Goal: Task Accomplishment & Management: Manage account settings

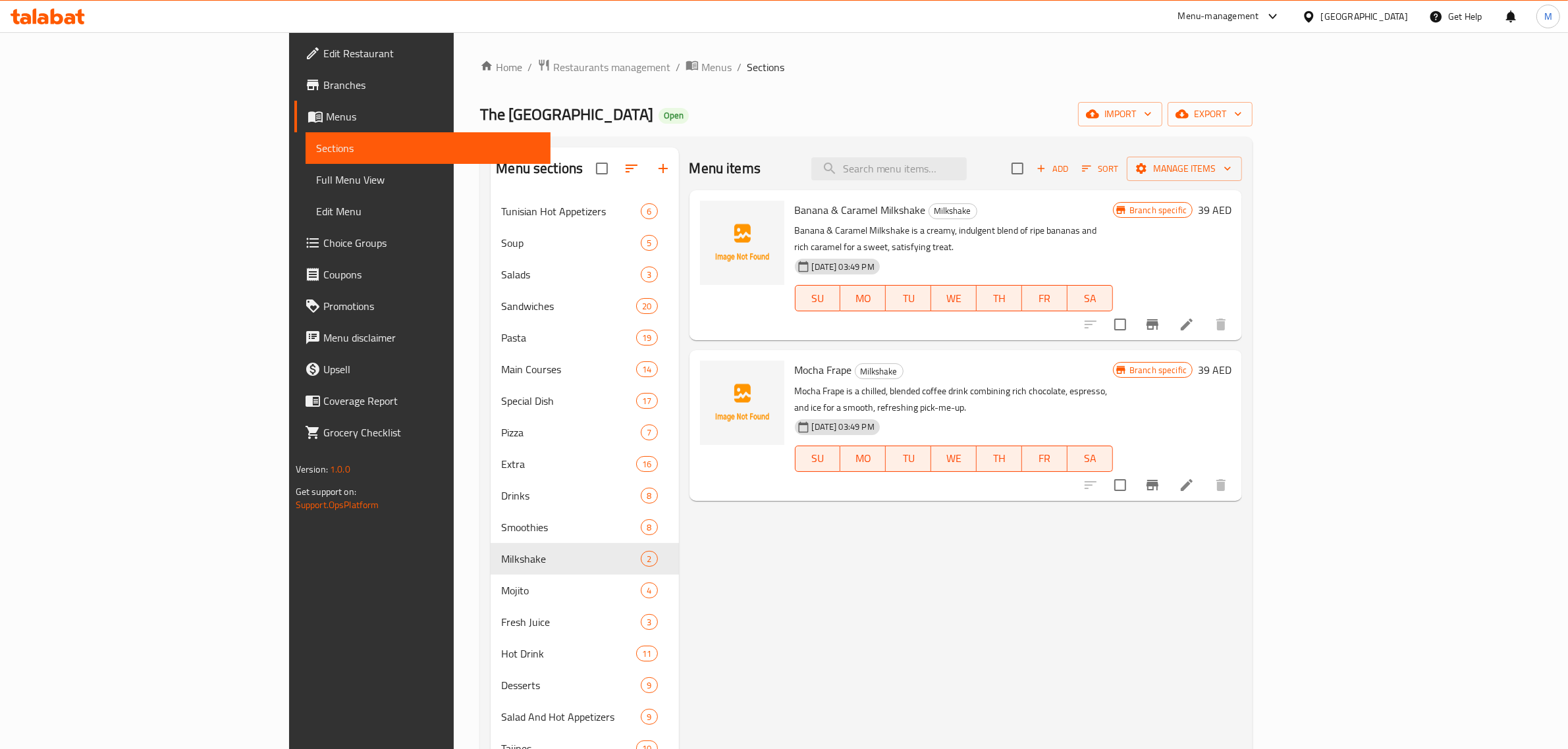
click at [822, 525] on div "Menu items Add Sort Manage items Banana & Caramel Milkshake Milkshake Banana & …" at bounding box center [960, 522] width 564 height 749
click at [1158, 319] on icon "Branch-specific-item" at bounding box center [1153, 324] width 12 height 10
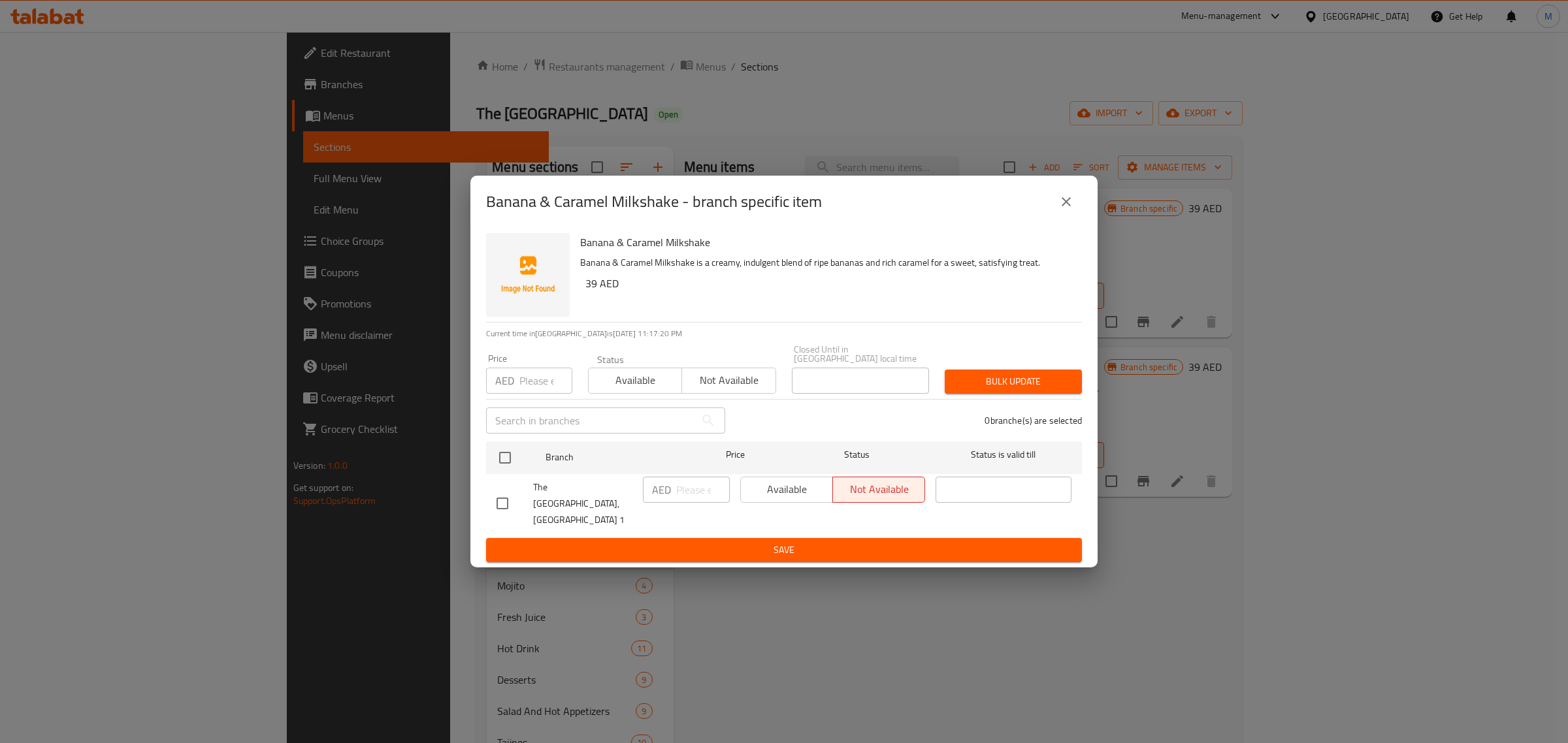
click at [503, 505] on input "checkbox" at bounding box center [502, 503] width 27 height 27
checkbox input "true"
click at [785, 503] on button "Available" at bounding box center [787, 490] width 92 height 27
click at [792, 542] on span "Save" at bounding box center [784, 550] width 575 height 16
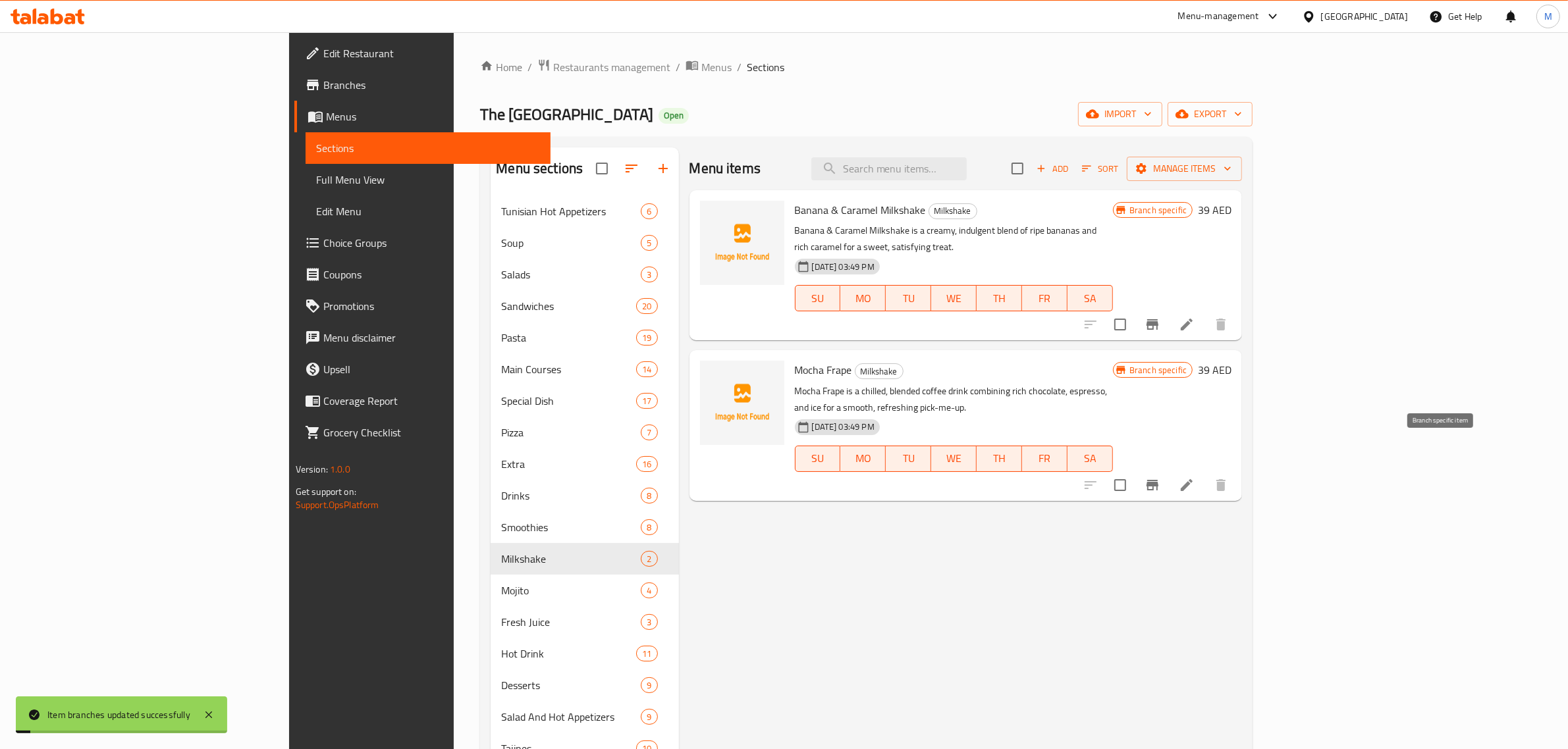
click at [1168, 469] on button "Branch-specific-item" at bounding box center [1152, 485] width 32 height 32
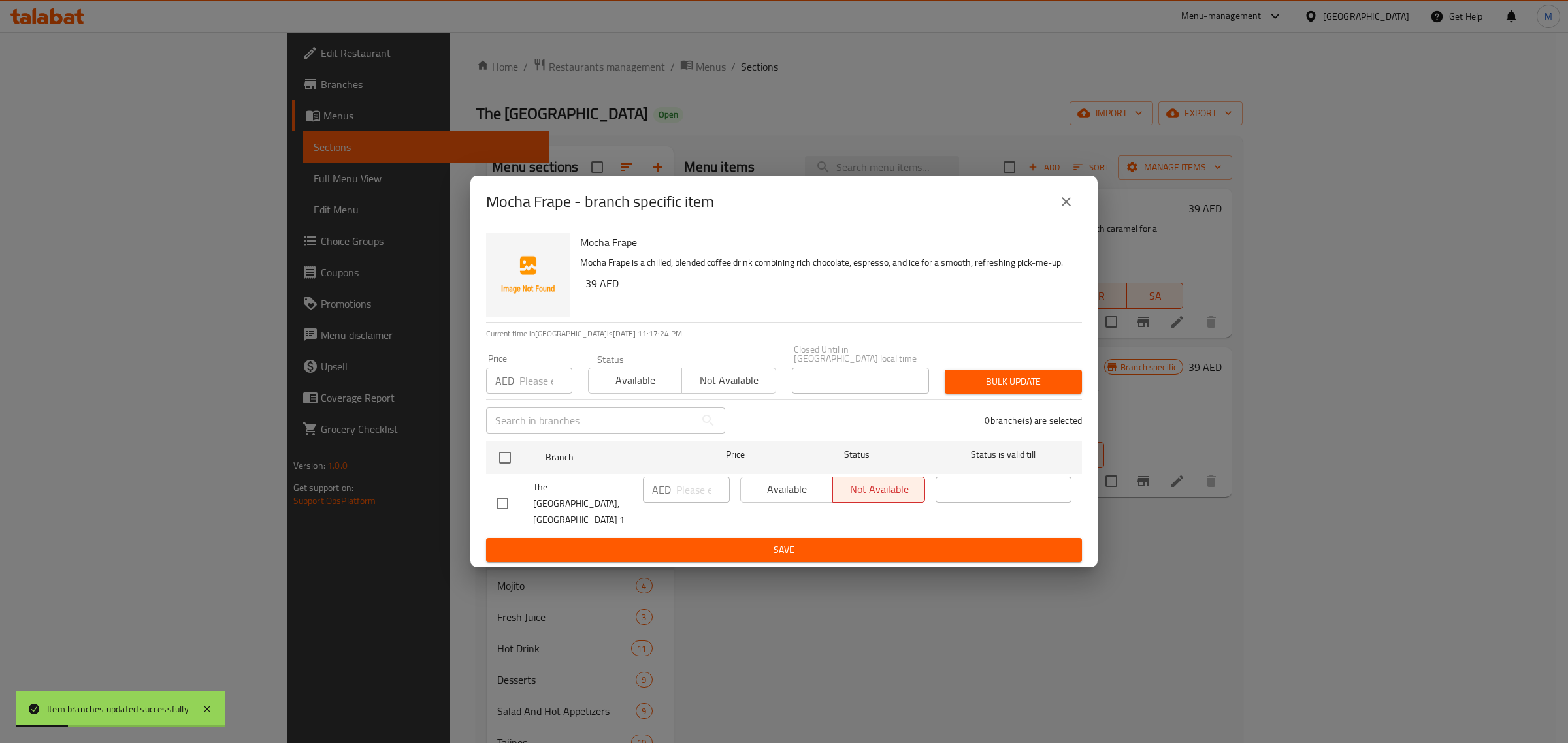
drag, startPoint x: 495, startPoint y: 501, endPoint x: 578, endPoint y: 495, distance: 83.2
click at [495, 501] on input "checkbox" at bounding box center [502, 503] width 27 height 27
checkbox input "true"
drag, startPoint x: 769, startPoint y: 501, endPoint x: 800, endPoint y: 553, distance: 60.5
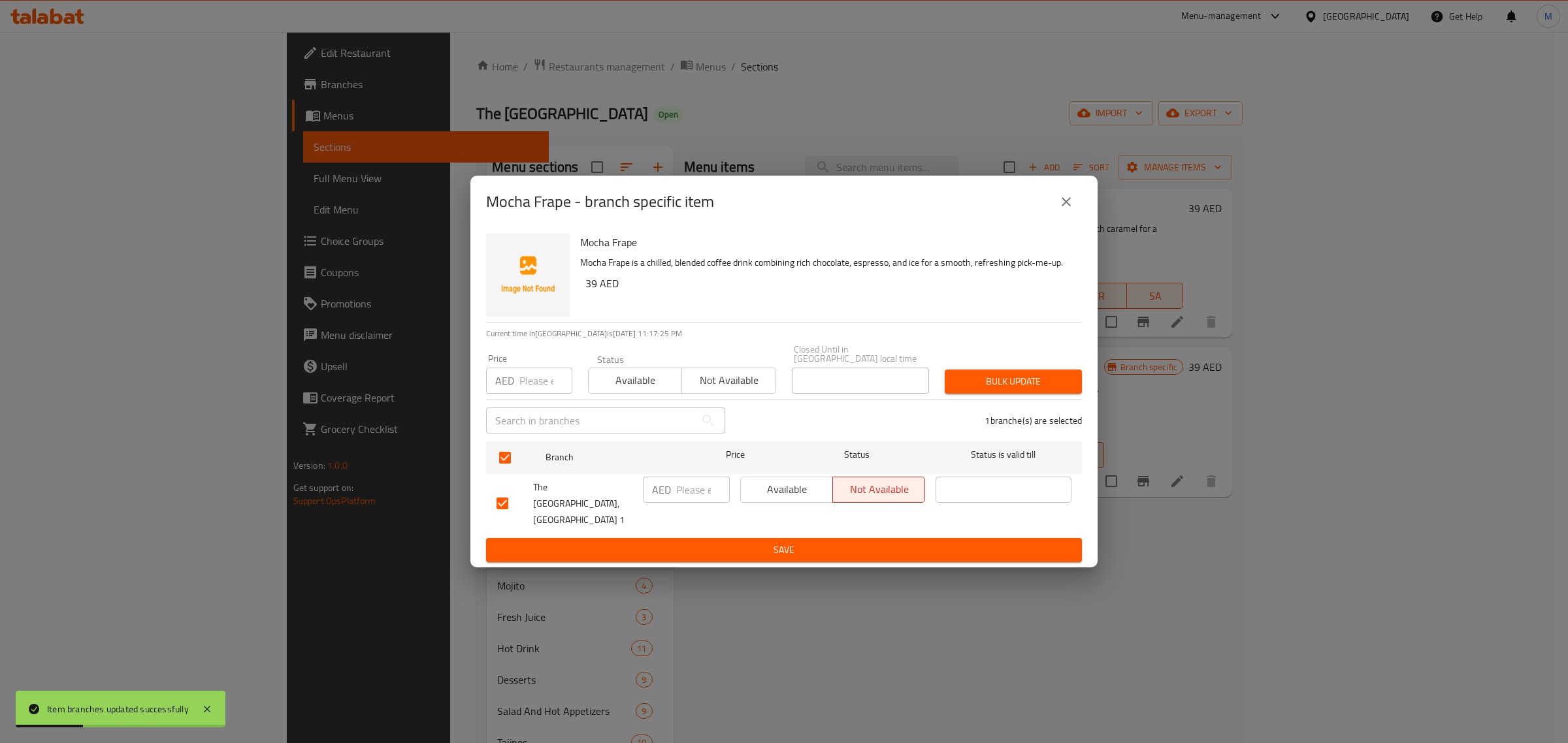
click at [772, 499] on span "Available" at bounding box center [787, 490] width 81 height 19
click at [800, 553] on button "Save" at bounding box center [784, 550] width 596 height 24
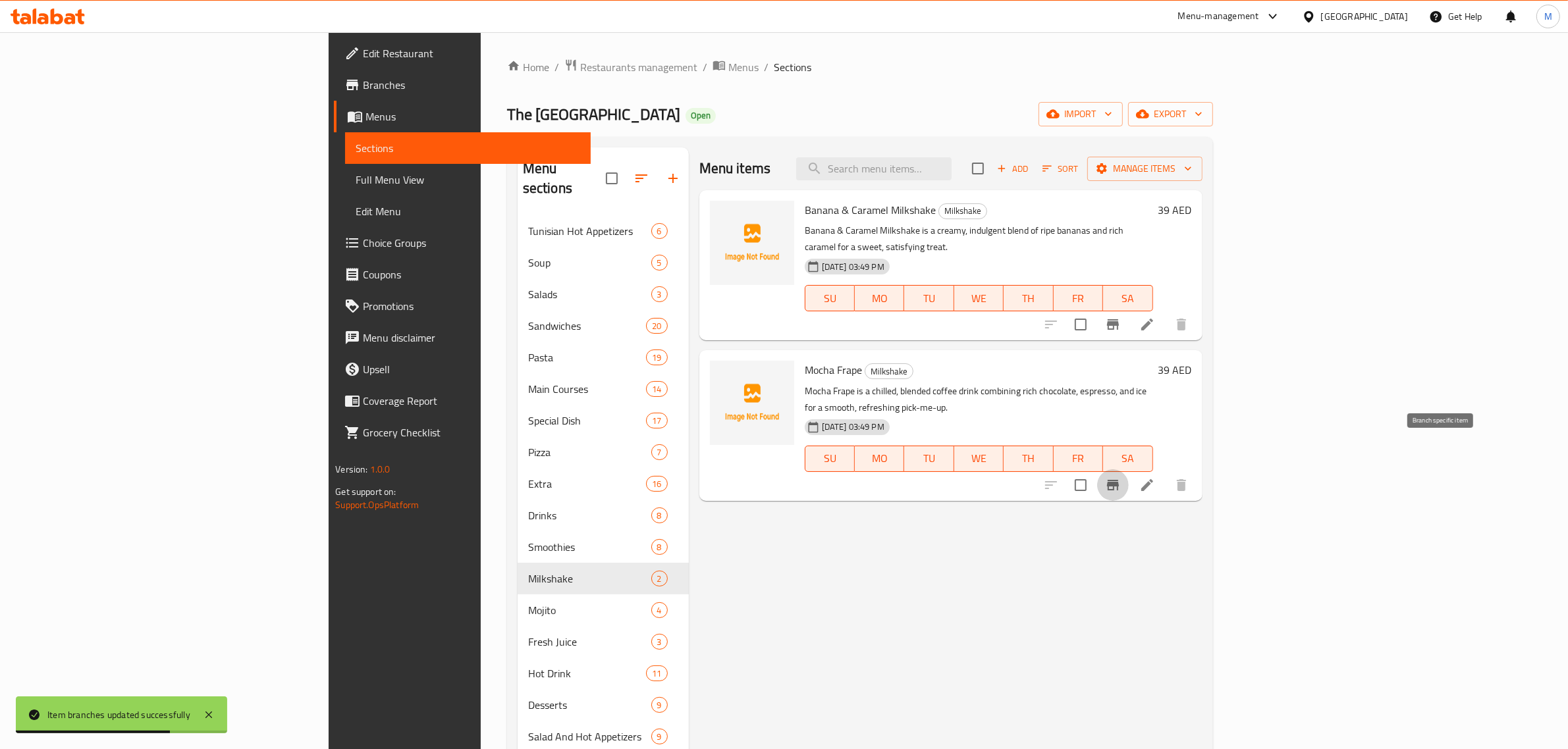
click at [1121, 477] on icon "Branch-specific-item" at bounding box center [1113, 485] width 16 height 16
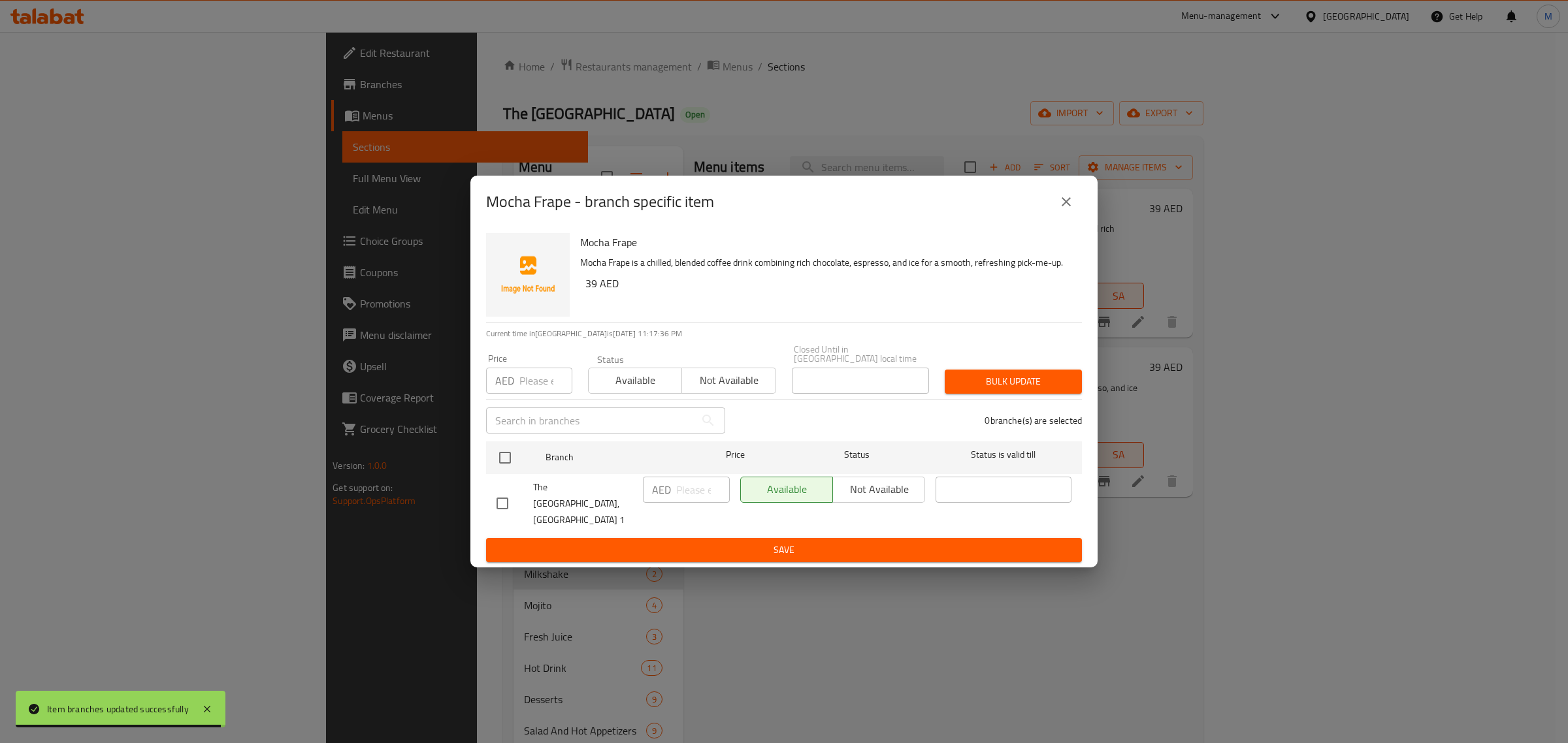
click at [504, 506] on input "checkbox" at bounding box center [502, 503] width 27 height 27
checkbox input "true"
click at [878, 493] on span "Not available" at bounding box center [878, 490] width 81 height 19
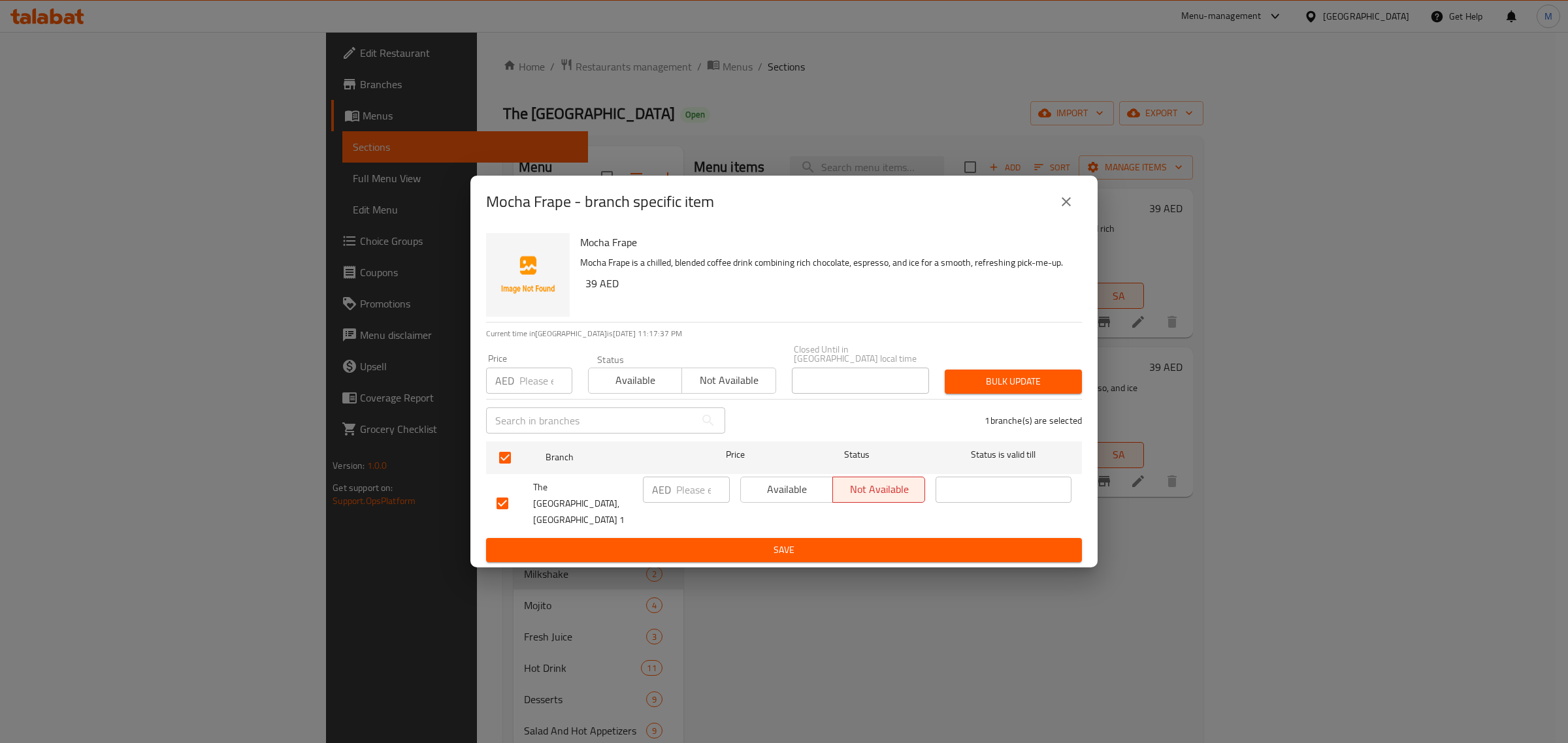
click at [857, 561] on div "Mocha Frape - branch specific item Mocha Frape Mocha Frape is a chilled, blende…" at bounding box center [784, 372] width 1568 height 743
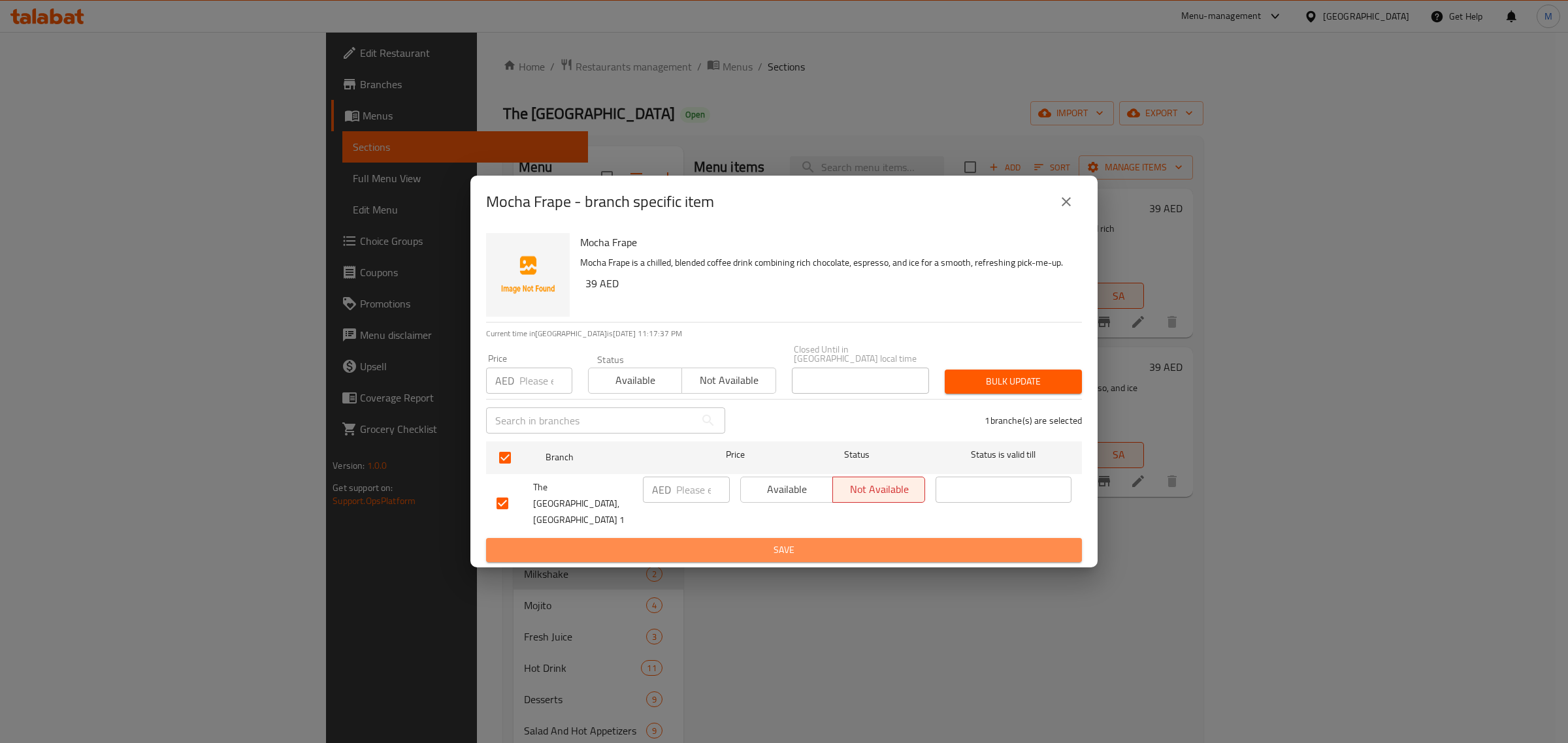
click at [857, 554] on button "Save" at bounding box center [784, 550] width 596 height 24
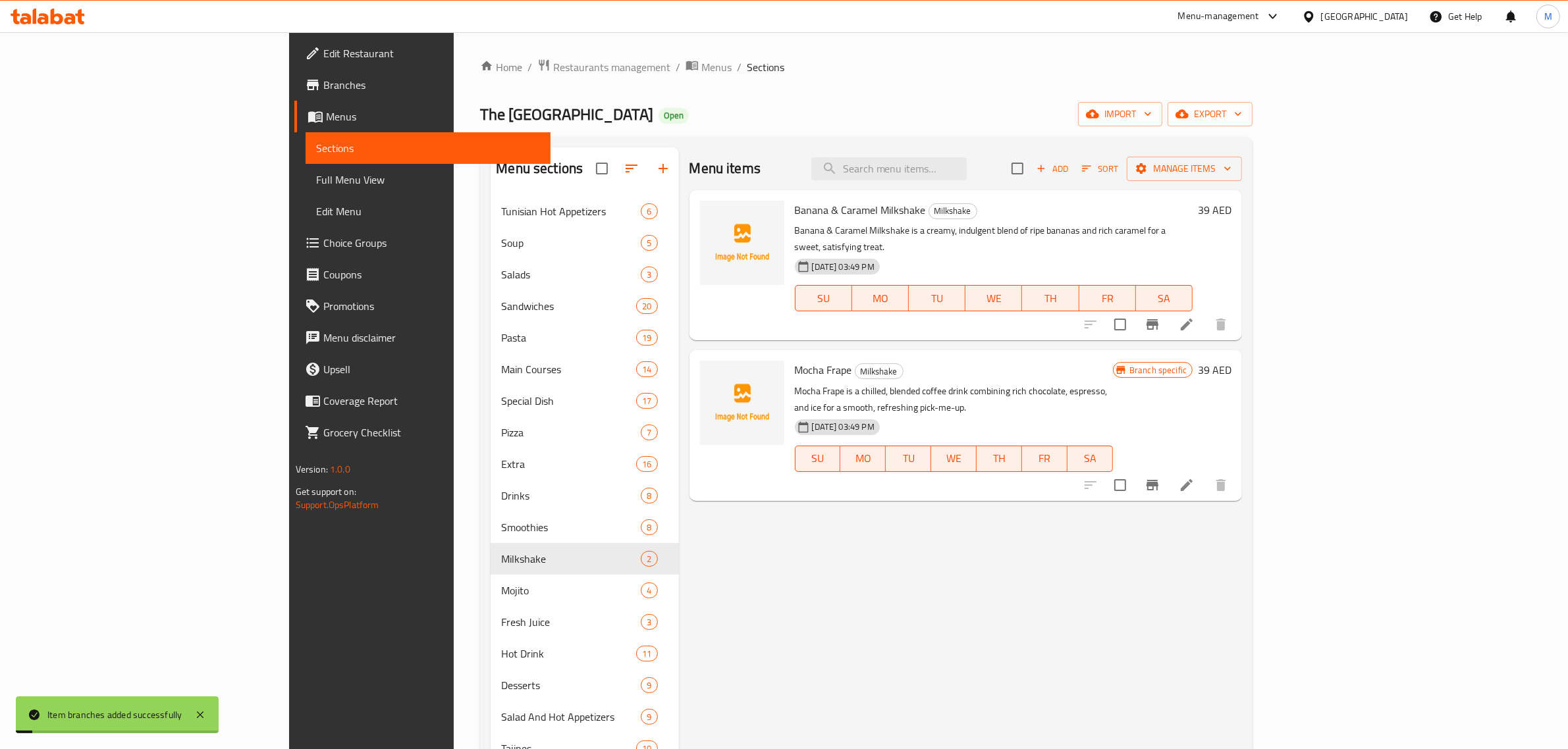
click at [1161, 317] on icon "Branch-specific-item" at bounding box center [1152, 324] width 16 height 16
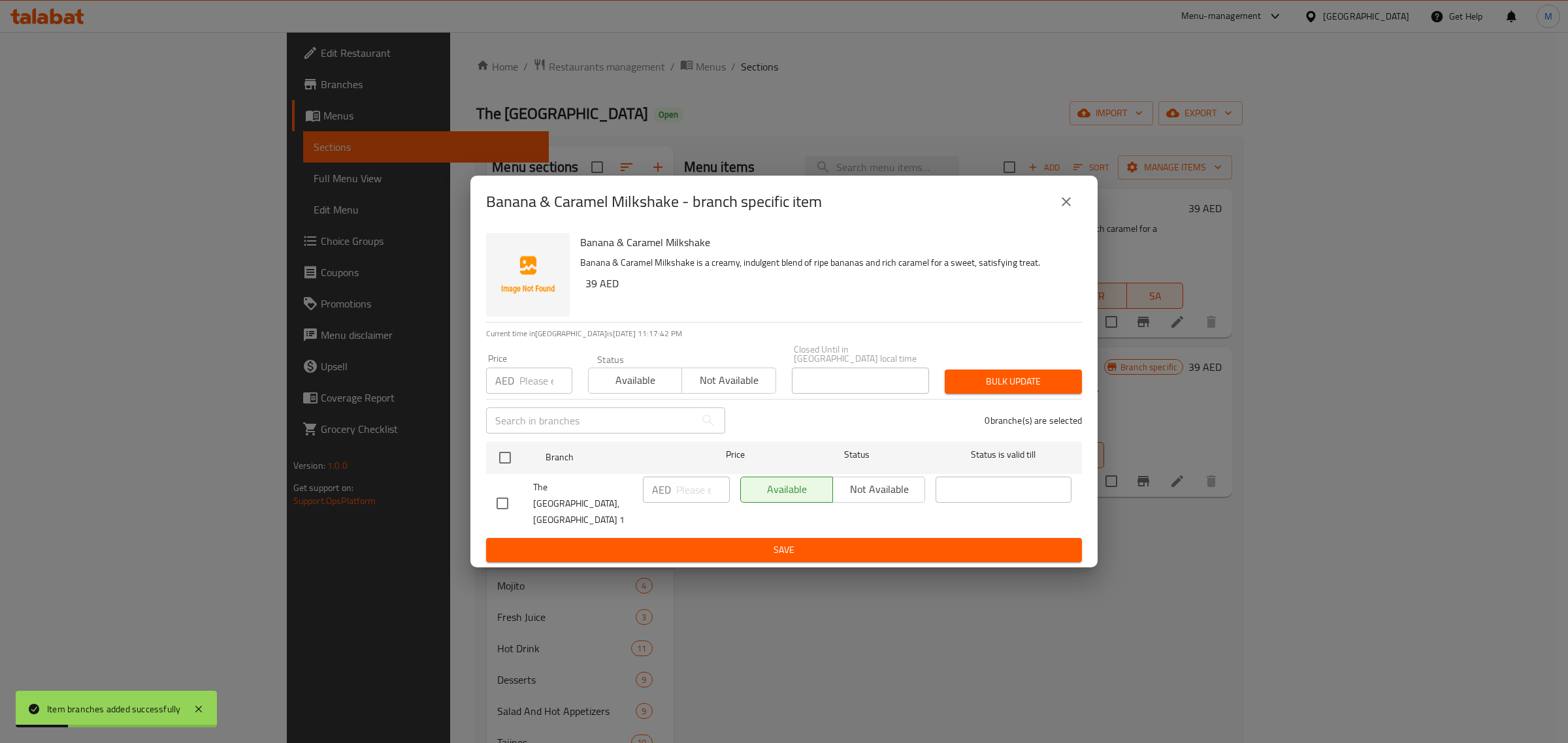
drag, startPoint x: 508, startPoint y: 506, endPoint x: 589, endPoint y: 507, distance: 81.0
click at [508, 507] on input "checkbox" at bounding box center [502, 503] width 27 height 27
checkbox input "true"
drag, startPoint x: 867, startPoint y: 495, endPoint x: 866, endPoint y: 537, distance: 42.0
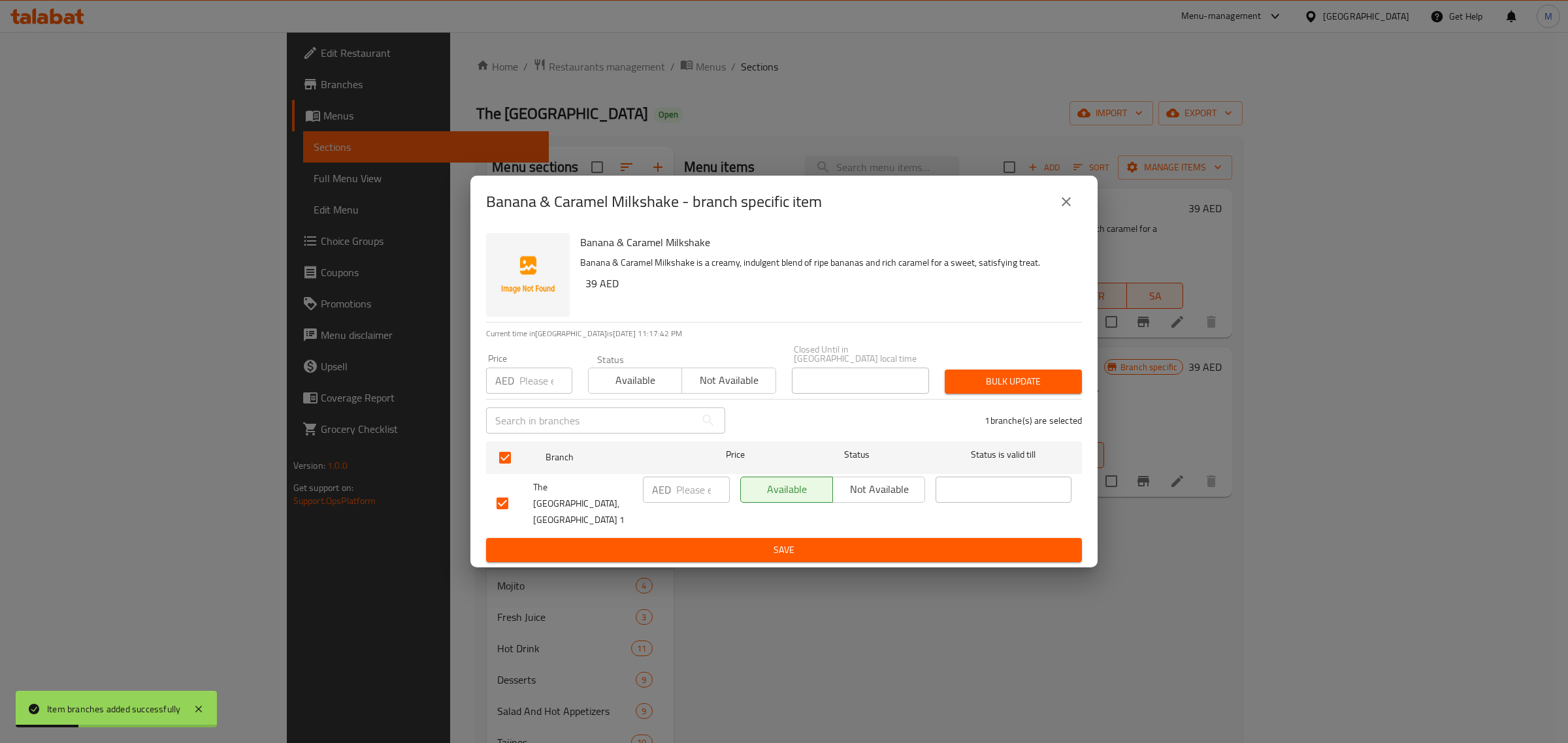
click at [869, 495] on span "Not available" at bounding box center [878, 490] width 81 height 19
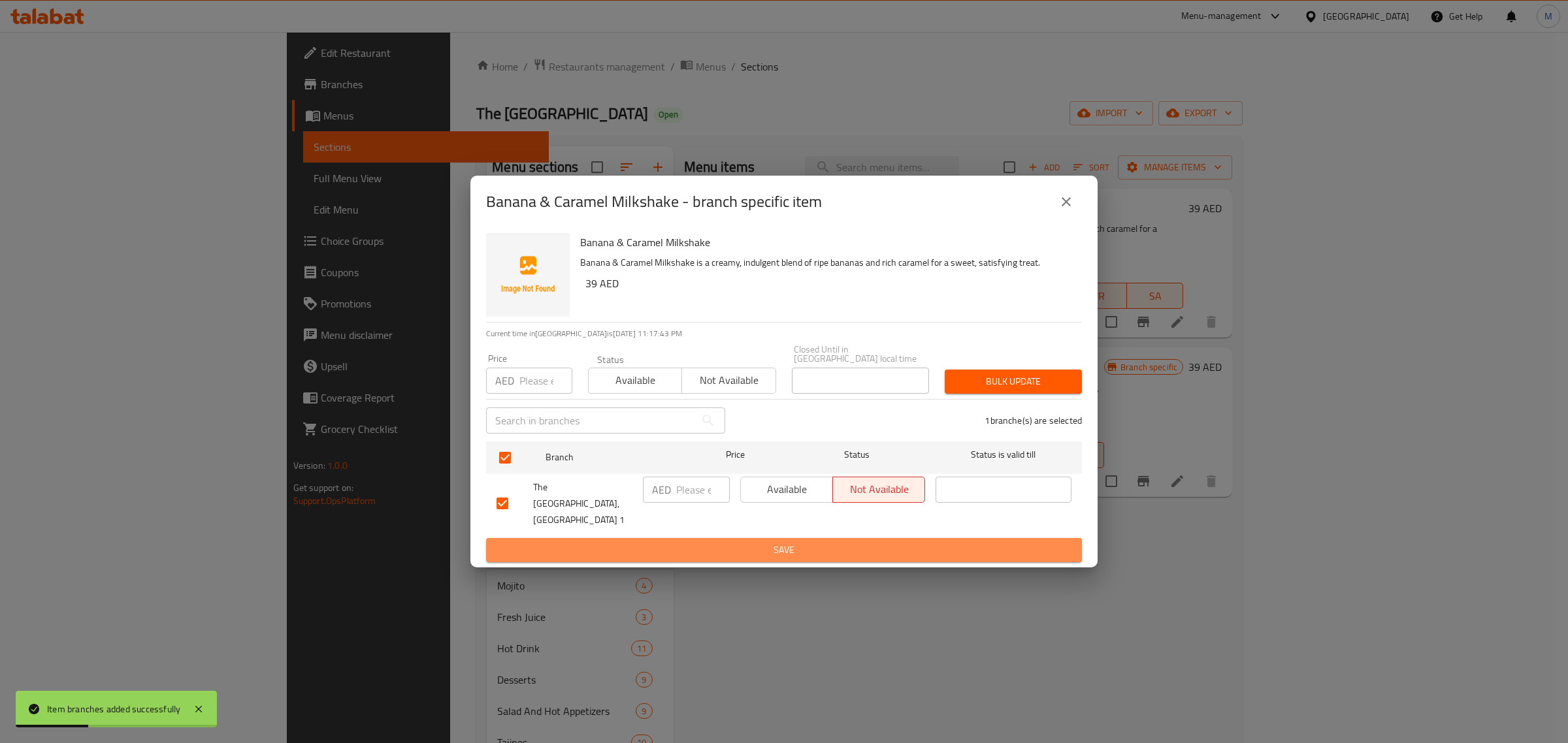
click at [866, 542] on span "Save" at bounding box center [784, 550] width 575 height 16
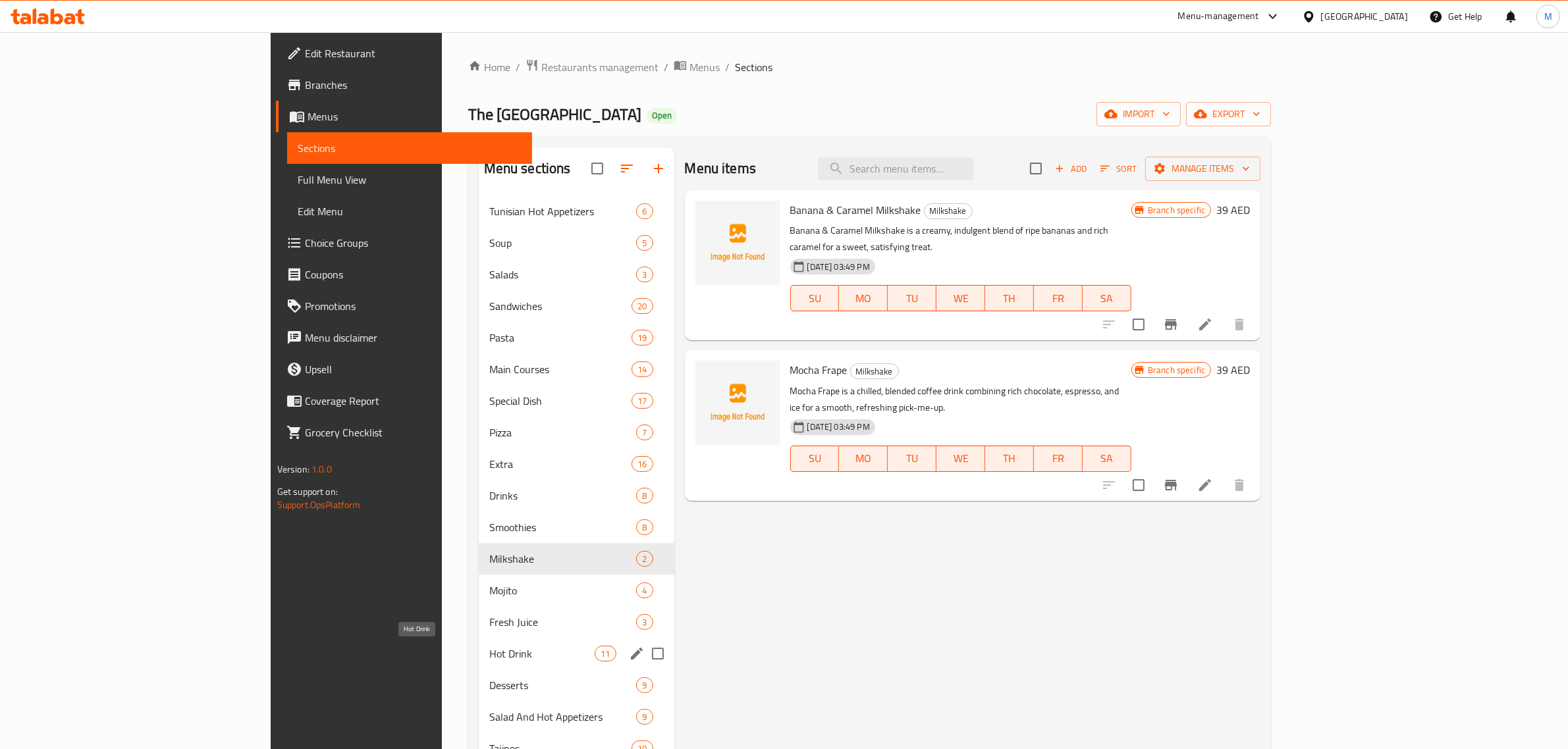
click at [489, 649] on span "Hot Drink" at bounding box center [542, 654] width 106 height 16
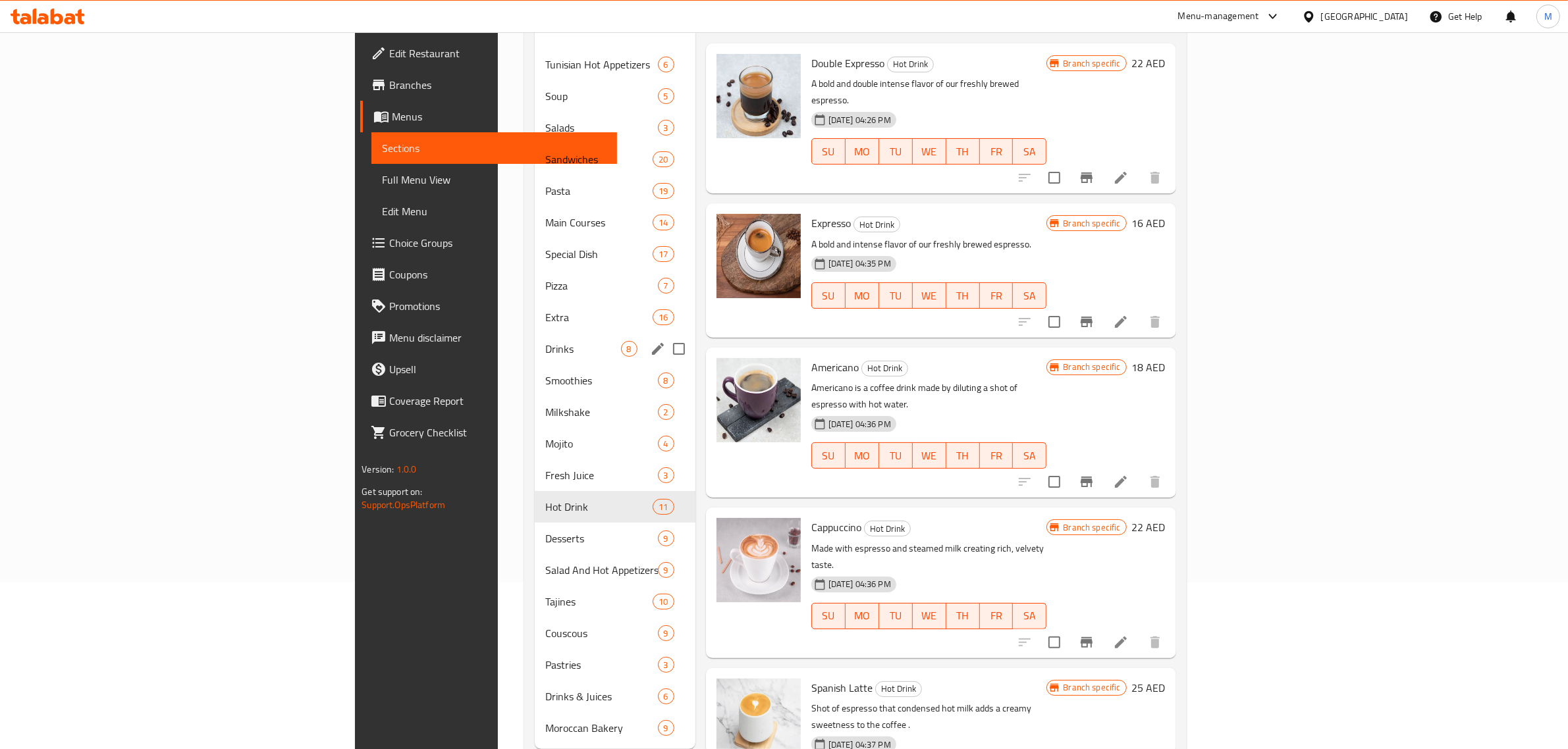
scroll to position [185, 0]
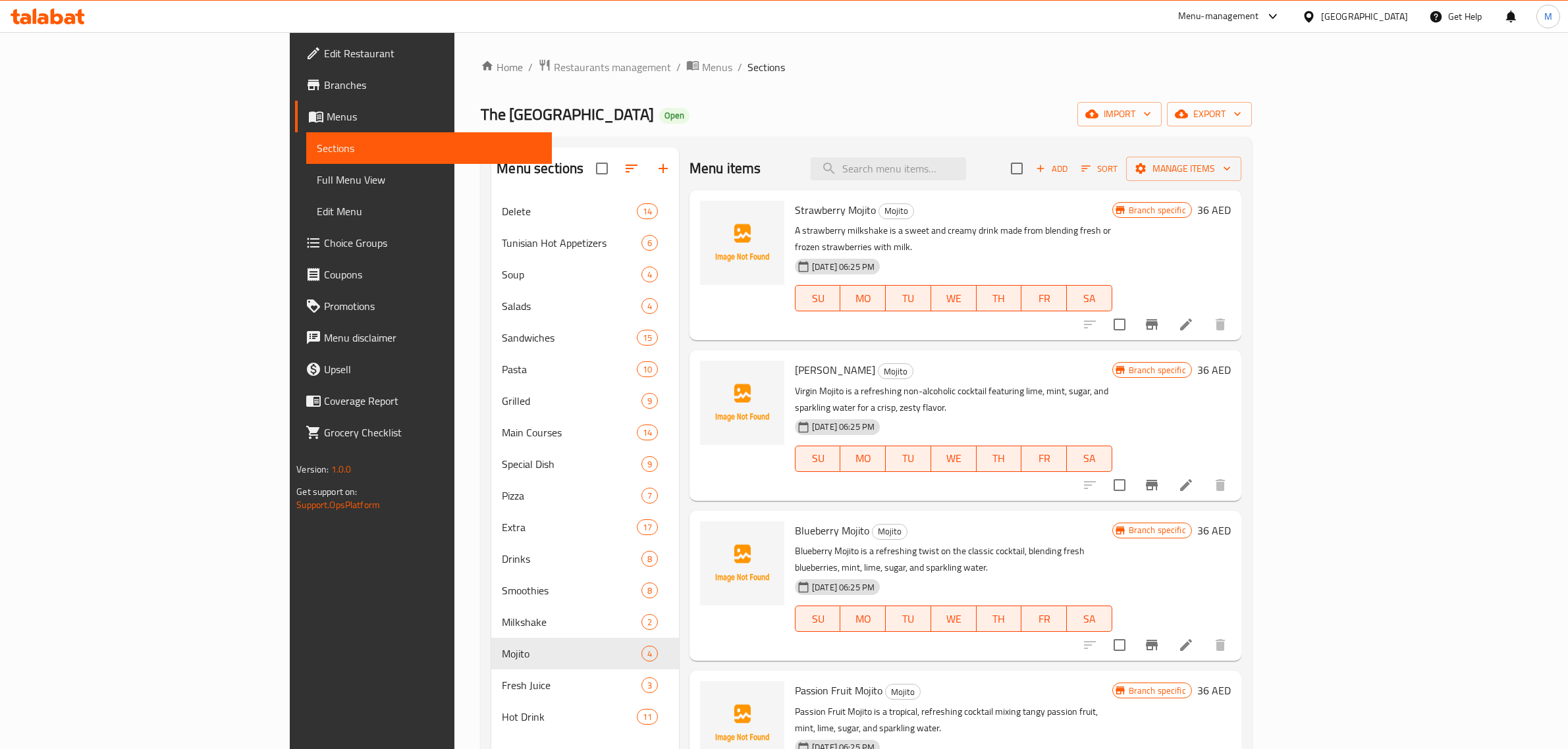
scroll to position [82, 0]
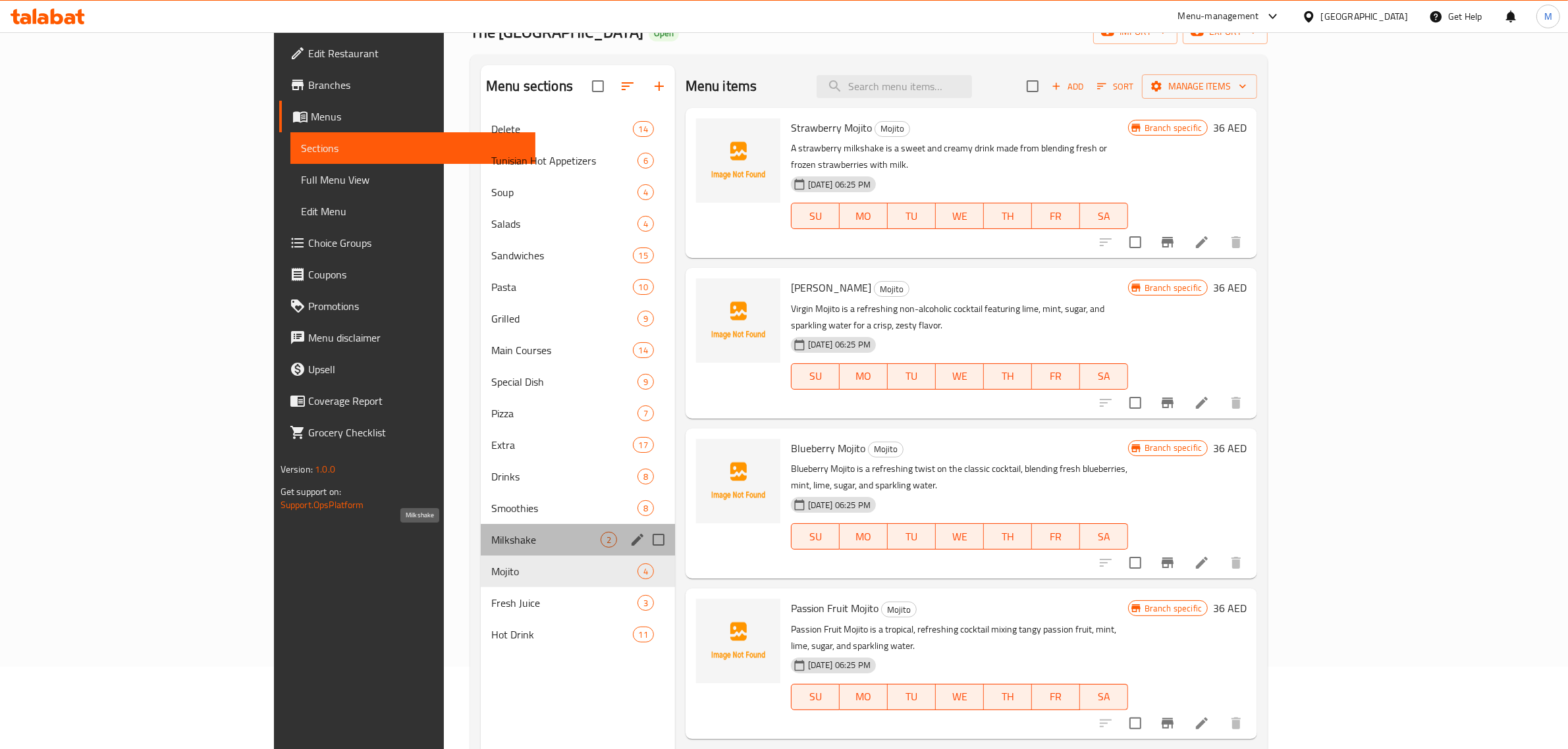
click at [501, 547] on span "Milkshake" at bounding box center [545, 540] width 110 height 16
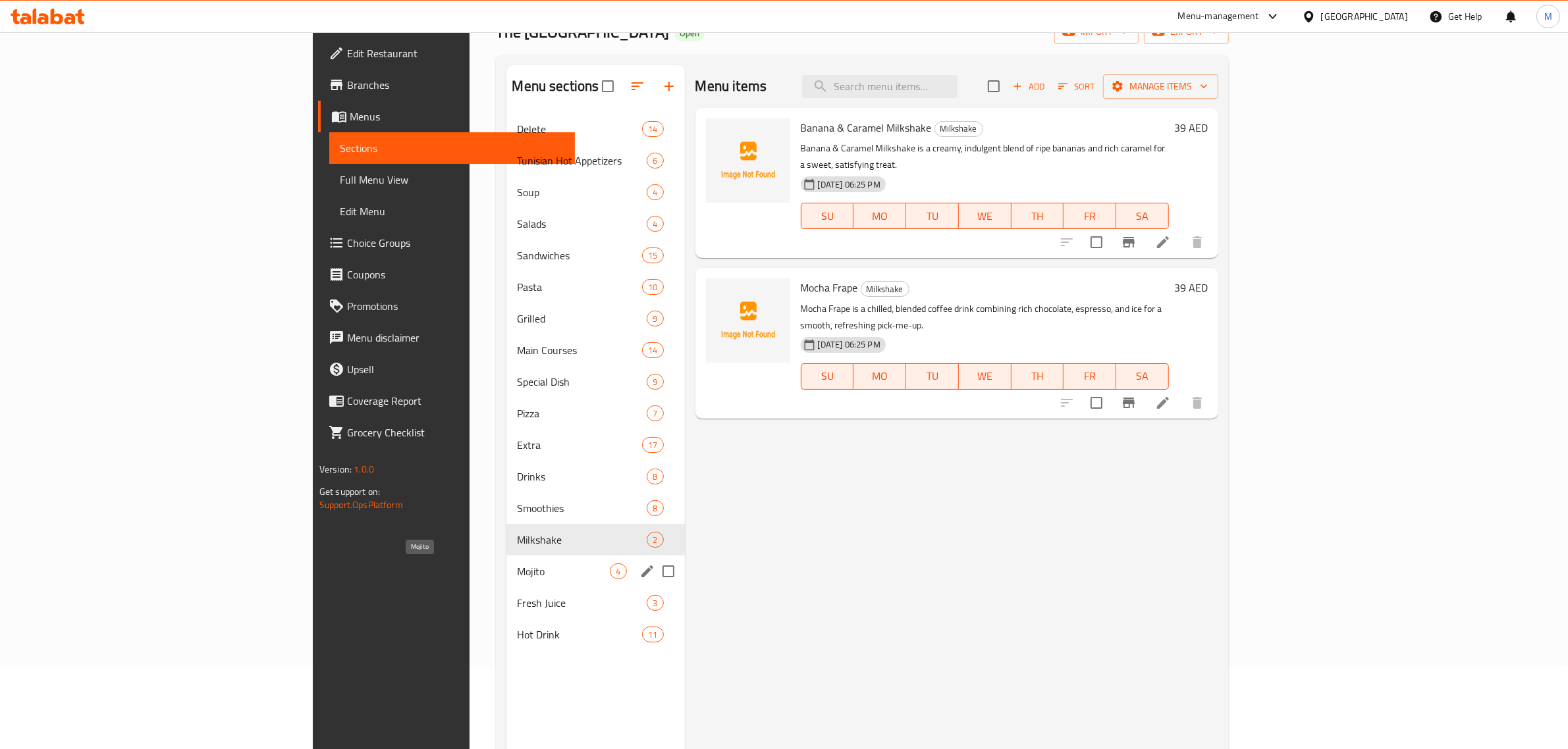
click at [517, 571] on span "Mojito" at bounding box center [564, 571] width 93 height 16
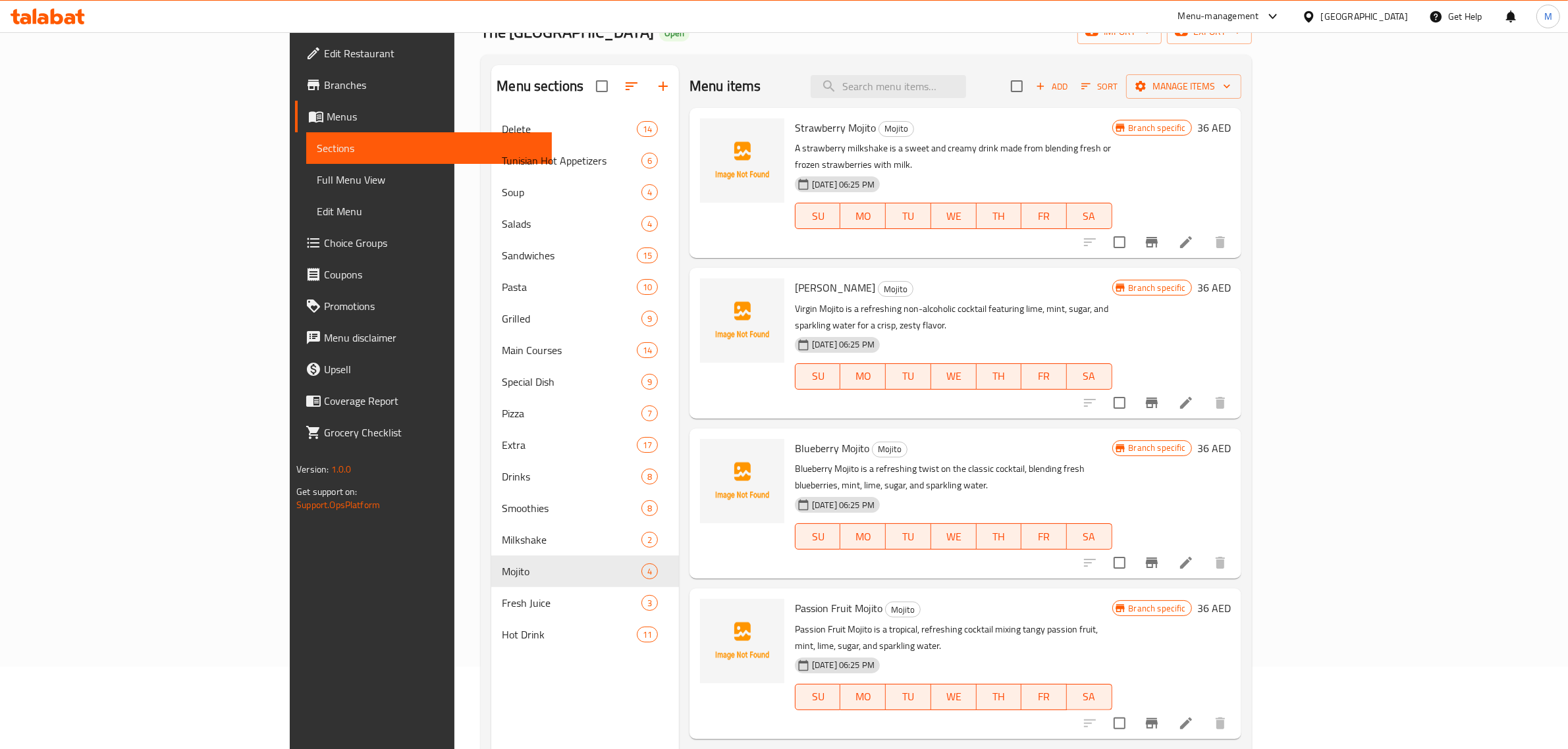
click at [921, 382] on div "Virgin Mojito Mojito Virgin Mojito is a refreshing non-alcoholic cocktail featu…" at bounding box center [966, 343] width 552 height 150
click at [1158, 237] on icon "Branch-specific-item" at bounding box center [1152, 242] width 12 height 10
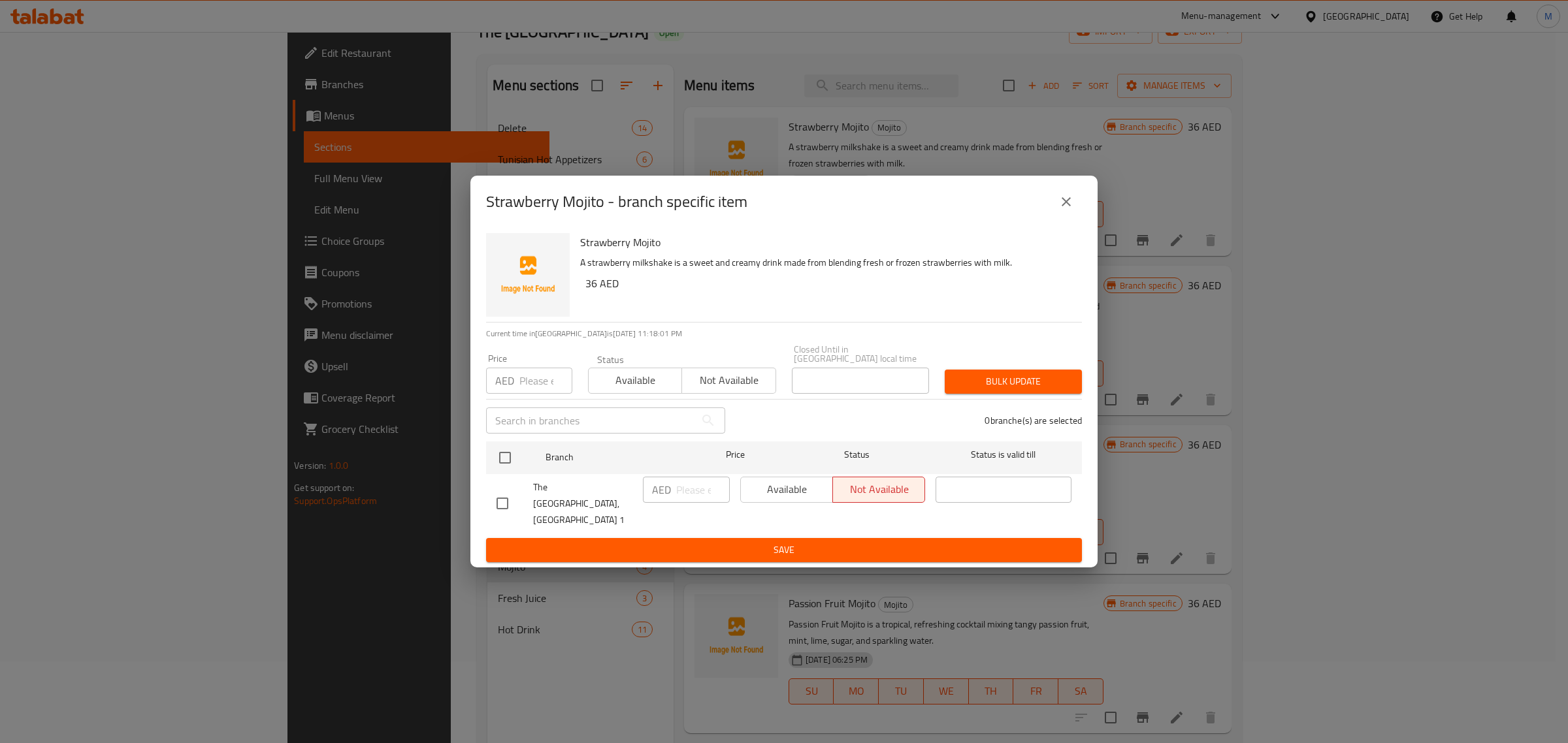
click at [500, 507] on input "checkbox" at bounding box center [502, 503] width 27 height 27
checkbox input "true"
drag, startPoint x: 754, startPoint y: 504, endPoint x: 776, endPoint y: 524, distance: 29.7
click at [756, 499] on span "Available" at bounding box center [787, 490] width 81 height 19
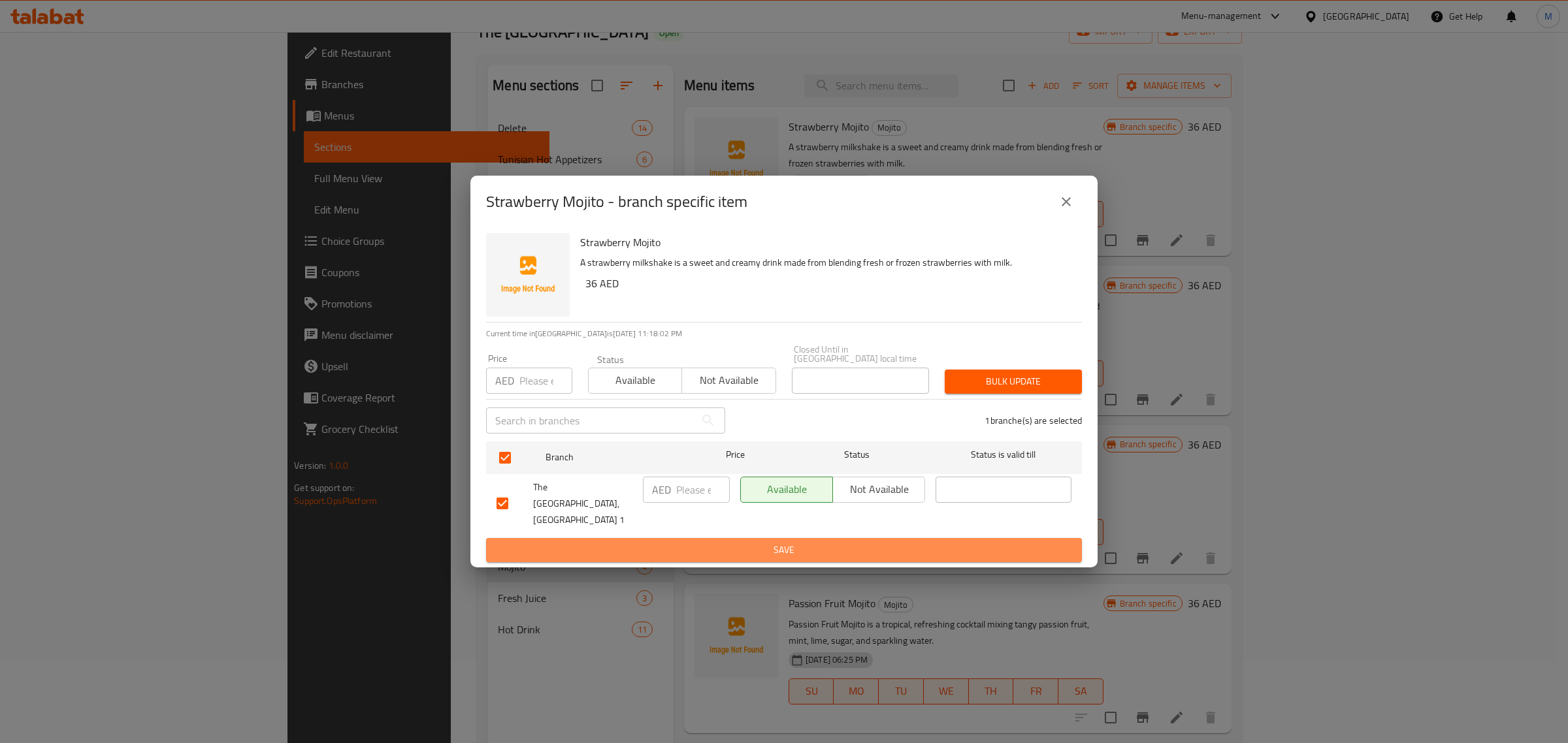
click at [785, 542] on span "Save" at bounding box center [784, 550] width 575 height 16
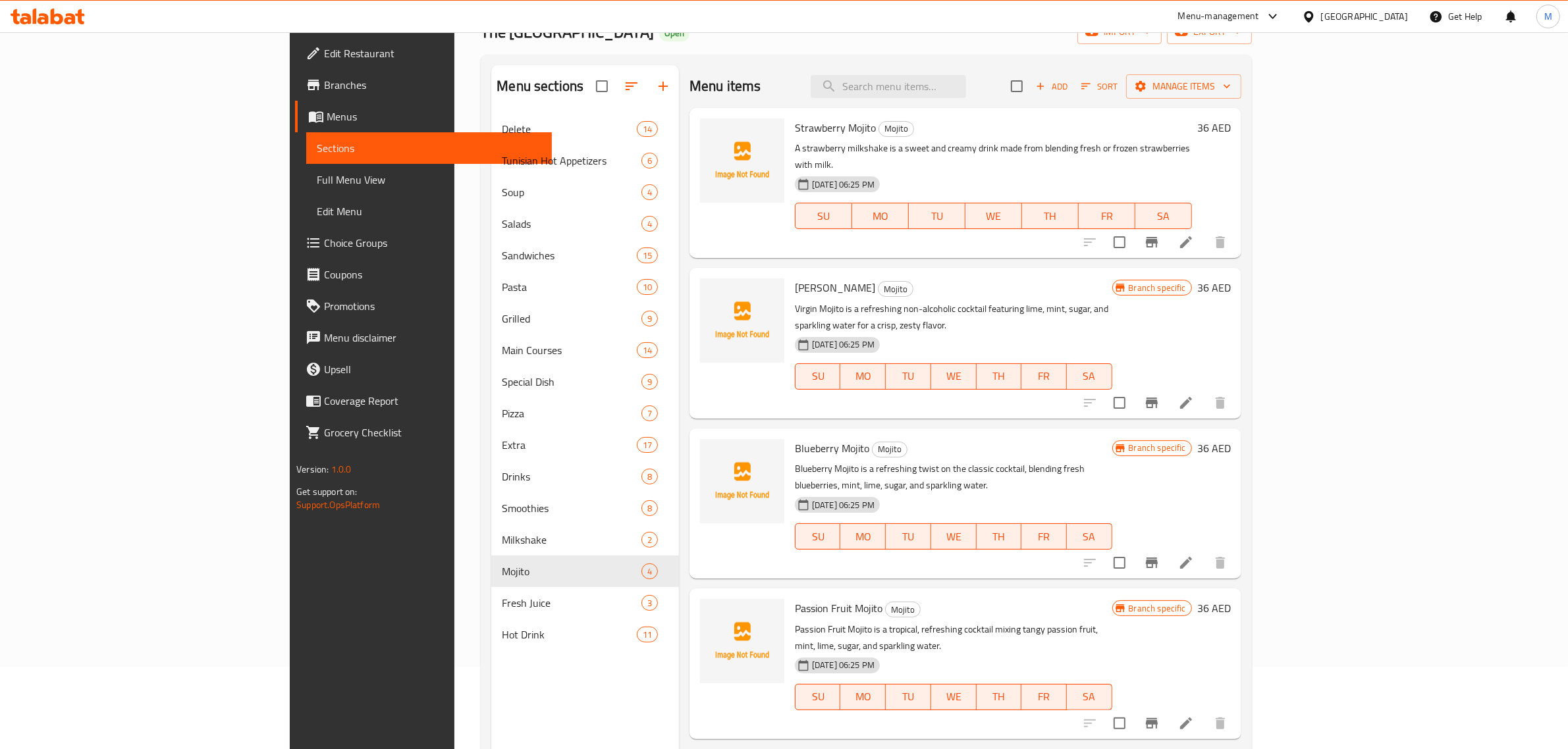
click at [1095, 301] on p "Virgin Mojito is a refreshing non-alcoholic cocktail featuring lime, mint, suga…" at bounding box center [954, 318] width 318 height 33
click at [1094, 434] on div "Blueberry Mojito Mojito Blueberry Mojito is a refreshing twist on the classic c…" at bounding box center [954, 504] width 328 height 140
click at [1160, 395] on icon "Branch-specific-item" at bounding box center [1152, 403] width 16 height 16
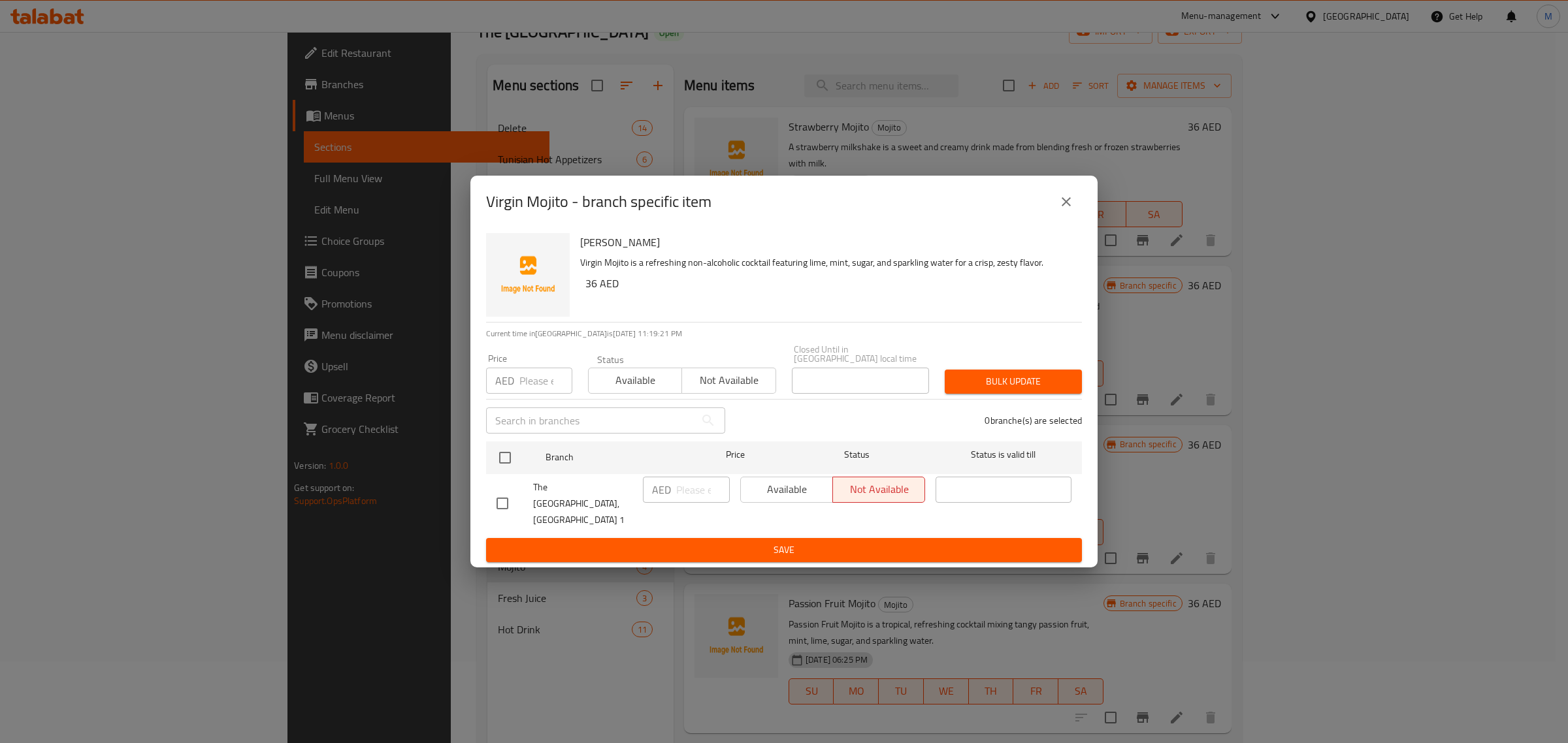
click at [503, 509] on input "checkbox" at bounding box center [502, 503] width 27 height 27
checkbox input "true"
drag, startPoint x: 822, startPoint y: 497, endPoint x: 811, endPoint y: 517, distance: 22.8
click at [822, 499] on span "Available" at bounding box center [787, 490] width 81 height 19
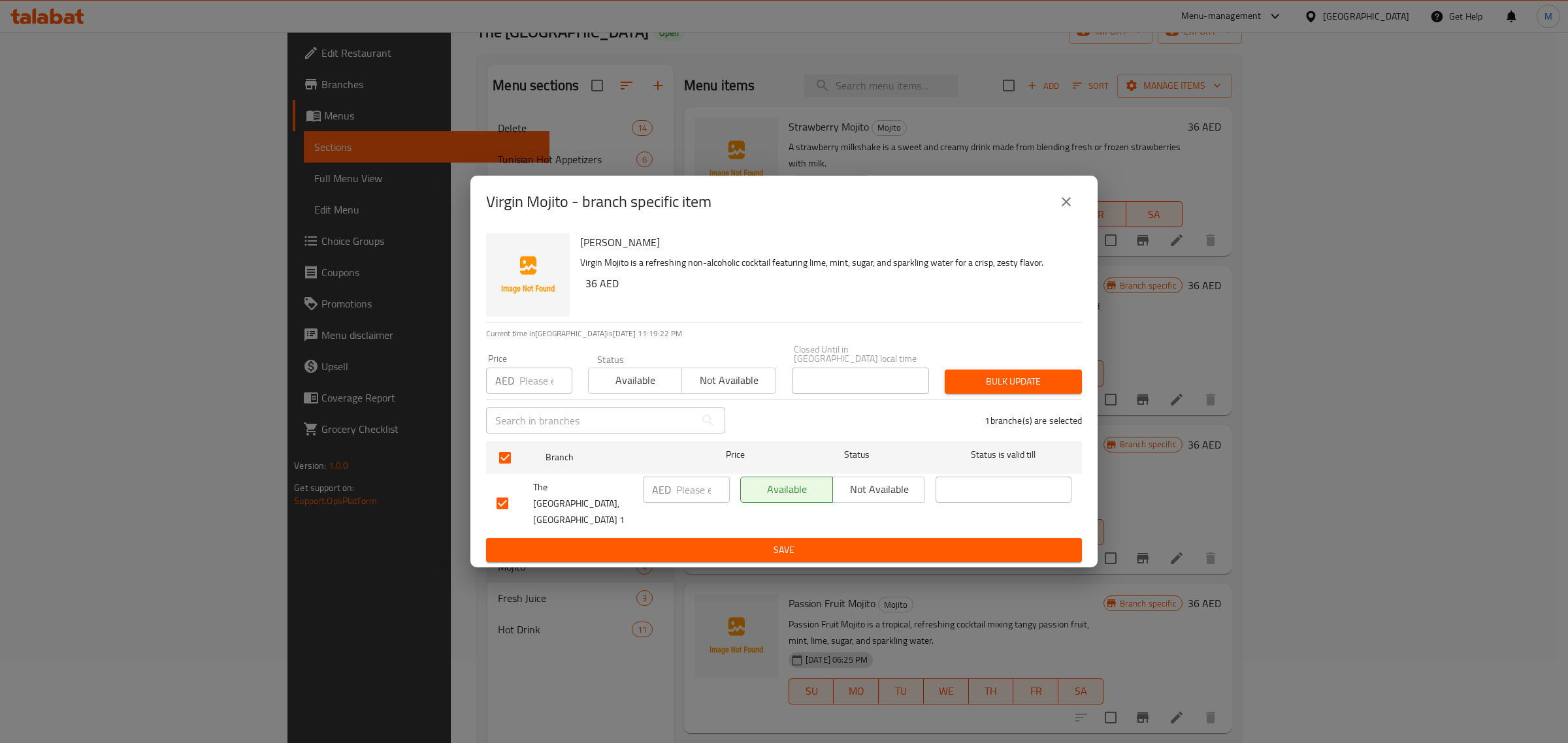
click at [807, 529] on ul "Branch Price Status Status is valid till The Sandwich District, Al Barsha 1 AED…" at bounding box center [784, 488] width 596 height 103
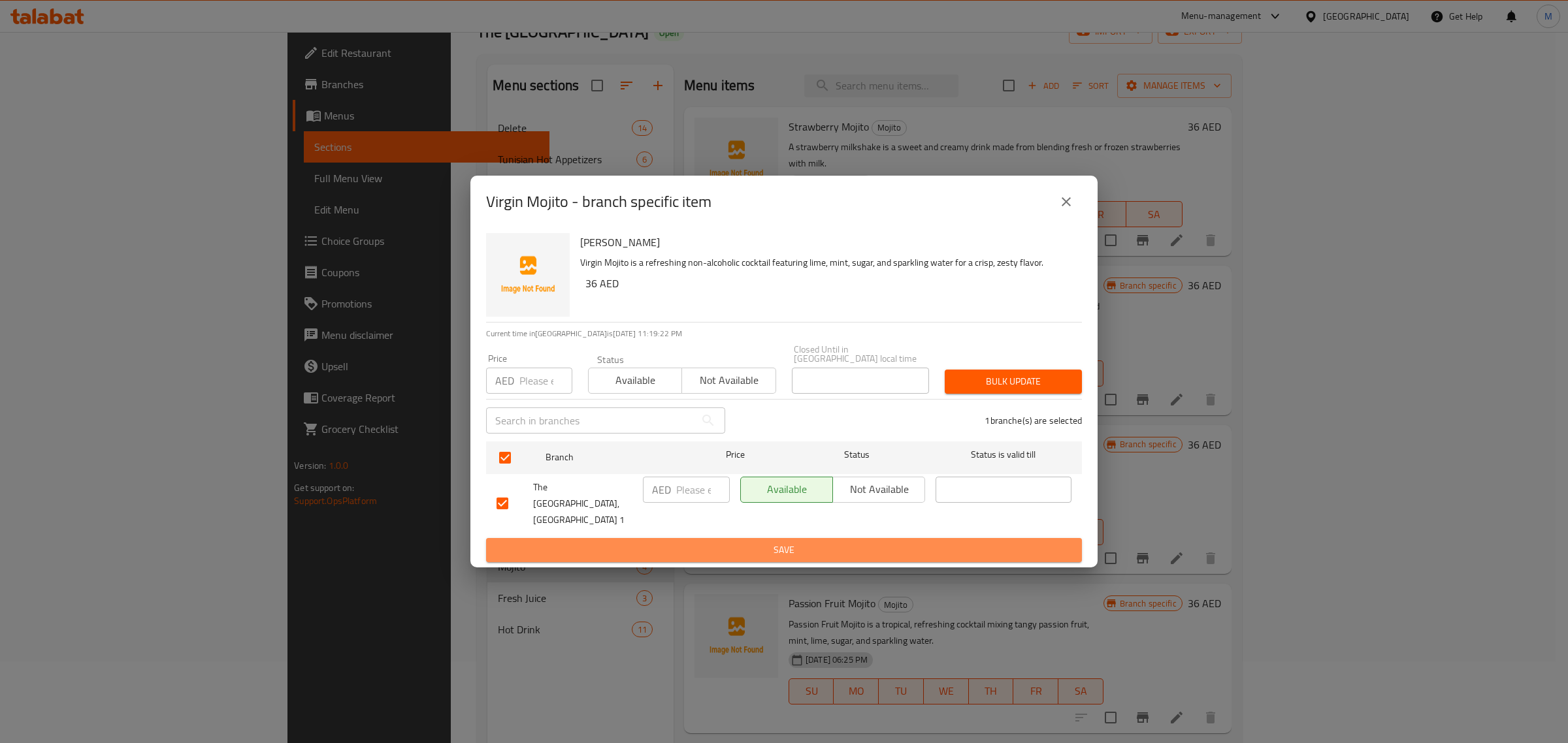
click at [811, 538] on button "Save" at bounding box center [784, 550] width 596 height 24
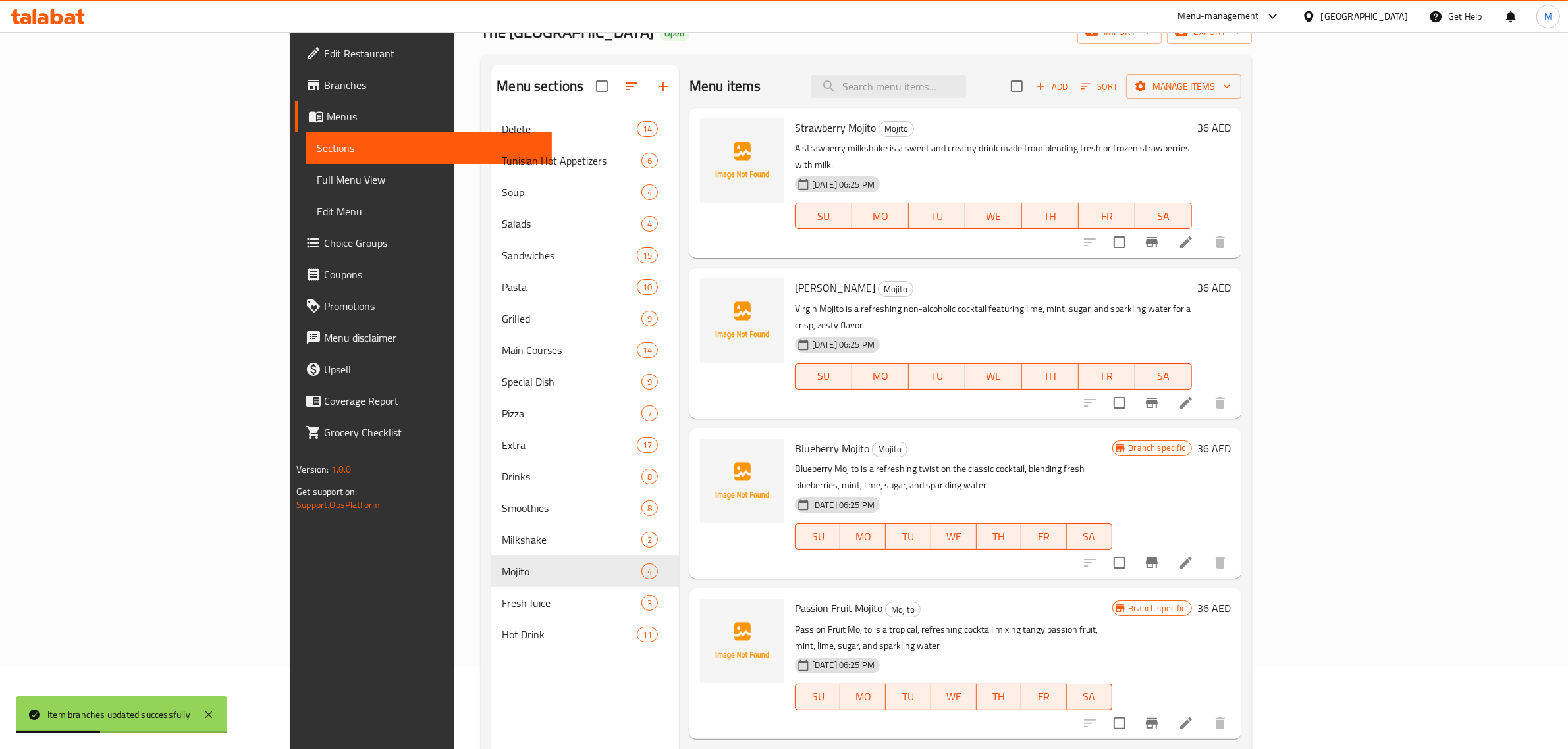
click at [1036, 492] on div "[DATE] 06:25 PM SU MO TU WE TH FR SA" at bounding box center [954, 527] width 328 height 71
click at [1112, 439] on h6 "Blueberry Mojito Mojito" at bounding box center [954, 448] width 318 height 18
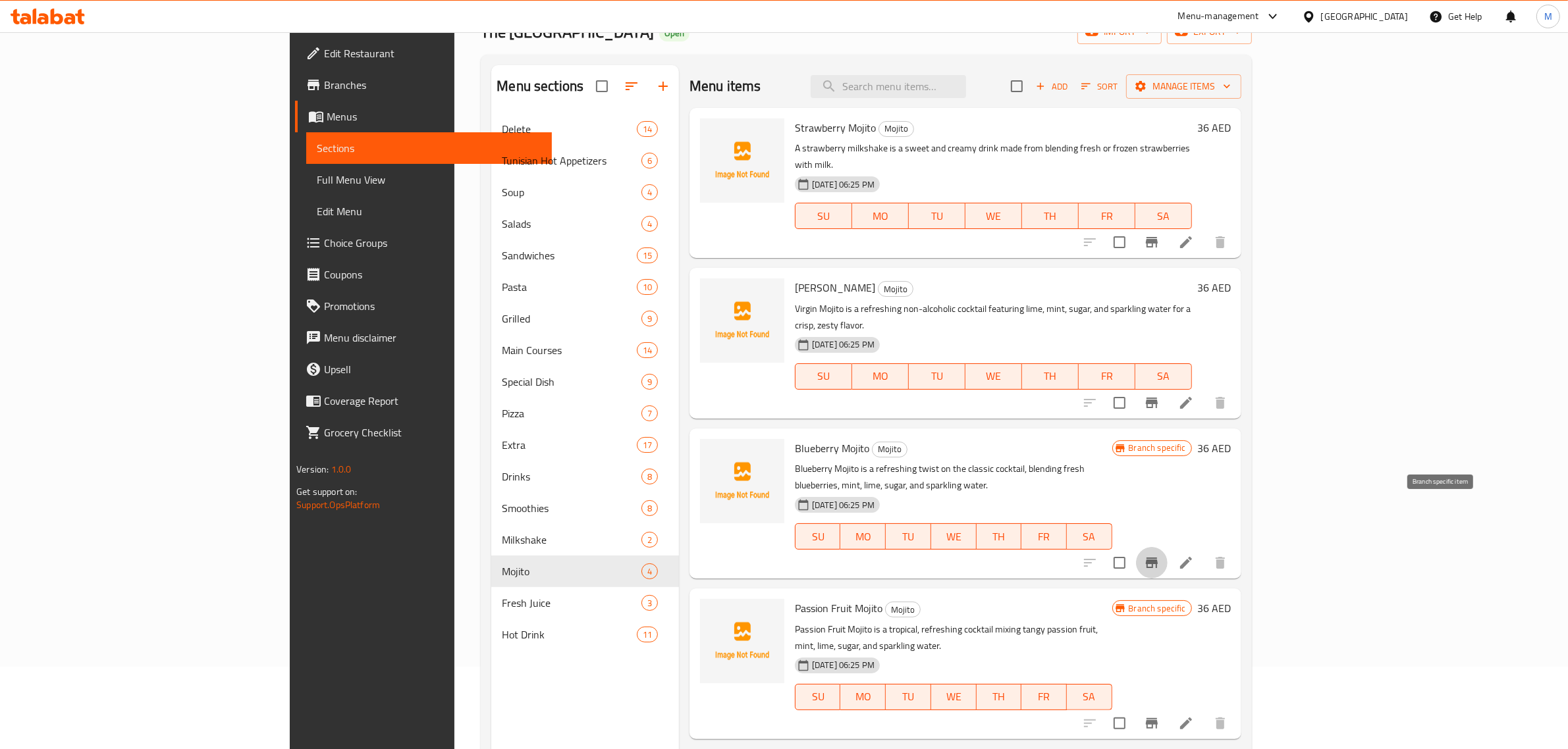
click at [1158, 557] on icon "Branch-specific-item" at bounding box center [1152, 563] width 12 height 10
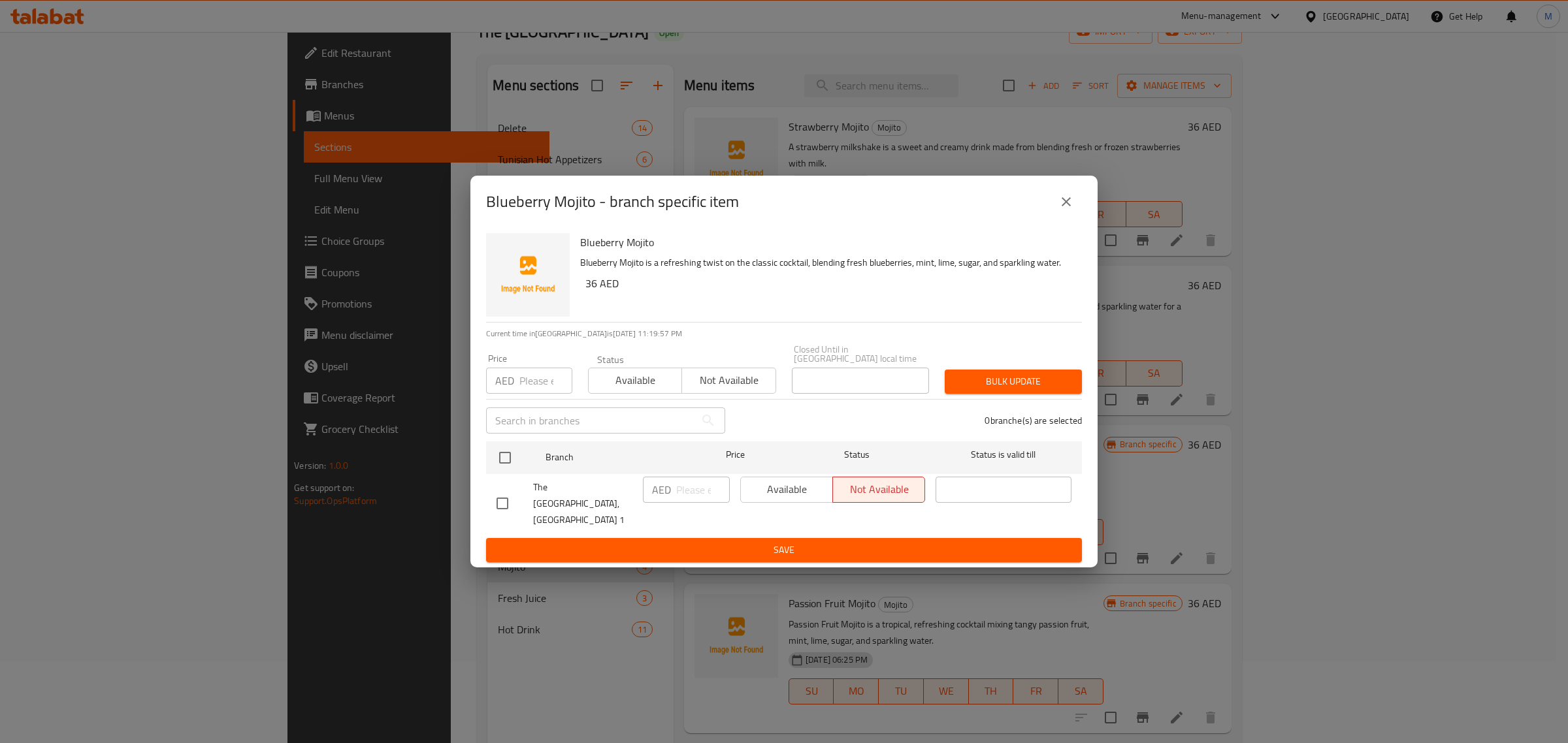
drag, startPoint x: 502, startPoint y: 510, endPoint x: 572, endPoint y: 512, distance: 70.0
click at [503, 510] on input "checkbox" at bounding box center [502, 503] width 27 height 27
checkbox input "true"
click at [764, 511] on div "Available Not available" at bounding box center [833, 504] width 195 height 65
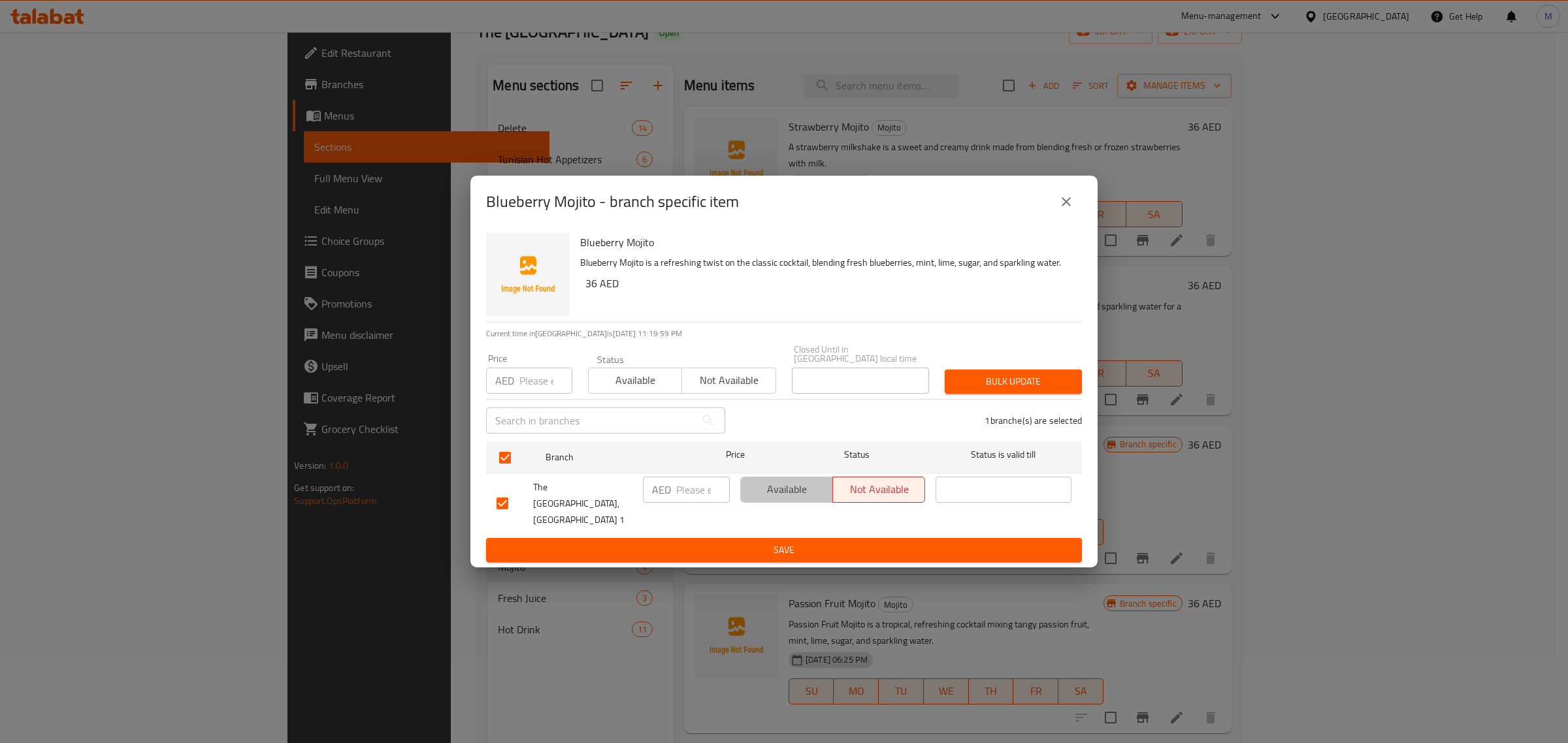
click at [774, 499] on span "Available" at bounding box center [787, 490] width 81 height 19
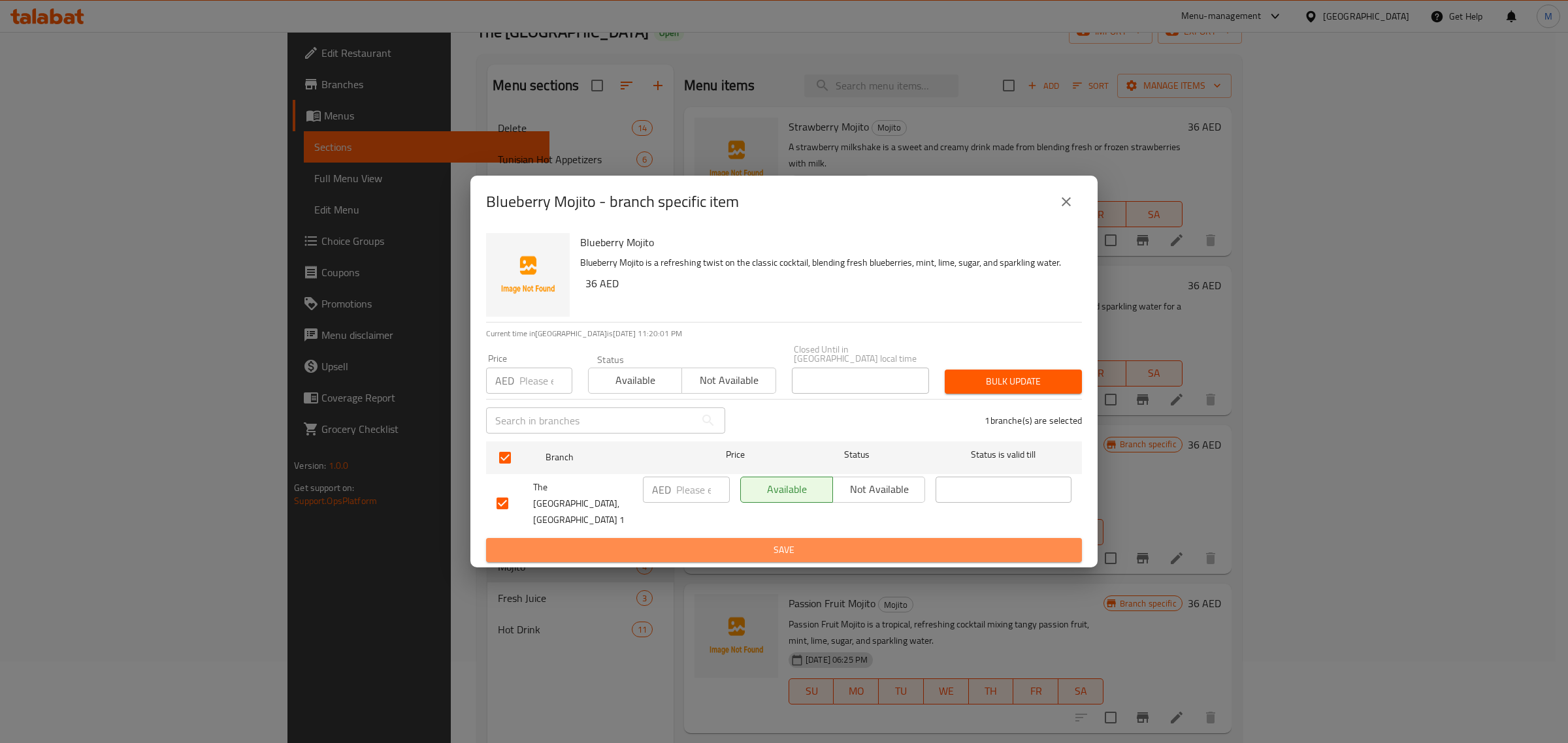
click at [790, 542] on span "Save" at bounding box center [784, 550] width 575 height 16
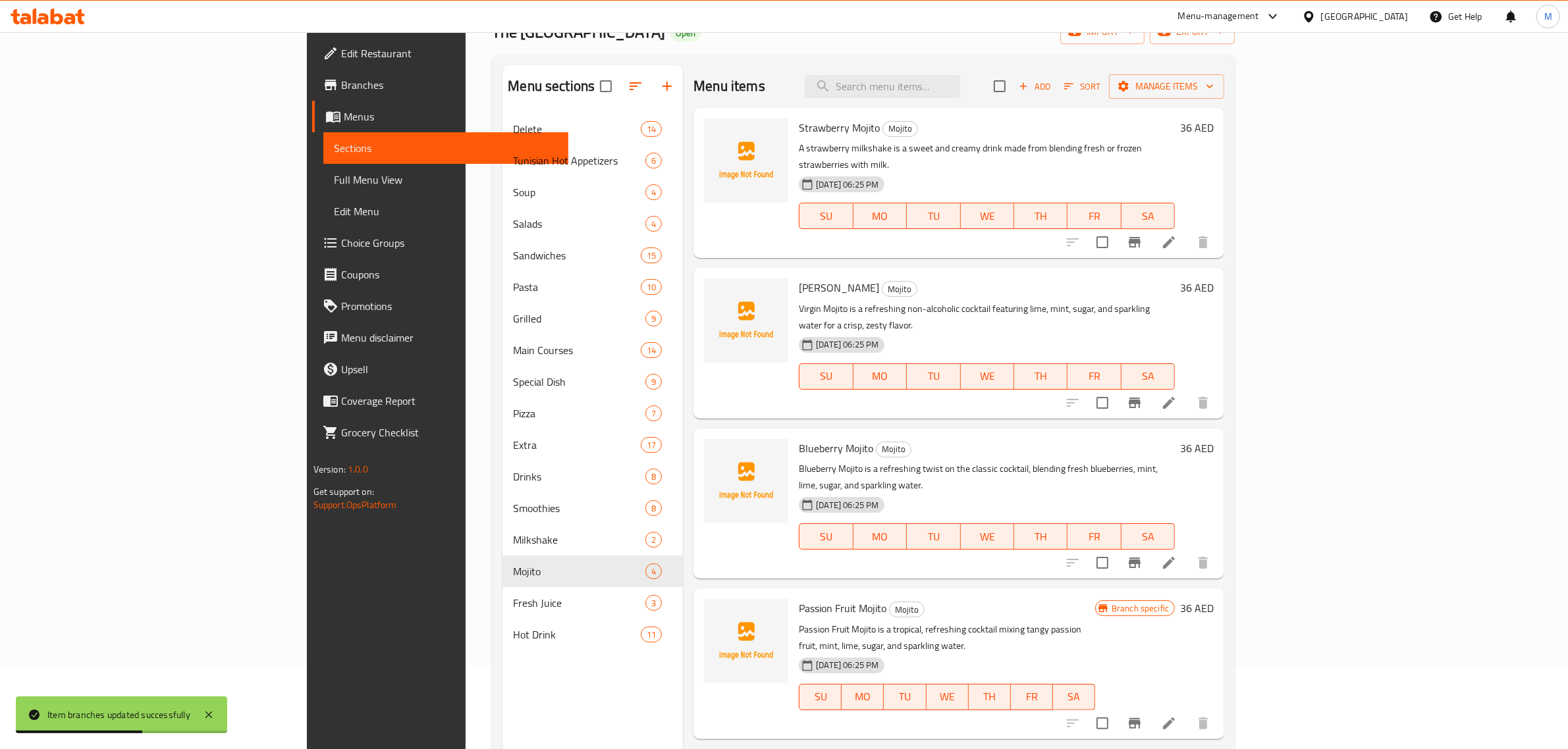
click at [953, 594] on div "Passion Fruit Mojito Mojito Passion Fruit Mojito is a tropical, refreshing cock…" at bounding box center [948, 664] width 307 height 140
click at [1143, 716] on icon "Branch-specific-item" at bounding box center [1135, 724] width 16 height 16
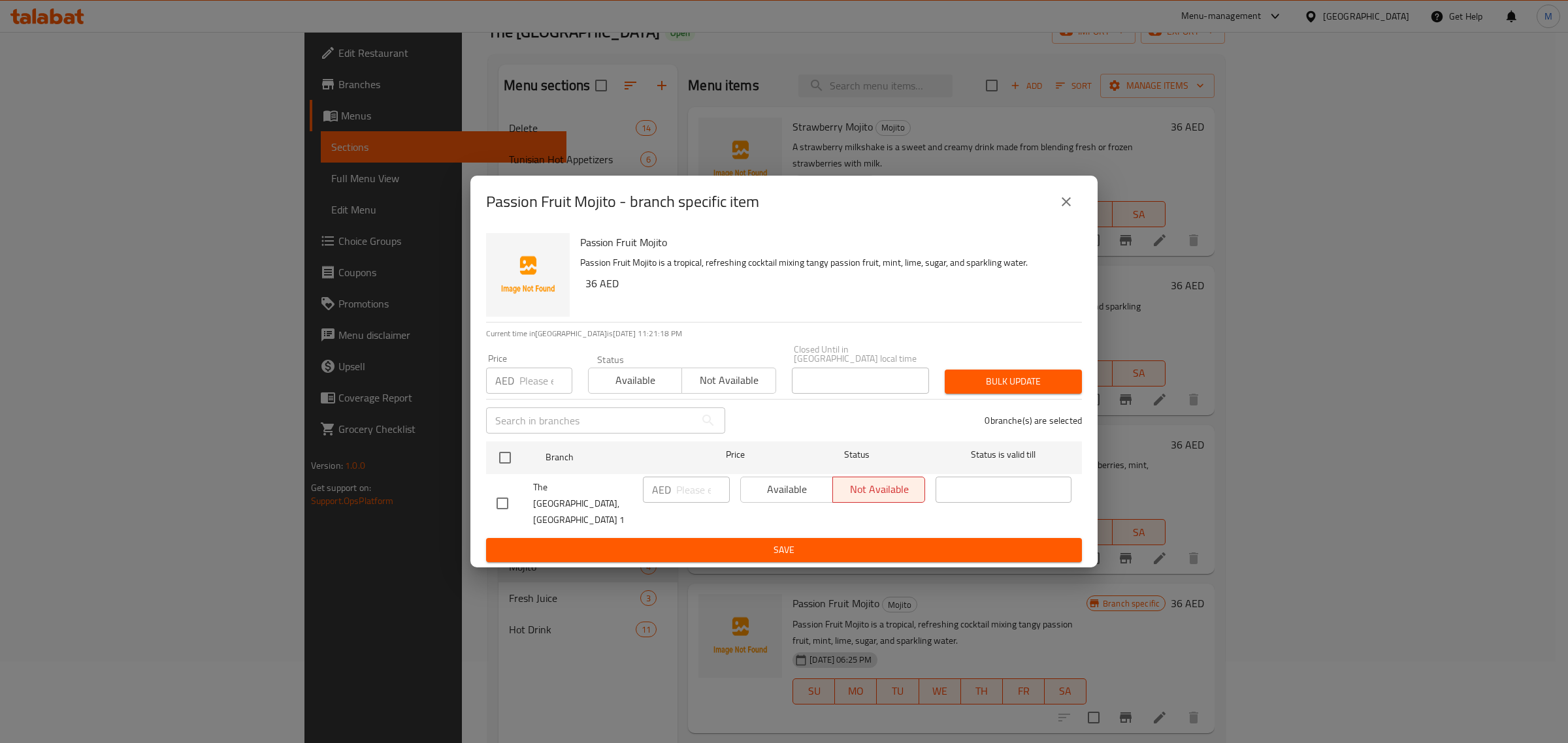
click at [508, 507] on input "checkbox" at bounding box center [502, 503] width 27 height 27
checkbox input "true"
click at [781, 499] on span "Available" at bounding box center [787, 490] width 81 height 19
click at [784, 544] on span "Save" at bounding box center [784, 550] width 575 height 16
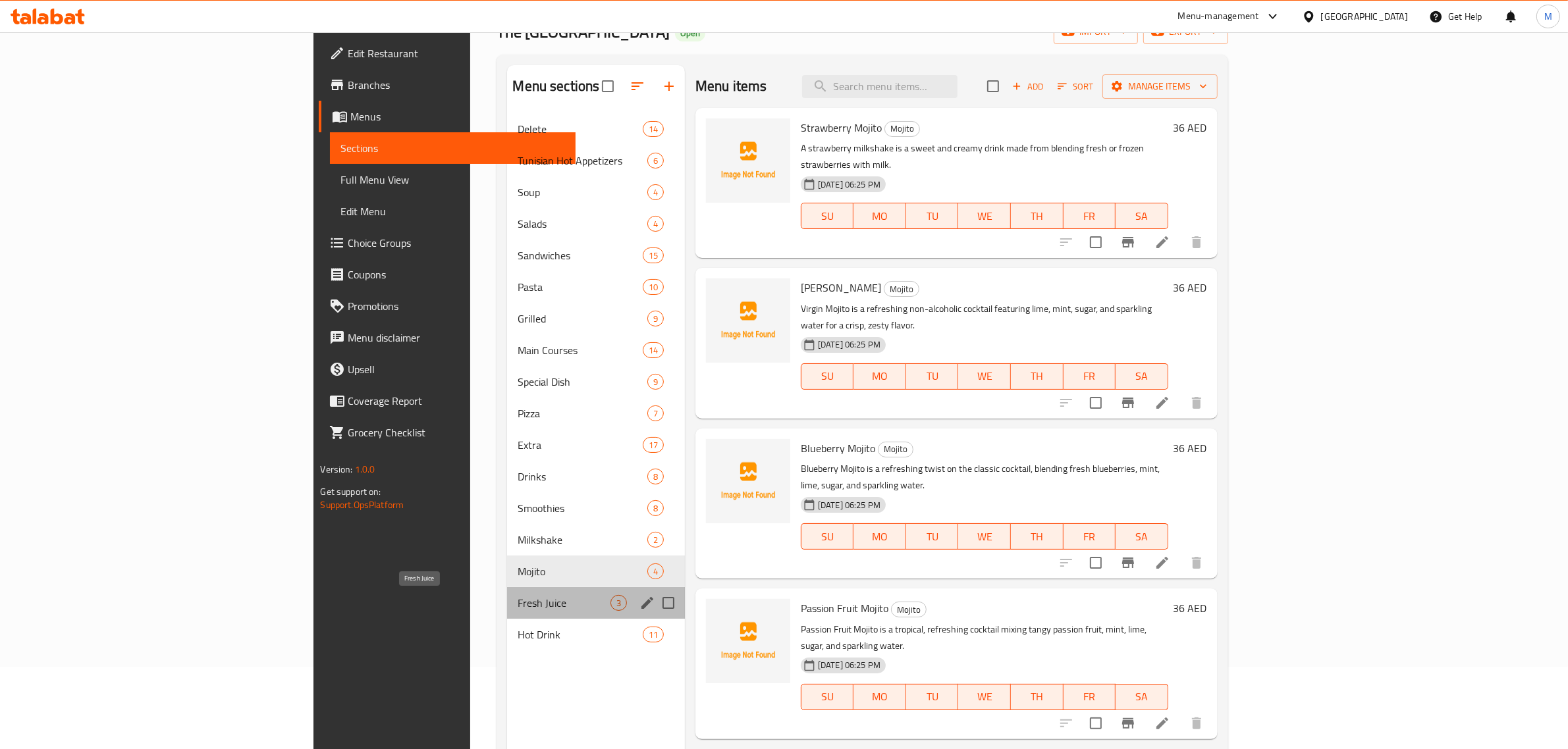
click at [518, 601] on span "Fresh Juice" at bounding box center [564, 603] width 92 height 16
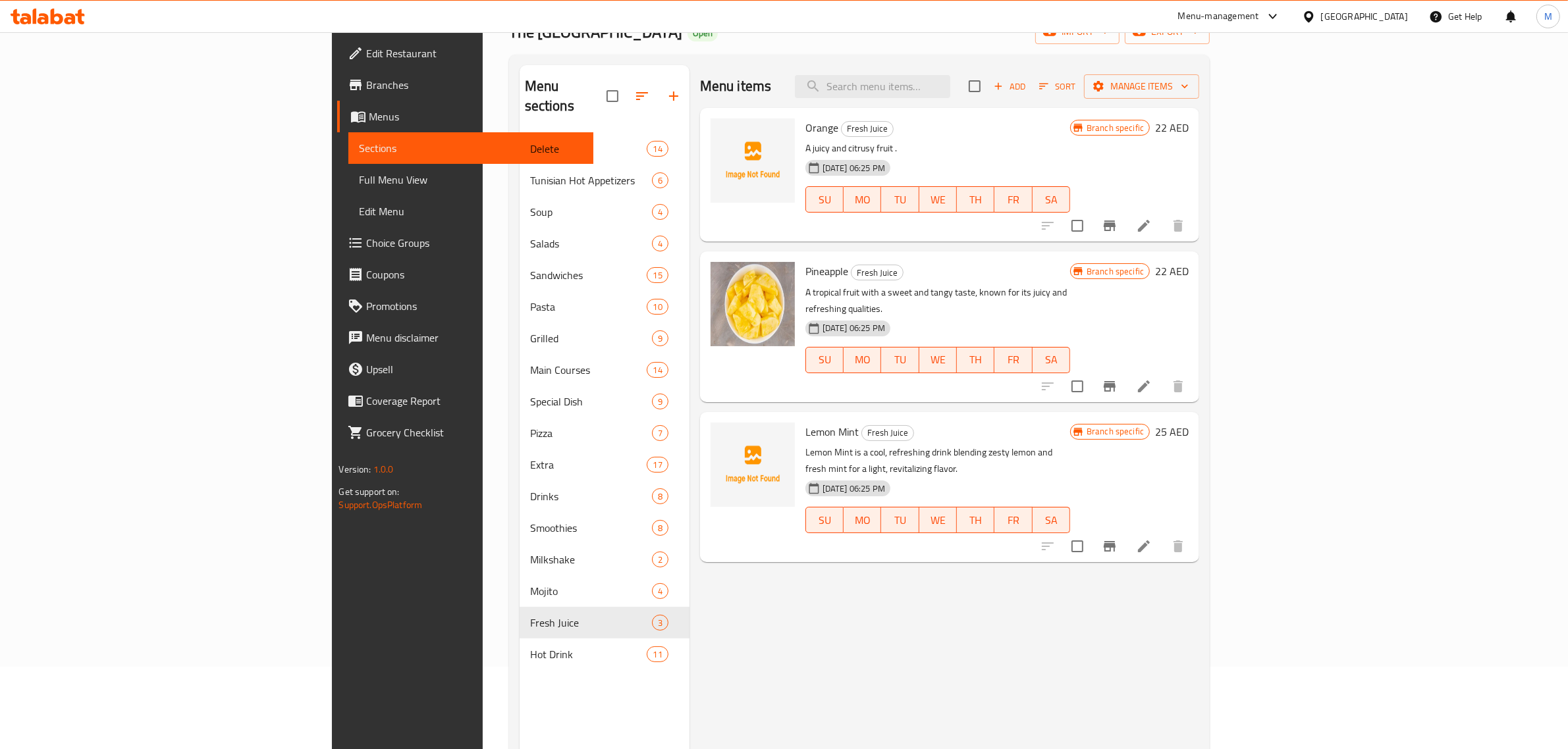
click at [690, 594] on div "Menu items Add Sort Manage items Orange Fresh Juice A juicy and citrusy fruit .…" at bounding box center [944, 440] width 510 height 749
click at [1116, 225] on icon "Branch-specific-item" at bounding box center [1110, 226] width 12 height 10
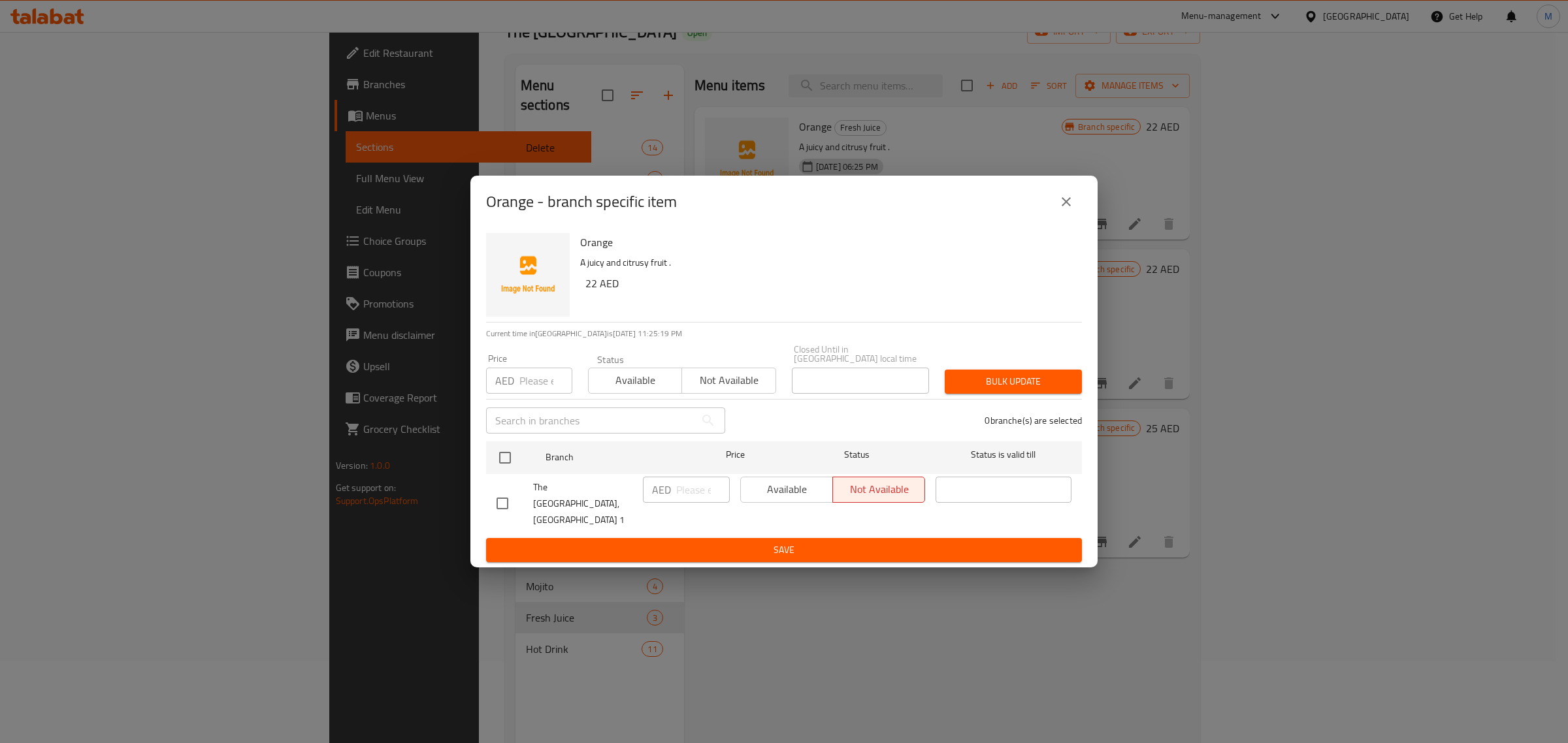
drag, startPoint x: 1405, startPoint y: 178, endPoint x: 951, endPoint y: 275, distance: 464.2
click at [951, 271] on p "A juicy and citrusy fruit ." at bounding box center [826, 263] width 491 height 16
drag, startPoint x: 505, startPoint y: 498, endPoint x: 552, endPoint y: 503, distance: 47.3
click at [509, 498] on input "checkbox" at bounding box center [502, 503] width 27 height 27
checkbox input "true"
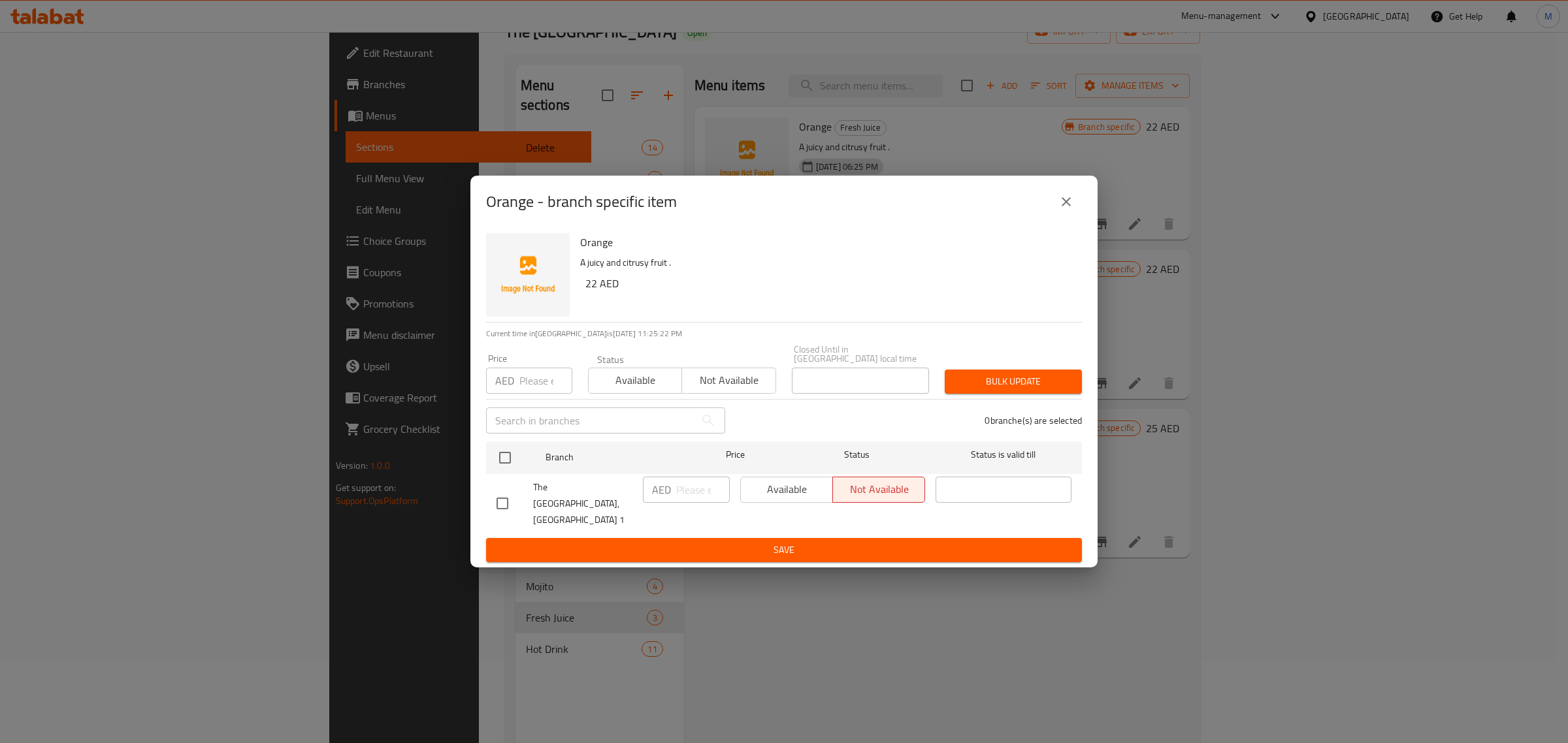
checkbox input "true"
click at [680, 501] on input "number" at bounding box center [703, 490] width 54 height 27
type input "2"
click at [794, 491] on span "Available" at bounding box center [787, 490] width 81 height 19
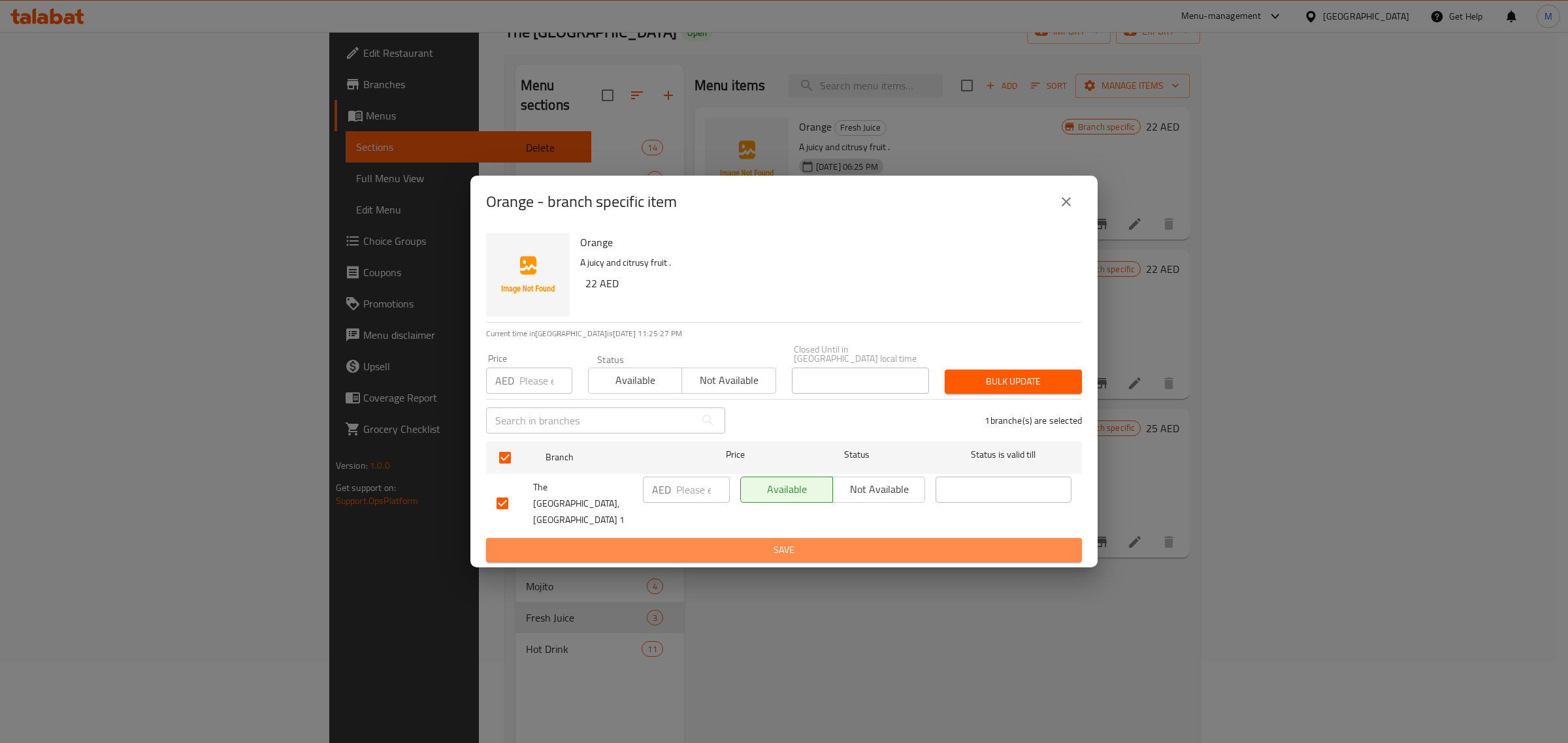
click at [784, 542] on span "Save" at bounding box center [784, 550] width 575 height 16
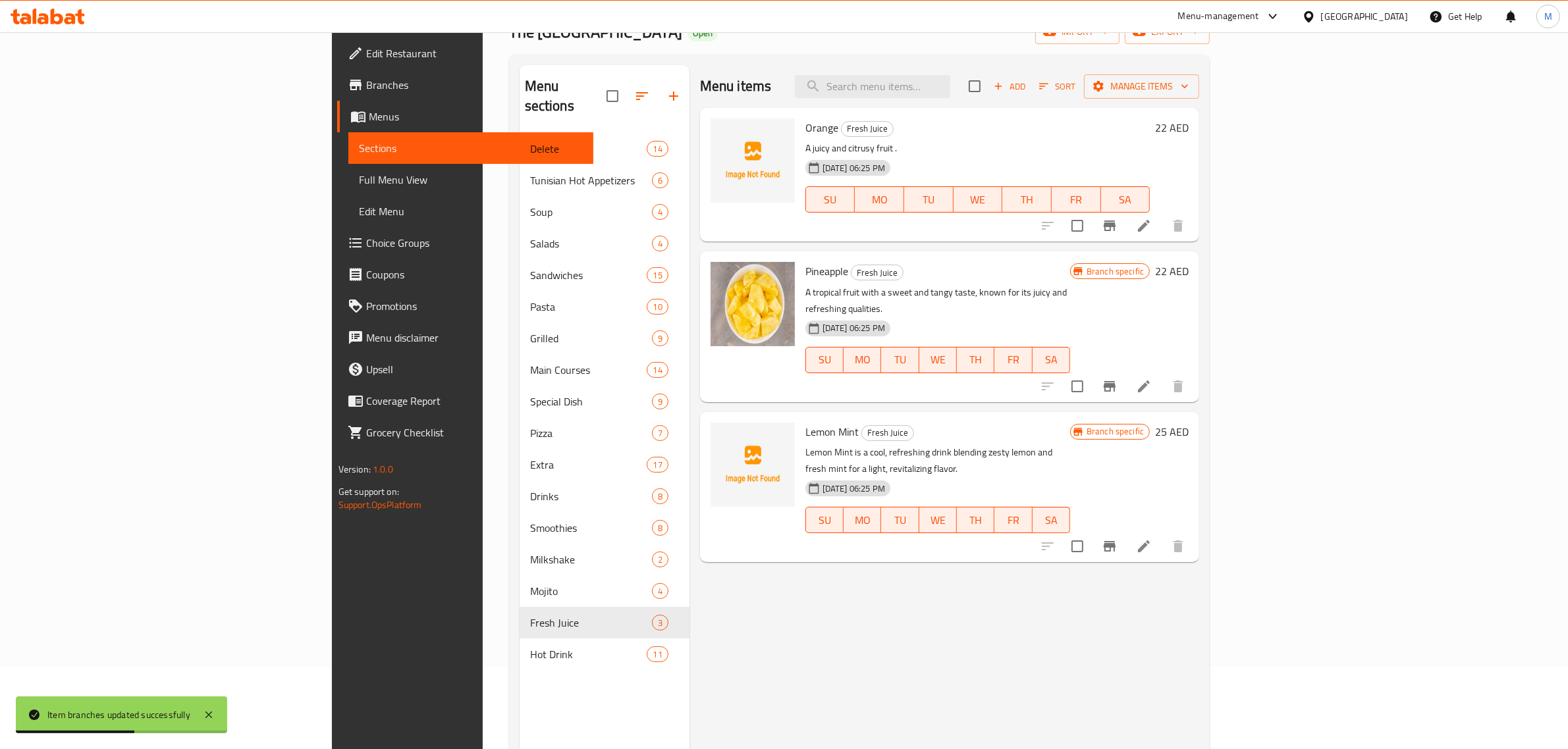
click at [1070, 272] on h6 "Pineapple Fresh Juice" at bounding box center [937, 271] width 265 height 18
drag, startPoint x: 1171, startPoint y: 262, endPoint x: 1149, endPoint y: 265, distance: 22.2
click at [1070, 265] on h6 "Pineapple Fresh Juice" at bounding box center [937, 271] width 265 height 18
drag, startPoint x: 1163, startPoint y: 280, endPoint x: 1136, endPoint y: 264, distance: 31.4
click at [1070, 264] on h6 "Pineapple Fresh Juice" at bounding box center [937, 271] width 265 height 18
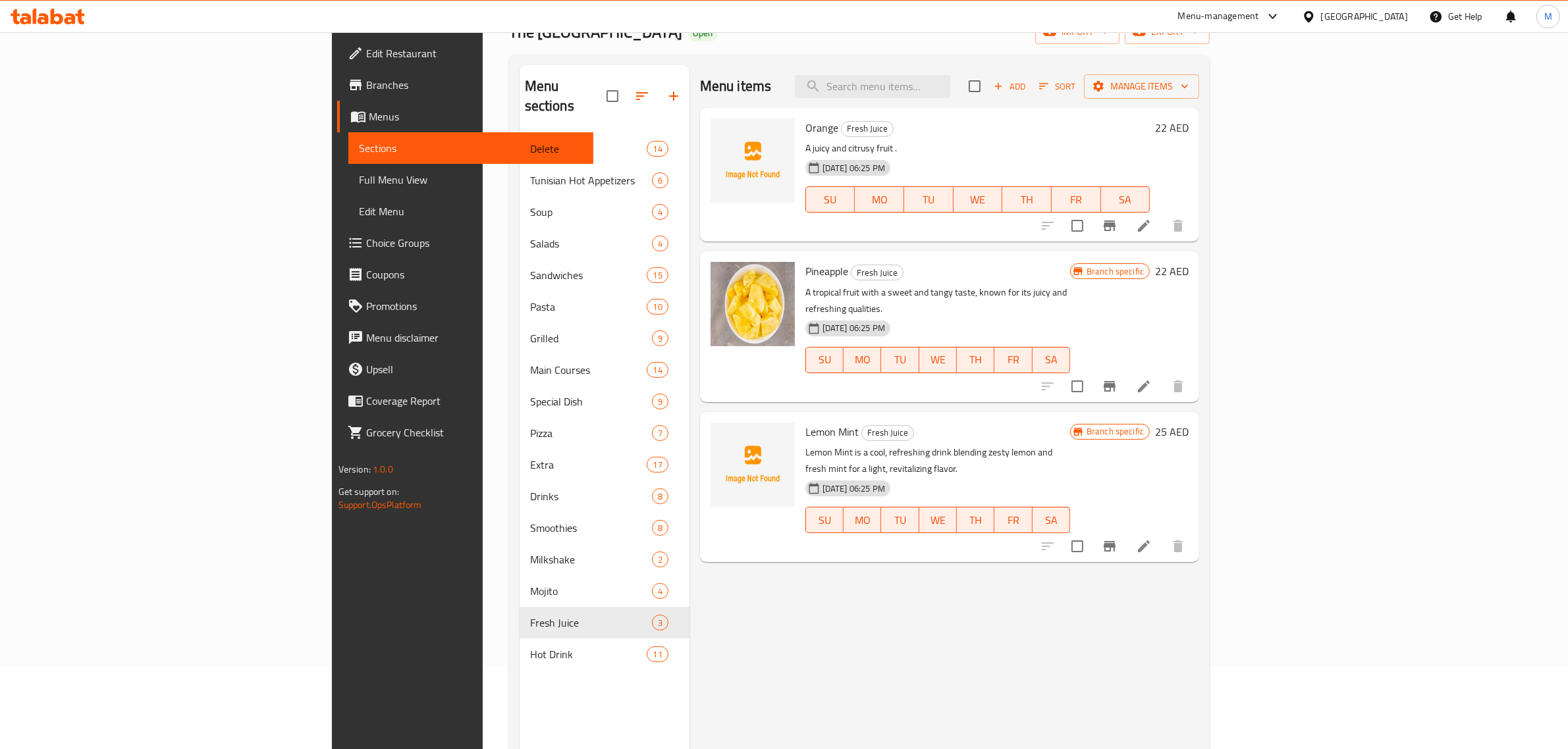
click at [1200, 249] on div "Menu items Add Sort Manage items Orange Fresh Juice A juicy and citrusy fruit .…" at bounding box center [944, 440] width 510 height 749
click at [769, 281] on icon "delete image" at bounding box center [777, 280] width 16 height 16
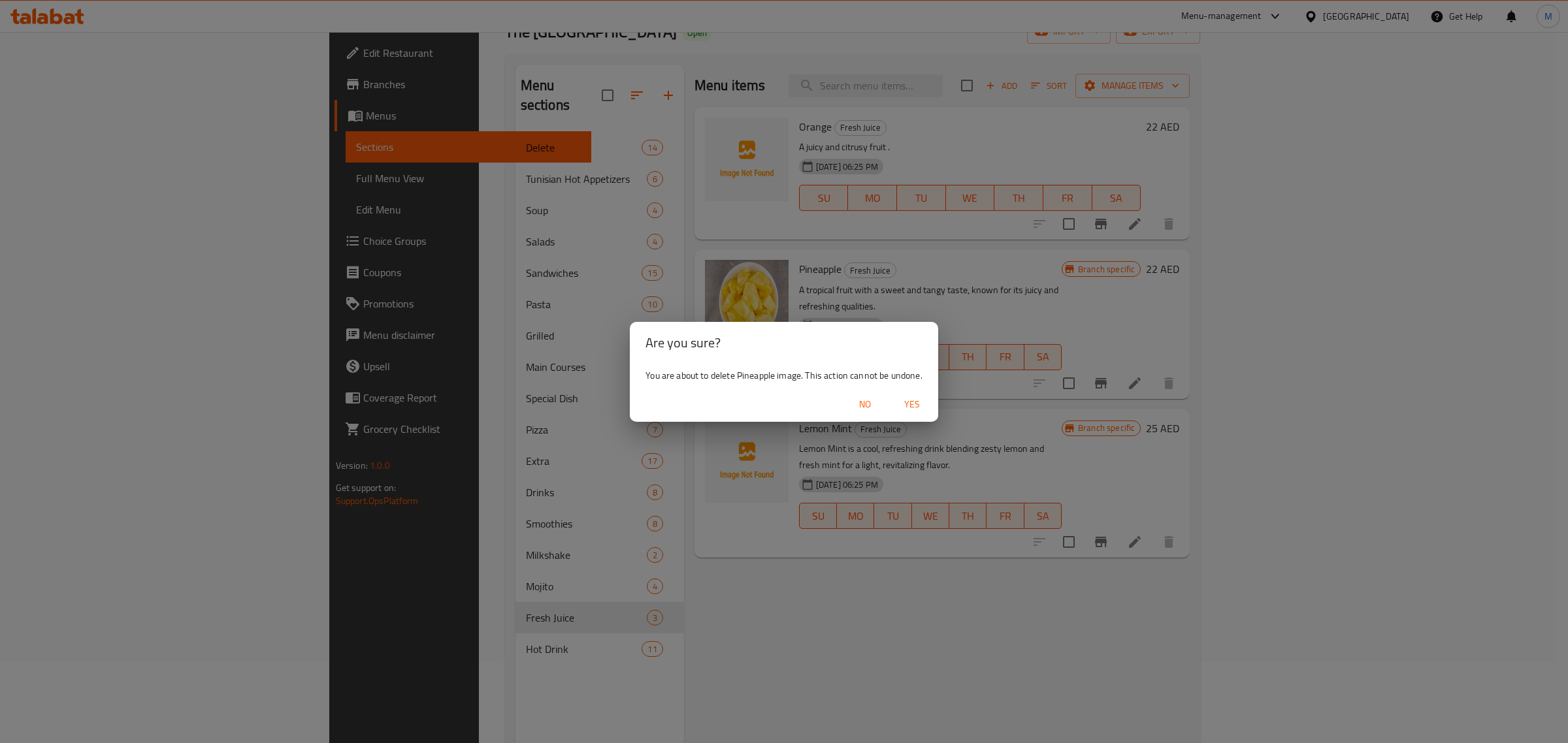
click at [906, 401] on span "Yes" at bounding box center [912, 404] width 32 height 16
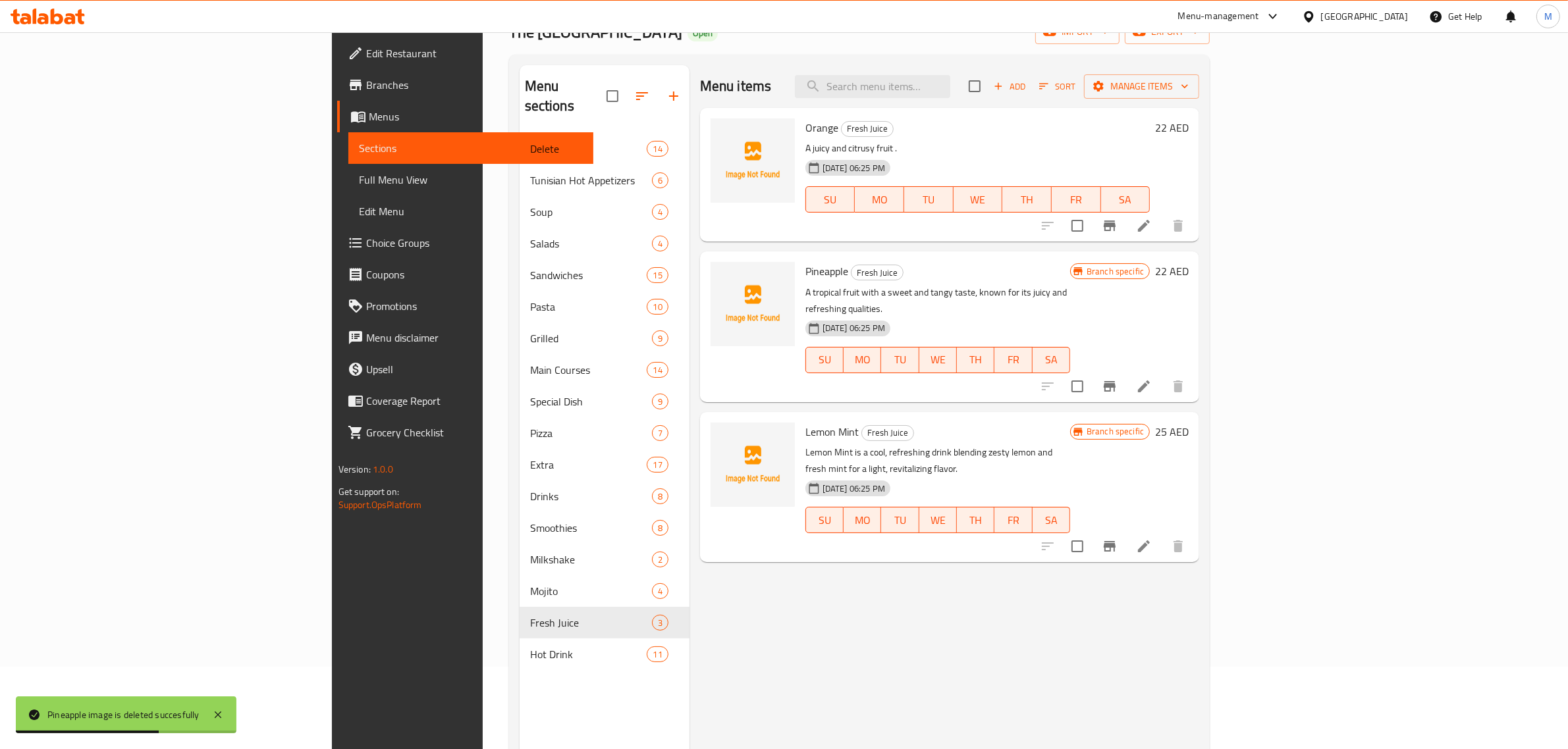
click at [1070, 444] on p "Lemon Mint is a cool, refreshing drink blending zesty lemon and fresh mint for …" at bounding box center [937, 461] width 265 height 33
click at [1075, 317] on div "20-08-2025 06:25 PM SU MO TU WE TH FR SA" at bounding box center [937, 351] width 275 height 71
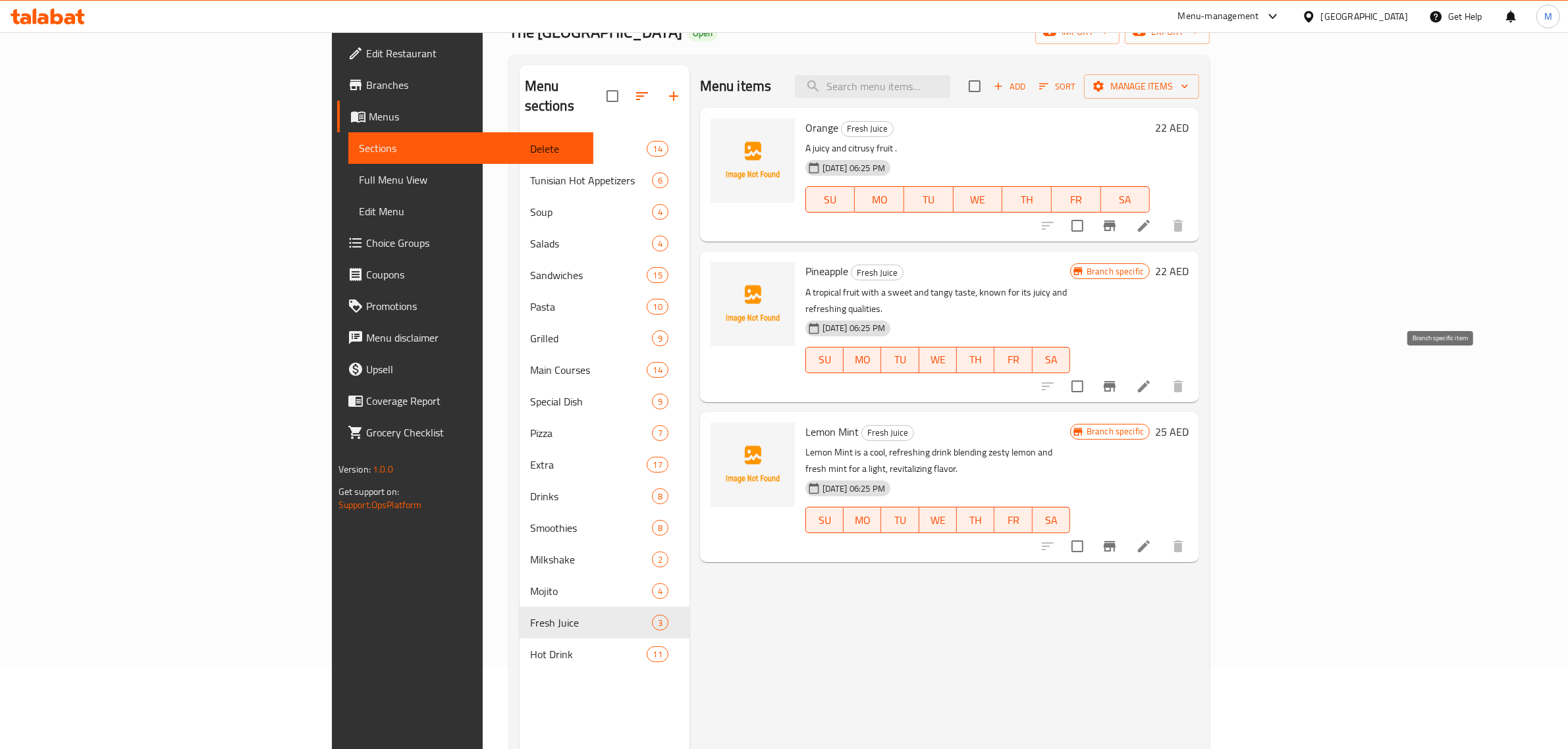
click at [1118, 379] on icon "Branch-specific-item" at bounding box center [1110, 387] width 16 height 16
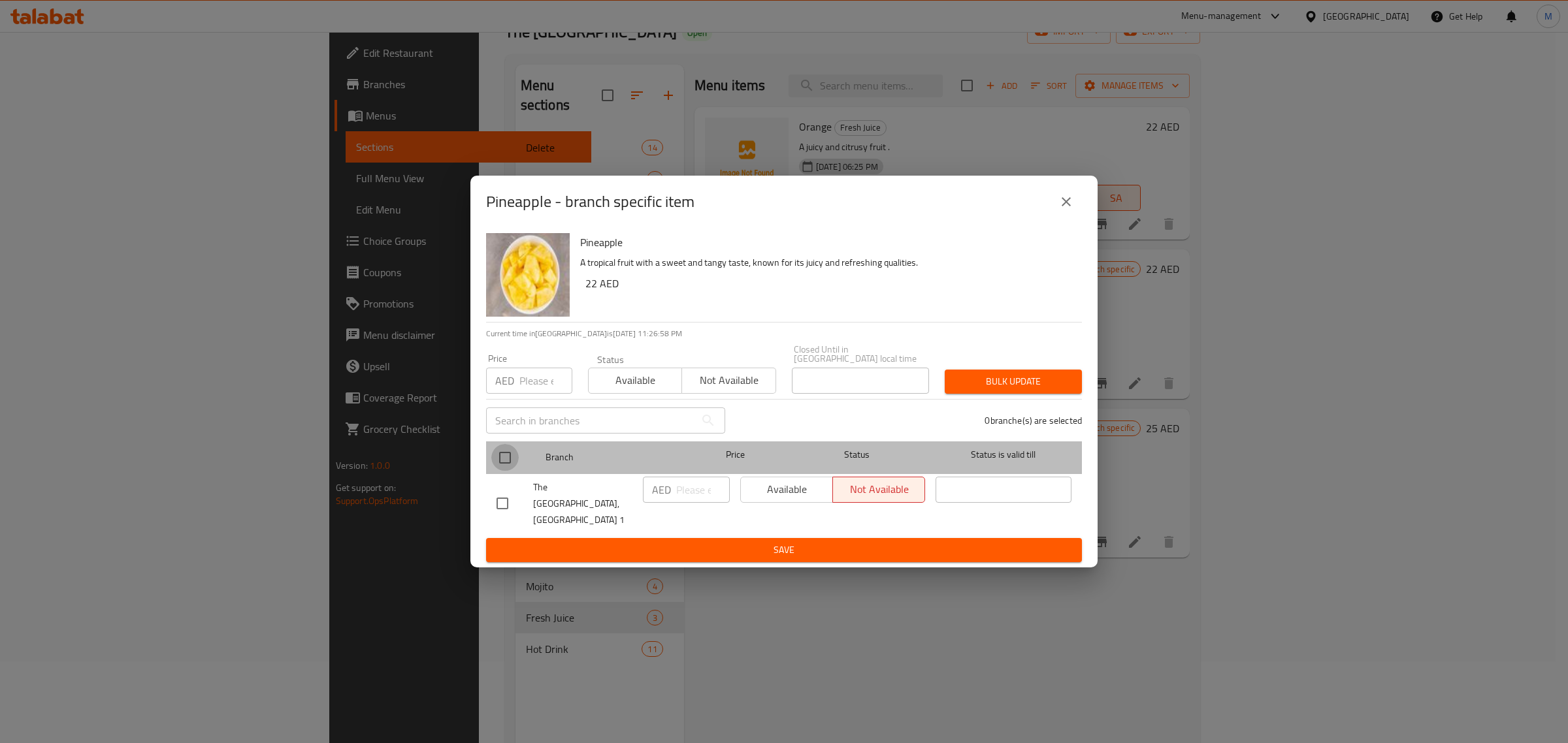
drag, startPoint x: 508, startPoint y: 462, endPoint x: 524, endPoint y: 481, distance: 24.8
click at [508, 466] on input "checkbox" at bounding box center [505, 458] width 27 height 27
checkbox input "true"
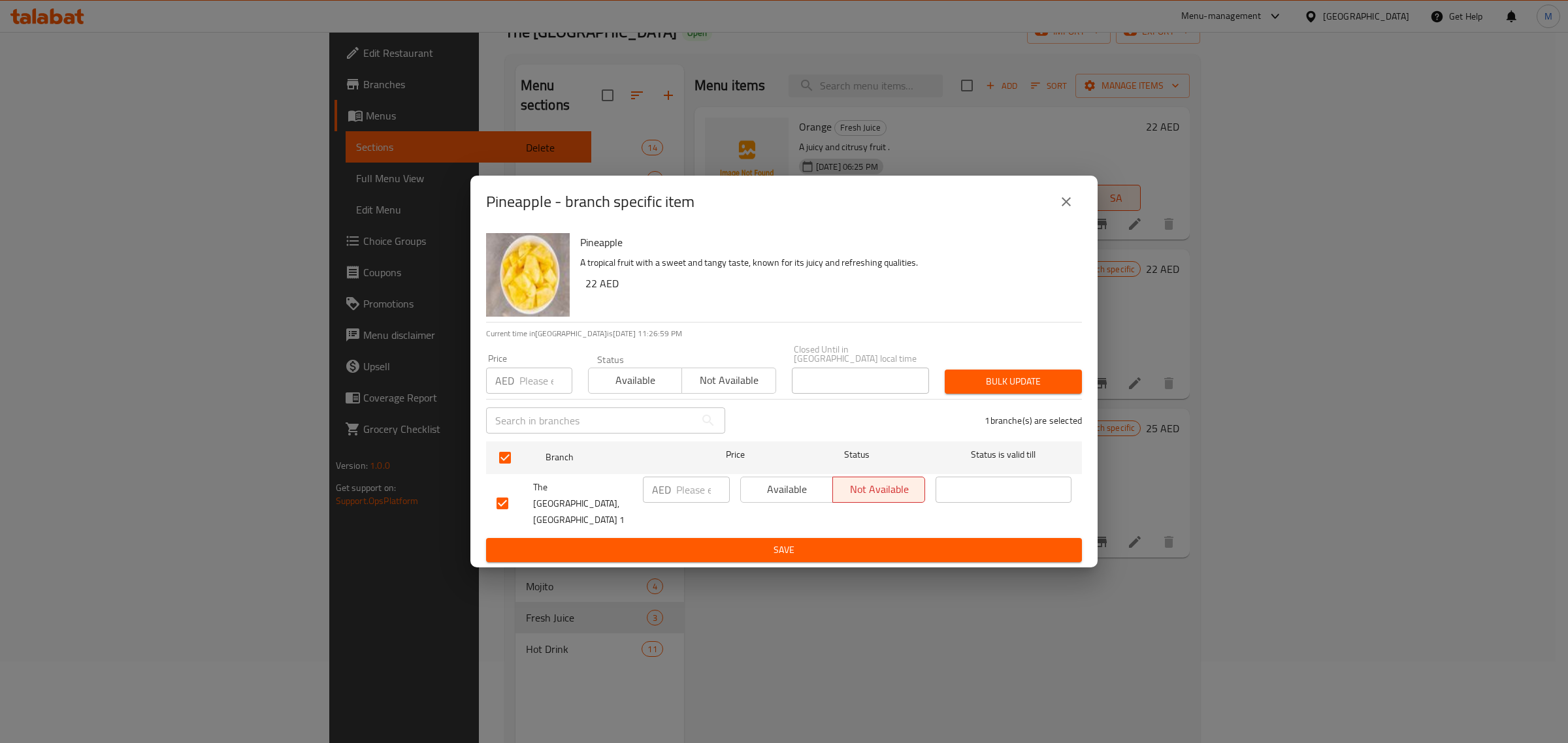
click at [801, 503] on button "Available" at bounding box center [787, 490] width 92 height 27
click at [778, 549] on span "Save" at bounding box center [784, 550] width 575 height 16
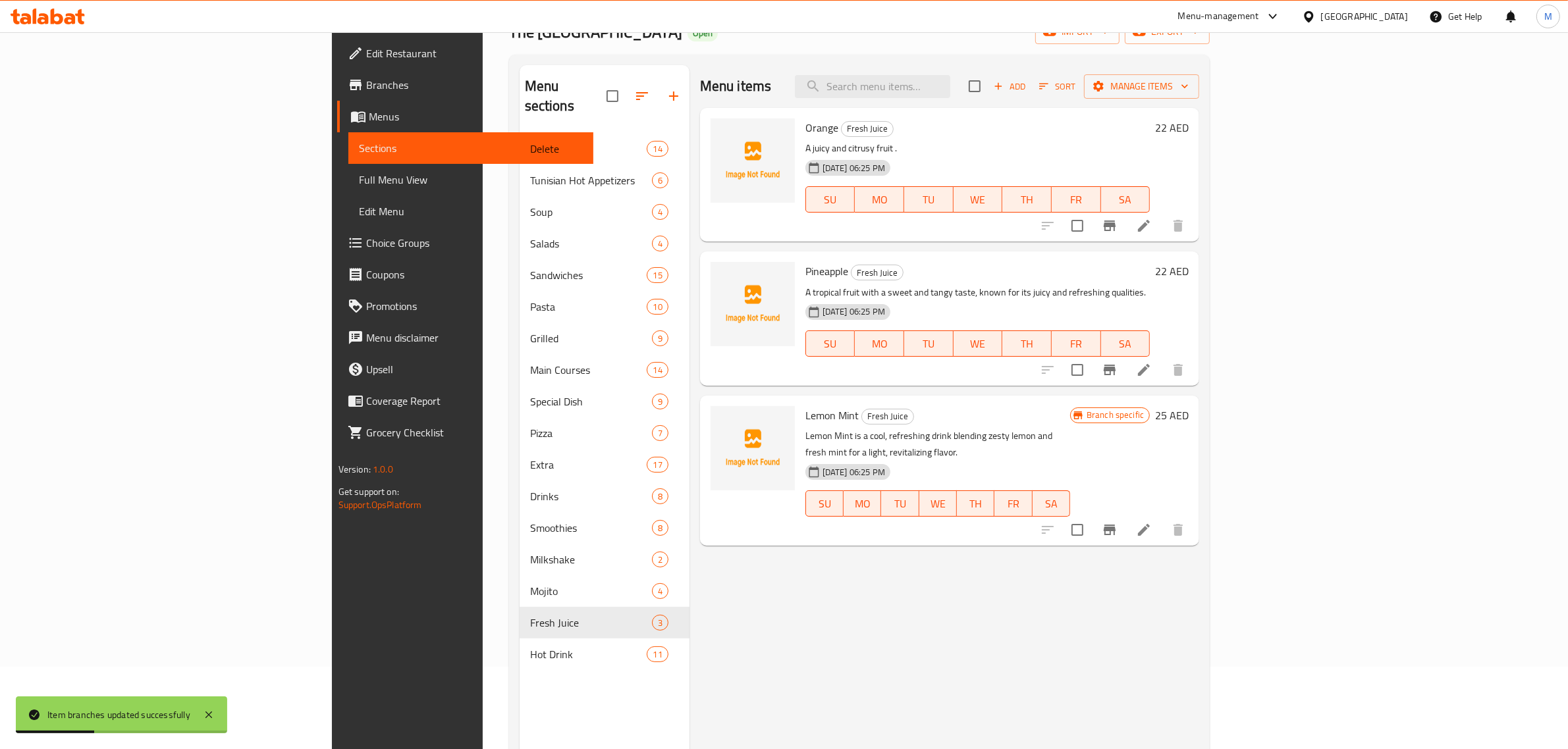
click at [1075, 425] on div "Lemon Mint Fresh Juice Lemon Mint is a cool, refreshing drink blending zesty le…" at bounding box center [937, 471] width 275 height 140
click at [1070, 430] on p "Lemon Mint is a cool, refreshing drink blending zesty lemon and fresh mint for …" at bounding box center [937, 444] width 265 height 33
click at [973, 419] on h6 "Lemon Mint Fresh Juice" at bounding box center [937, 415] width 265 height 18
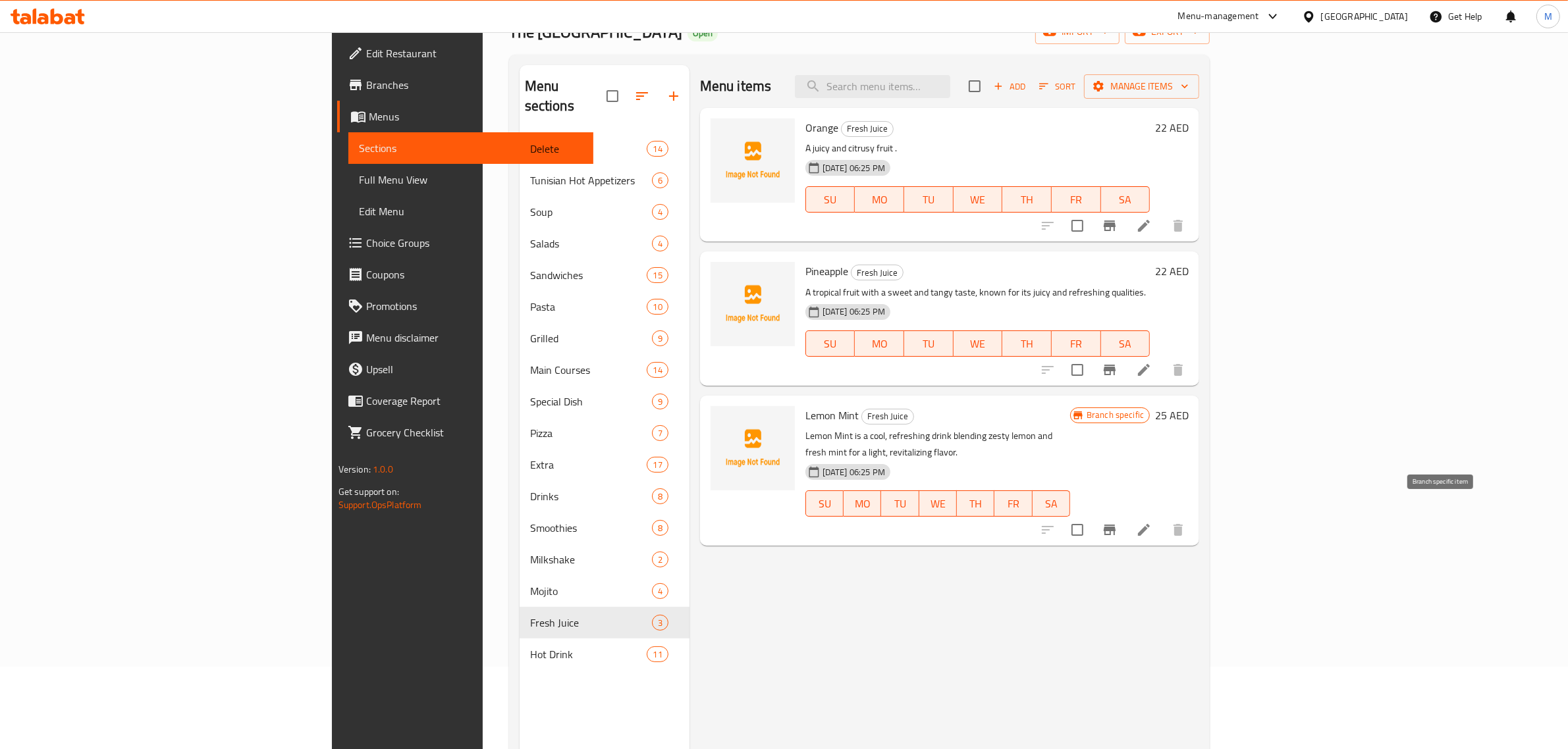
click at [1118, 522] on icon "Branch-specific-item" at bounding box center [1110, 530] width 16 height 16
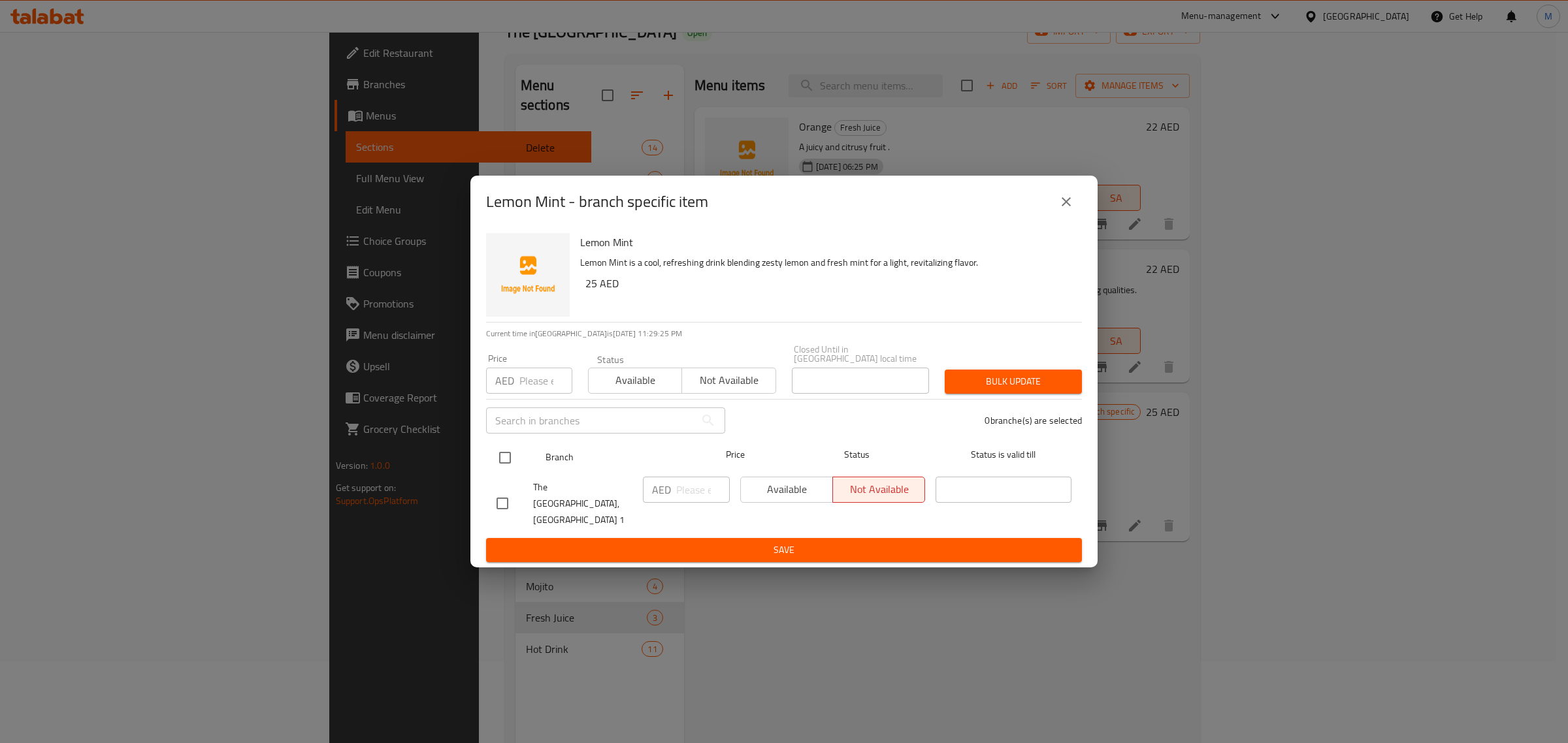
click at [510, 472] on input "checkbox" at bounding box center [505, 458] width 27 height 27
checkbox input "true"
click at [678, 503] on input "number" at bounding box center [703, 490] width 54 height 27
click at [778, 499] on span "Available" at bounding box center [787, 490] width 81 height 19
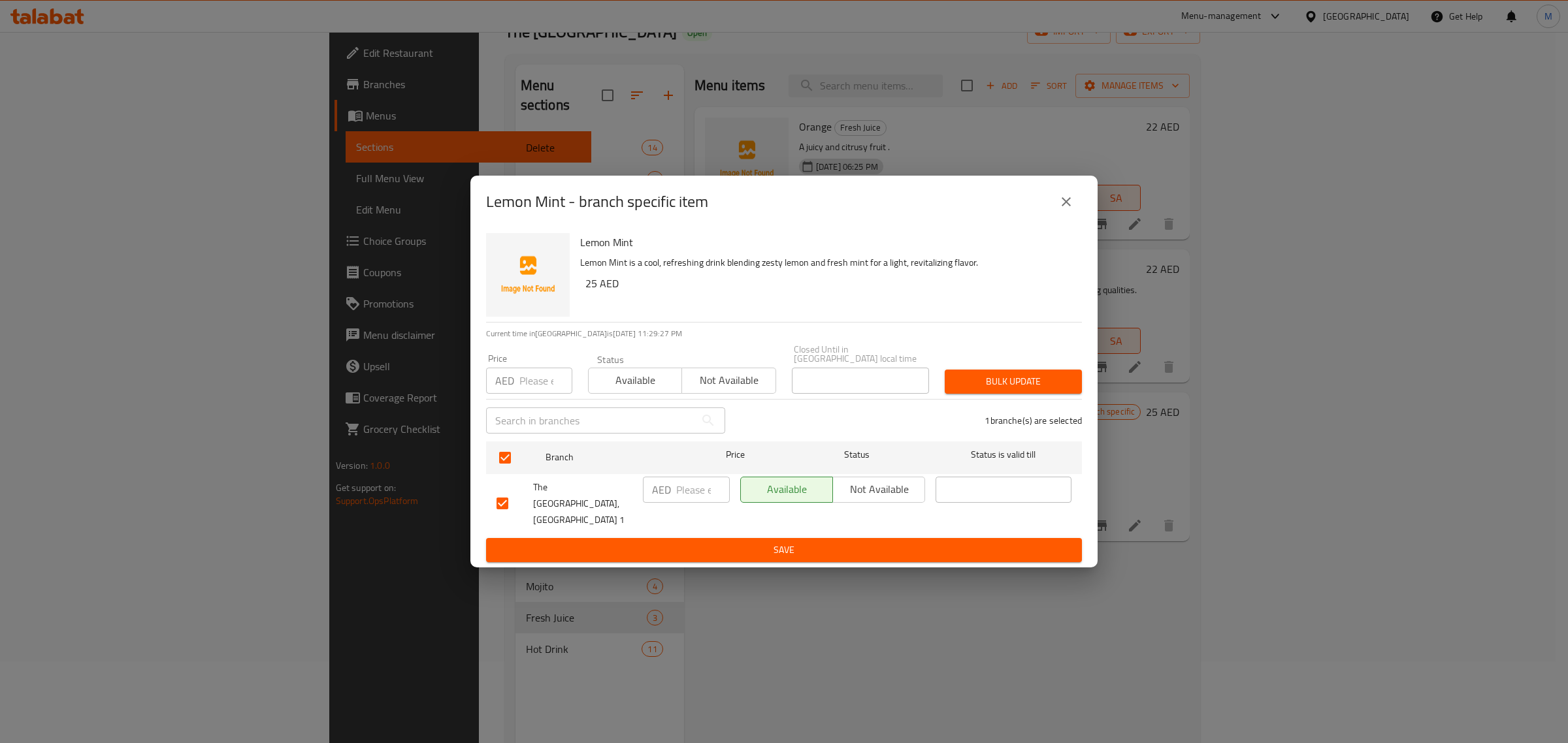
click at [808, 547] on span "Save" at bounding box center [784, 550] width 575 height 16
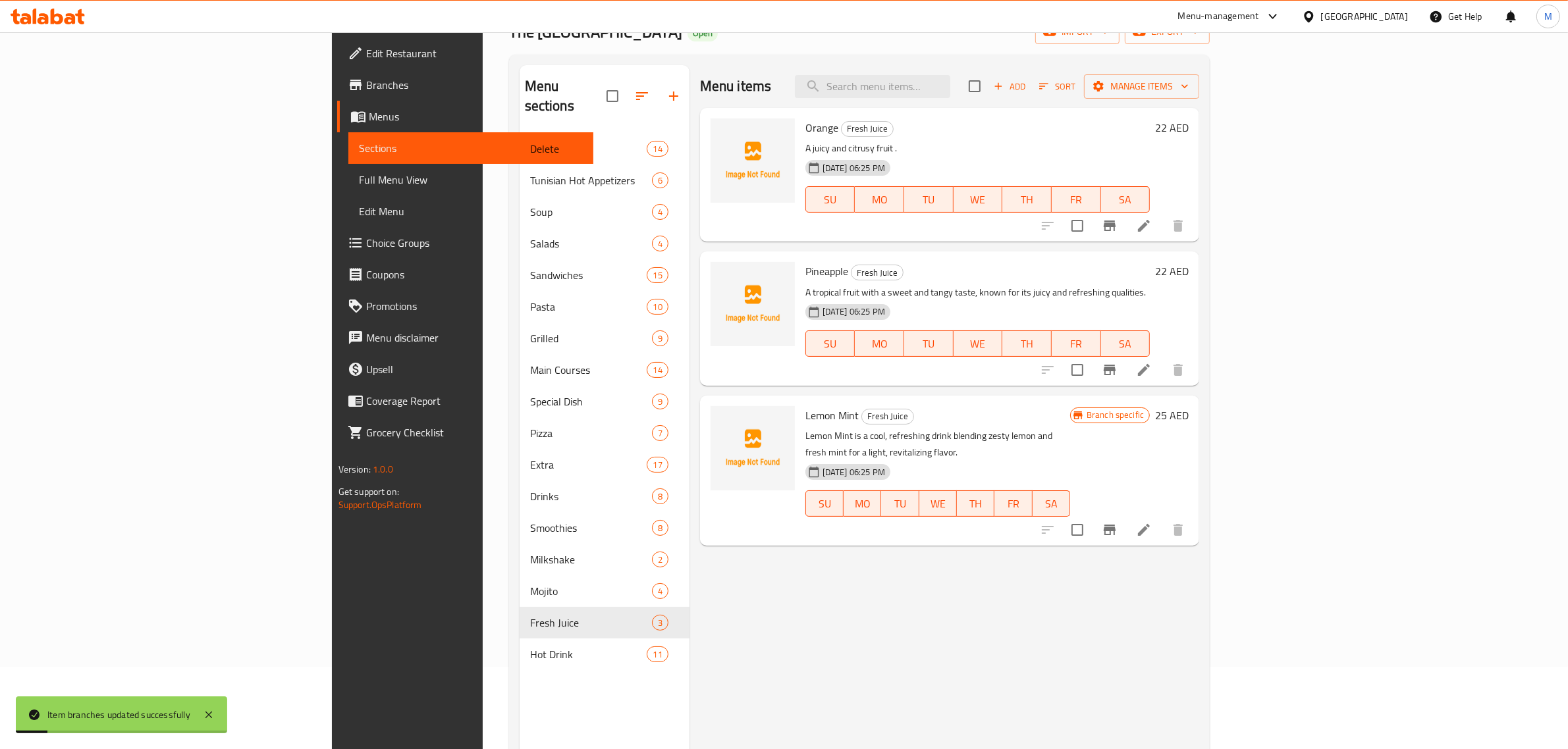
click at [1106, 563] on div "Menu items Add Sort Manage items Orange Fresh Juice A juicy and citrusy fruit .…" at bounding box center [944, 440] width 510 height 749
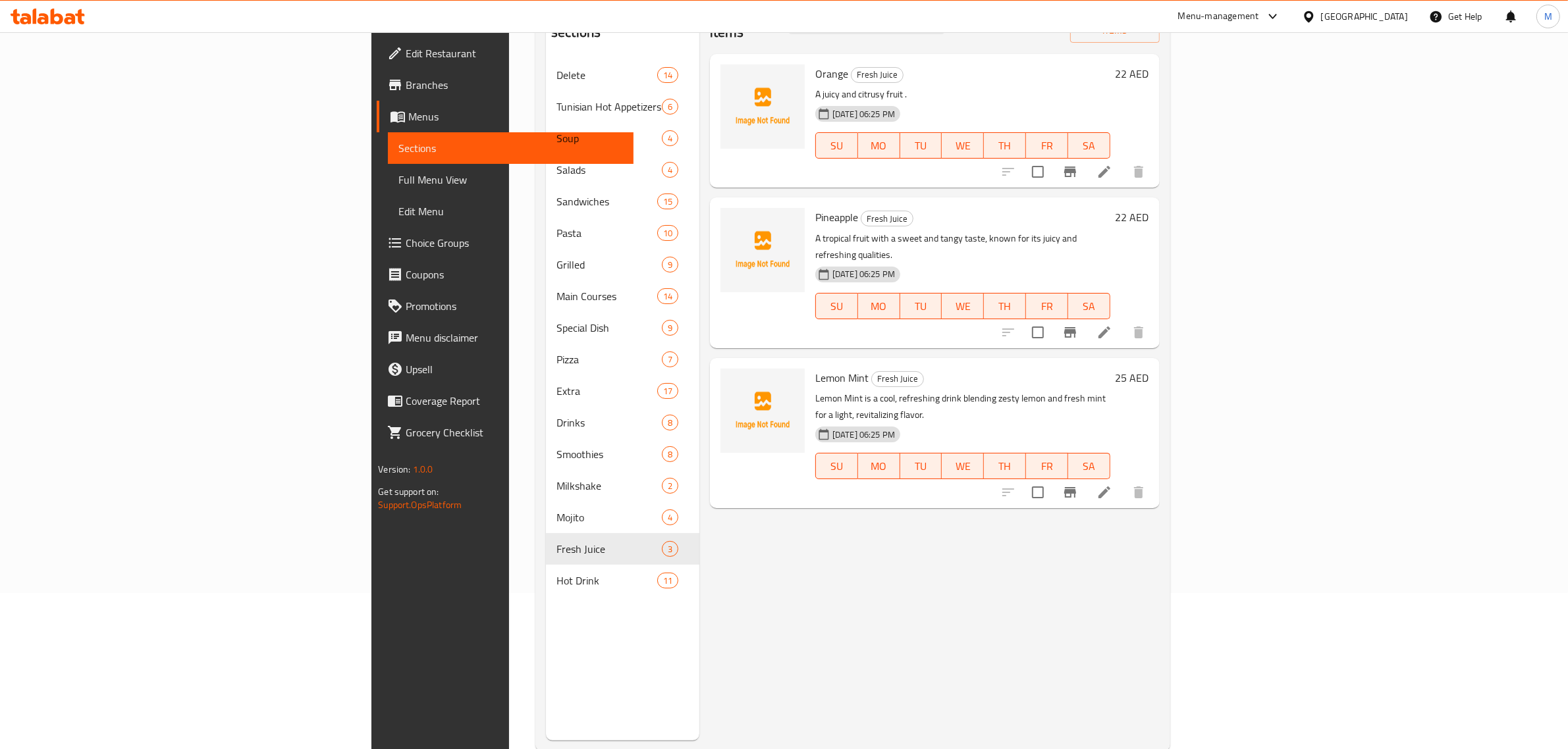
scroll to position [185, 0]
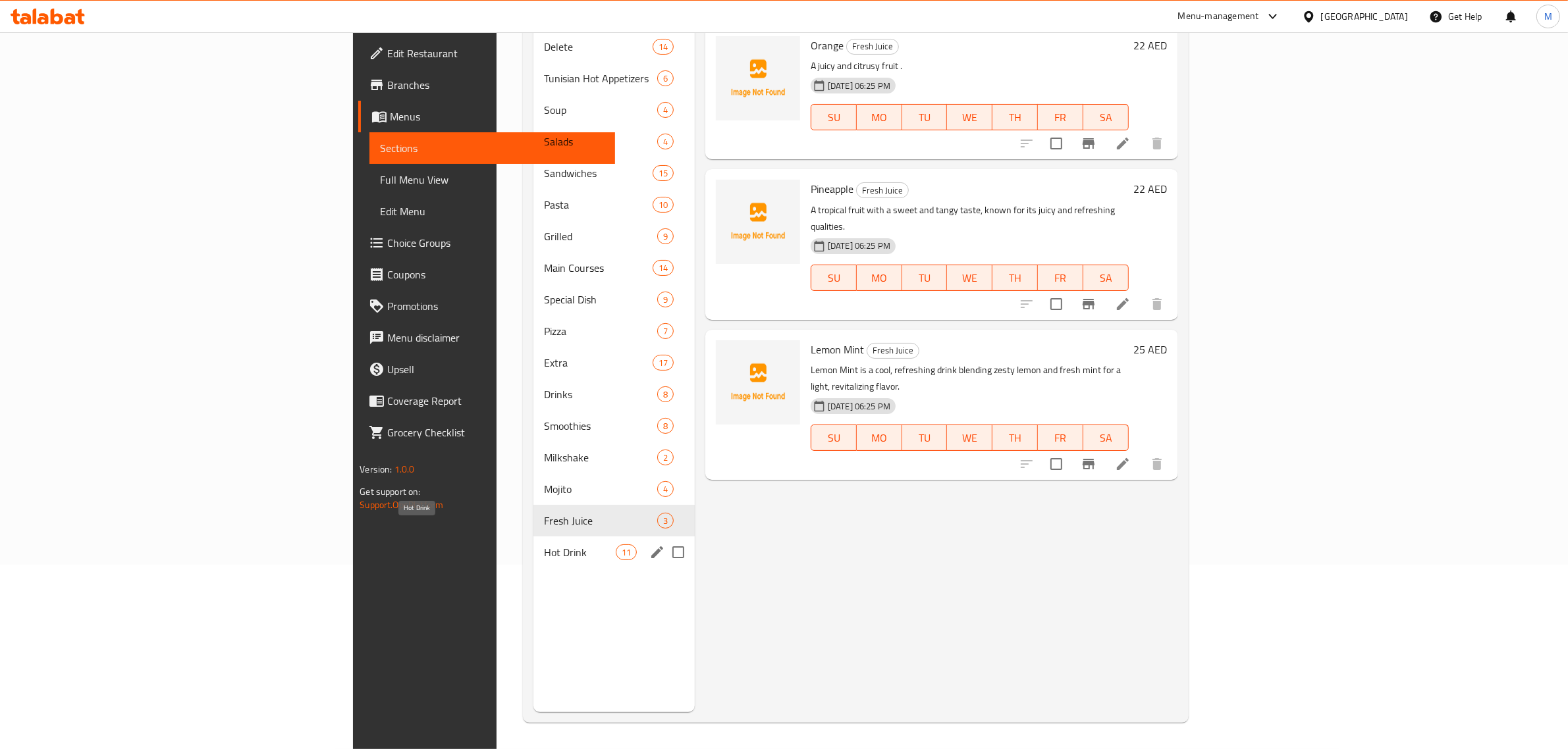
click at [544, 544] on span "Hot Drink" at bounding box center [579, 552] width 71 height 16
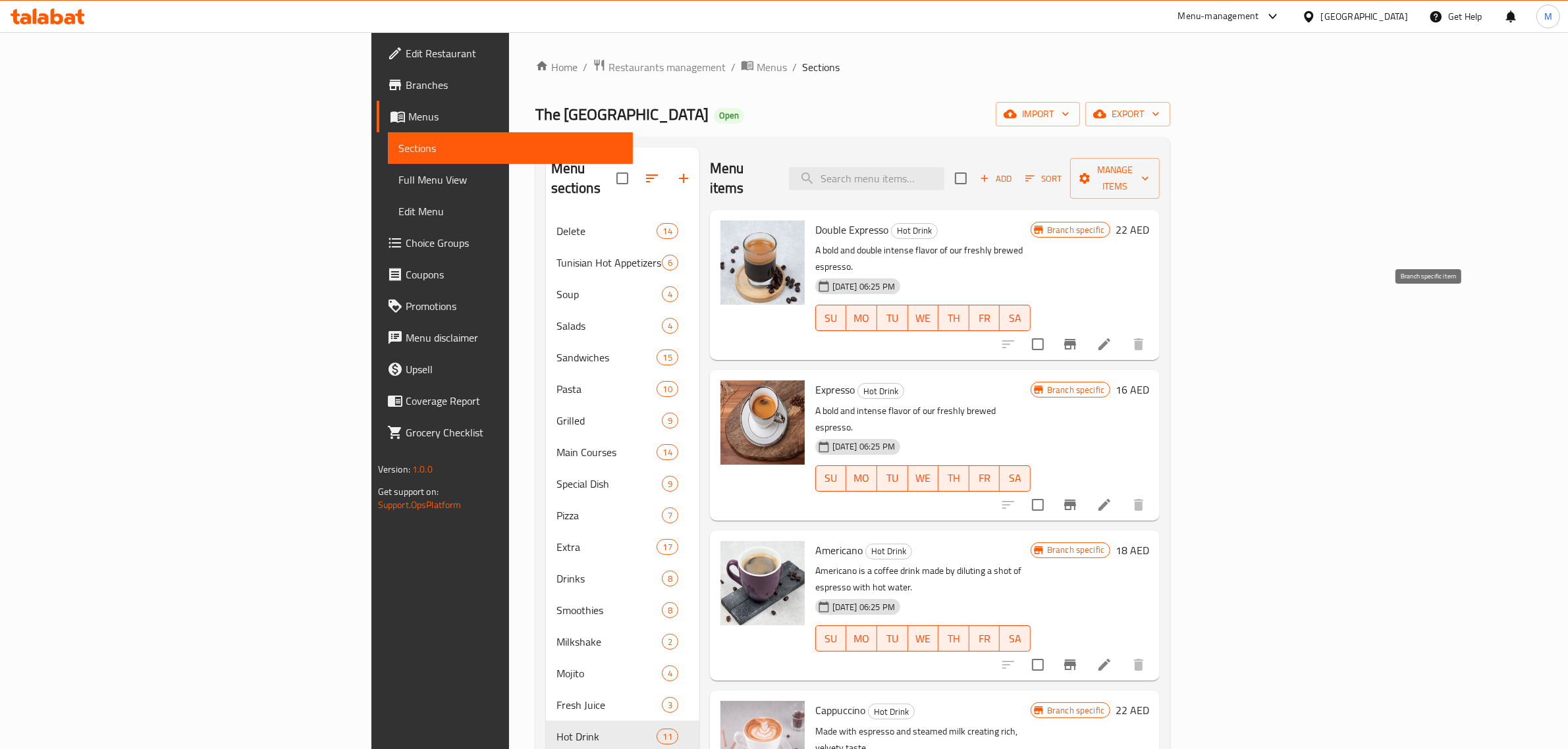
click at [1076, 339] on icon "Branch-specific-item" at bounding box center [1070, 344] width 12 height 10
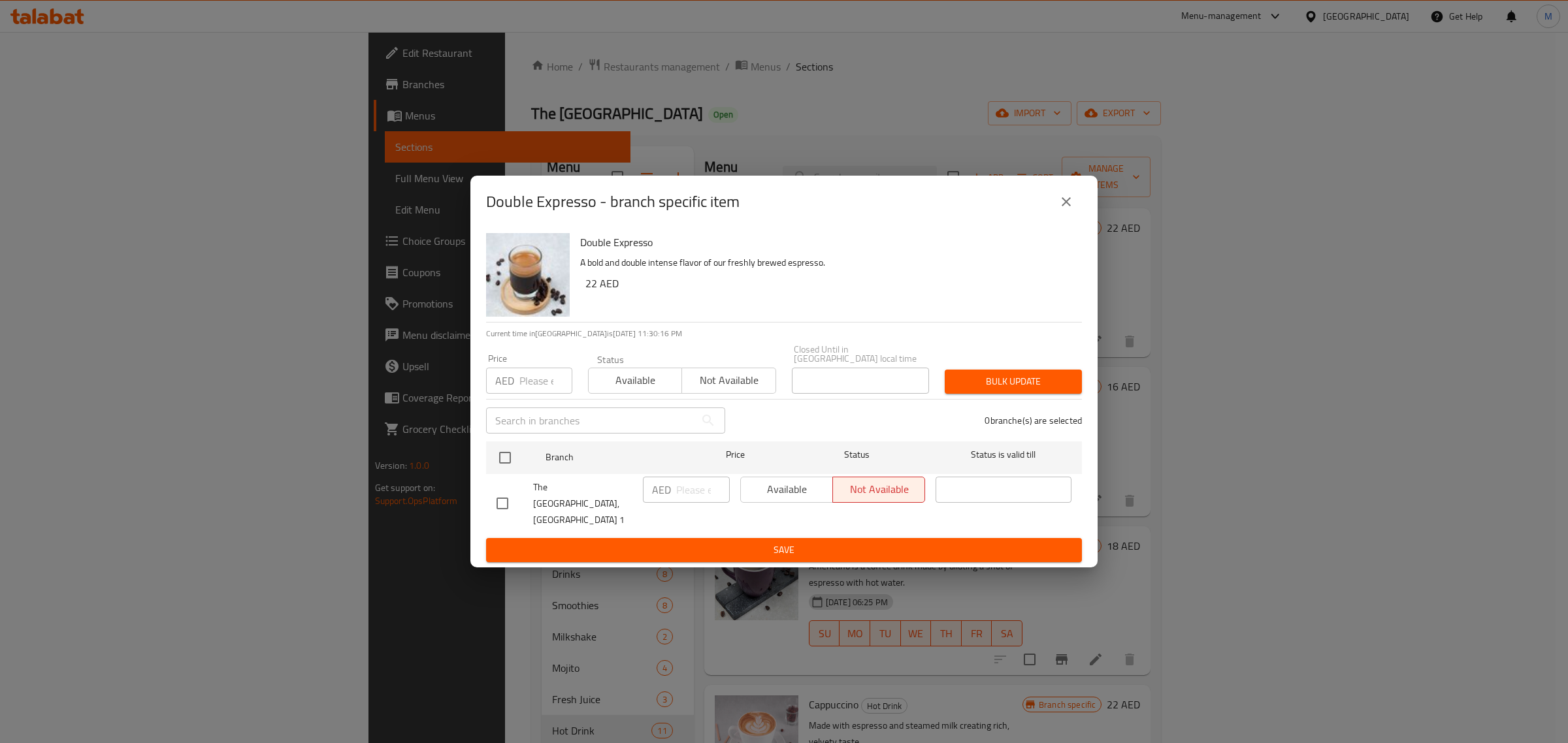
click at [503, 494] on input "checkbox" at bounding box center [502, 503] width 27 height 27
checkbox input "true"
drag, startPoint x: 779, startPoint y: 500, endPoint x: 787, endPoint y: 529, distance: 30.1
click at [779, 499] on span "Available" at bounding box center [787, 490] width 81 height 19
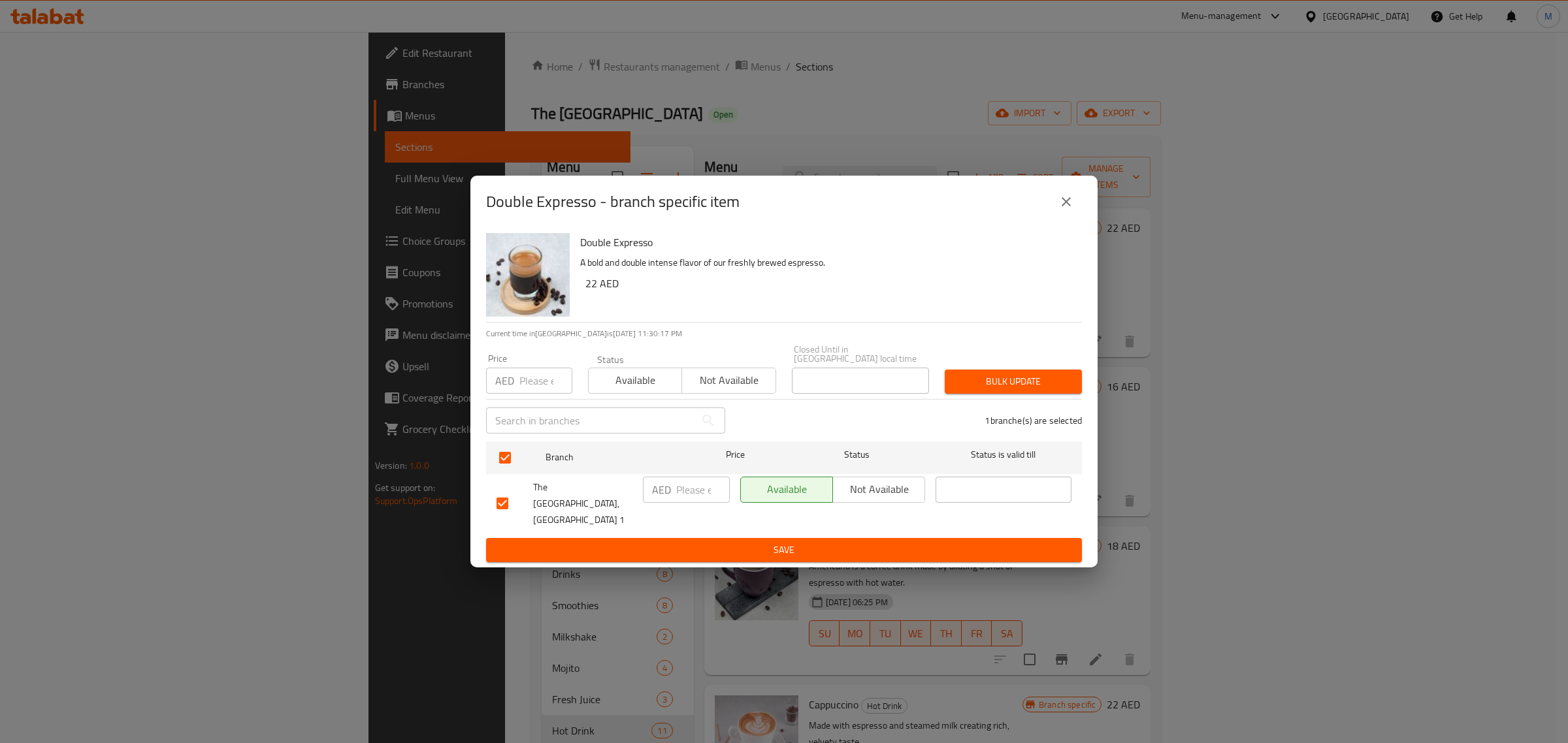
click at [787, 529] on ul "Branch Price Status Status is valid till The Sandwich District, Al Barsha 1 AED…" at bounding box center [784, 488] width 596 height 103
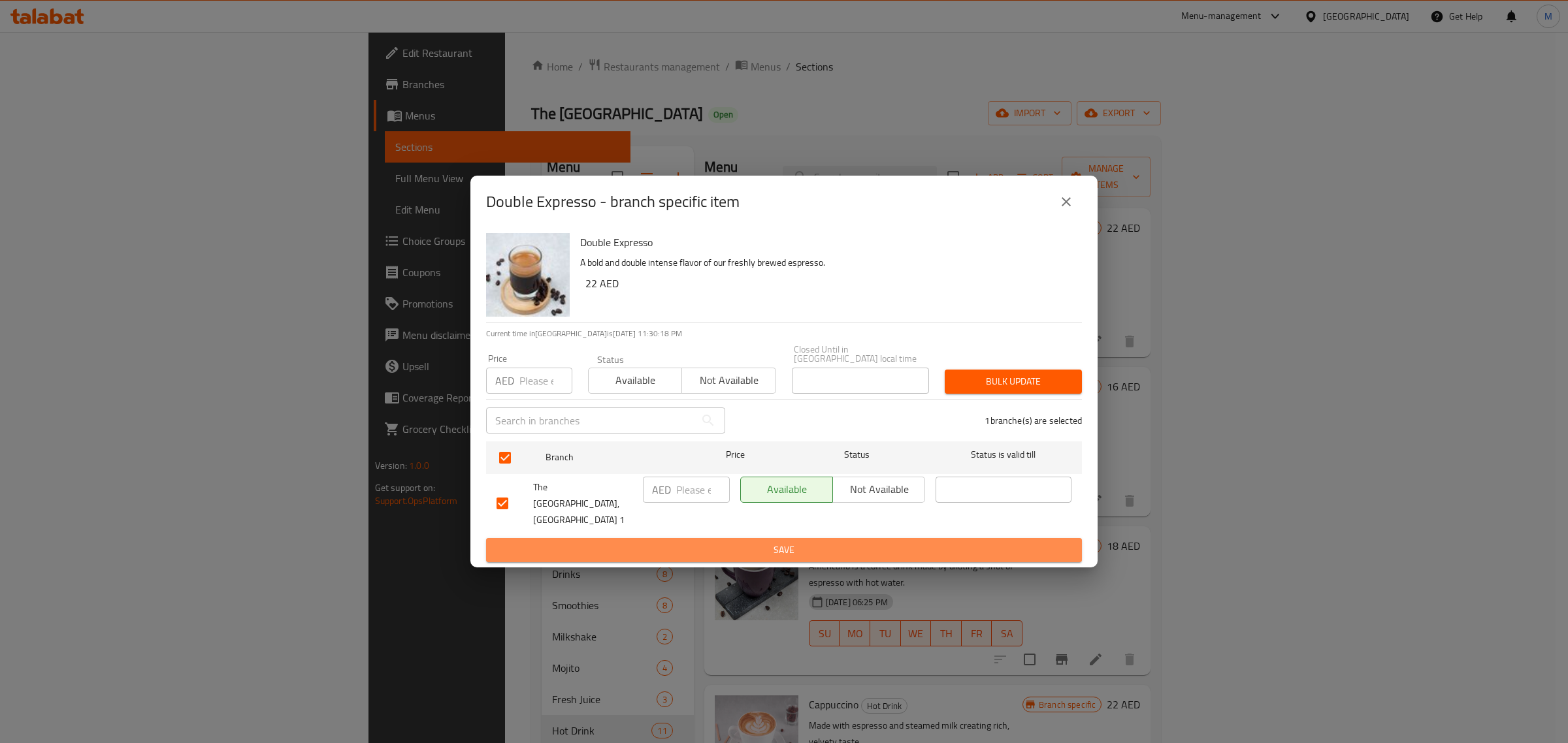
click at [787, 538] on button "Save" at bounding box center [784, 550] width 596 height 24
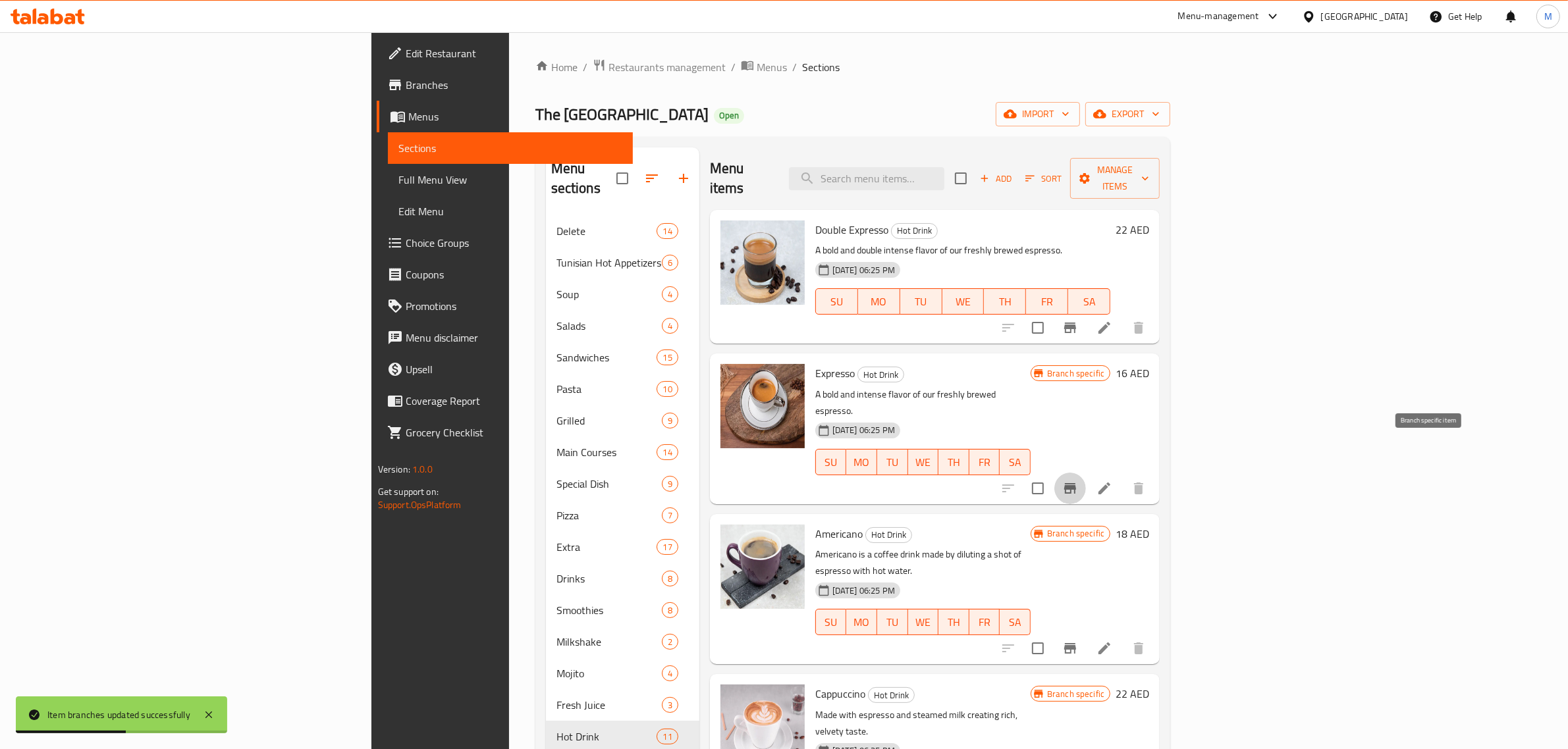
click at [1076, 483] on icon "Branch-specific-item" at bounding box center [1070, 488] width 12 height 10
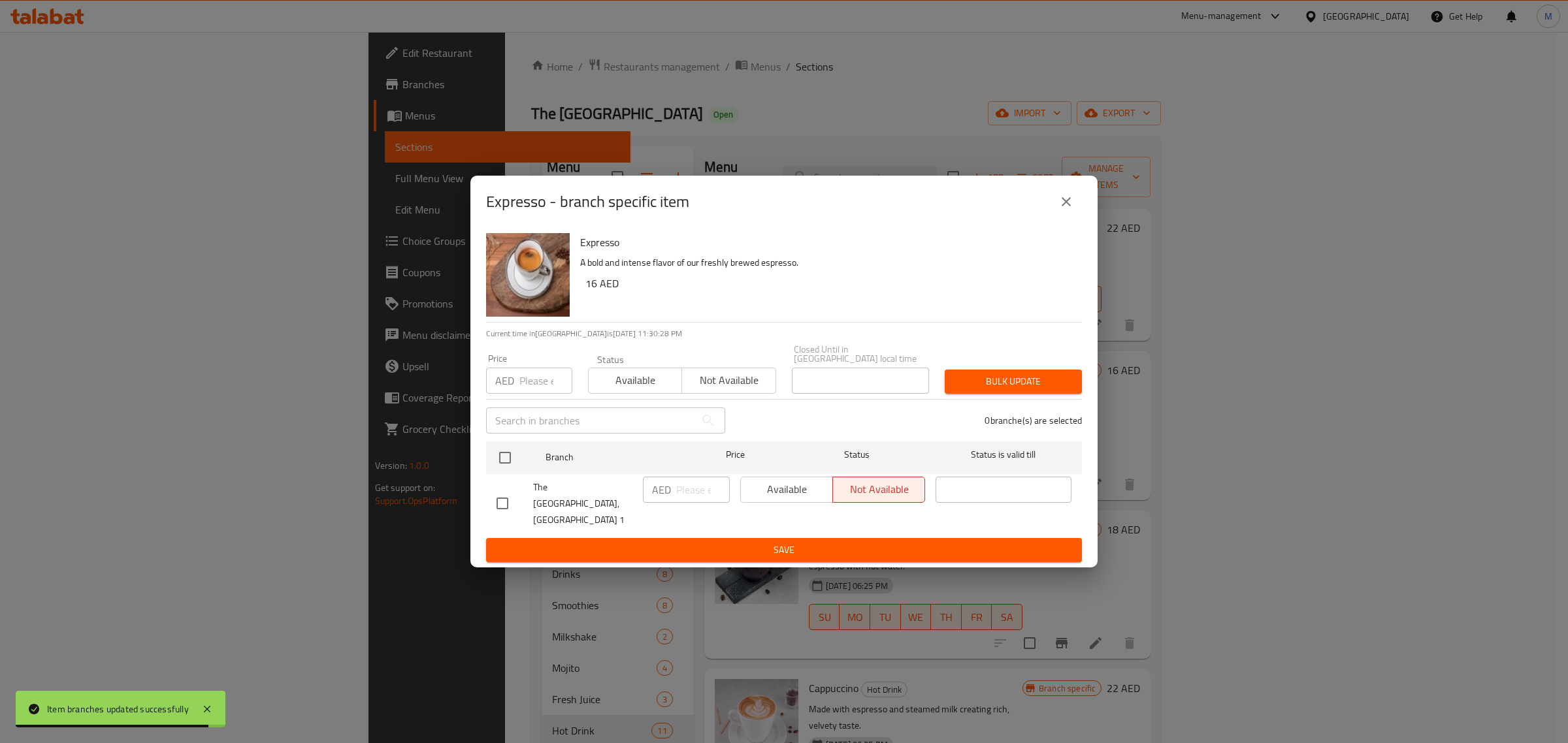
drag, startPoint x: 498, startPoint y: 503, endPoint x: 644, endPoint y: 514, distance: 146.4
click at [502, 504] on input "checkbox" at bounding box center [502, 503] width 27 height 27
checkbox input "true"
click at [782, 499] on span "Available" at bounding box center [787, 490] width 81 height 19
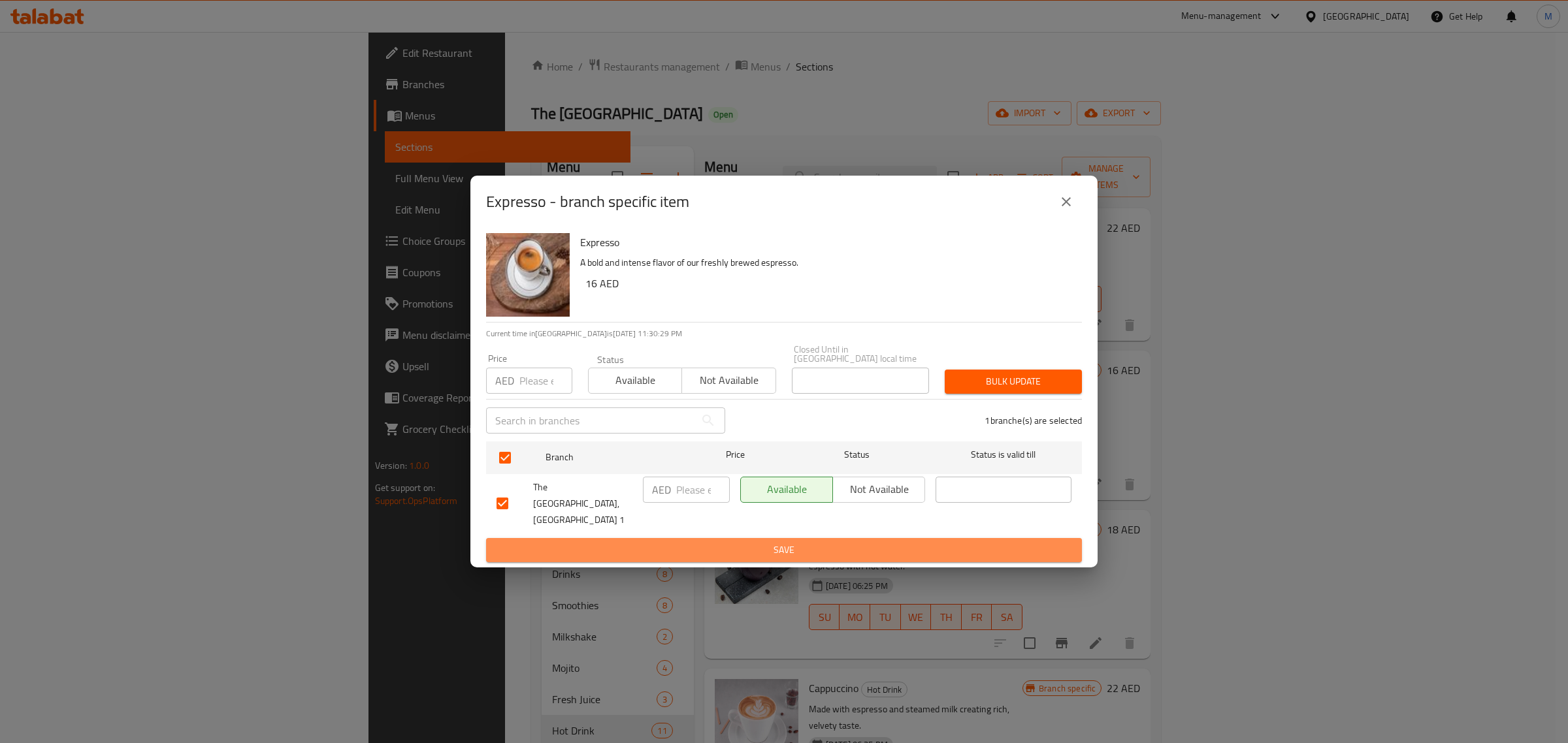
click at [787, 542] on span "Save" at bounding box center [784, 550] width 575 height 16
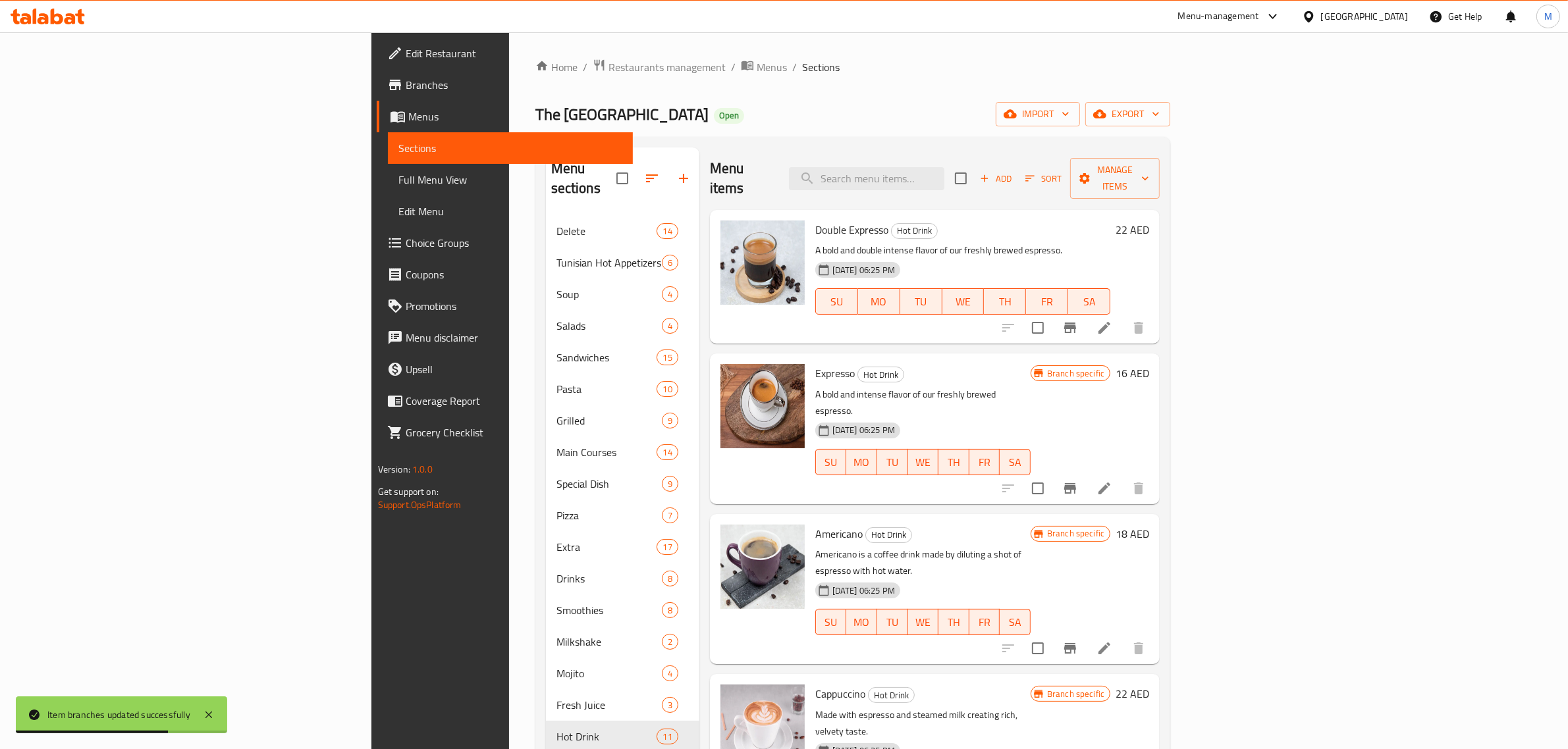
click at [1036, 418] on div "20-08-2025 06:25 PM SU MO TU WE TH FR SA" at bounding box center [923, 453] width 226 height 71
click at [1030, 525] on h6 "Americano Hot Drink" at bounding box center [923, 533] width 216 height 18
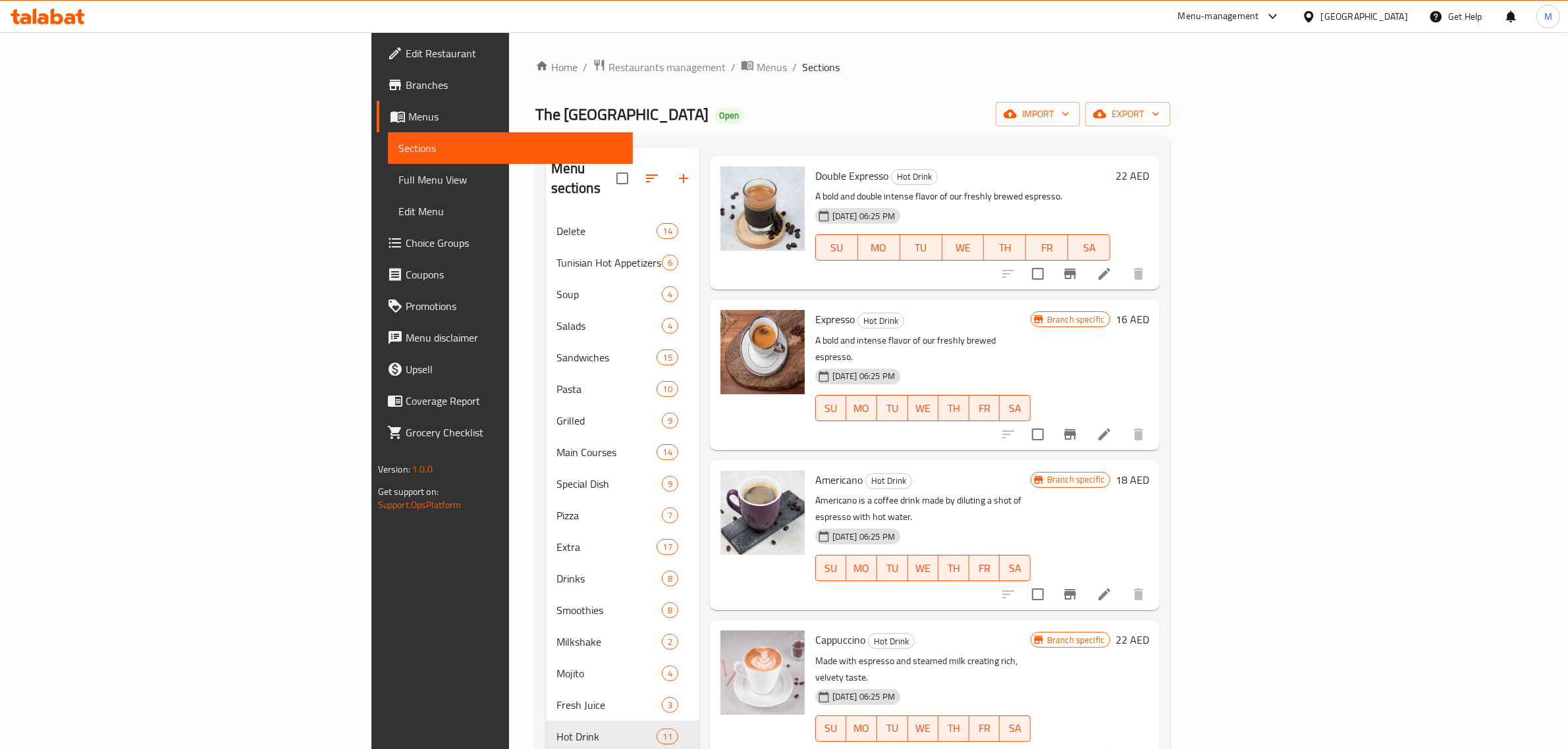
scroll to position [82, 0]
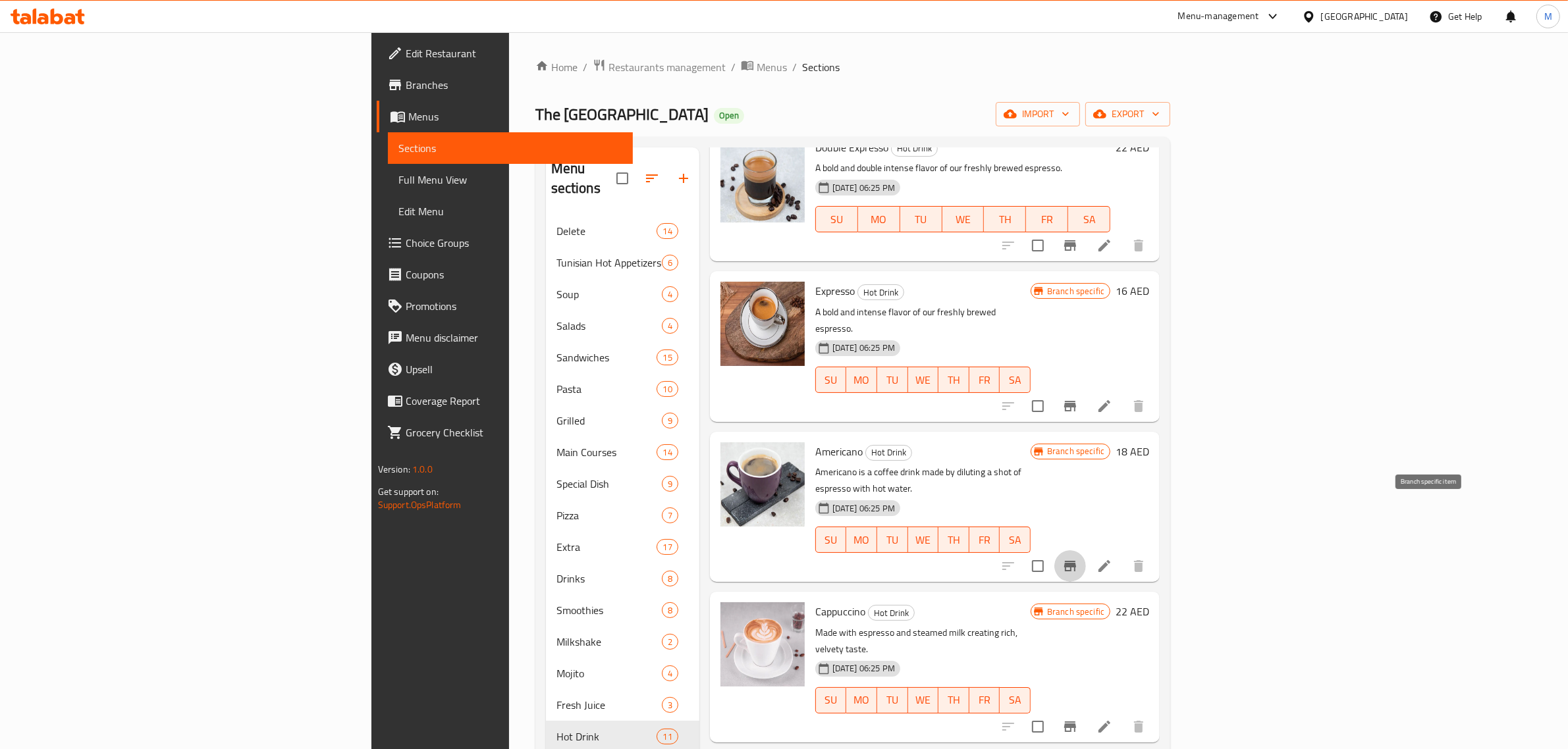
click at [1078, 558] on icon "Branch-specific-item" at bounding box center [1070, 566] width 16 height 16
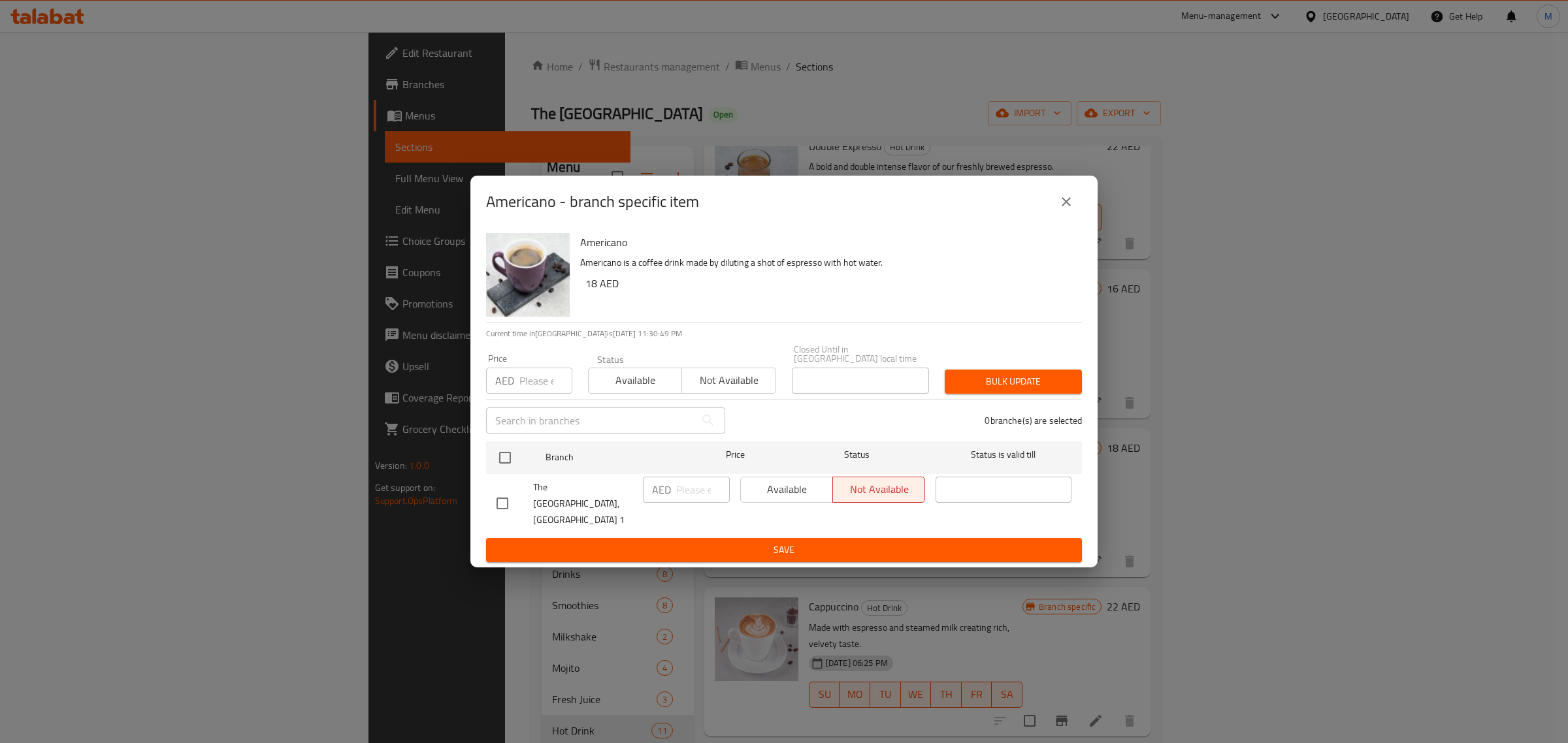
drag, startPoint x: 505, startPoint y: 498, endPoint x: 752, endPoint y: 503, distance: 247.1
click at [504, 498] on input "checkbox" at bounding box center [502, 503] width 27 height 27
checkbox input "true"
drag, startPoint x: 791, startPoint y: 506, endPoint x: 782, endPoint y: 538, distance: 33.2
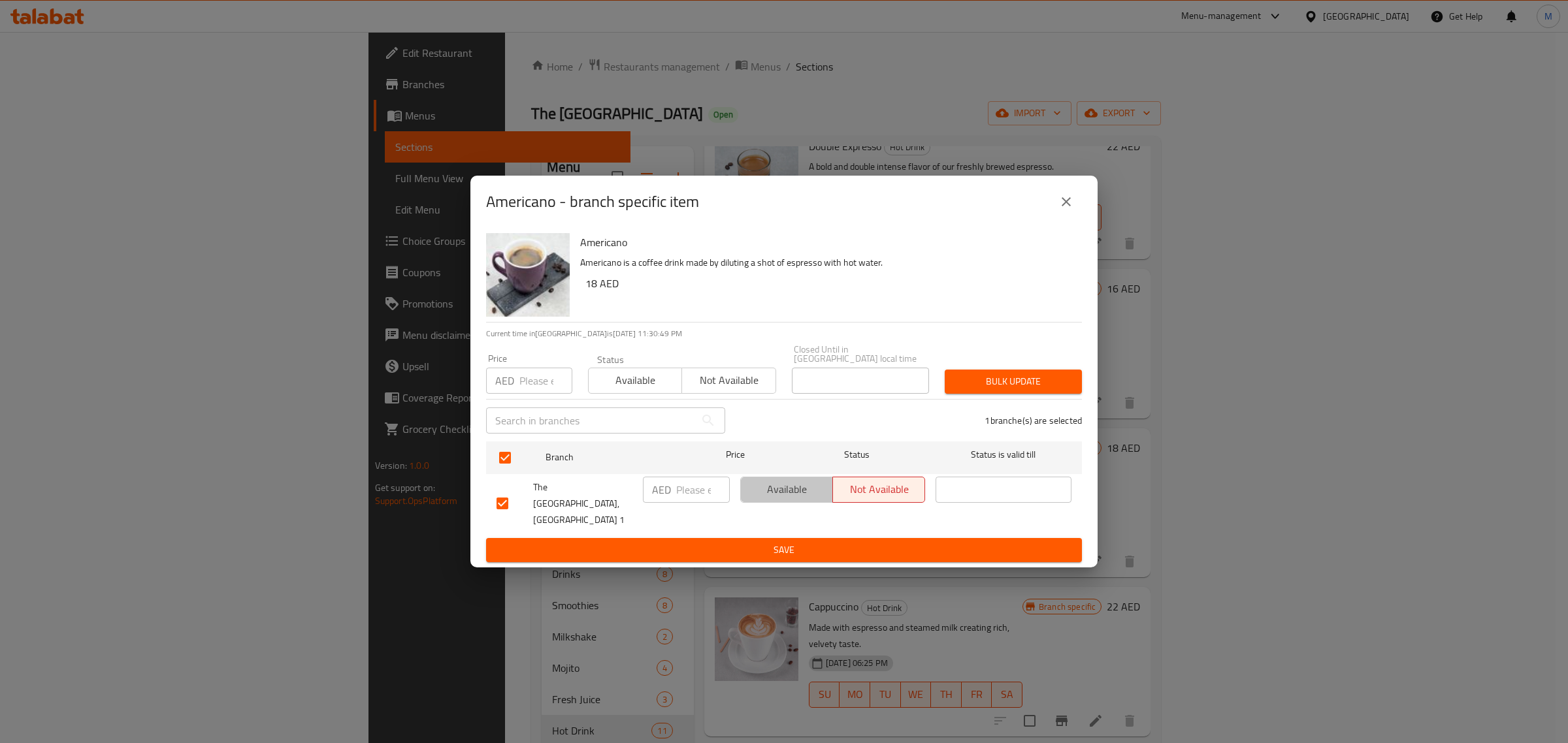
click at [790, 499] on span "Available" at bounding box center [787, 490] width 81 height 19
click at [782, 544] on span "Save" at bounding box center [784, 550] width 575 height 16
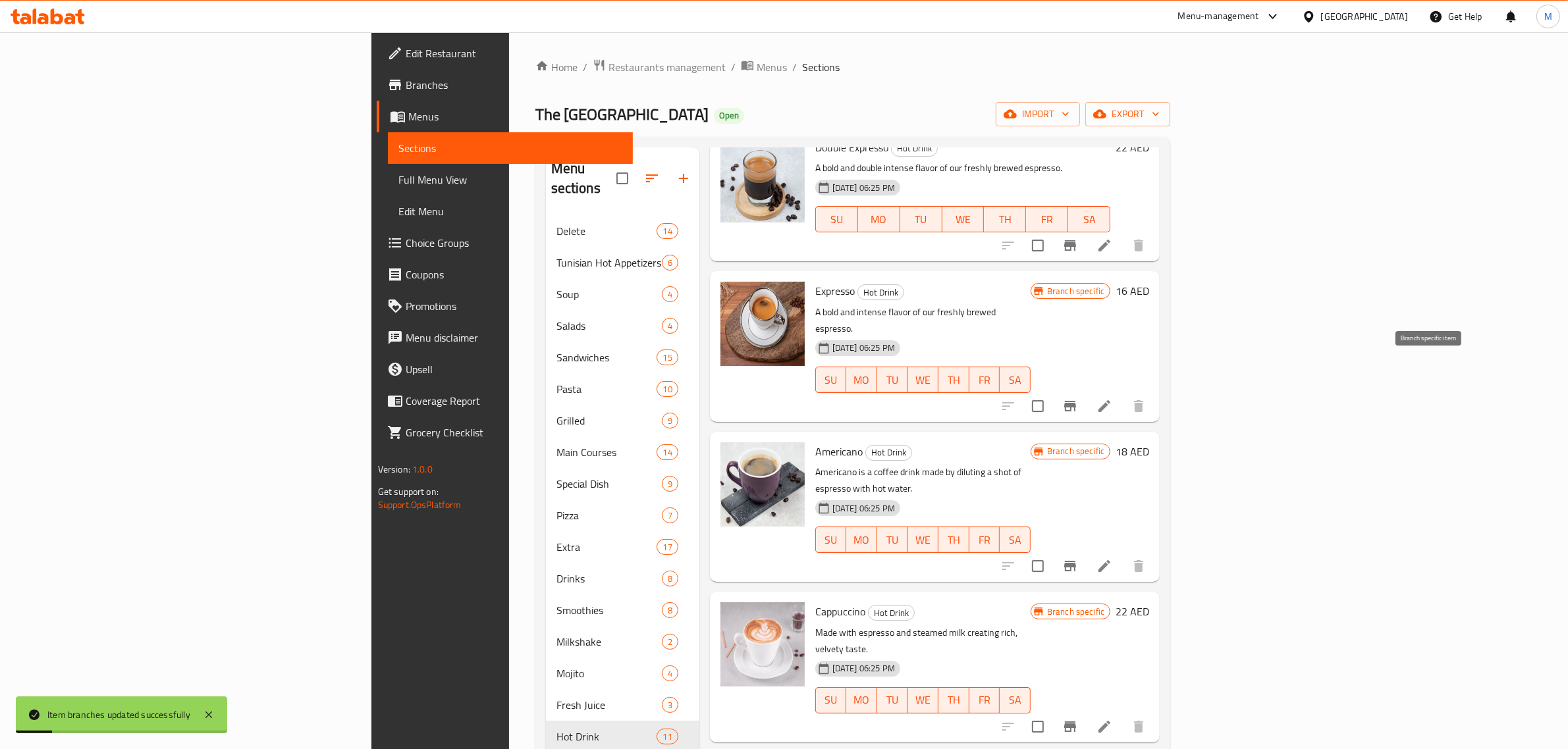
click at [1076, 401] on icon "Branch-specific-item" at bounding box center [1070, 406] width 12 height 10
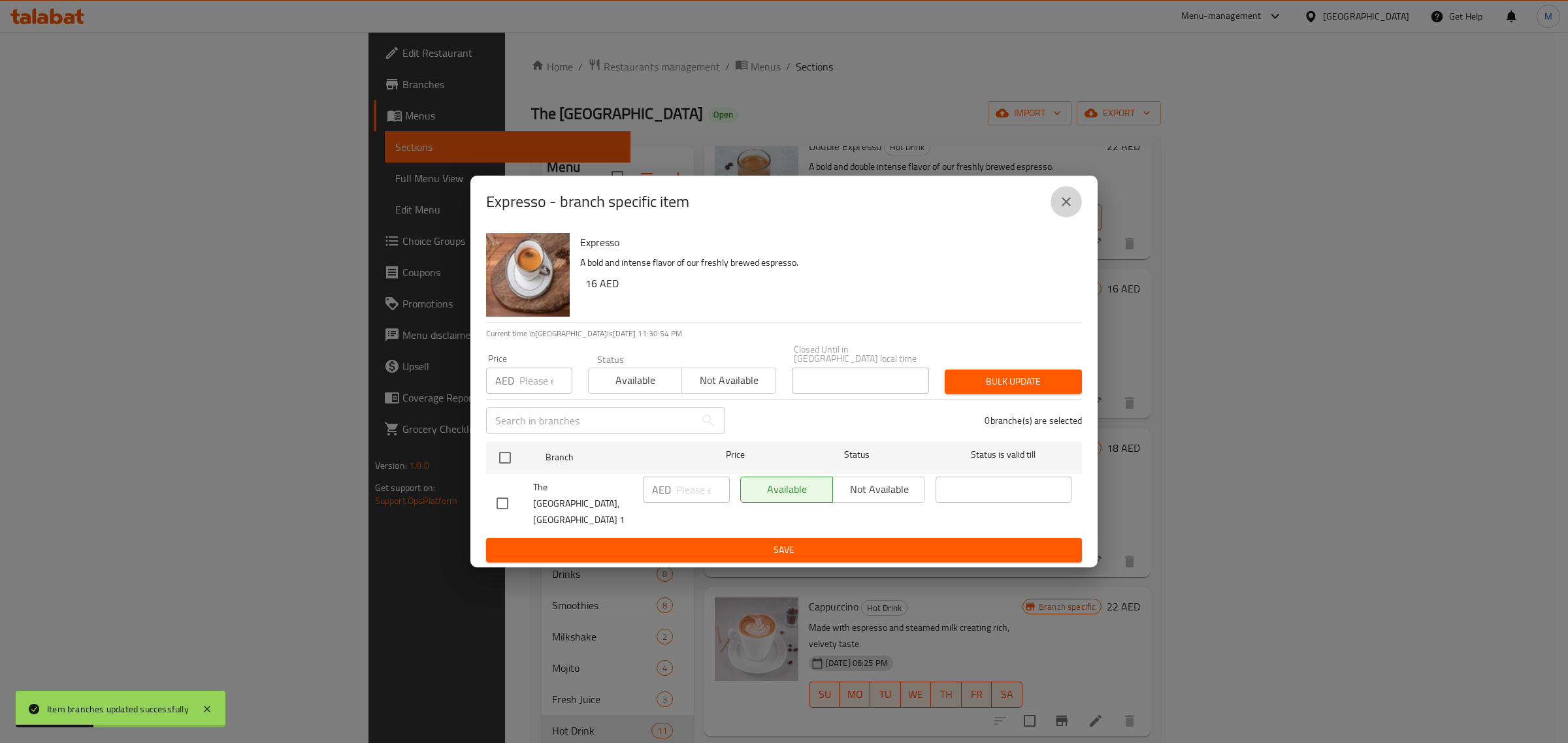
click at [1062, 210] on icon "close" at bounding box center [1066, 202] width 15 height 15
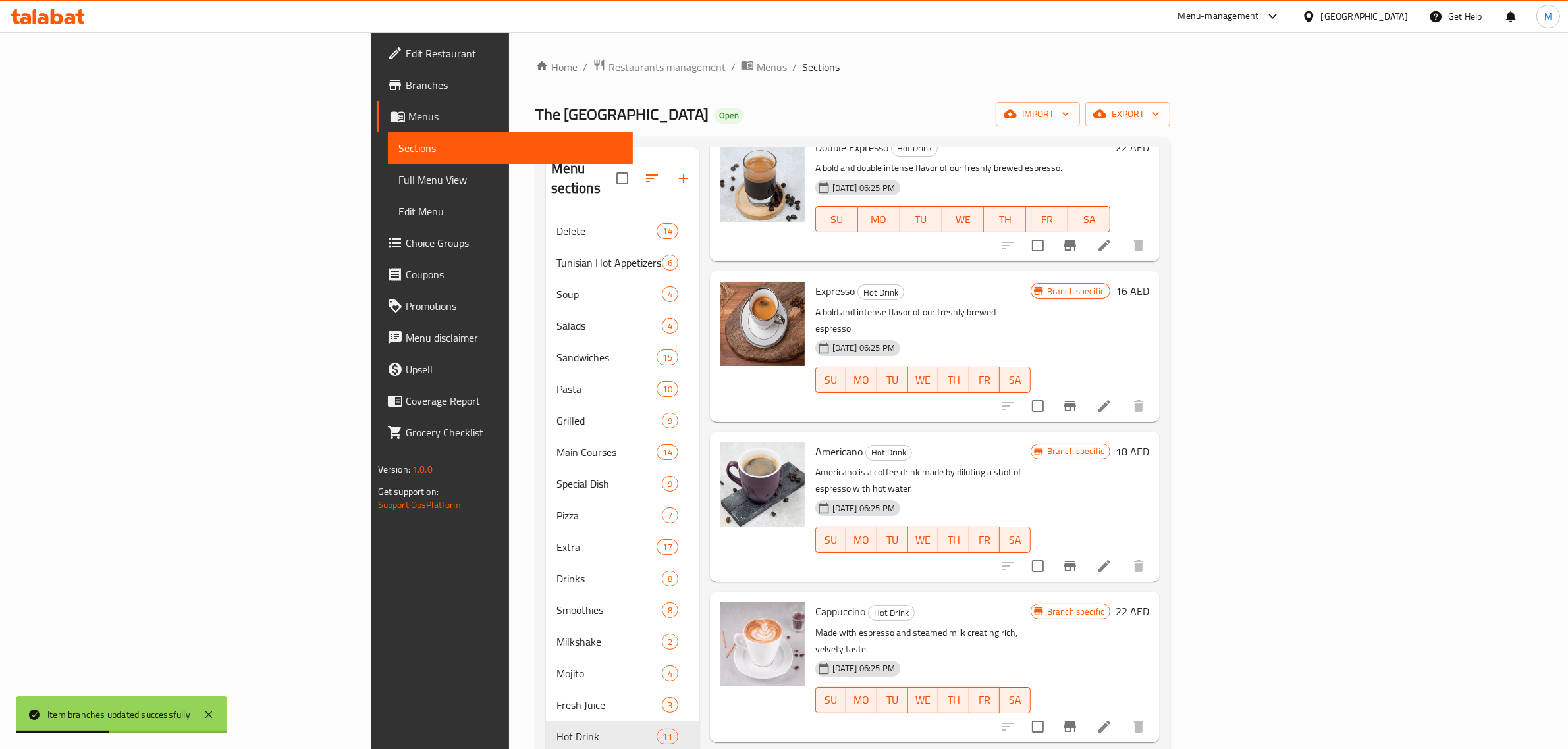
drag, startPoint x: 1074, startPoint y: 281, endPoint x: 1059, endPoint y: 284, distance: 15.3
click at [1036, 281] on div "Expresso Hot Drink A bold and intense flavor of our freshly brewed espresso. 20…" at bounding box center [923, 347] width 226 height 140
click at [778, 293] on icon "delete image" at bounding box center [786, 300] width 16 height 16
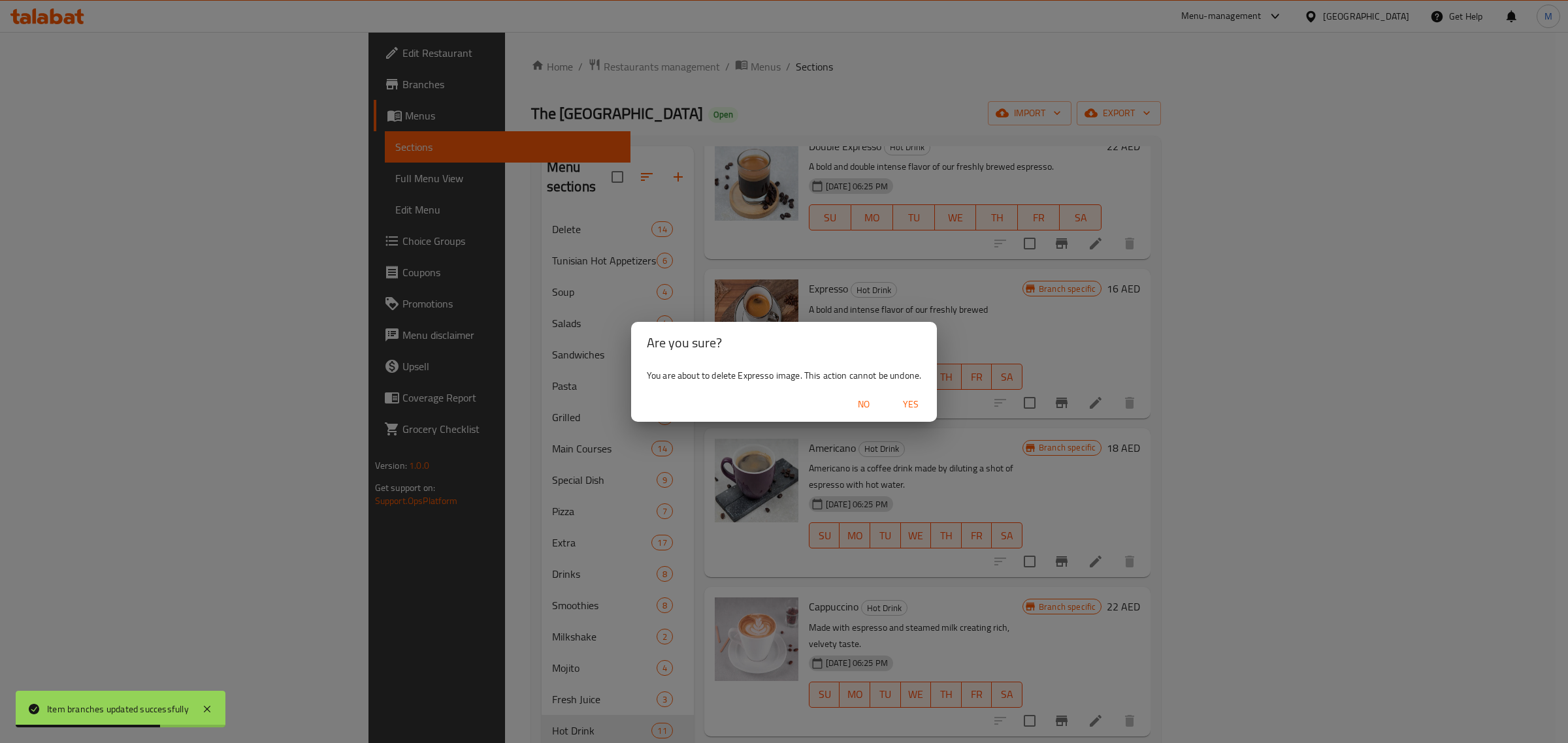
click at [906, 409] on span "Yes" at bounding box center [911, 404] width 32 height 16
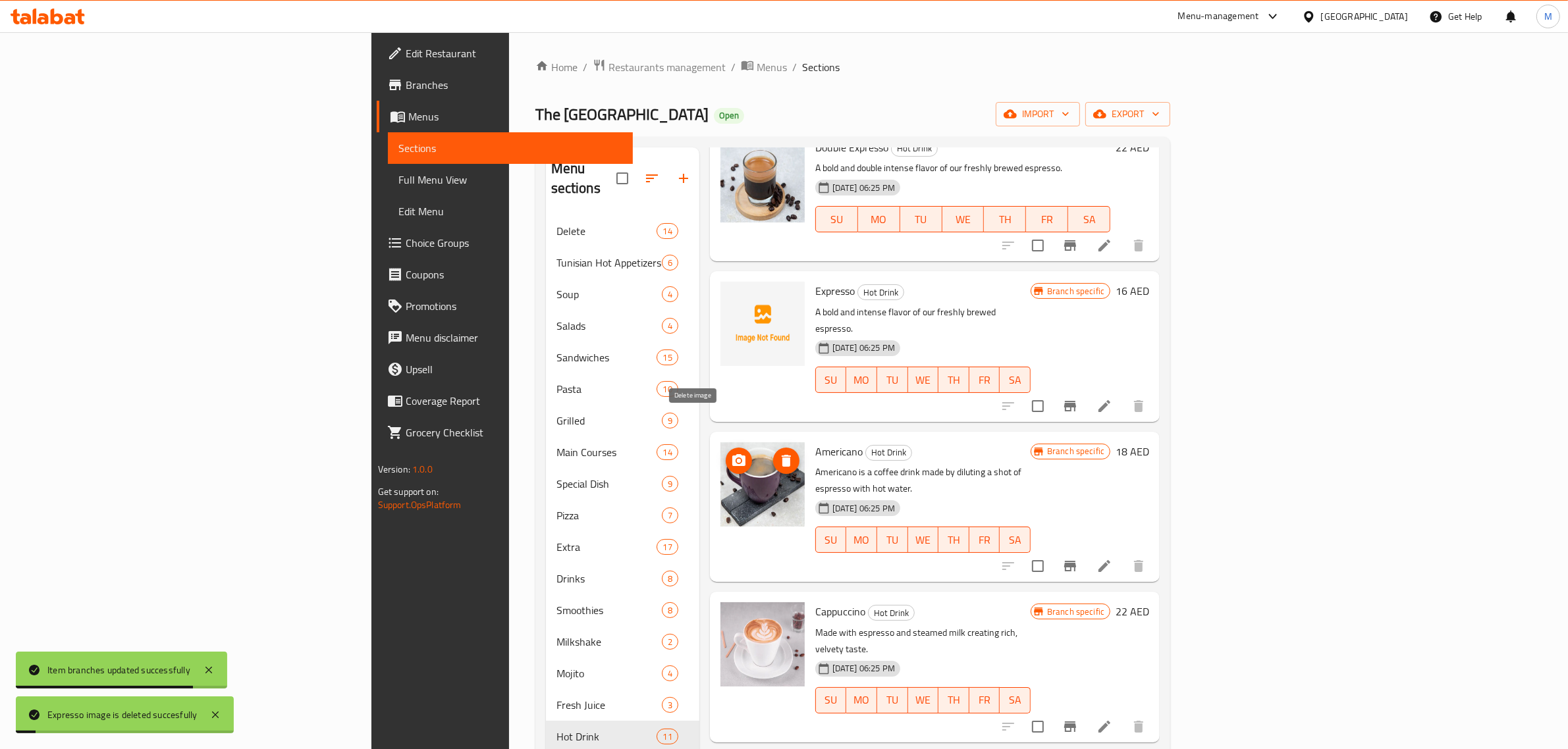
click at [773, 453] on span "delete image" at bounding box center [786, 461] width 27 height 16
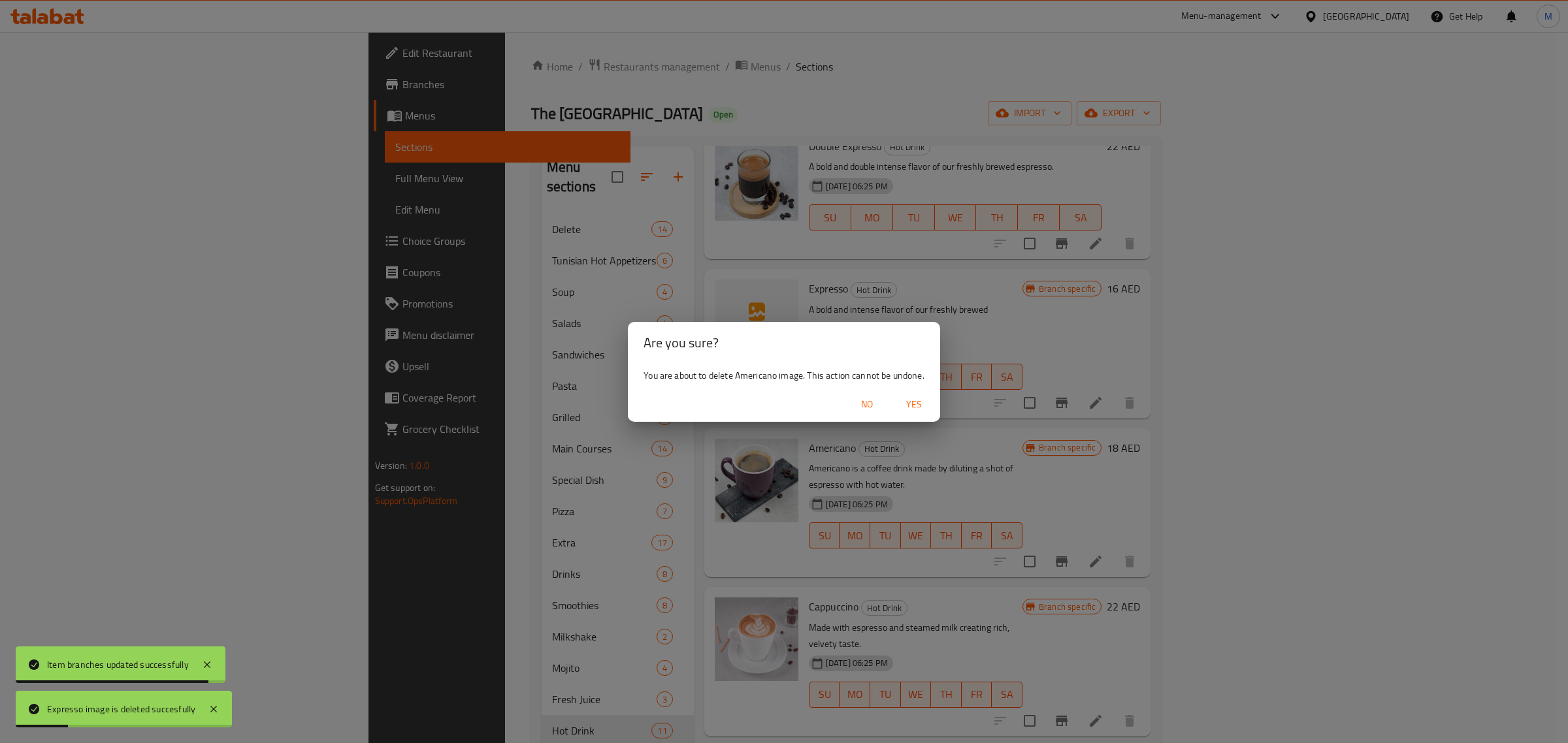
click at [919, 404] on span "Yes" at bounding box center [913, 404] width 32 height 16
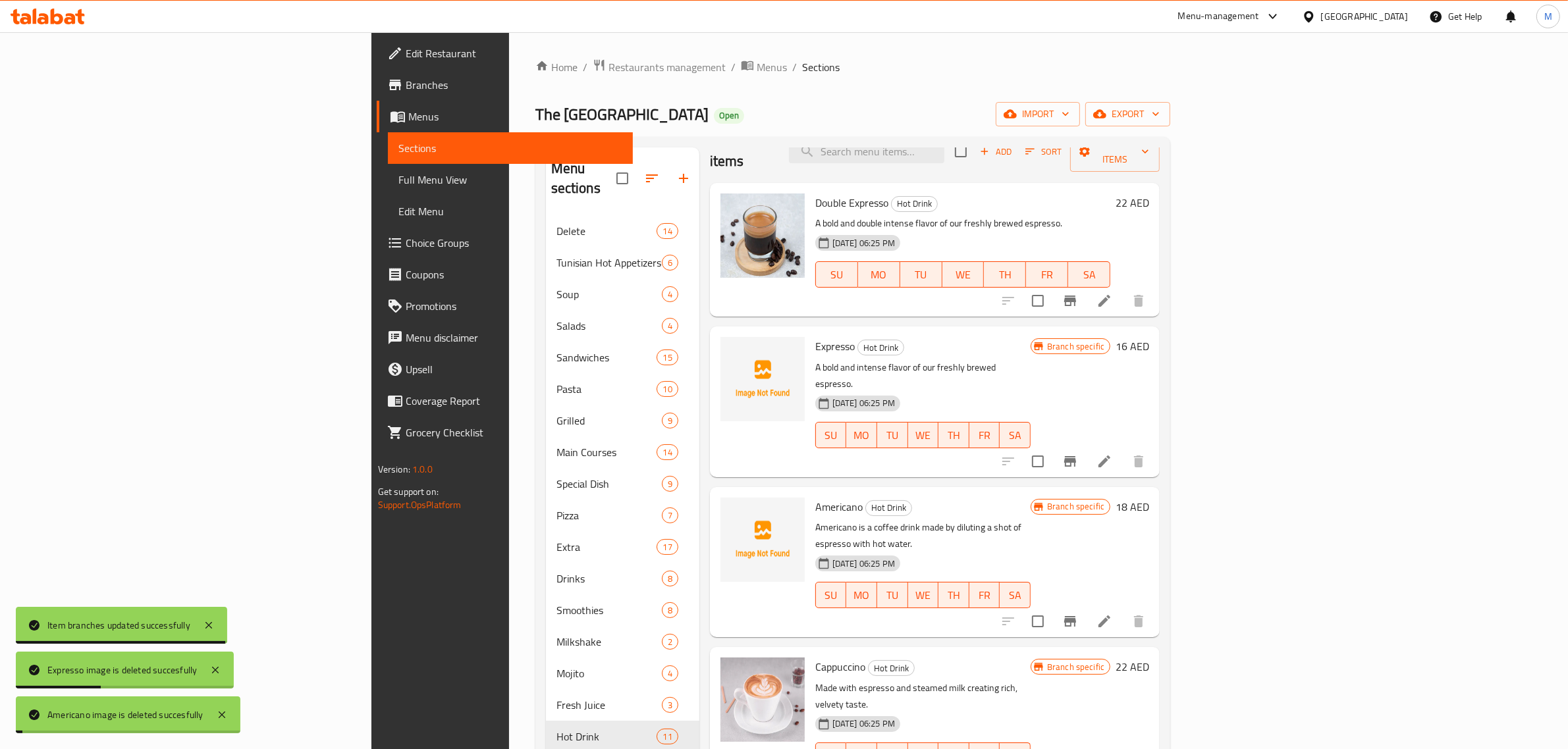
scroll to position [0, 0]
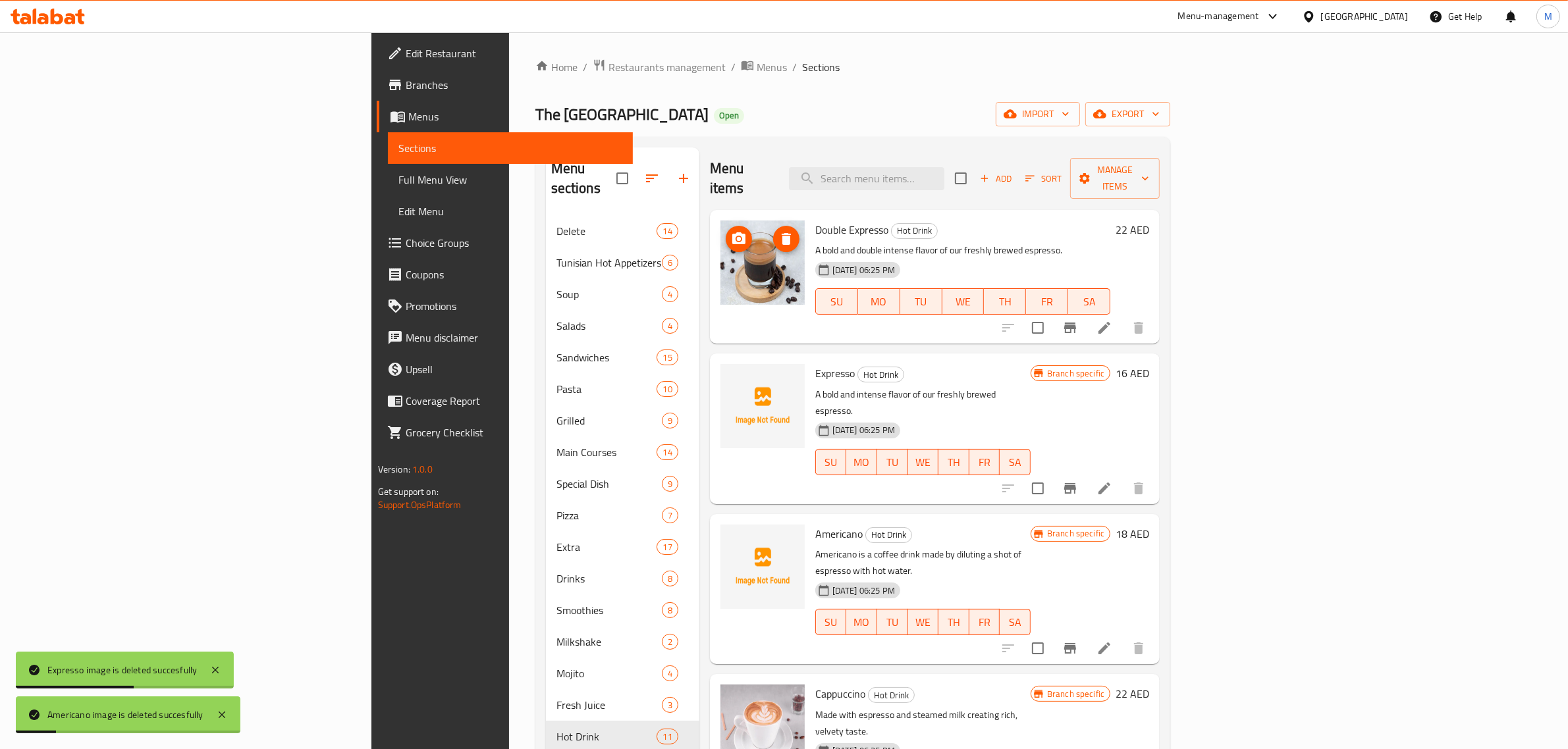
click at [778, 231] on icon "delete image" at bounding box center [786, 239] width 16 height 16
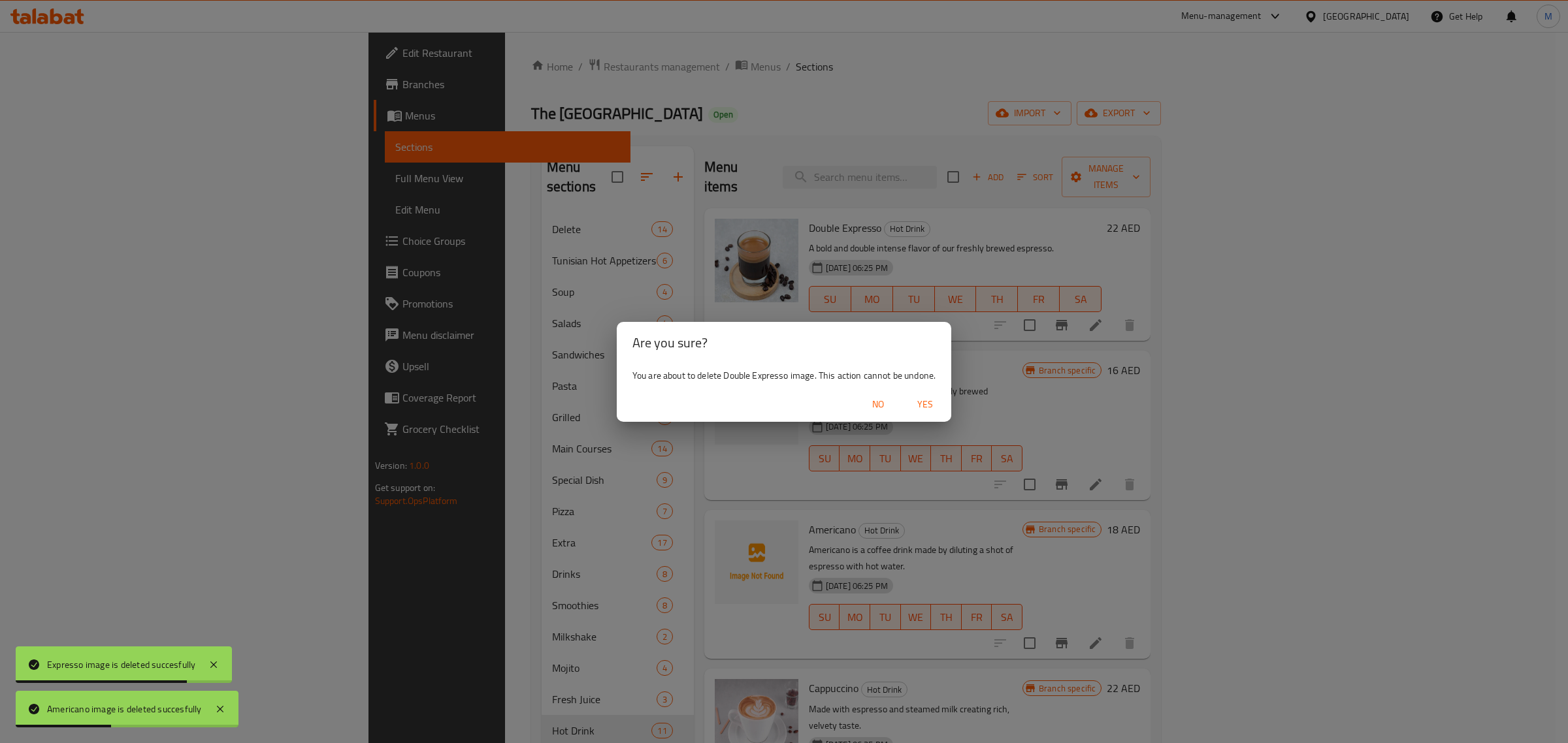
click at [930, 403] on span "Yes" at bounding box center [924, 404] width 32 height 16
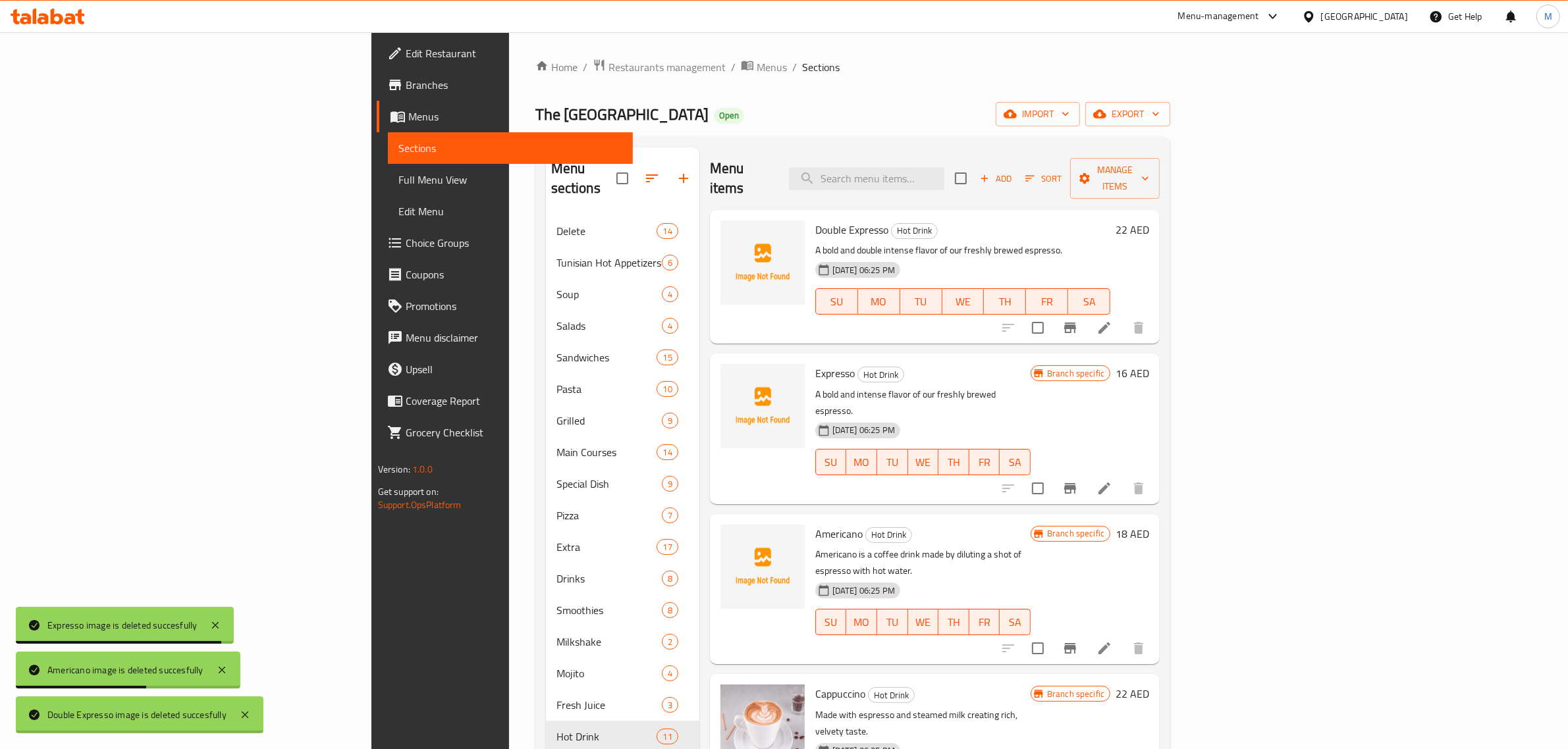
click at [925, 525] on h6 "Americano Hot Drink" at bounding box center [923, 533] width 216 height 18
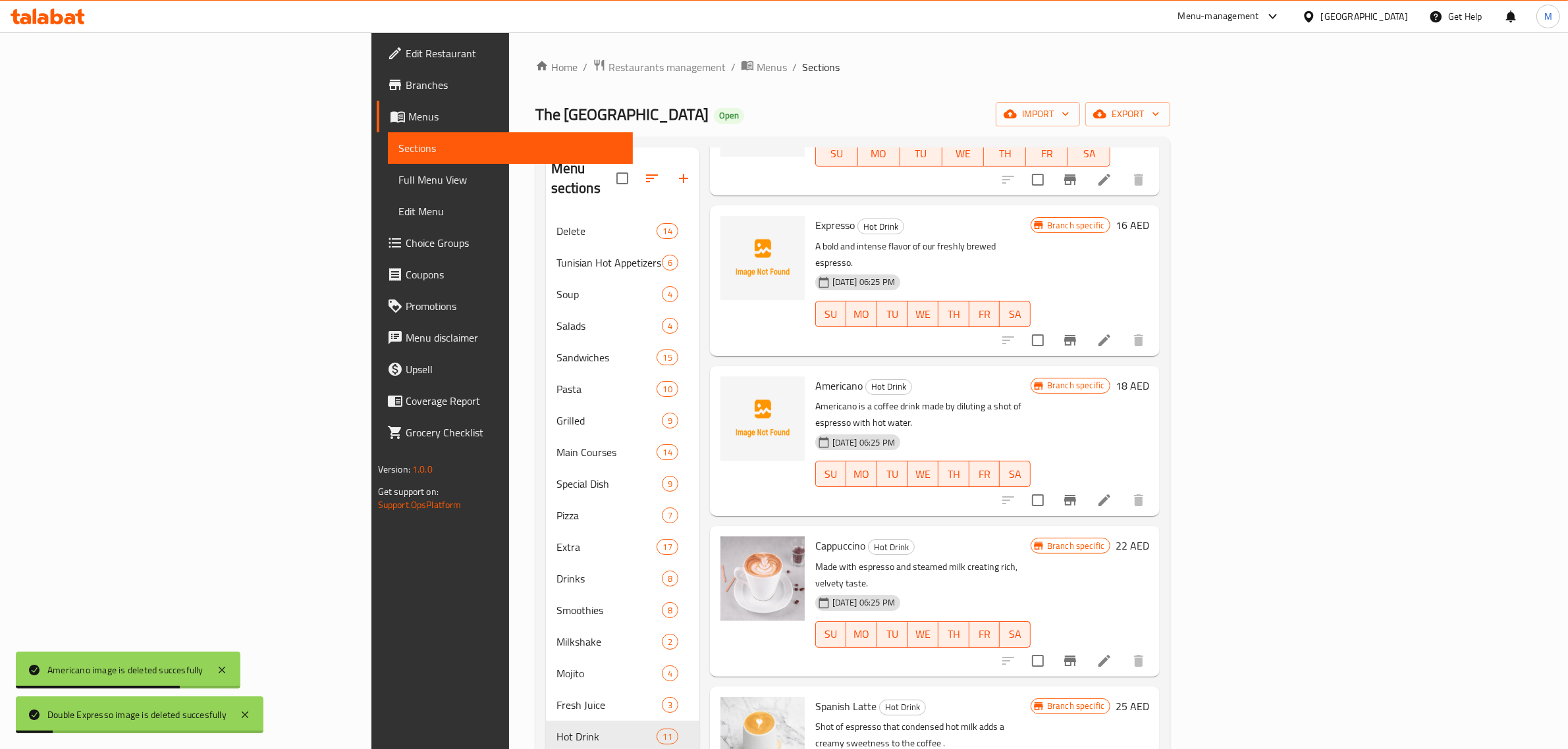
scroll to position [165, 0]
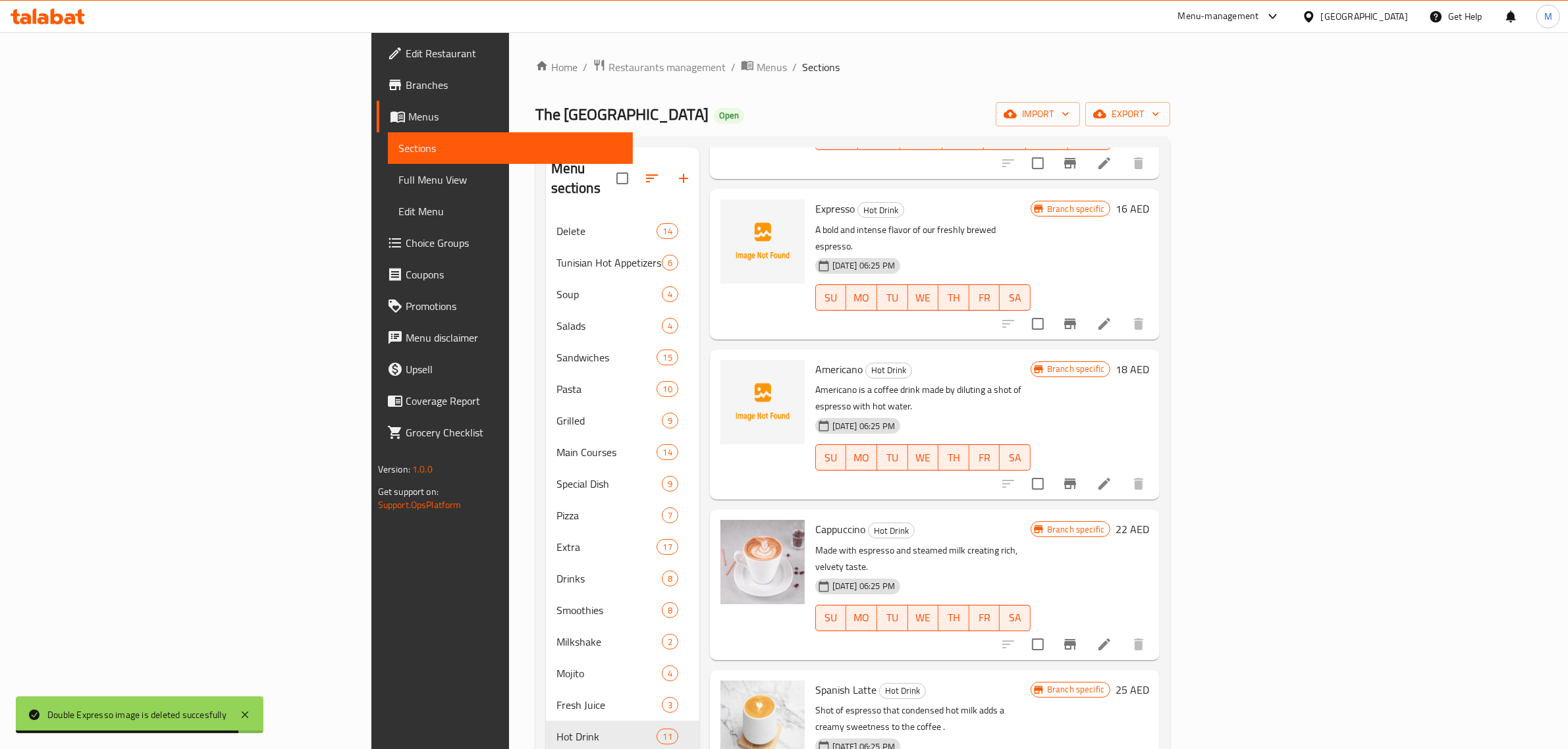
click at [1036, 515] on div "Cappuccino Hot Drink Made with espresso and steamed milk creating rich, velvety…" at bounding box center [923, 585] width 226 height 140
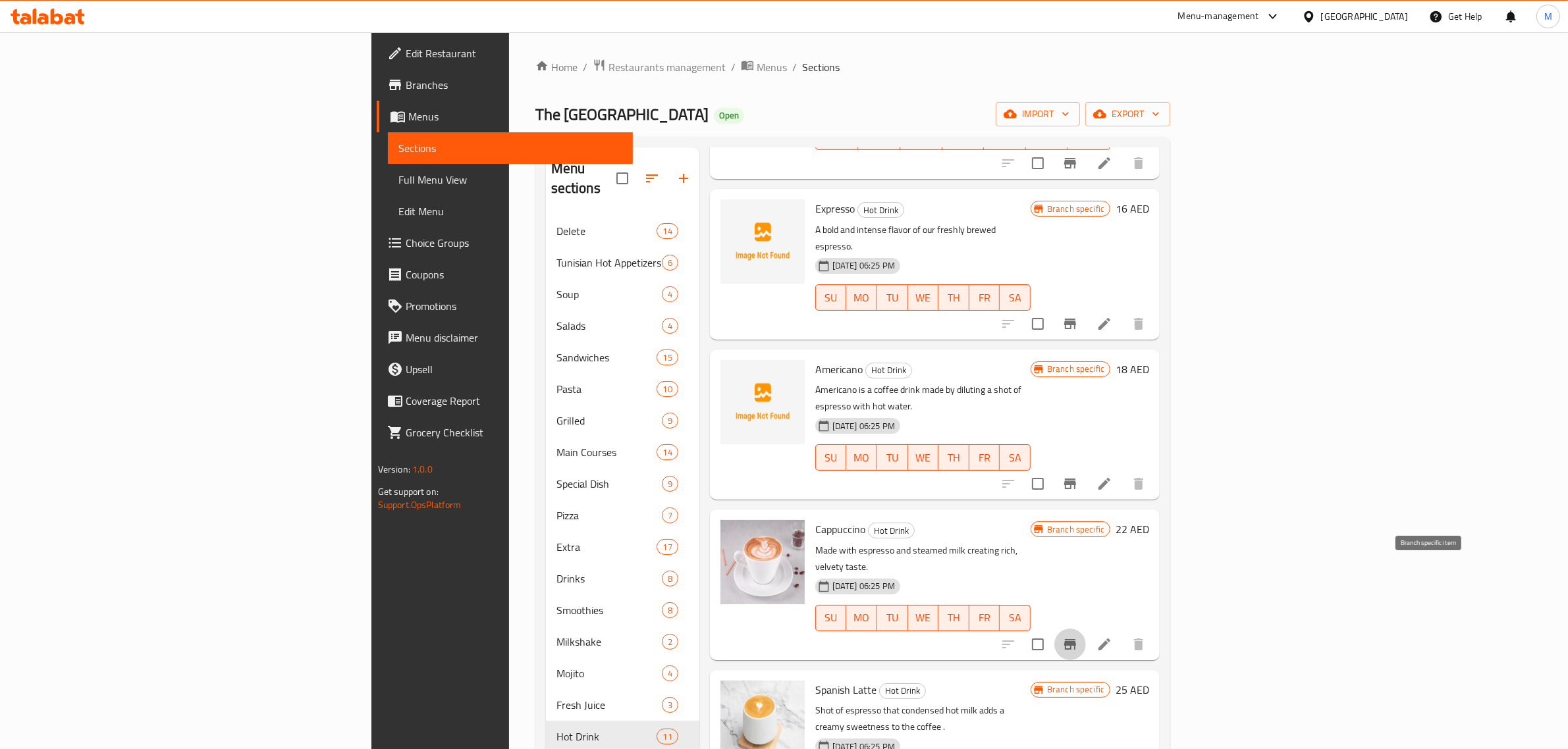
click at [1078, 637] on icon "Branch-specific-item" at bounding box center [1070, 645] width 16 height 16
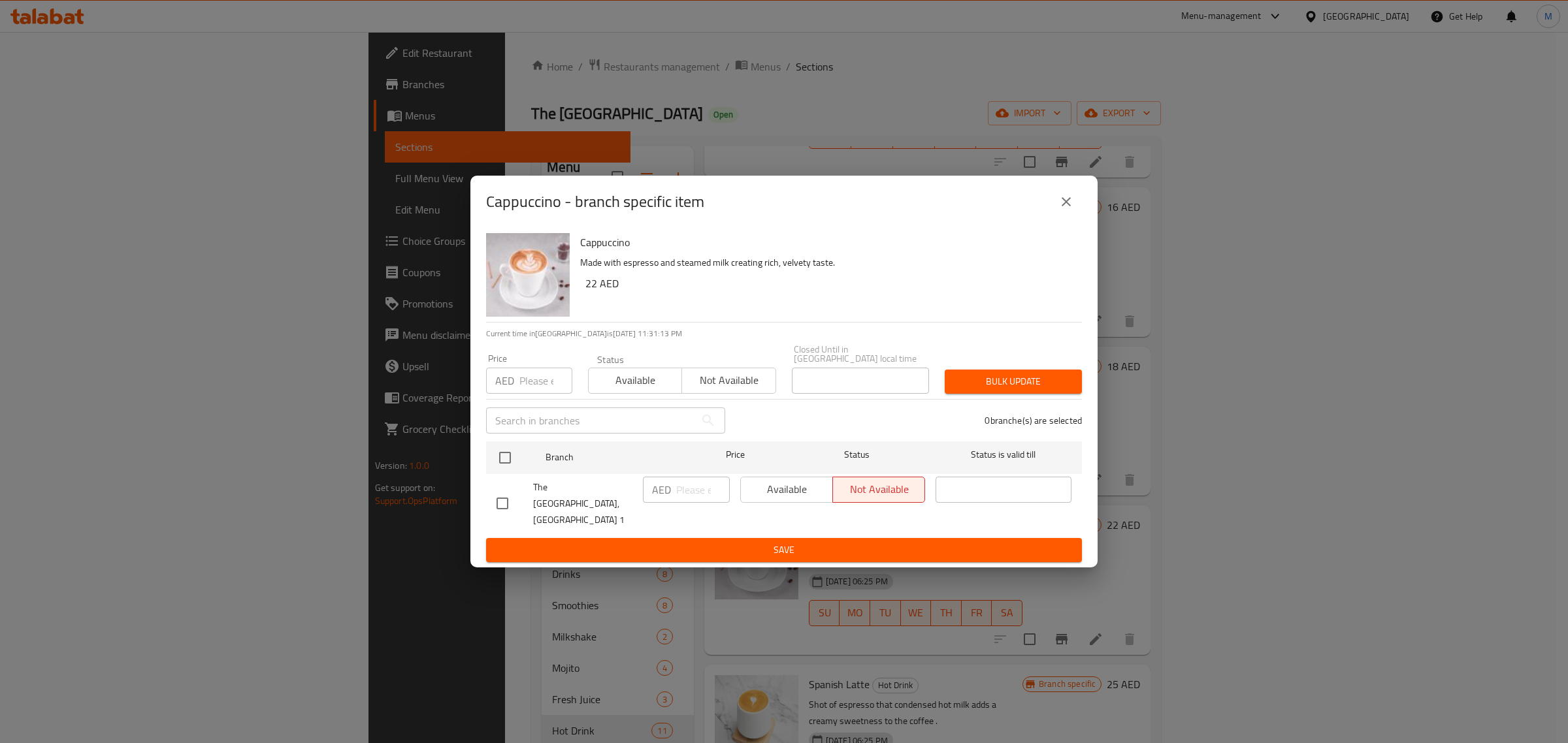
click at [489, 505] on input "checkbox" at bounding box center [502, 503] width 27 height 27
checkbox input "true"
drag, startPoint x: 807, startPoint y: 504, endPoint x: 817, endPoint y: 560, distance: 56.9
click at [807, 499] on span "Available" at bounding box center [787, 490] width 81 height 19
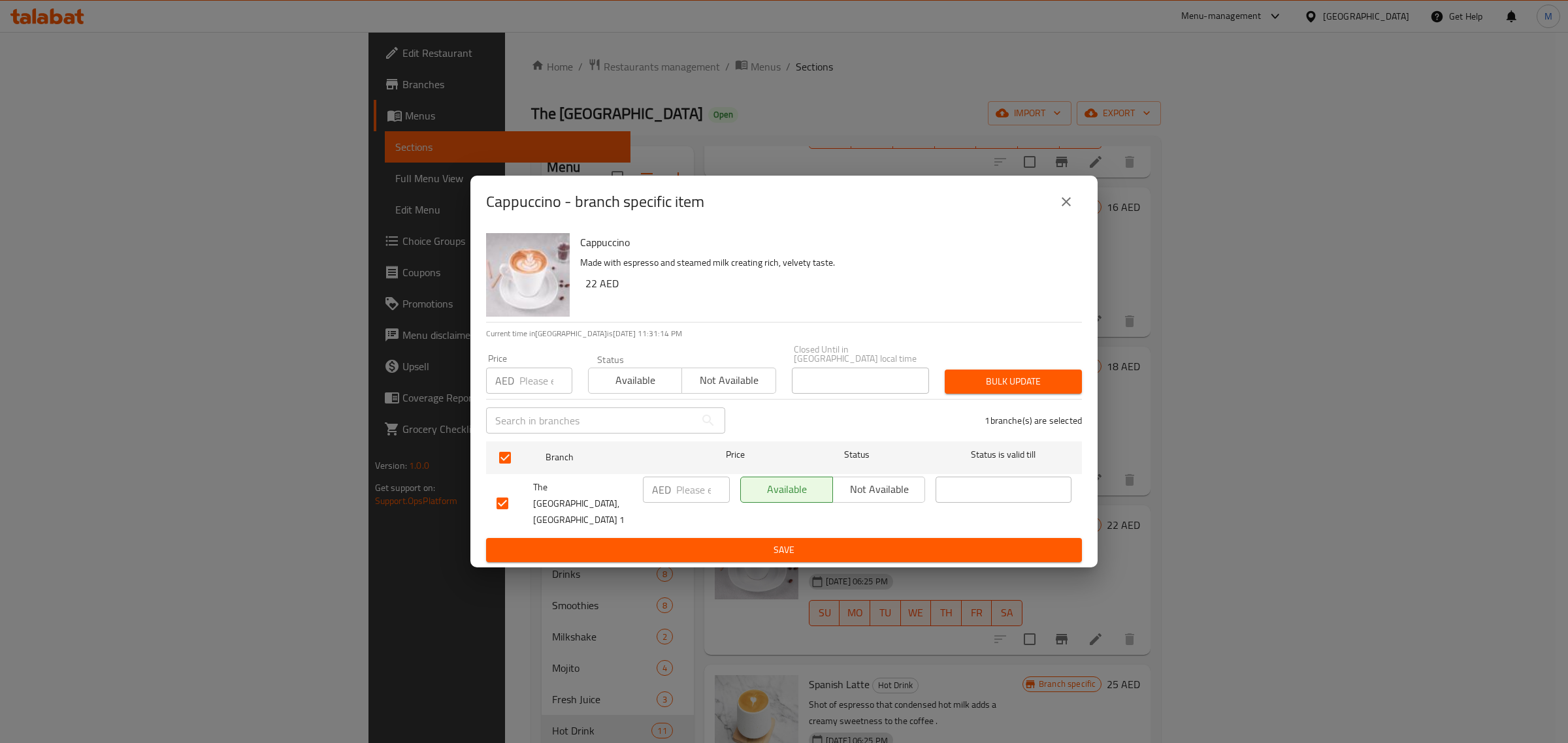
click at [817, 561] on div "Cappuccino - branch specific item Cappuccino Made with espresso and steamed mil…" at bounding box center [784, 372] width 1568 height 743
click at [821, 545] on span "Save" at bounding box center [784, 550] width 575 height 16
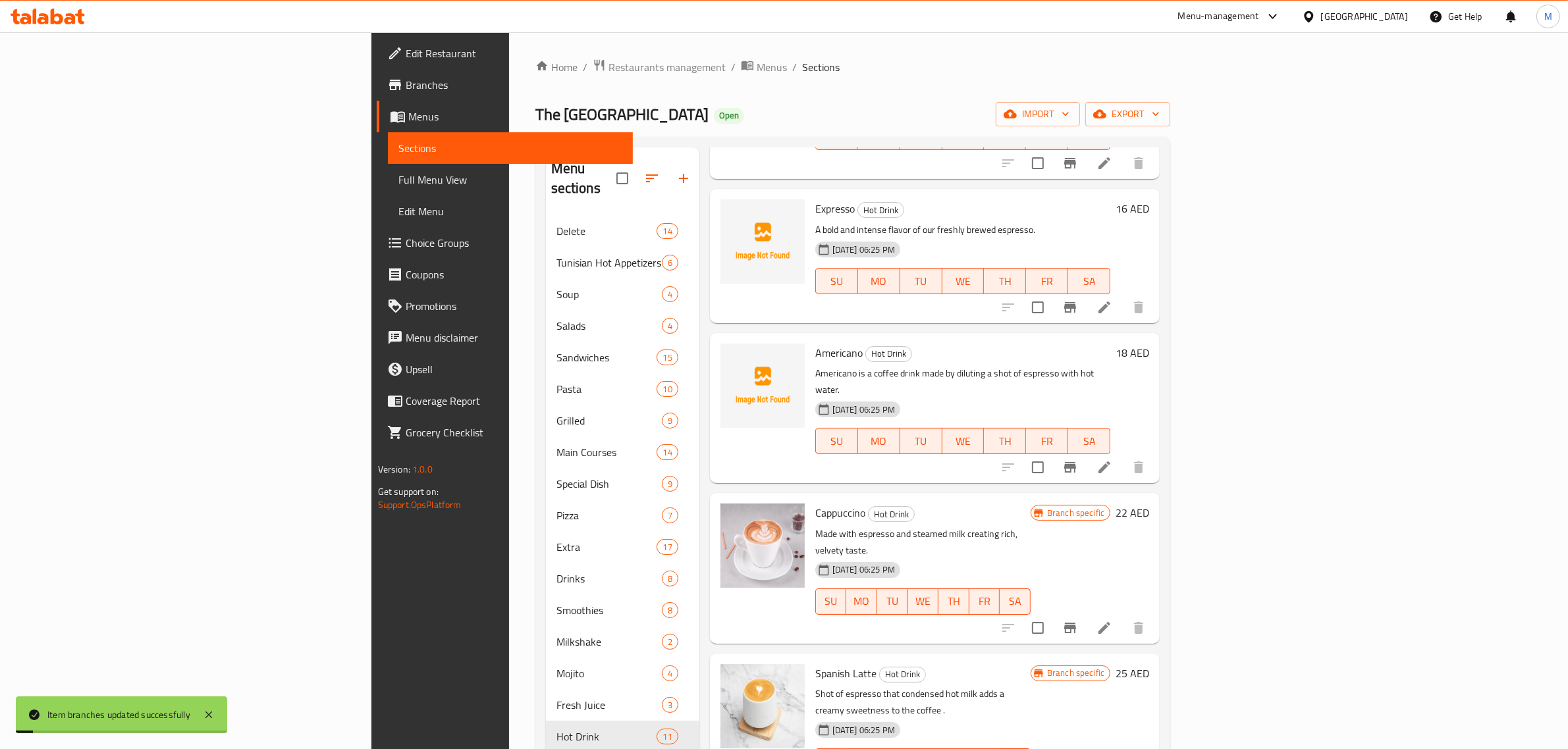
click at [1036, 557] on div "20-08-2025 06:25 PM SU MO TU WE TH FR SA" at bounding box center [923, 593] width 226 height 71
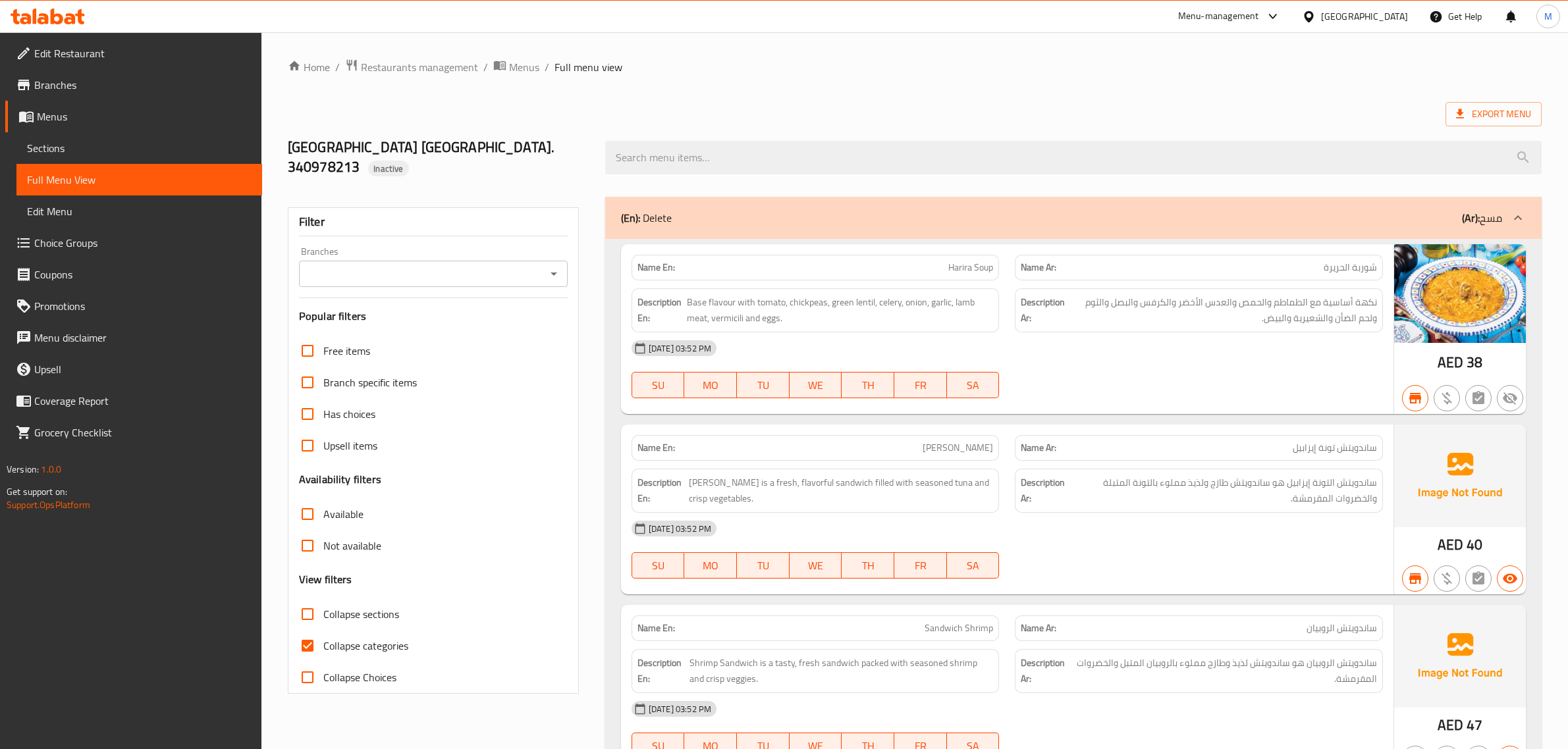
scroll to position [11360, 0]
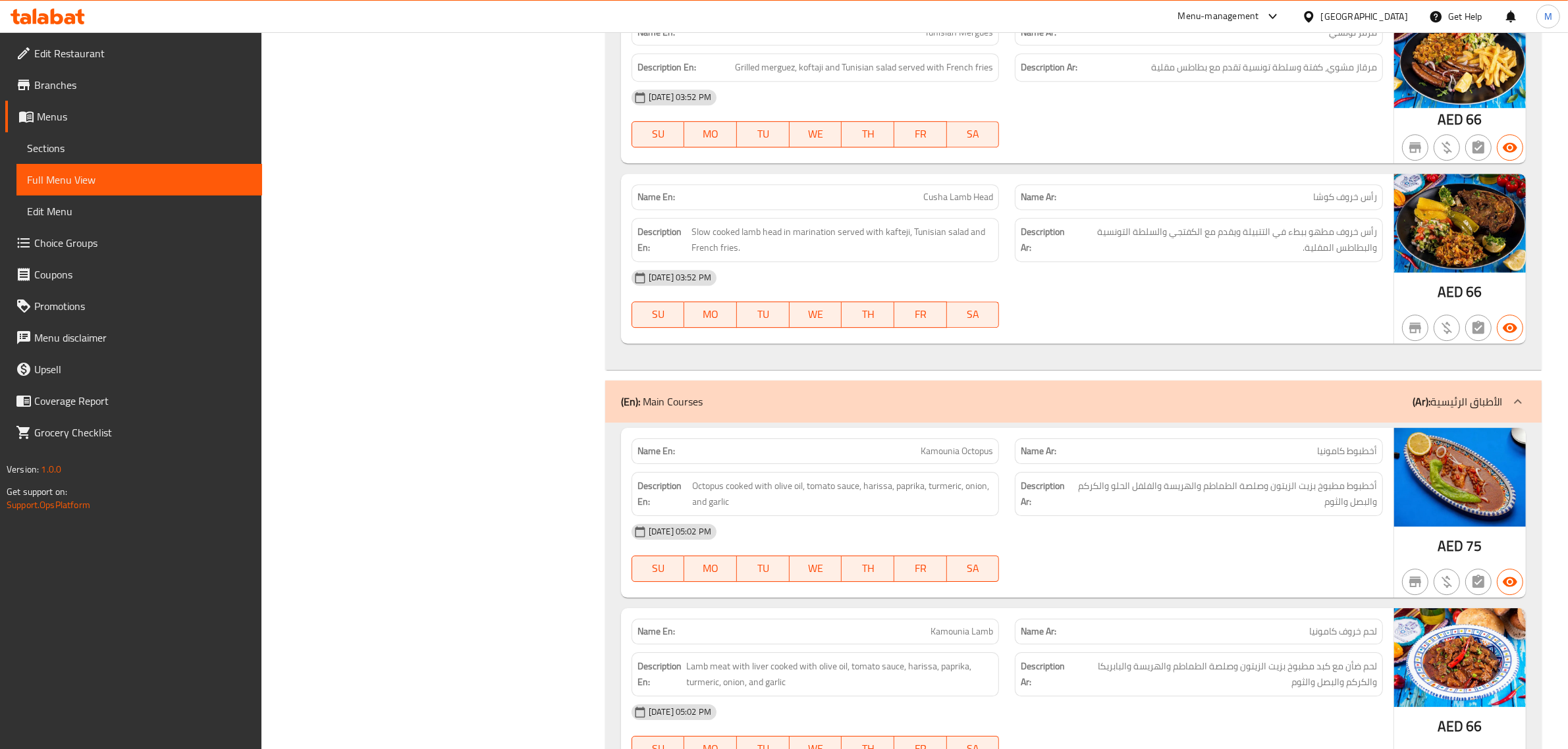
click at [555, 296] on div "Filter Branches Branches Popular filters Free items Branch specific items Has c…" at bounding box center [438, 347] width 318 height 23037
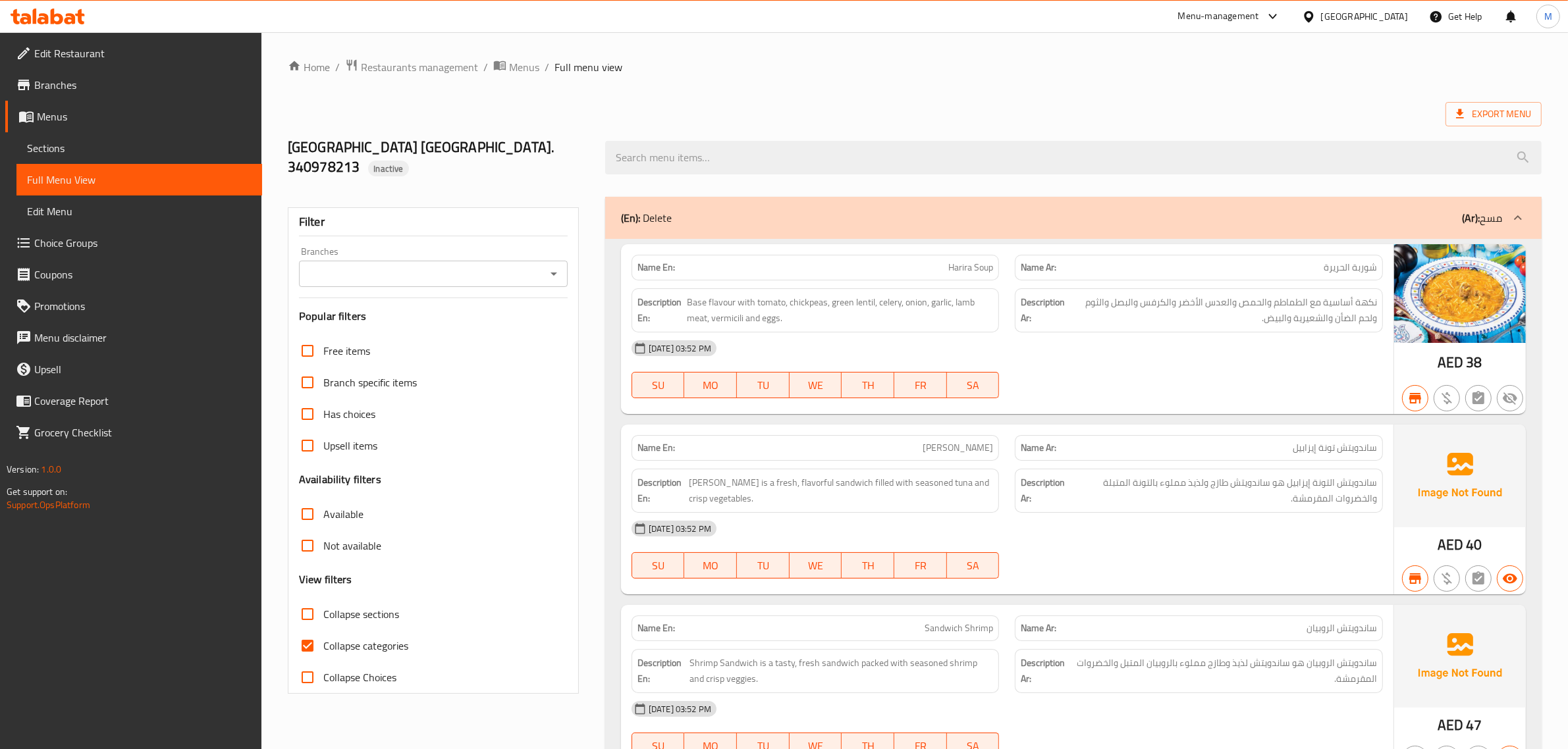
scroll to position [23377, 0]
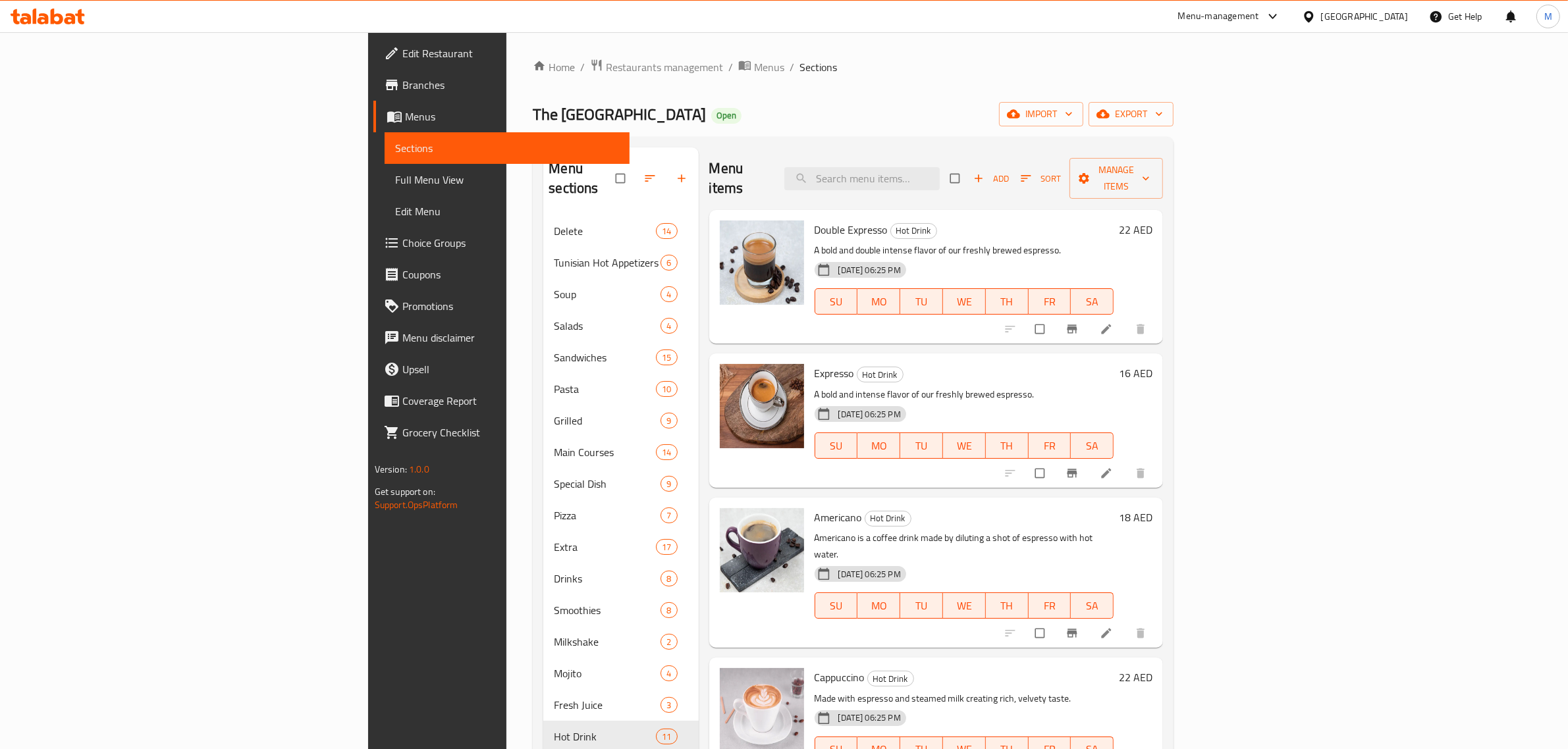
click at [1103, 508] on h6 "Americano Hot Drink" at bounding box center [964, 517] width 299 height 18
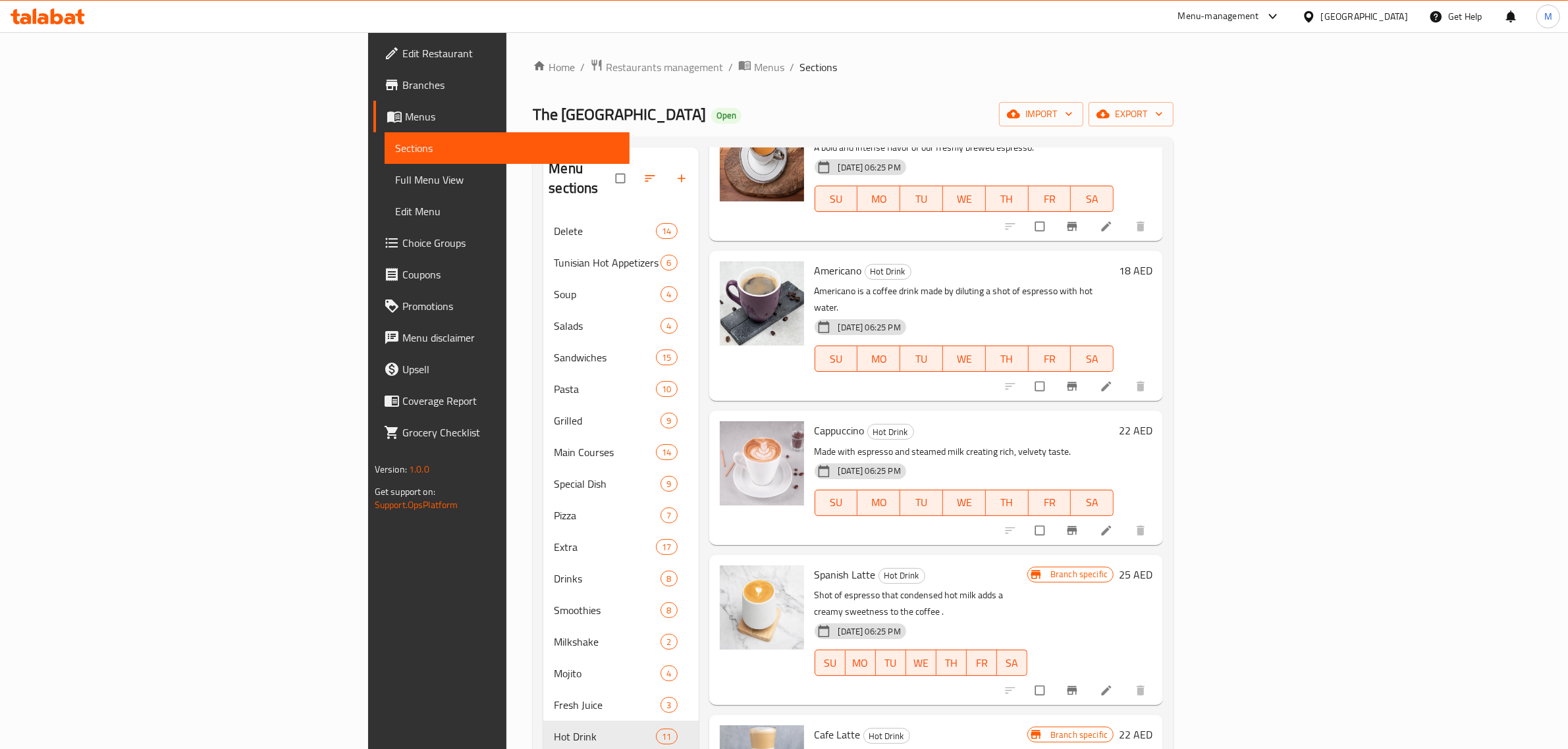
scroll to position [330, 0]
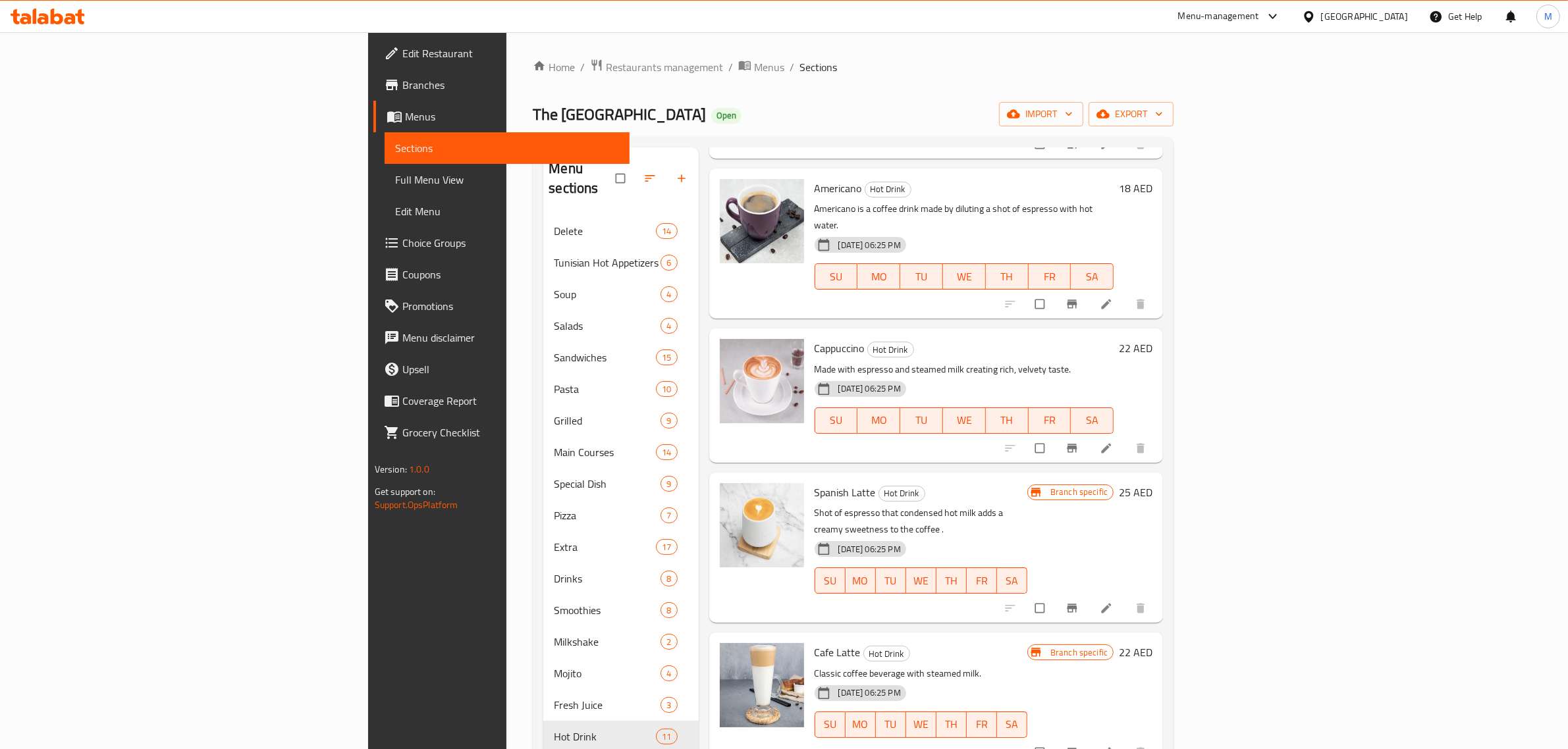
click at [1028, 505] on p "Shot of espresso that condensed hot milk adds a creamy sweetness to the coffee ." at bounding box center [921, 521] width 213 height 33
drag, startPoint x: 1156, startPoint y: 460, endPoint x: 1167, endPoint y: 465, distance: 12.1
click at [1028, 483] on h6 "Spanish Latte Hot Drink" at bounding box center [921, 492] width 213 height 18
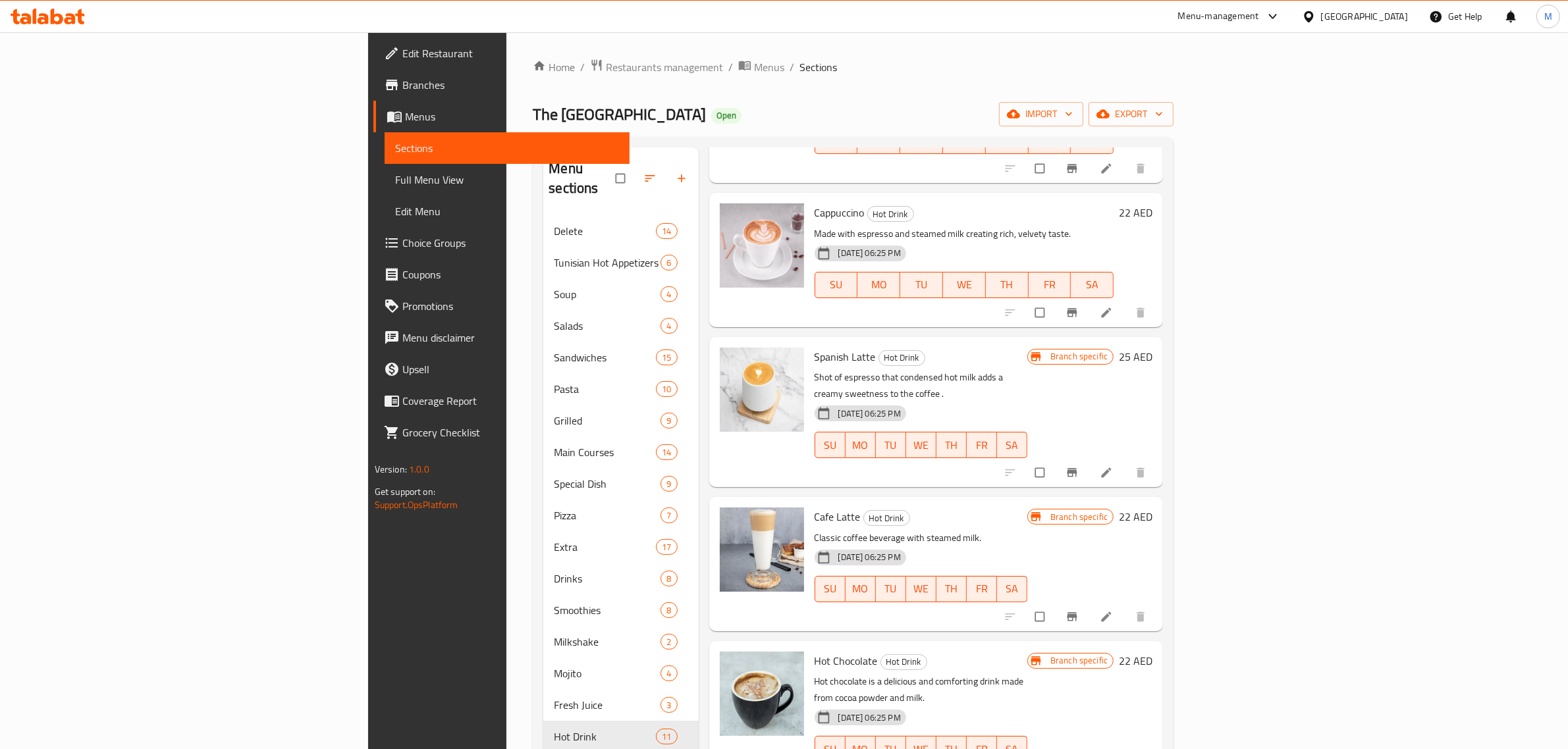
scroll to position [494, 0]
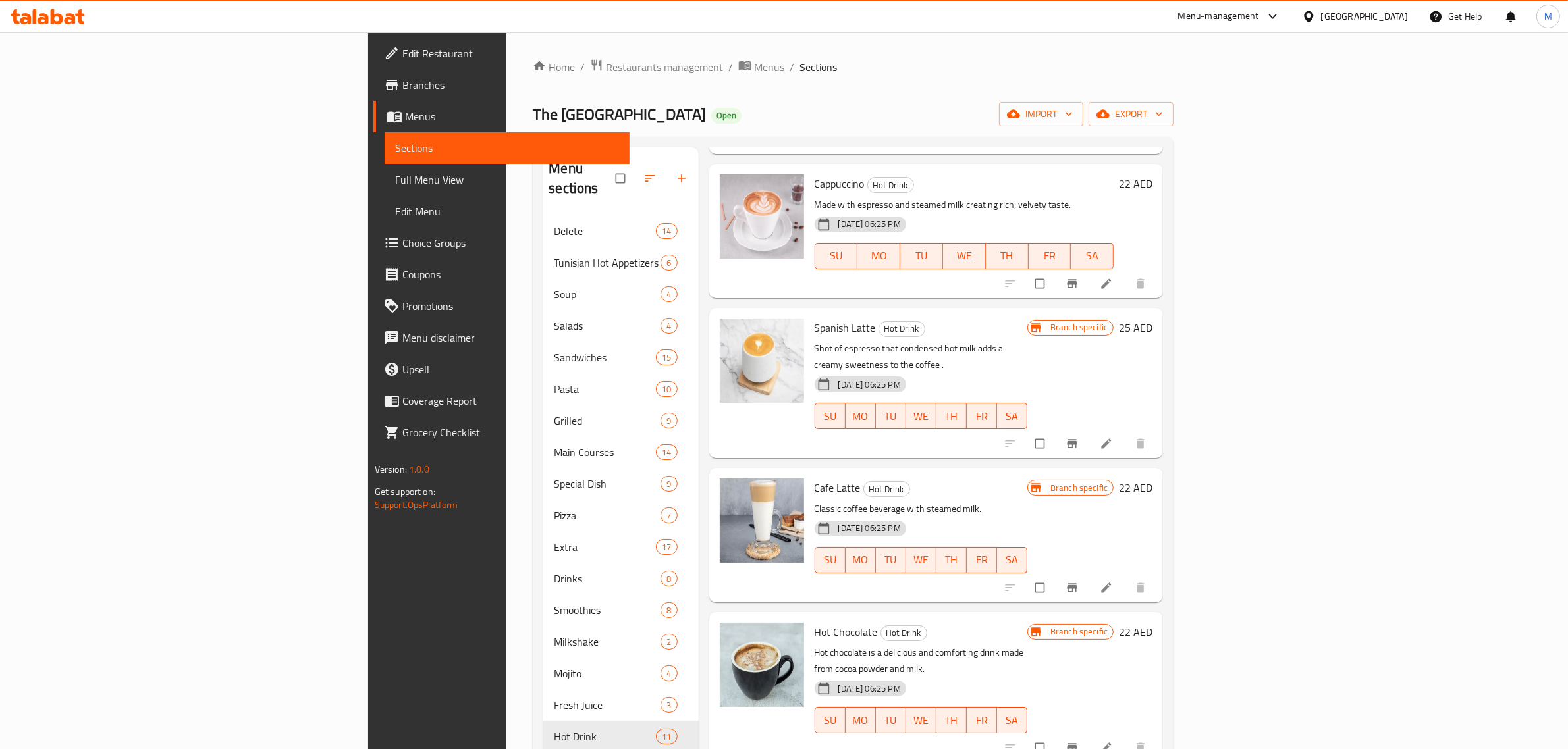
click at [1164, 469] on div "Cafe Latte Hot Drink Classic coffee beverage with steamed milk. [DATE] 06:25 PM…" at bounding box center [936, 535] width 455 height 134
click at [1033, 371] on div "[DATE] 06:25 PM SU MO TU WE TH FR SA" at bounding box center [921, 406] width 224 height 71
drag, startPoint x: 1242, startPoint y: 241, endPoint x: 1227, endPoint y: 255, distance: 20.5
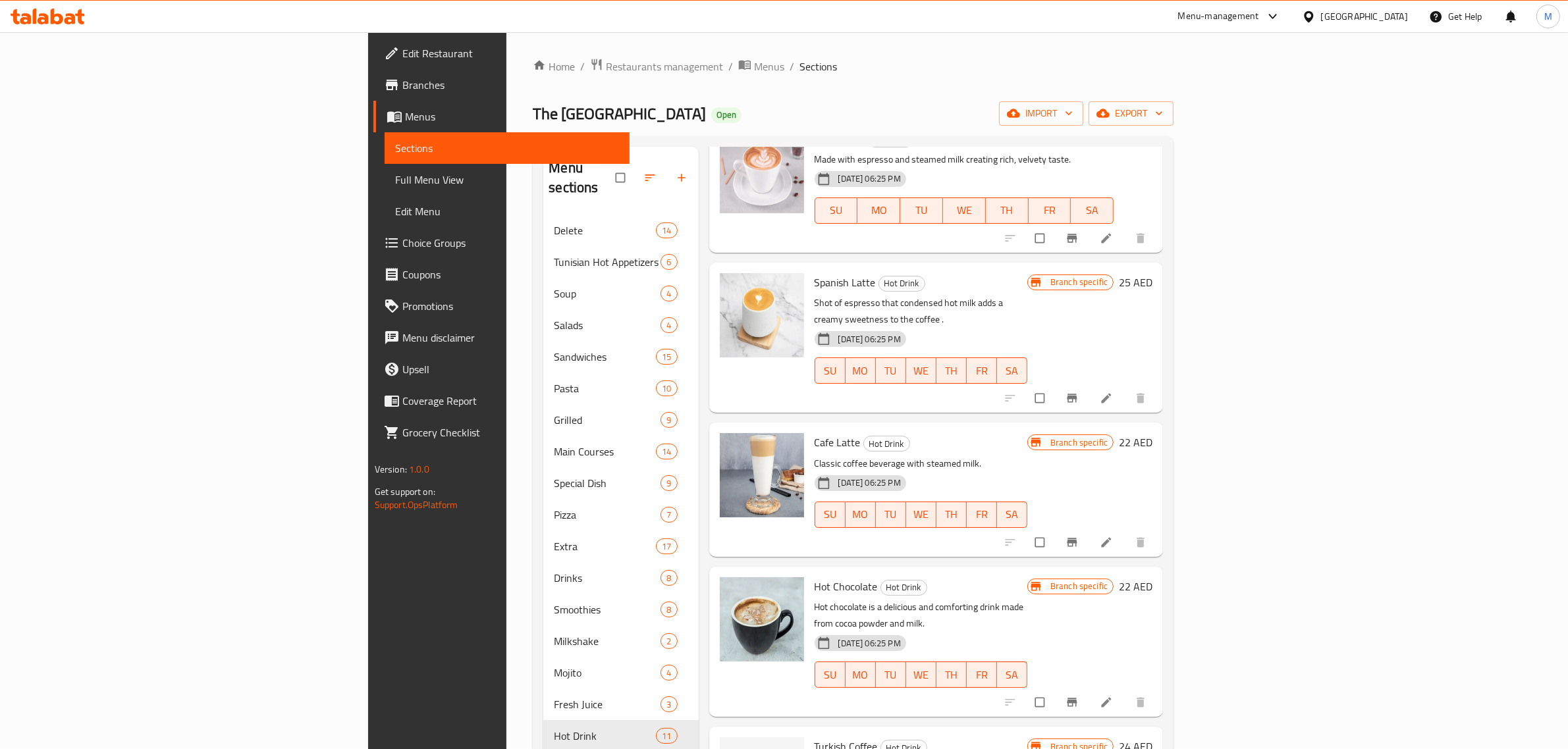
scroll to position [576, 0]
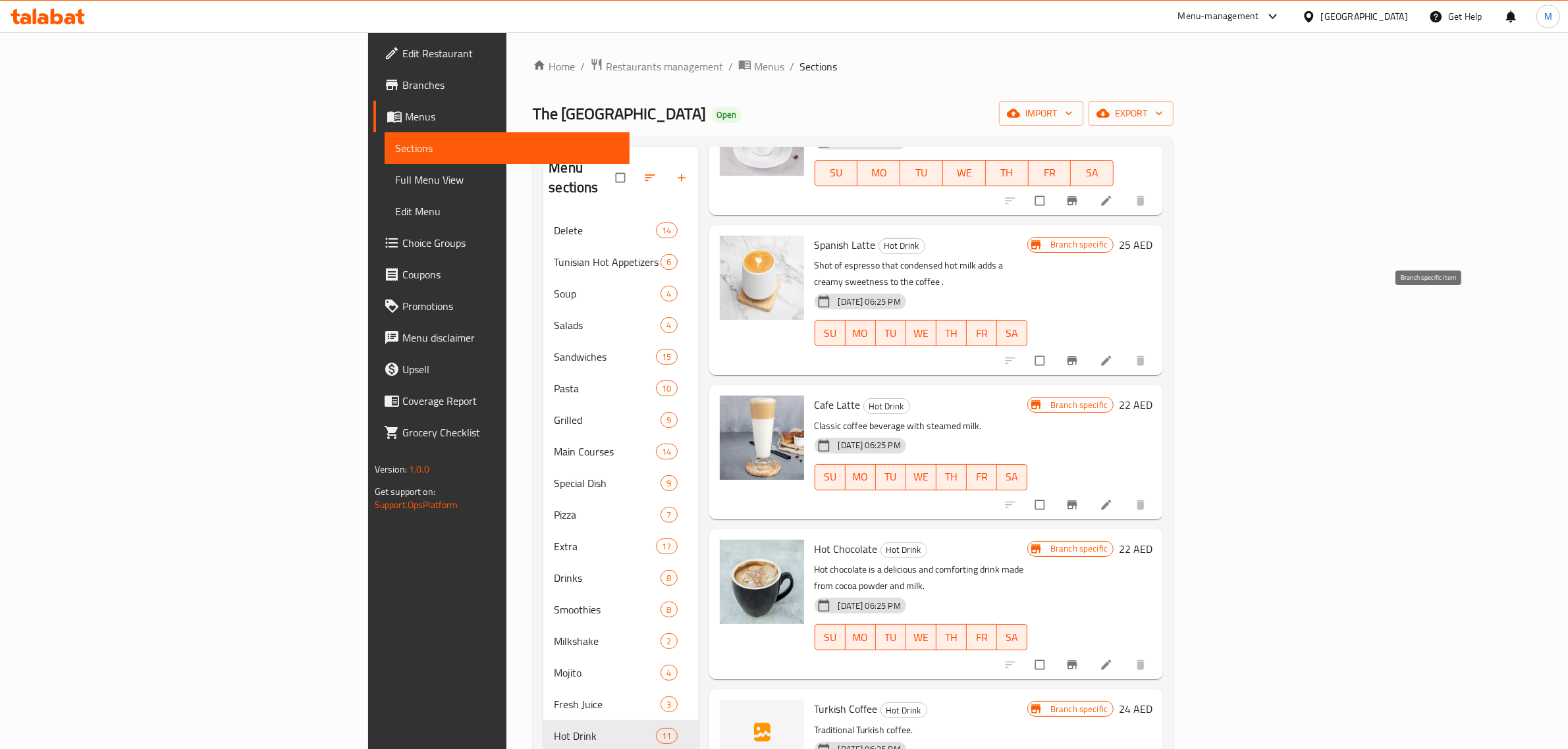
click at [1079, 355] on icon "Branch-specific-item" at bounding box center [1072, 361] width 13 height 13
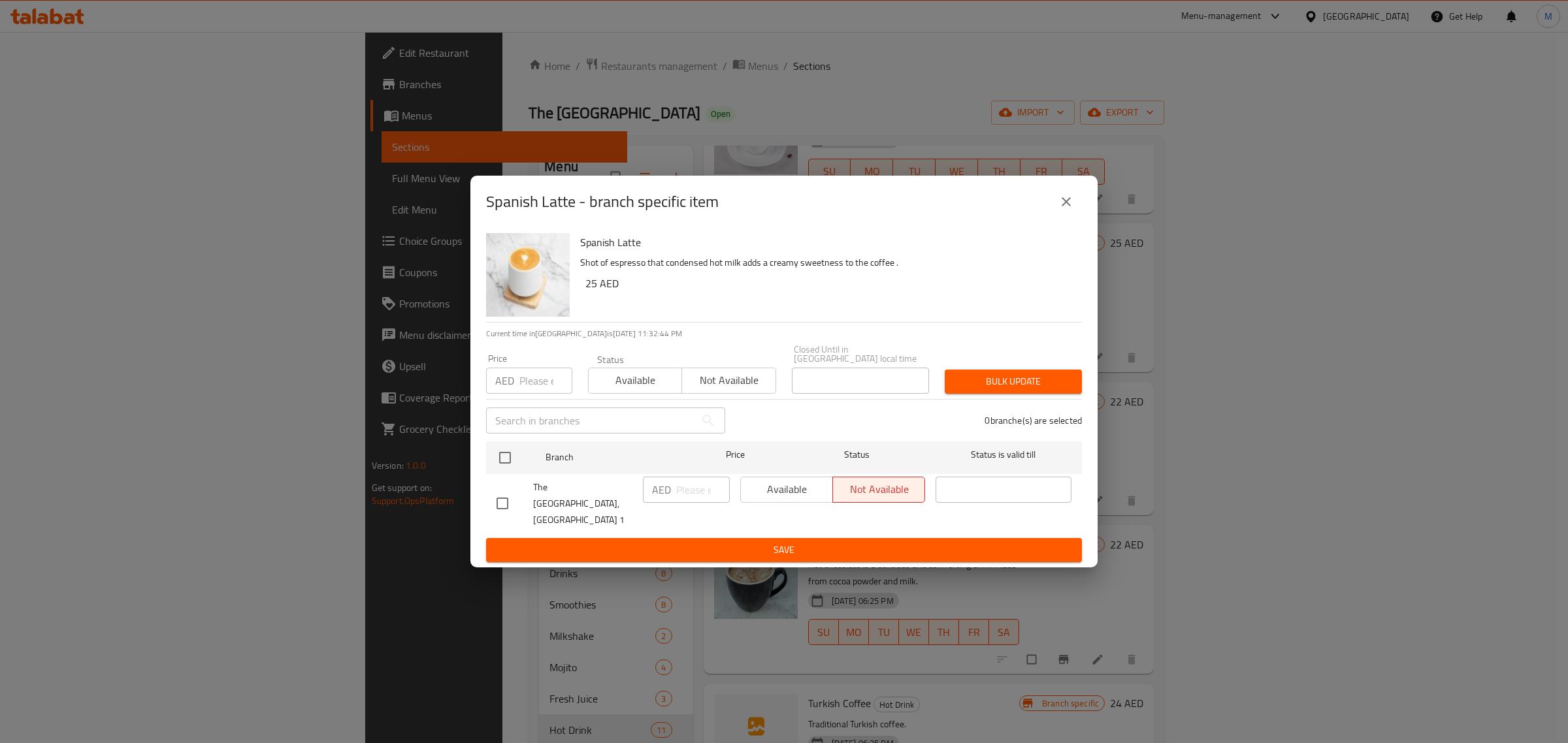
click at [518, 498] on div at bounding box center [514, 503] width 37 height 27
click at [495, 502] on input "checkbox" at bounding box center [502, 503] width 27 height 27
checkbox input "true"
click at [771, 496] on span "Available" at bounding box center [787, 490] width 81 height 19
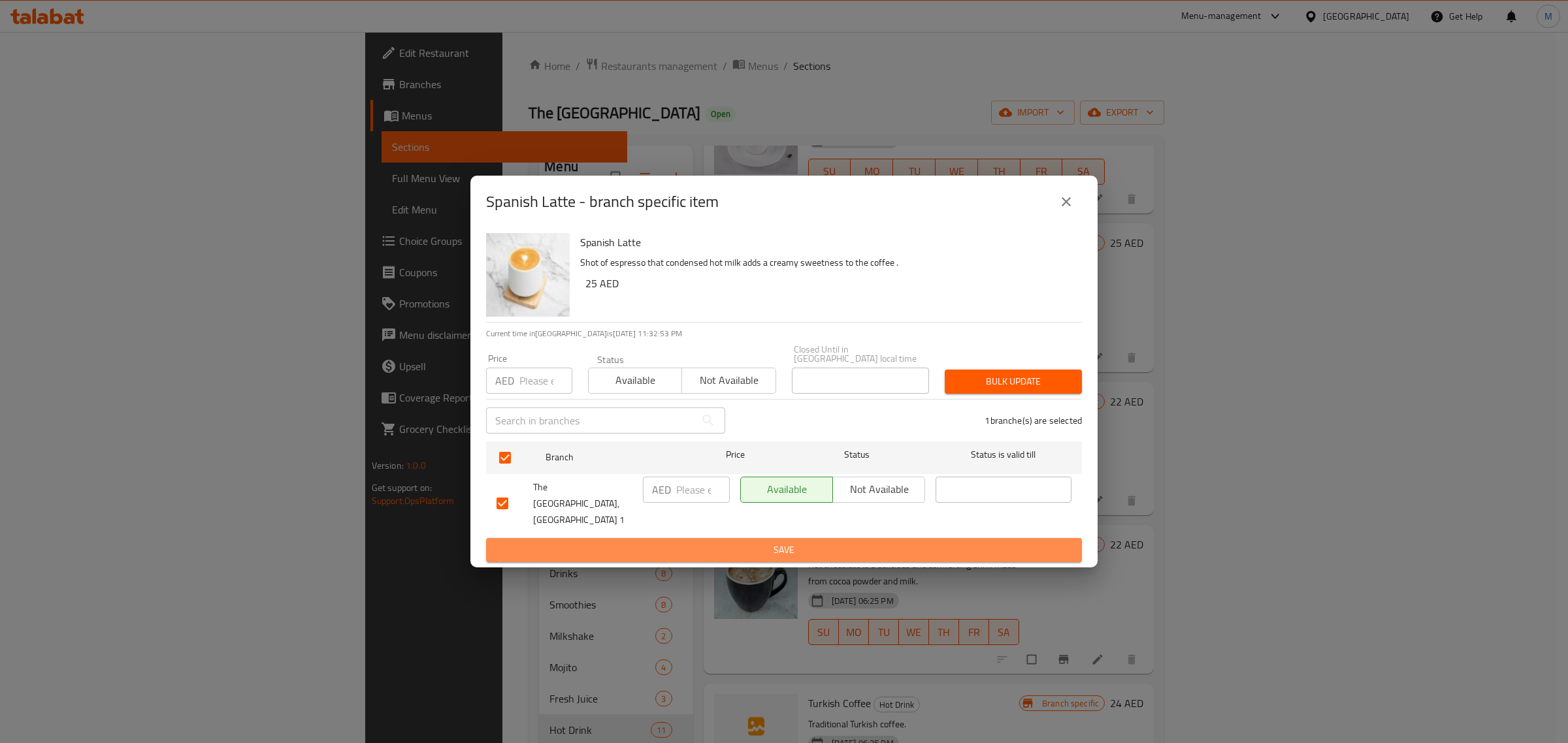
click at [751, 545] on span "Save" at bounding box center [784, 550] width 575 height 16
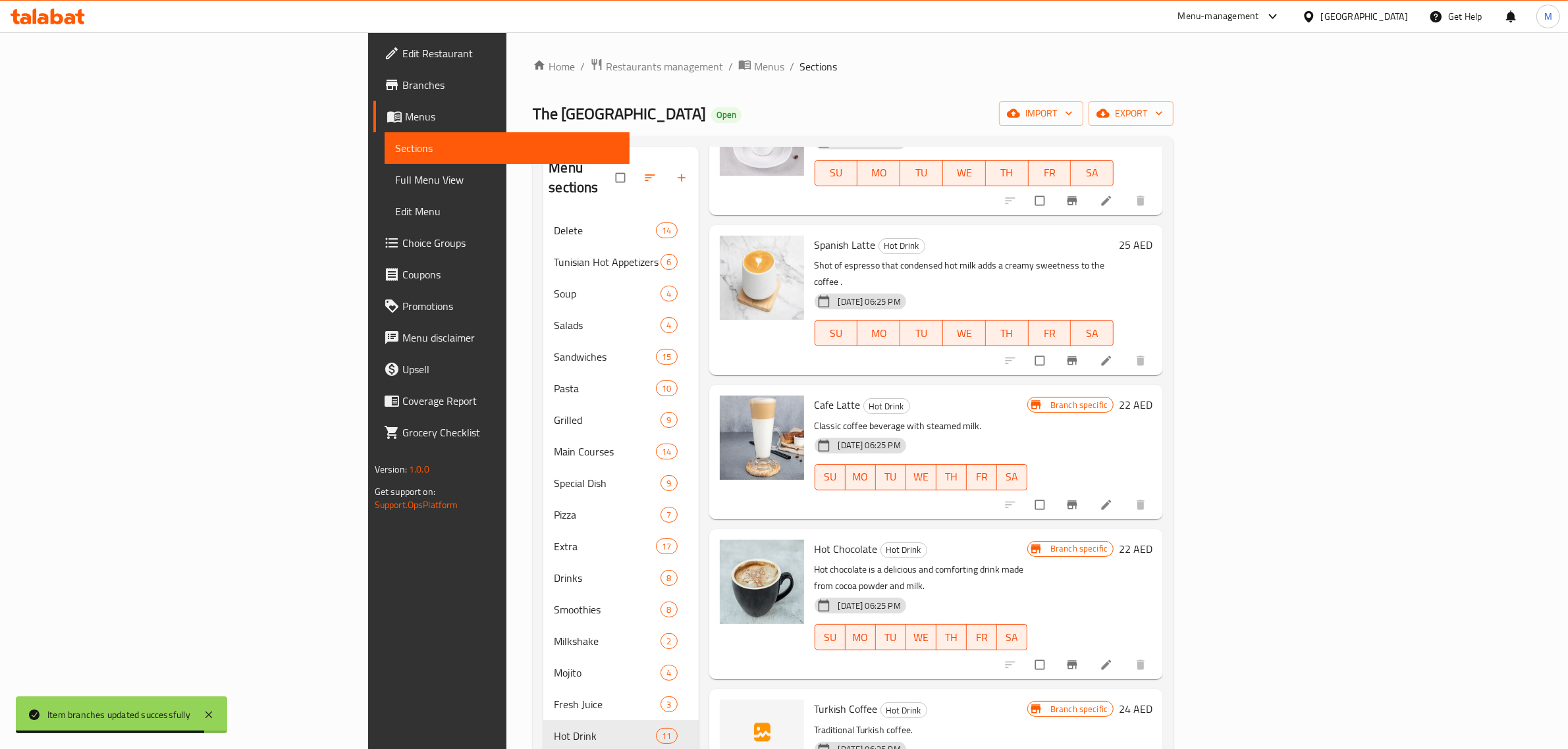
click at [1028, 419] on p "Classic coffee beverage with steamed milk." at bounding box center [921, 426] width 213 height 16
click at [1033, 457] on div "Cafe Latte Hot Drink Classic coffee beverage with steamed milk. [DATE] 06:25 PM…" at bounding box center [921, 452] width 224 height 123
click at [1033, 432] on div "[DATE] 06:25 PM SU MO TU WE TH FR SA" at bounding box center [921, 468] width 224 height 71
click at [1028, 419] on p "Classic coffee beverage with steamed milk." at bounding box center [921, 426] width 213 height 16
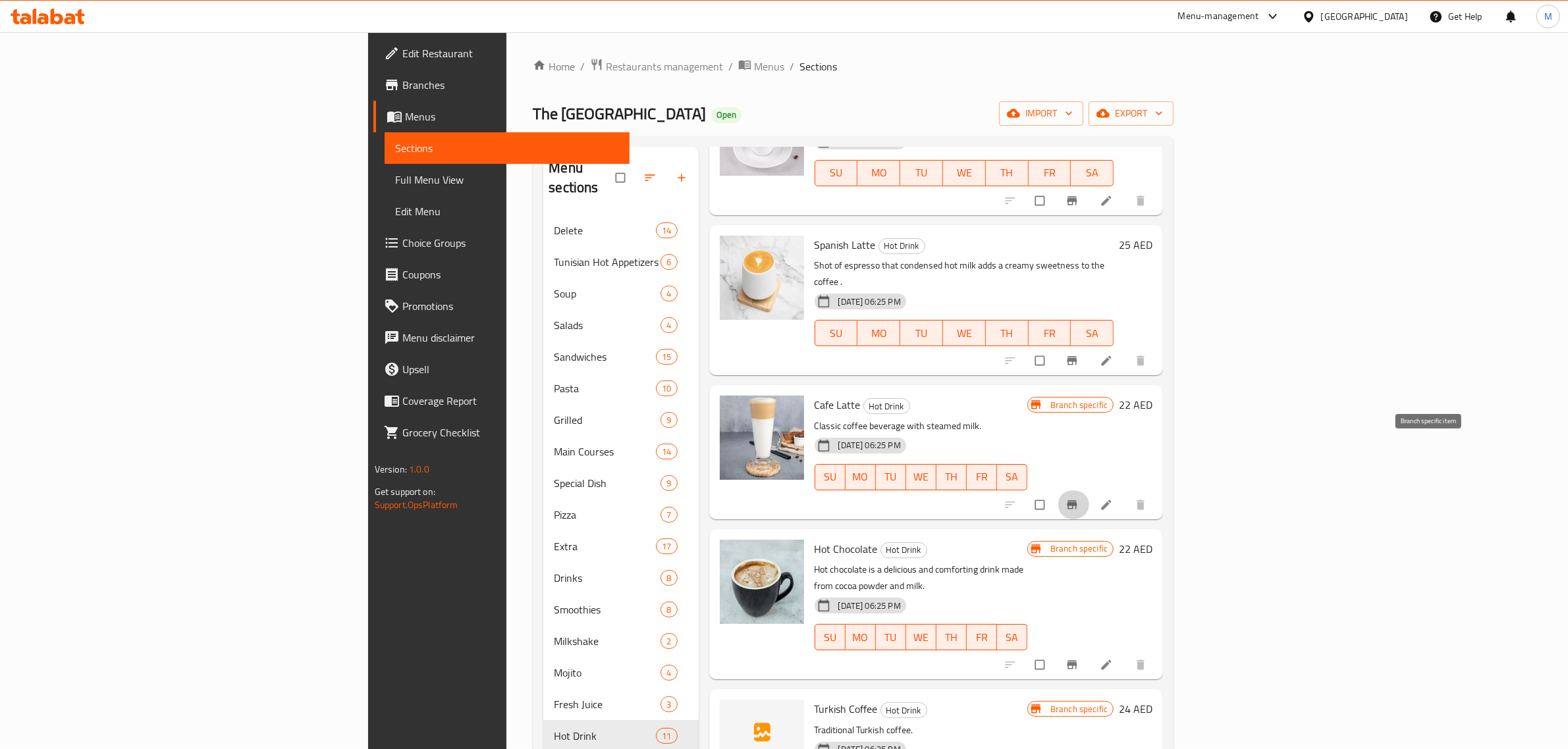
click at [1079, 499] on icon "Branch-specific-item" at bounding box center [1072, 505] width 13 height 13
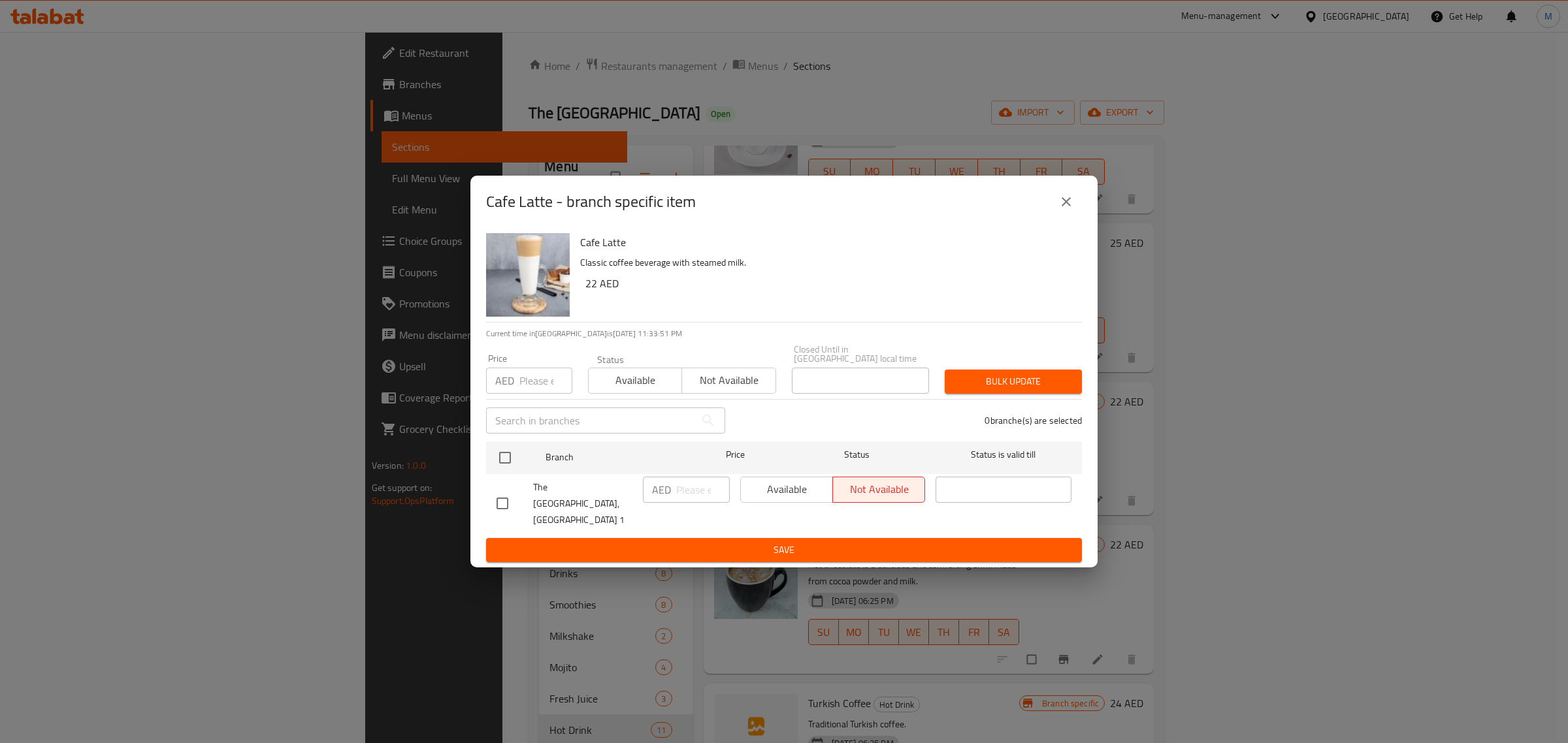
click at [498, 507] on input "checkbox" at bounding box center [502, 503] width 27 height 27
checkbox input "true"
drag, startPoint x: 775, startPoint y: 503, endPoint x: 775, endPoint y: 514, distance: 11.0
click at [775, 499] on span "Available" at bounding box center [787, 490] width 81 height 19
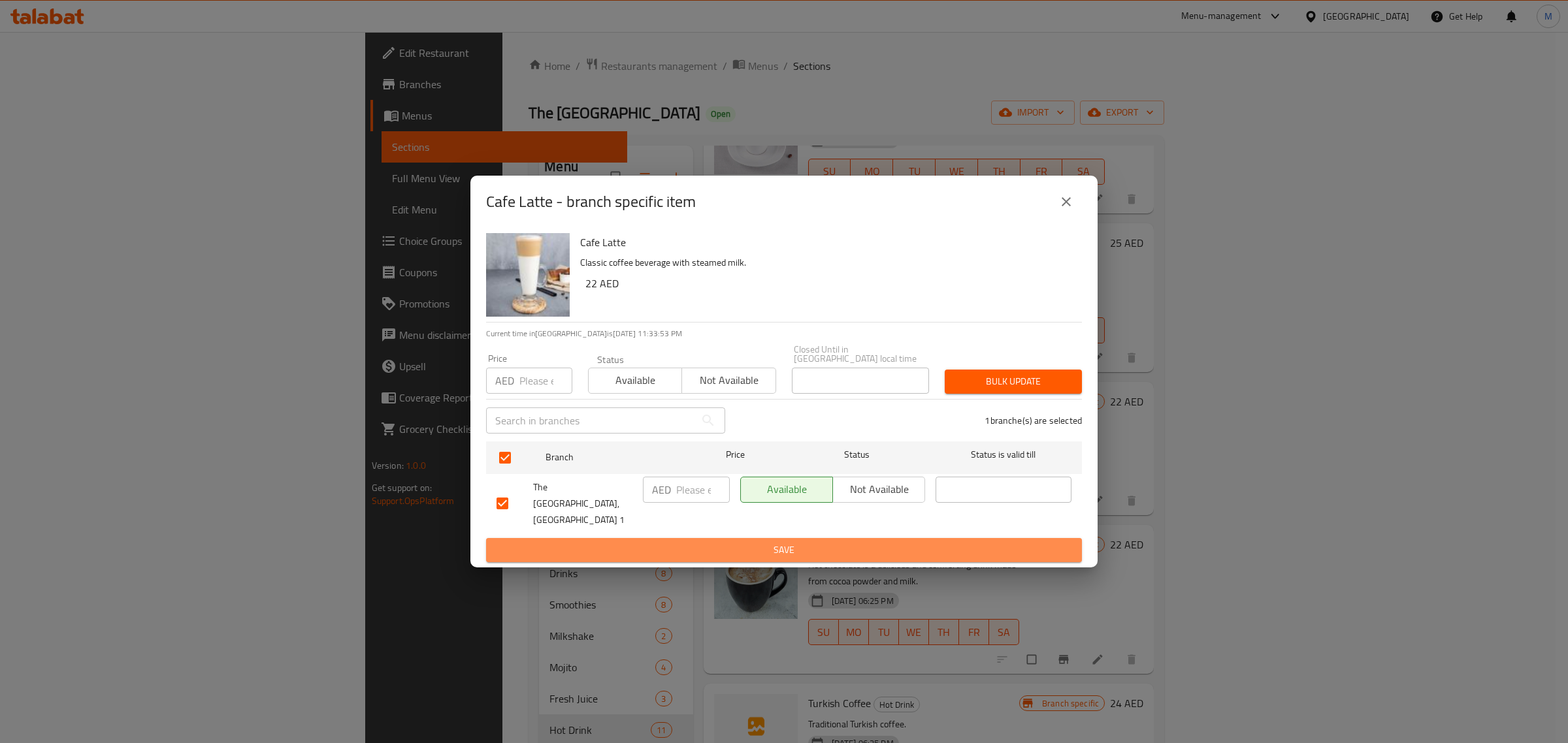
click at [777, 538] on button "Save" at bounding box center [784, 550] width 596 height 24
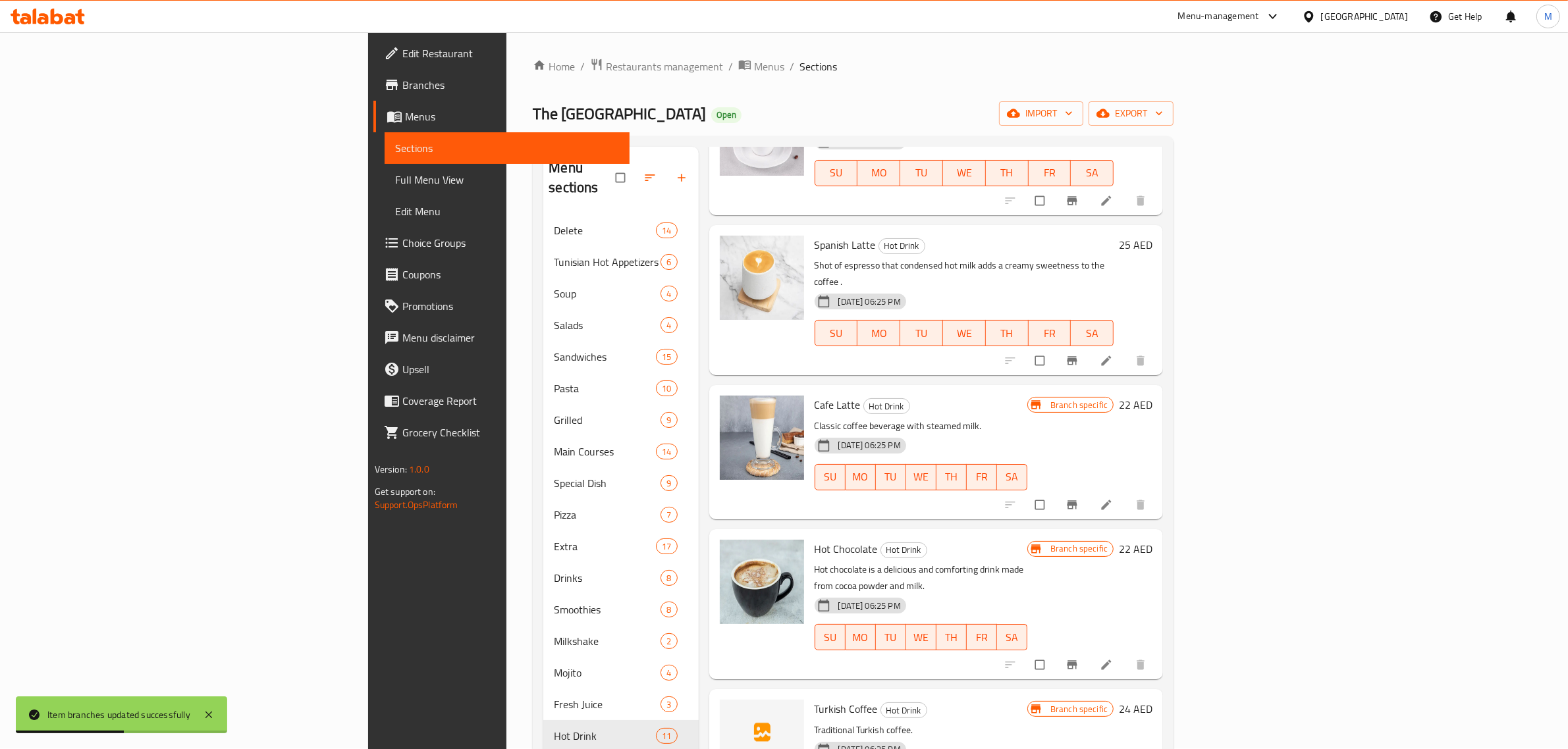
click at [853, 462] on div "Cafe Latte Hot Drink Classic coffee beverage with steamed milk. 20-08-2025 06:2…" at bounding box center [936, 451] width 455 height 134
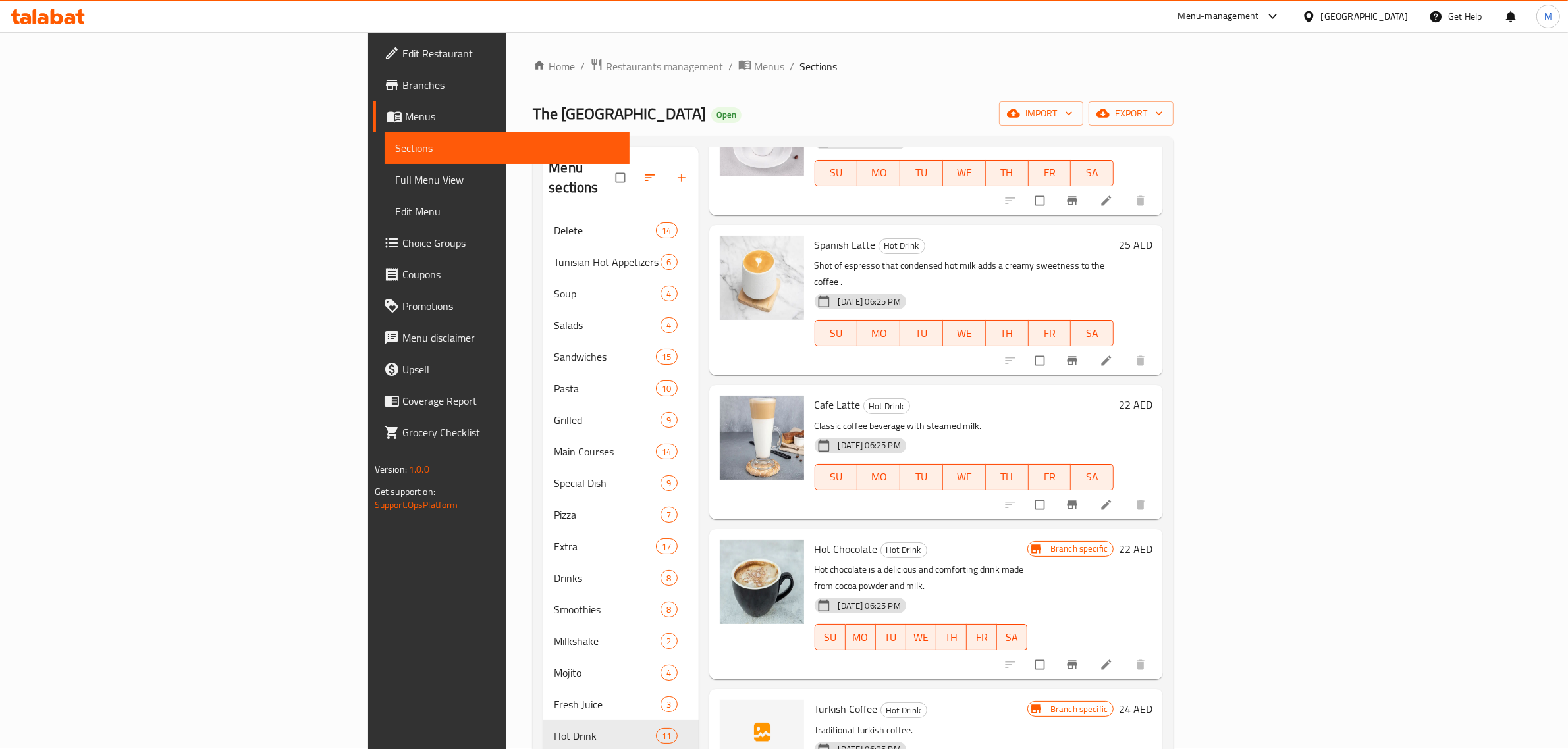
click at [1033, 535] on div "Hot Chocolate Hot Drink Hot chocolate is a delicious and comforting drink made …" at bounding box center [921, 605] width 224 height 140
click at [1164, 475] on div "Menu items Add Sort Manage items Double Expresso Hot Drink A bold and double in…" at bounding box center [931, 521] width 465 height 749
click at [1157, 465] on div "Cafe Latte Hot Drink Classic coffee beverage with steamed milk. 20-08-2025 06:2…" at bounding box center [936, 451] width 455 height 134
click at [955, 540] on h6 "Hot Chocolate Hot Drink" at bounding box center [921, 549] width 213 height 18
click at [1119, 456] on div "Cafe Latte Hot Drink Classic coffee beverage with steamed milk. 20-08-2025 06:2…" at bounding box center [964, 452] width 310 height 123
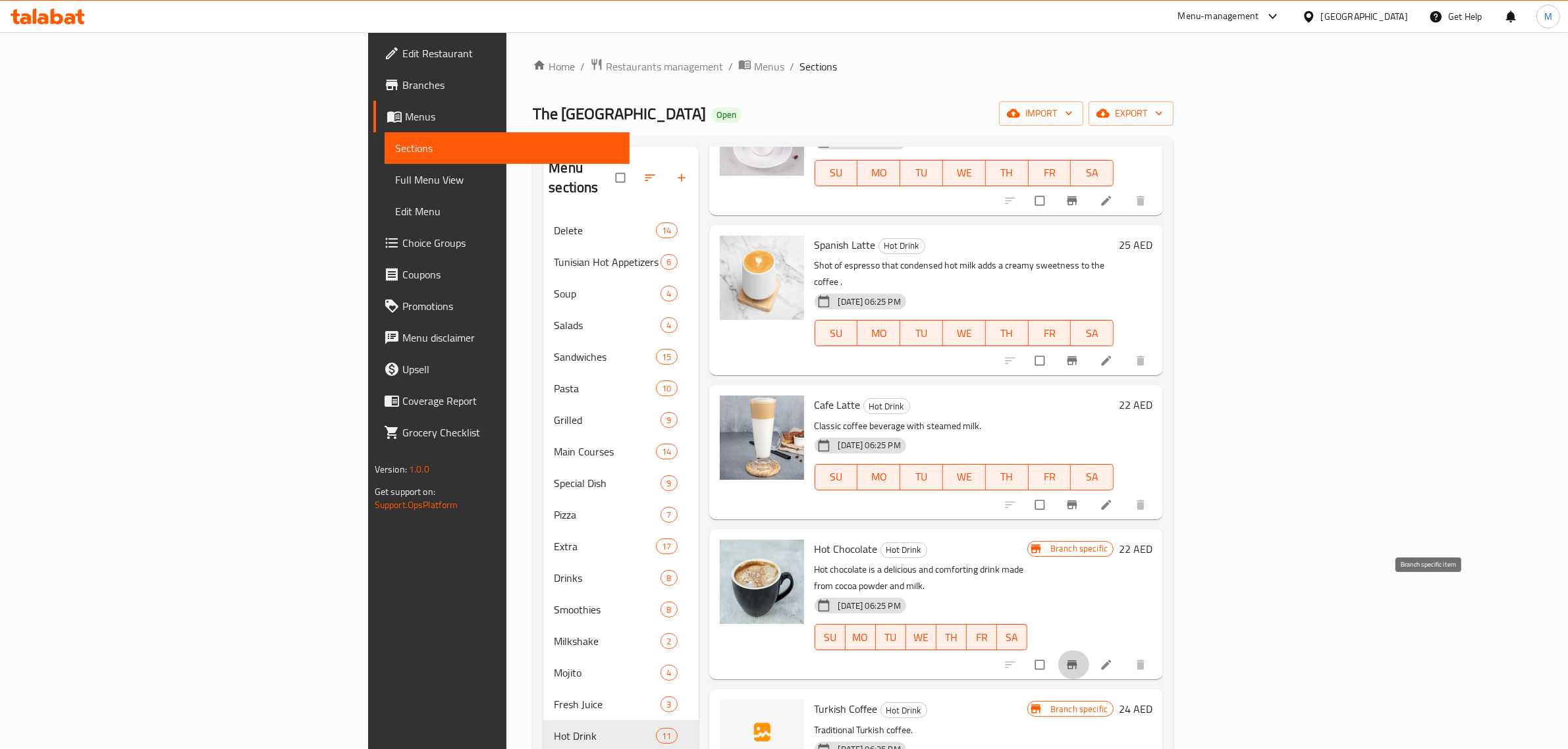
click at [1078, 660] on icon "Branch-specific-item" at bounding box center [1072, 664] width 9 height 9
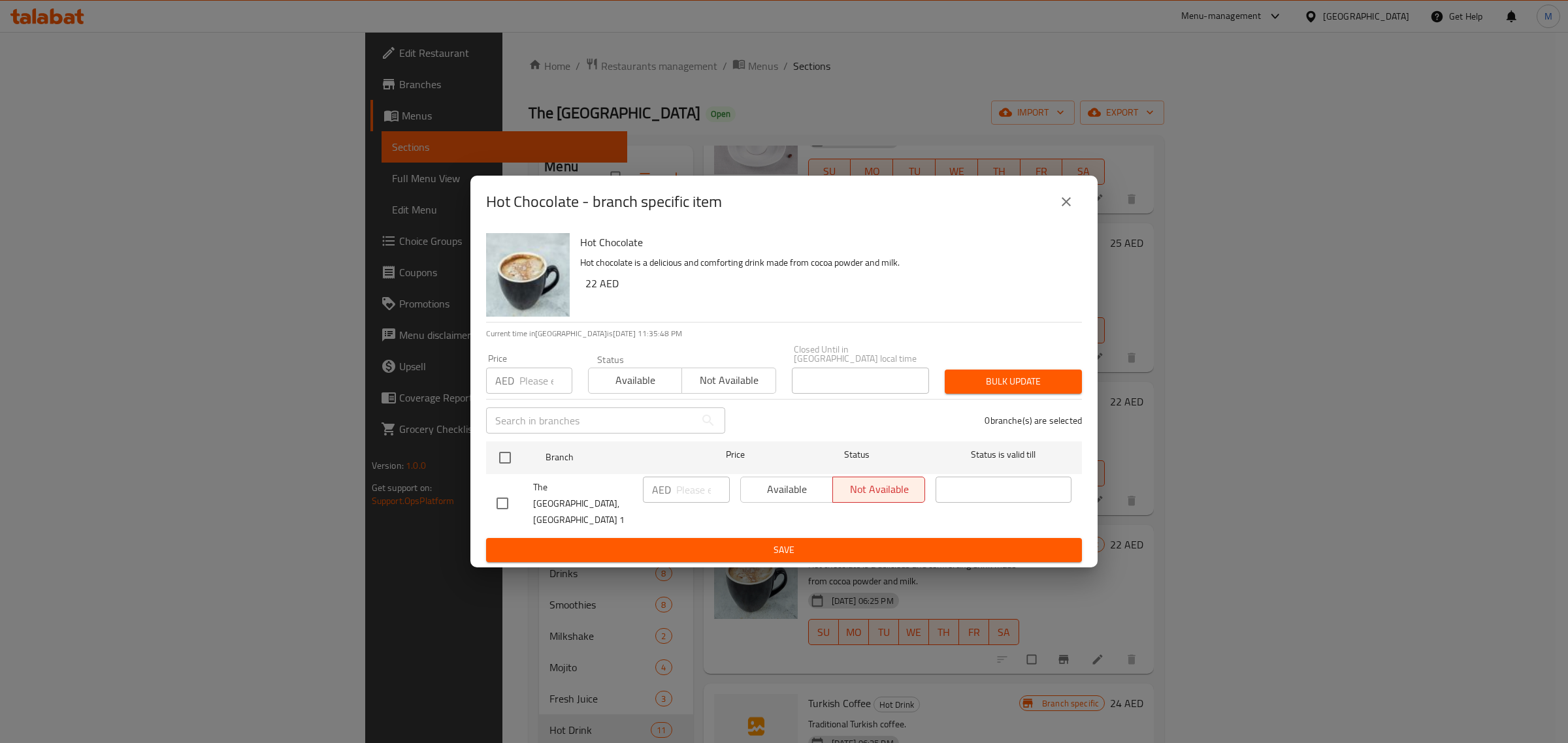
click at [508, 501] on input "checkbox" at bounding box center [502, 503] width 27 height 27
checkbox input "true"
click at [805, 498] on span "Available" at bounding box center [787, 490] width 81 height 19
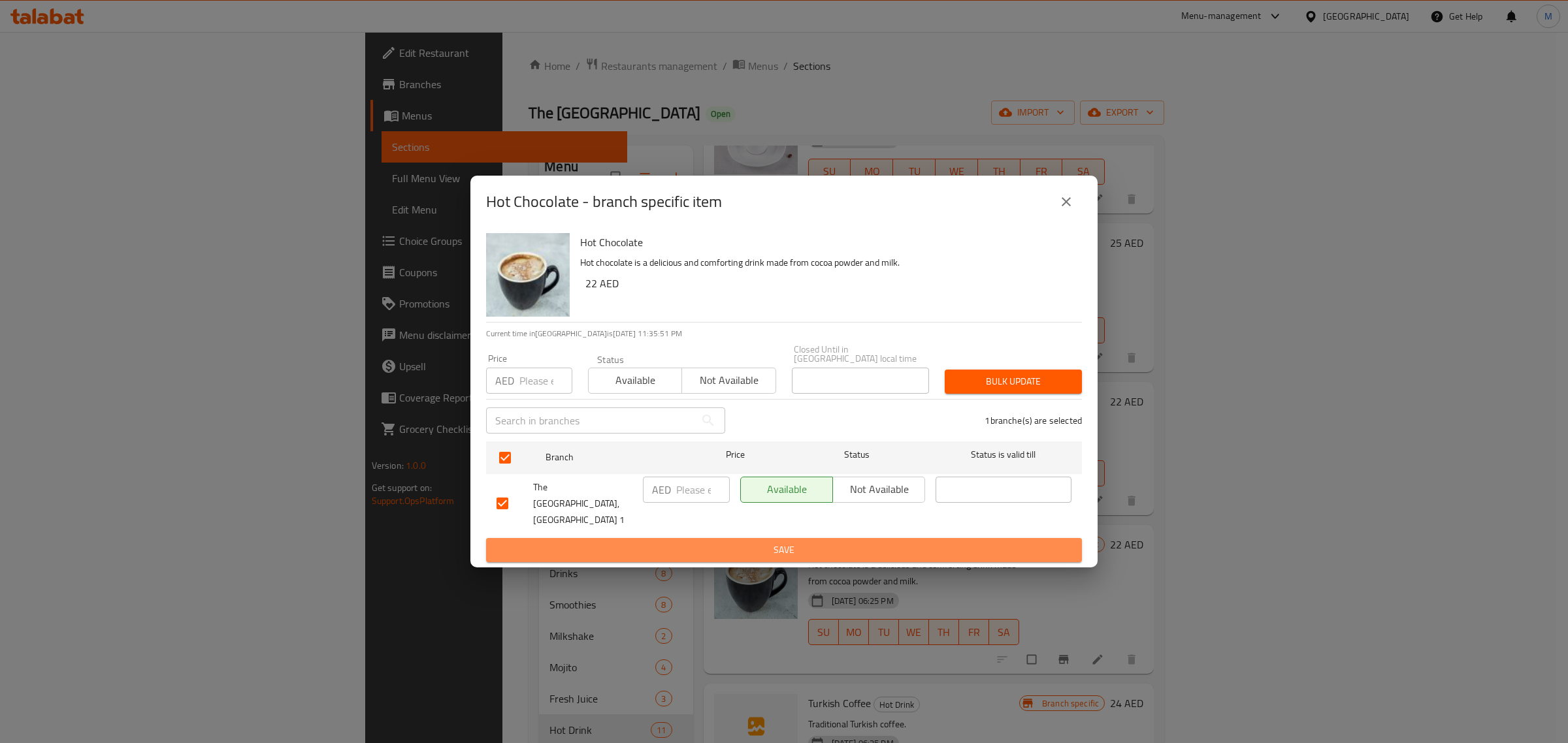
click at [793, 542] on span "Save" at bounding box center [784, 550] width 575 height 16
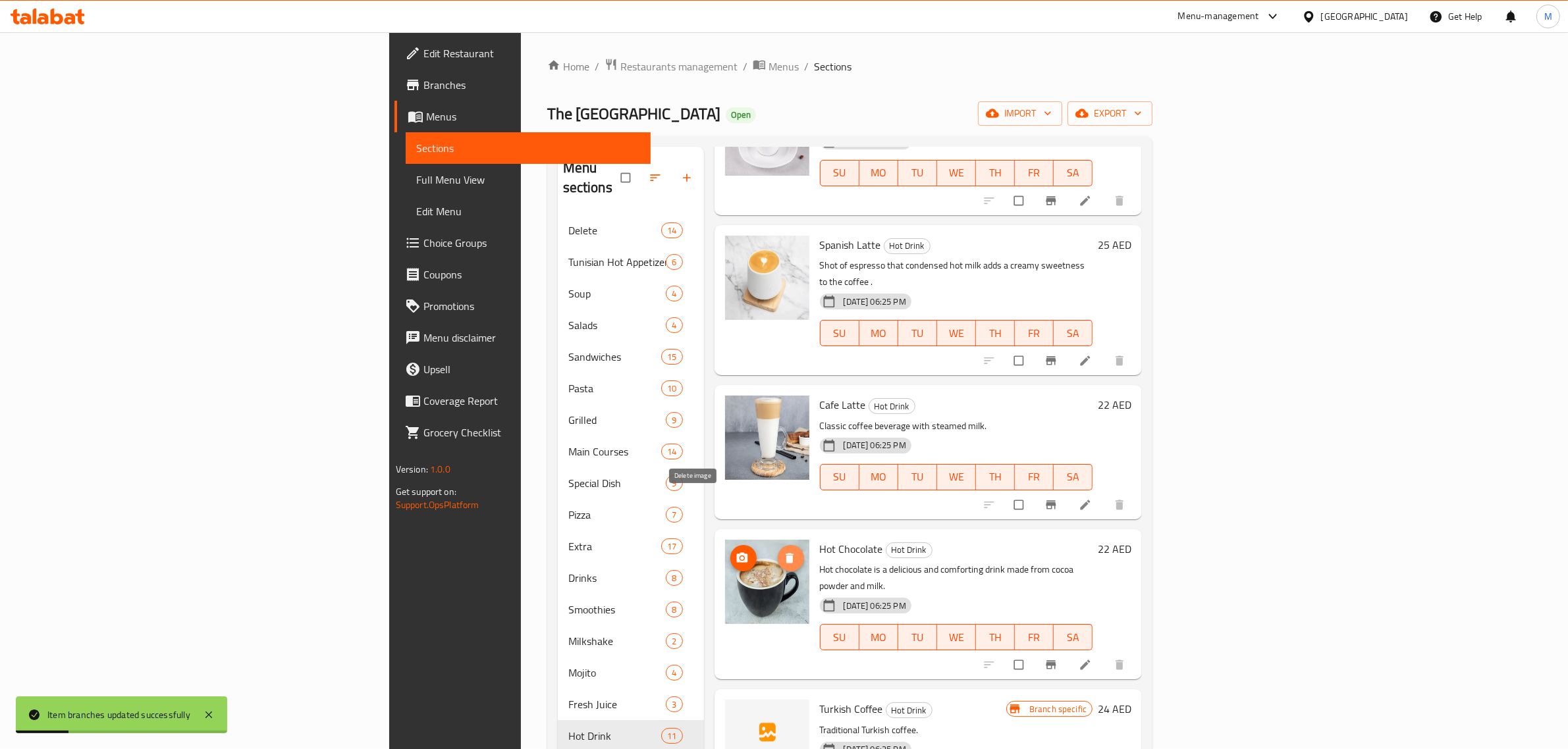
click at [778, 552] on span "delete image" at bounding box center [790, 558] width 27 height 13
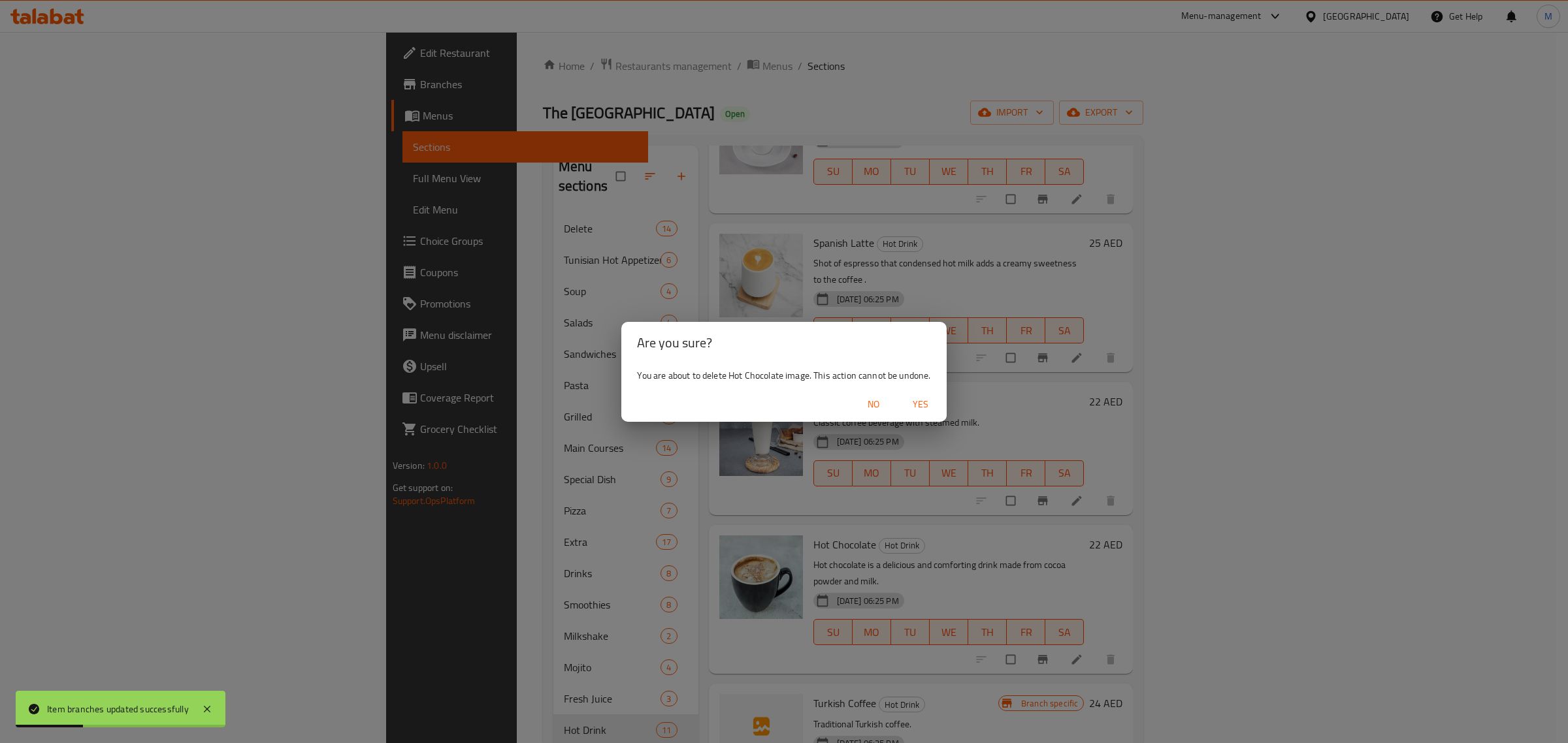
click at [917, 401] on span "Yes" at bounding box center [920, 404] width 32 height 16
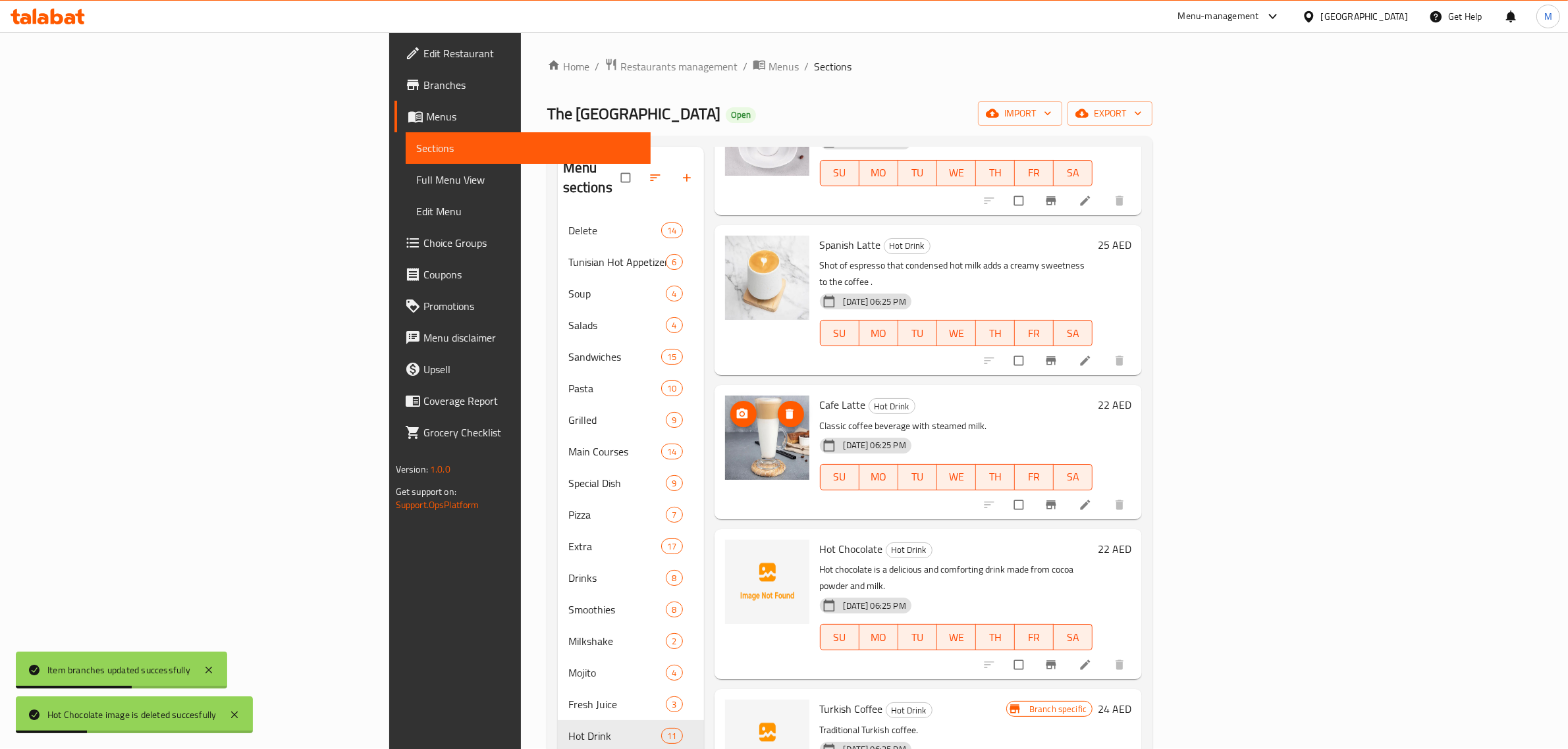
click at [783, 407] on icon "delete image" at bounding box center [789, 413] width 13 height 13
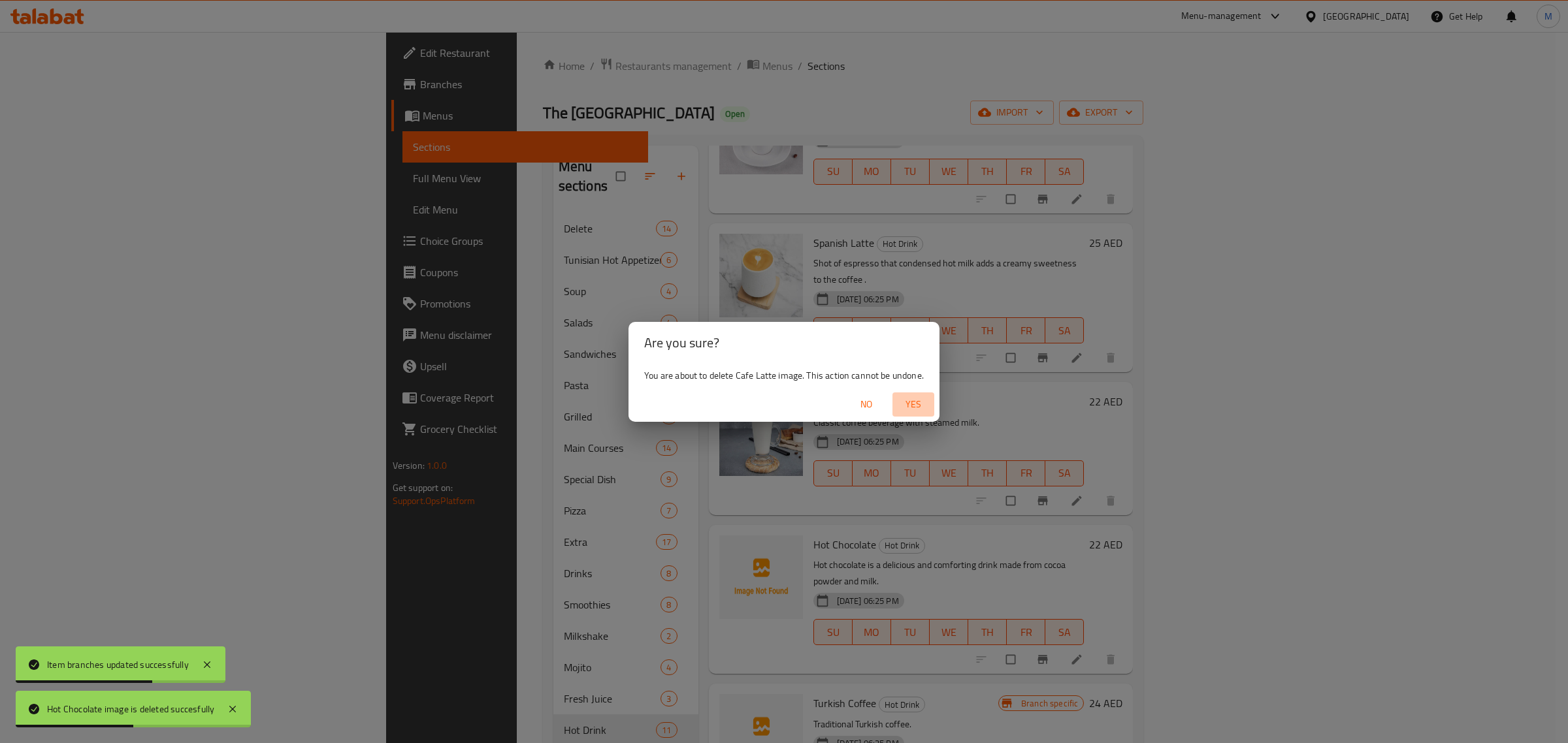
click at [914, 400] on span "Yes" at bounding box center [913, 404] width 32 height 16
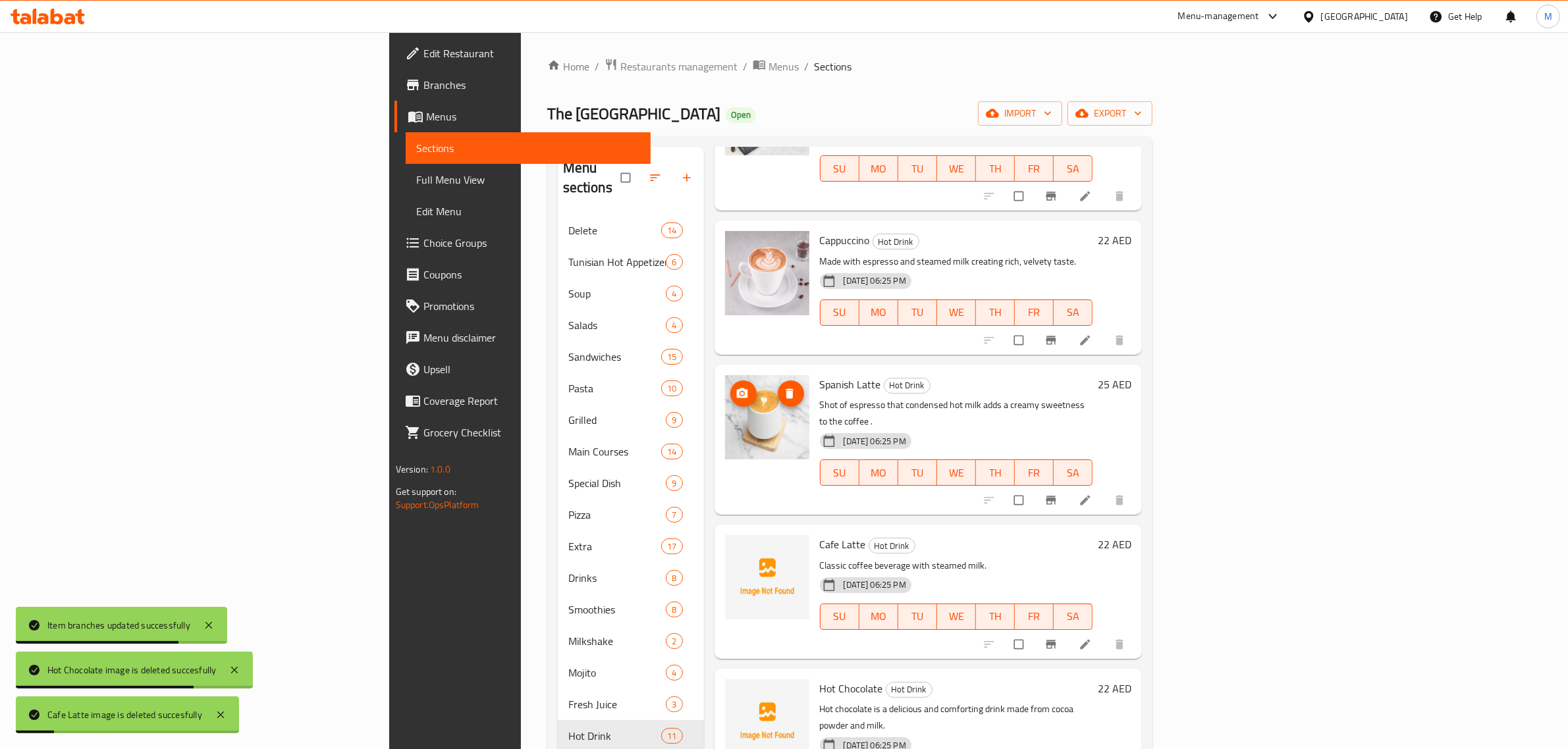
scroll to position [412, 0]
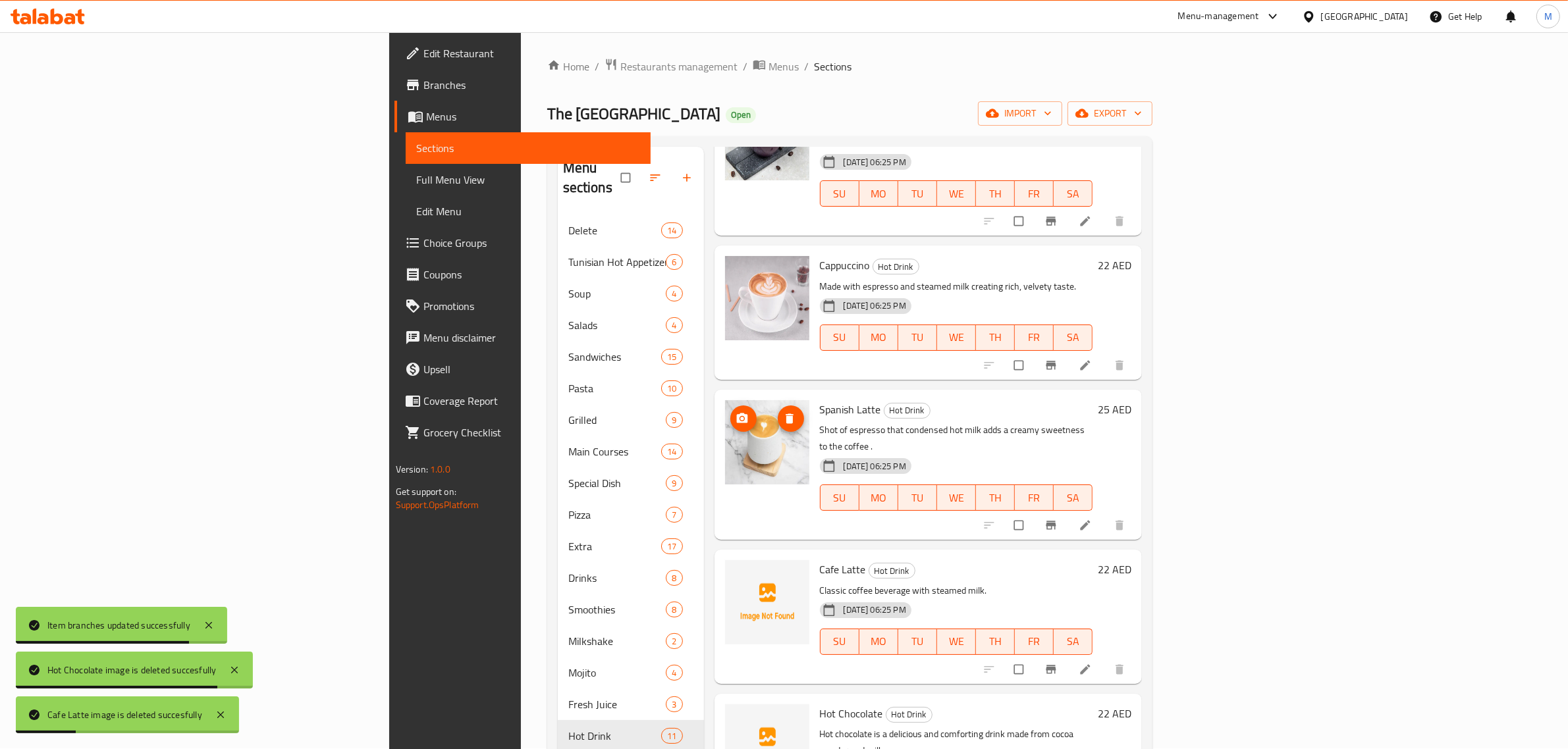
click at [783, 412] on icon "delete image" at bounding box center [789, 419] width 13 height 13
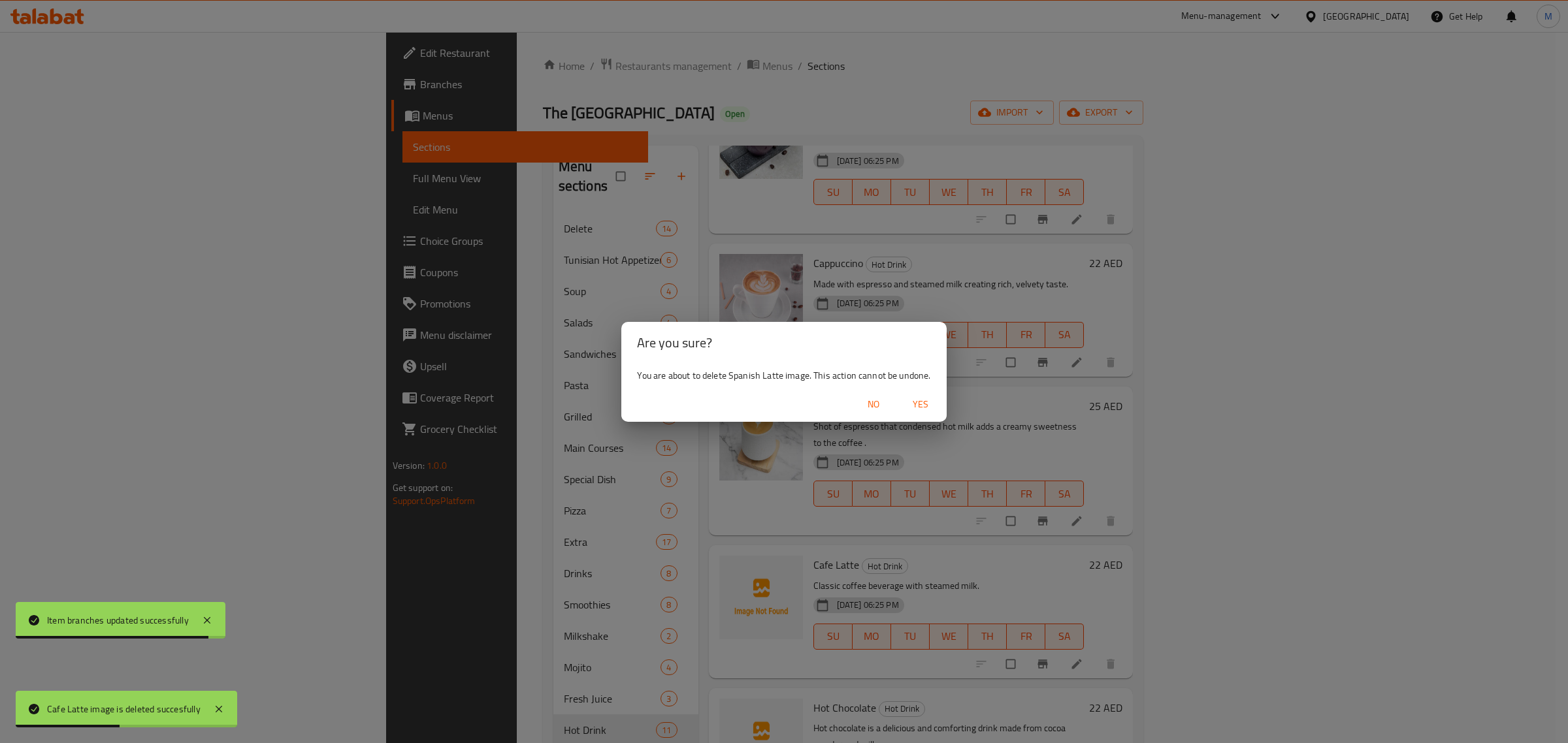
click at [915, 410] on span "Yes" at bounding box center [920, 404] width 32 height 16
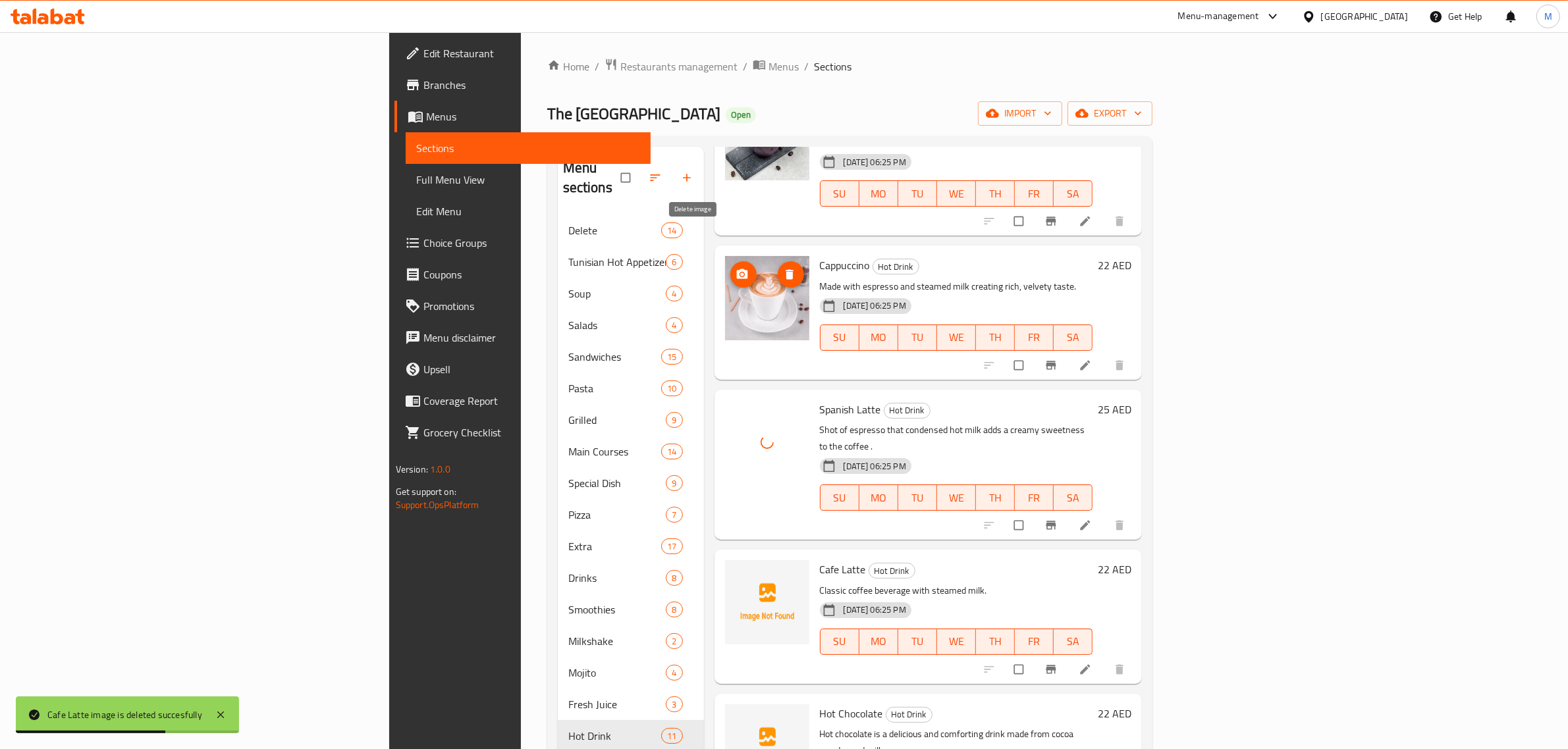
click at [778, 268] on span "delete image" at bounding box center [790, 274] width 27 height 13
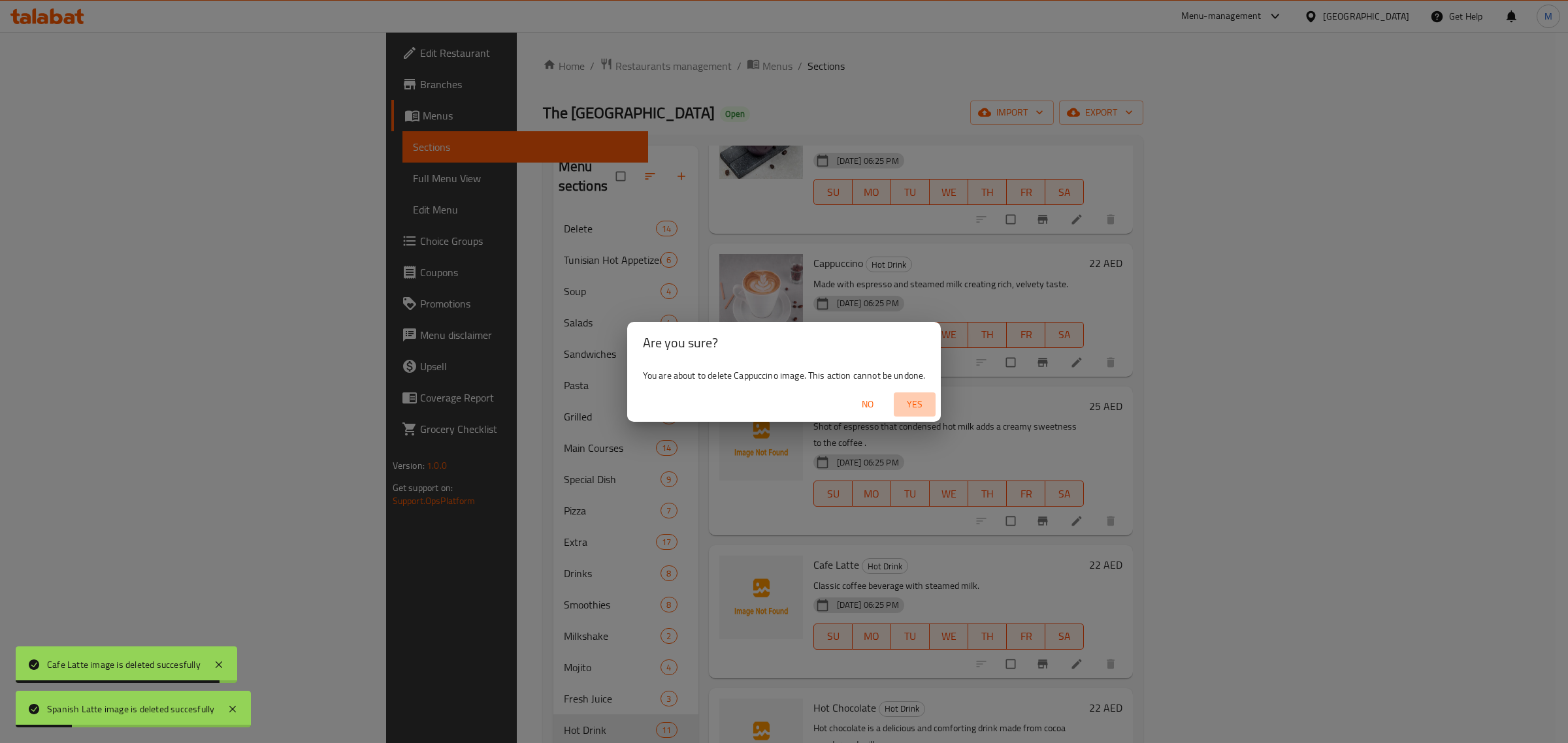
drag, startPoint x: 909, startPoint y: 402, endPoint x: 859, endPoint y: 399, distance: 50.1
click at [909, 403] on span "Yes" at bounding box center [914, 404] width 32 height 16
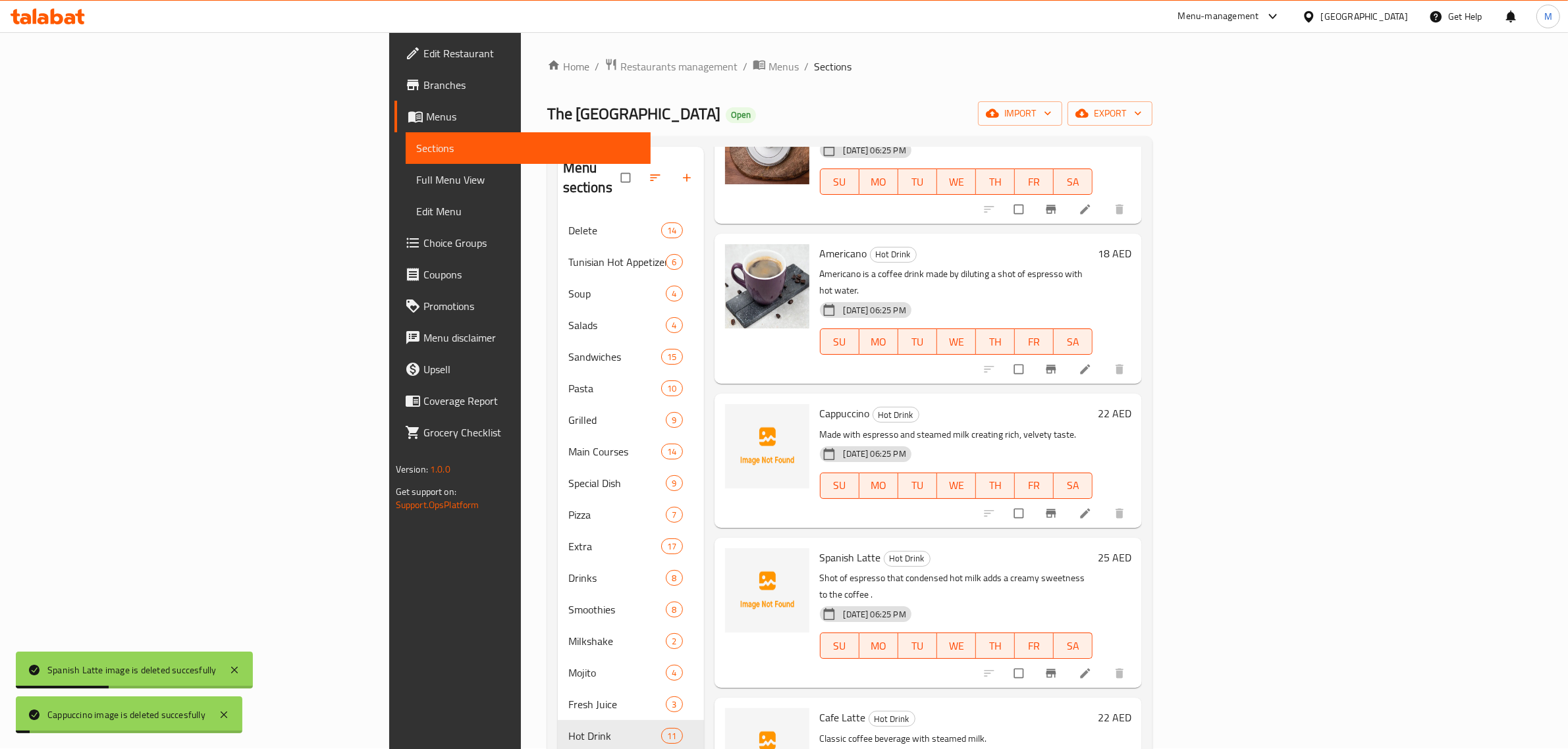
scroll to position [165, 0]
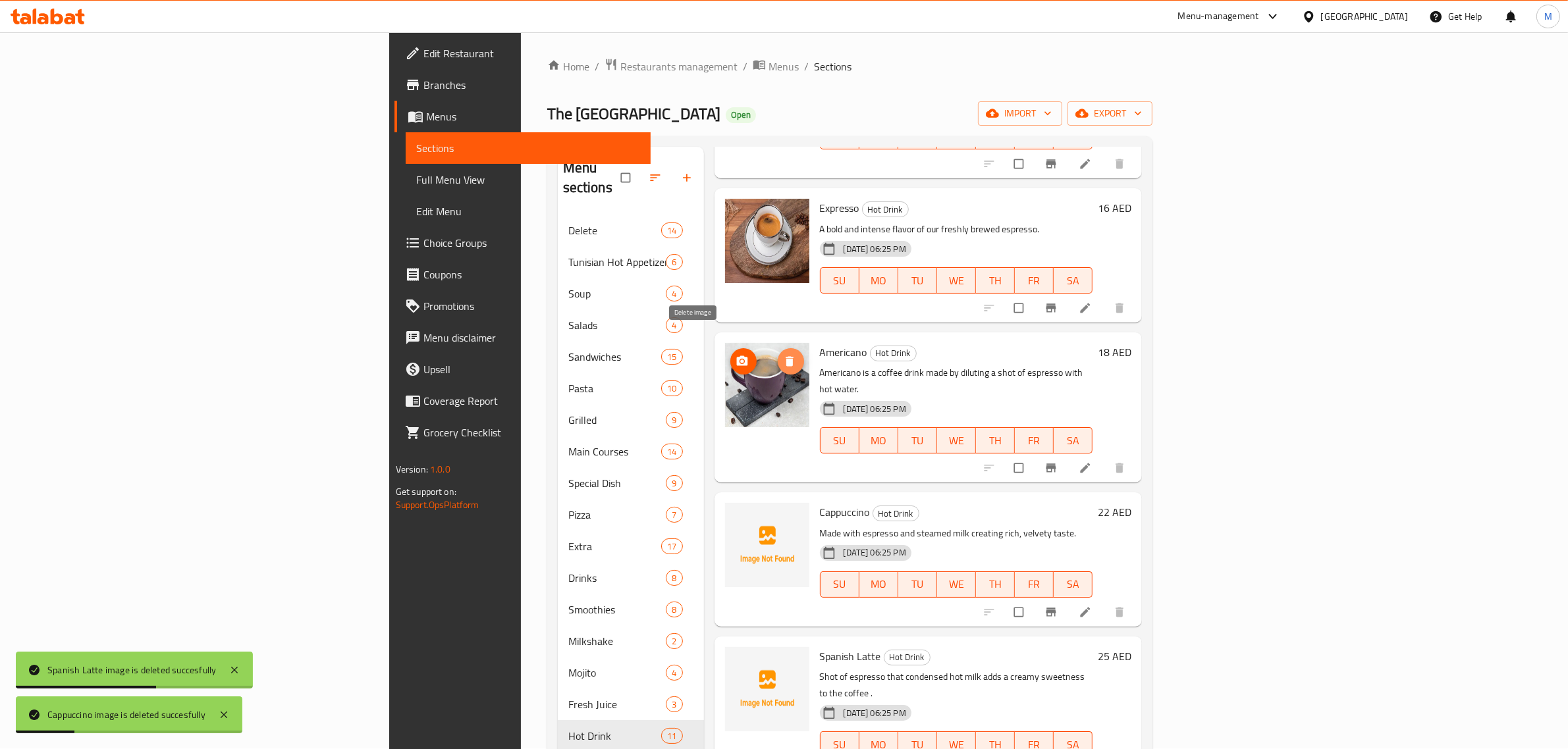
click at [778, 355] on span "delete image" at bounding box center [790, 361] width 27 height 13
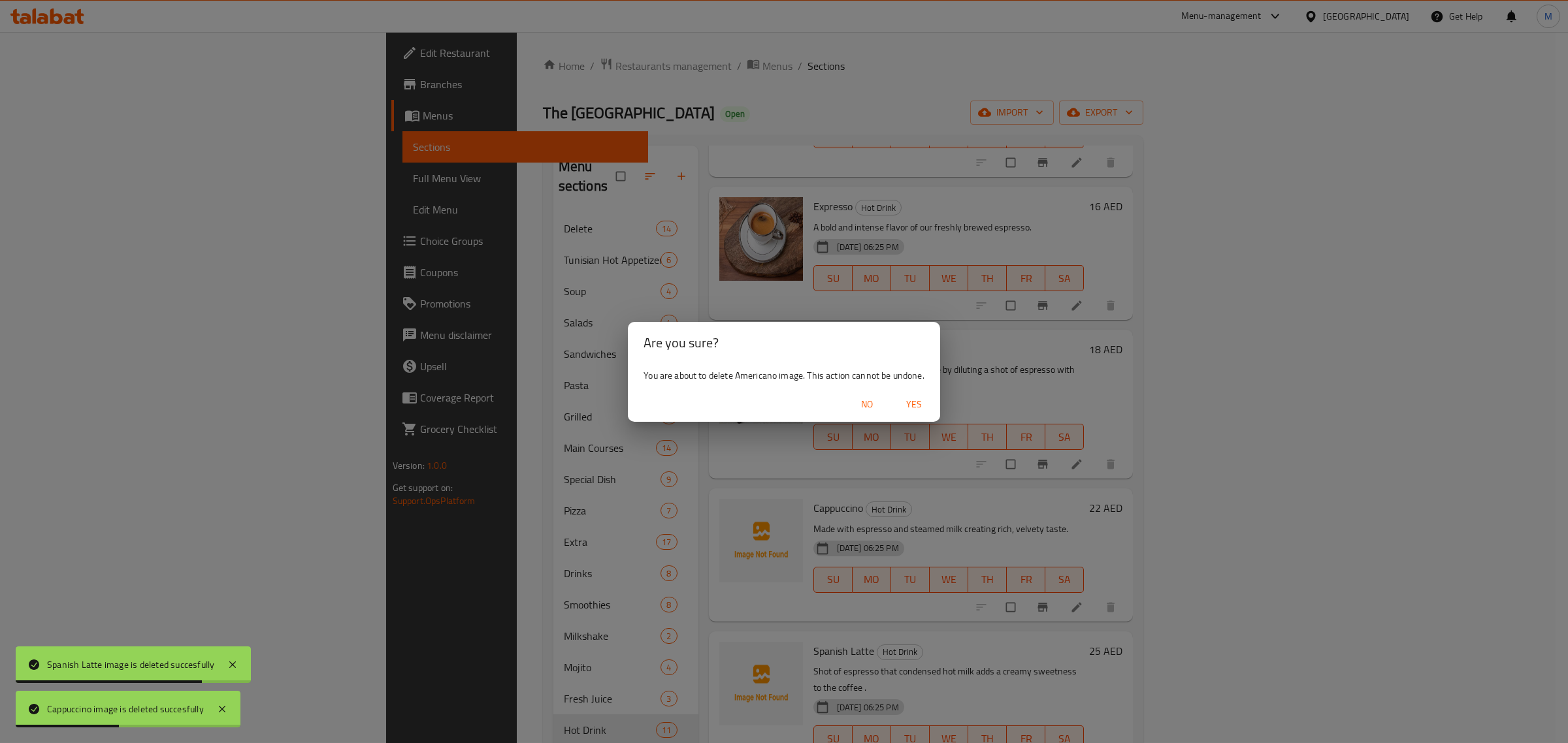
click at [918, 407] on span "Yes" at bounding box center [913, 404] width 32 height 16
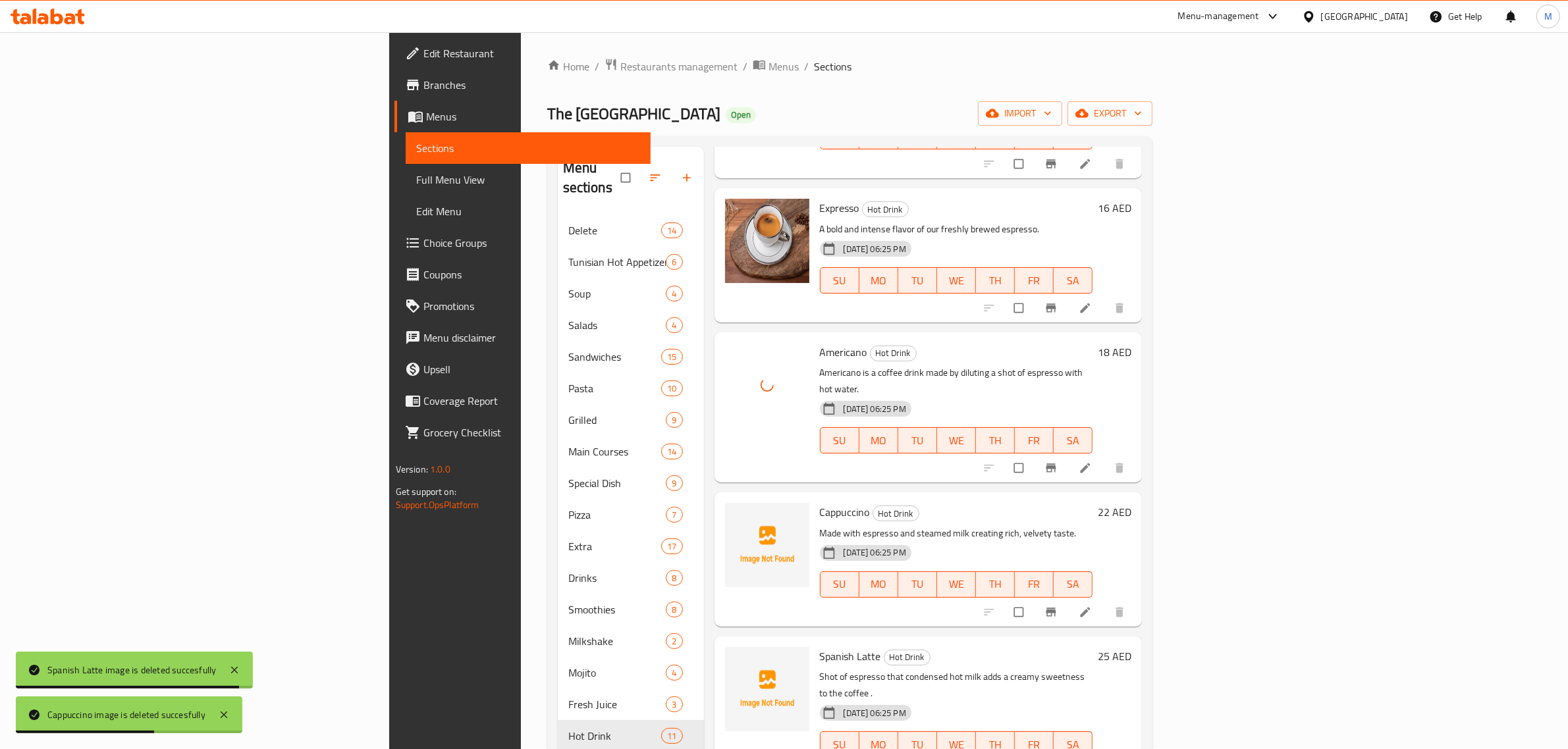
scroll to position [0, 0]
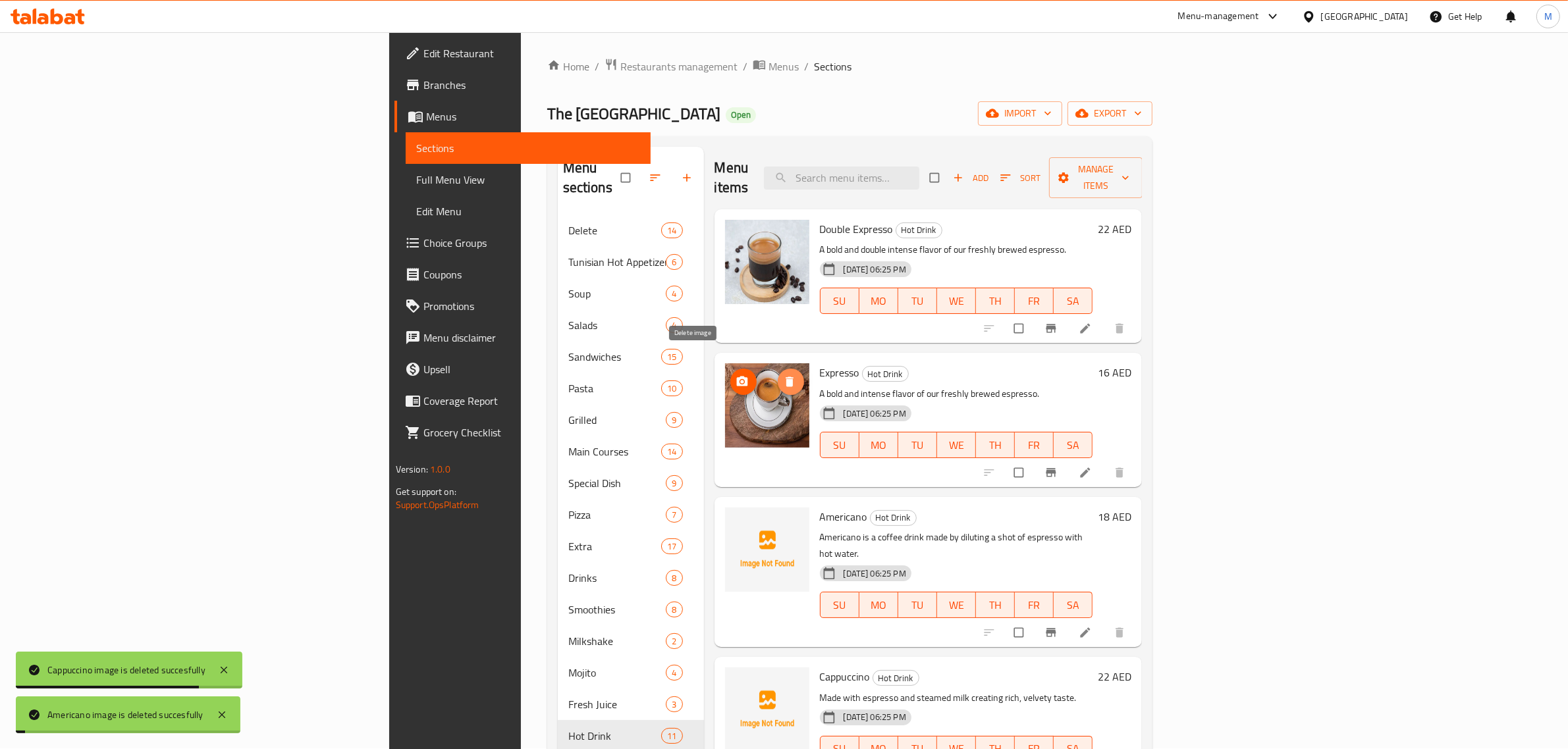
click at [785, 377] on icon "delete image" at bounding box center [789, 381] width 8 height 9
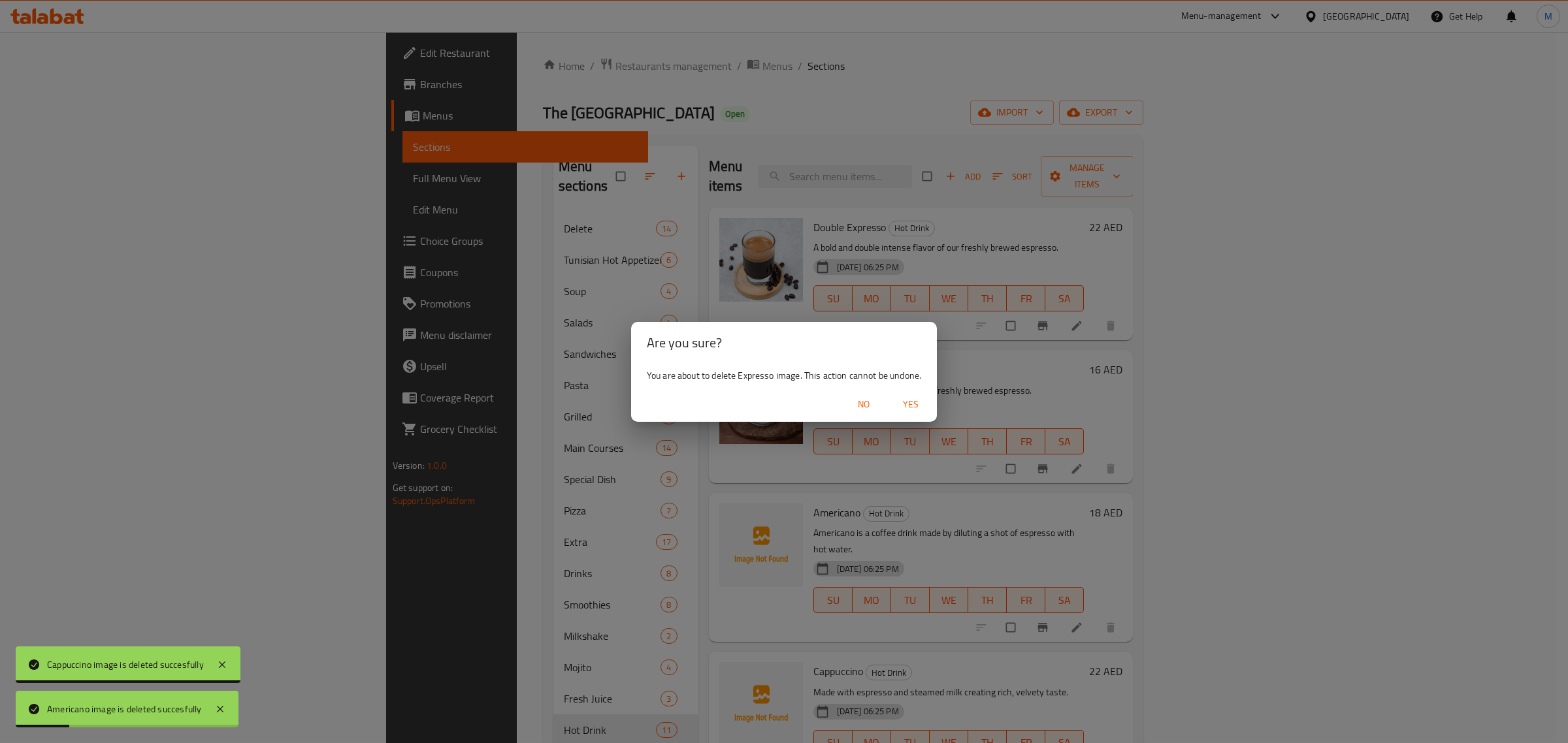
drag, startPoint x: 912, startPoint y: 408, endPoint x: 832, endPoint y: 358, distance: 94.3
click at [912, 408] on span "Yes" at bounding box center [911, 404] width 32 height 16
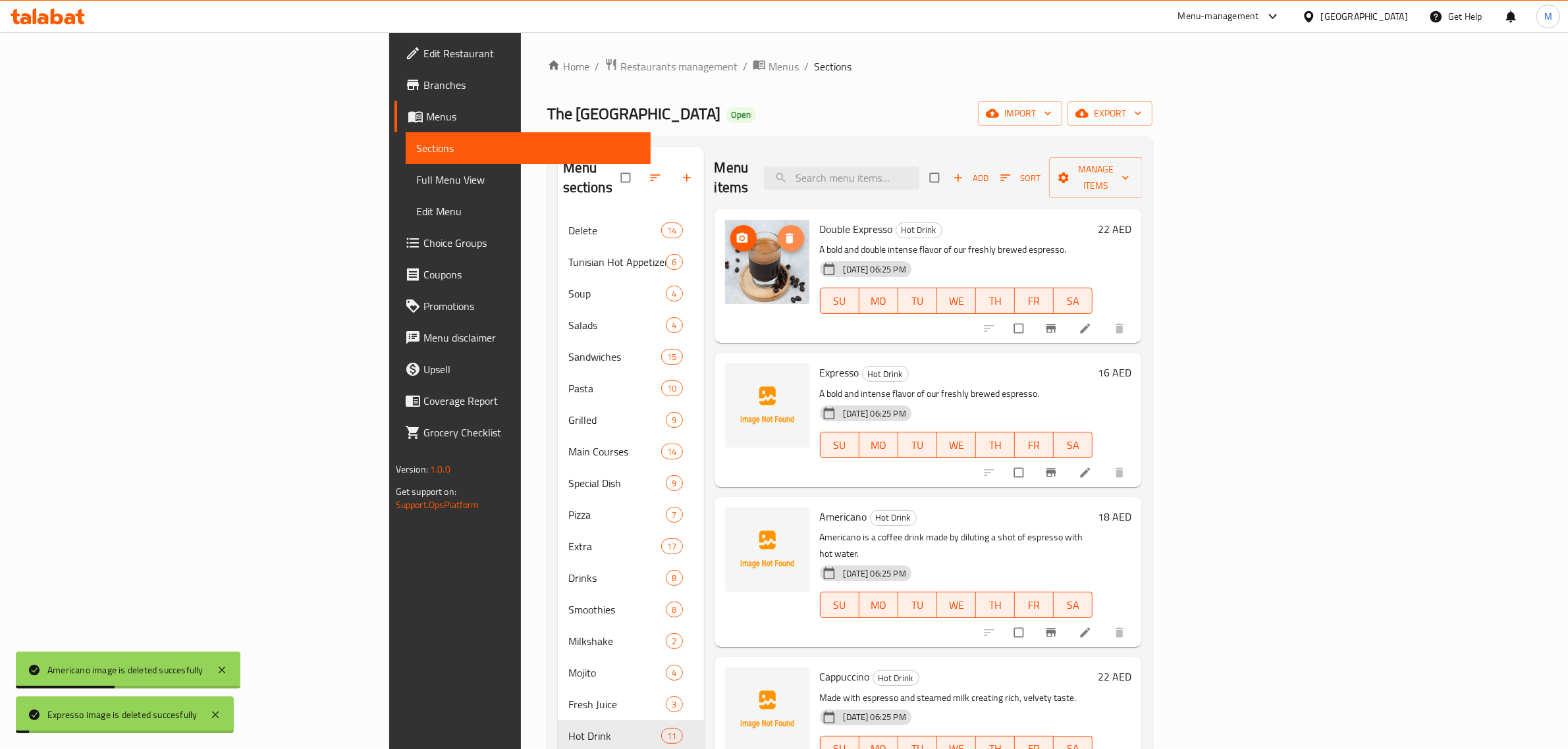
click at [783, 232] on icon "delete image" at bounding box center [789, 238] width 13 height 13
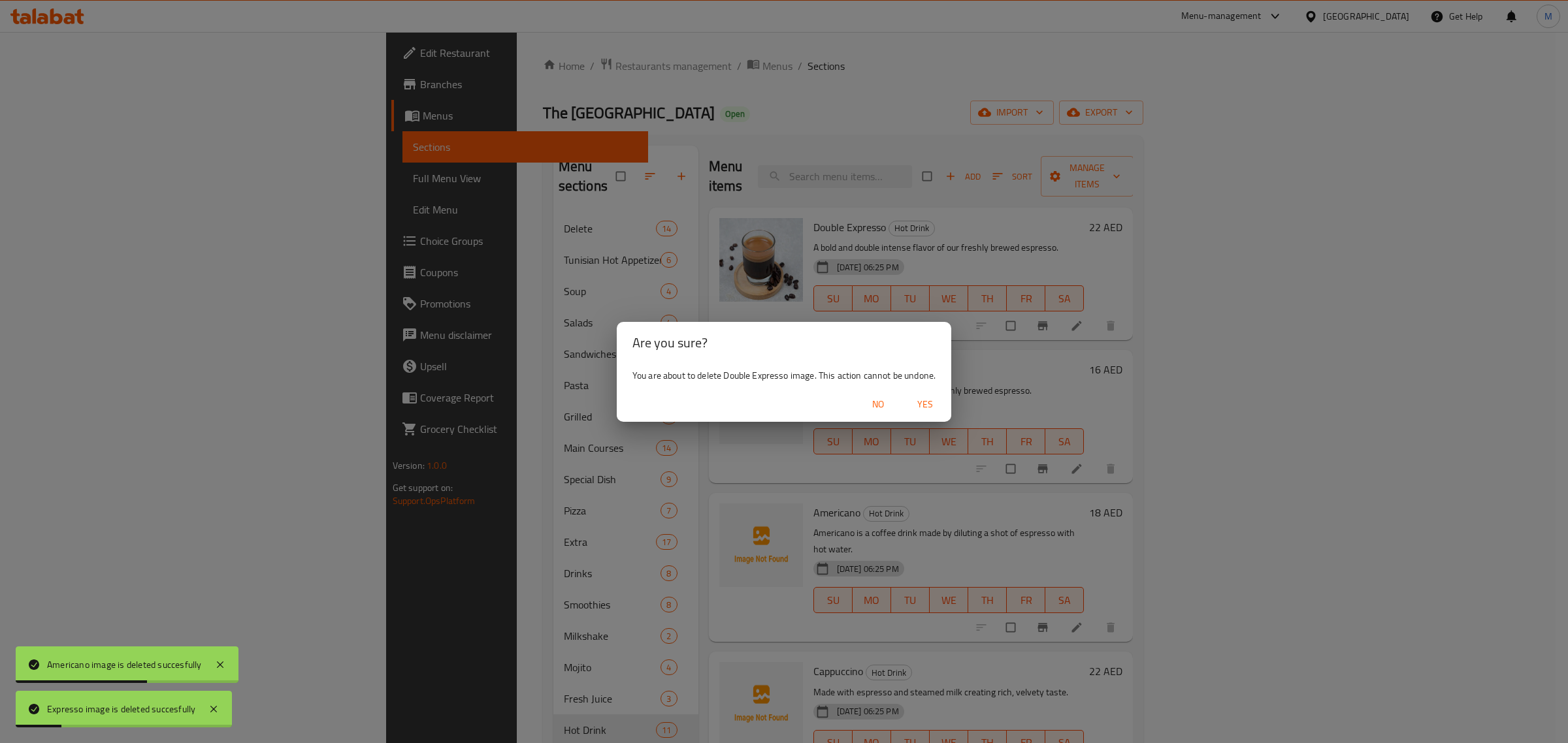
click at [924, 404] on span "Yes" at bounding box center [924, 404] width 32 height 16
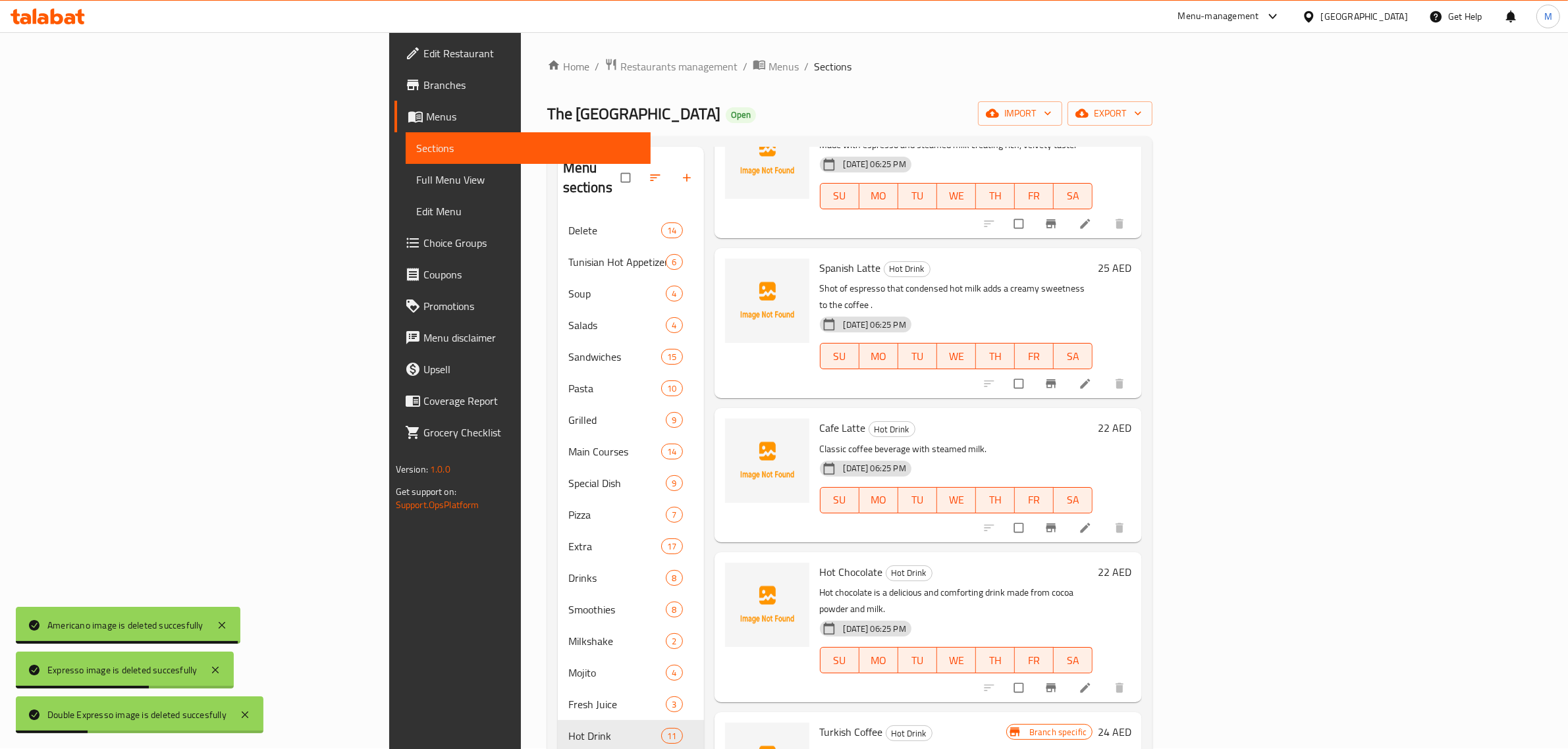
scroll to position [741, 0]
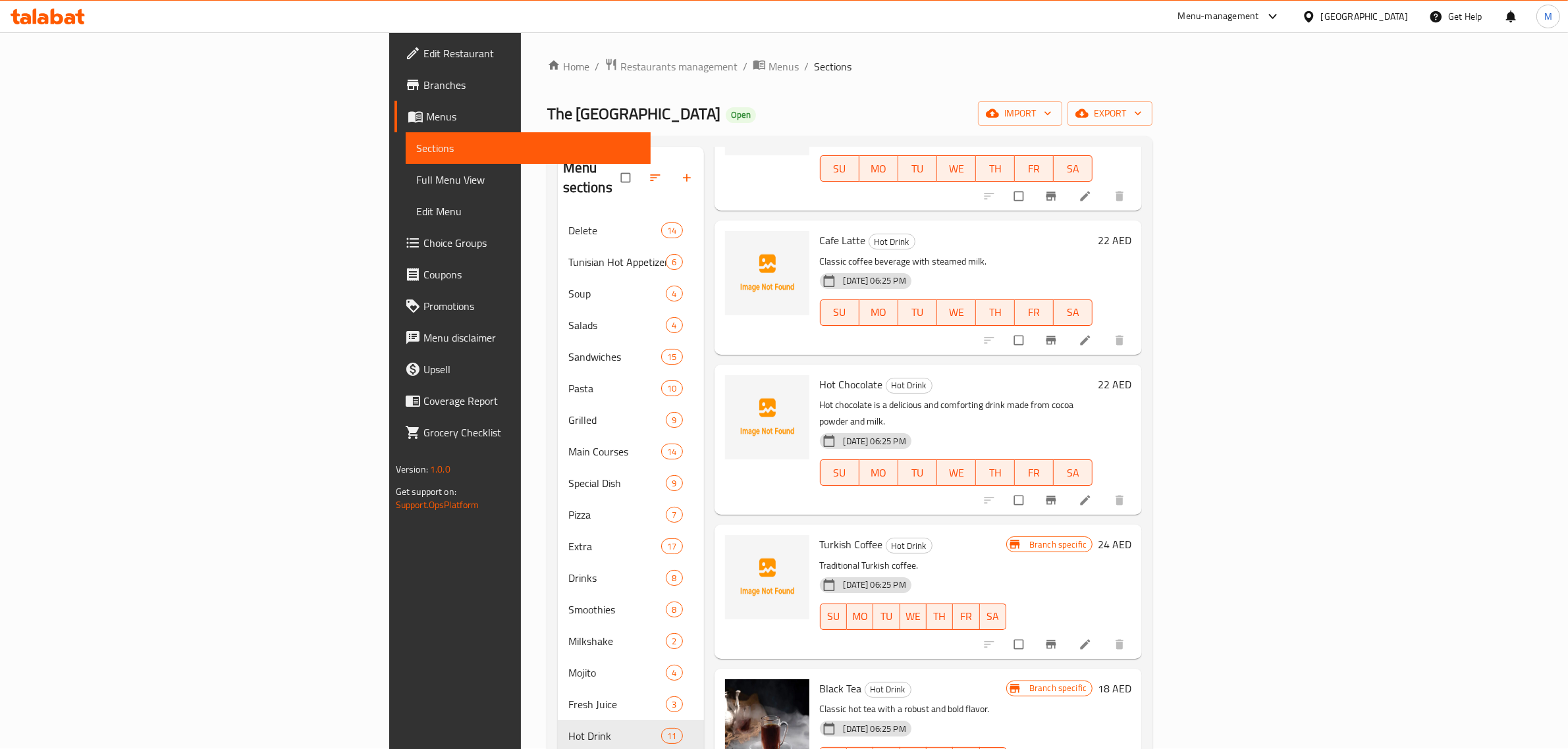
click at [1006, 535] on h6 "Turkish Coffee Hot Drink" at bounding box center [913, 544] width 186 height 18
click at [1058, 639] on icon "Branch-specific-item" at bounding box center [1050, 645] width 13 height 13
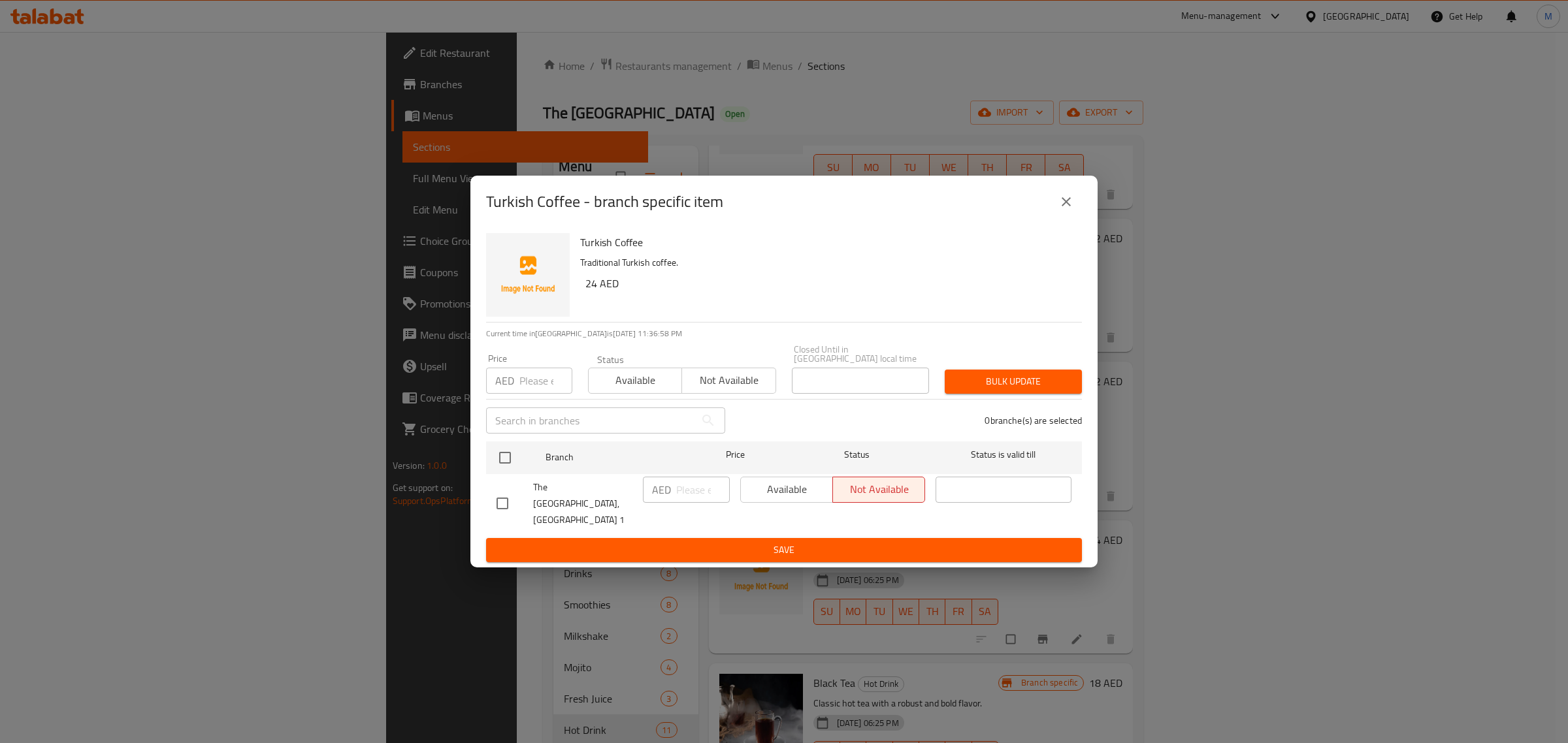
click at [501, 505] on input "checkbox" at bounding box center [502, 503] width 27 height 27
checkbox input "true"
drag, startPoint x: 809, startPoint y: 495, endPoint x: 782, endPoint y: 527, distance: 41.9
click at [808, 496] on span "Available" at bounding box center [787, 490] width 81 height 19
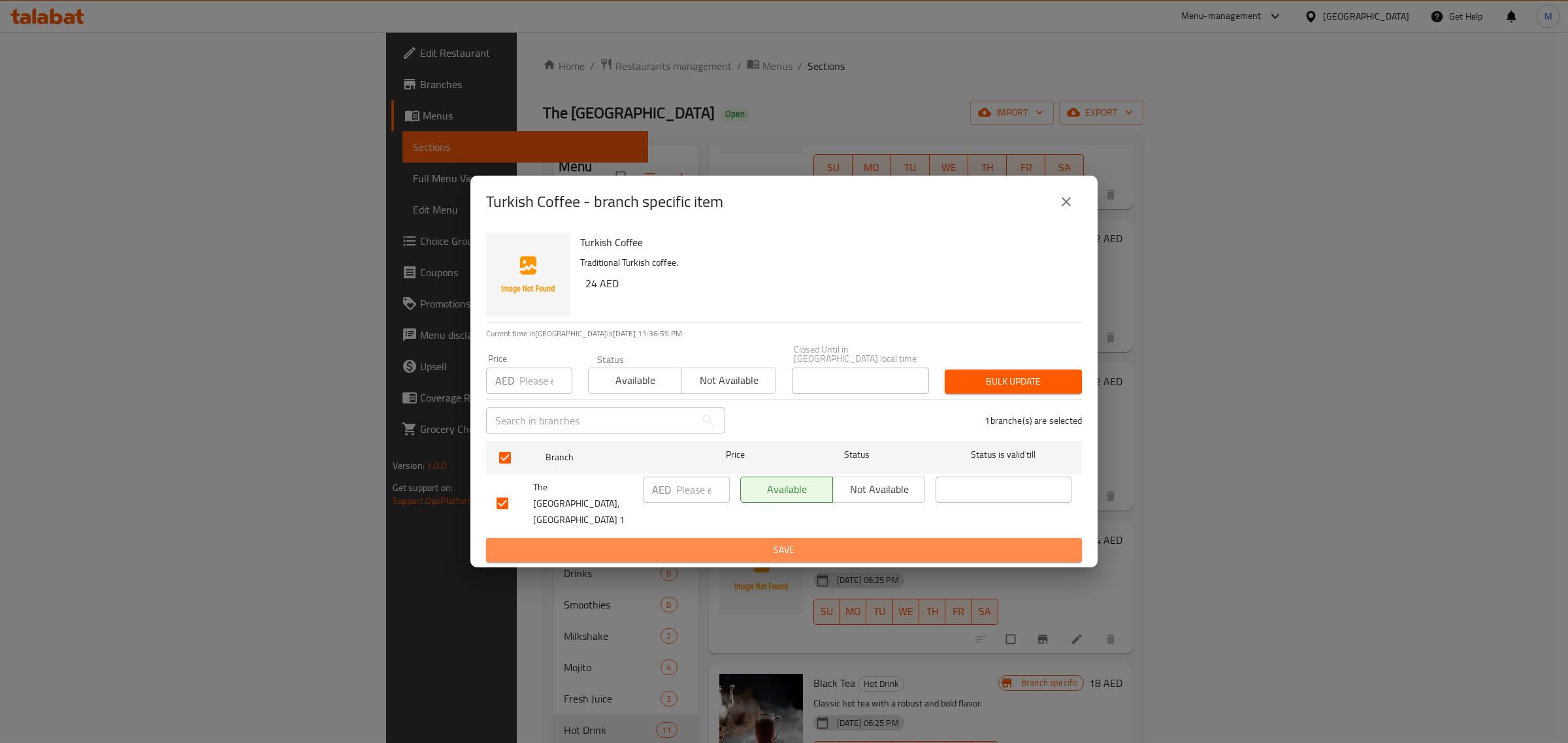
click at [779, 542] on span "Save" at bounding box center [784, 550] width 575 height 16
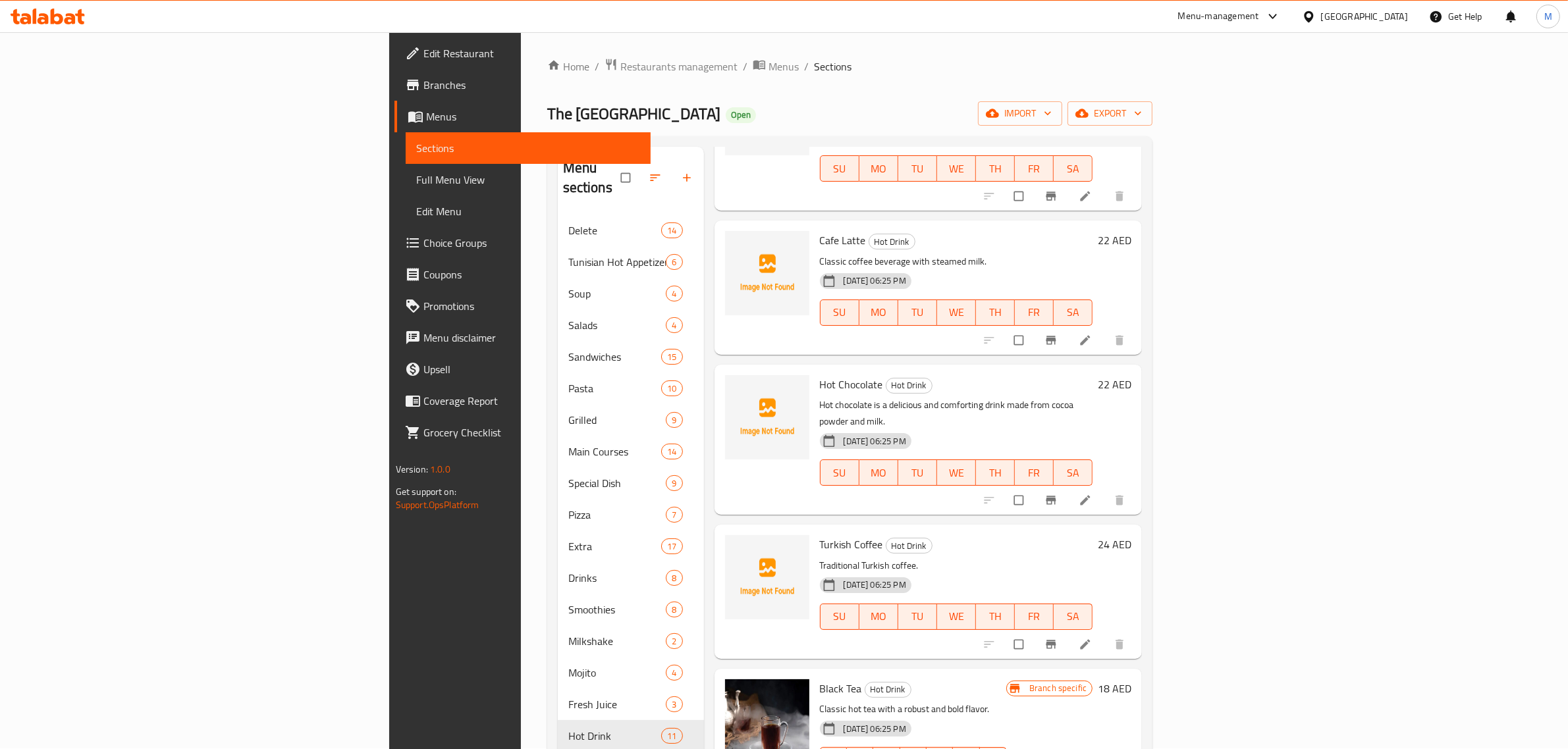
click at [1072, 535] on h6 "Turkish Coffee Hot Drink" at bounding box center [956, 544] width 274 height 18
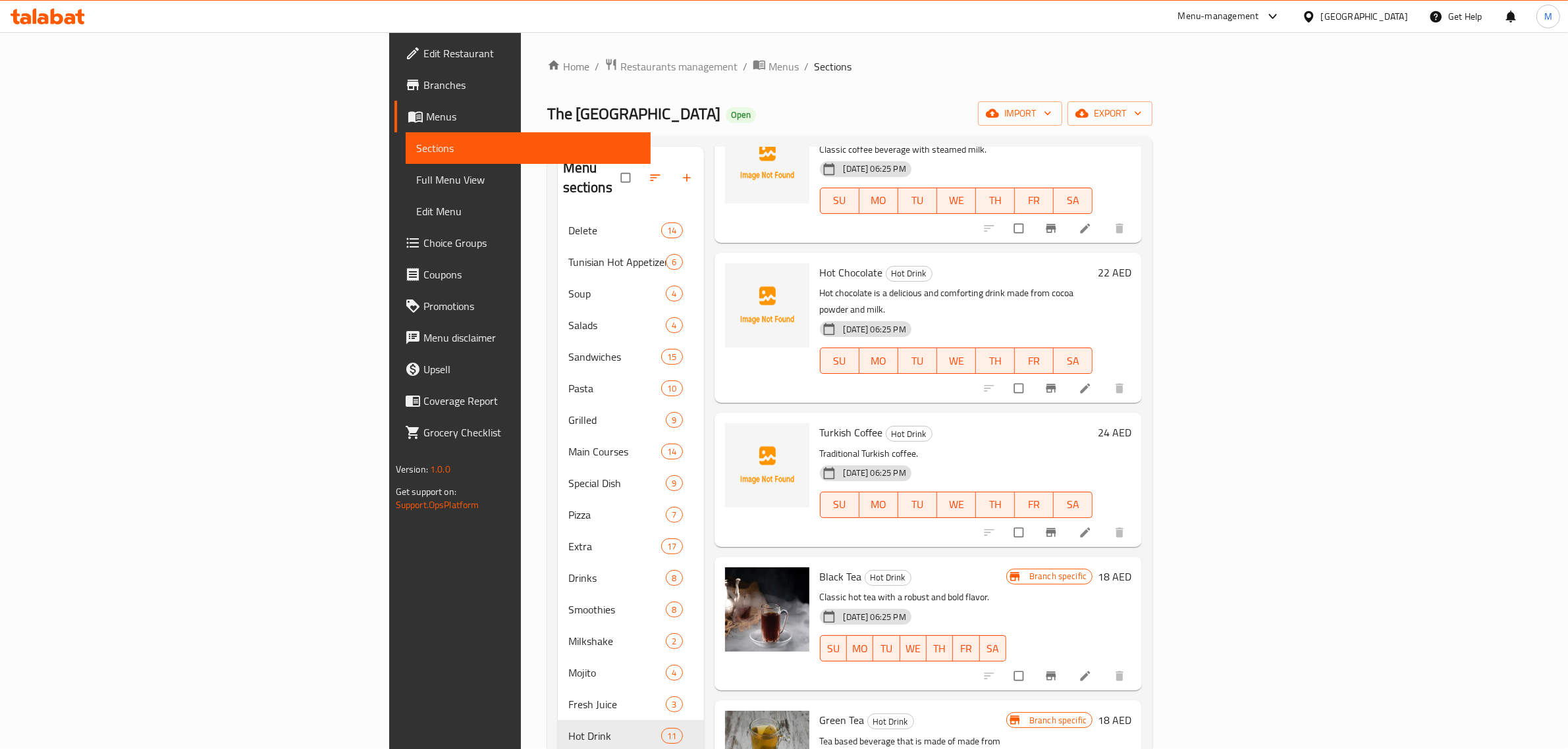
scroll to position [864, 0]
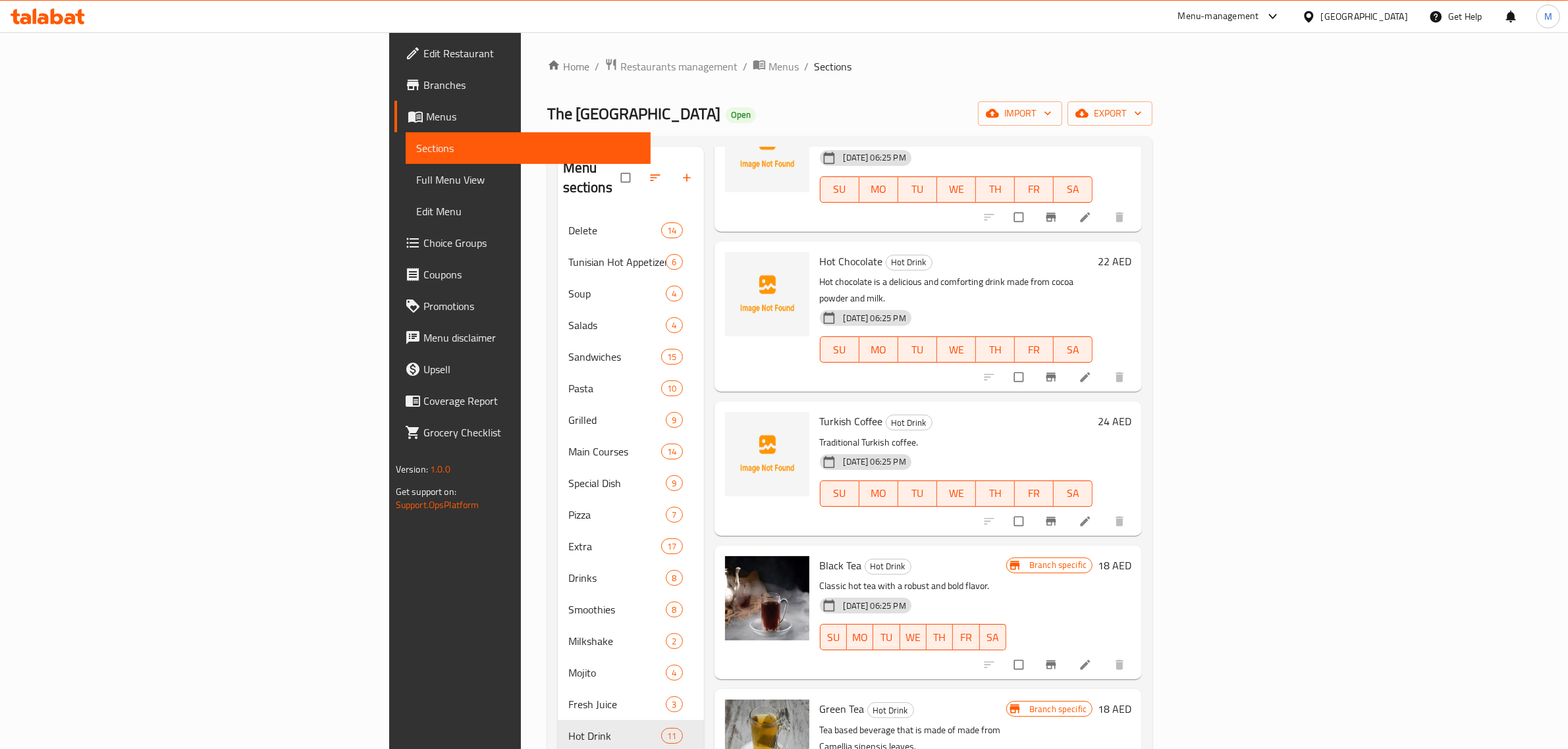
click at [1006, 557] on h6 "Black Tea Hot Drink" at bounding box center [913, 565] width 186 height 18
click at [1058, 658] on icon "Branch-specific-item" at bounding box center [1050, 664] width 13 height 13
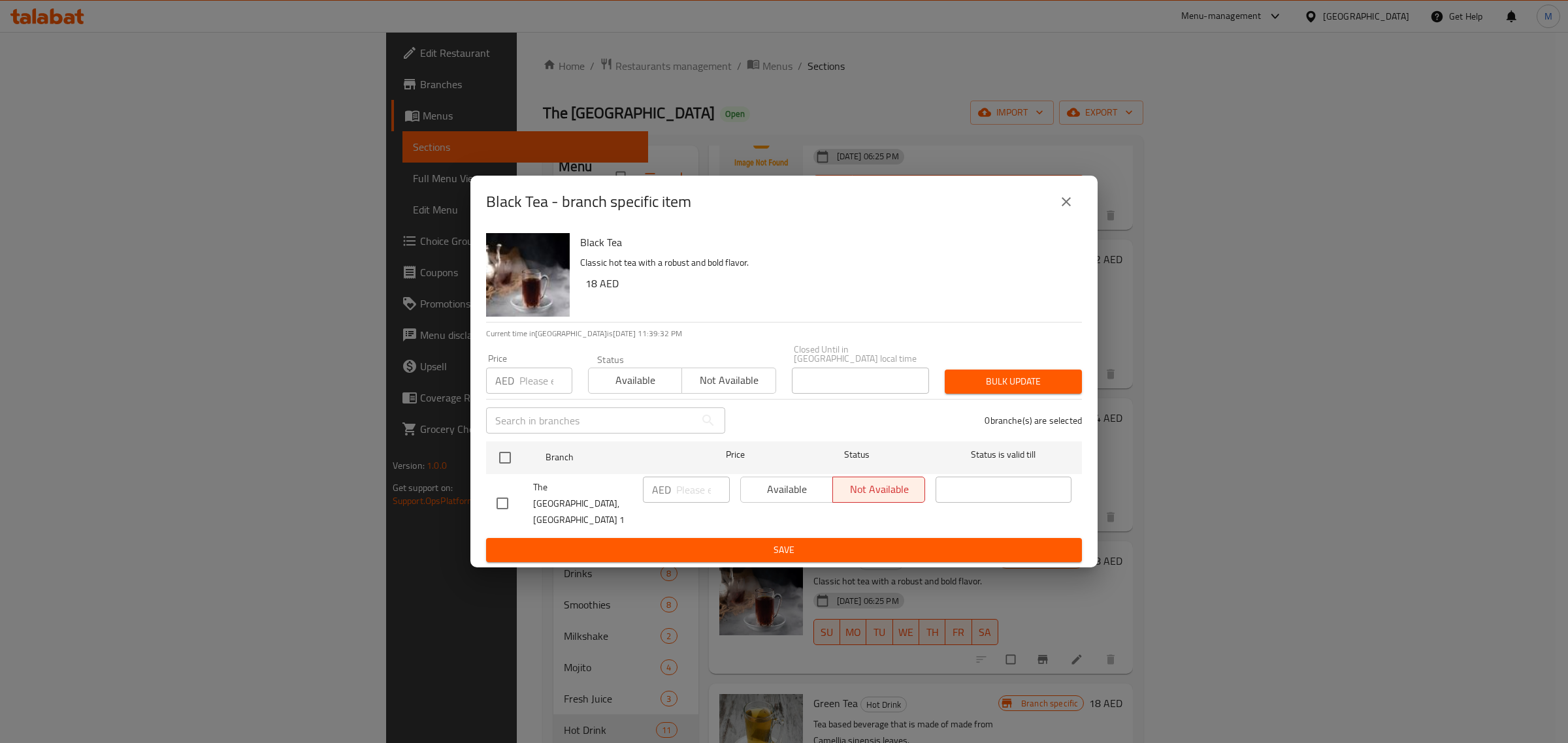
click at [502, 500] on input "checkbox" at bounding box center [502, 503] width 27 height 27
checkbox input "true"
click at [773, 495] on span "Available" at bounding box center [787, 490] width 81 height 19
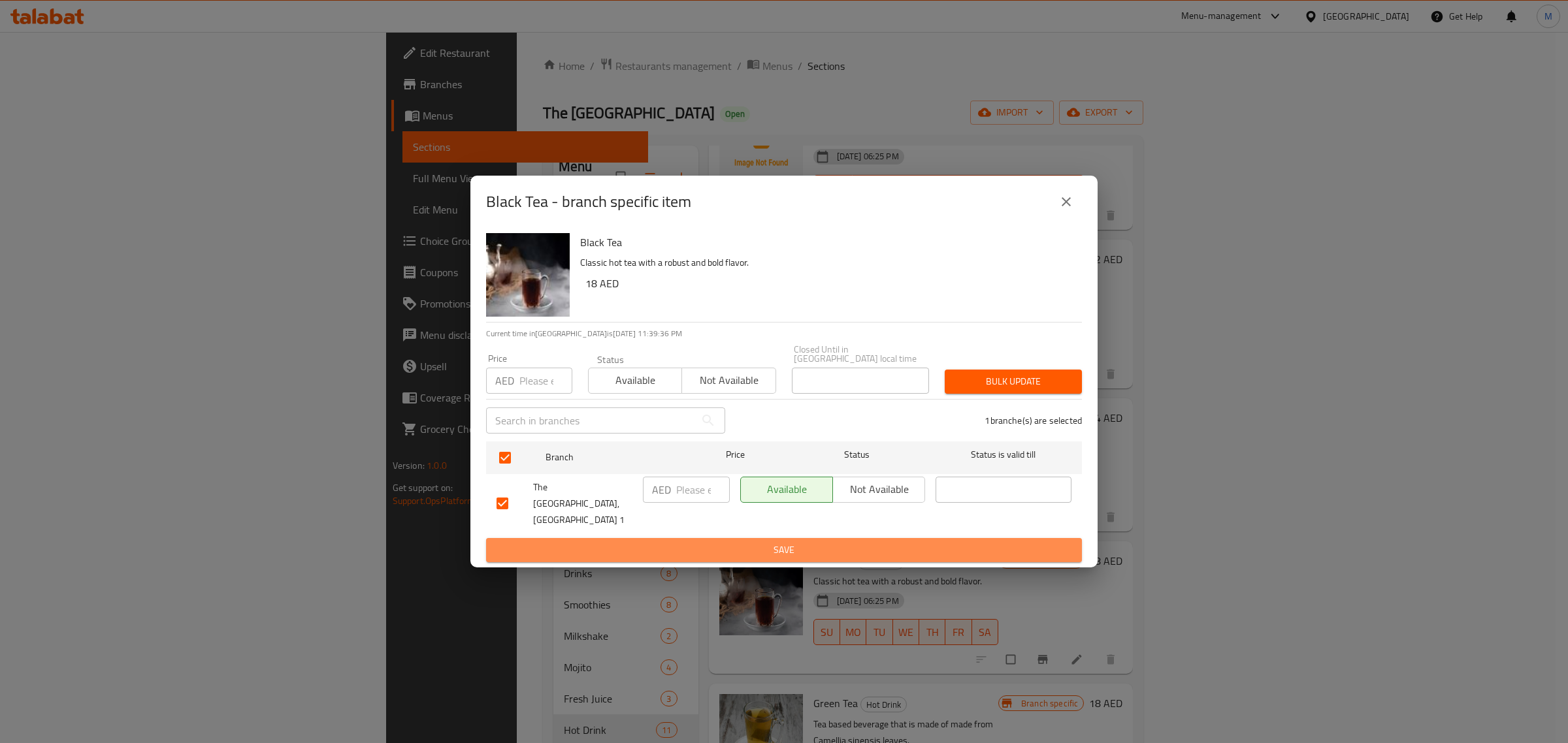
click at [805, 546] on span "Save" at bounding box center [784, 550] width 575 height 16
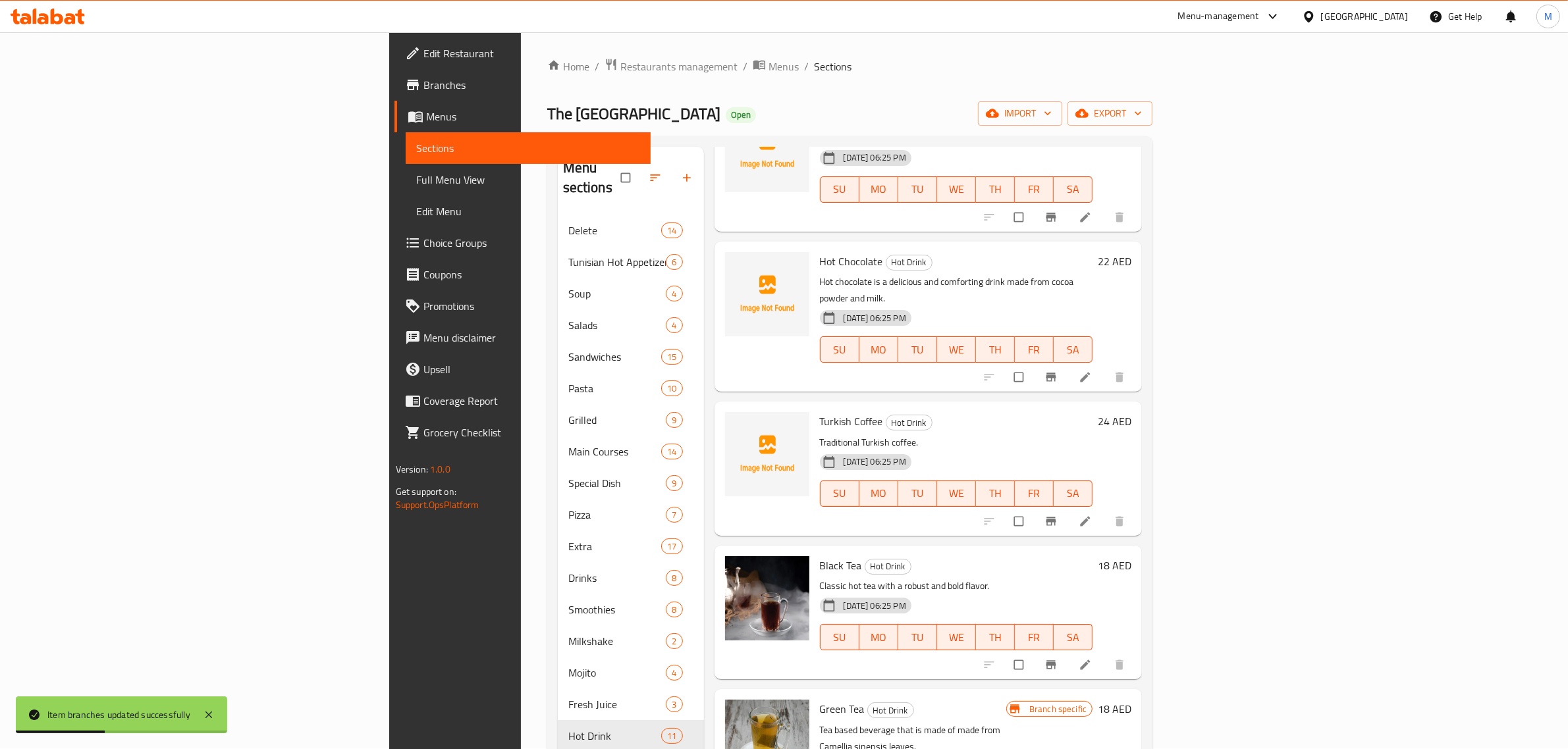
click at [1099, 551] on div "Black Tea Hot Drink Classic hot tea with a robust and bold flavor. 20-08-2025 0…" at bounding box center [956, 613] width 284 height 123
click at [1093, 557] on h6 "Black Tea Hot Drink" at bounding box center [956, 565] width 274 height 18
click at [1006, 700] on h6 "Green Tea Hot Drink" at bounding box center [913, 708] width 186 height 18
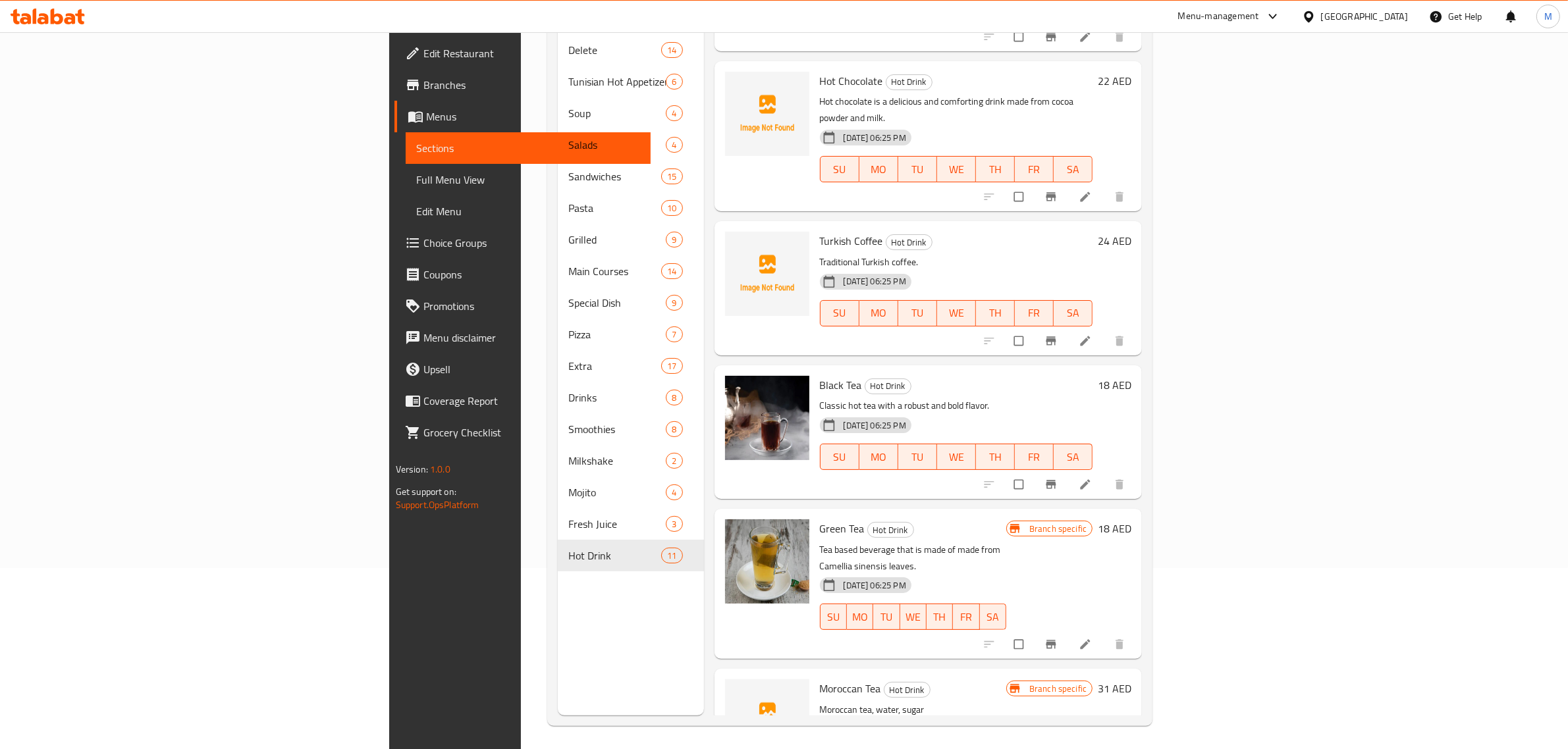
scroll to position [185, 0]
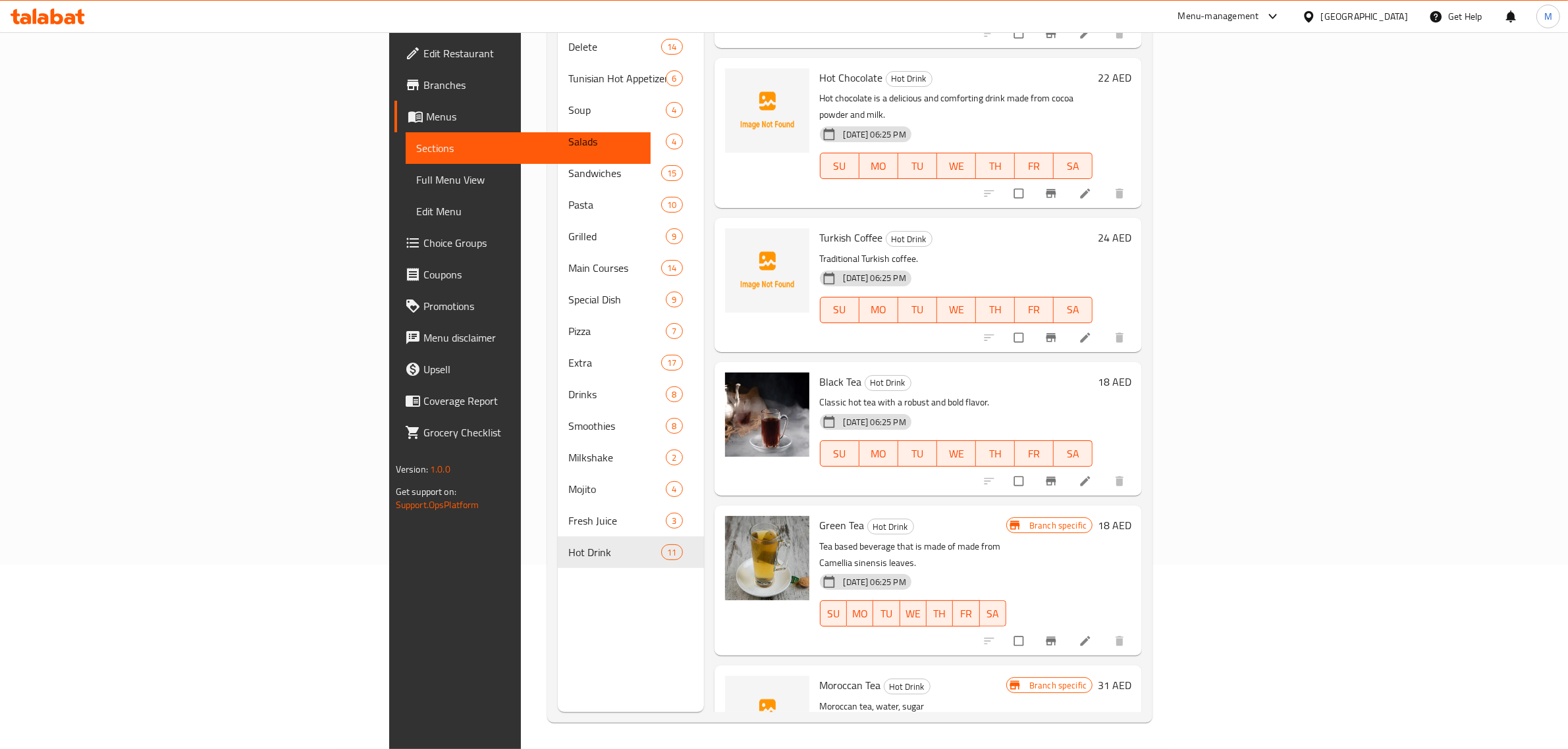
click at [1056, 638] on icon "Branch-specific-item" at bounding box center [1051, 642] width 9 height 9
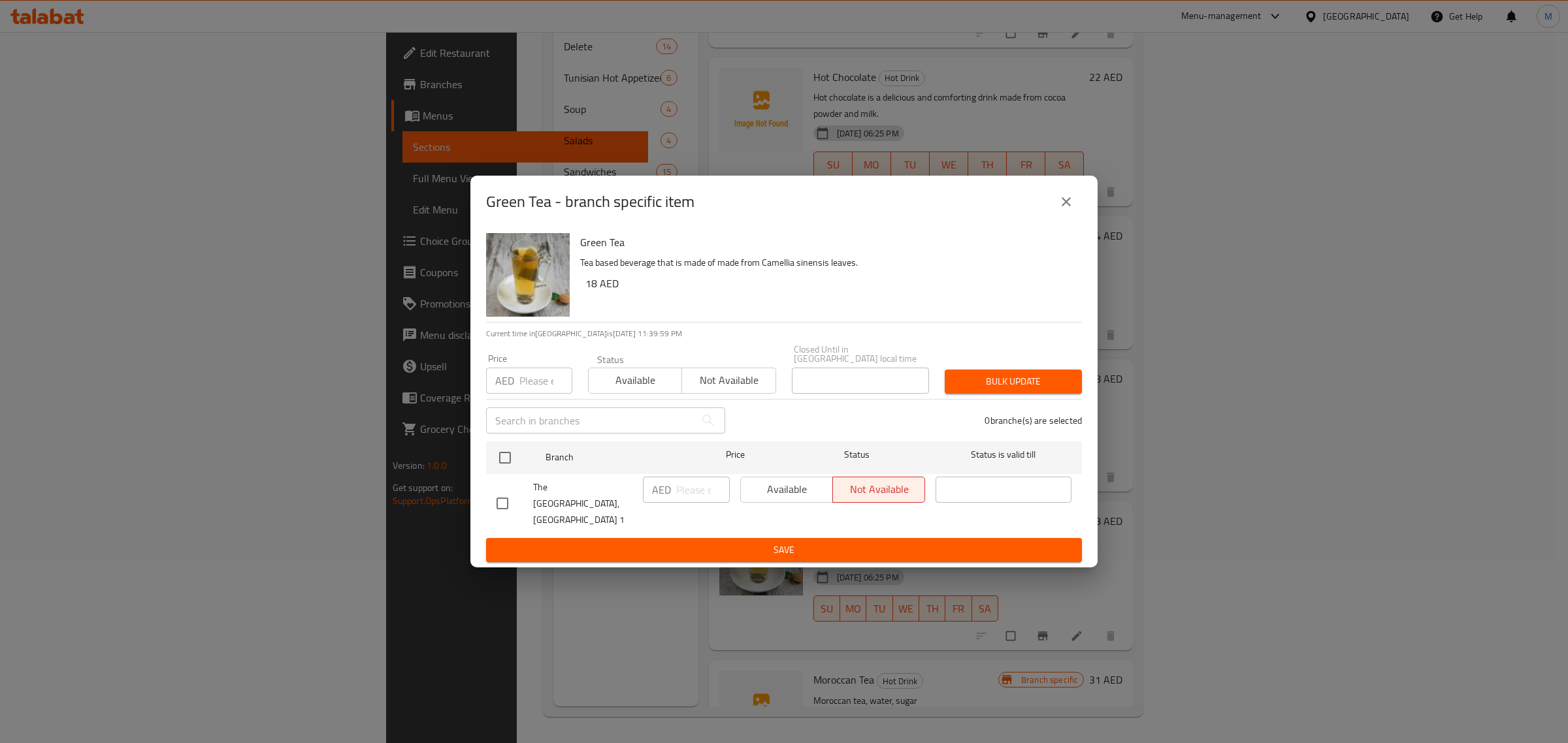
click at [513, 511] on input "checkbox" at bounding box center [502, 503] width 27 height 27
checkbox input "true"
click at [801, 499] on span "Available" at bounding box center [787, 490] width 81 height 19
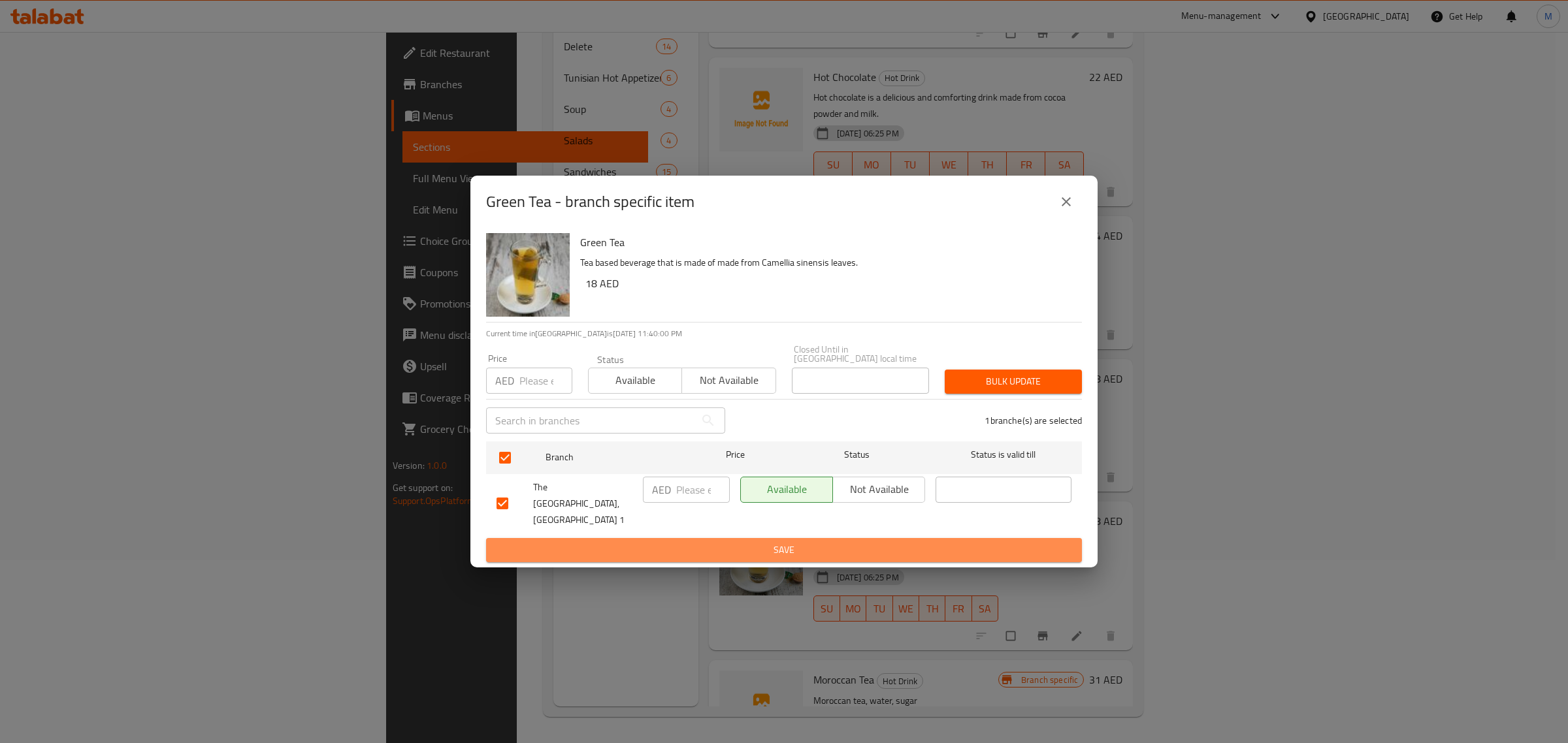
click at [800, 542] on span "Save" at bounding box center [784, 550] width 575 height 16
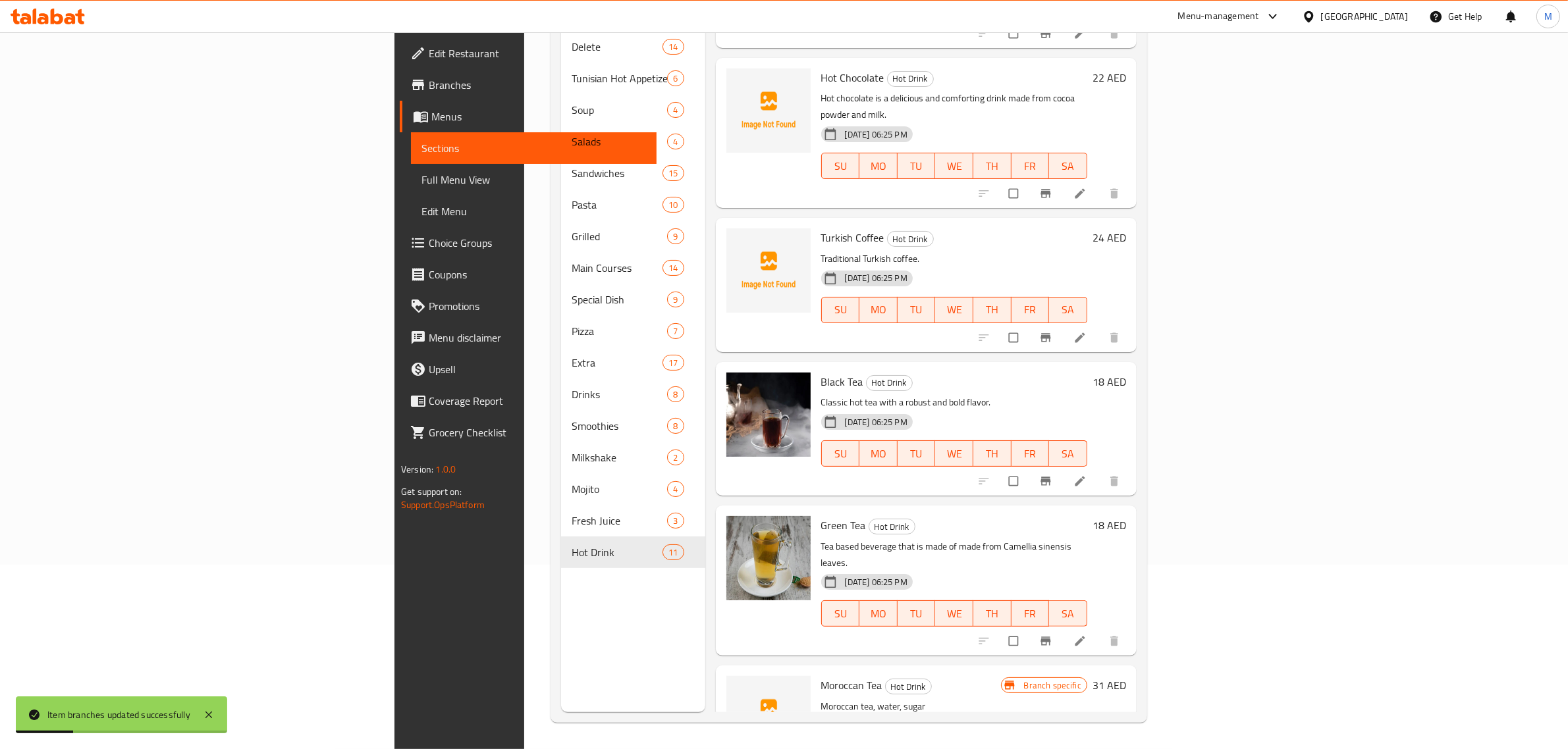
drag, startPoint x: 1375, startPoint y: 484, endPoint x: 1365, endPoint y: 482, distance: 10.2
click at [1093, 511] on div "Green Tea Hot Drink Tea based beverage that is made of made from Camellia sinen…" at bounding box center [954, 581] width 277 height 140
click at [1087, 538] on p "Tea based beverage that is made of made from Camellia sinensis leaves." at bounding box center [954, 555] width 266 height 33
click at [1117, 666] on div "Moroccan Tea Hot Drink Moroccan tea, water, sugar 20-08-2025 06:25 PM SU MO TU …" at bounding box center [927, 733] width 421 height 134
click at [1087, 538] on p "Tea based beverage that is made of made from Camellia sinensis leaves." at bounding box center [954, 555] width 266 height 33
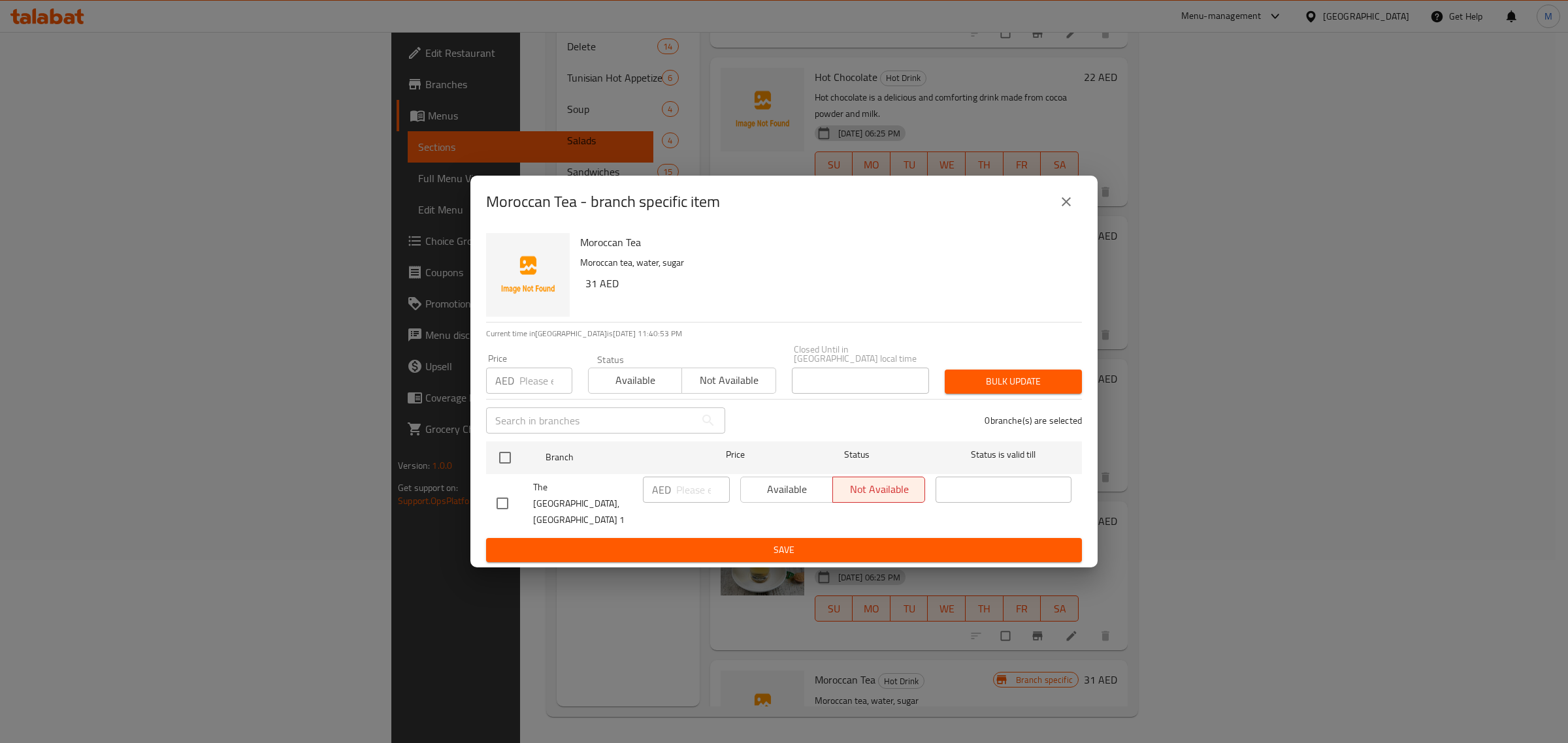
drag, startPoint x: 492, startPoint y: 501, endPoint x: 503, endPoint y: 502, distance: 11.0
click at [493, 501] on input "checkbox" at bounding box center [502, 503] width 27 height 27
checkbox input "true"
drag, startPoint x: 752, startPoint y: 498, endPoint x: 754, endPoint y: 511, distance: 13.2
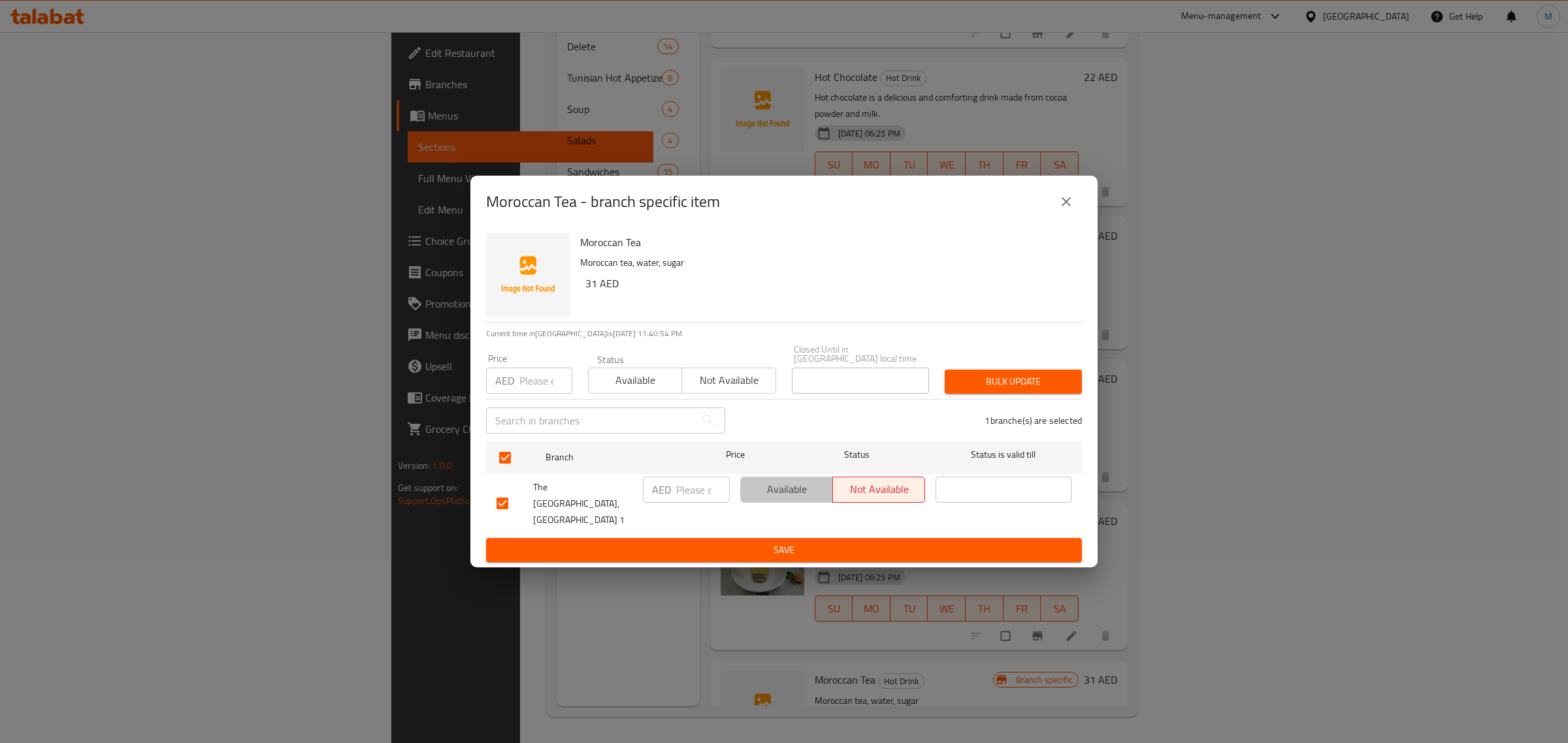
click at [754, 499] on span "Available" at bounding box center [787, 490] width 81 height 19
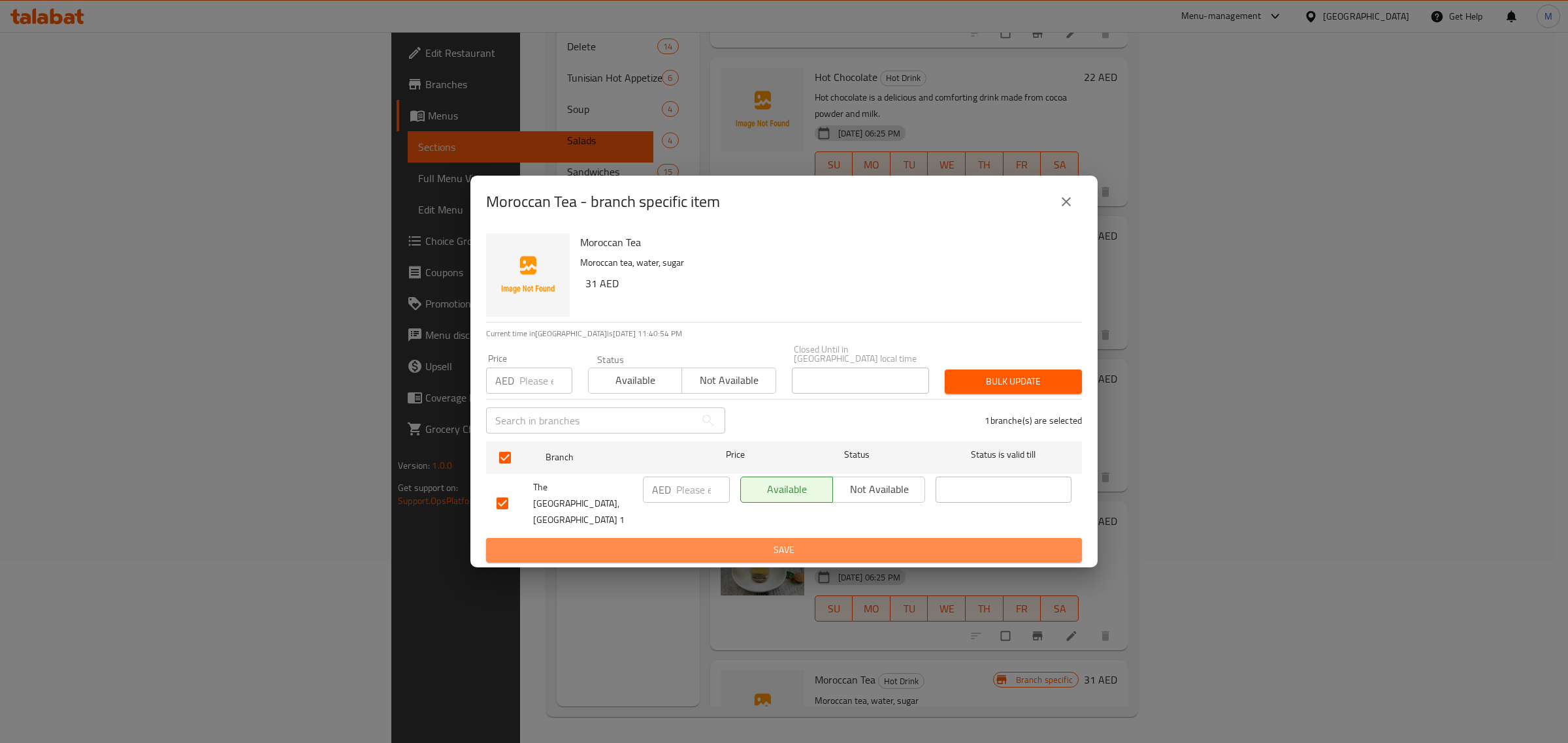
click at [763, 542] on span "Save" at bounding box center [784, 550] width 575 height 16
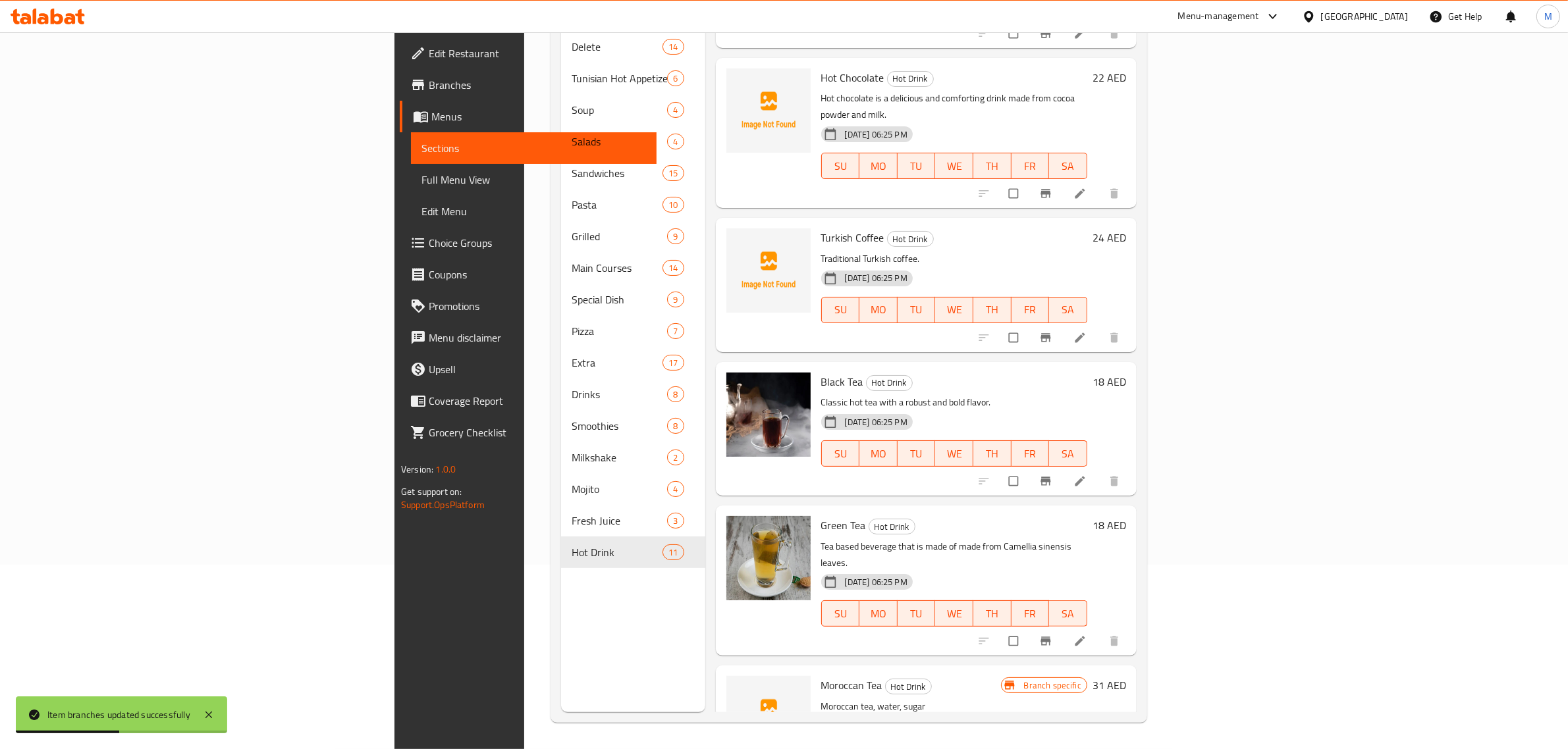
click at [1087, 538] on p "Tea based beverage that is made of made from Camellia sinensis leaves." at bounding box center [954, 555] width 266 height 33
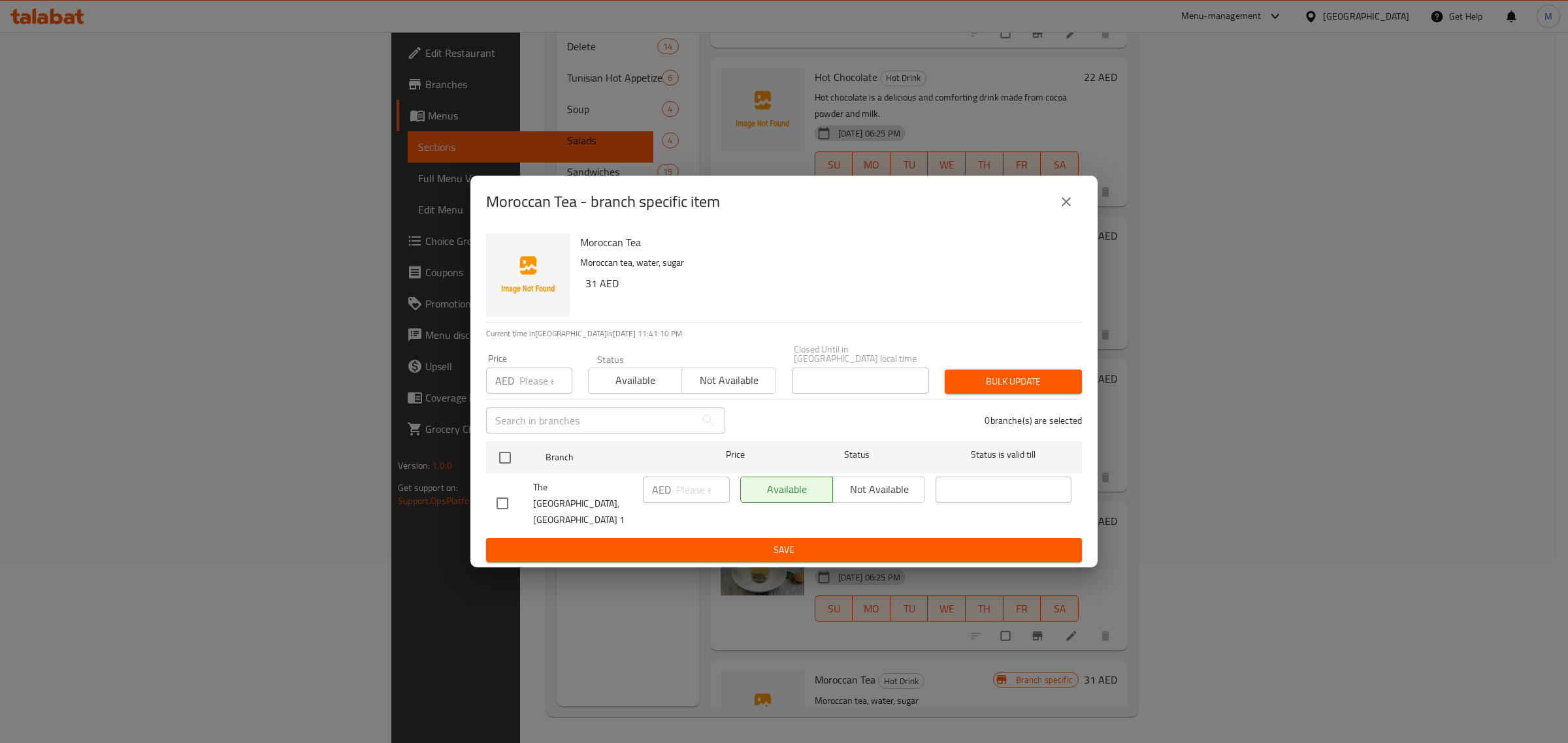
click at [514, 503] on input "checkbox" at bounding box center [502, 503] width 27 height 27
checkbox input "true"
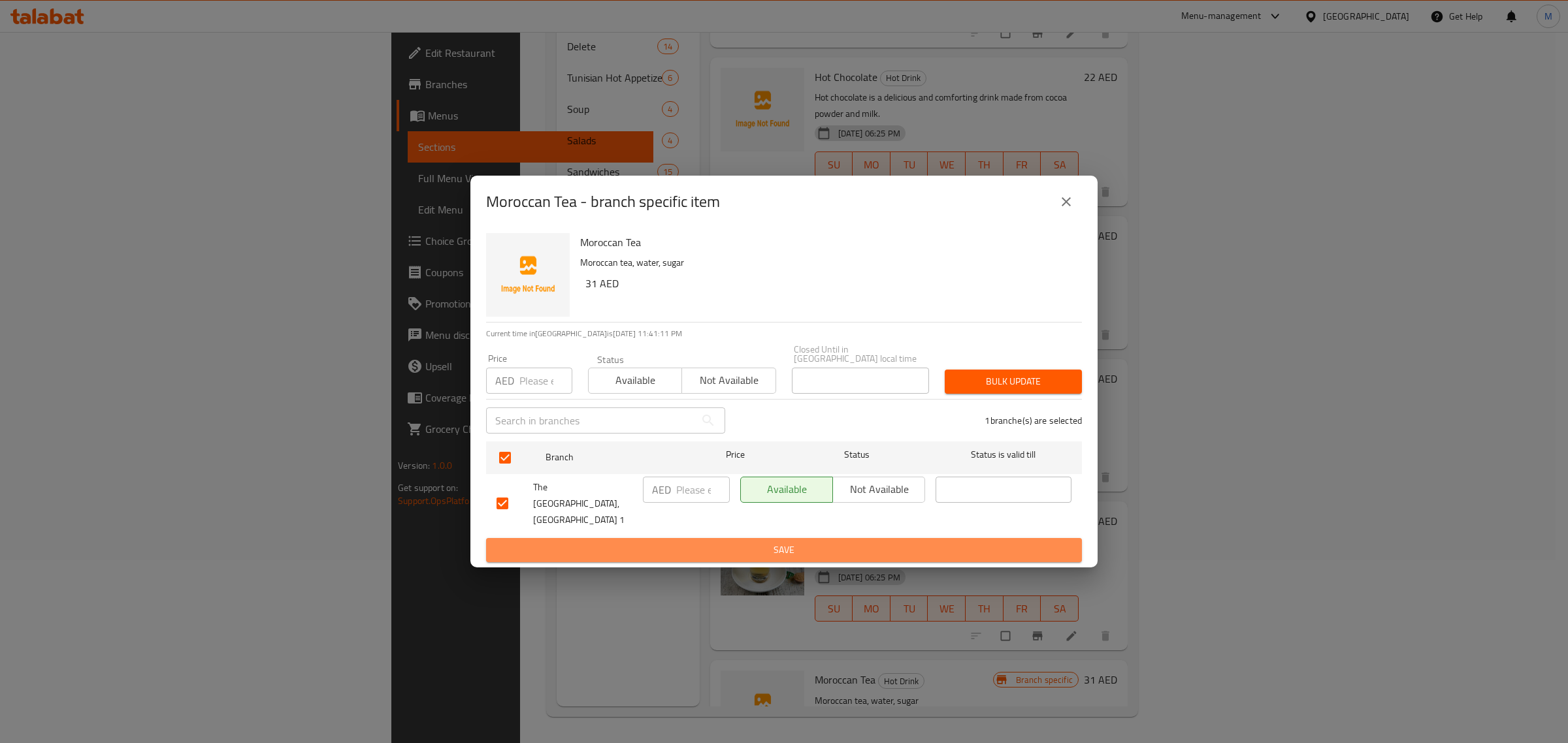
click at [578, 542] on span "Save" at bounding box center [784, 550] width 575 height 16
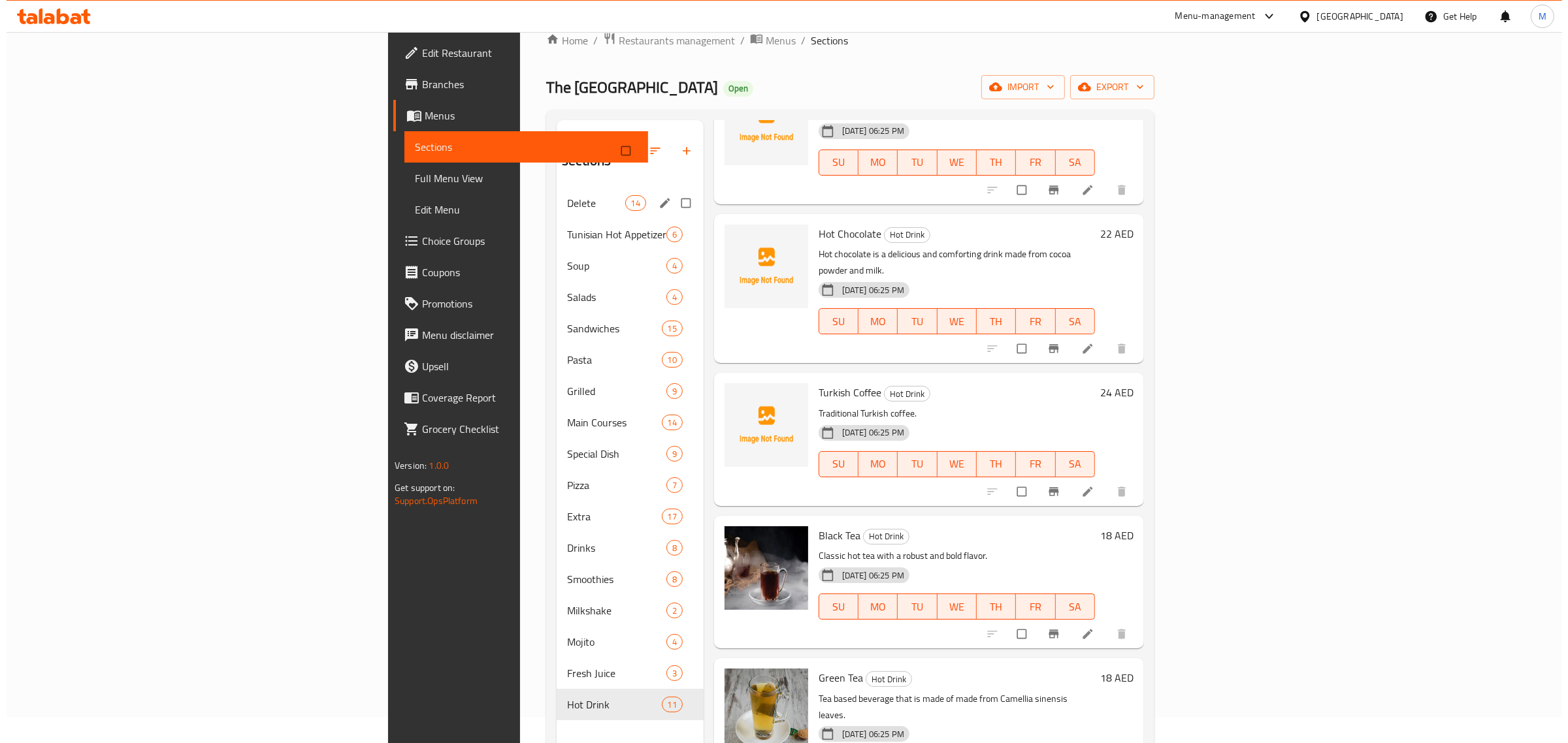
scroll to position [0, 0]
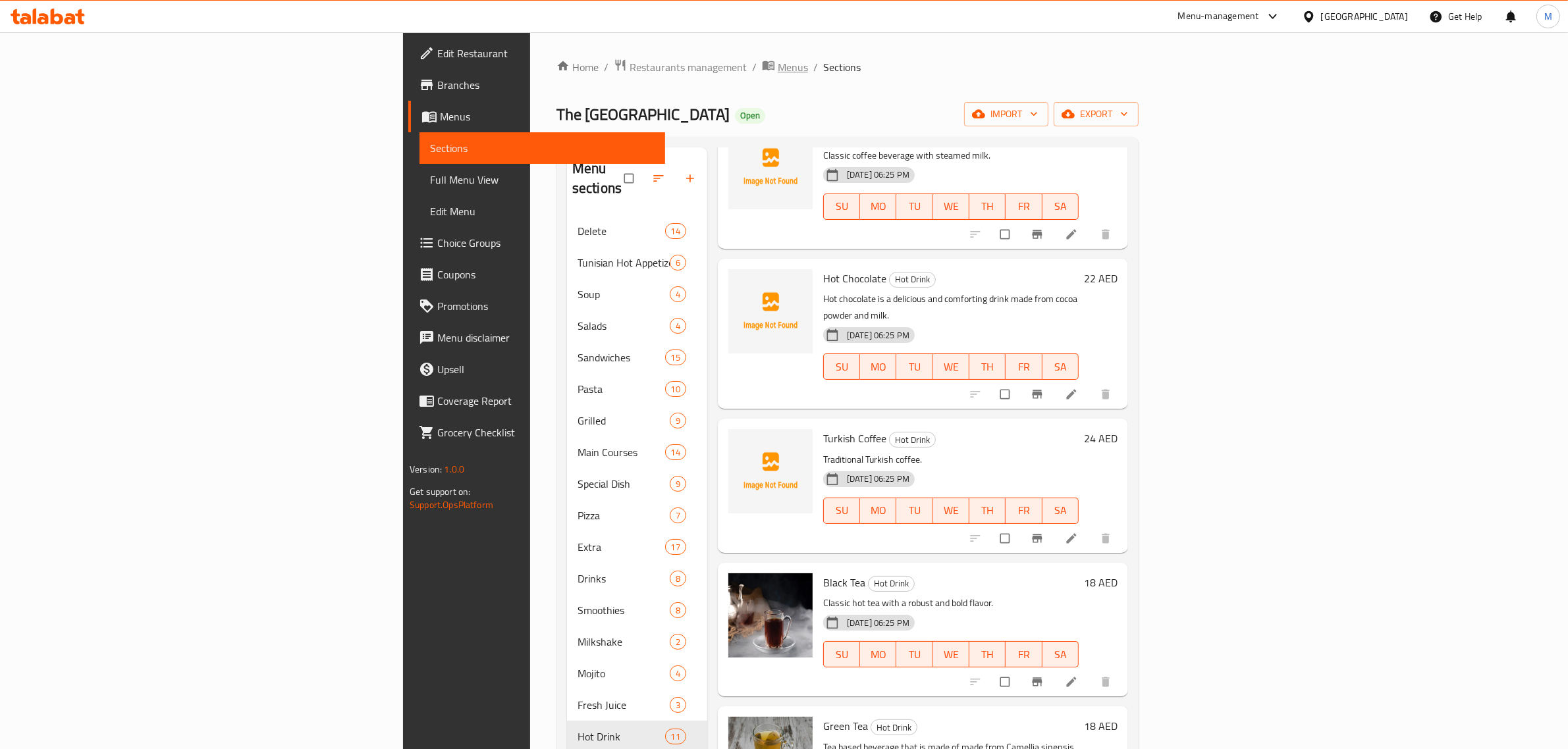
click at [778, 61] on span "Menus" at bounding box center [792, 67] width 30 height 16
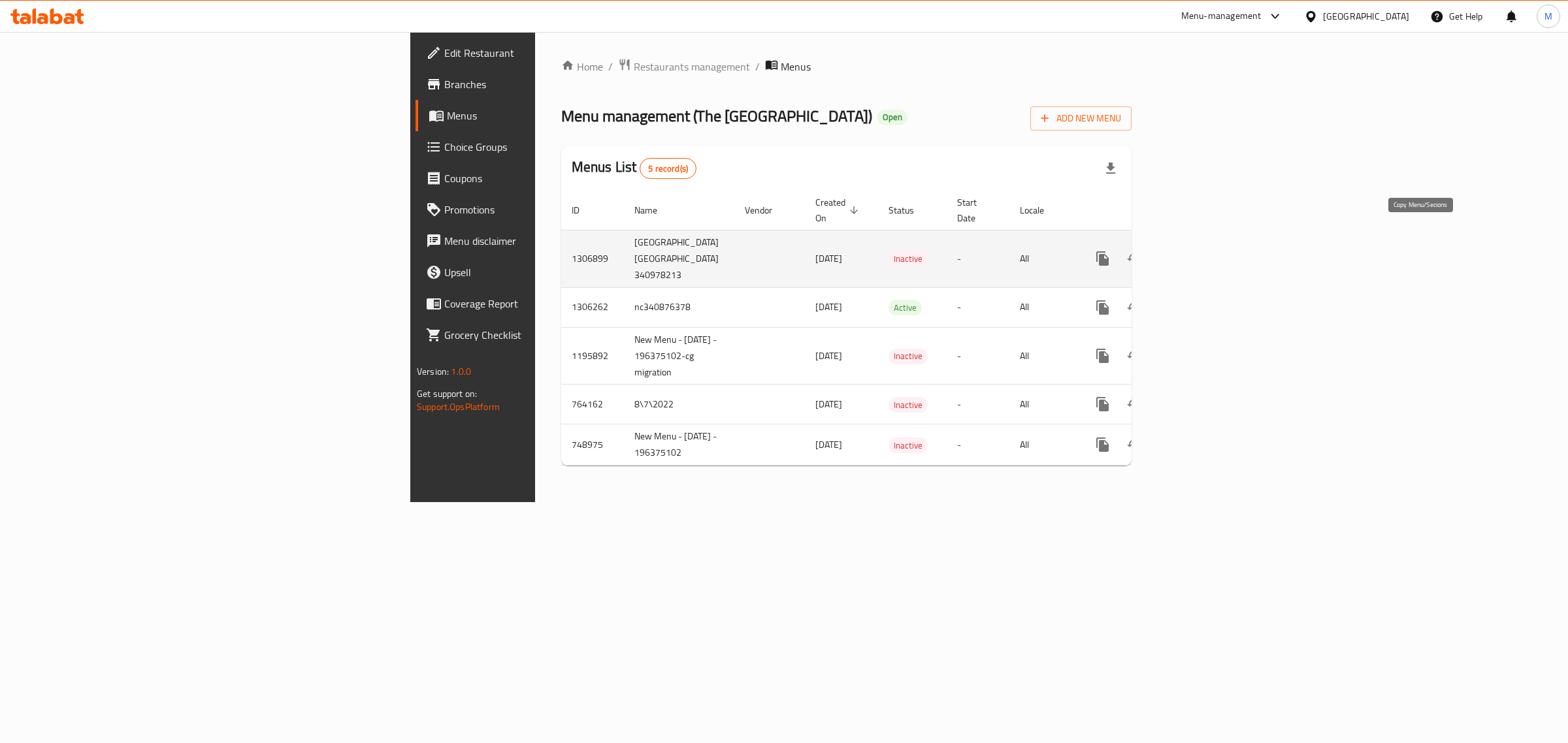
click at [1108, 252] on icon "more" at bounding box center [1102, 259] width 13 height 15
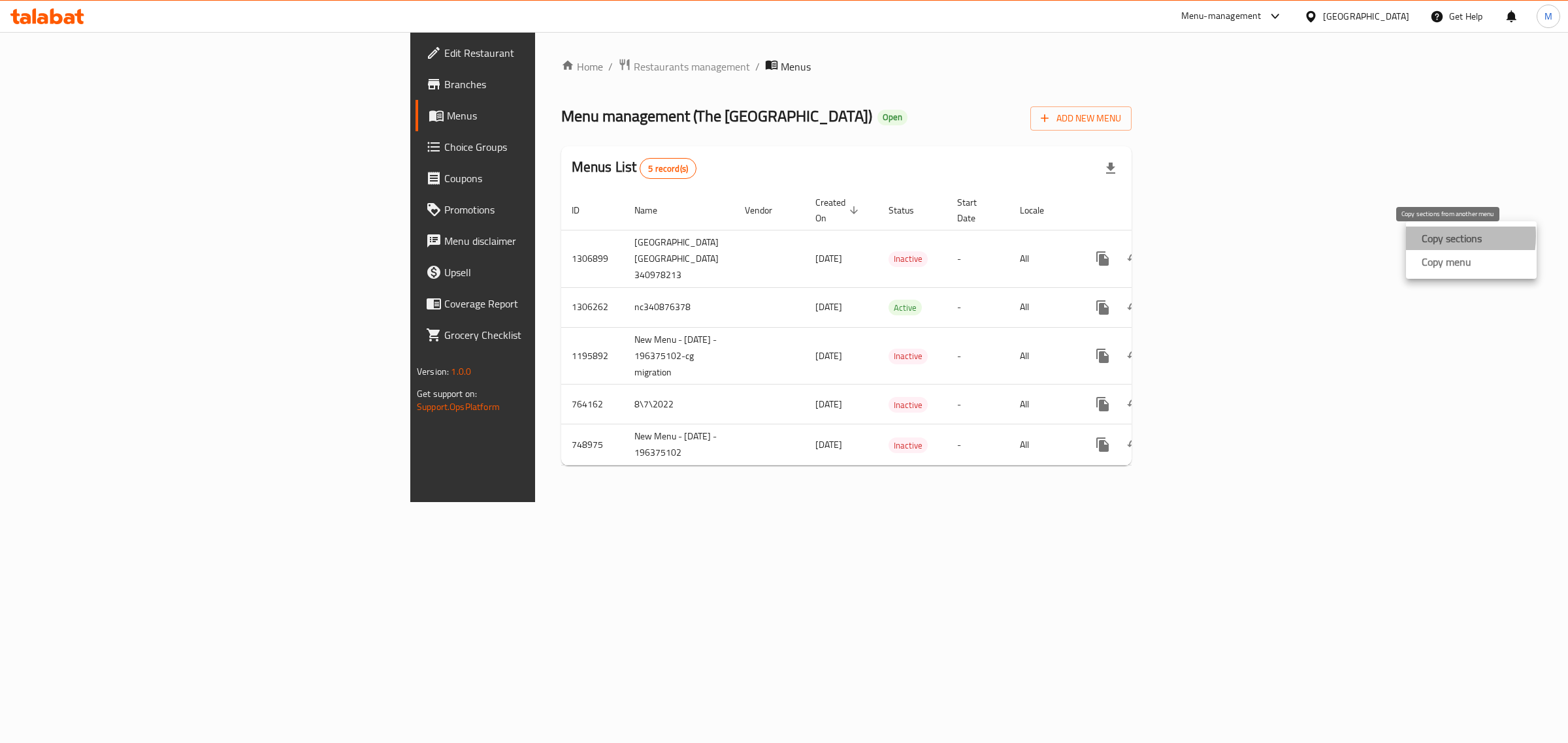
click at [1425, 236] on strong "Copy sections" at bounding box center [1452, 238] width 60 height 15
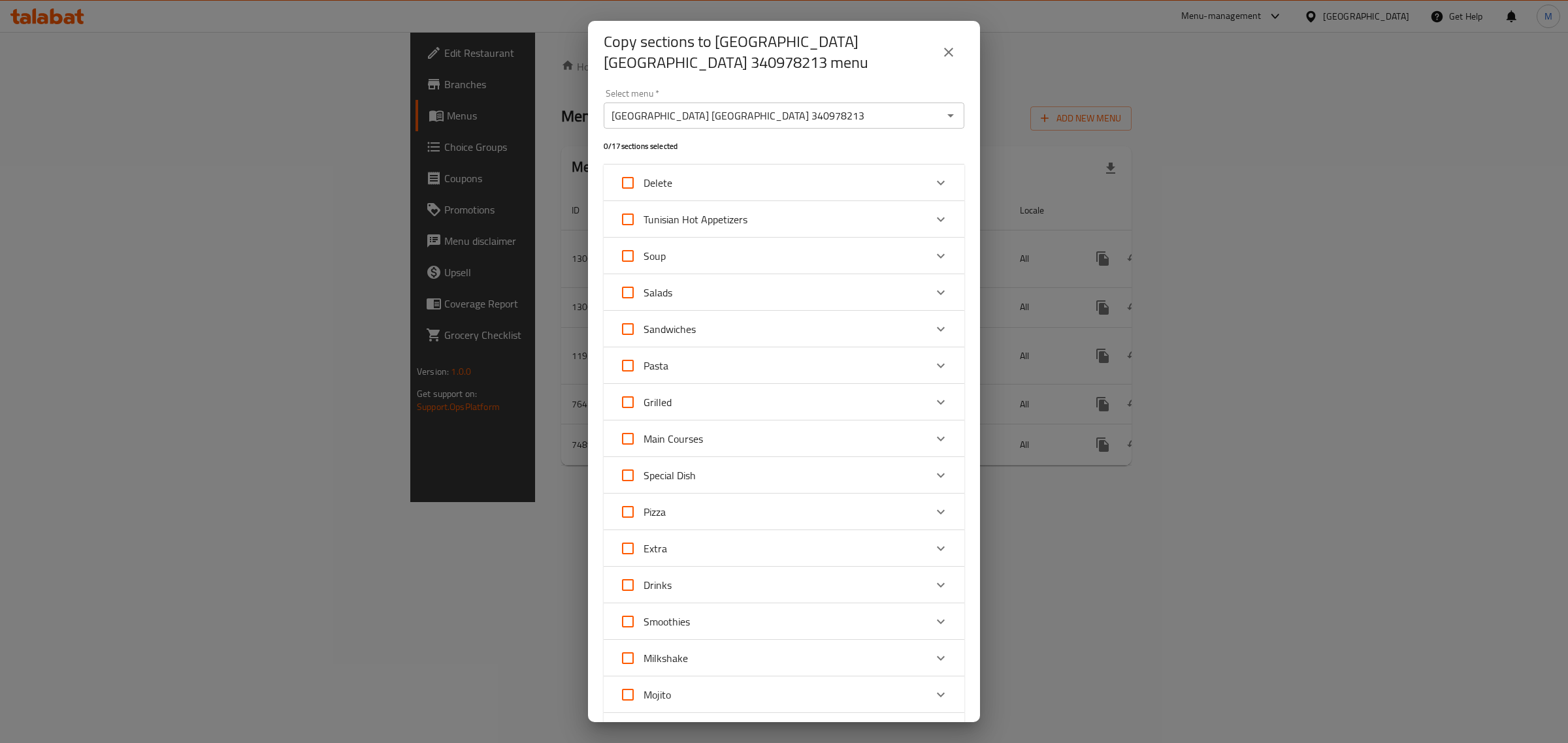
click at [899, 116] on input "Sandwich District CN. 340978213" at bounding box center [773, 115] width 331 height 18
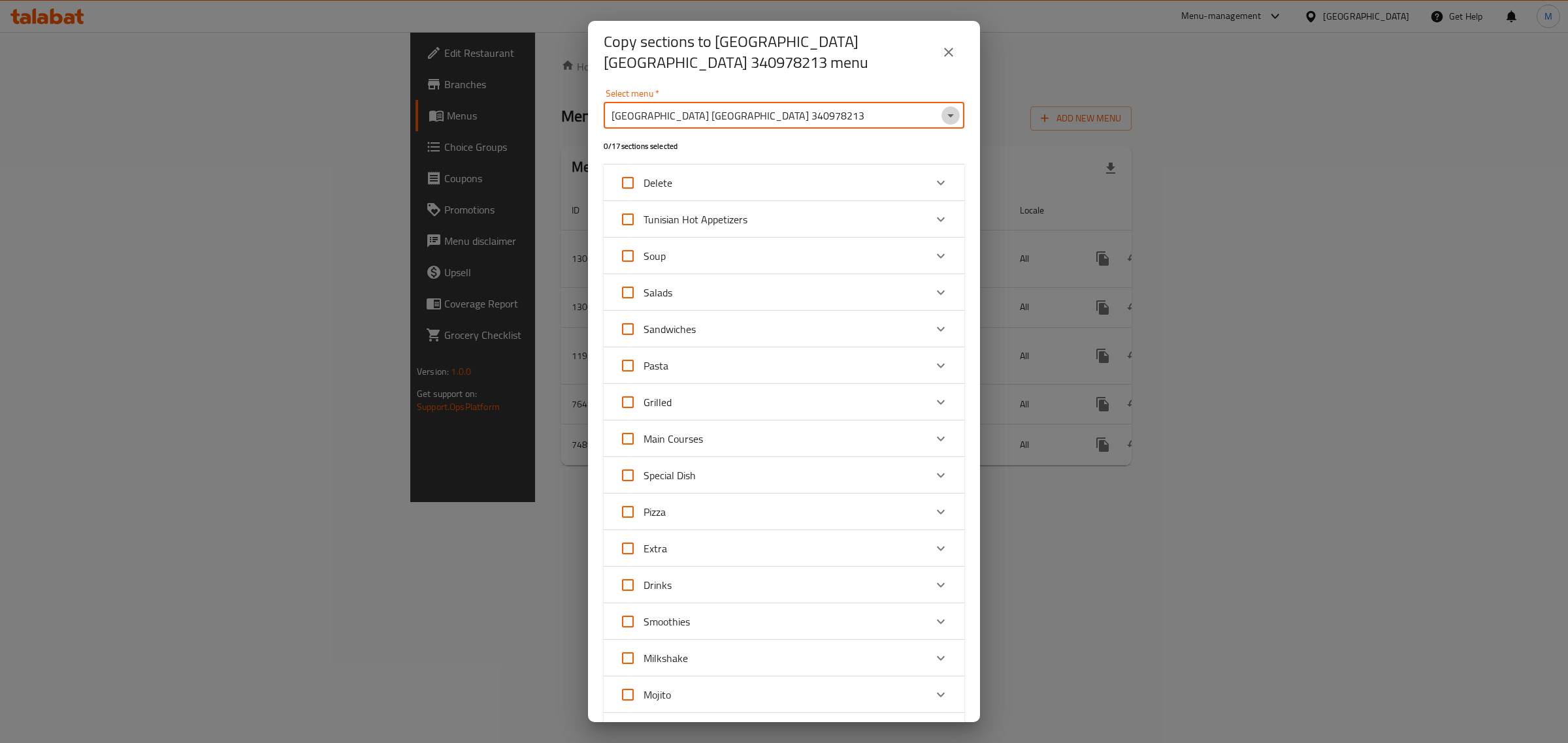
click at [942, 113] on icon "Open" at bounding box center [950, 116] width 15 height 15
click at [672, 224] on span "nc340876378" at bounding box center [645, 219] width 63 height 15
type input "nc340876378"
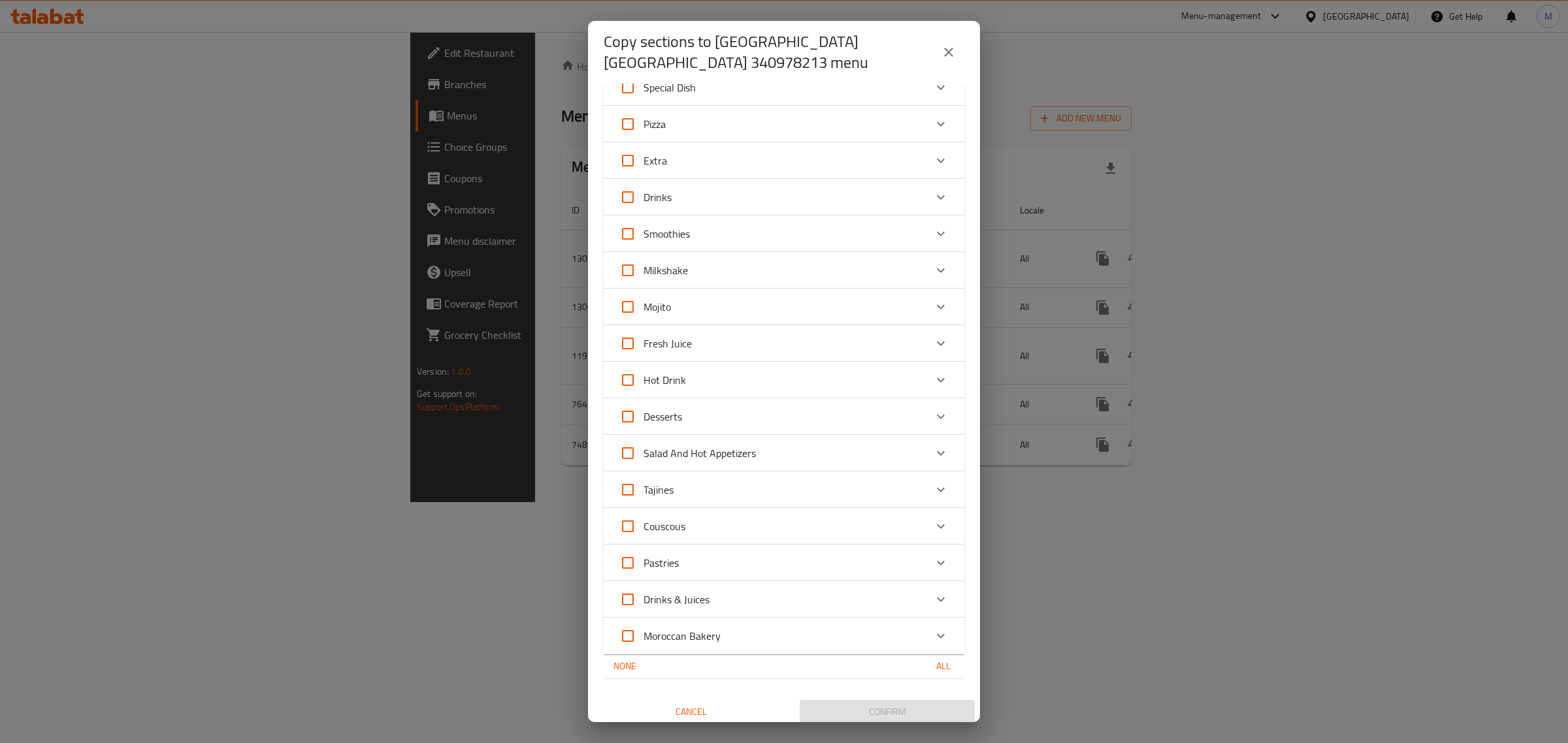
scroll to position [321, 0]
click at [933, 407] on icon "Expand" at bounding box center [941, 411] width 15 height 15
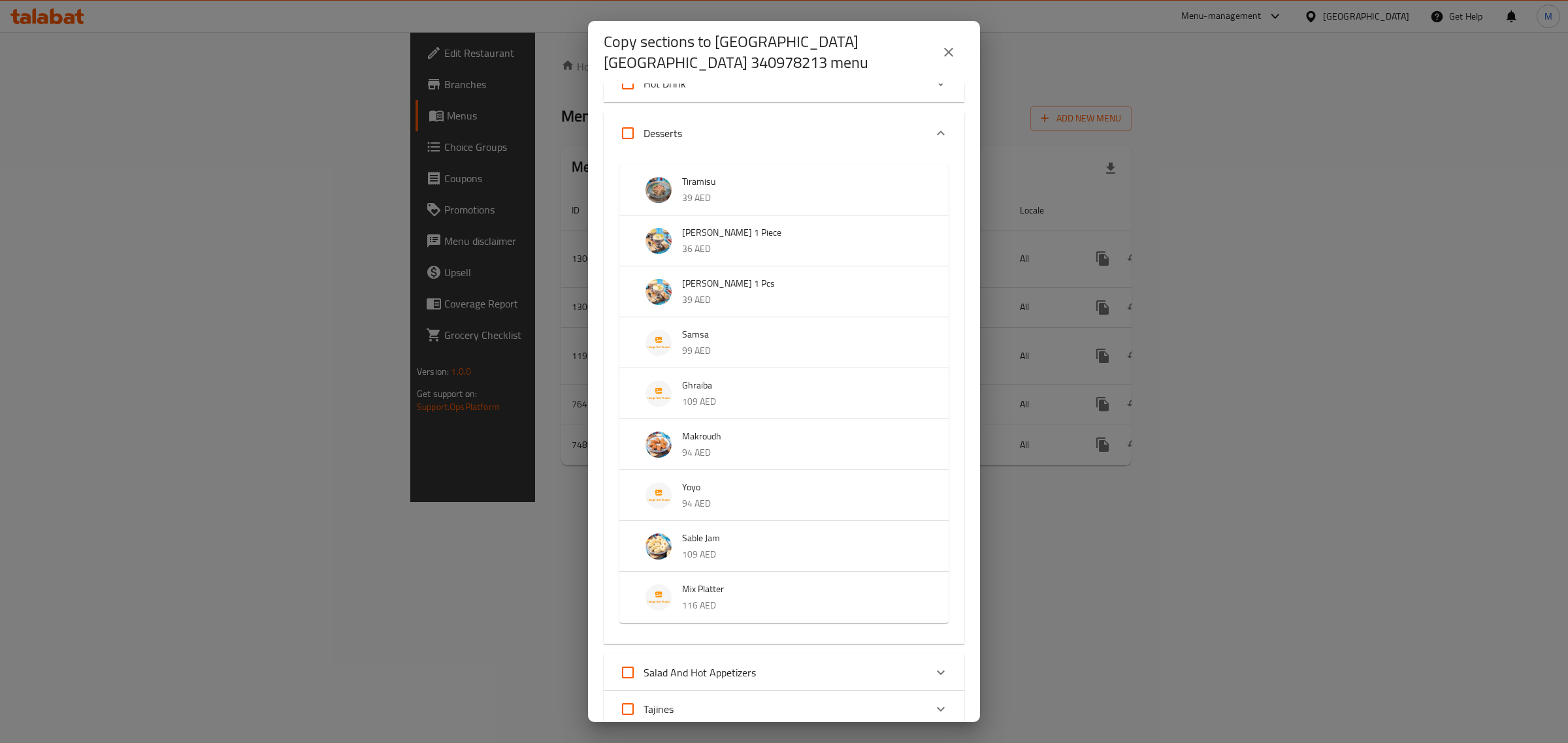
scroll to position [647, 0]
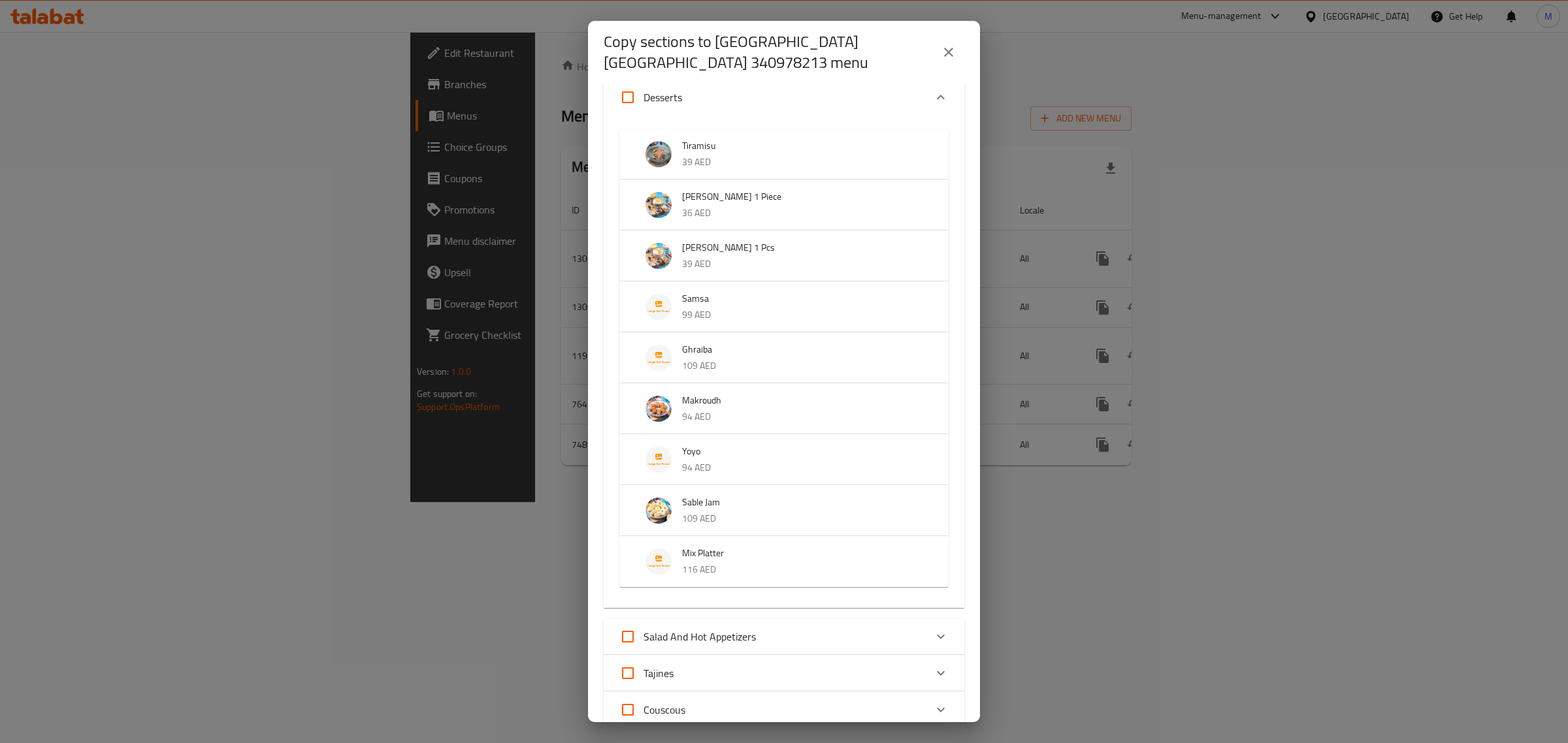
click at [638, 93] on input "Desserts" at bounding box center [627, 97] width 32 height 32
checkbox input "true"
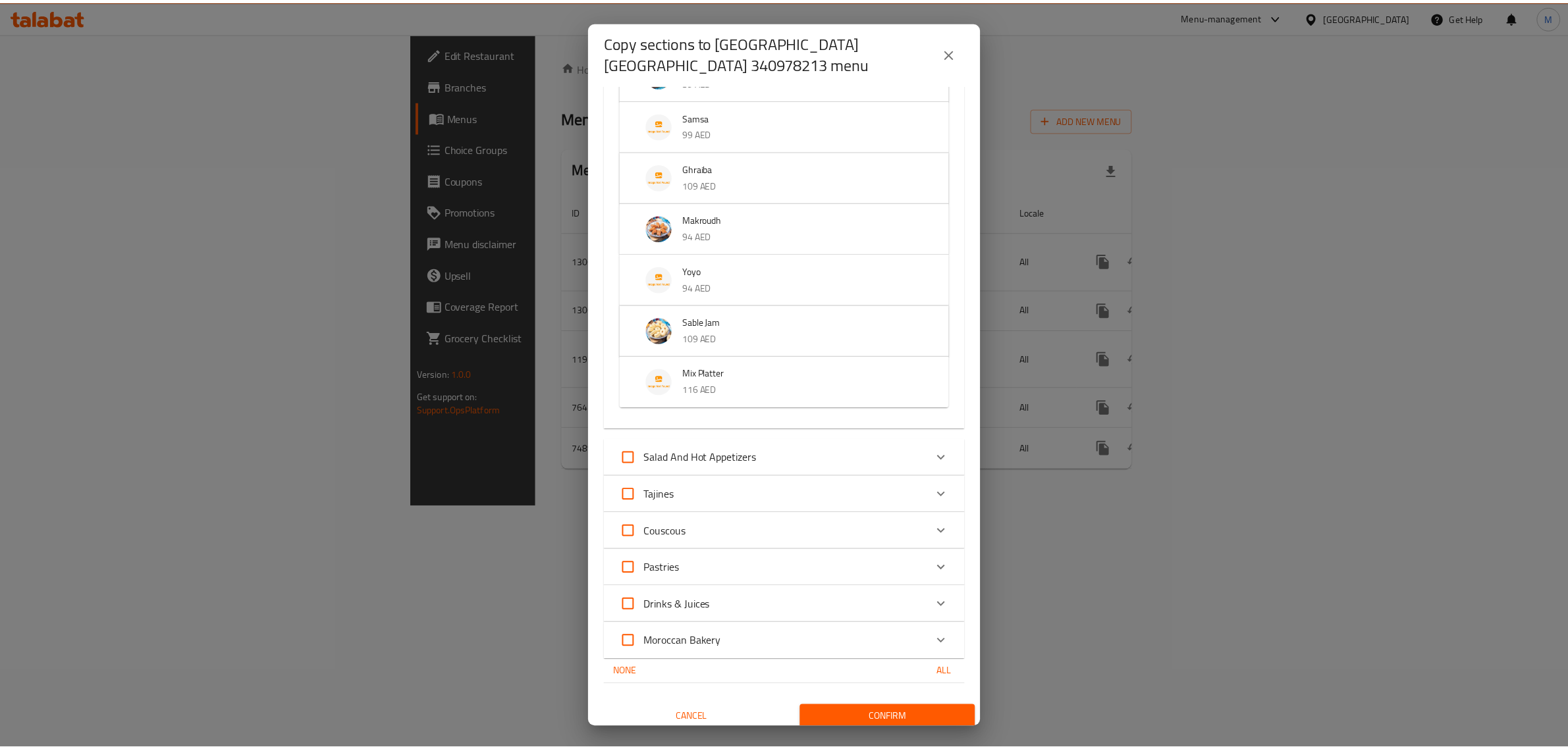
scroll to position [843, 0]
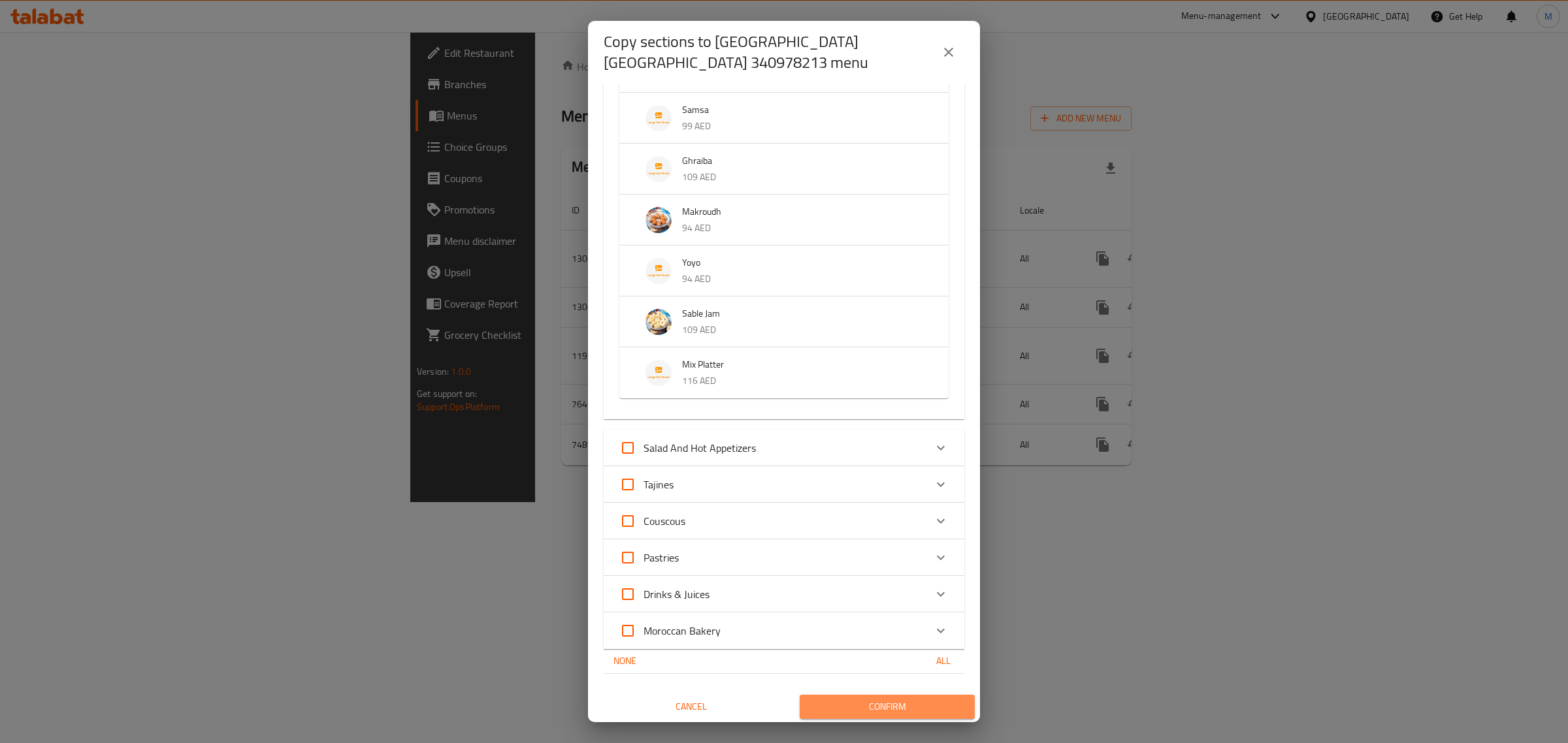
click at [893, 707] on span "Confirm" at bounding box center [887, 707] width 154 height 16
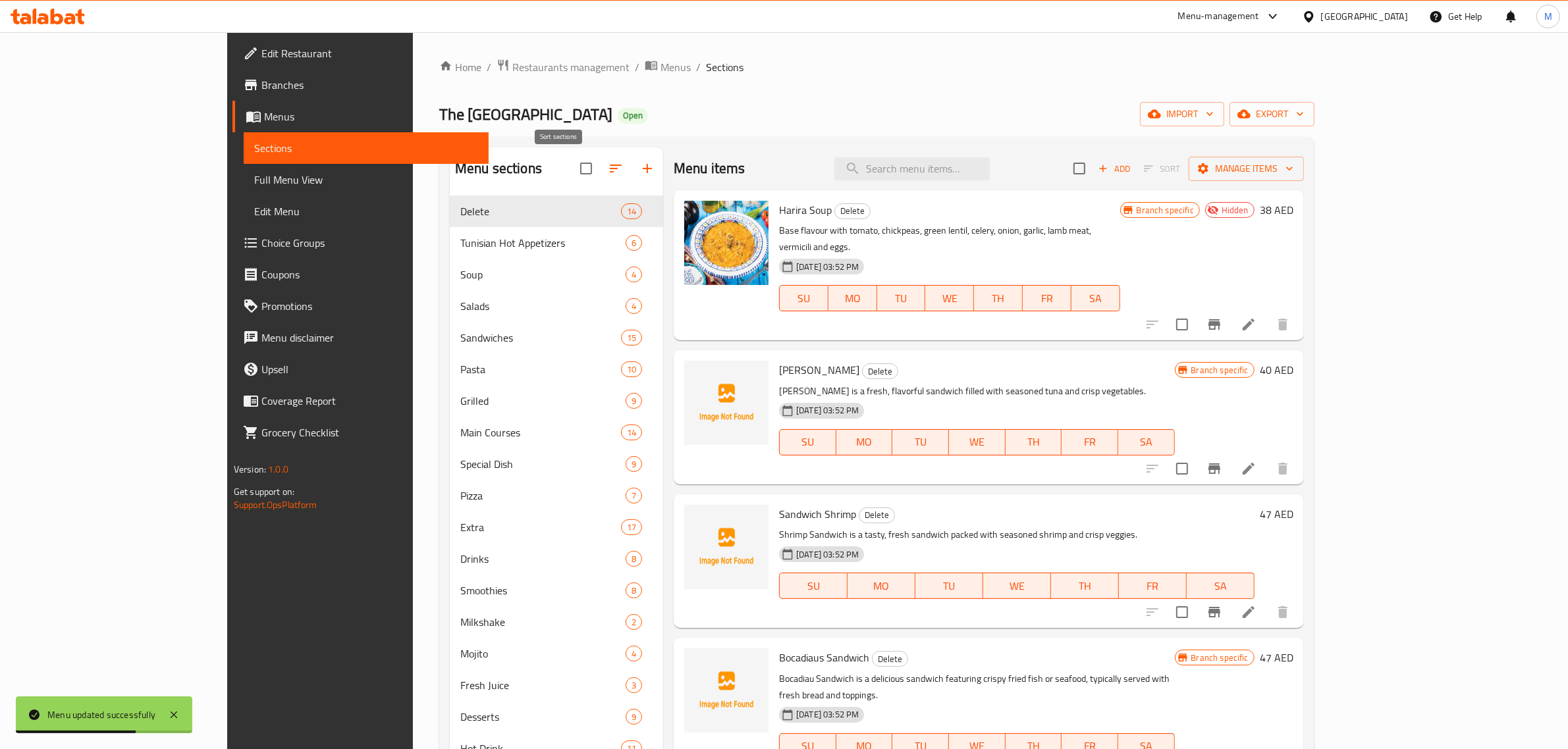
click at [608, 167] on icon "button" at bounding box center [615, 168] width 16 height 16
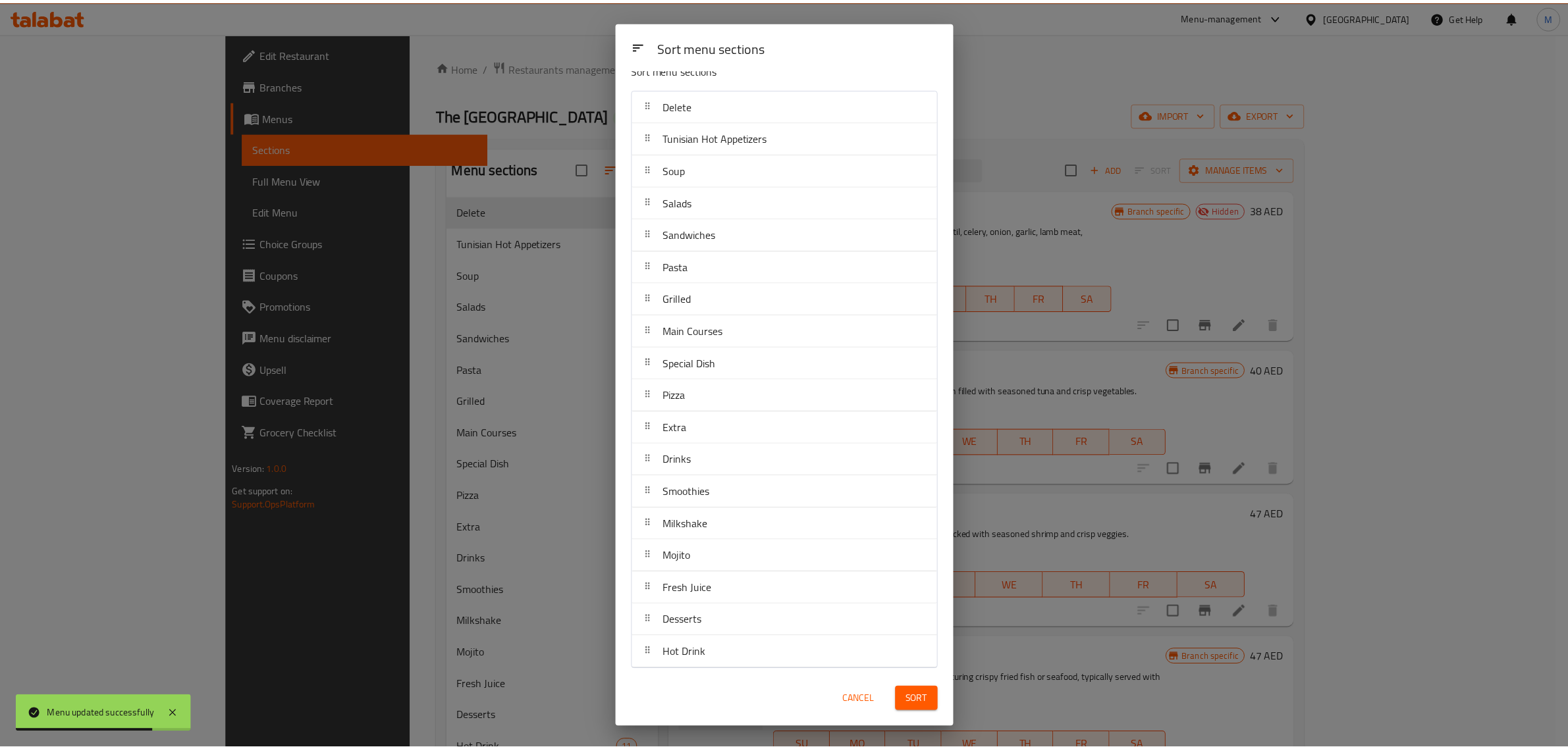
scroll to position [23, 0]
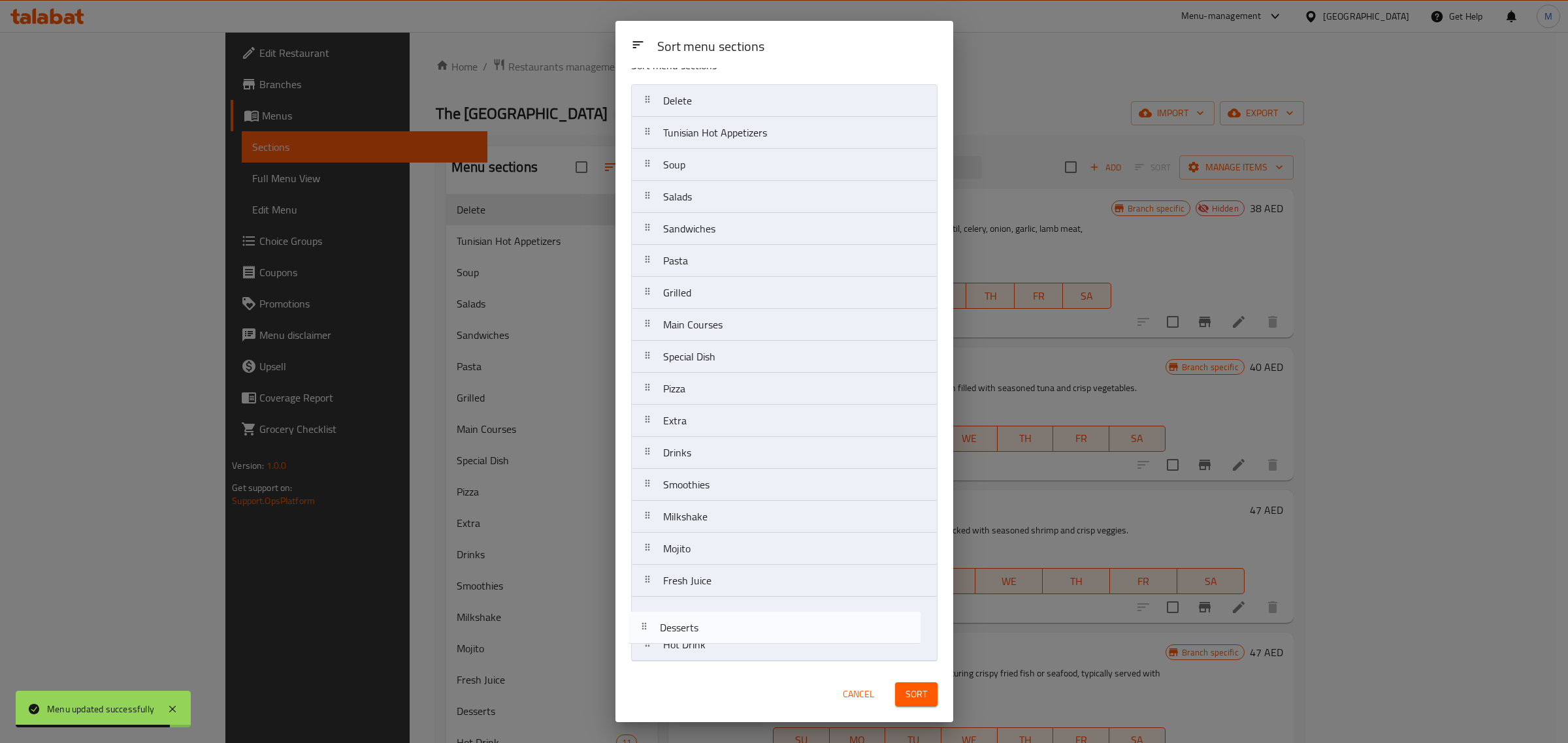
drag, startPoint x: 712, startPoint y: 633, endPoint x: 710, endPoint y: 644, distance: 11.2
click at [710, 644] on nav "Delete Tunisian Hot Appetizers Soup Salads Sandwiches Pasta Grilled Main Course…" at bounding box center [784, 372] width 306 height 578
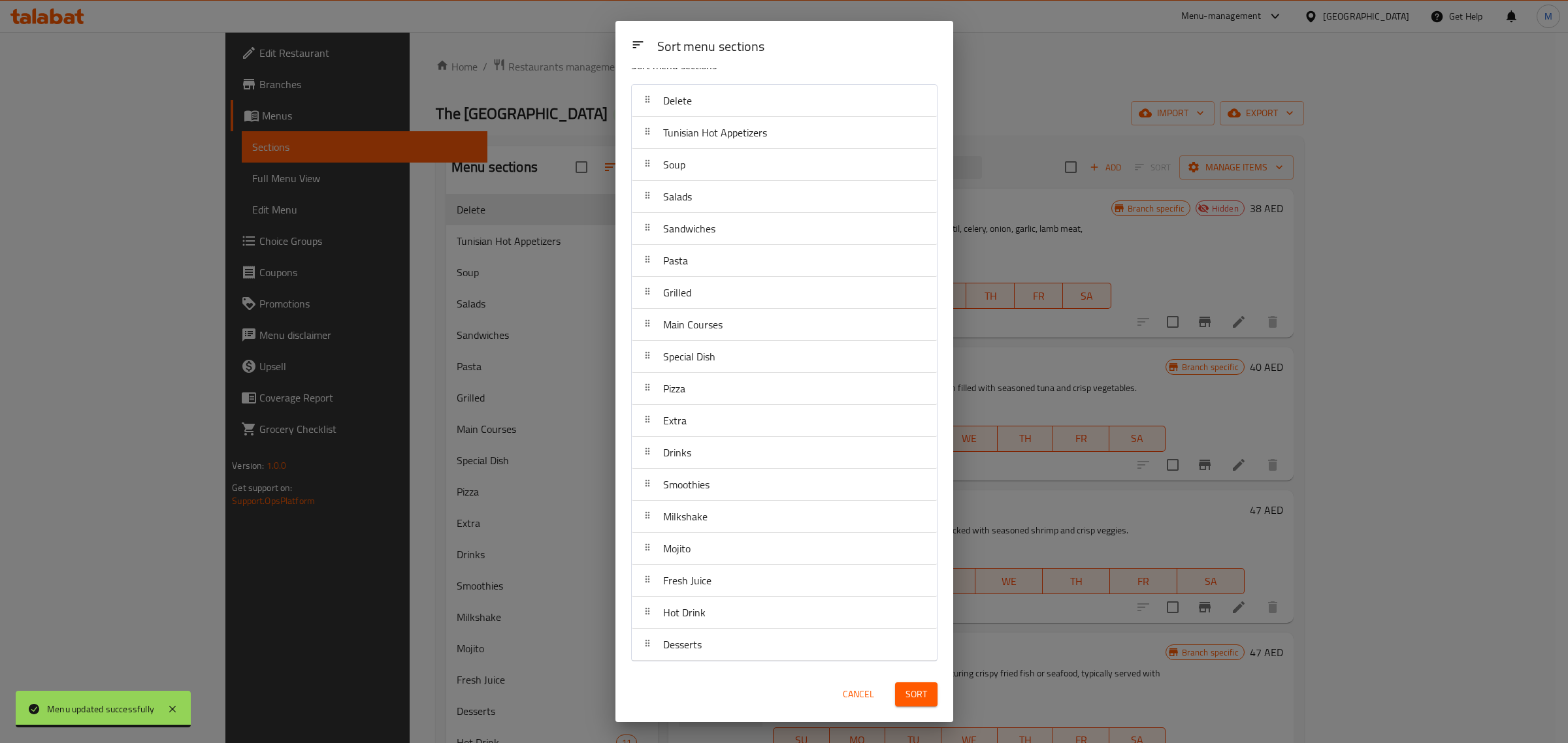
click at [913, 697] on span "Sort" at bounding box center [916, 694] width 21 height 16
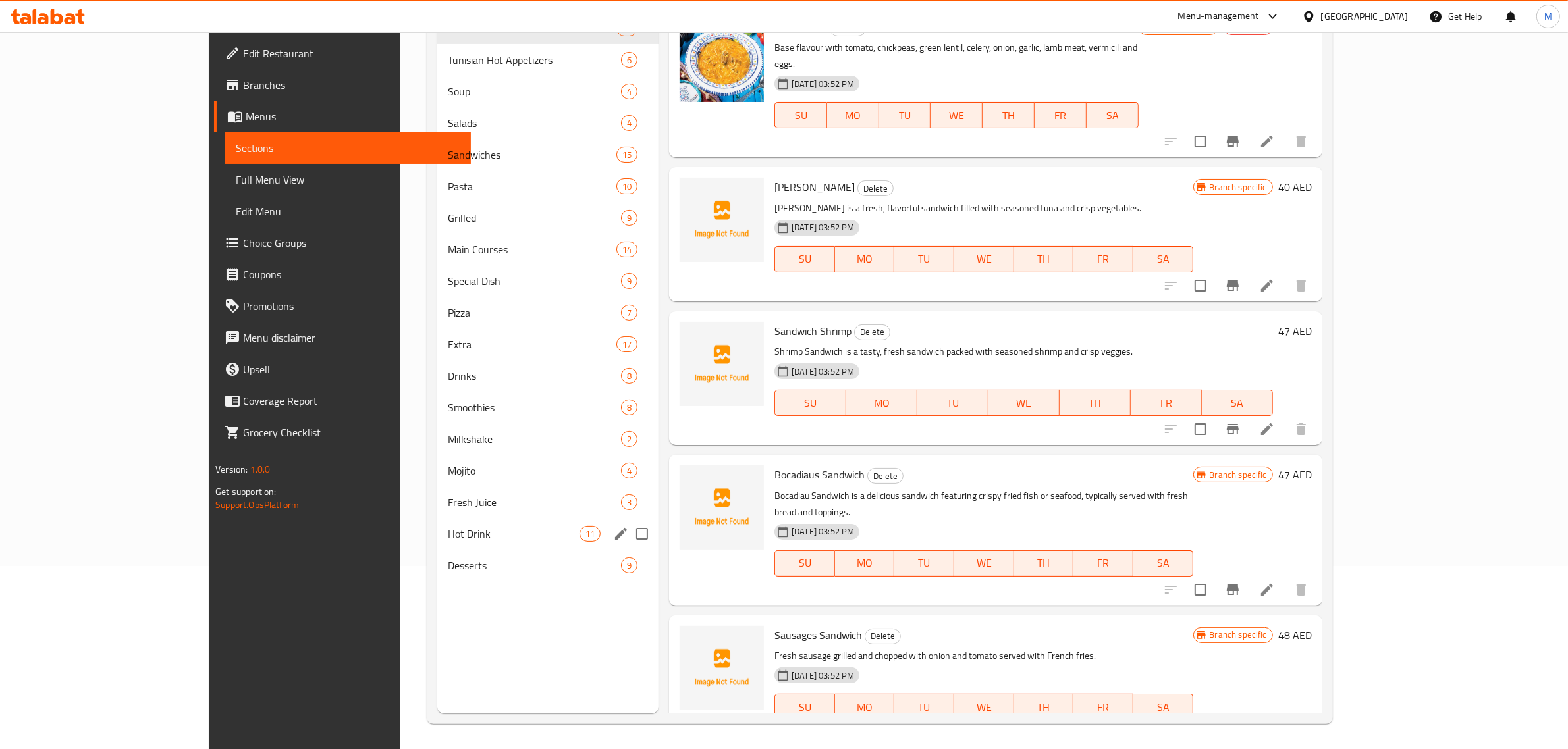
scroll to position [185, 0]
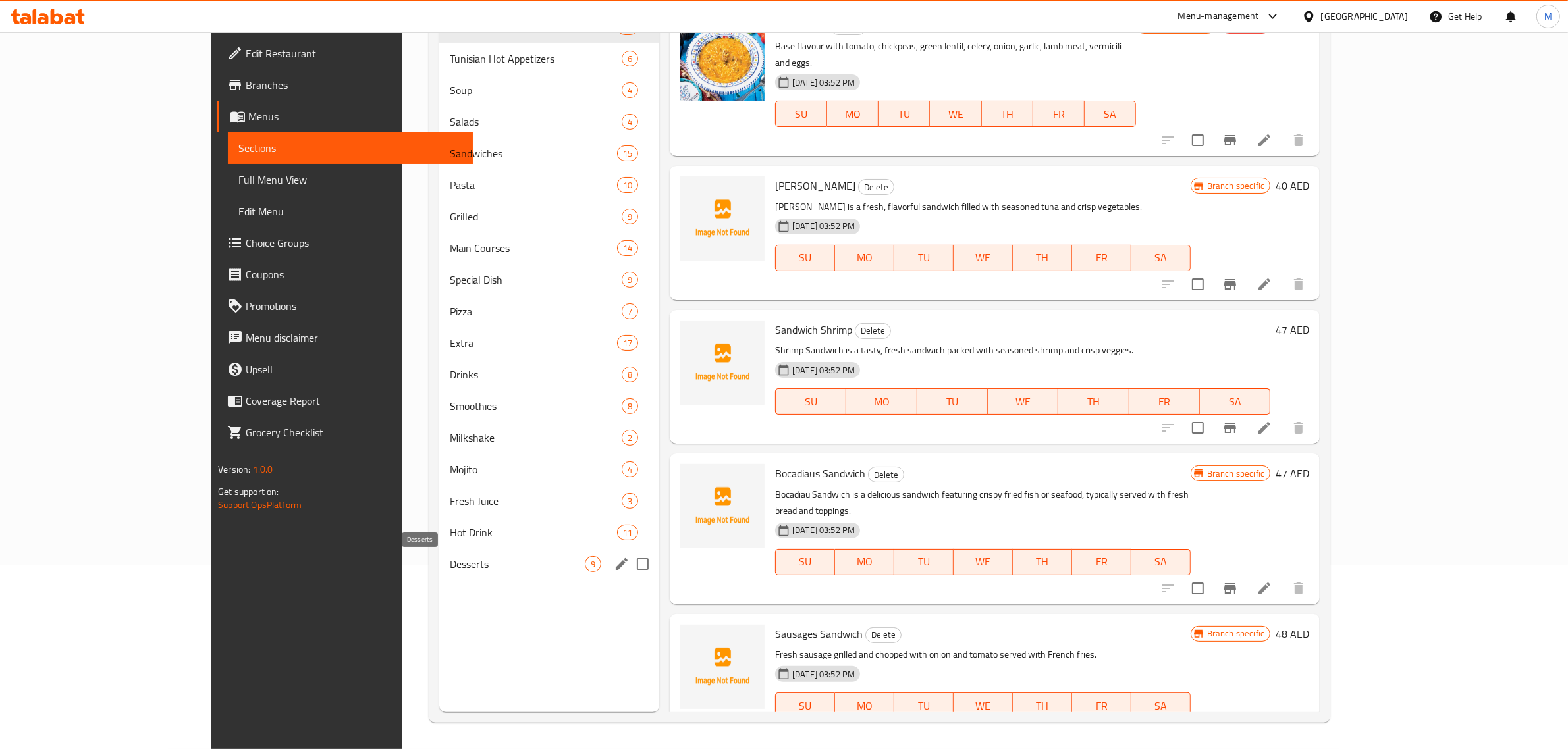
click at [450, 563] on span "Desserts" at bounding box center [517, 564] width 135 height 16
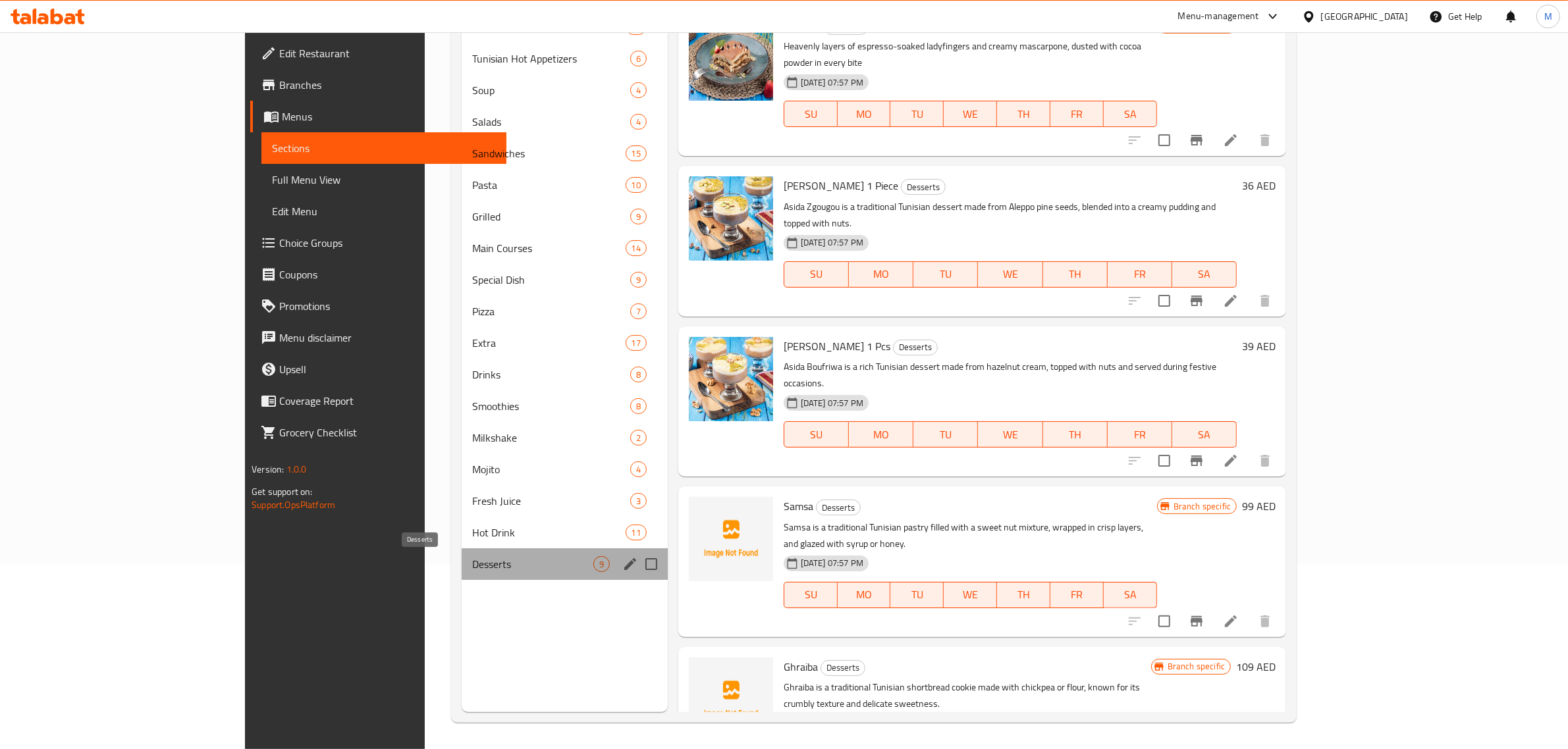
click at [472, 563] on span "Desserts" at bounding box center [532, 564] width 121 height 16
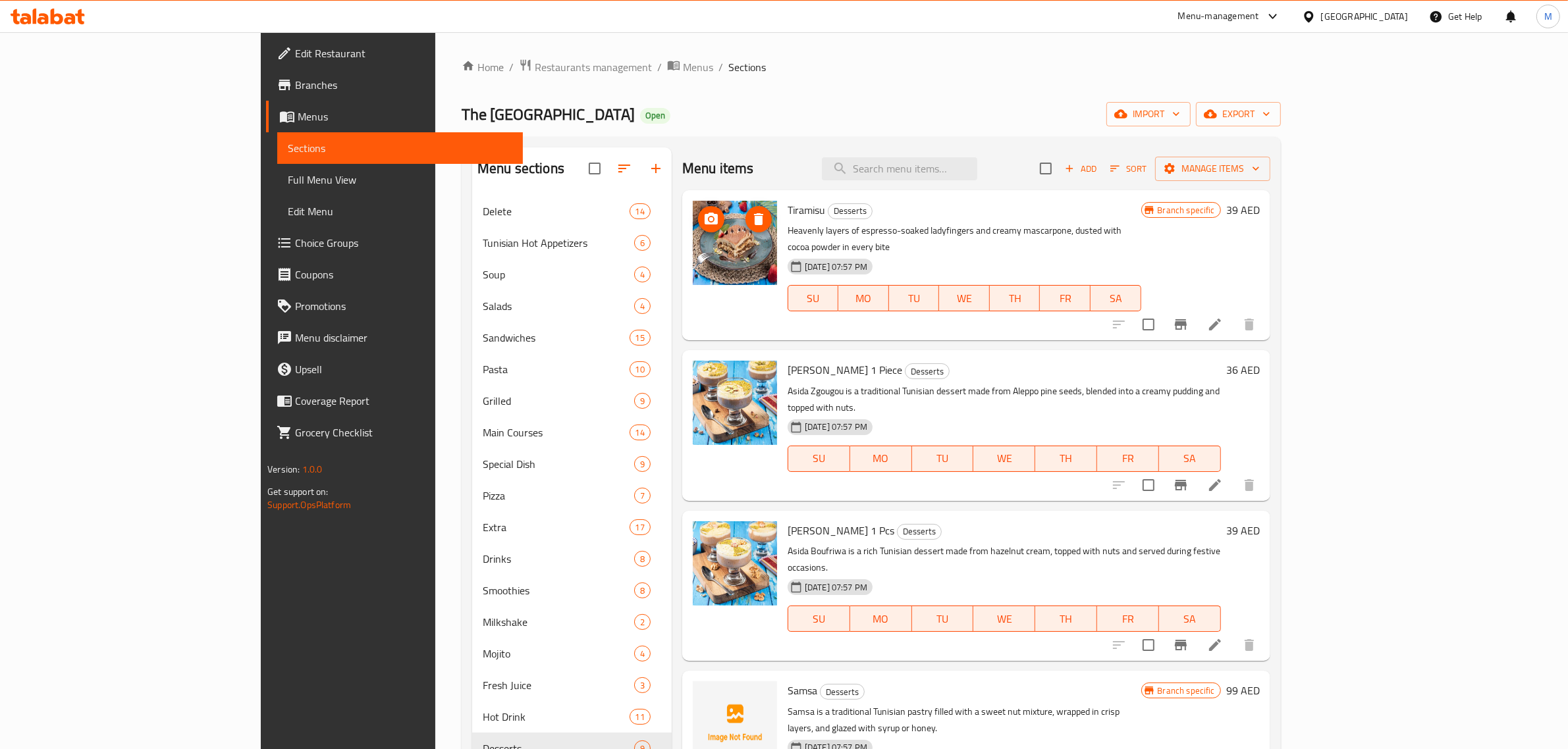
click at [751, 219] on icon "delete image" at bounding box center [759, 219] width 16 height 16
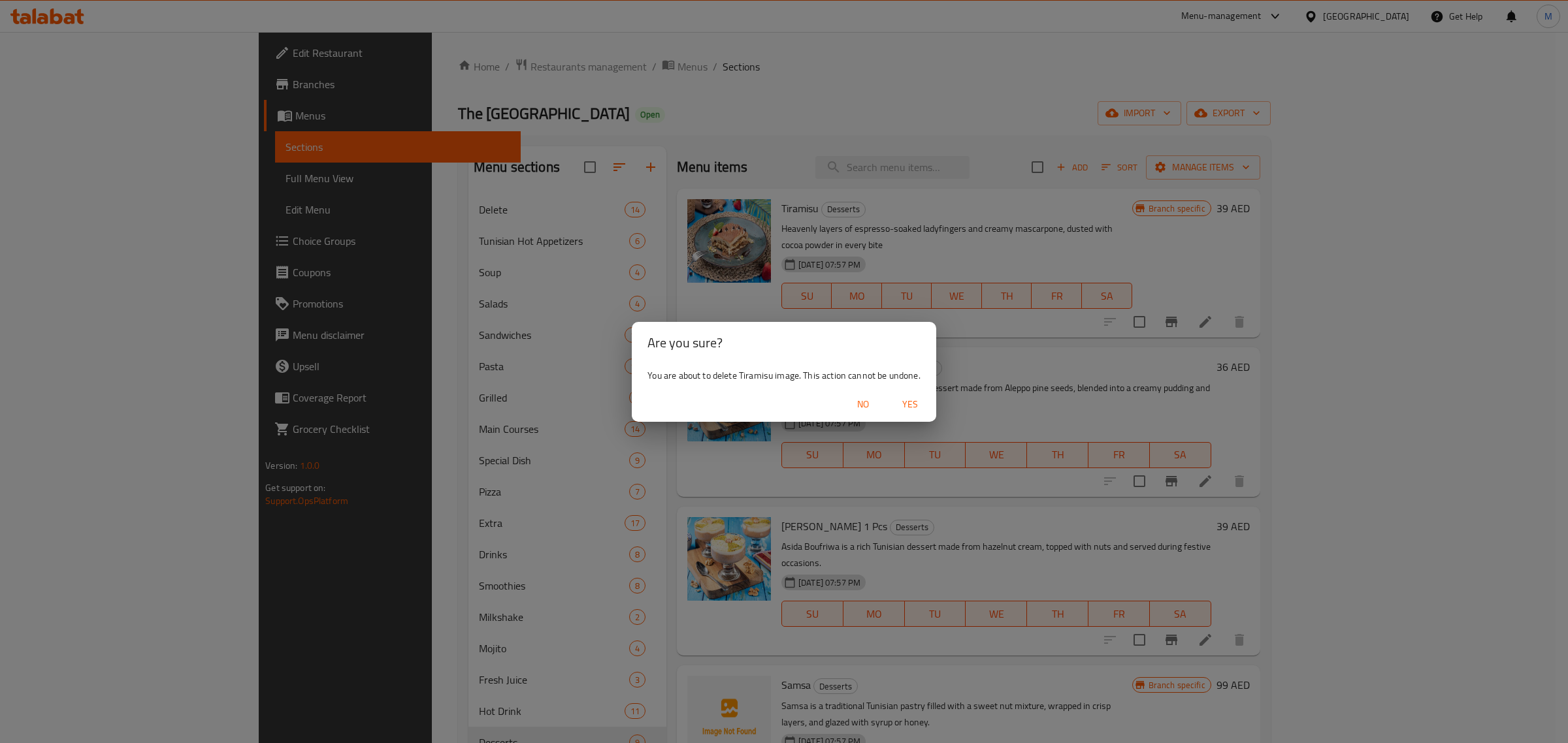
click at [912, 405] on span "Yes" at bounding box center [910, 404] width 32 height 16
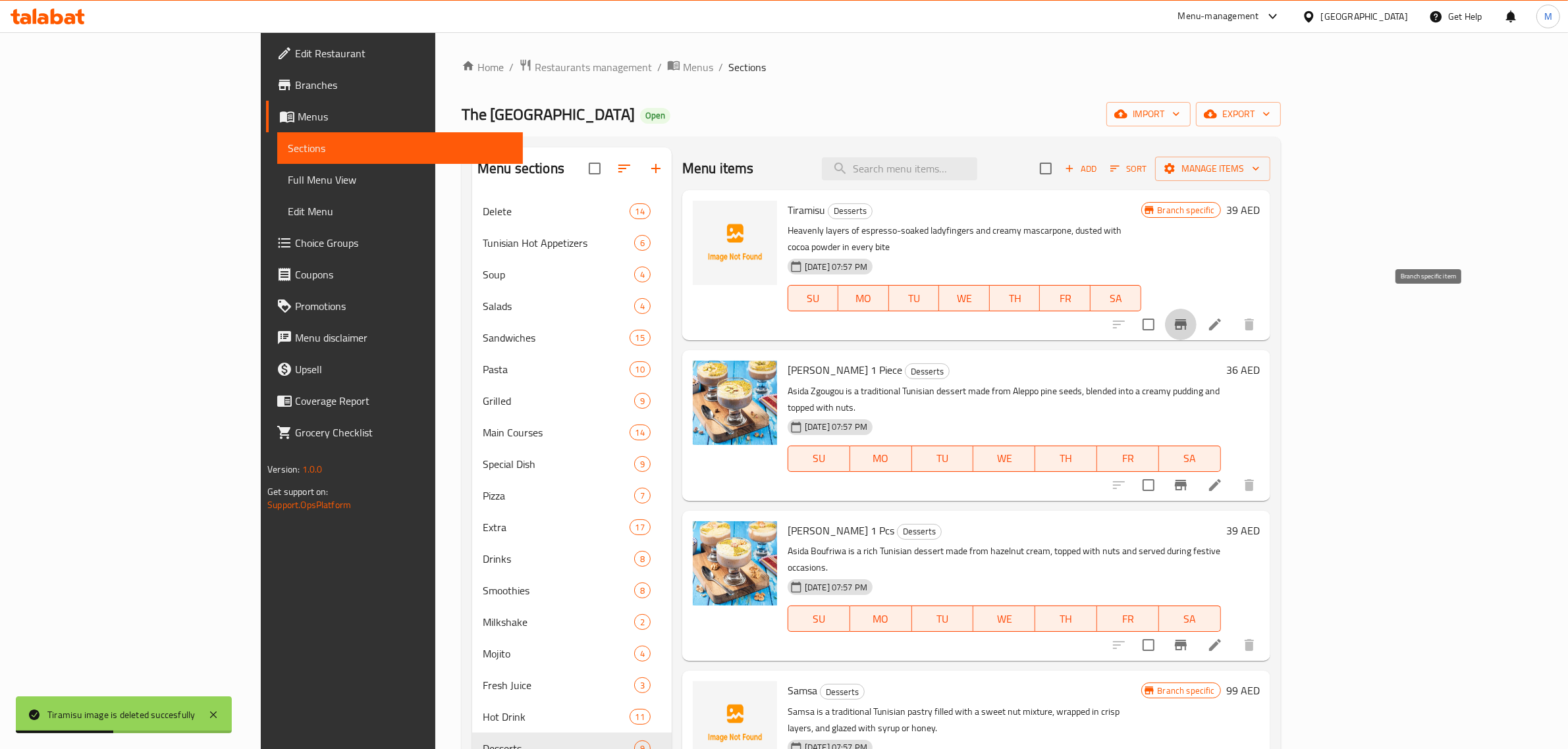
click at [1189, 317] on icon "Branch-specific-item" at bounding box center [1181, 324] width 16 height 16
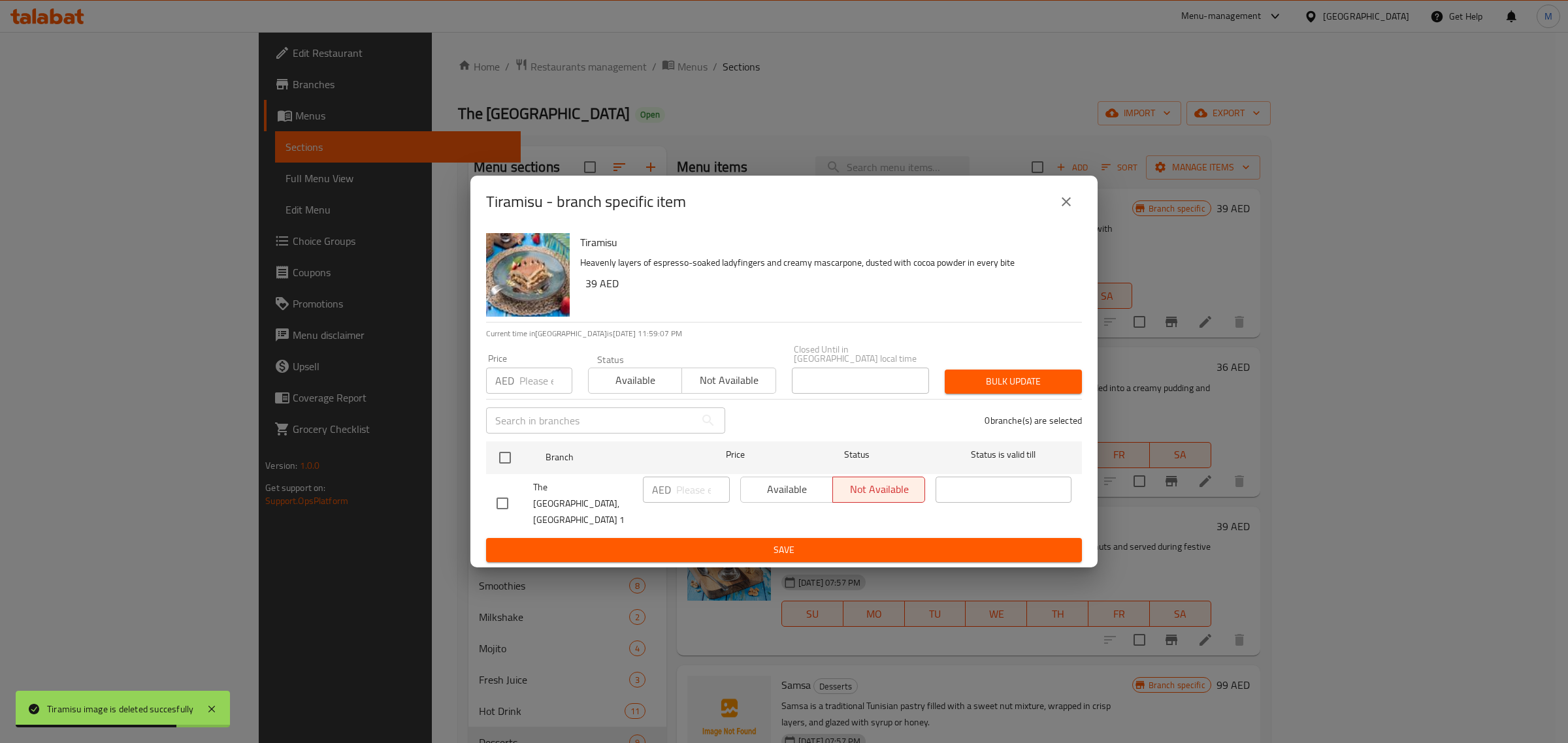
click at [500, 506] on input "checkbox" at bounding box center [502, 503] width 27 height 27
checkbox input "true"
click at [802, 499] on span "Available" at bounding box center [787, 490] width 81 height 19
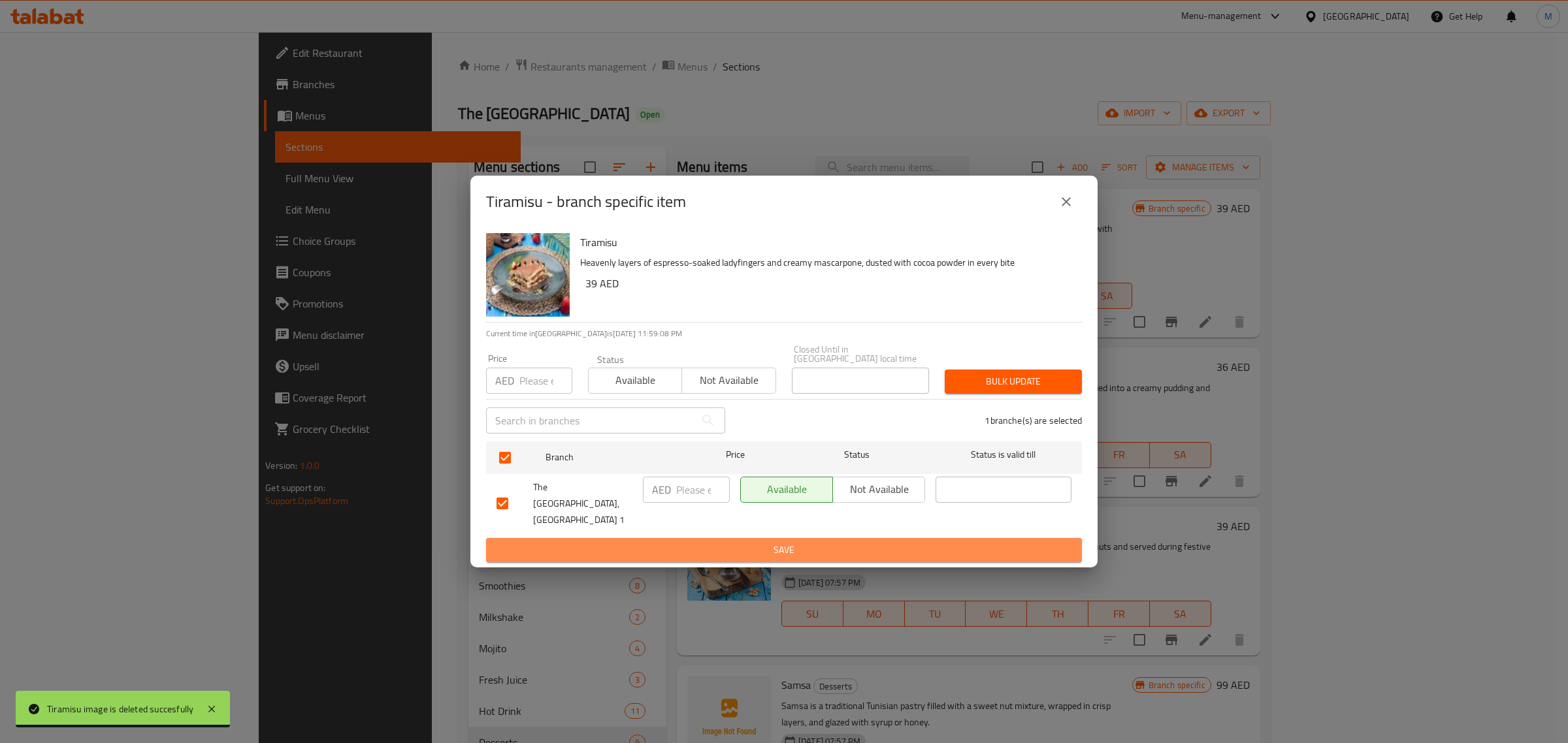
click at [793, 542] on span "Save" at bounding box center [784, 550] width 575 height 16
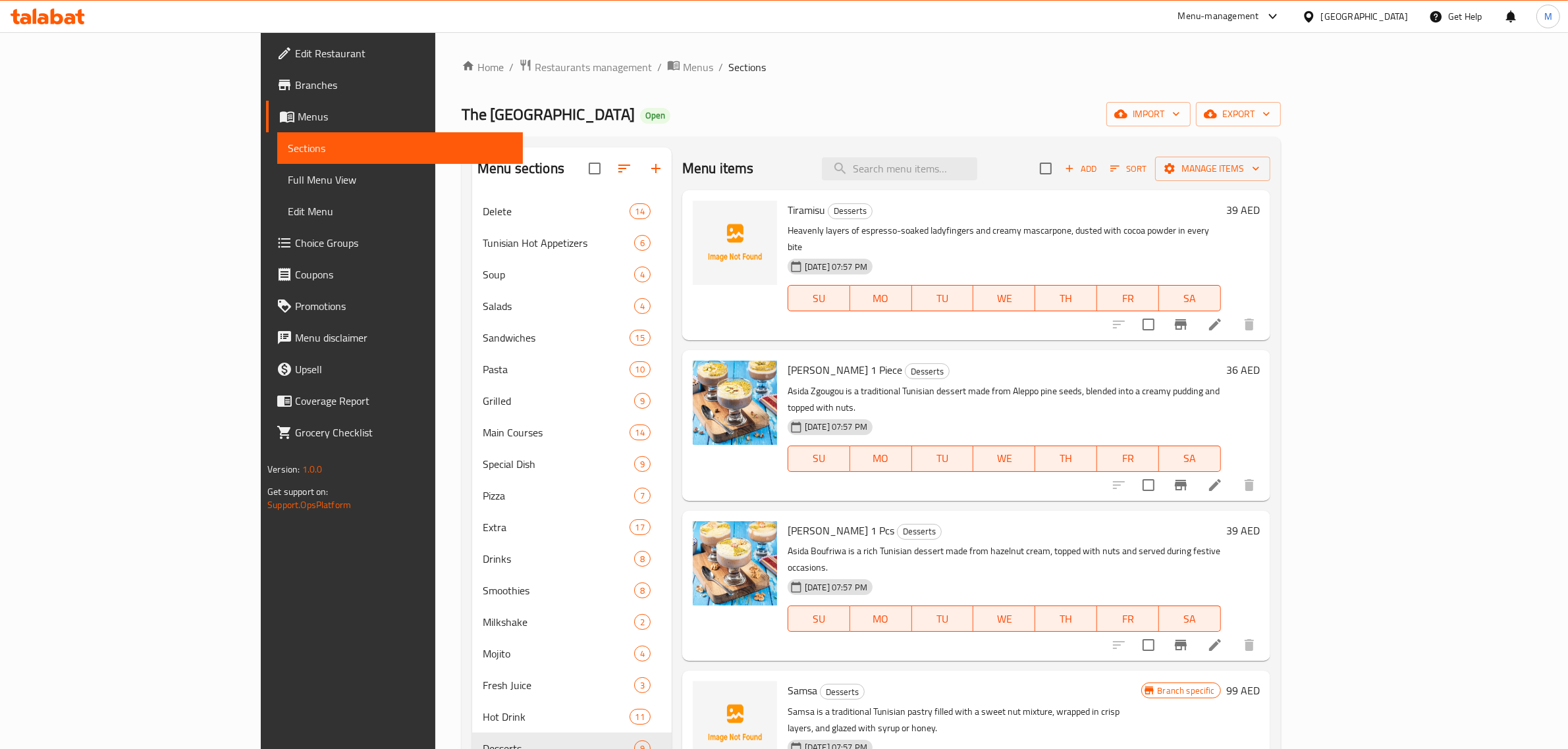
click at [1162, 312] on div "Tiramisu Desserts Heavenly layers of espresso-soaked ladyfingers and creamy mas…" at bounding box center [1004, 266] width 444 height 140
click at [857, 476] on div "Menu items Add Sort Manage items Tiramisu Desserts Heavenly layers of espresso-…" at bounding box center [971, 522] width 599 height 749
click at [751, 371] on icon "delete image" at bounding box center [759, 379] width 16 height 16
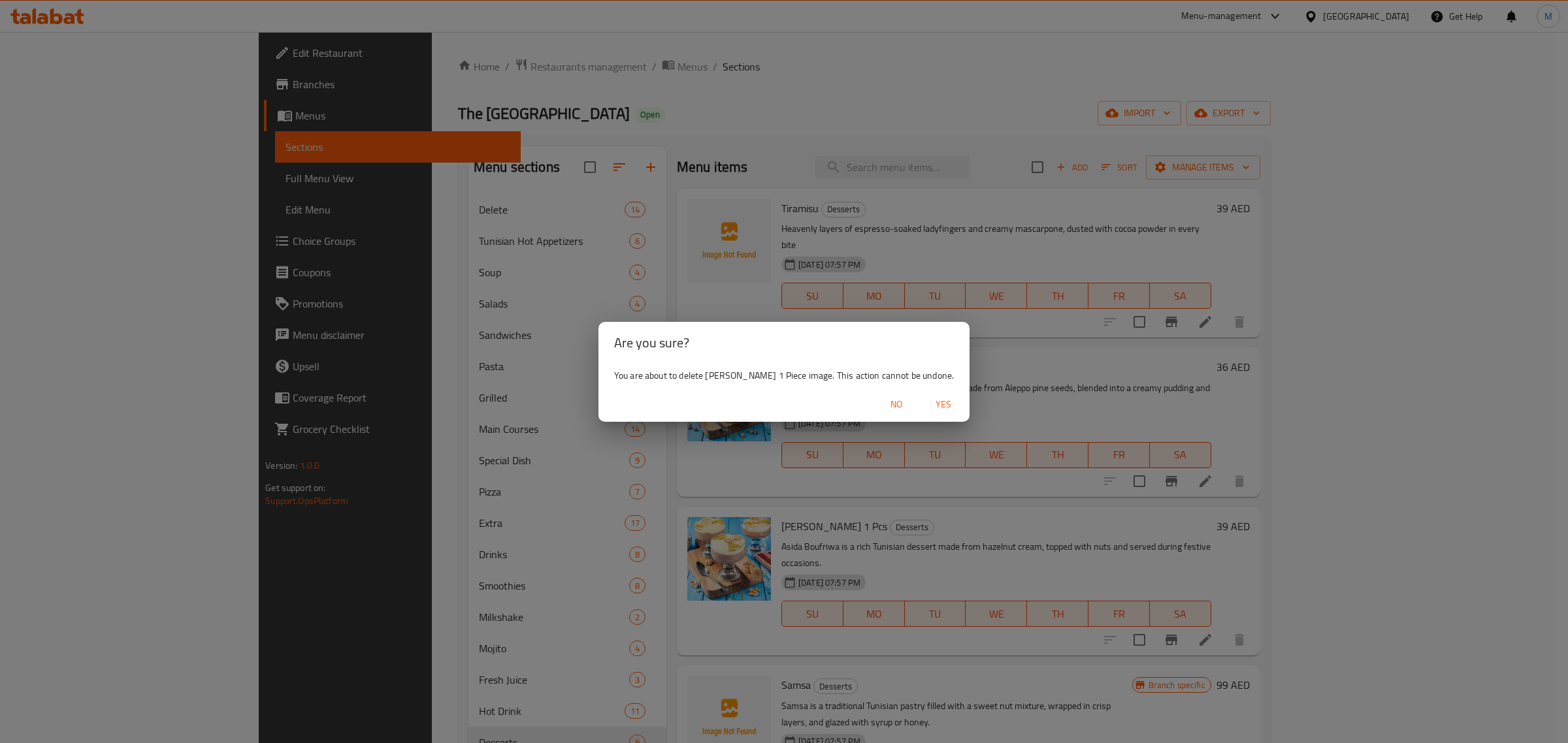
click at [931, 407] on span "Yes" at bounding box center [943, 404] width 32 height 16
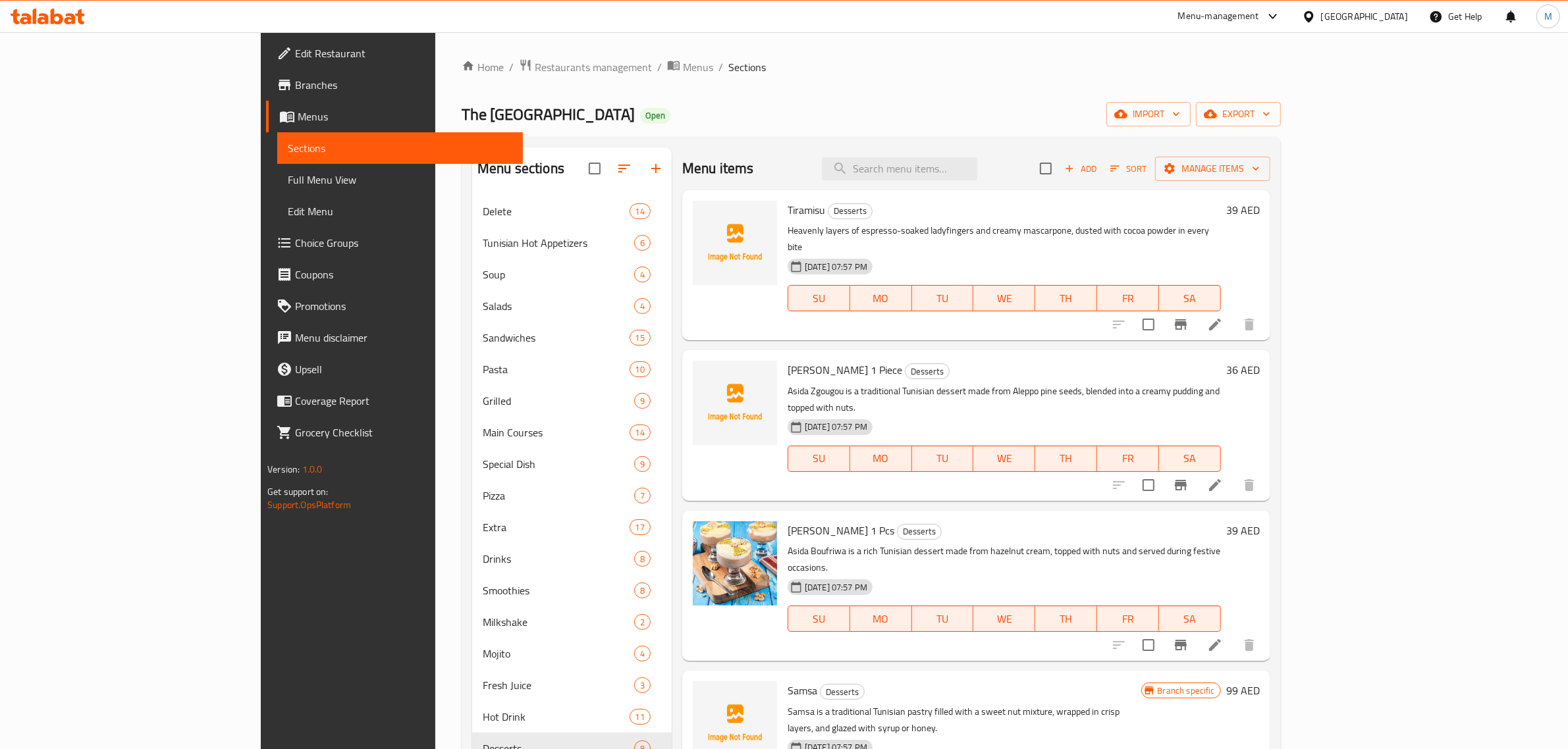
click at [1030, 521] on h6 "Asida Boufriwa 1 Pcs Desserts" at bounding box center [1004, 530] width 433 height 18
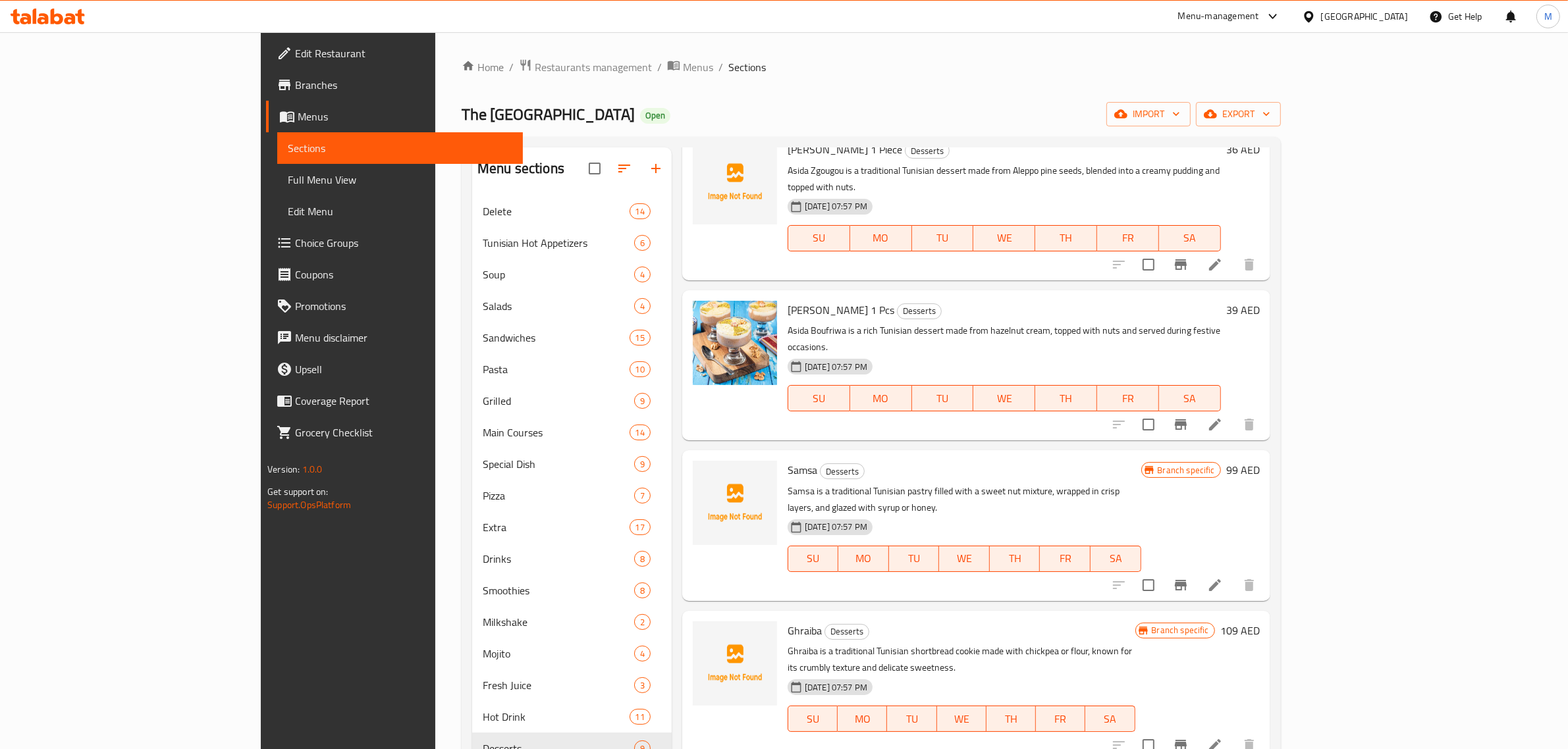
scroll to position [247, 0]
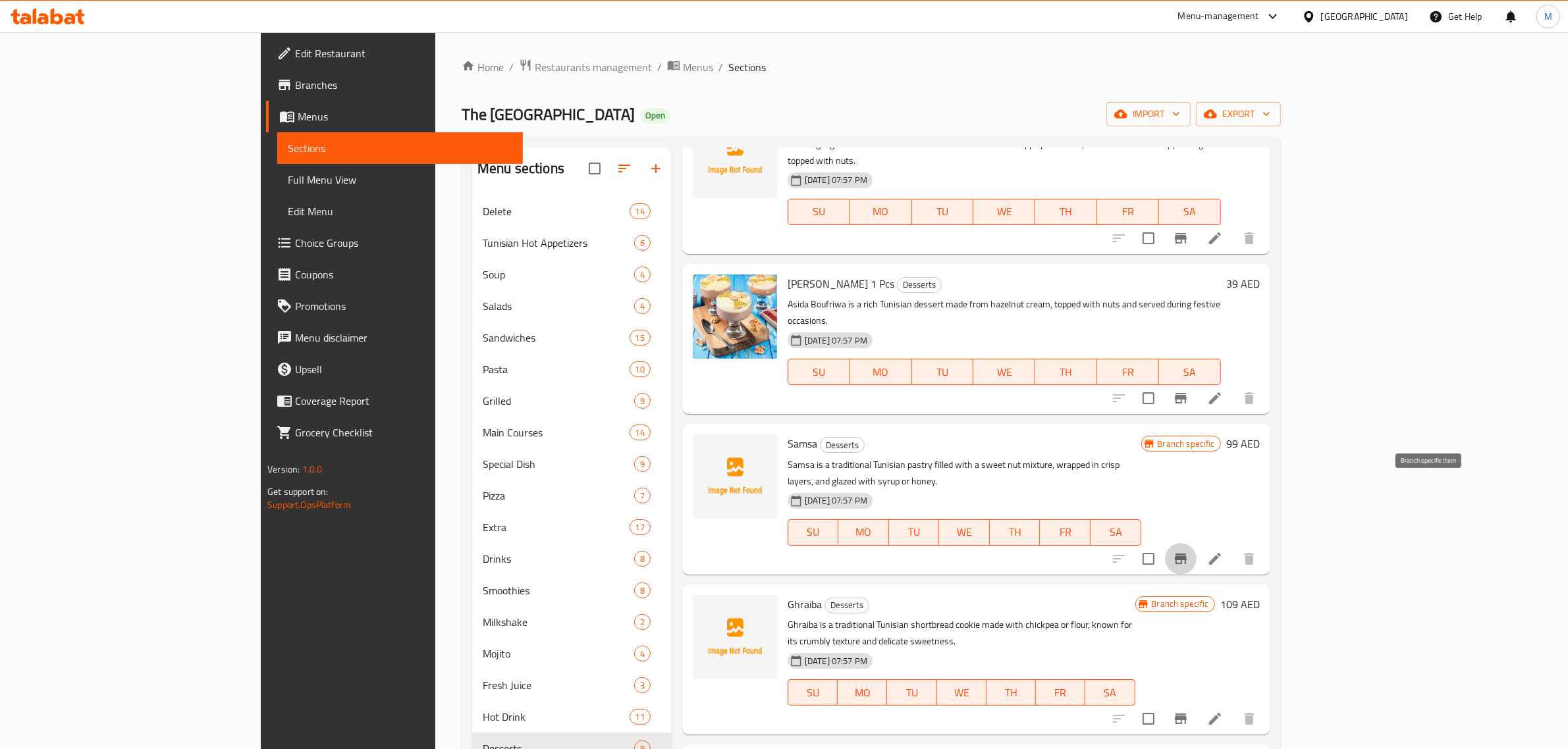
click at [1189, 551] on icon "Branch-specific-item" at bounding box center [1181, 559] width 16 height 16
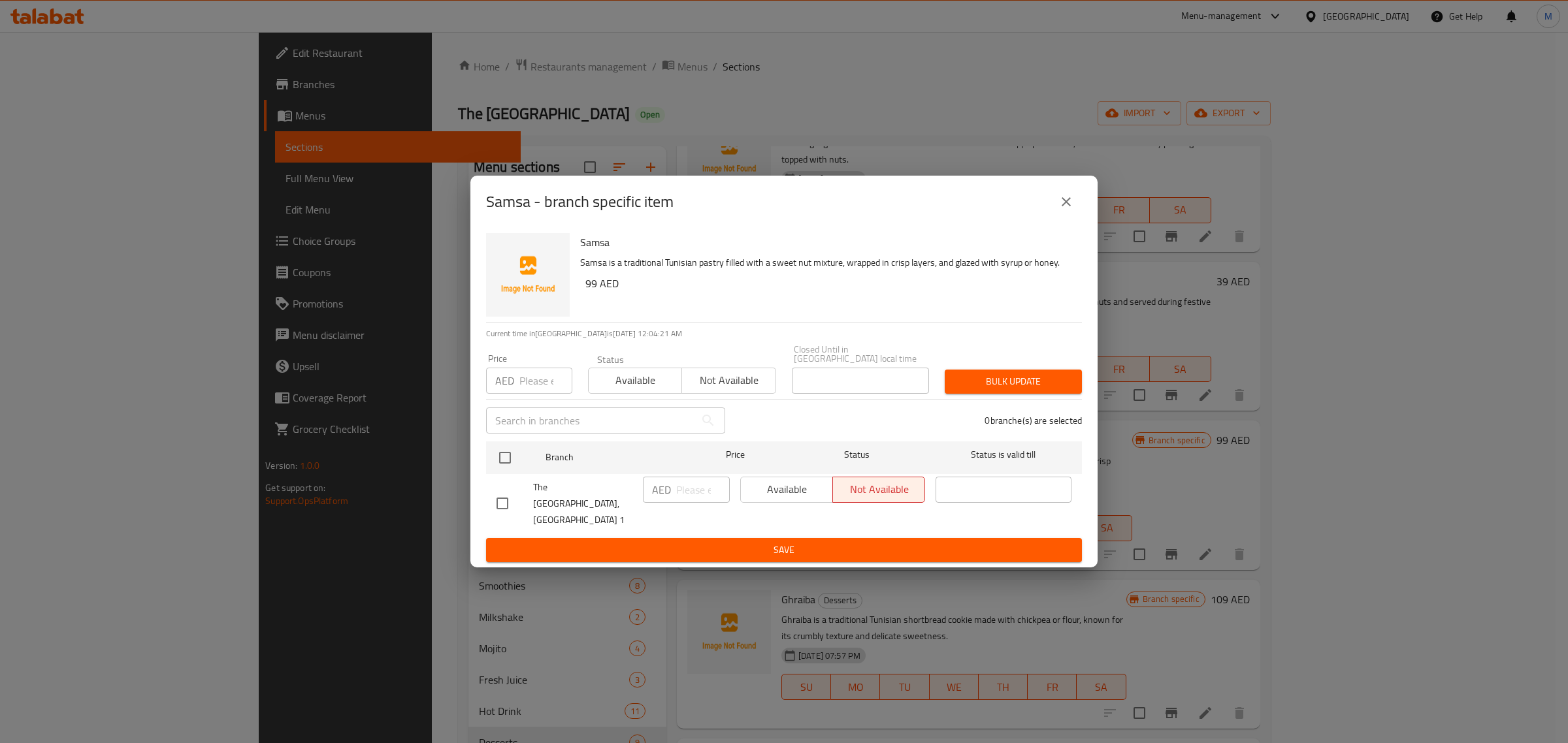
click at [521, 504] on div at bounding box center [514, 503] width 37 height 27
click at [508, 504] on input "checkbox" at bounding box center [502, 503] width 27 height 27
checkbox input "true"
click at [768, 499] on span "Available" at bounding box center [787, 490] width 81 height 19
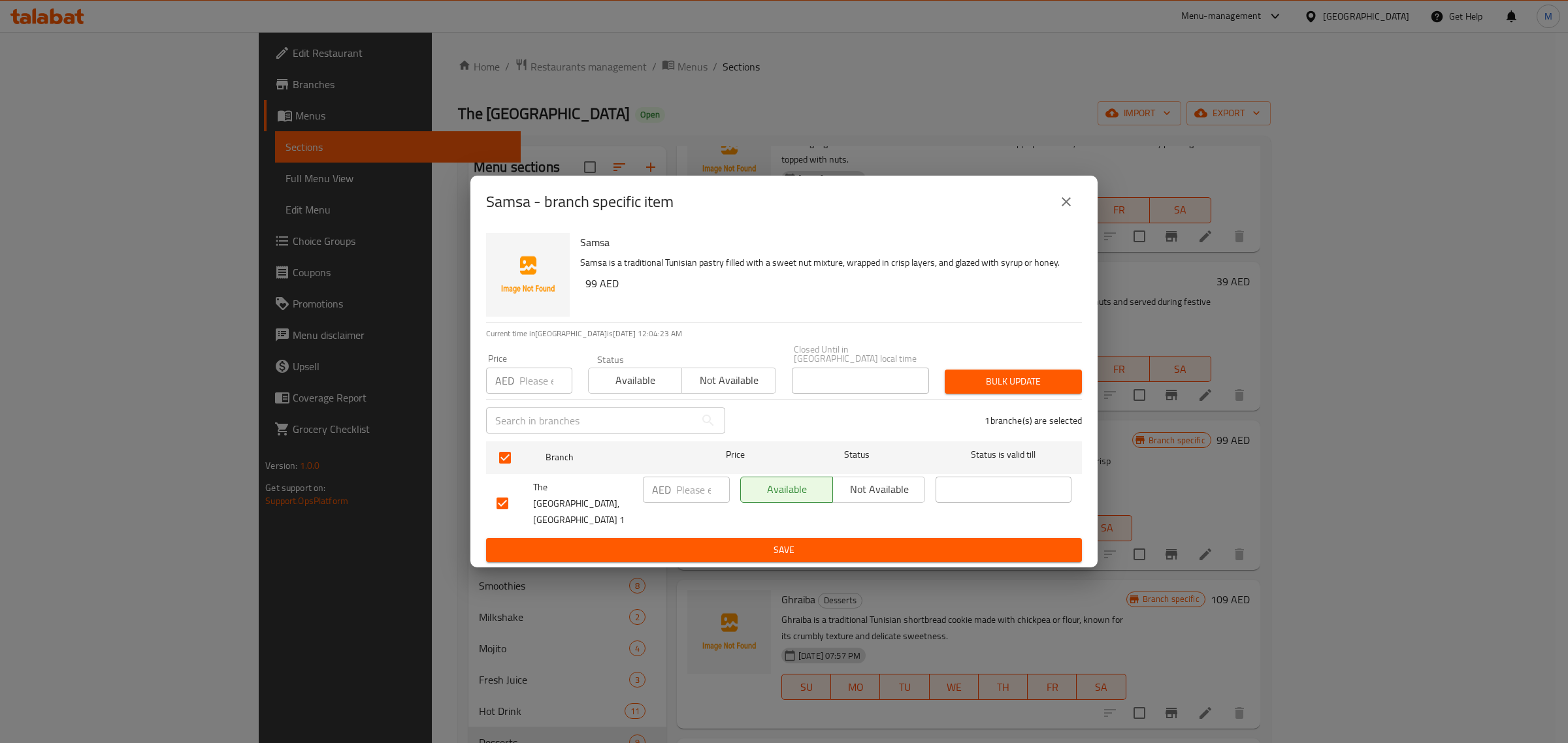
click at [774, 549] on span "Save" at bounding box center [784, 550] width 575 height 16
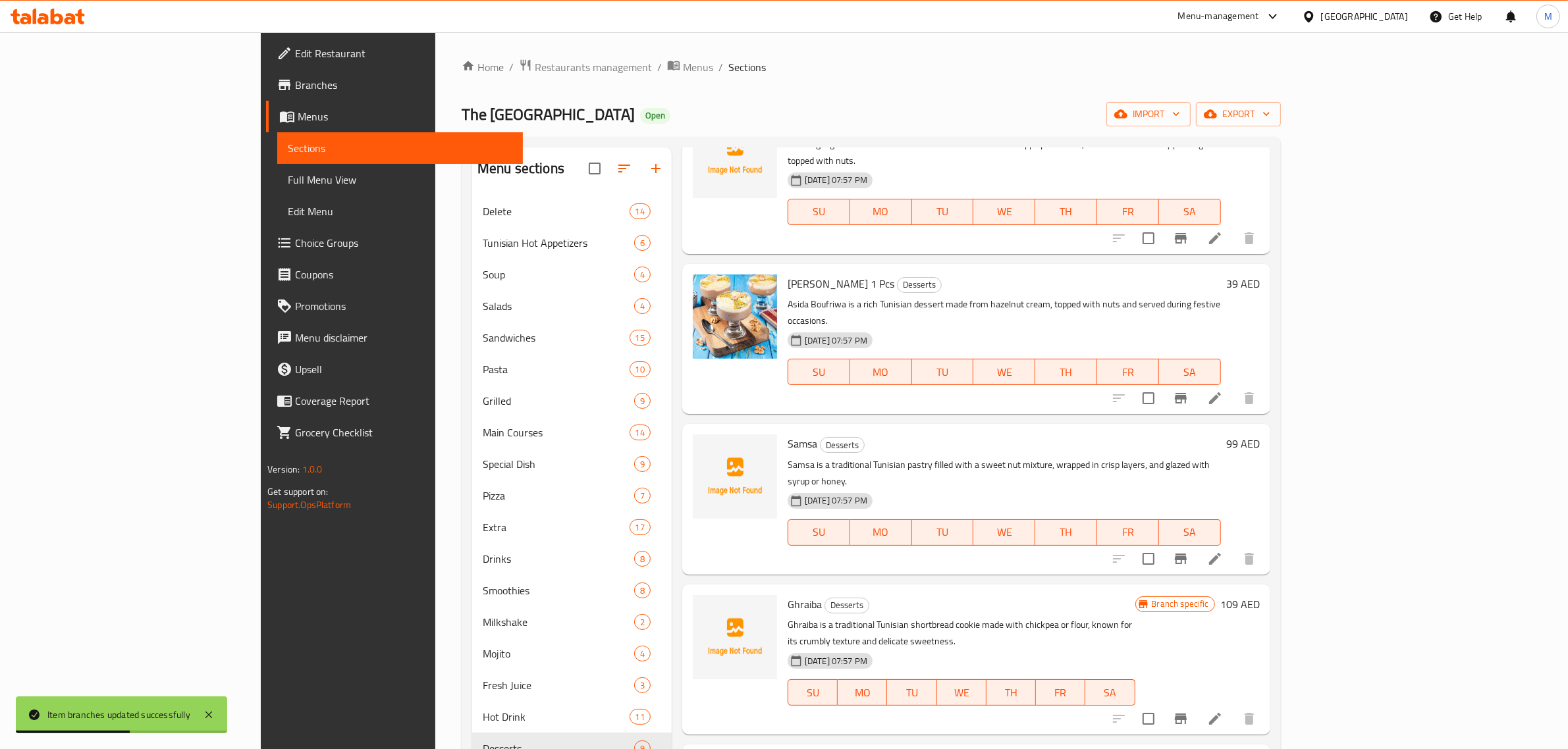
click at [1200, 430] on div "Samsa Desserts Samsa is a traditional Tunisian pastry filled with a sweet nut m…" at bounding box center [1004, 500] width 444 height 140
click at [1223, 711] on icon at bounding box center [1215, 719] width 16 height 16
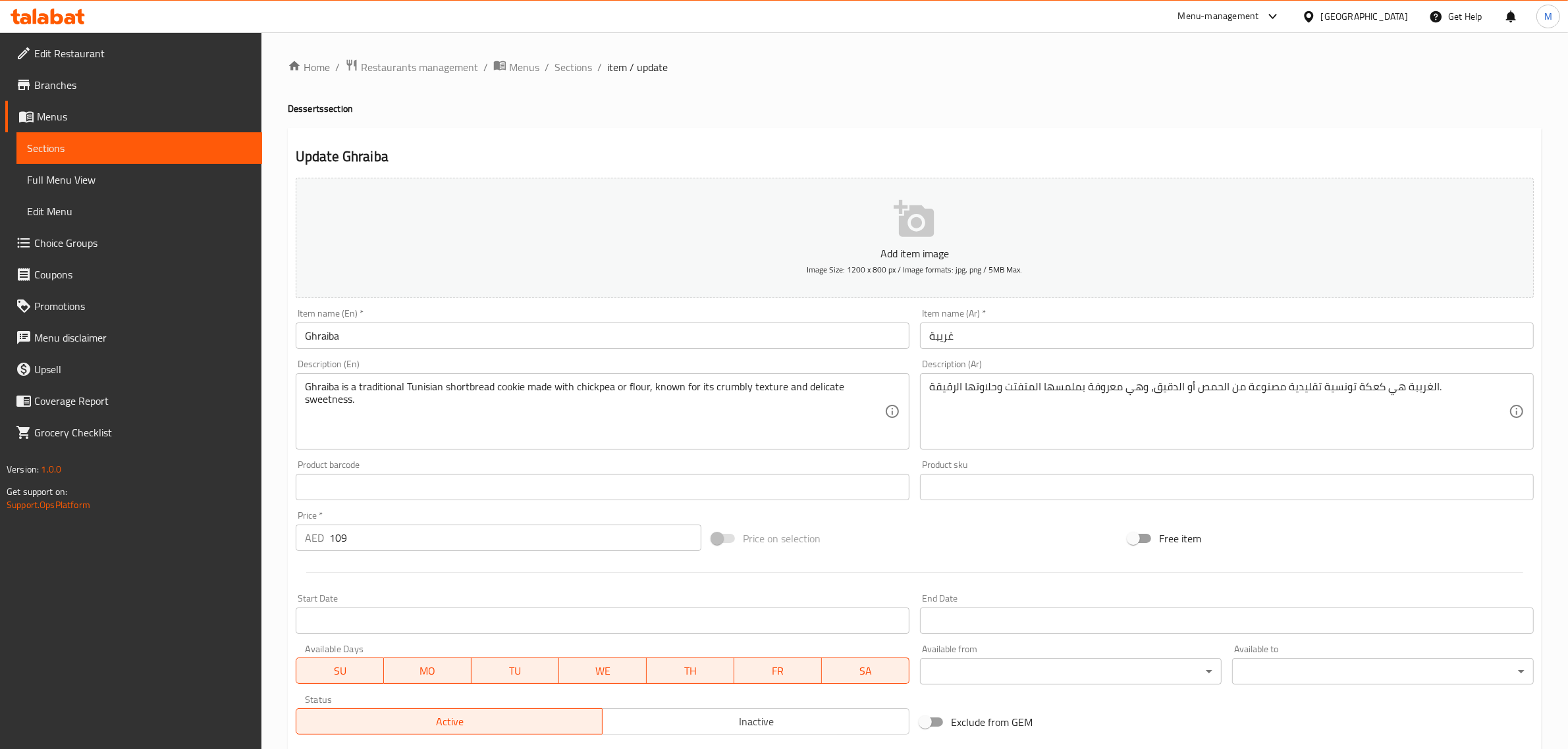
click at [986, 339] on input "غريبة" at bounding box center [1226, 336] width 614 height 27
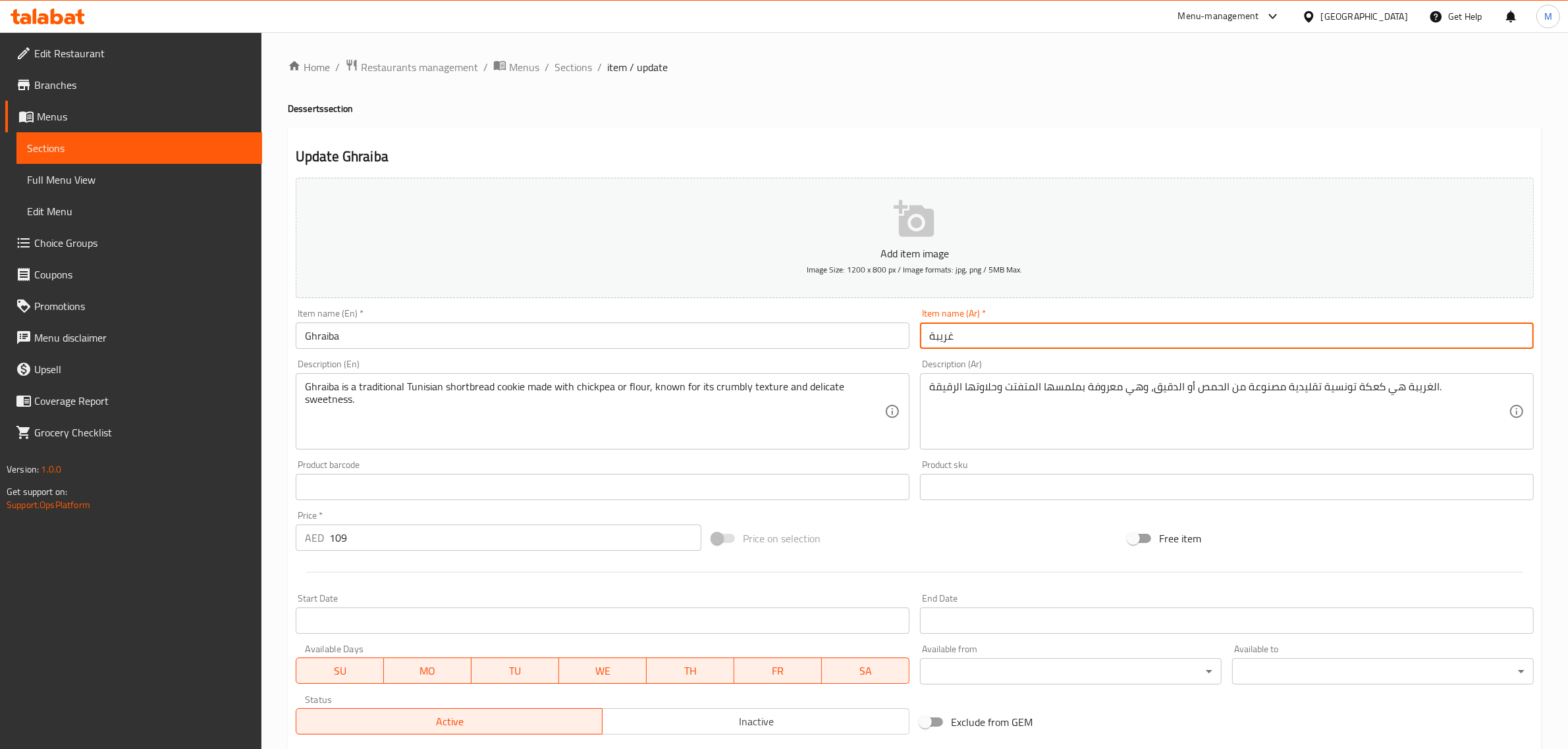
click at [986, 339] on input "غريبة" at bounding box center [1226, 336] width 614 height 27
click at [459, 333] on input "Ghraiba" at bounding box center [602, 336] width 614 height 27
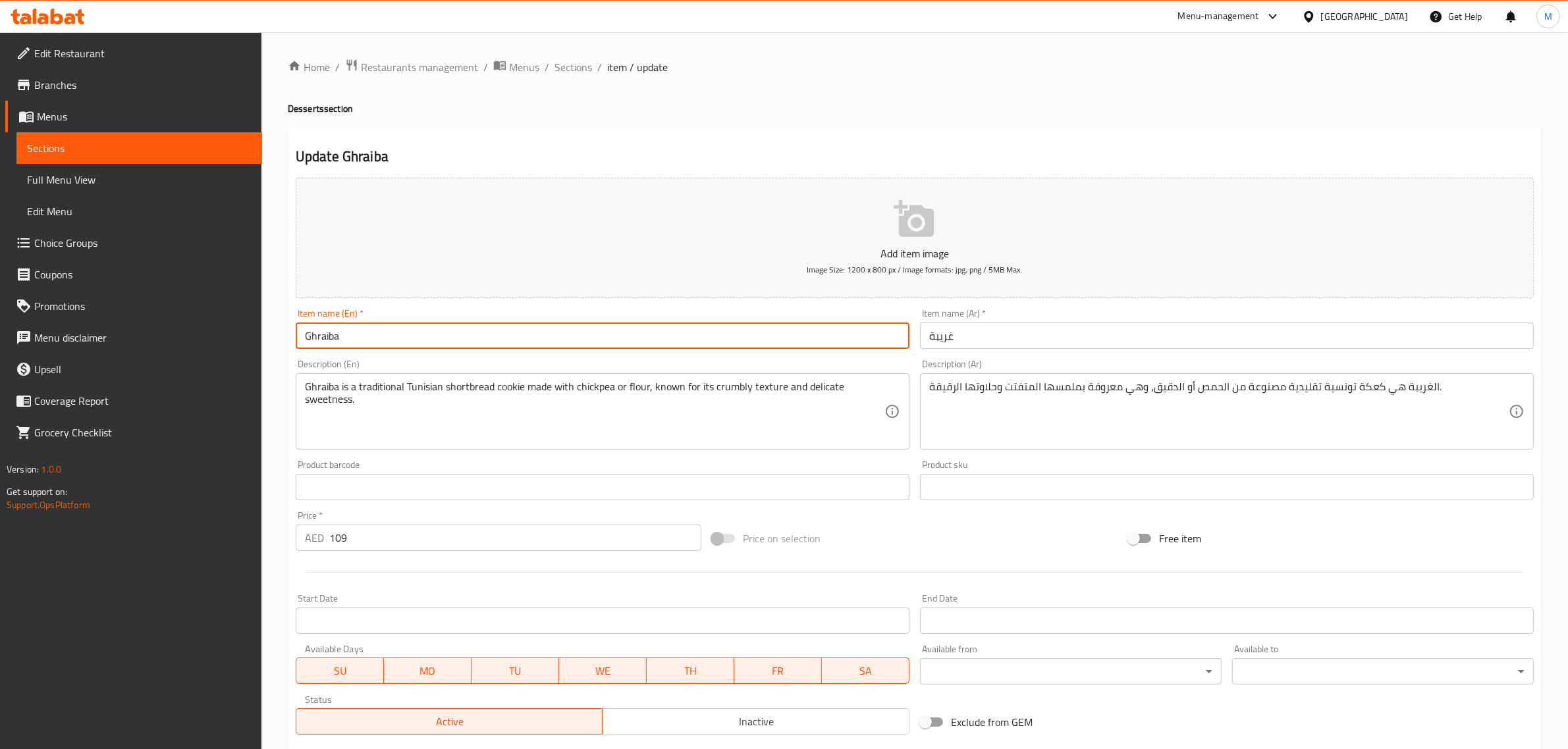
paste input "oraye"
type input "Ghorayeba"
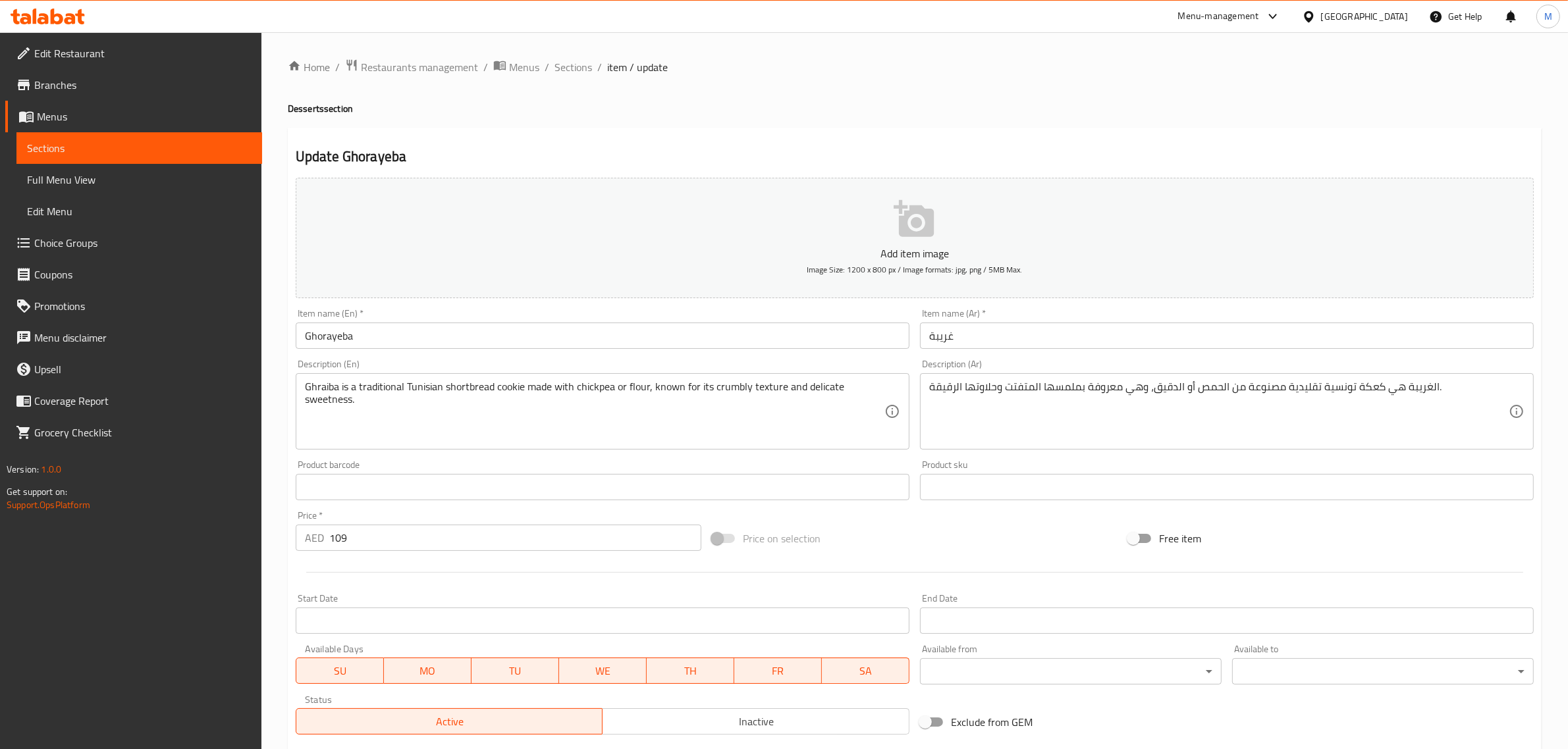
click at [916, 552] on div "Price on selection" at bounding box center [915, 538] width 416 height 35
click at [914, 551] on div "Price on selection" at bounding box center [915, 538] width 416 height 35
click at [871, 525] on div "Price on selection" at bounding box center [915, 538] width 416 height 35
click at [926, 533] on div "Price on selection" at bounding box center [915, 538] width 416 height 35
click at [891, 544] on div "Price on selection" at bounding box center [915, 538] width 416 height 35
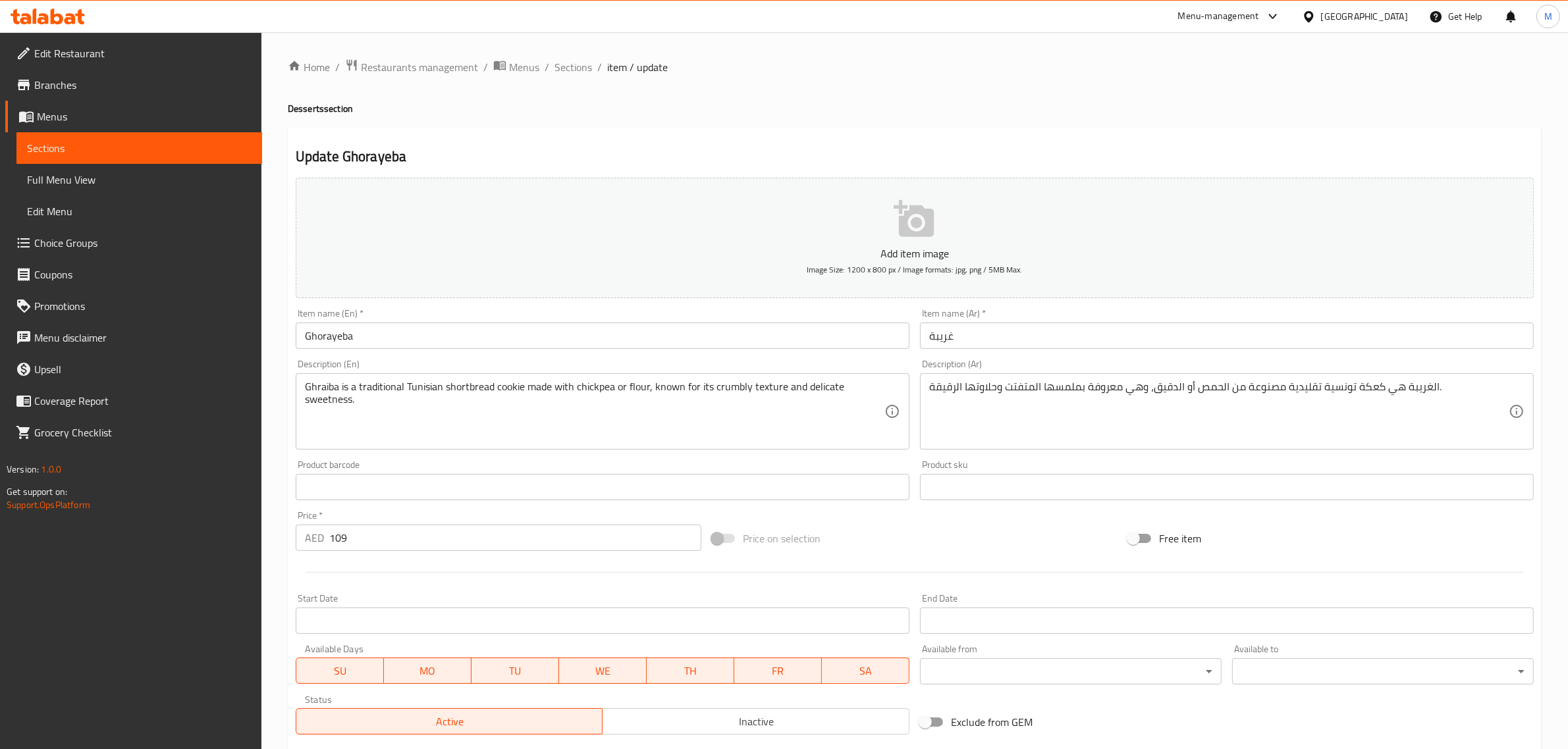
click at [894, 538] on div "Price on selection" at bounding box center [915, 538] width 416 height 35
click at [992, 528] on div "Price on selection" at bounding box center [915, 538] width 416 height 35
click at [1067, 516] on div "Add item image Image Size: 1200 x 800 px / Image formats: jpg, png / 5MB Max. I…" at bounding box center [915, 456] width 1249 height 568
click at [916, 525] on div "Price on selection" at bounding box center [915, 538] width 416 height 35
drag, startPoint x: 941, startPoint y: 529, endPoint x: 949, endPoint y: 526, distance: 8.5
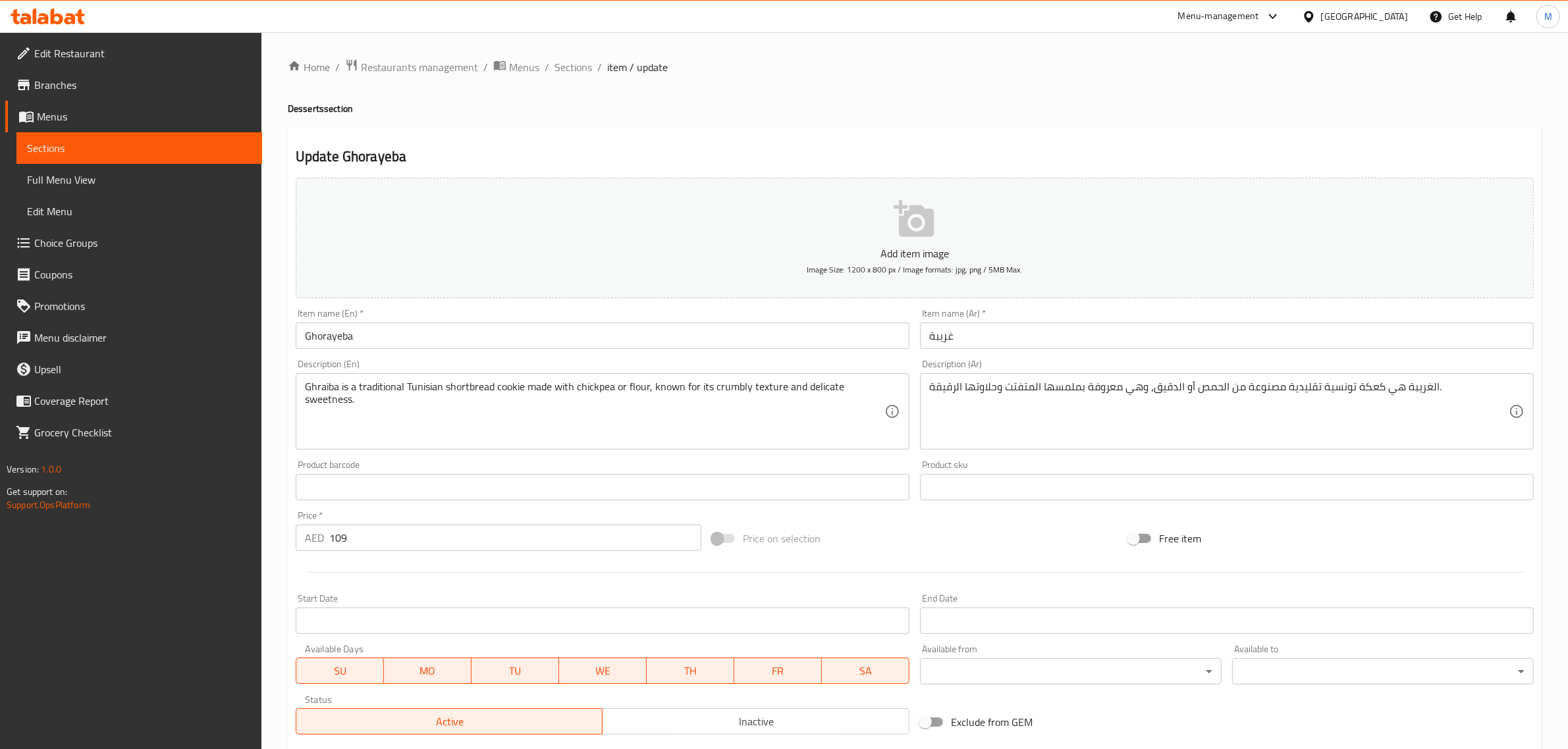
click at [940, 529] on div "Price on selection" at bounding box center [915, 538] width 416 height 35
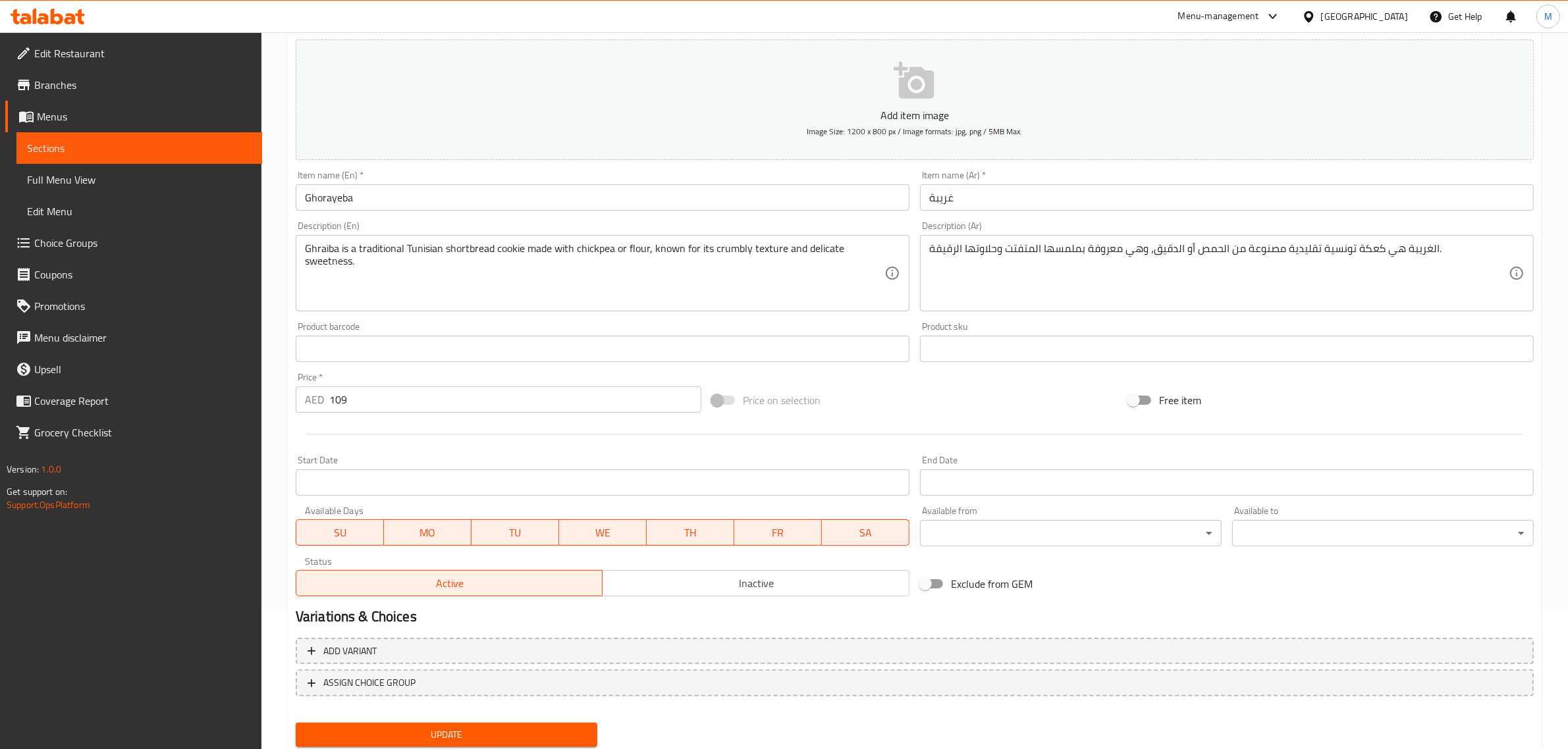
scroll to position [179, 0]
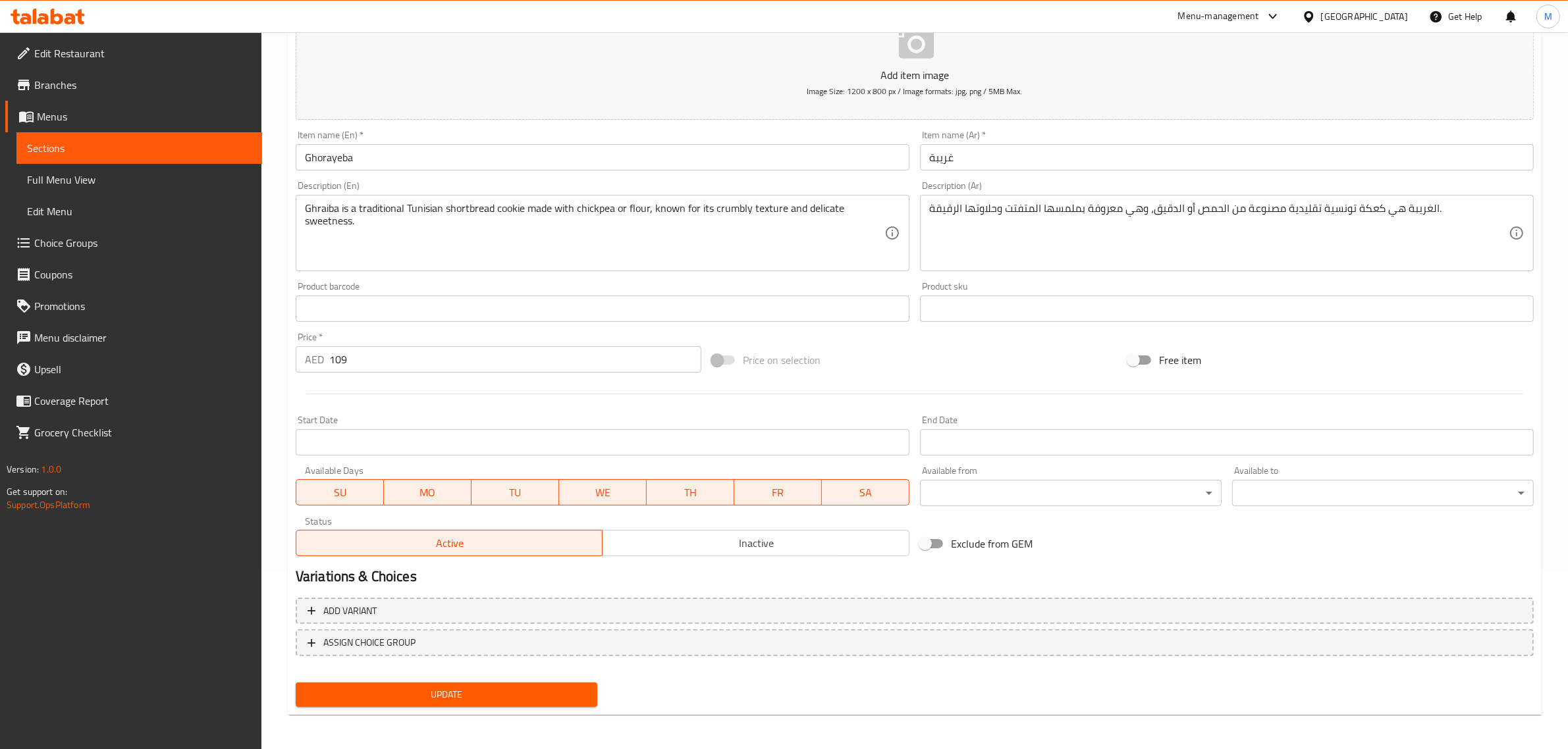
drag, startPoint x: 526, startPoint y: 696, endPoint x: 530, endPoint y: 687, distance: 9.8
click at [526, 696] on span "Update" at bounding box center [446, 695] width 280 height 16
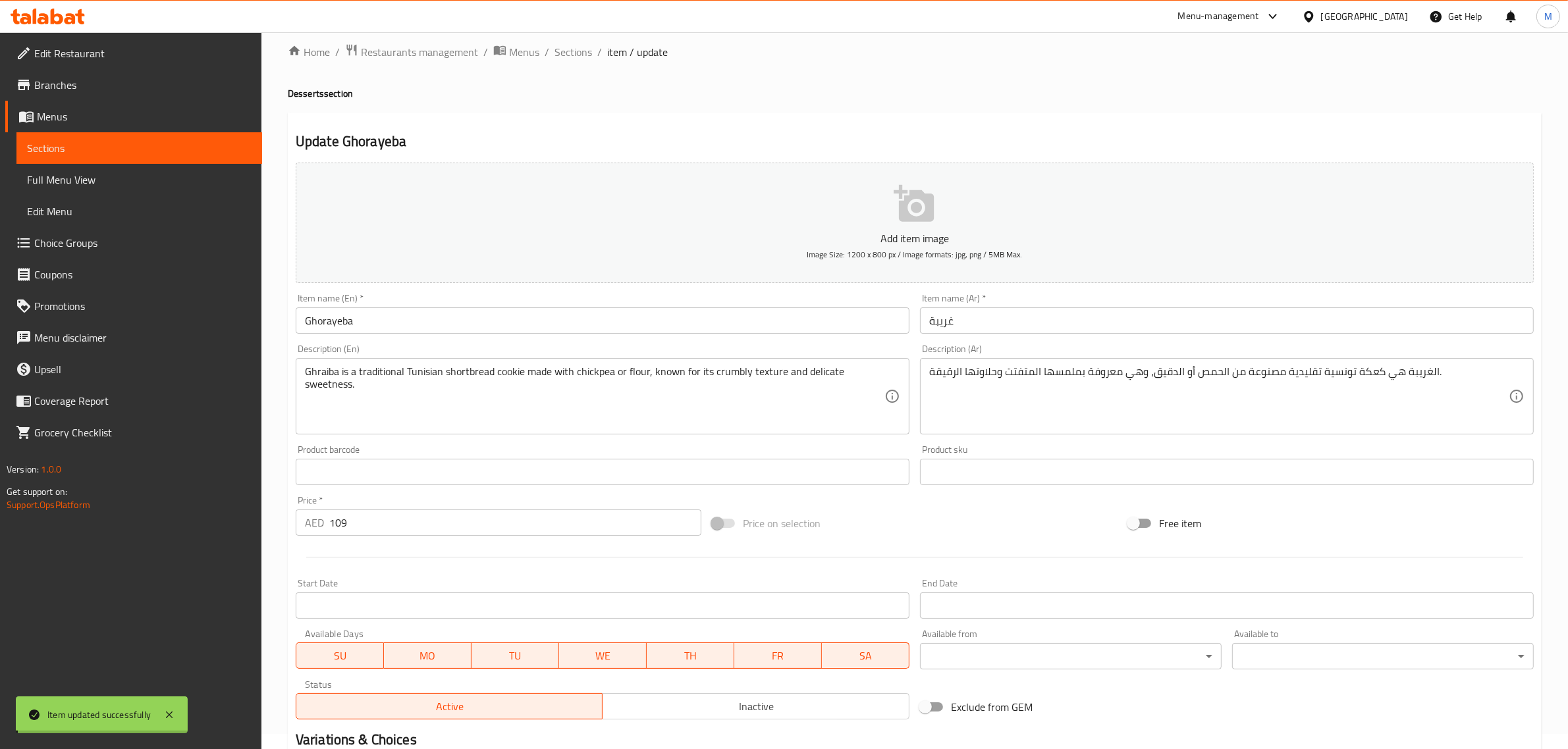
scroll to position [0, 0]
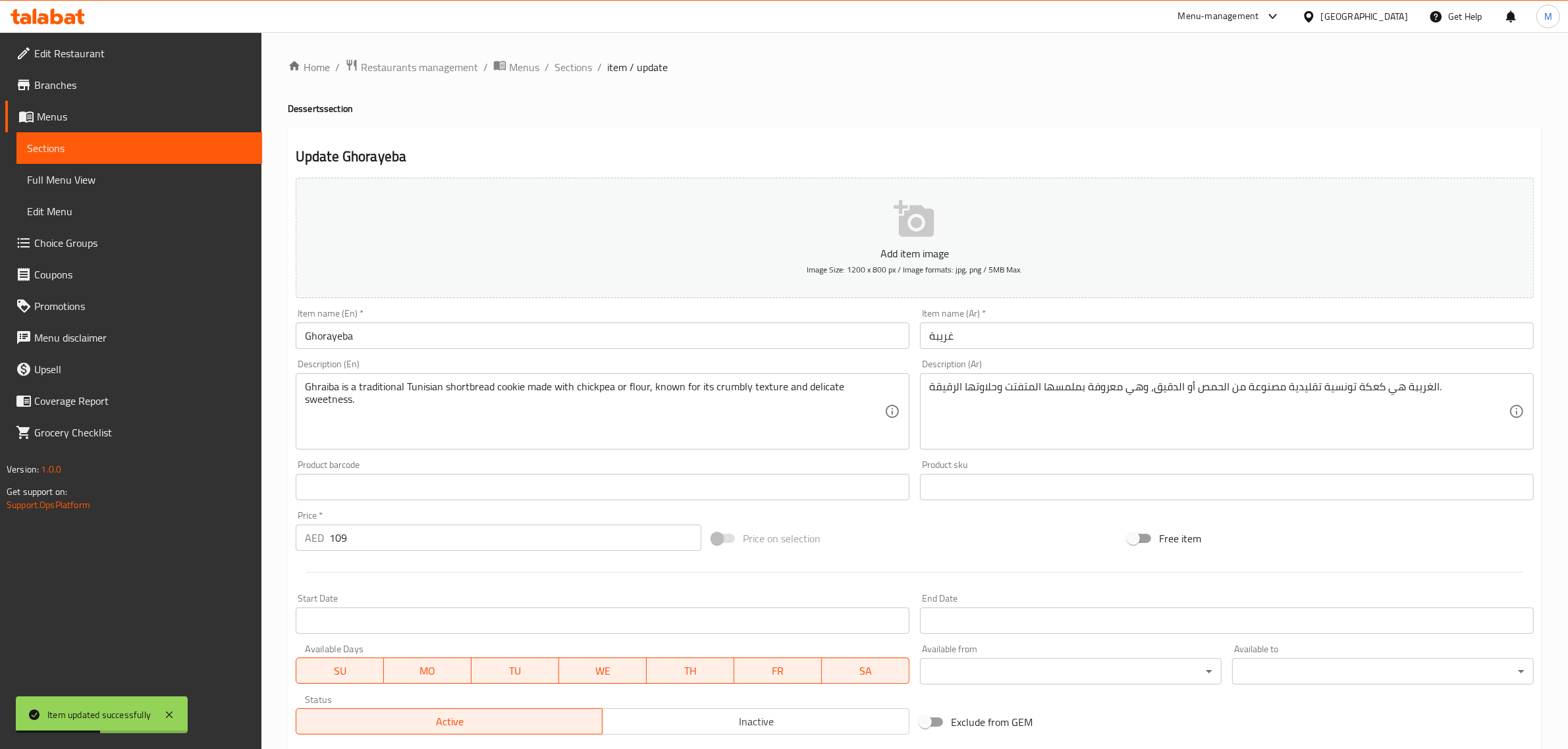
click at [382, 331] on input "Ghorayeba" at bounding box center [602, 336] width 614 height 27
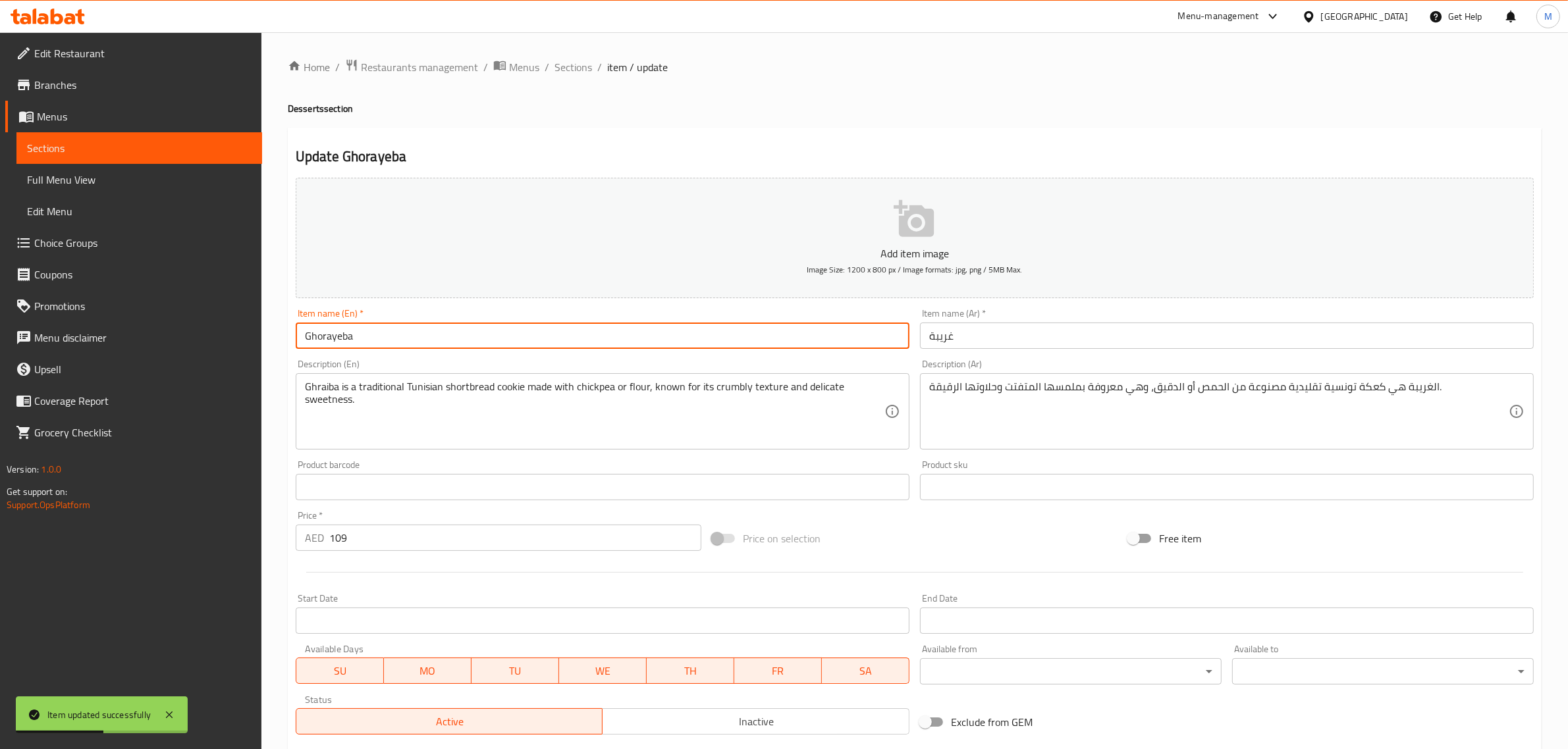
click at [382, 331] on input "Ghorayeba" at bounding box center [602, 336] width 614 height 27
click at [382, 330] on input "Ghorayeba" at bounding box center [602, 336] width 614 height 27
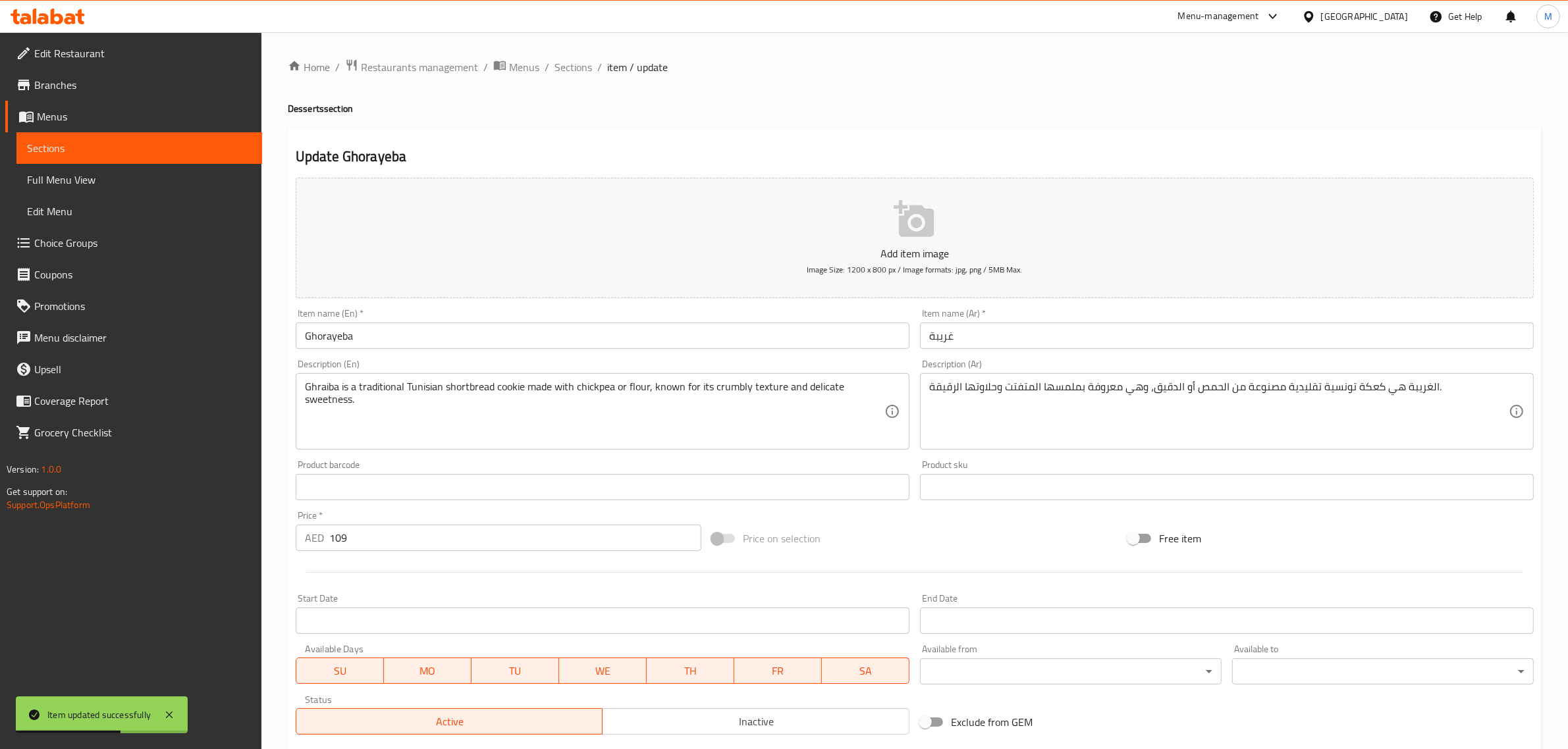
drag, startPoint x: 357, startPoint y: 370, endPoint x: 347, endPoint y: 373, distance: 10.4
click at [356, 371] on div "Description (En) Ghraiba is a traditional Tunisian shortbread cookie made with …" at bounding box center [602, 405] width 614 height 91
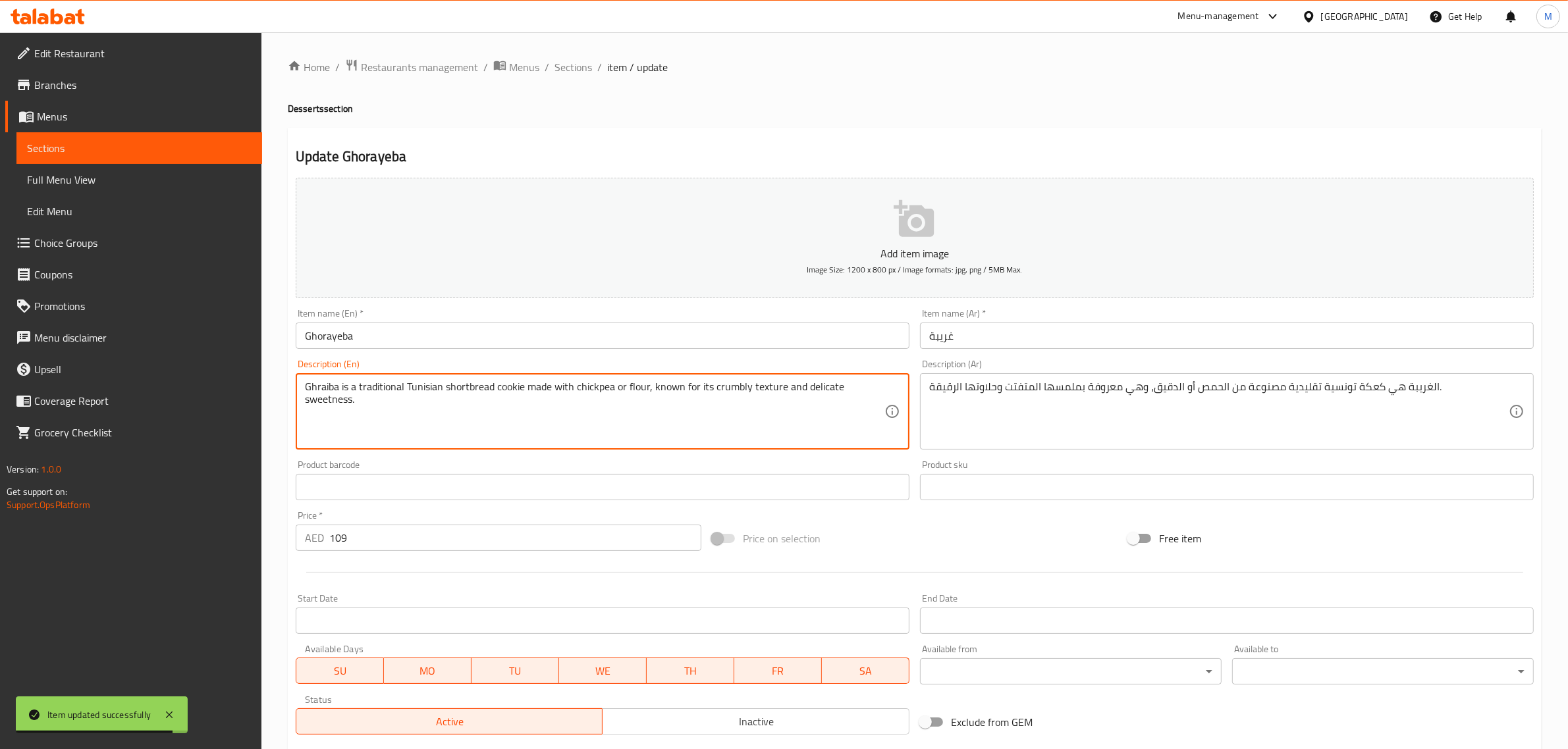
drag, startPoint x: 338, startPoint y: 385, endPoint x: 299, endPoint y: 385, distance: 39.0
click at [299, 385] on div "Ghraiba is a traditional Tunisian shortbread cookie made with chickpea or flour…" at bounding box center [602, 412] width 614 height 77
paste textarea "oraye"
type textarea "Ghorayeba is a traditional Tunisian shortbread cookie made with chickpea or flo…"
click at [881, 527] on div "Price on selection" at bounding box center [915, 538] width 416 height 35
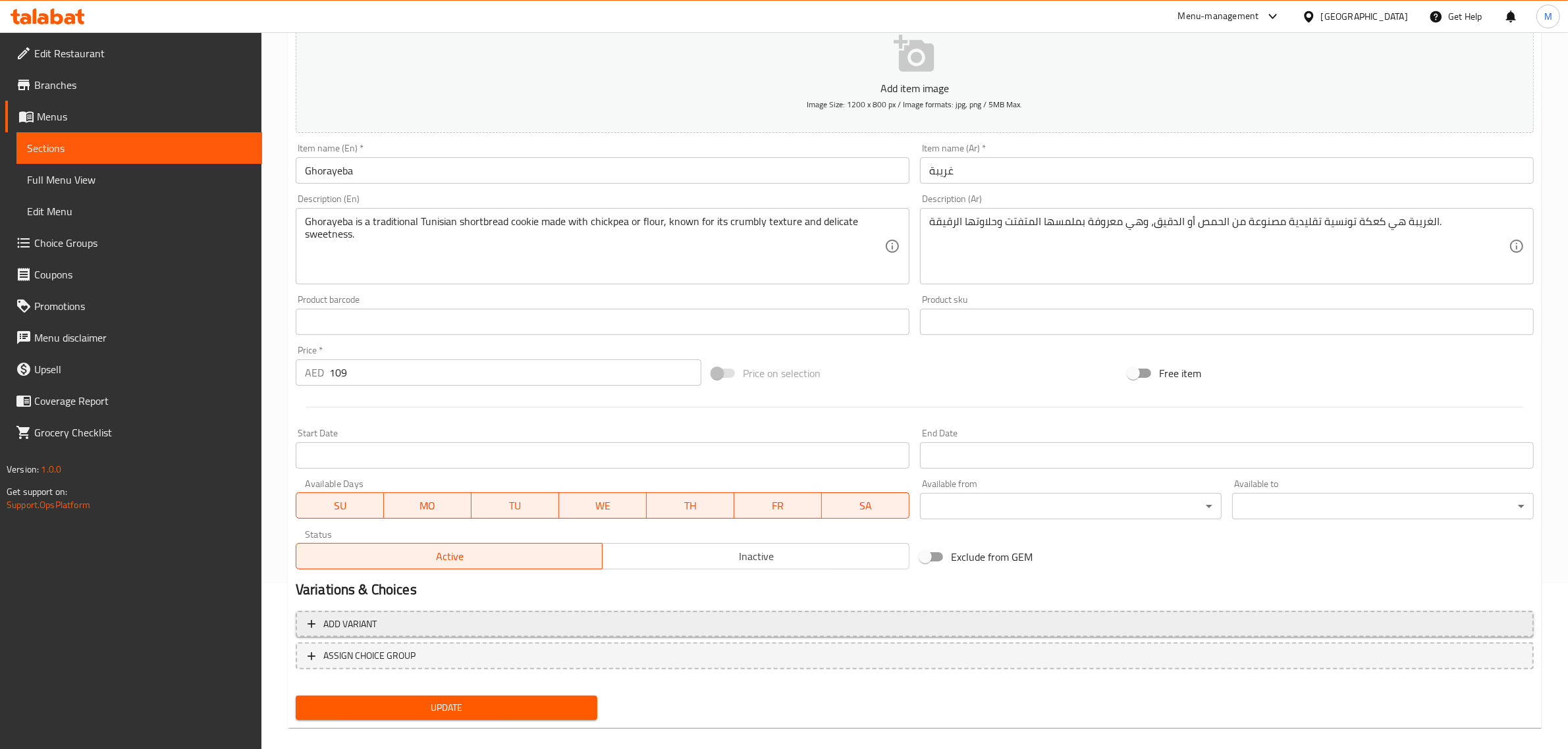
scroll to position [179, 0]
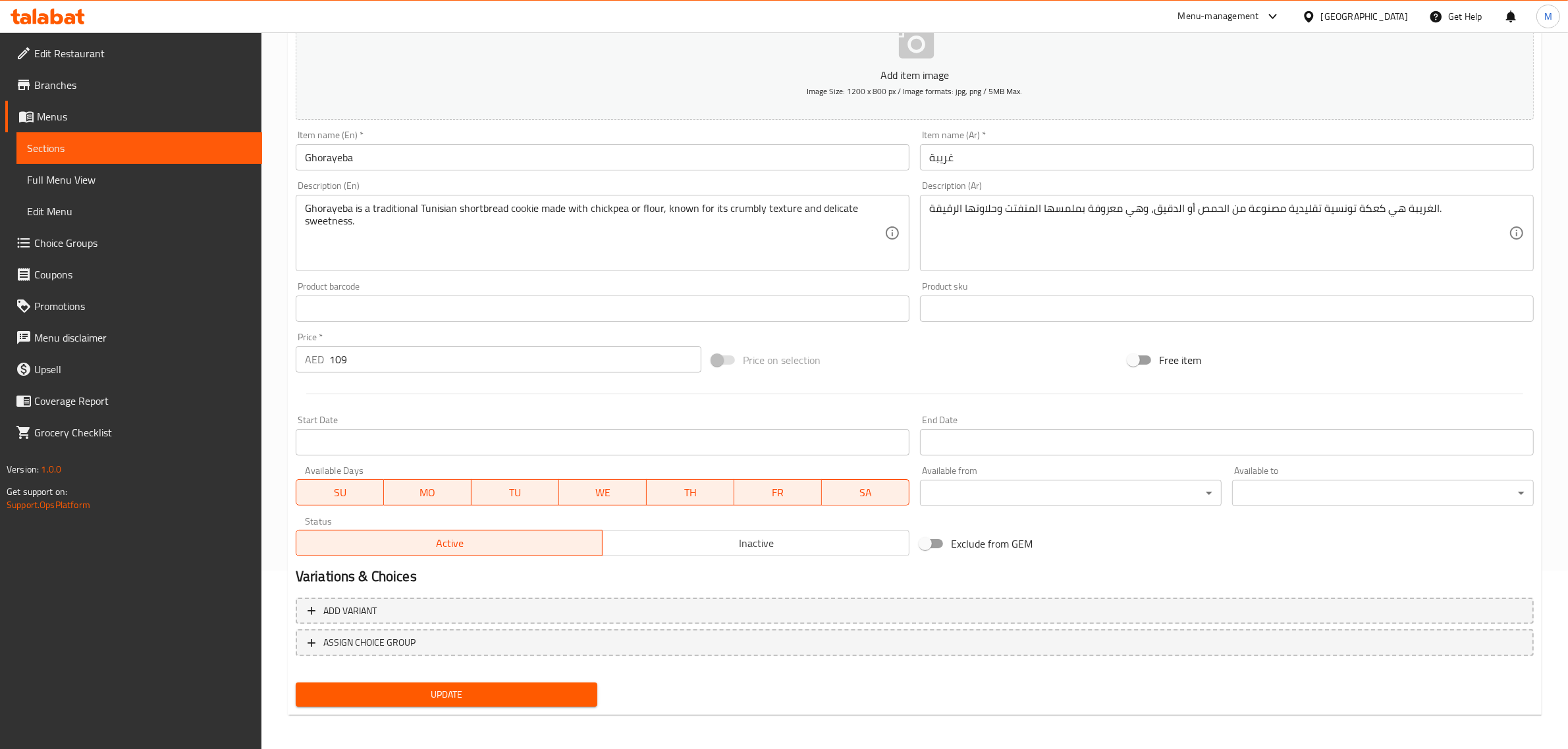
click at [471, 683] on button "Update" at bounding box center [447, 695] width 302 height 24
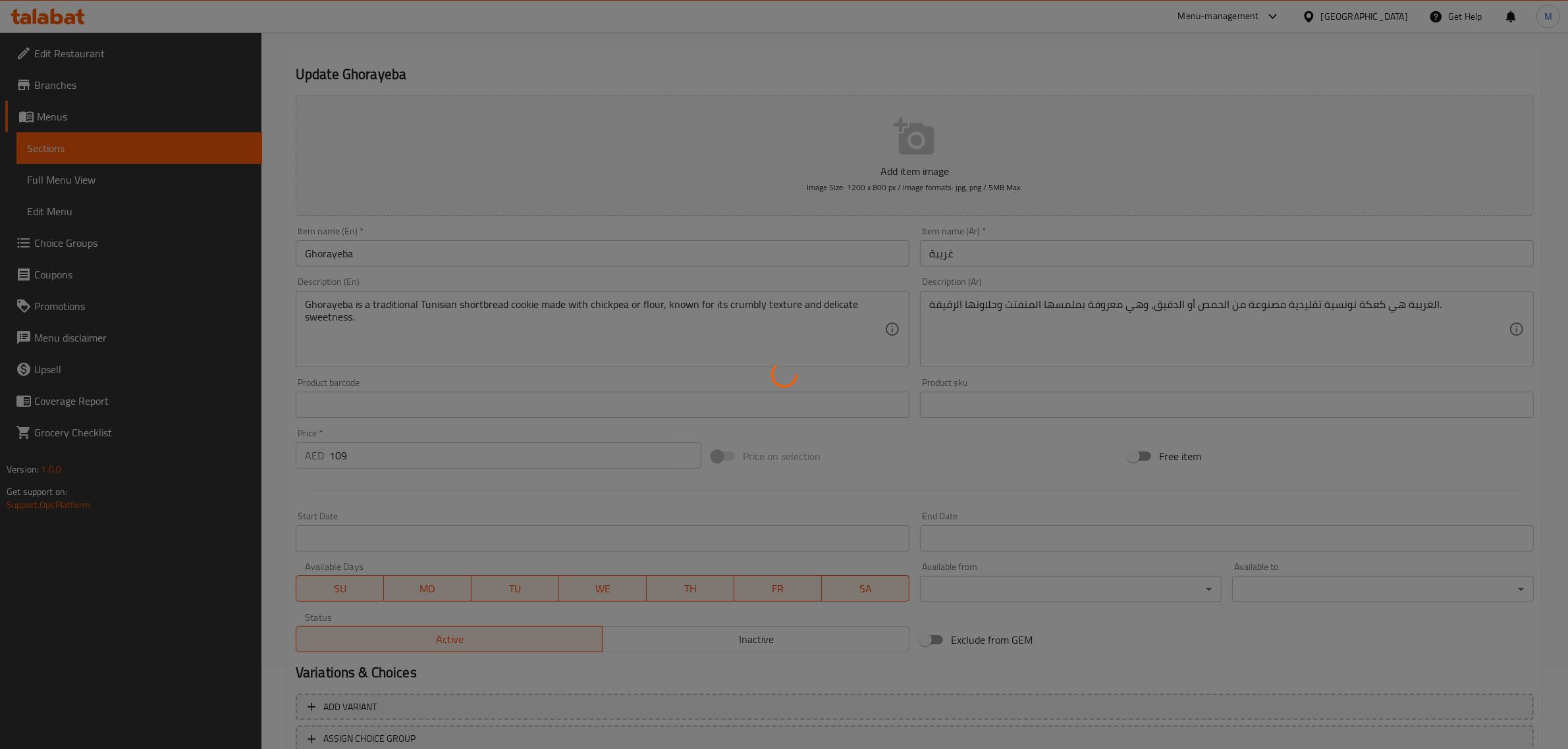
scroll to position [0, 0]
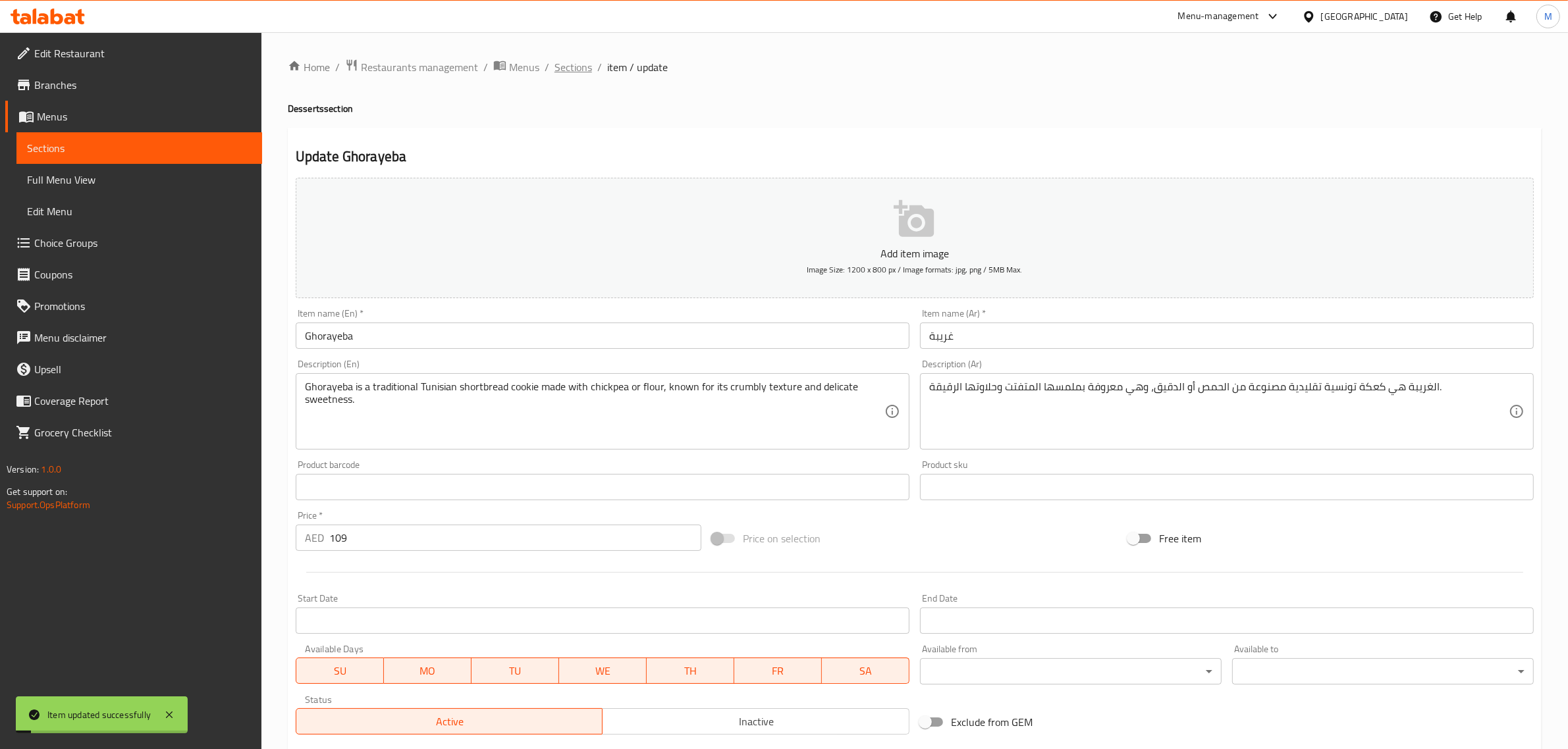
click at [578, 64] on span "Sections" at bounding box center [574, 67] width 38 height 16
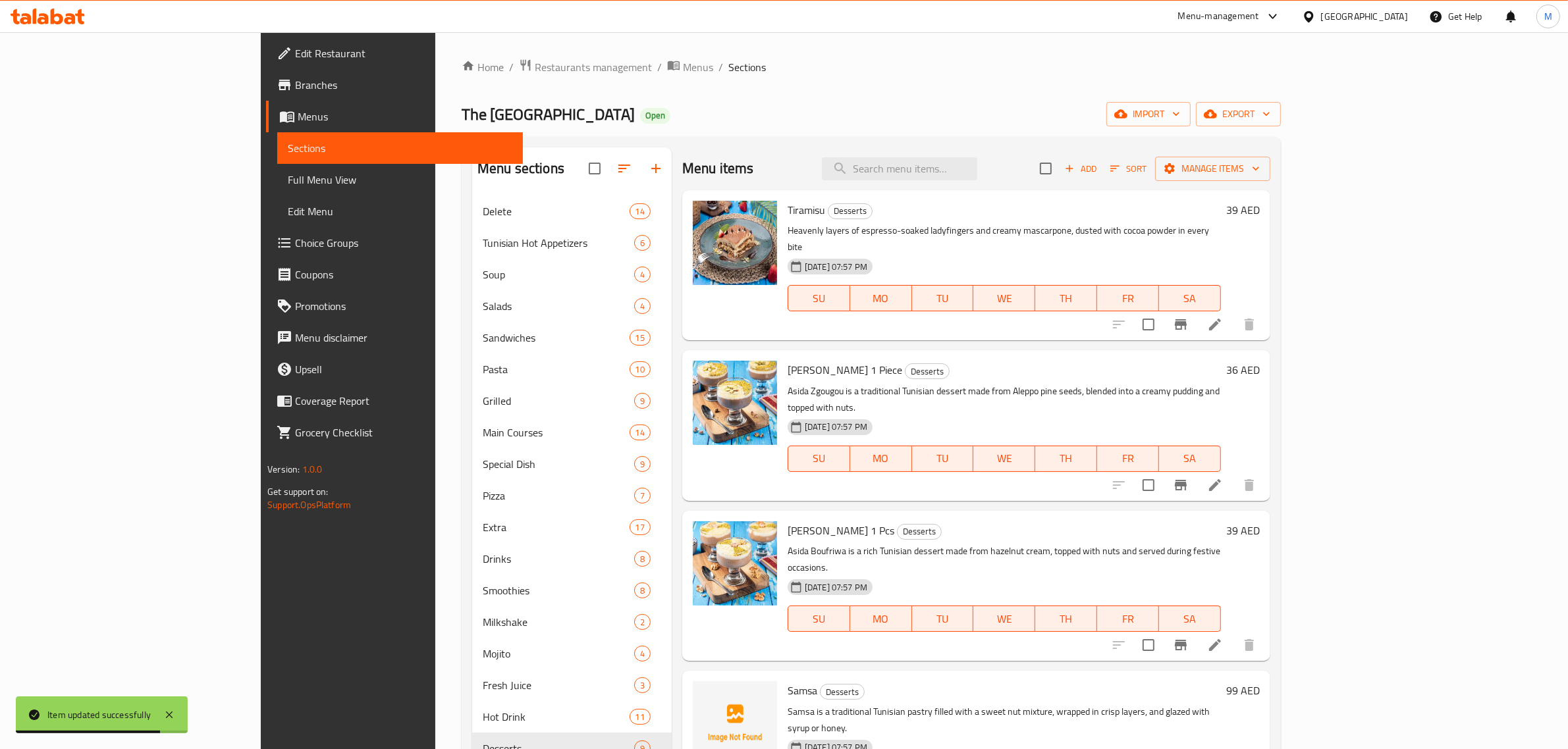
click at [1258, 113] on div "The Sandwich District Open import export" at bounding box center [871, 114] width 819 height 24
click at [919, 521] on h6 "Asida Boufriwa 1 Pcs Desserts" at bounding box center [1004, 530] width 433 height 18
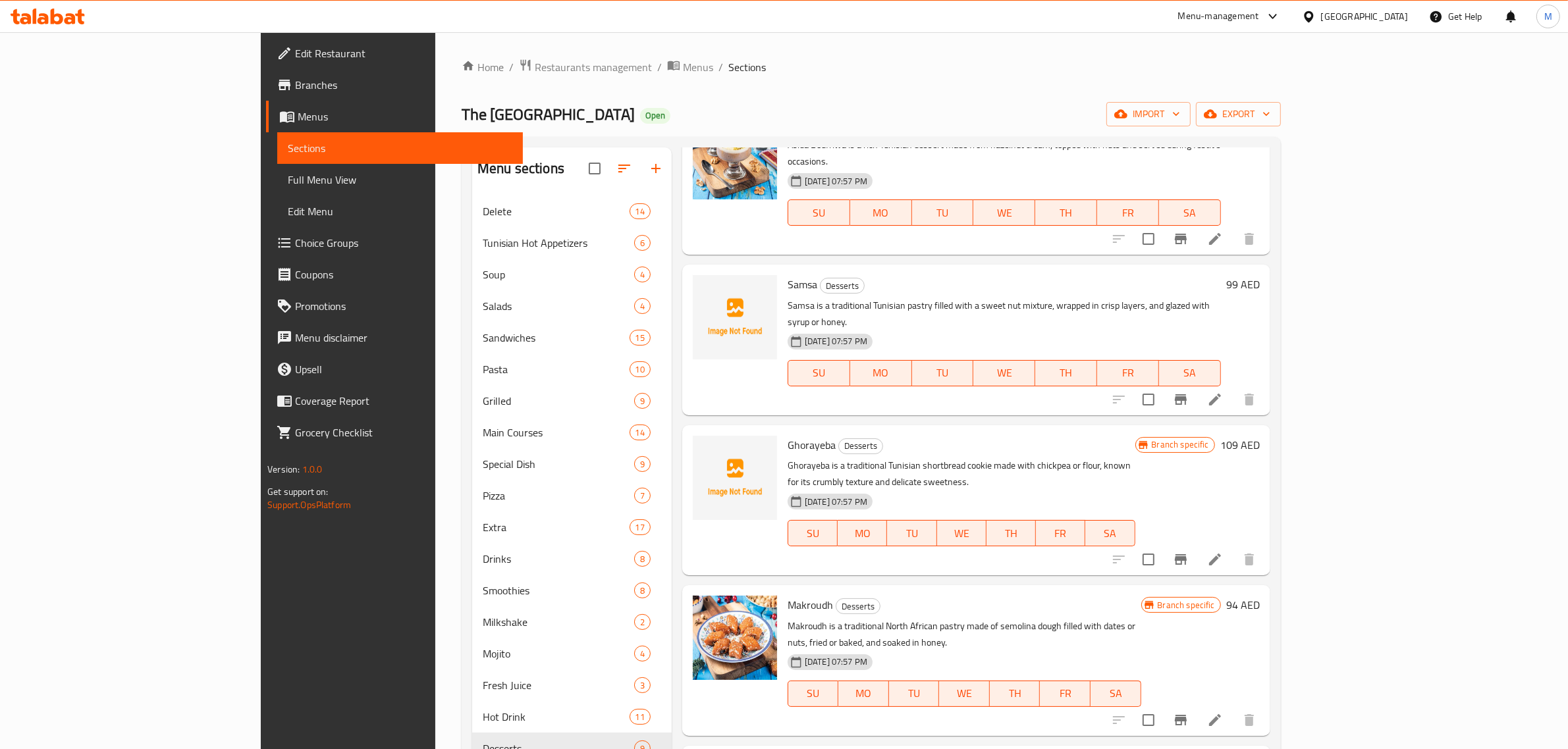
scroll to position [488, 0]
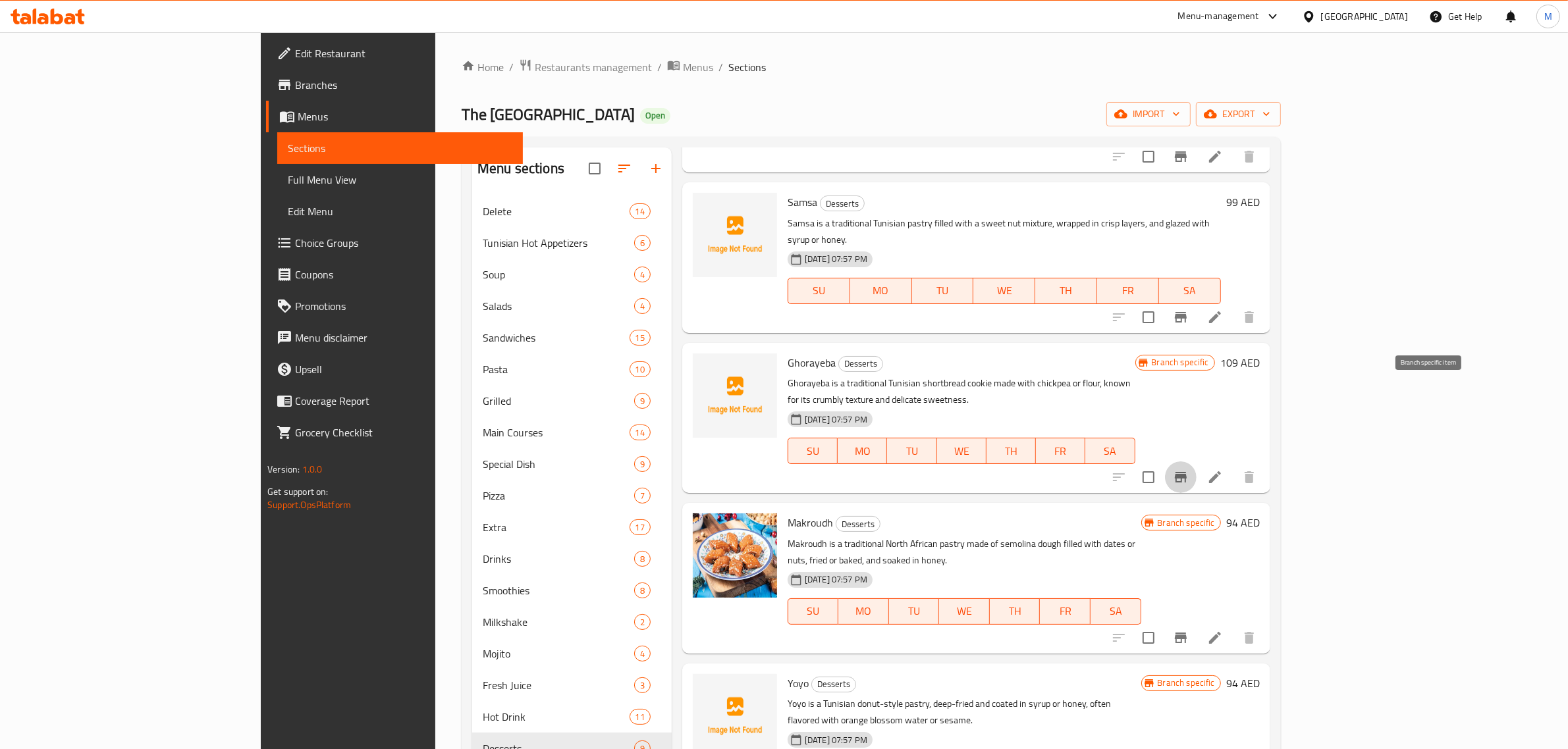
click at [1187, 472] on icon "Branch-specific-item" at bounding box center [1181, 477] width 12 height 10
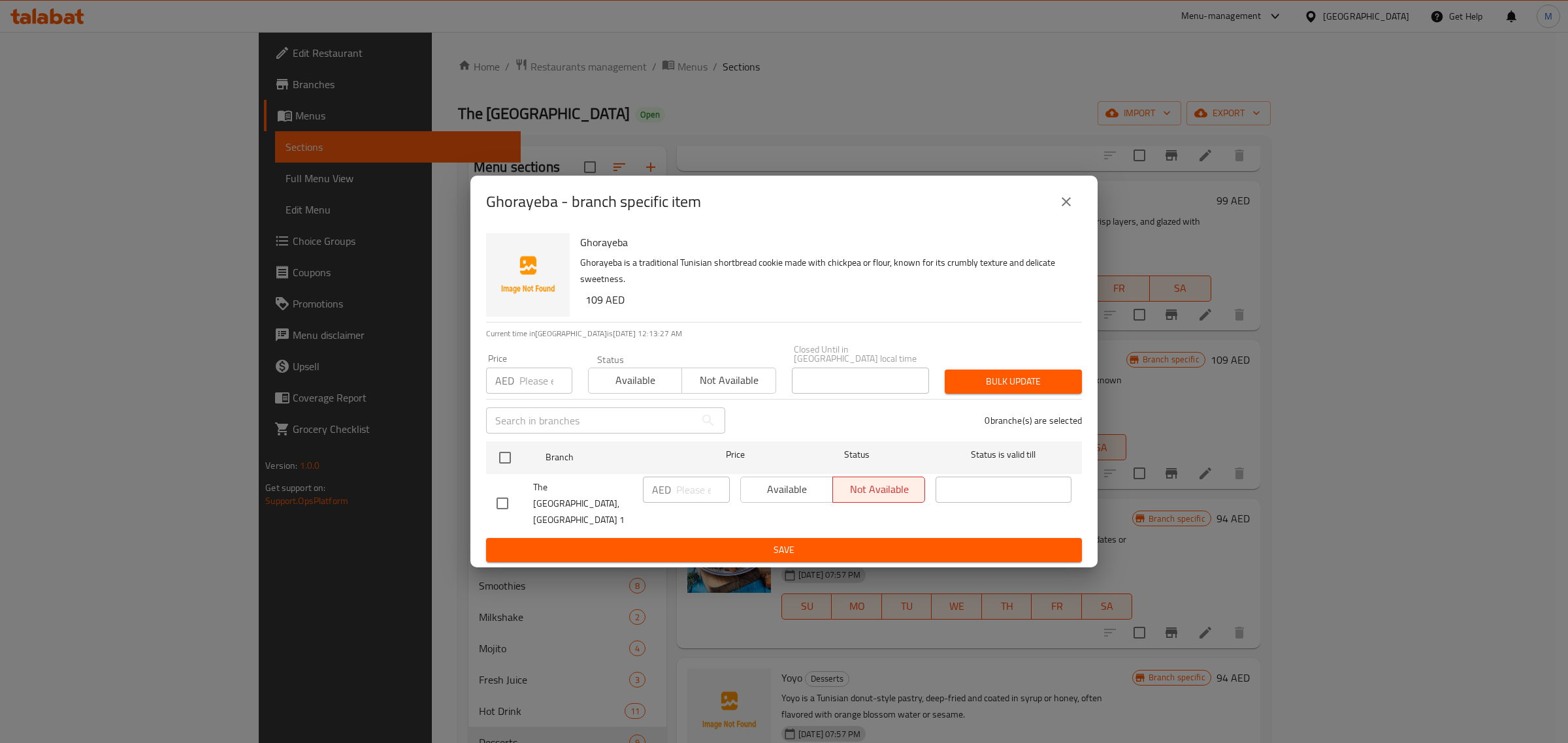
click at [501, 510] on input "checkbox" at bounding box center [502, 503] width 27 height 27
checkbox input "true"
click at [757, 499] on span "Available" at bounding box center [787, 490] width 81 height 19
drag, startPoint x: 787, startPoint y: 539, endPoint x: 807, endPoint y: 537, distance: 20.1
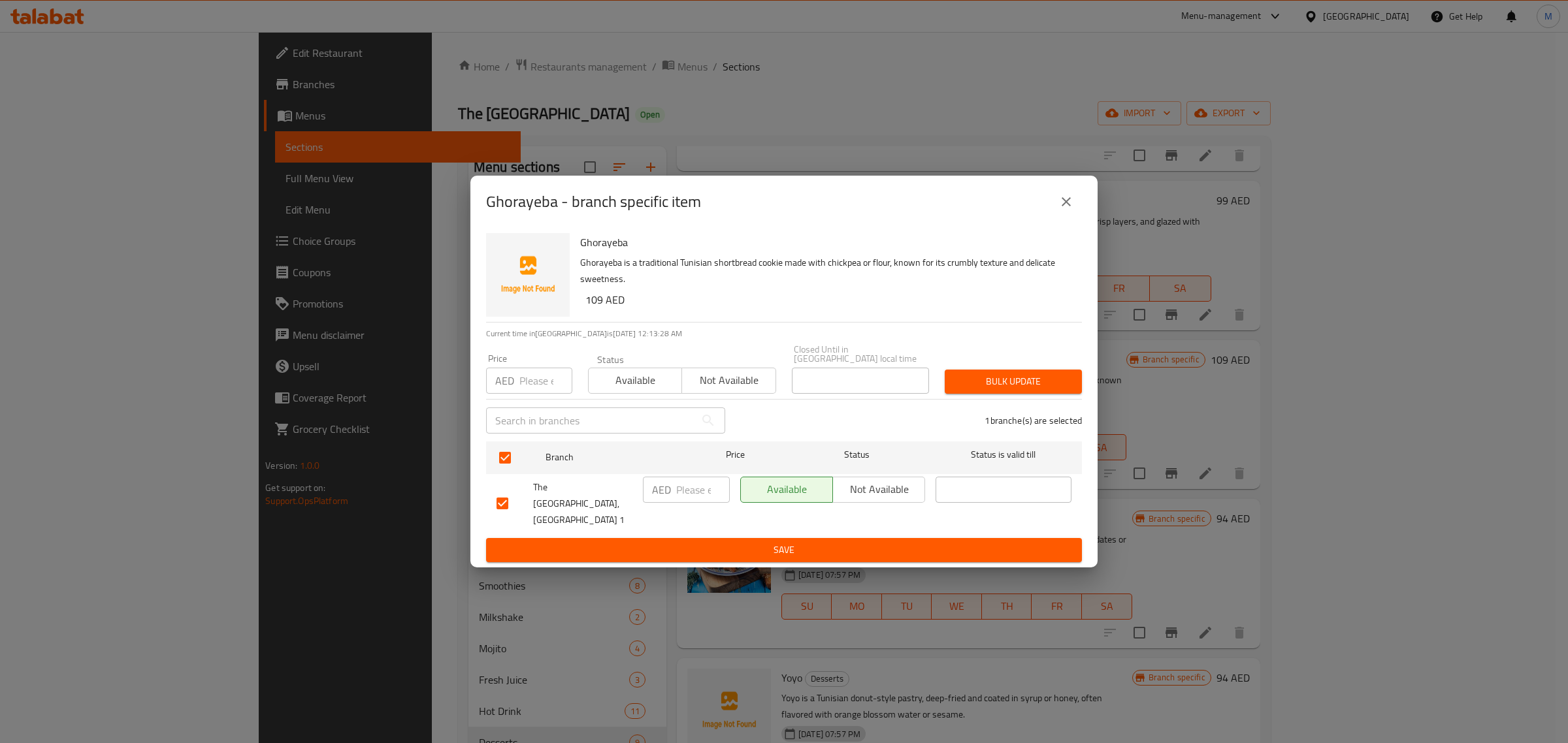
click at [790, 542] on span "Save" at bounding box center [784, 550] width 575 height 16
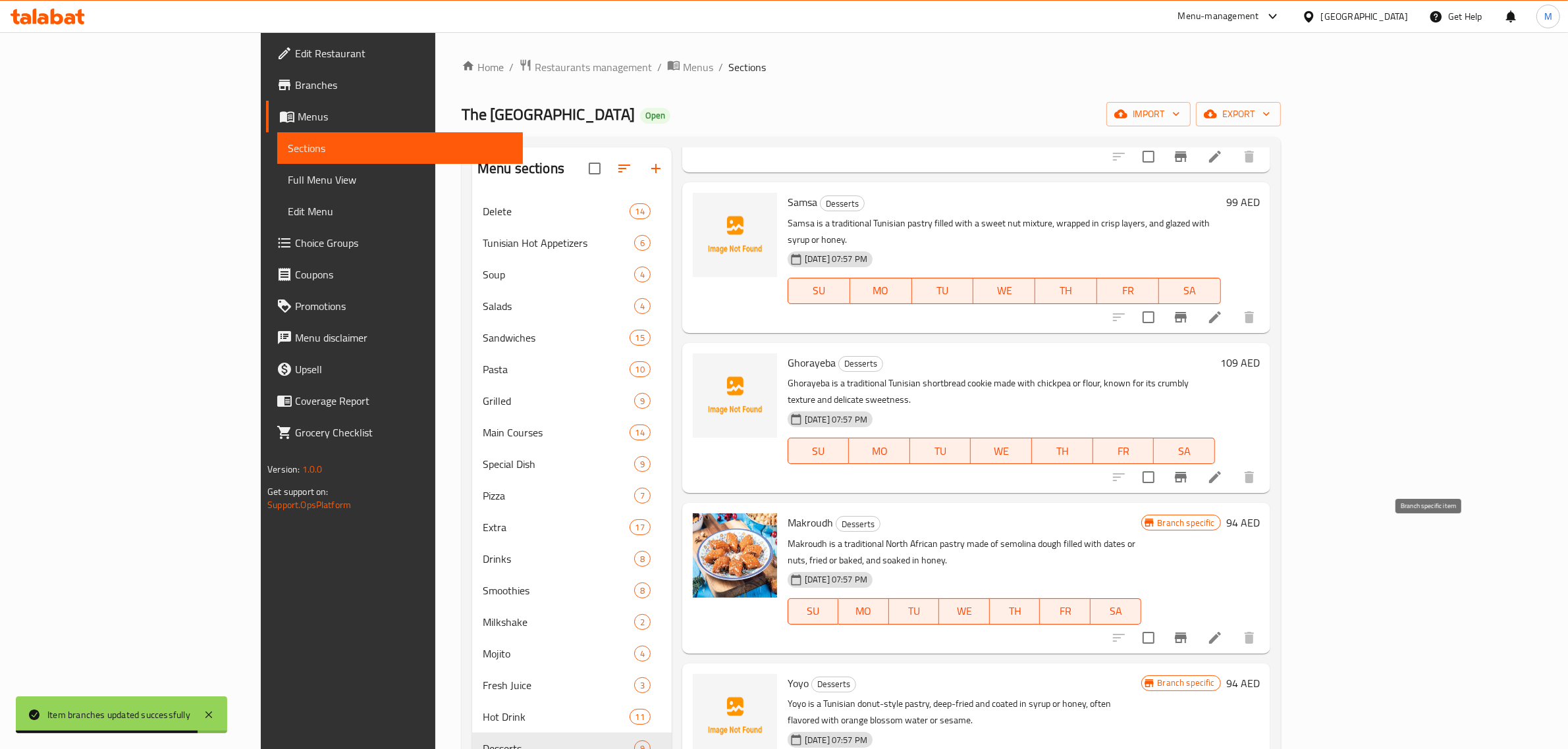
click at [1189, 630] on icon "Branch-specific-item" at bounding box center [1181, 638] width 16 height 16
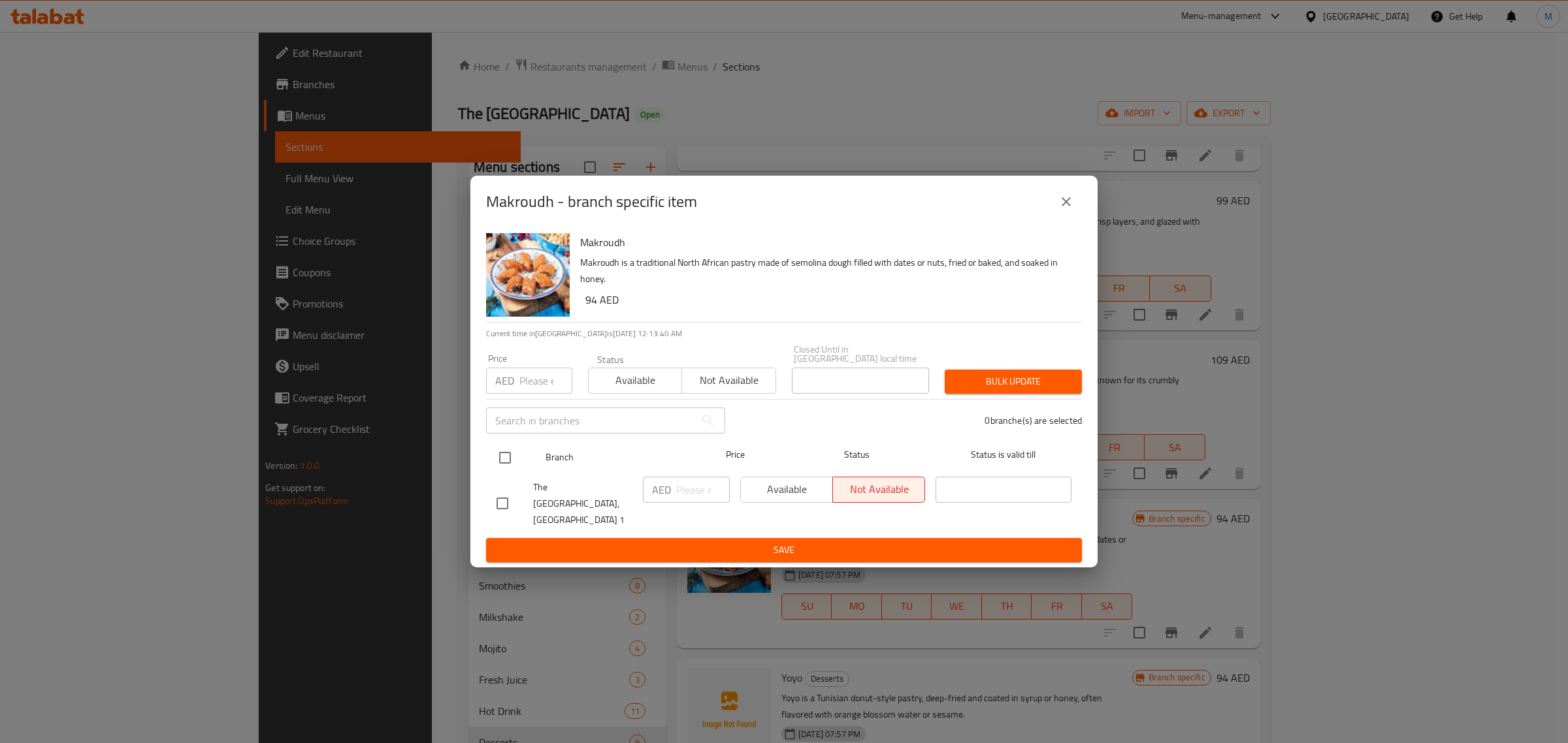
drag, startPoint x: 502, startPoint y: 462, endPoint x: 509, endPoint y: 465, distance: 7.6
click at [504, 464] on input "checkbox" at bounding box center [505, 458] width 27 height 27
checkbox input "true"
click at [766, 499] on span "Available" at bounding box center [787, 490] width 81 height 19
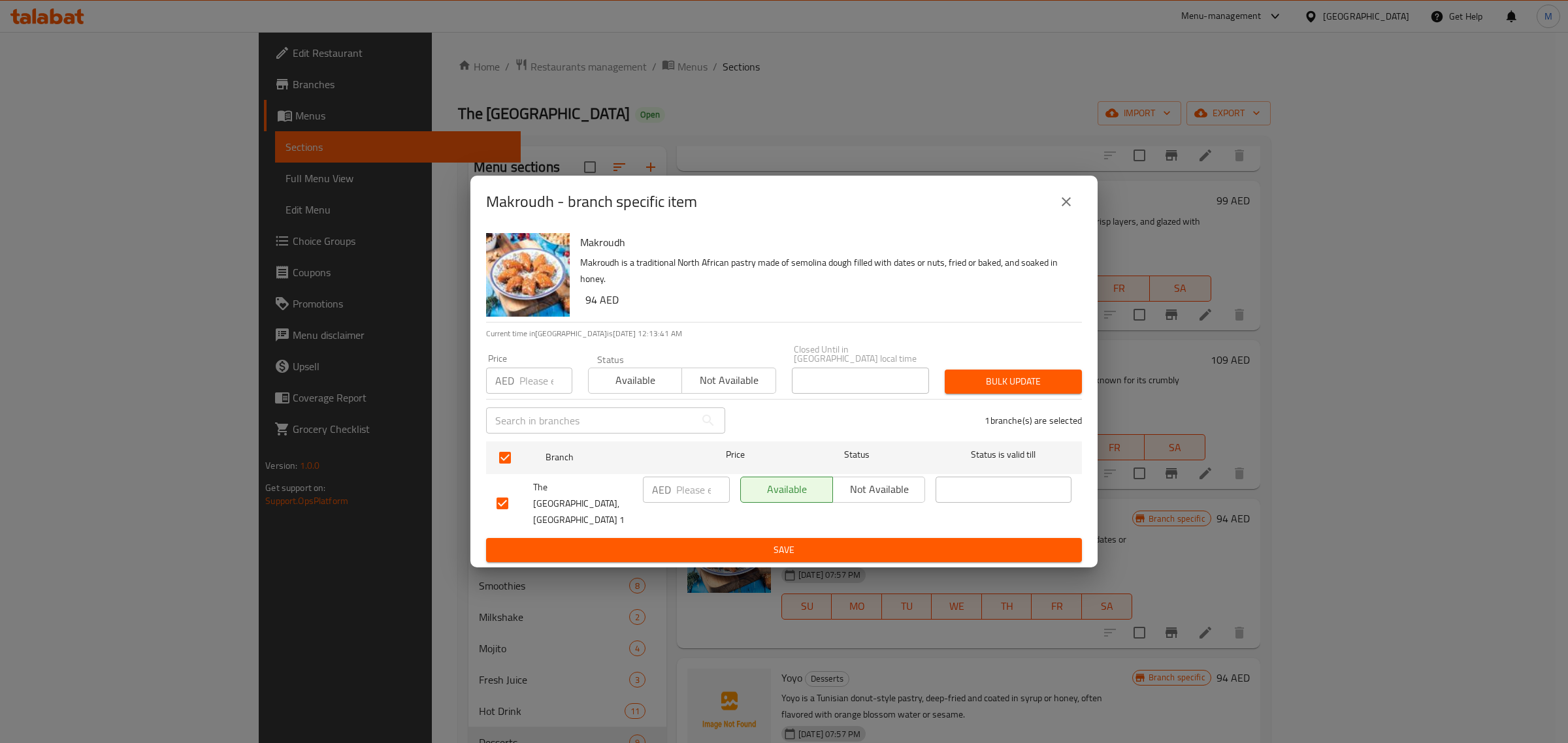
click at [801, 547] on span "Save" at bounding box center [784, 550] width 575 height 16
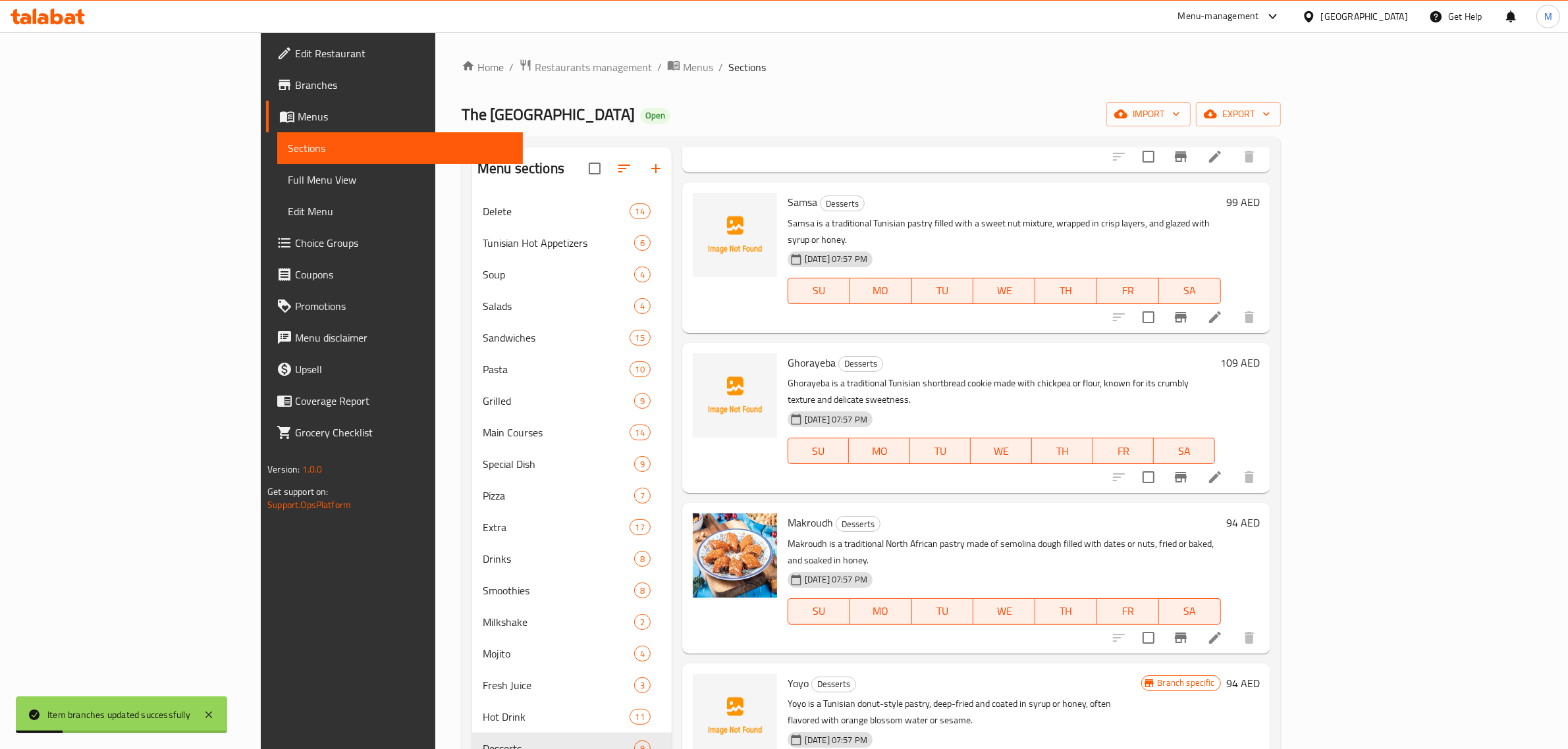
click at [1083, 674] on h6 "Yoyo Desserts" at bounding box center [965, 683] width 354 height 18
click at [1089, 669] on div "Yoyo Desserts Yoyo is a Tunisian donut-style pastry, deep-fried and coated in s…" at bounding box center [965, 739] width 364 height 140
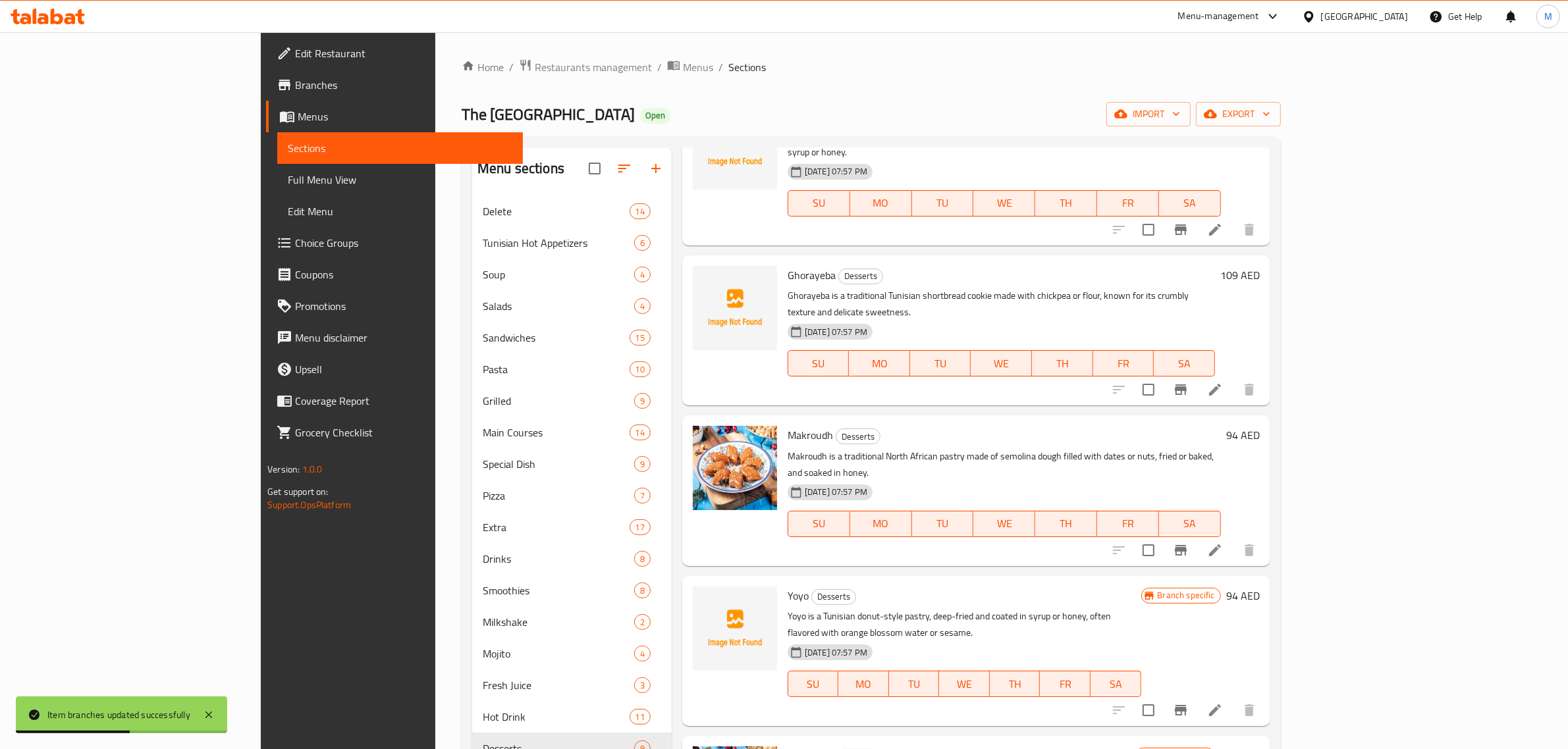
scroll to position [577, 0]
click at [1189, 702] on icon "Branch-specific-item" at bounding box center [1181, 710] width 16 height 16
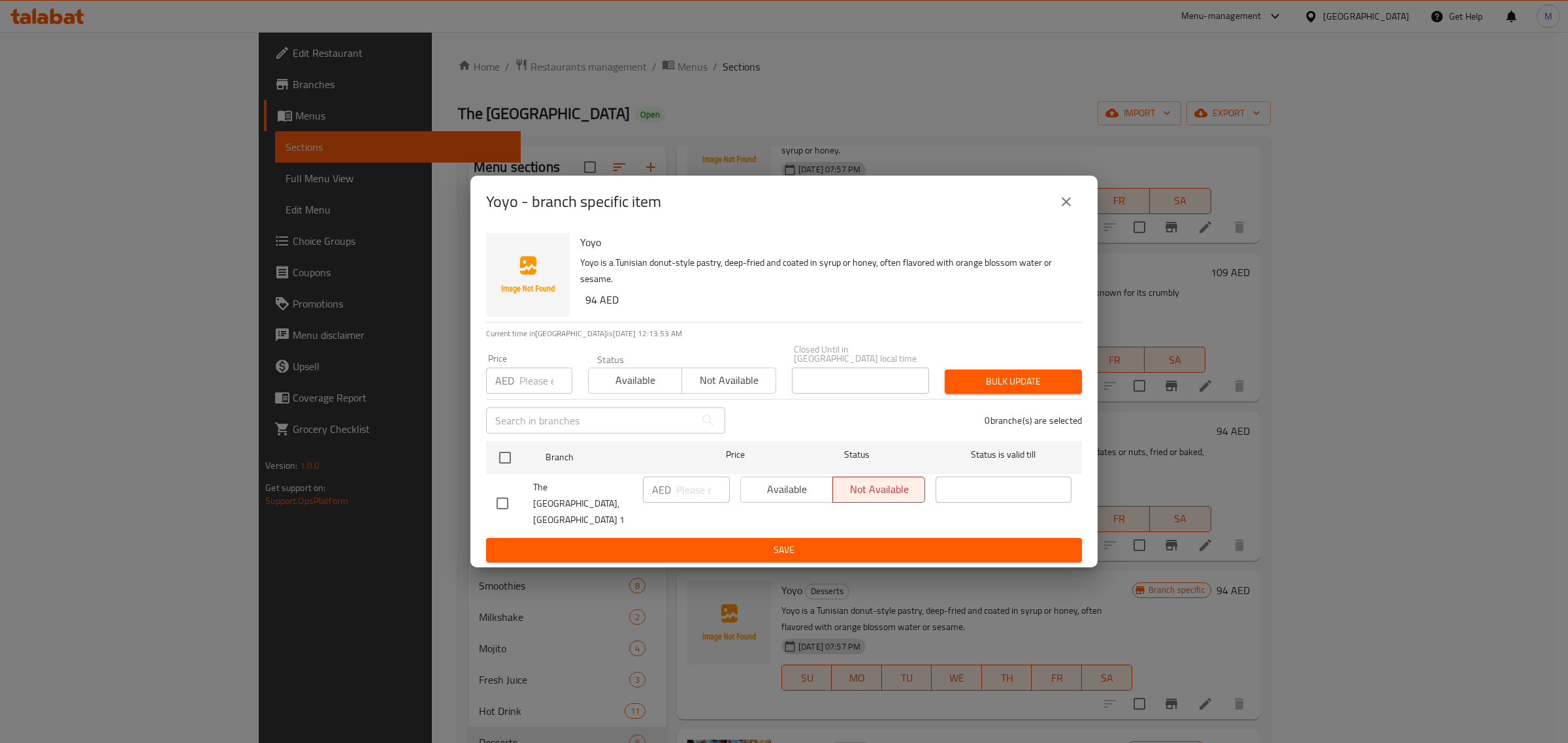
click at [506, 498] on input "checkbox" at bounding box center [502, 503] width 27 height 27
checkbox input "true"
click at [787, 499] on span "Available" at bounding box center [787, 490] width 81 height 19
click at [776, 542] on span "Save" at bounding box center [784, 550] width 575 height 16
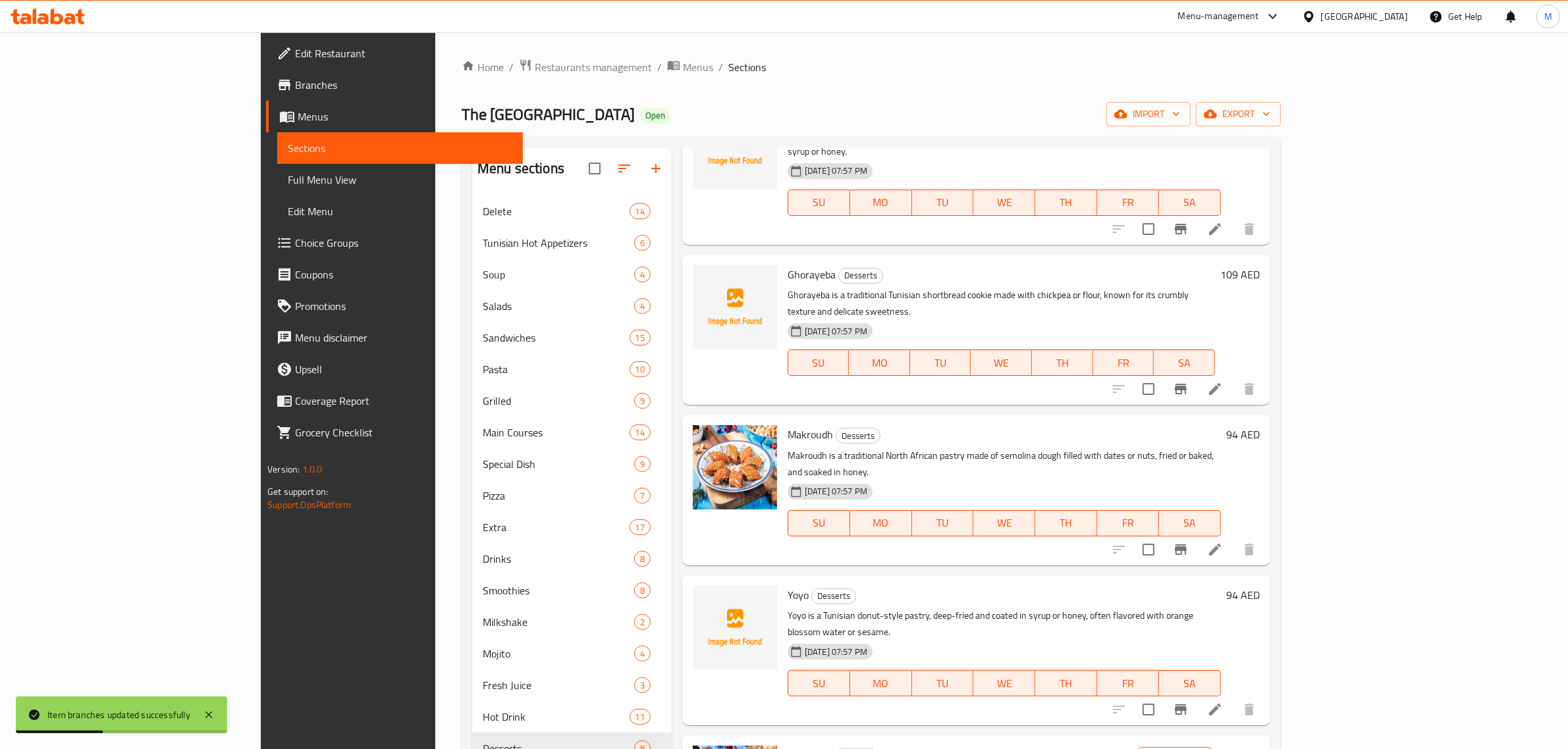
click at [1206, 586] on h6 "Yoyo Desserts" at bounding box center [1004, 595] width 433 height 18
click at [1221, 586] on h6 "Yoyo Desserts" at bounding box center [1004, 595] width 433 height 18
click at [1080, 746] on h6 "Sable Jam Desserts" at bounding box center [961, 755] width 348 height 18
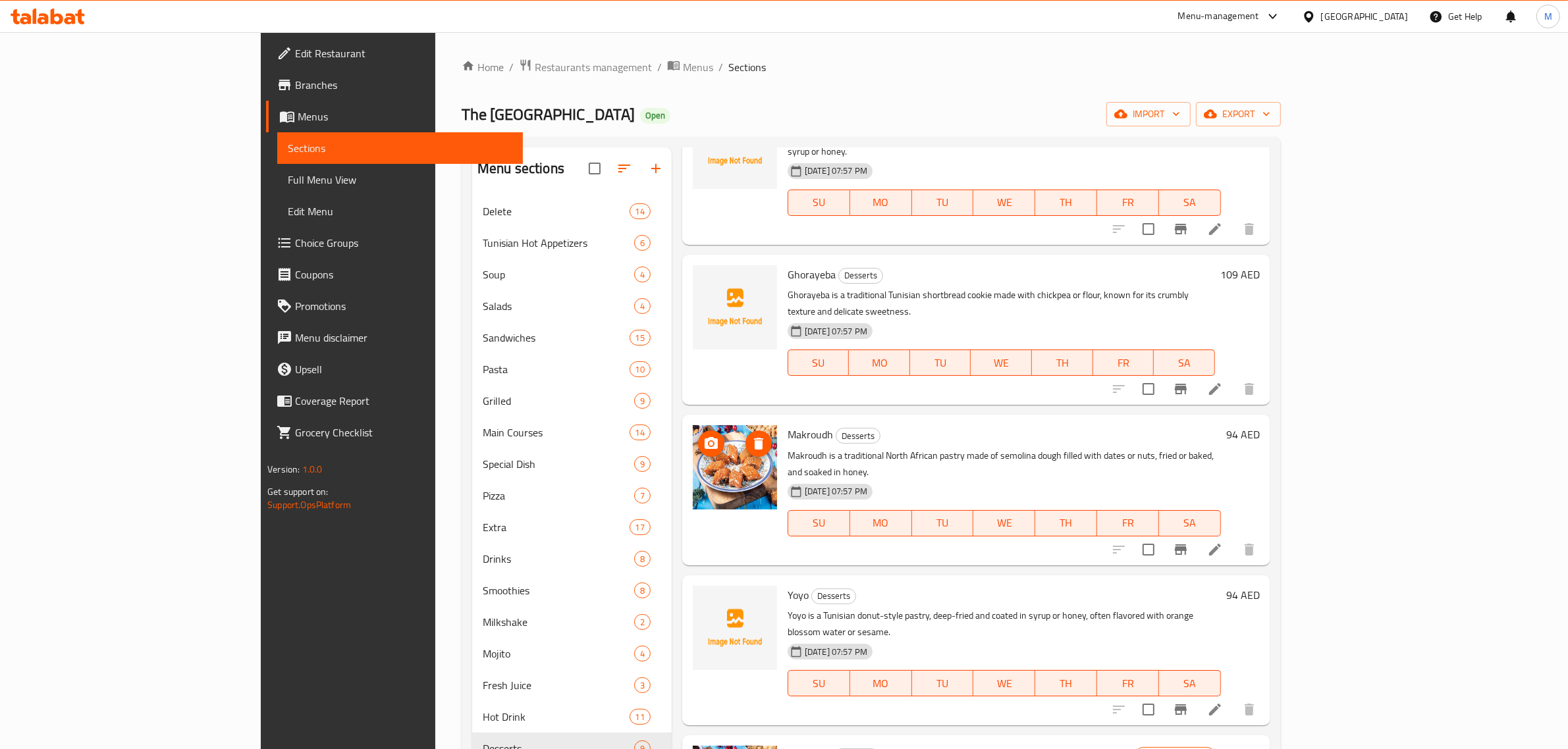
click at [746, 431] on button "delete image" at bounding box center [759, 444] width 27 height 27
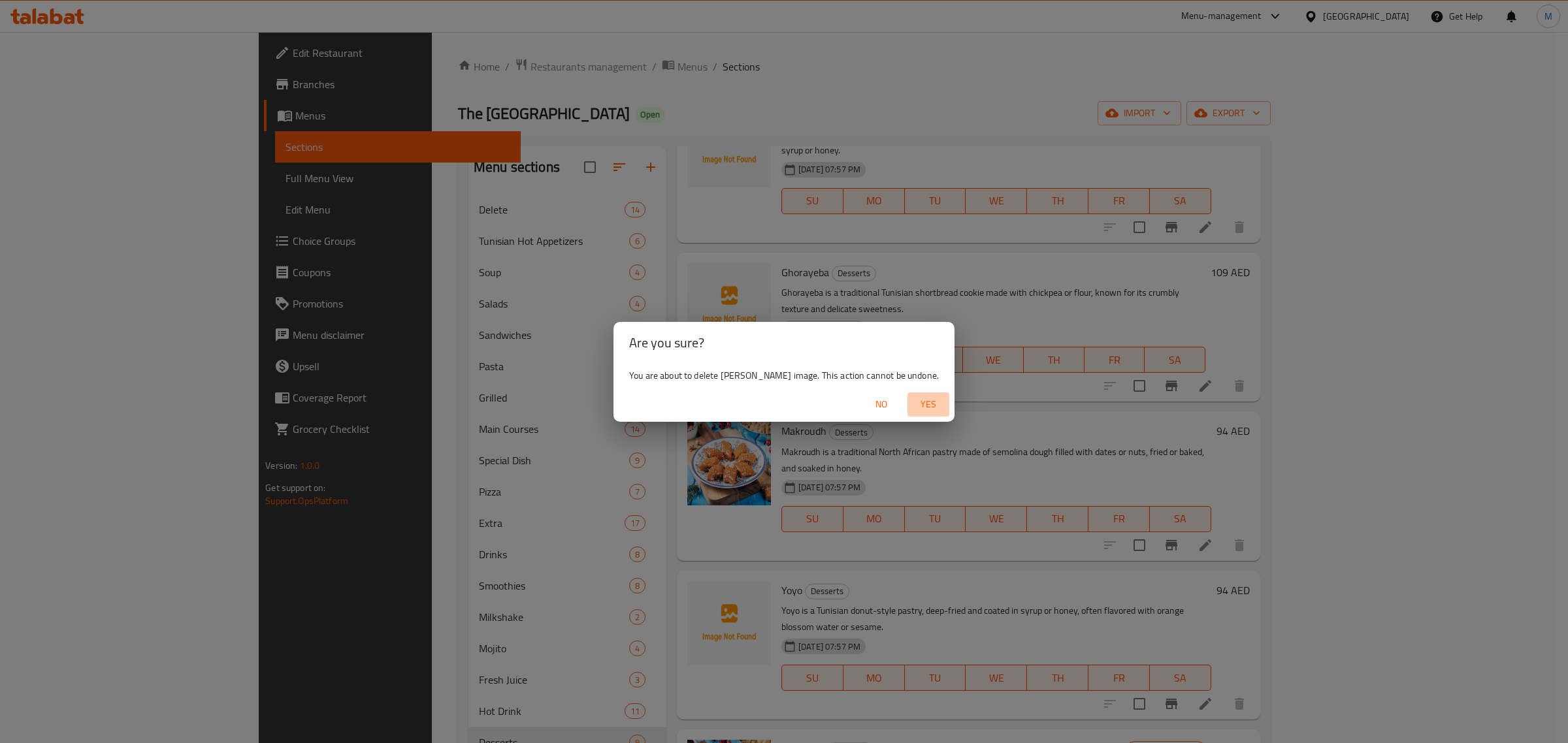
click at [921, 408] on span "Yes" at bounding box center [928, 404] width 32 height 16
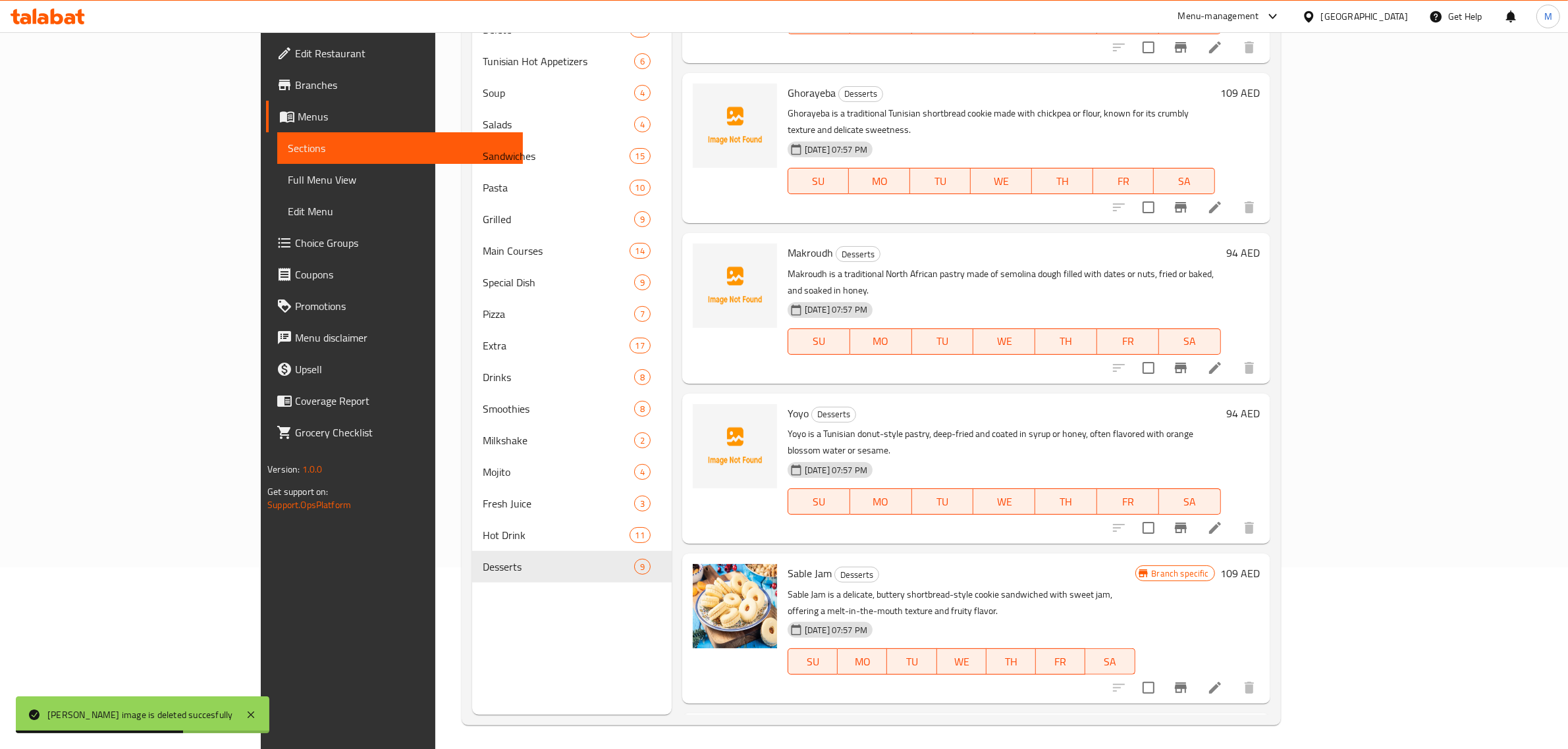
scroll to position [185, 0]
click at [866, 551] on div "Sable Jam Desserts Sable Jam is a delicate, buttery shortbread-style cookie san…" at bounding box center [977, 626] width 589 height 150
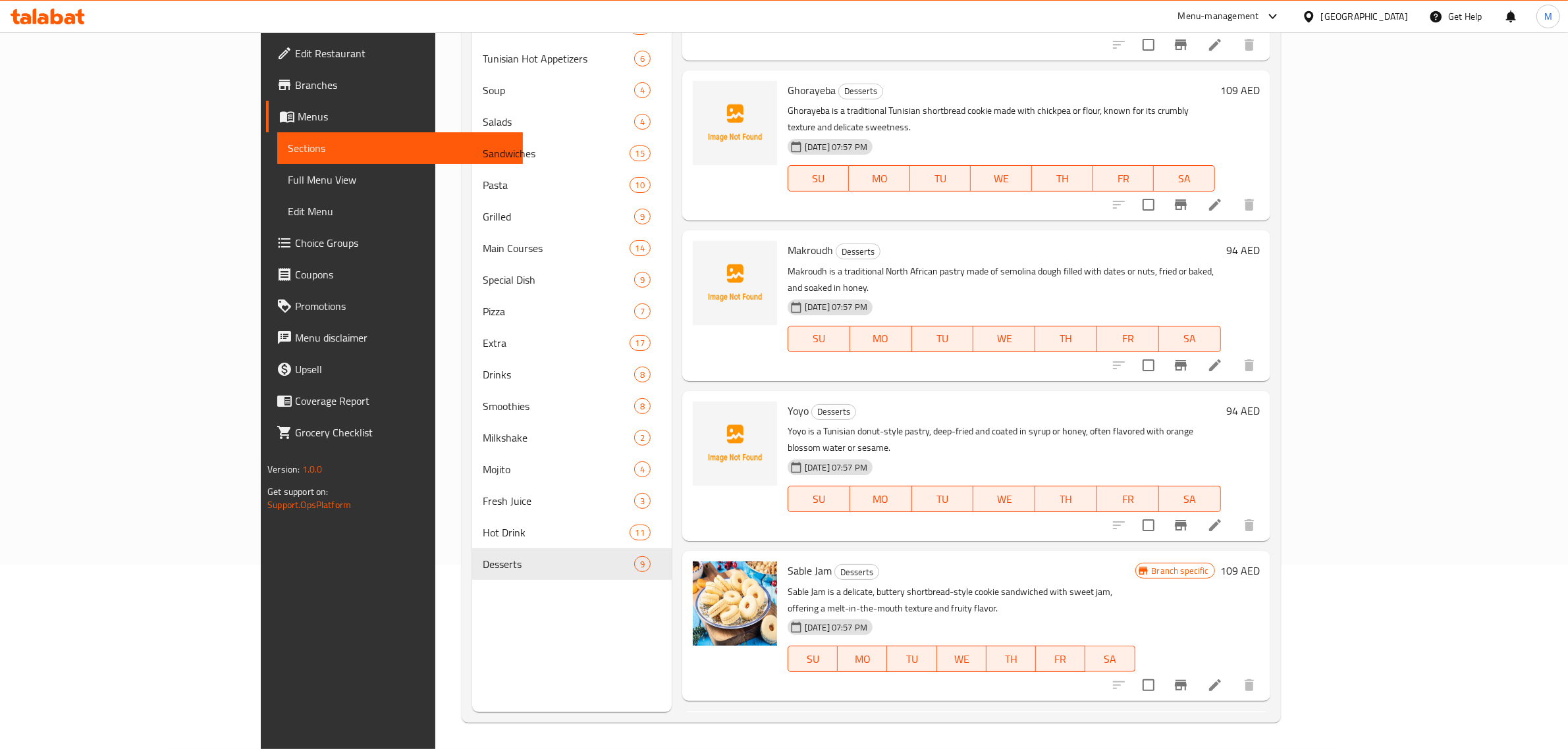
click at [1074, 557] on div "Sable Jam Desserts Sable Jam is a delicate, buttery shortbread-style cookie san…" at bounding box center [961, 626] width 358 height 140
click at [1187, 680] on icon "Branch-specific-item" at bounding box center [1181, 685] width 12 height 10
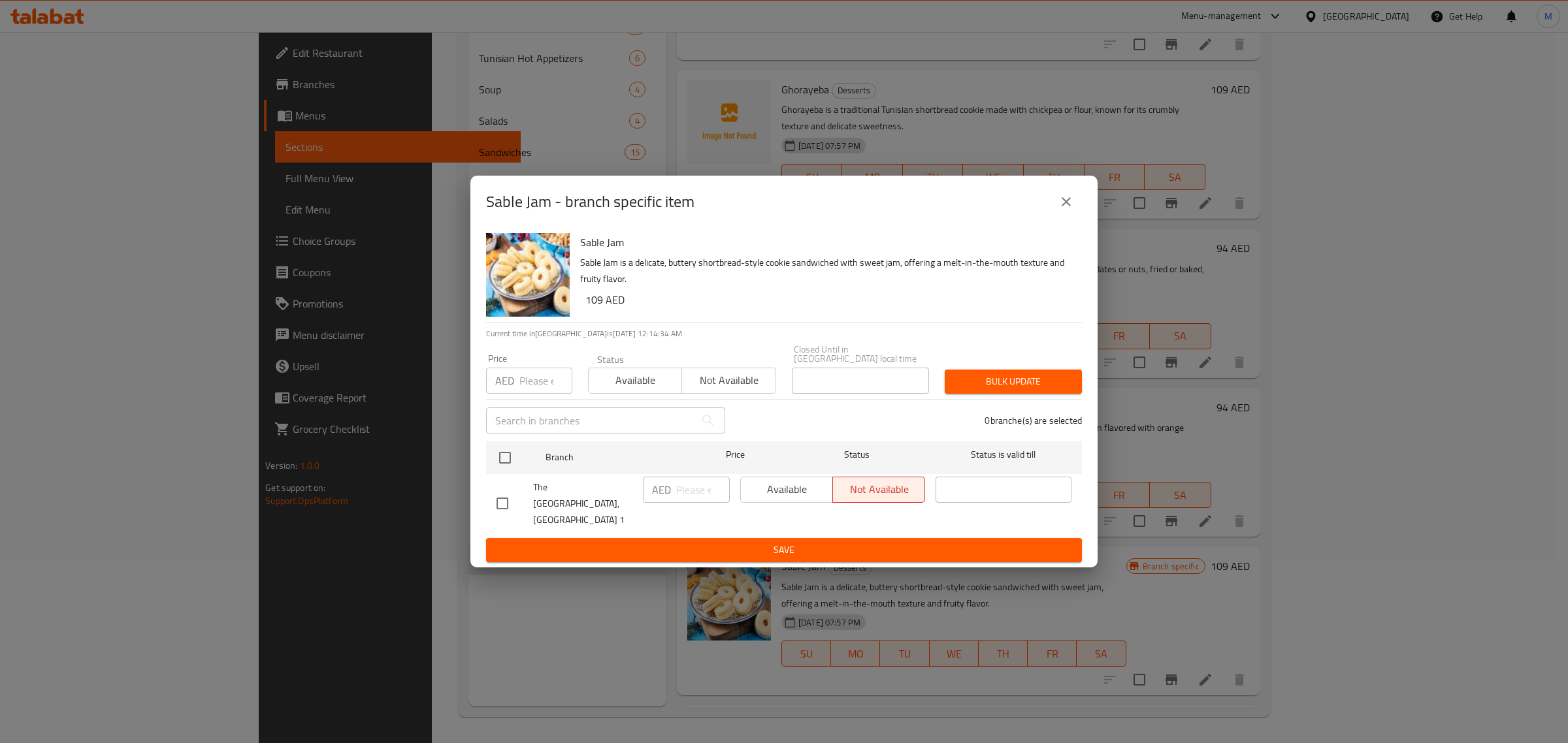
click at [498, 504] on input "checkbox" at bounding box center [502, 503] width 27 height 27
checkbox input "true"
click at [768, 495] on span "Available" at bounding box center [787, 490] width 81 height 19
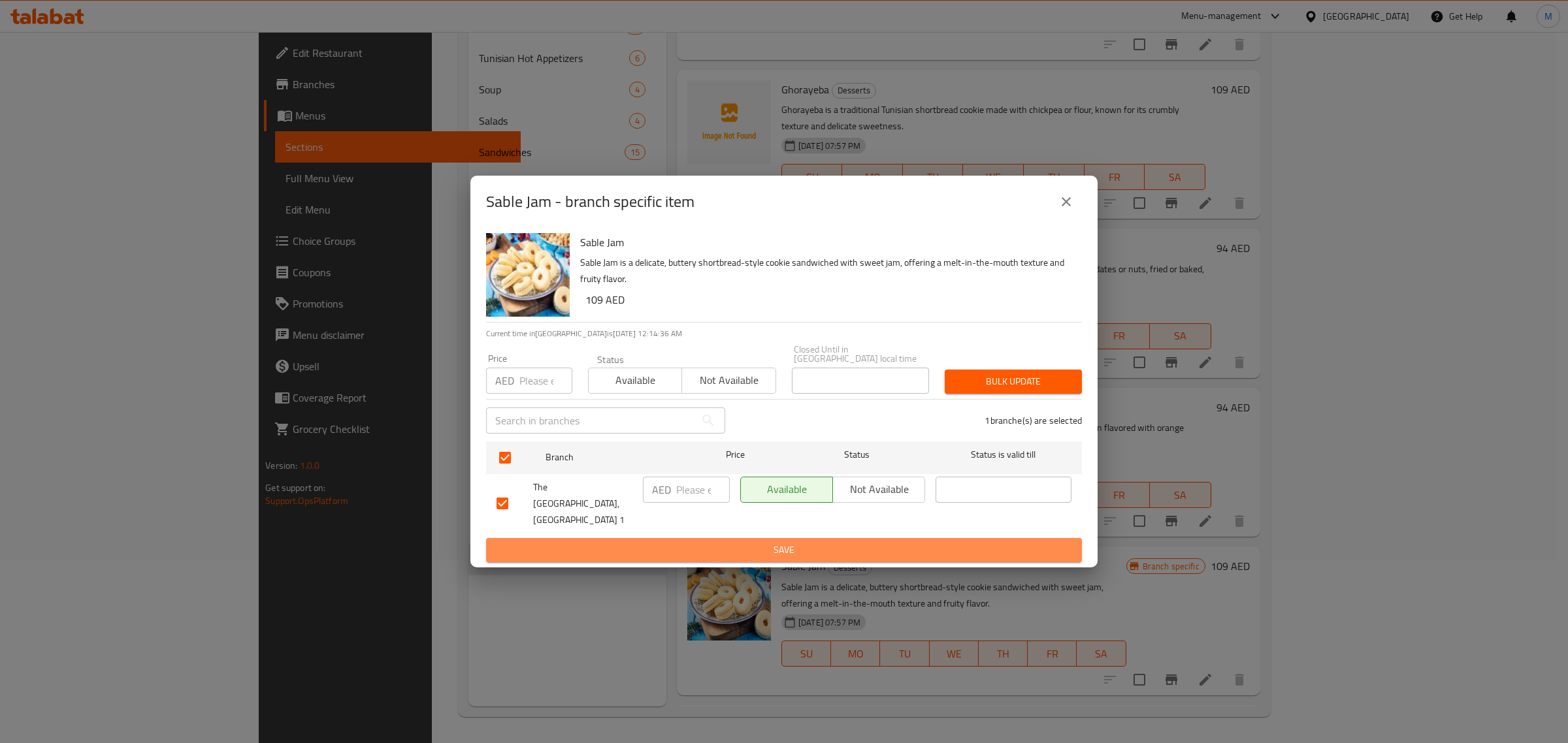
click at [772, 544] on span "Save" at bounding box center [784, 550] width 575 height 16
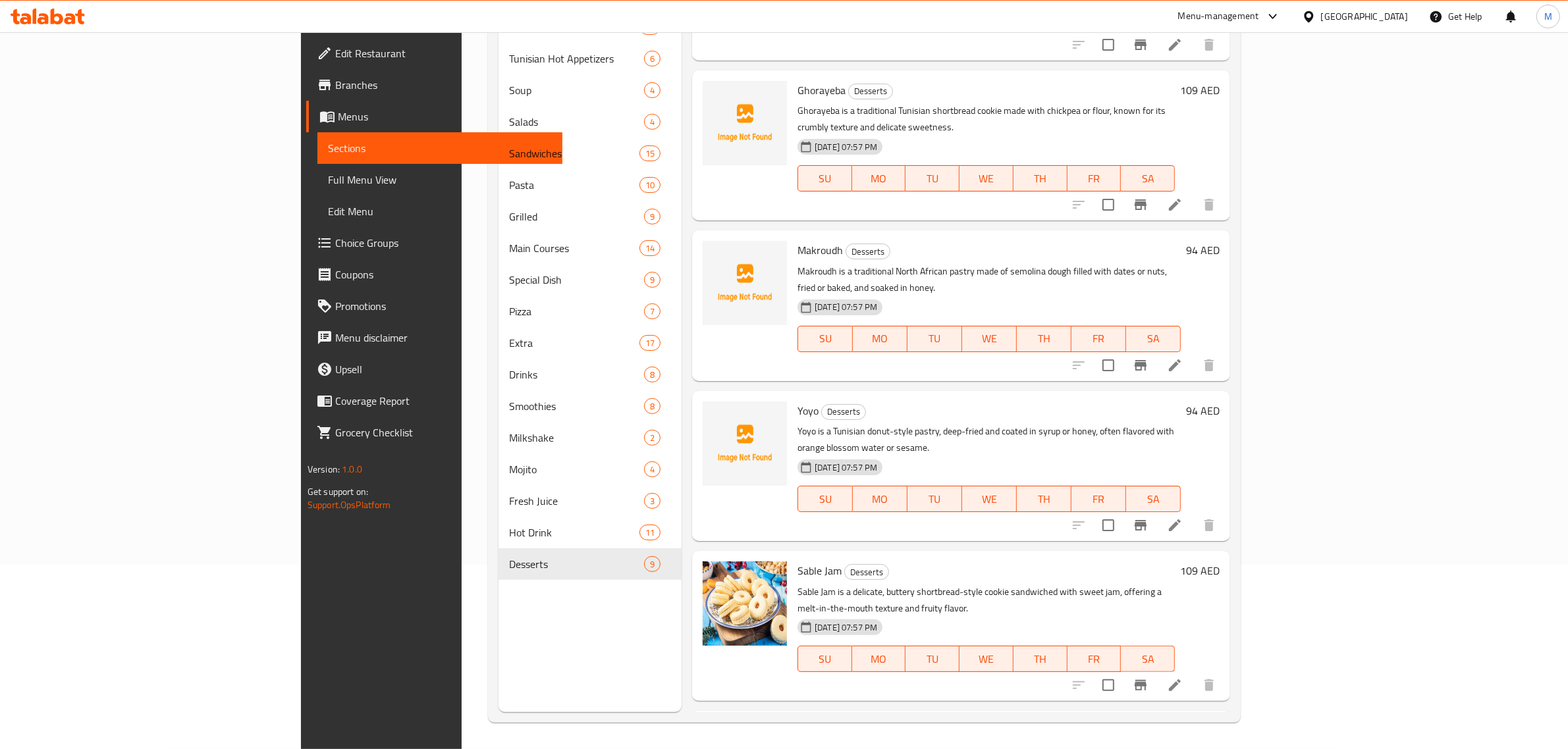
click at [930, 562] on h6 "Sable Jam Desserts" at bounding box center [986, 570] width 377 height 18
click at [755, 572] on span "delete image" at bounding box center [768, 580] width 27 height 16
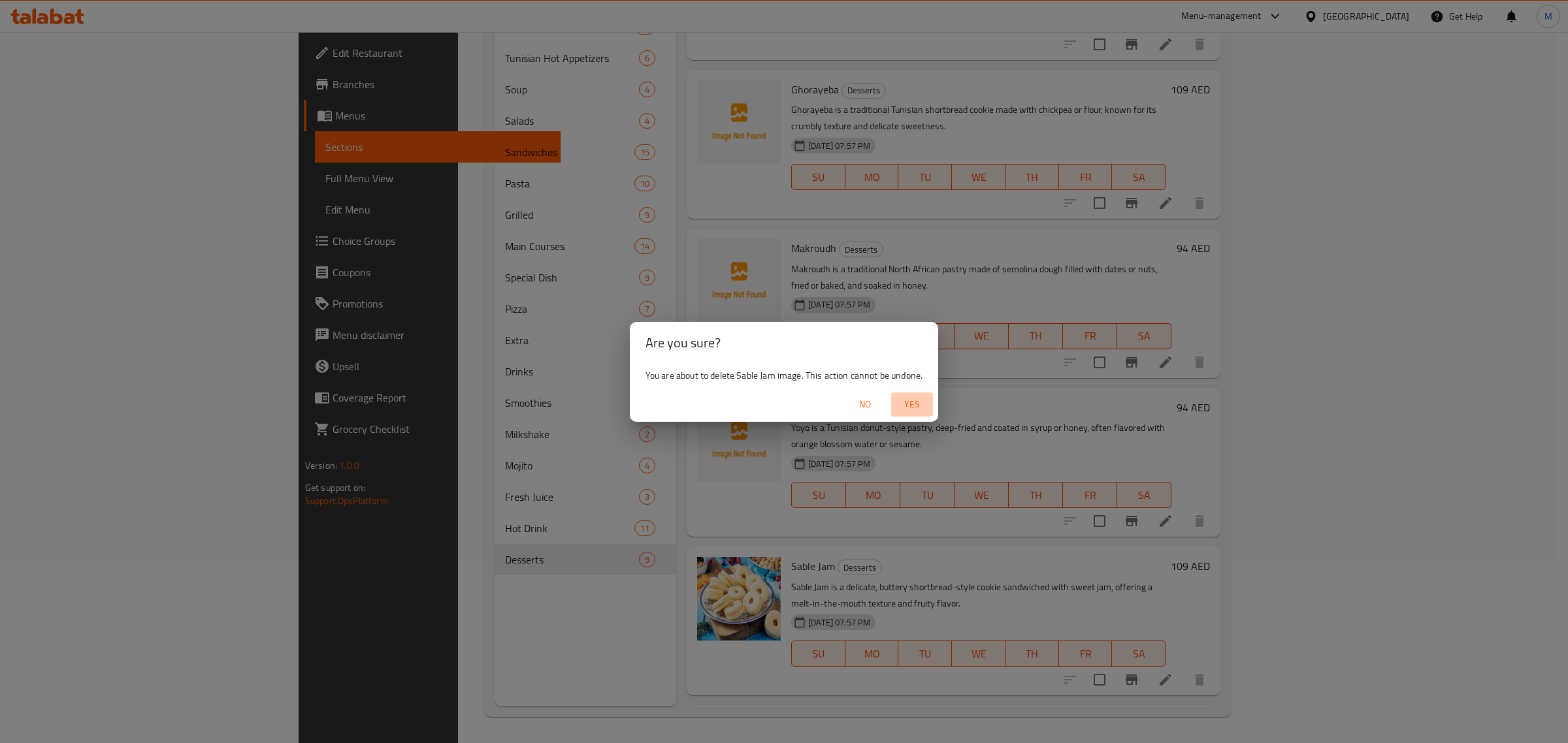
click at [921, 406] on span "Yes" at bounding box center [912, 404] width 32 height 16
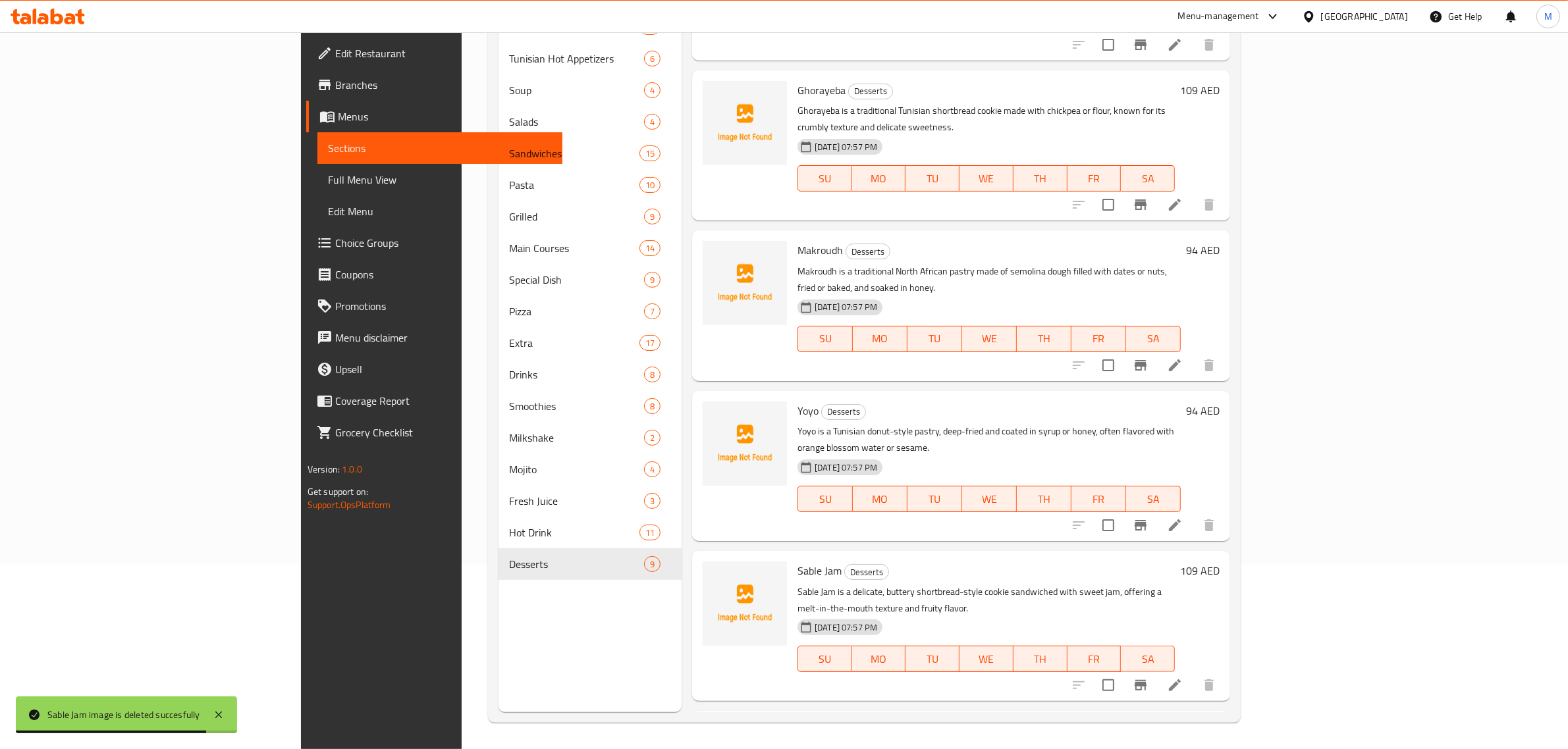
click at [1174, 562] on h6 "Sable Jam Desserts" at bounding box center [986, 570] width 377 height 18
click at [1181, 614] on div "20-08-2025 07:57 PM SU MO TU WE TH FR SA" at bounding box center [986, 650] width 388 height 71
click at [541, 619] on div "Menu sections Delete 14 Tunisian Hot Appetizers 6 Soup 4 Salads 4 Sandwiches 15…" at bounding box center [590, 337] width 183 height 749
click at [1026, 571] on div "Menu items Add Sort Manage items Tiramisu Desserts Heavenly layers of espresso-…" at bounding box center [956, 337] width 549 height 749
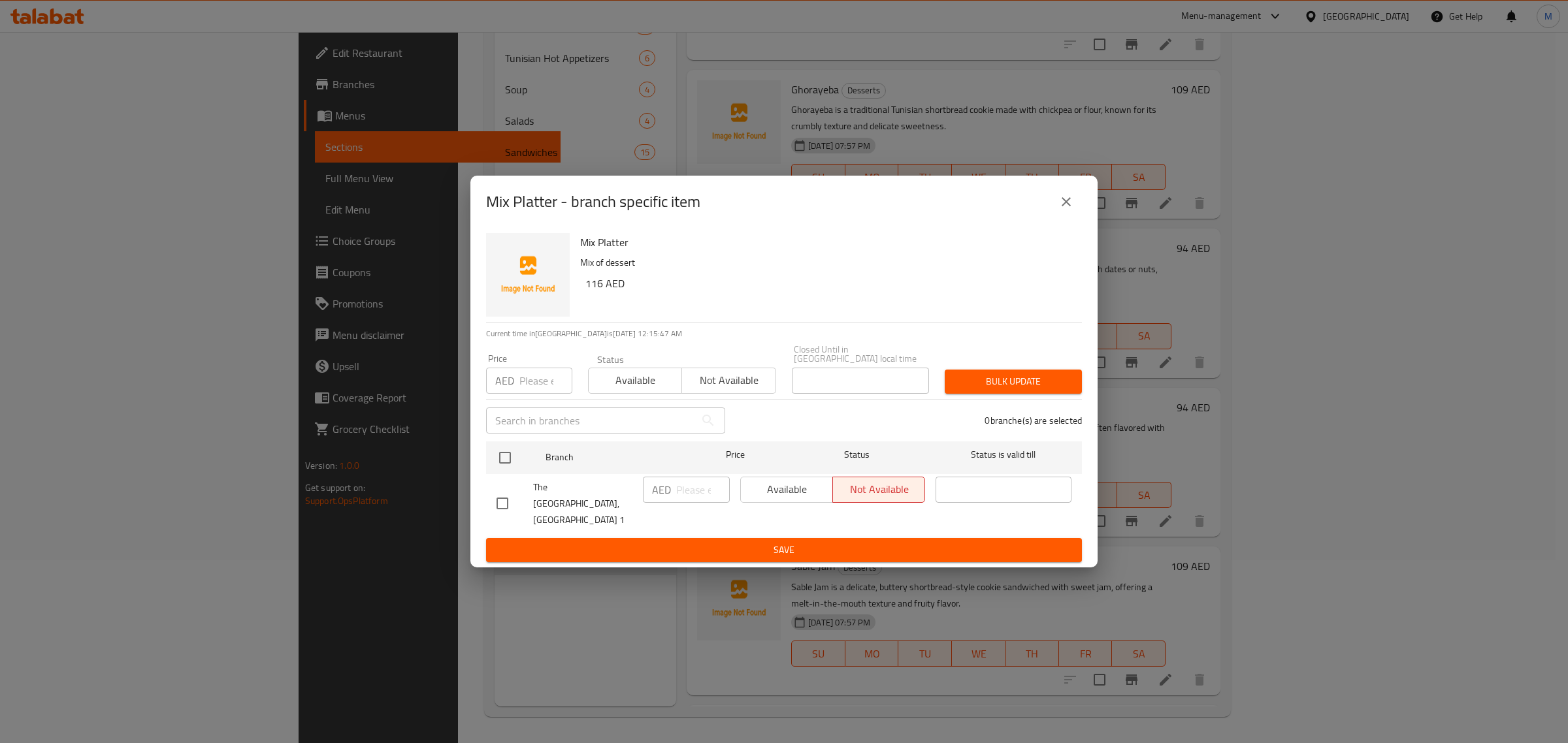
click at [503, 508] on input "checkbox" at bounding box center [502, 503] width 27 height 27
checkbox input "true"
click at [765, 495] on span "Available" at bounding box center [787, 490] width 81 height 19
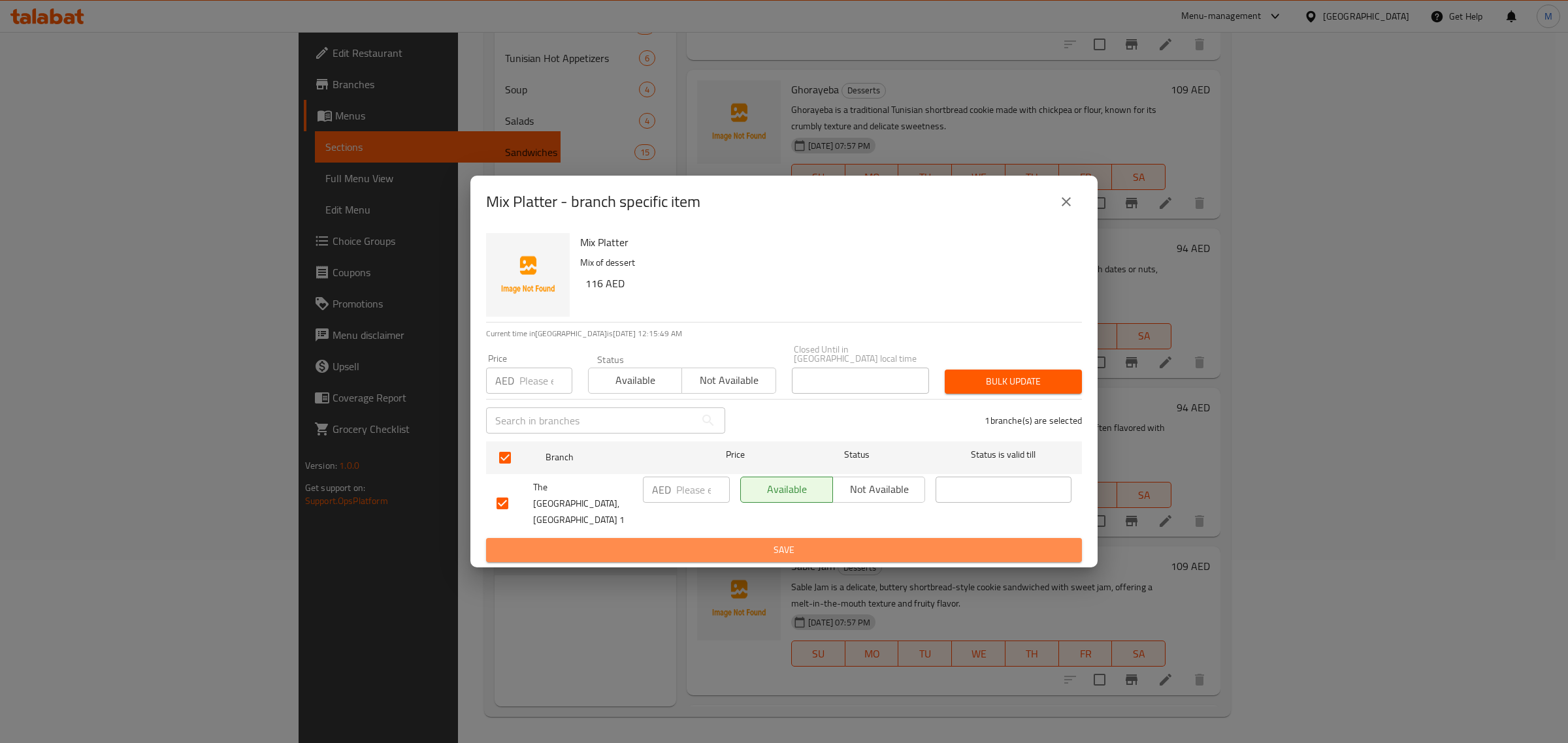
click at [775, 553] on button "Save" at bounding box center [784, 550] width 596 height 24
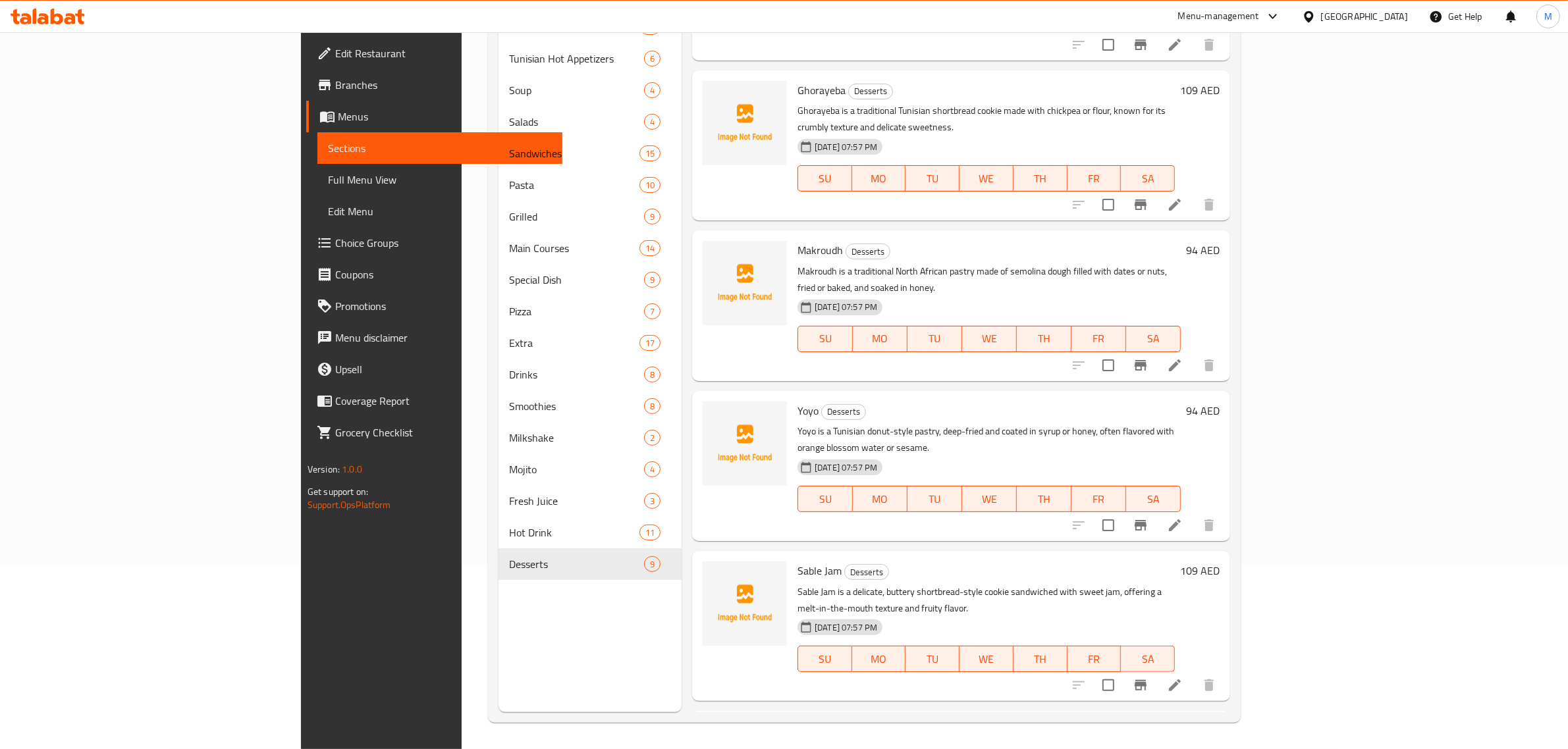
click at [847, 576] on div "Menu items Add Sort Manage items Tiramisu Desserts Heavenly layers of espresso-…" at bounding box center [956, 337] width 549 height 749
drag, startPoint x: 850, startPoint y: 576, endPoint x: 844, endPoint y: 580, distance: 7.2
click at [861, 563] on div "Sable Jam Desserts Sable Jam is a delicate, buttery shortbread-style cookie san…" at bounding box center [961, 626] width 538 height 150
drag, startPoint x: 863, startPoint y: 561, endPoint x: 852, endPoint y: 574, distance: 17.0
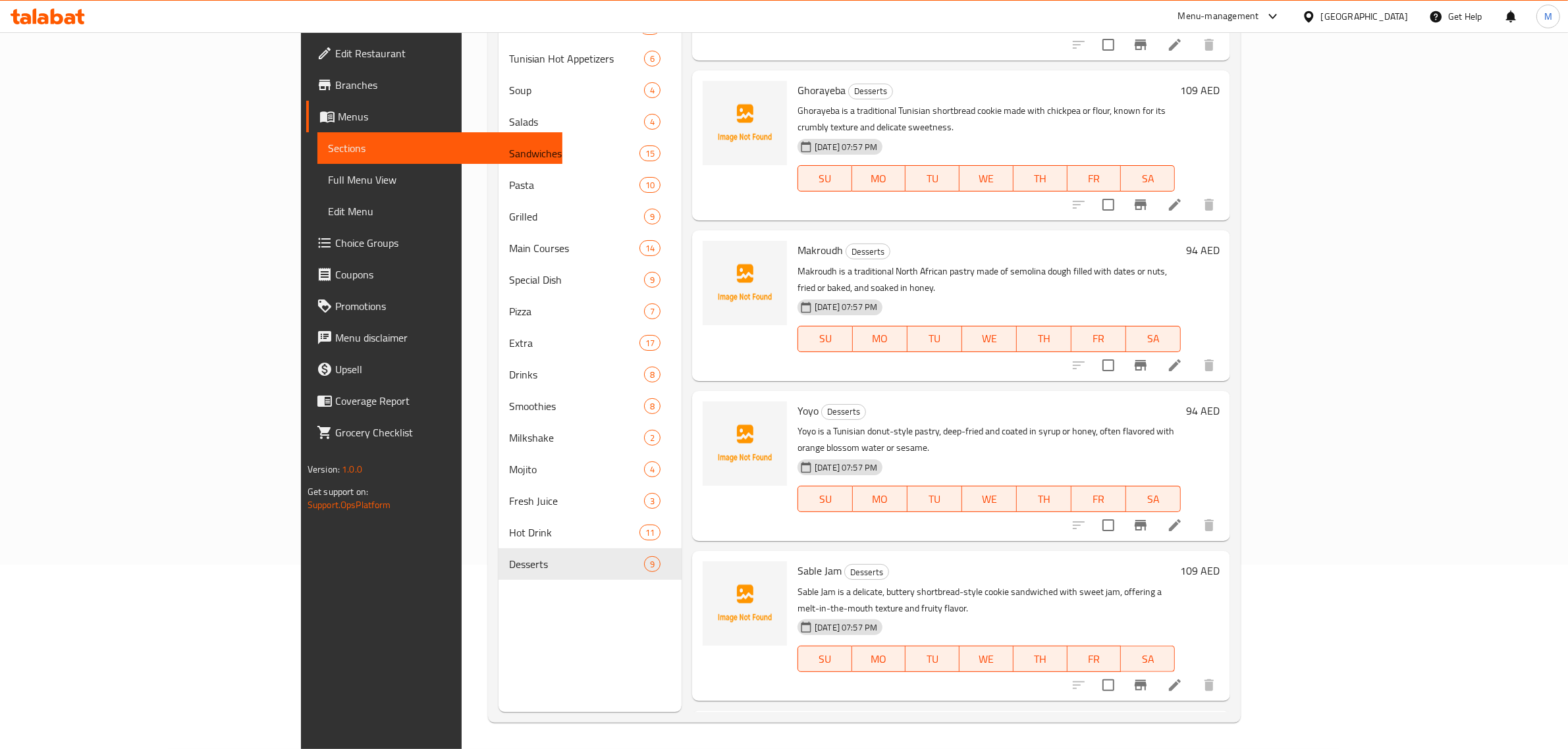
click at [852, 574] on div "Menu items Add Sort Manage items Tiramisu Desserts Heavenly layers of espresso-…" at bounding box center [956, 337] width 549 height 749
click at [848, 570] on div "Menu items Add Sort Manage items Tiramisu Desserts Heavenly layers of espresso-…" at bounding box center [956, 337] width 549 height 749
drag, startPoint x: 847, startPoint y: 626, endPoint x: 860, endPoint y: 618, distance: 15.3
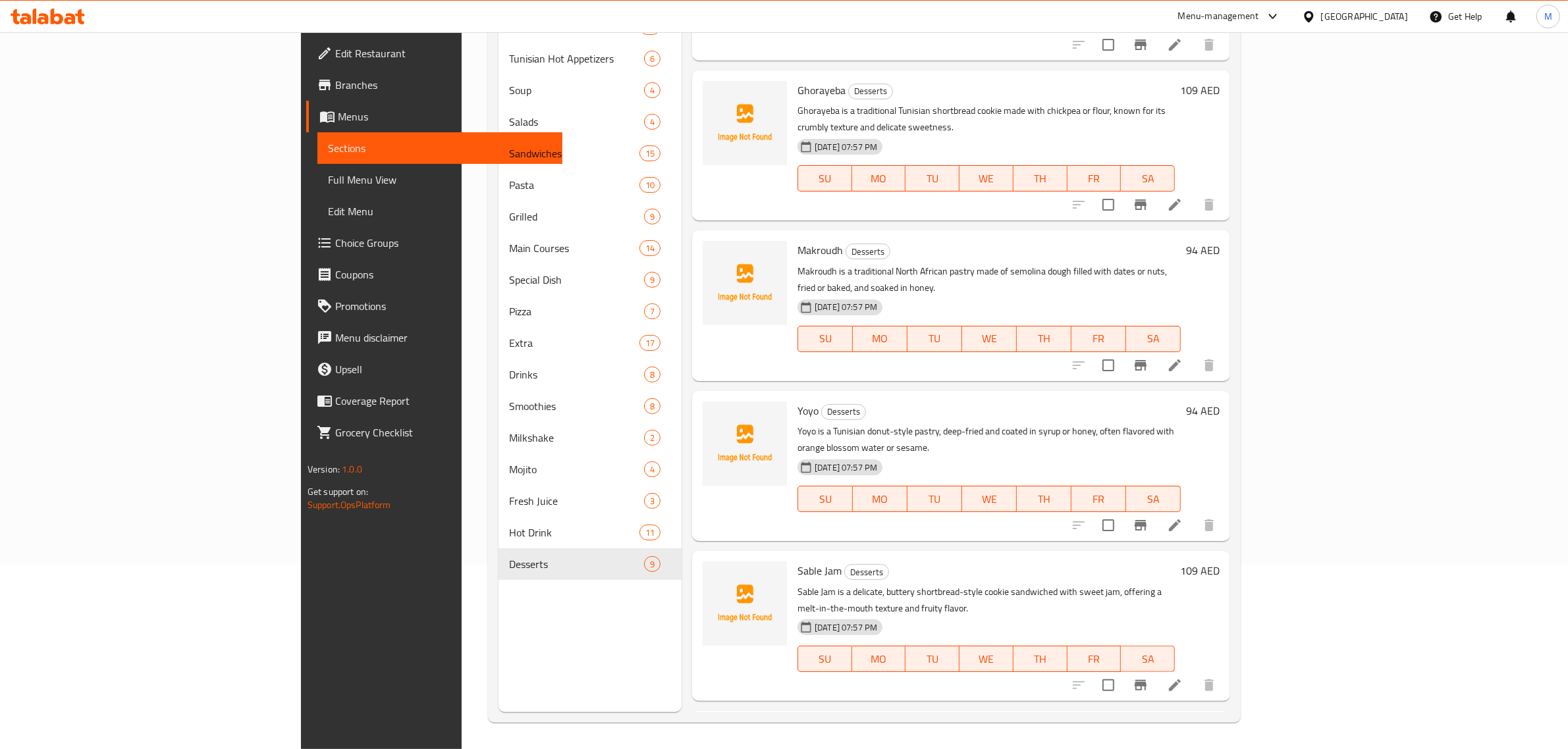
drag, startPoint x: 870, startPoint y: 610, endPoint x: 880, endPoint y: 607, distance: 10.4
drag, startPoint x: 880, startPoint y: 607, endPoint x: 864, endPoint y: 607, distance: 16.0
click at [864, 721] on h6 "Mix Platter Desserts" at bounding box center [986, 730] width 377 height 18
click at [867, 721] on h6 "Mix Platter Desserts" at bounding box center [986, 730] width 377 height 18
drag, startPoint x: 1036, startPoint y: 311, endPoint x: 963, endPoint y: 303, distance: 73.4
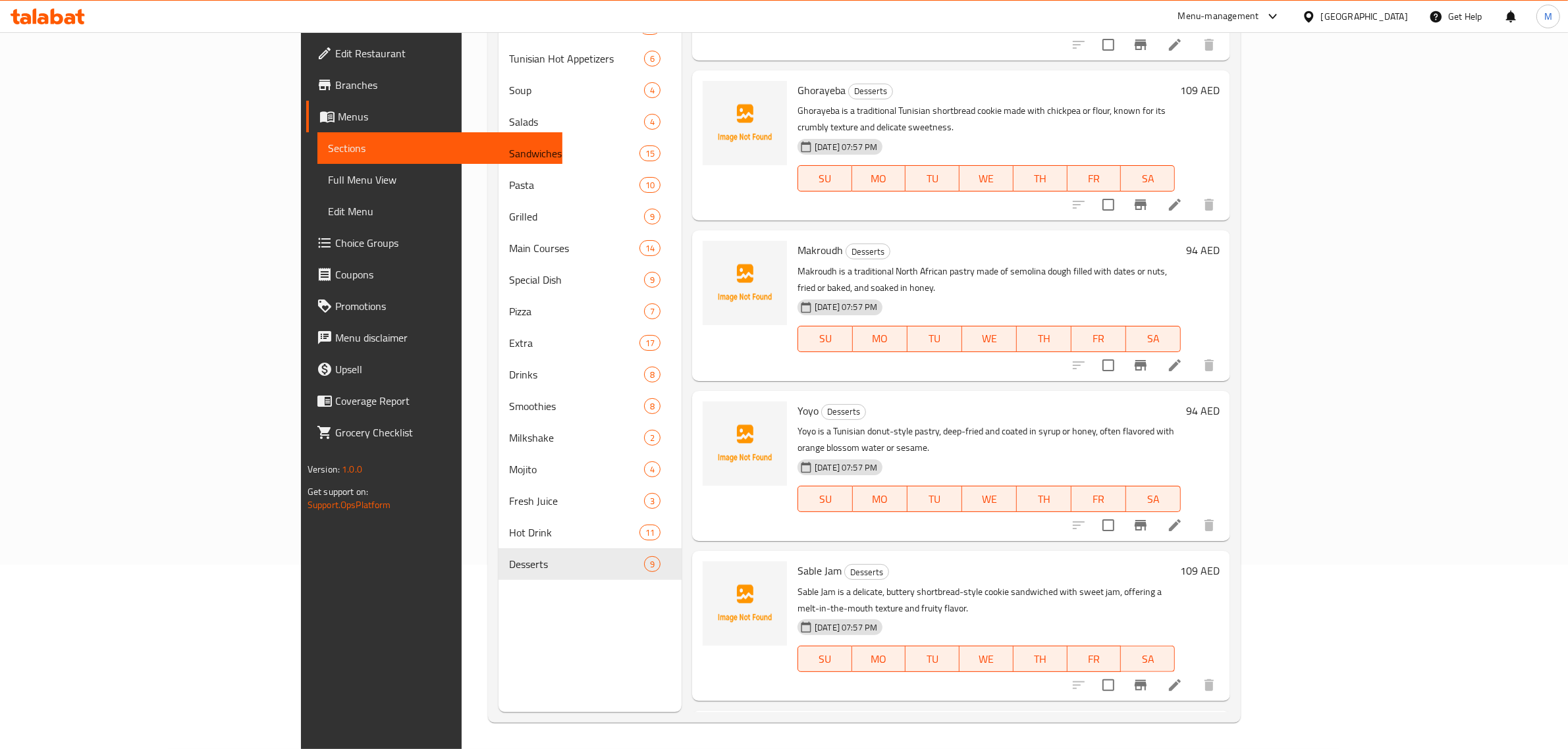
click at [963, 402] on h6 "Yoyo Desserts" at bounding box center [989, 411] width 383 height 18
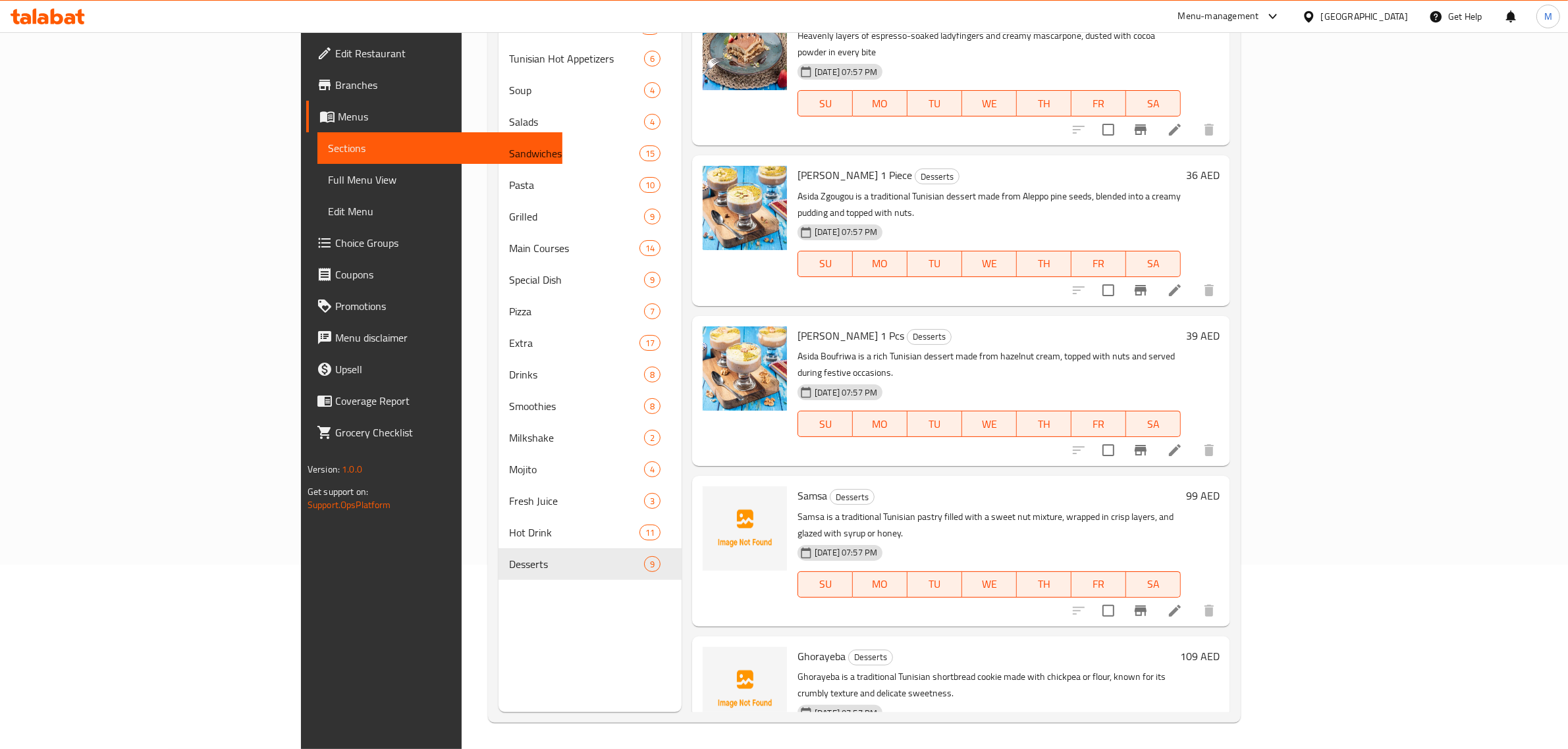
scroll to position [0, 0]
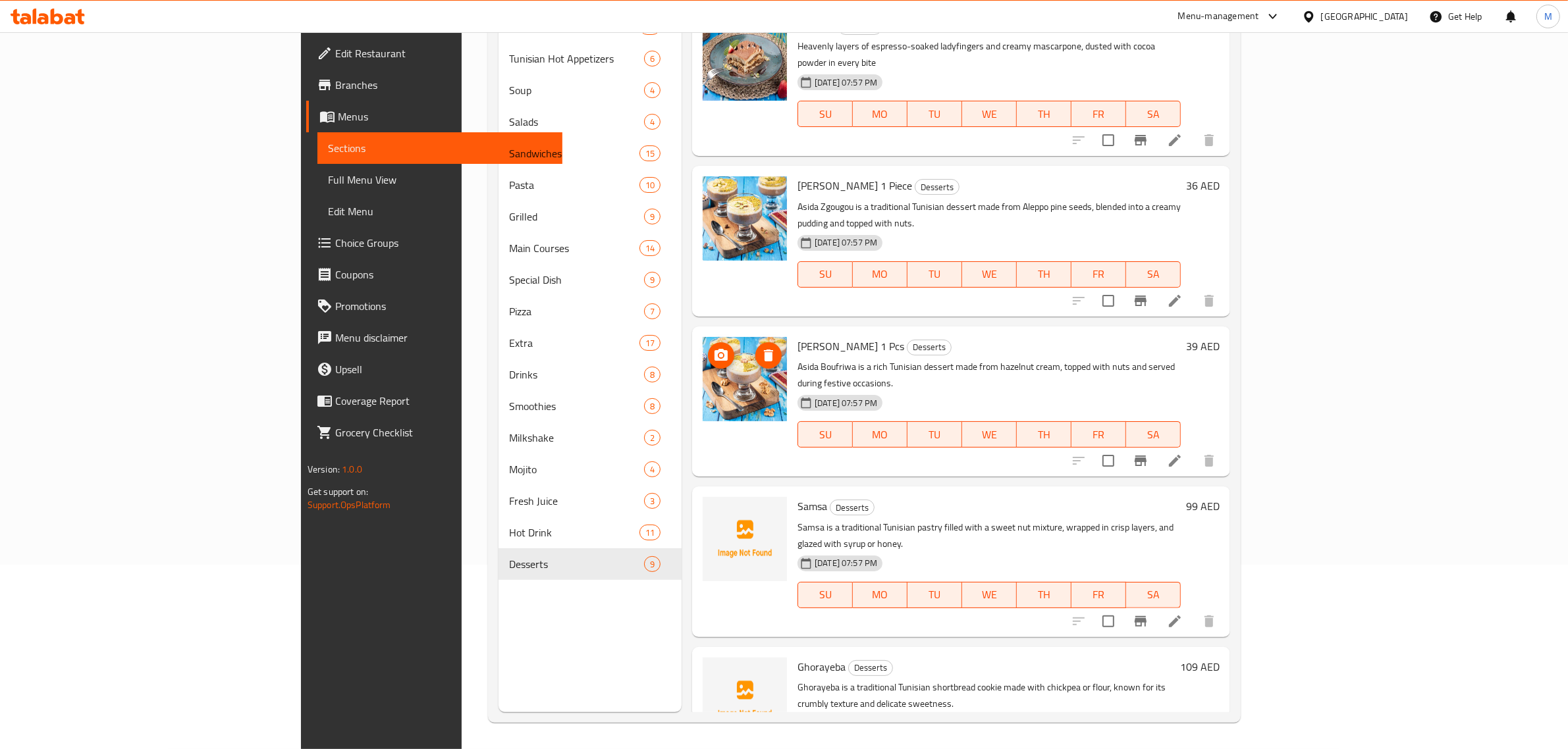
click at [755, 348] on span "delete image" at bounding box center [768, 356] width 27 height 16
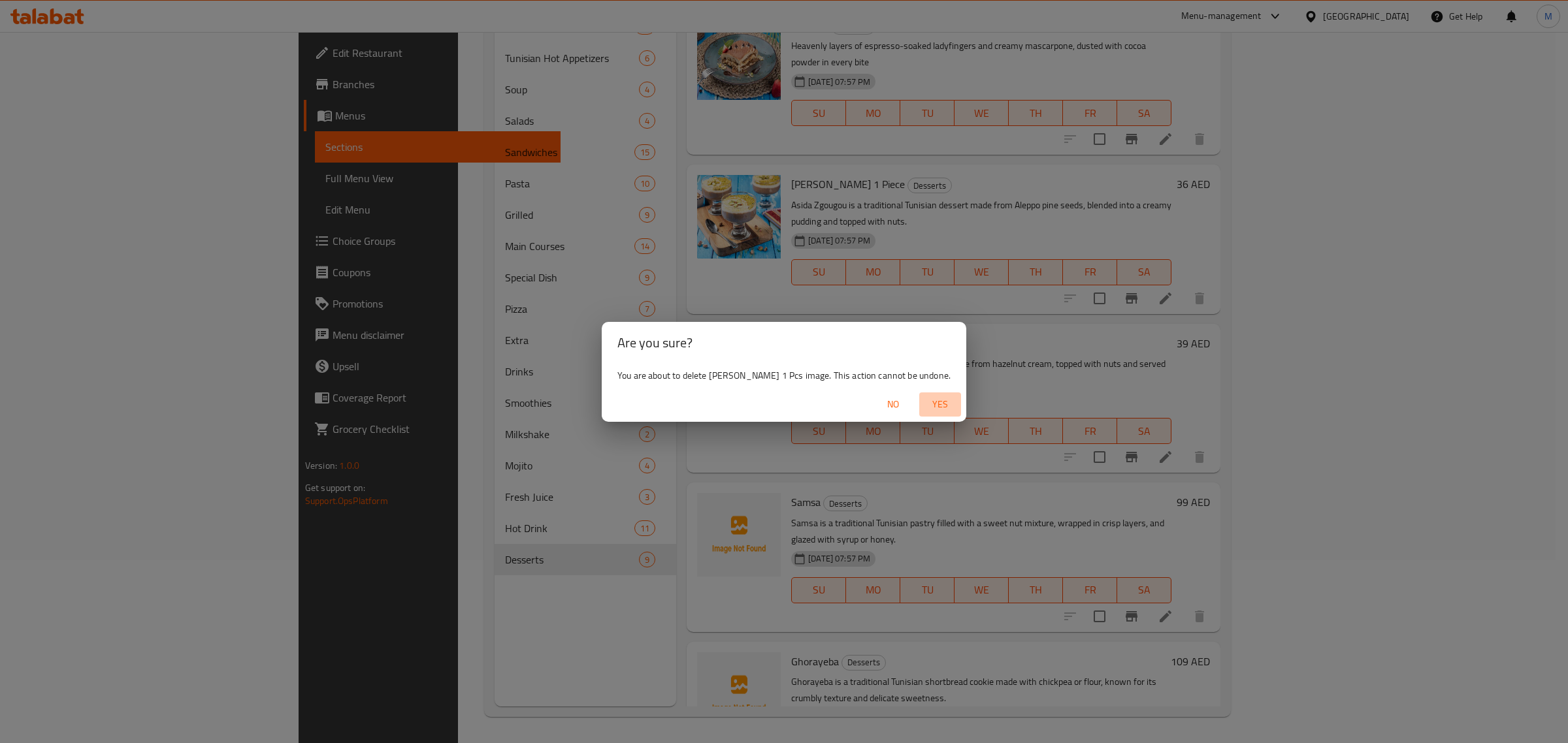
click at [935, 412] on span "Yes" at bounding box center [940, 404] width 32 height 16
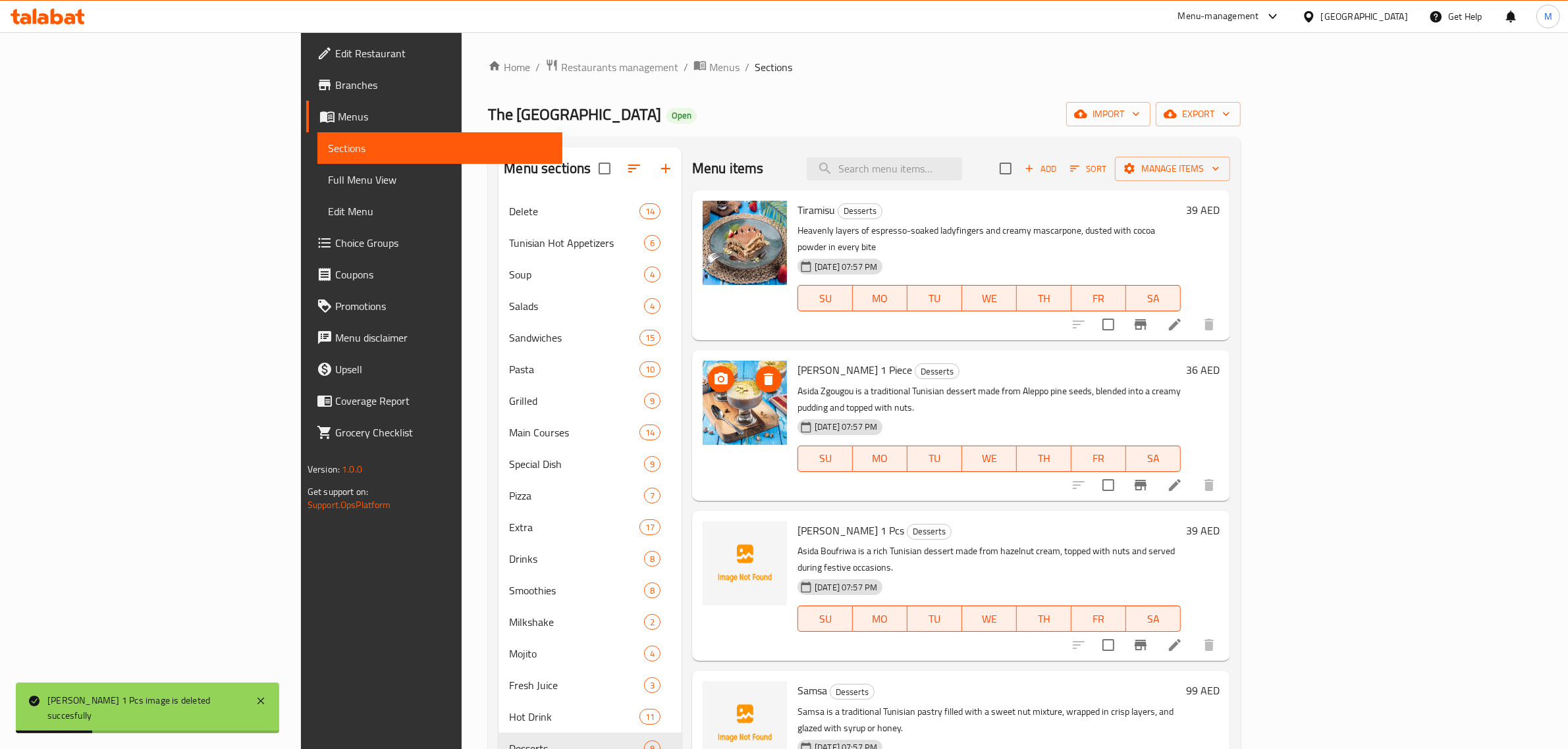
click at [760, 371] on icon "delete image" at bounding box center [768, 379] width 16 height 16
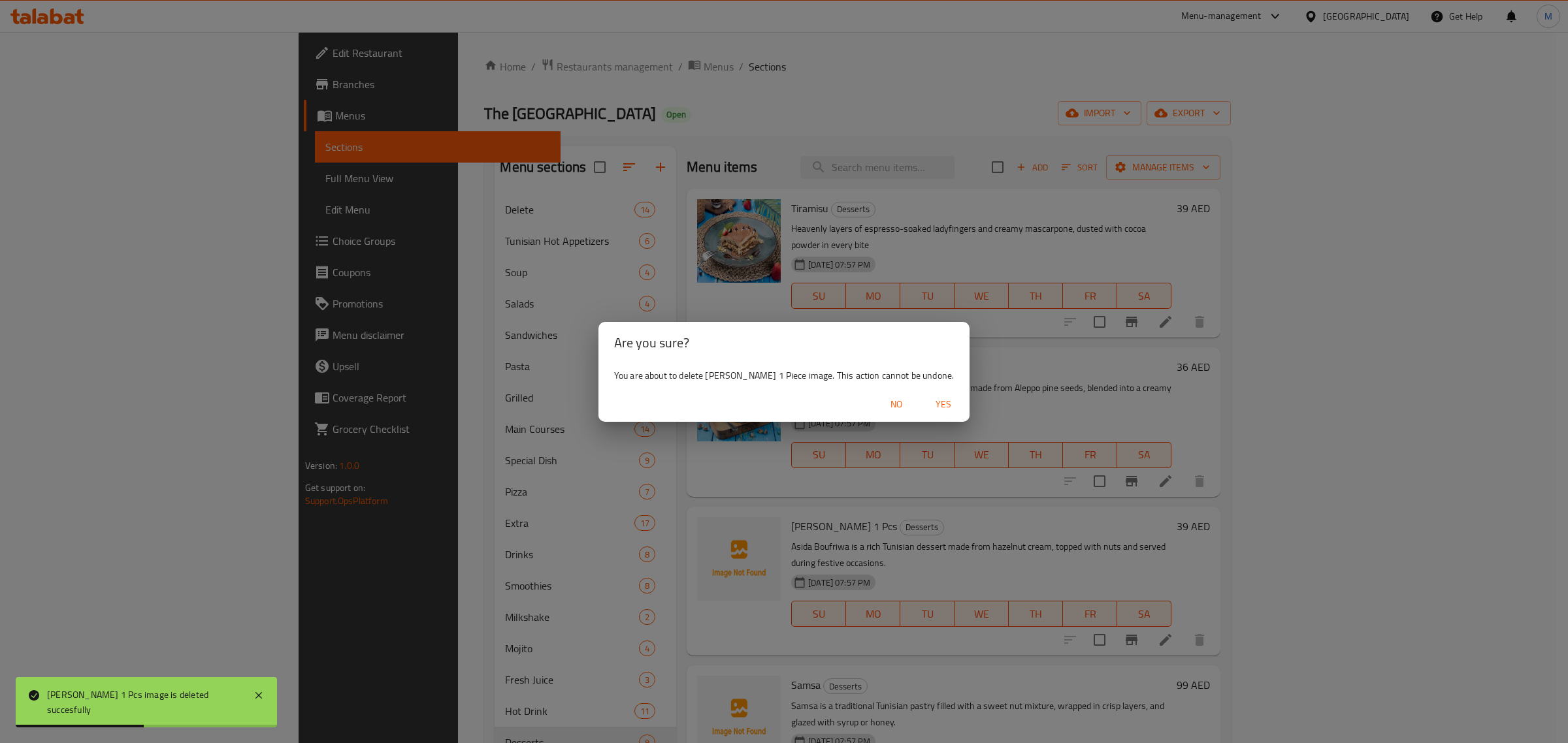
click at [936, 402] on span "Yes" at bounding box center [943, 404] width 32 height 16
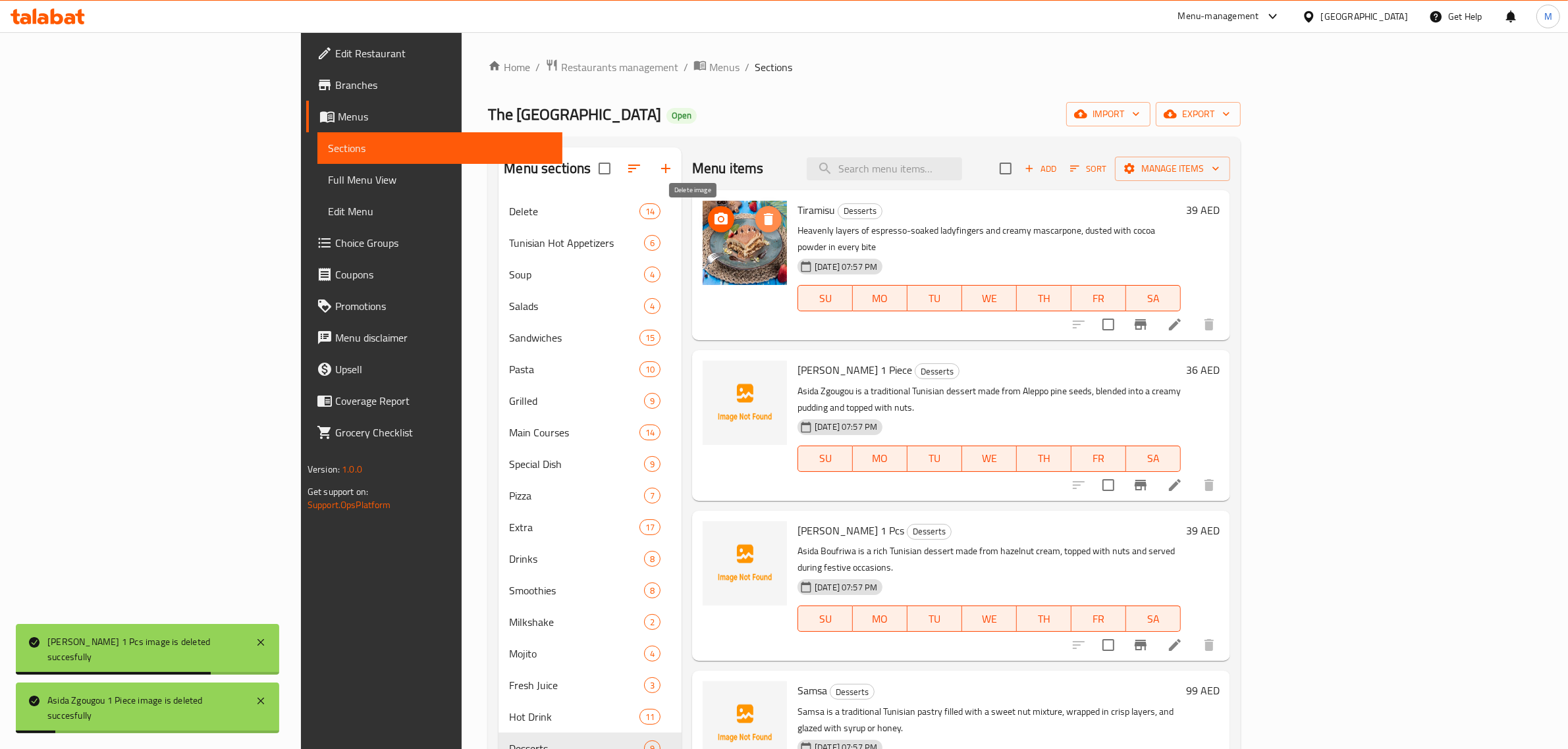
click at [760, 226] on icon "delete image" at bounding box center [768, 219] width 16 height 16
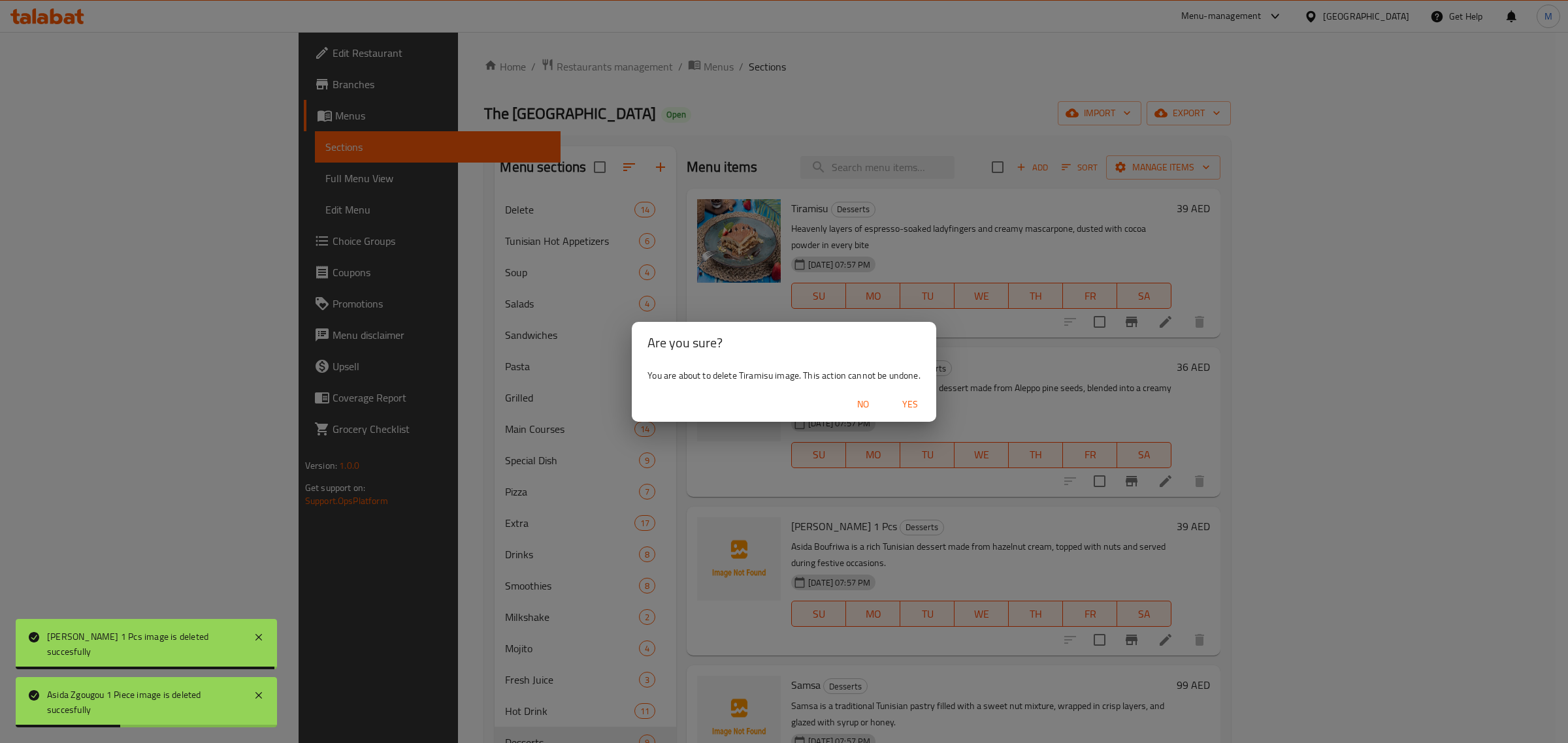
click at [912, 400] on span "Yes" at bounding box center [910, 404] width 32 height 16
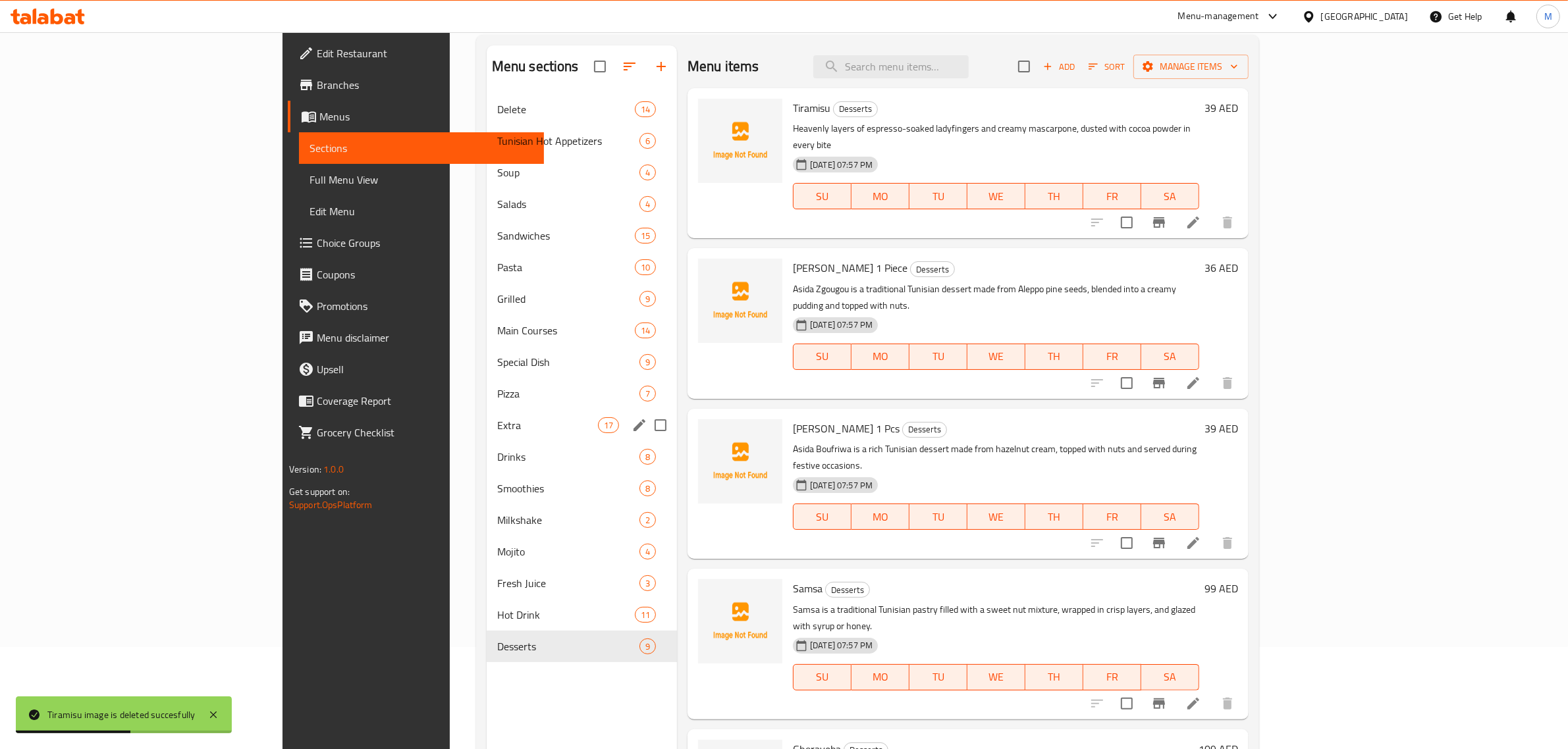
scroll to position [103, 0]
click at [497, 610] on span "Hot Drink" at bounding box center [547, 614] width 101 height 16
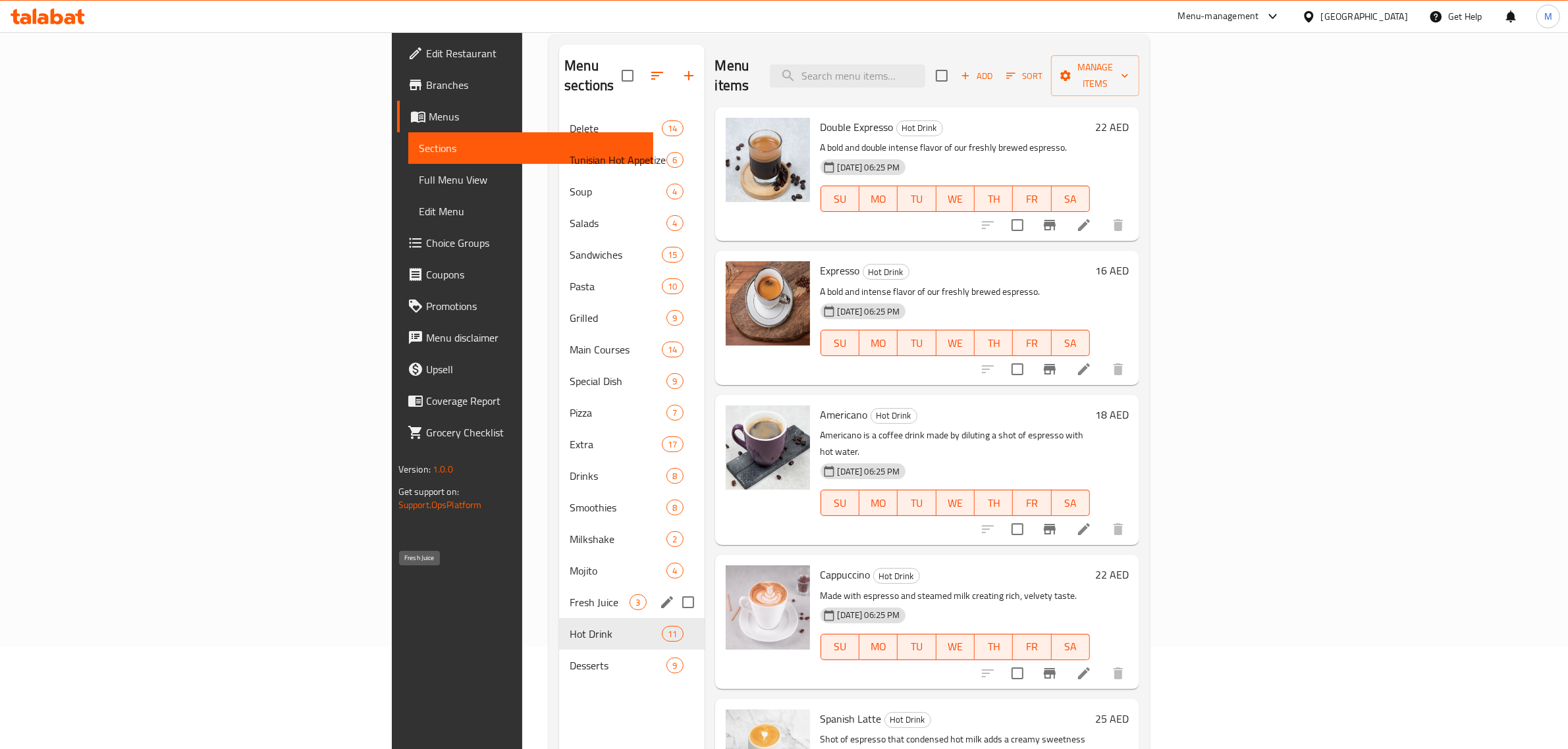
click at [570, 595] on span "Fresh Juice" at bounding box center [599, 602] width 60 height 16
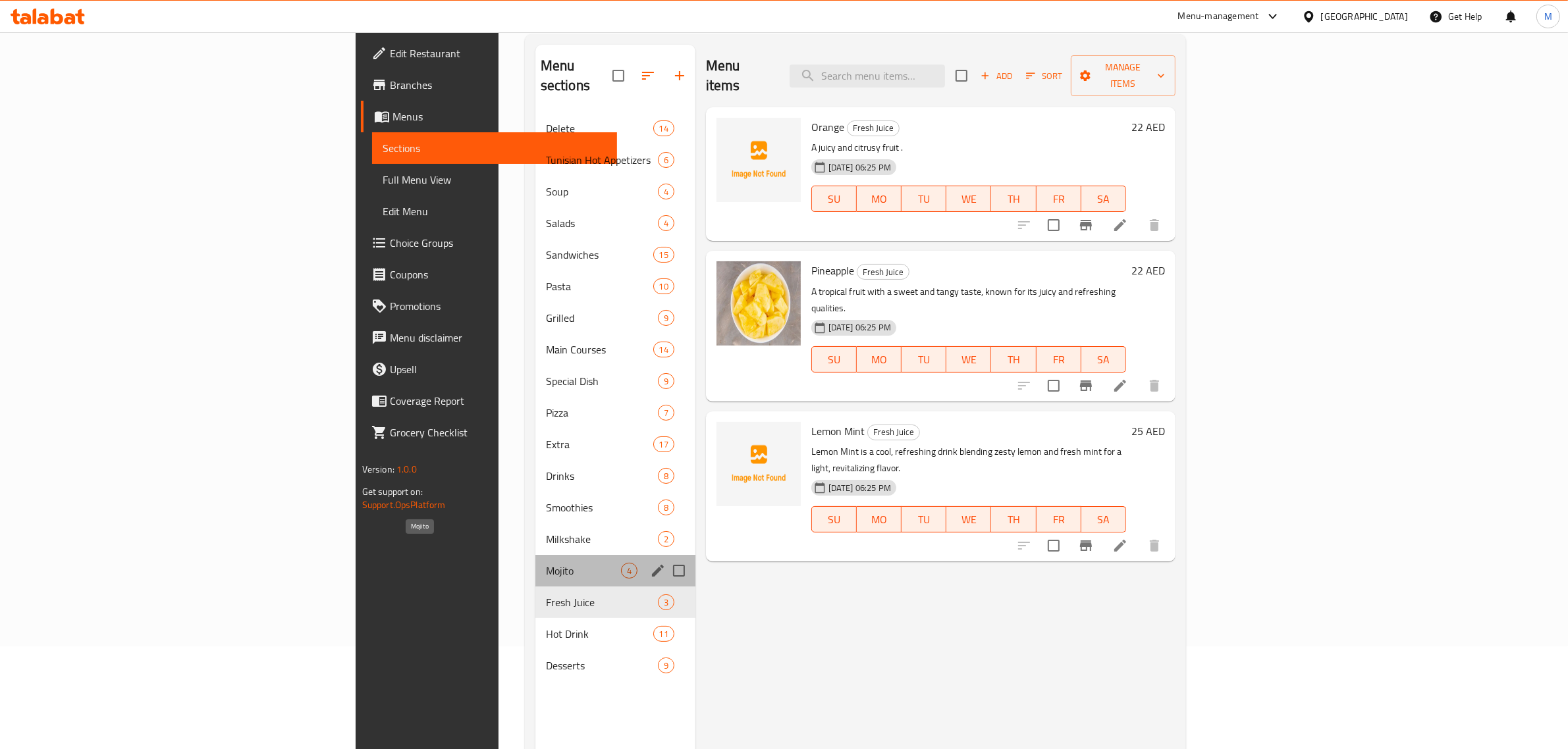
click at [546, 563] on span "Mojito" at bounding box center [583, 571] width 75 height 16
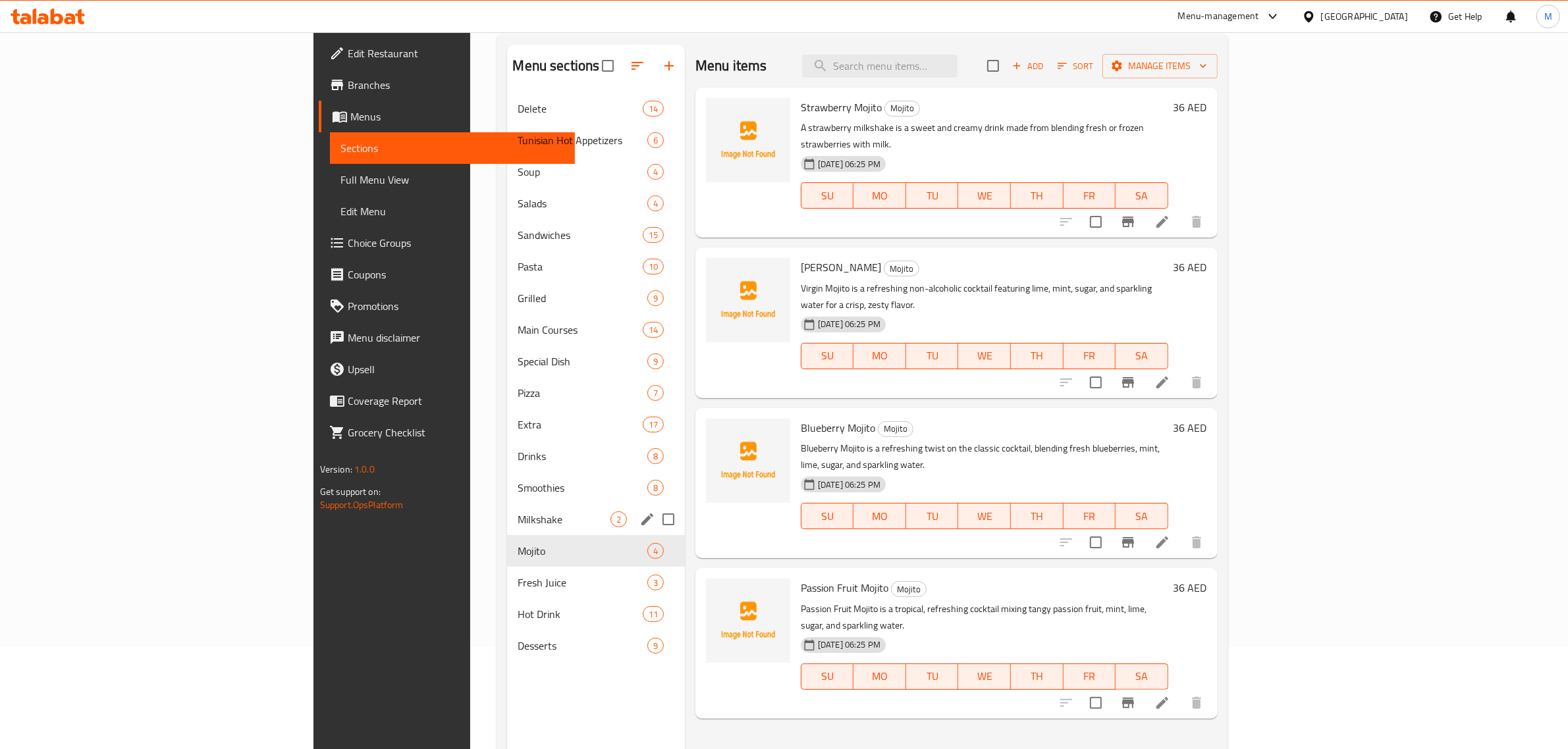
click at [507, 501] on div "Smoothies 8" at bounding box center [596, 488] width 178 height 32
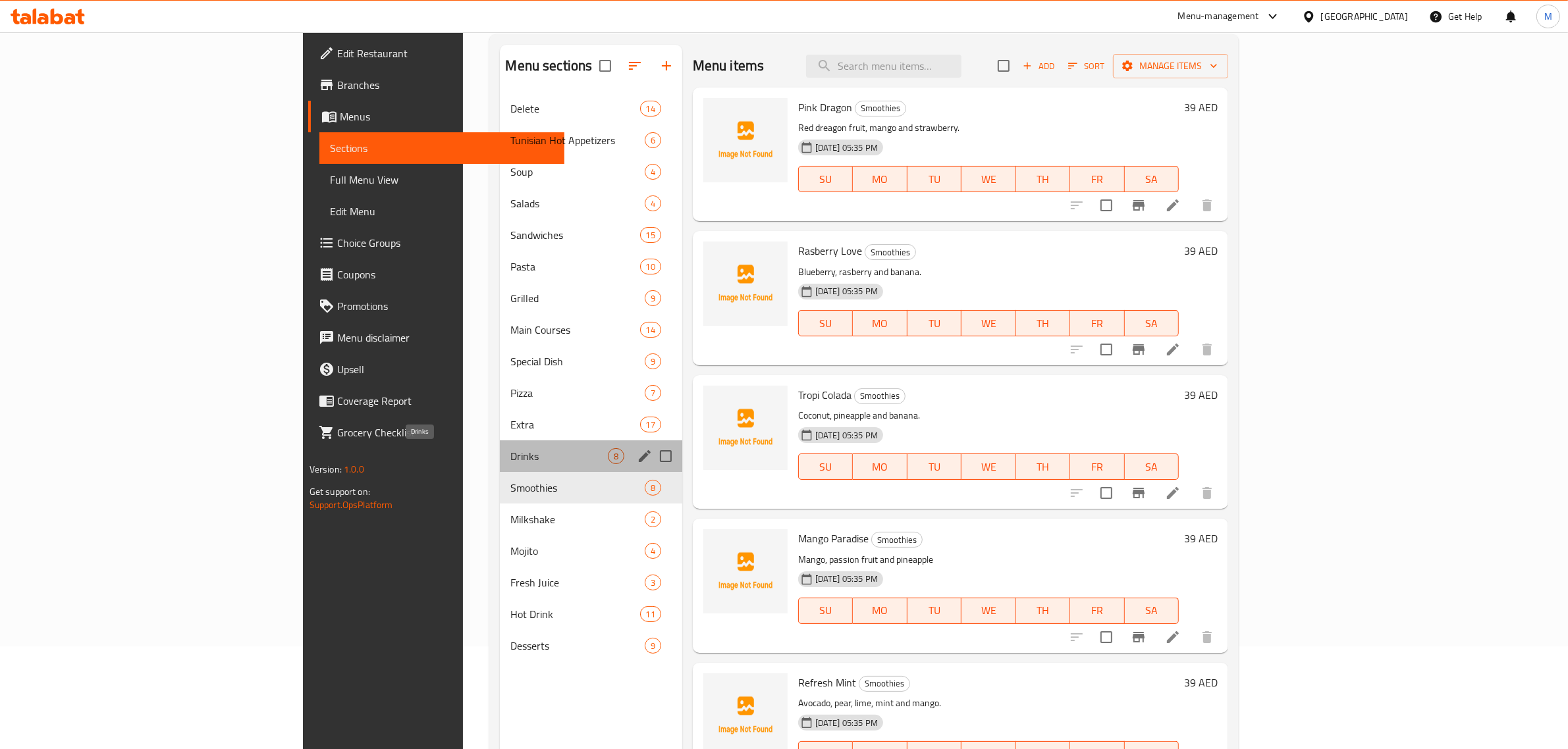
click at [510, 455] on span "Drinks" at bounding box center [558, 456] width 97 height 16
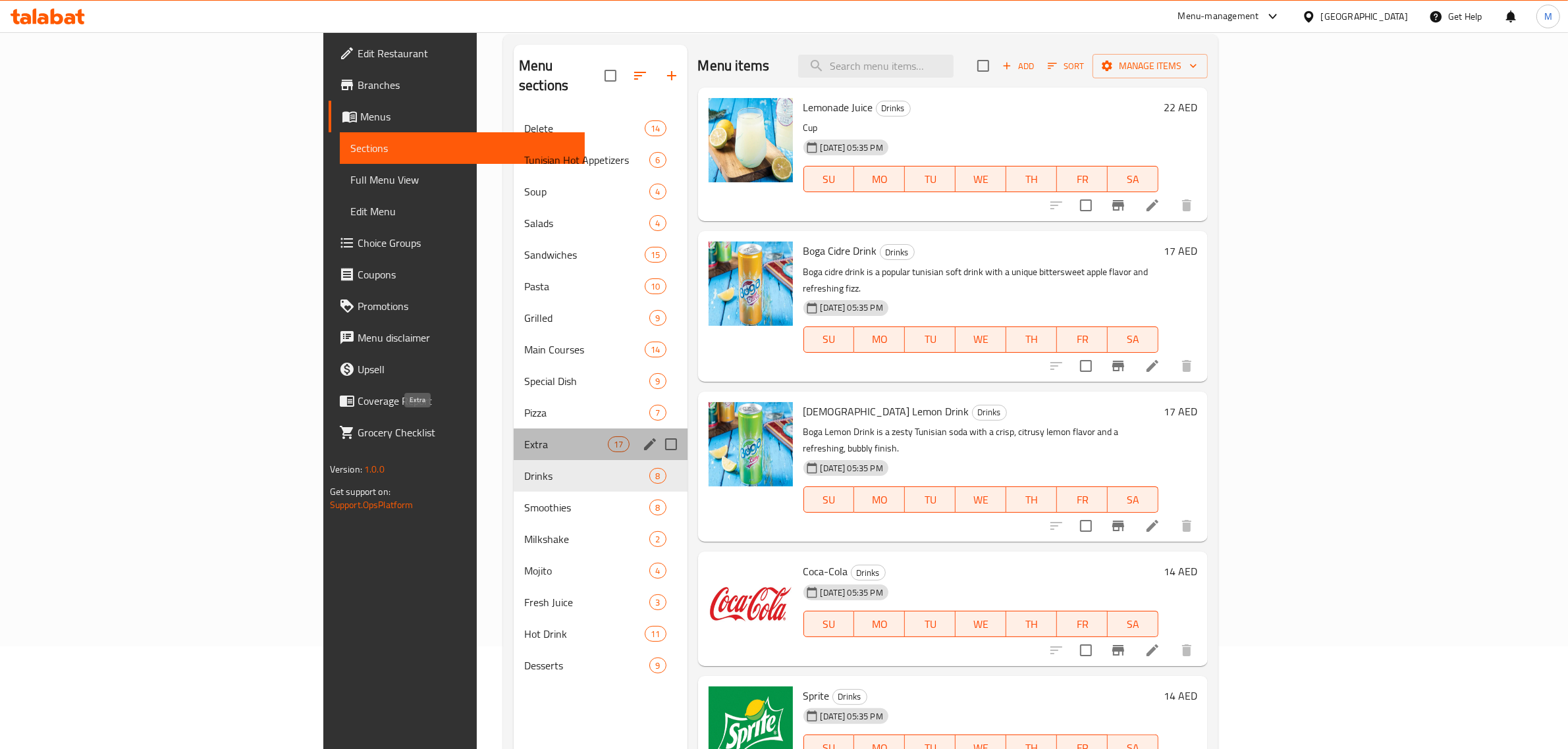
click at [524, 437] on span "Extra" at bounding box center [565, 444] width 84 height 16
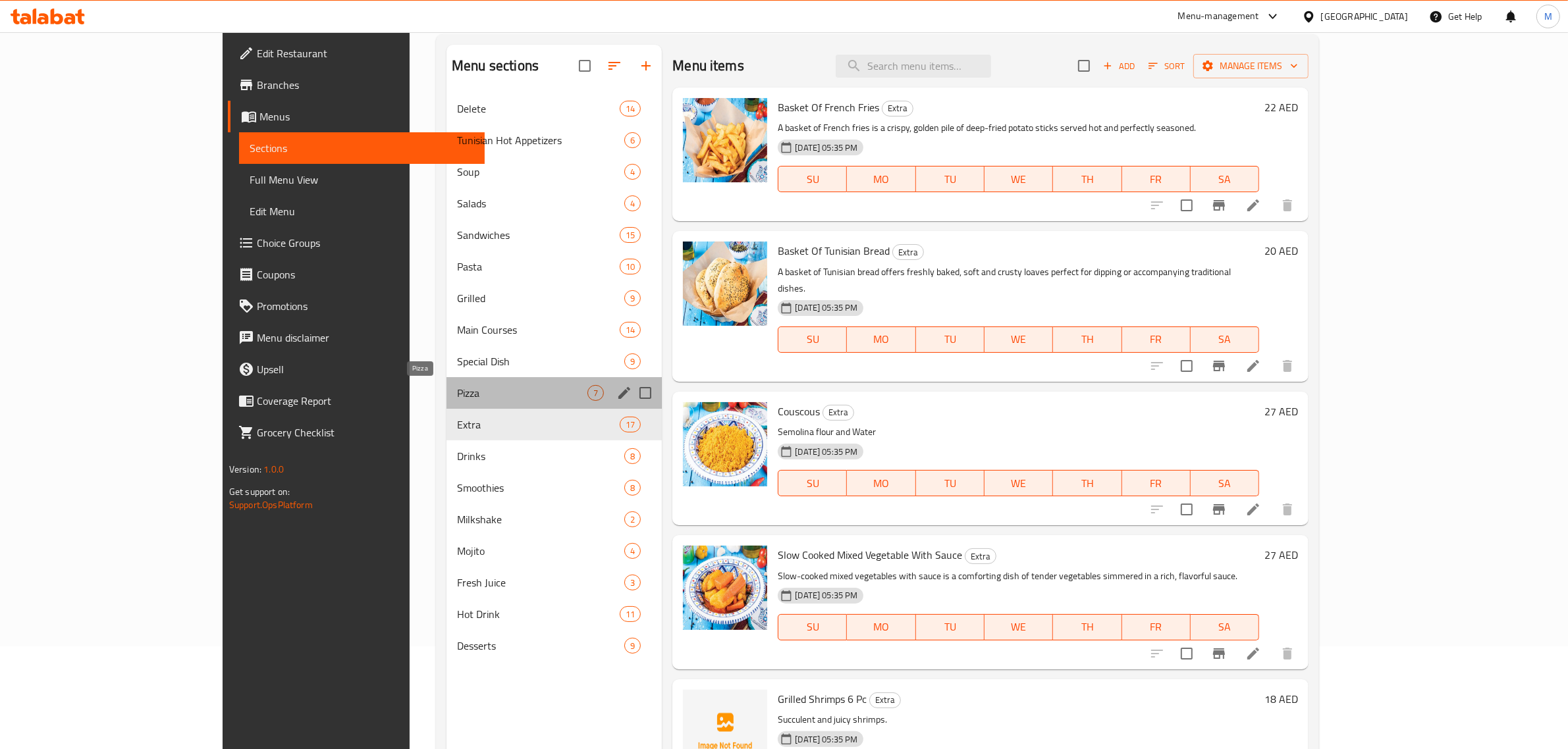
click at [466, 400] on span "Pizza" at bounding box center [522, 393] width 130 height 16
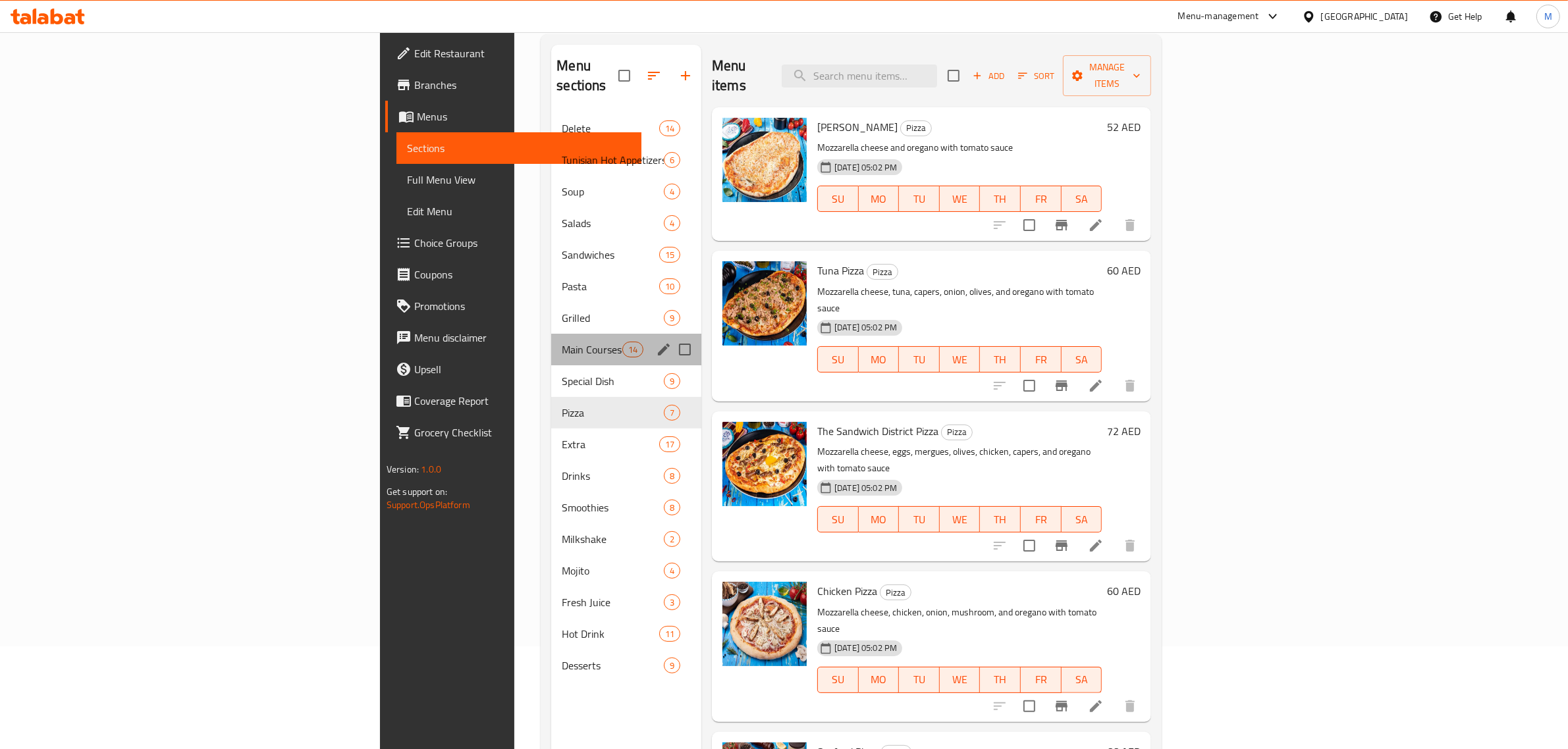
click at [551, 340] on div "Main Courses 14" at bounding box center [627, 349] width 150 height 32
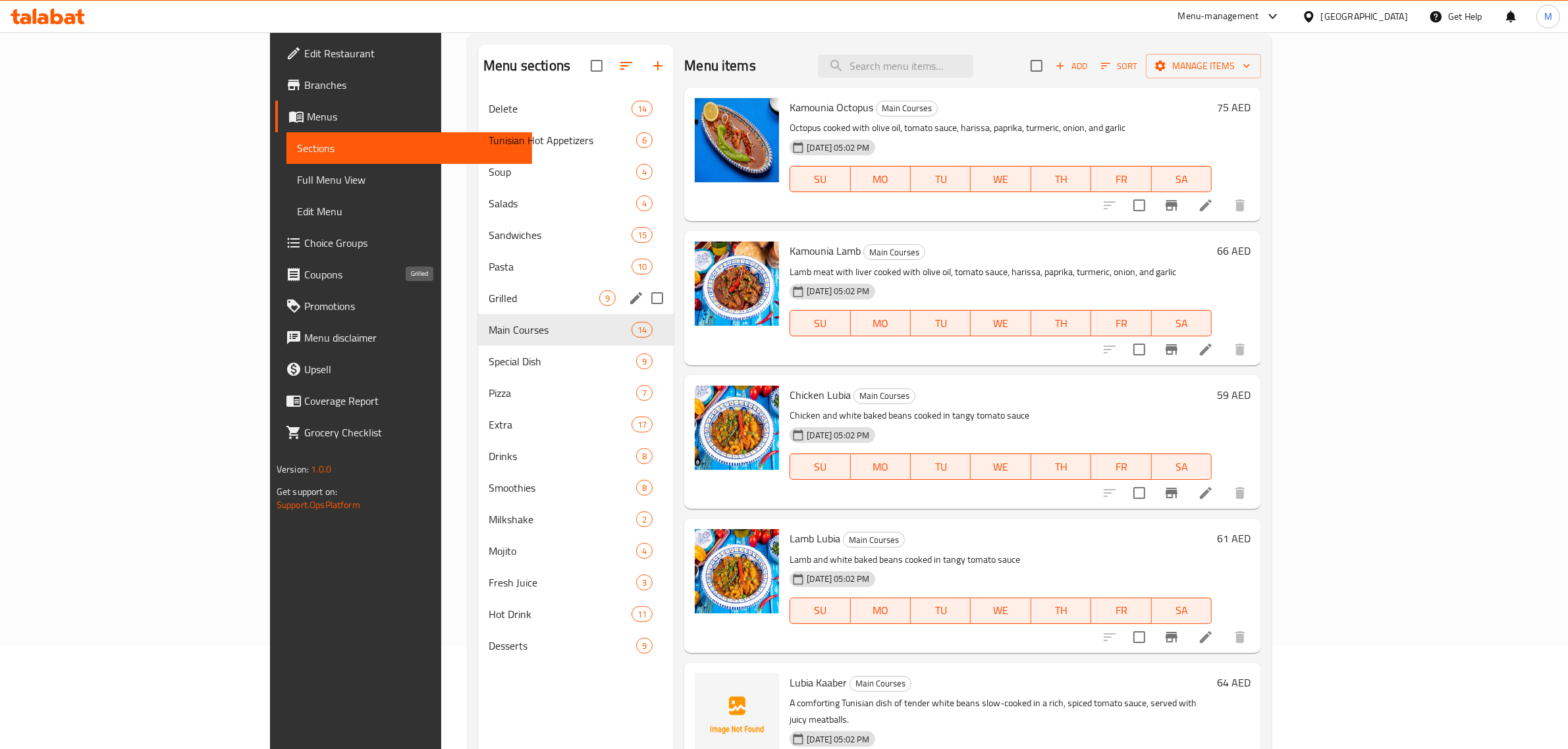
click at [488, 294] on span "Grilled" at bounding box center [544, 299] width 110 height 16
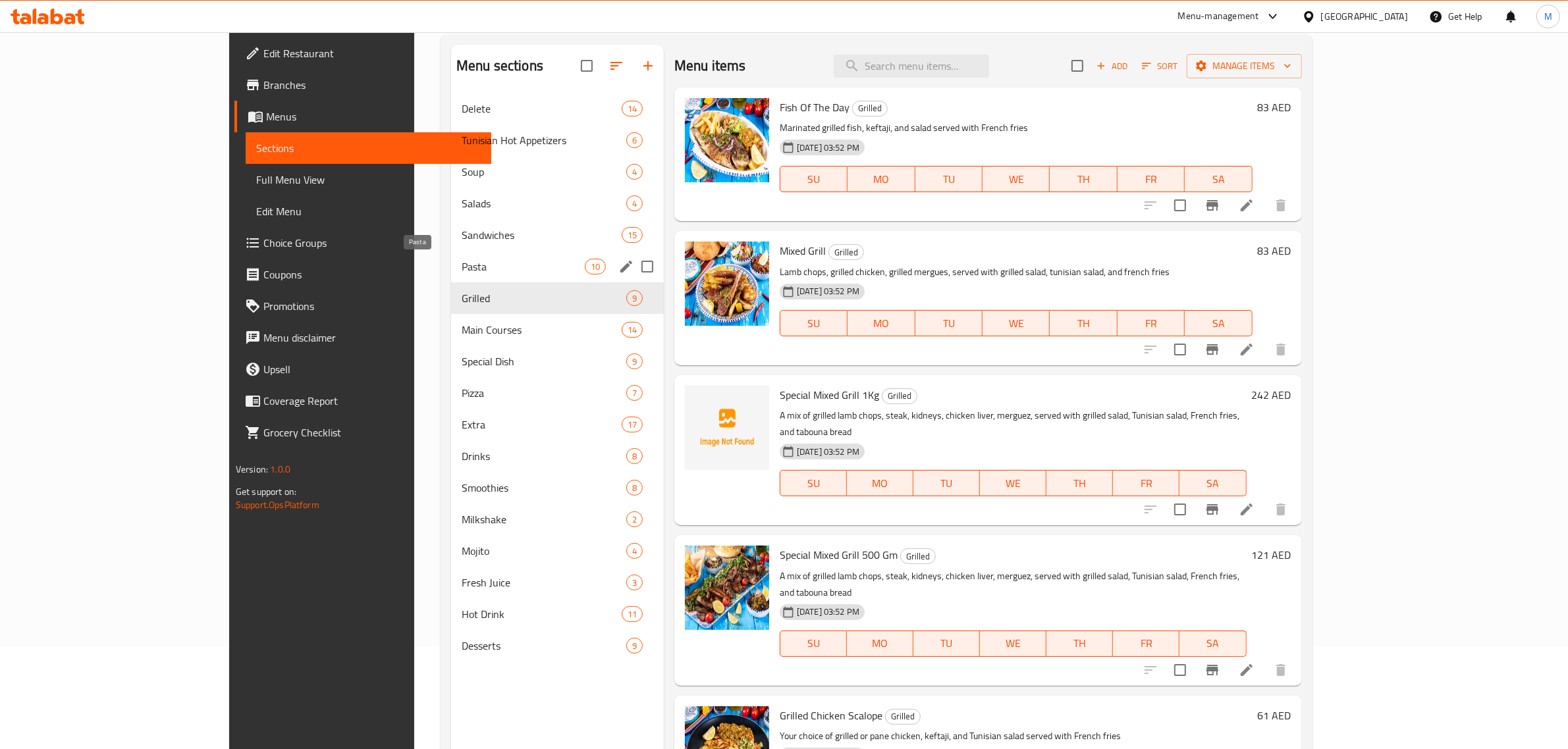
click at [485, 259] on span "Pasta" at bounding box center [523, 267] width 123 height 16
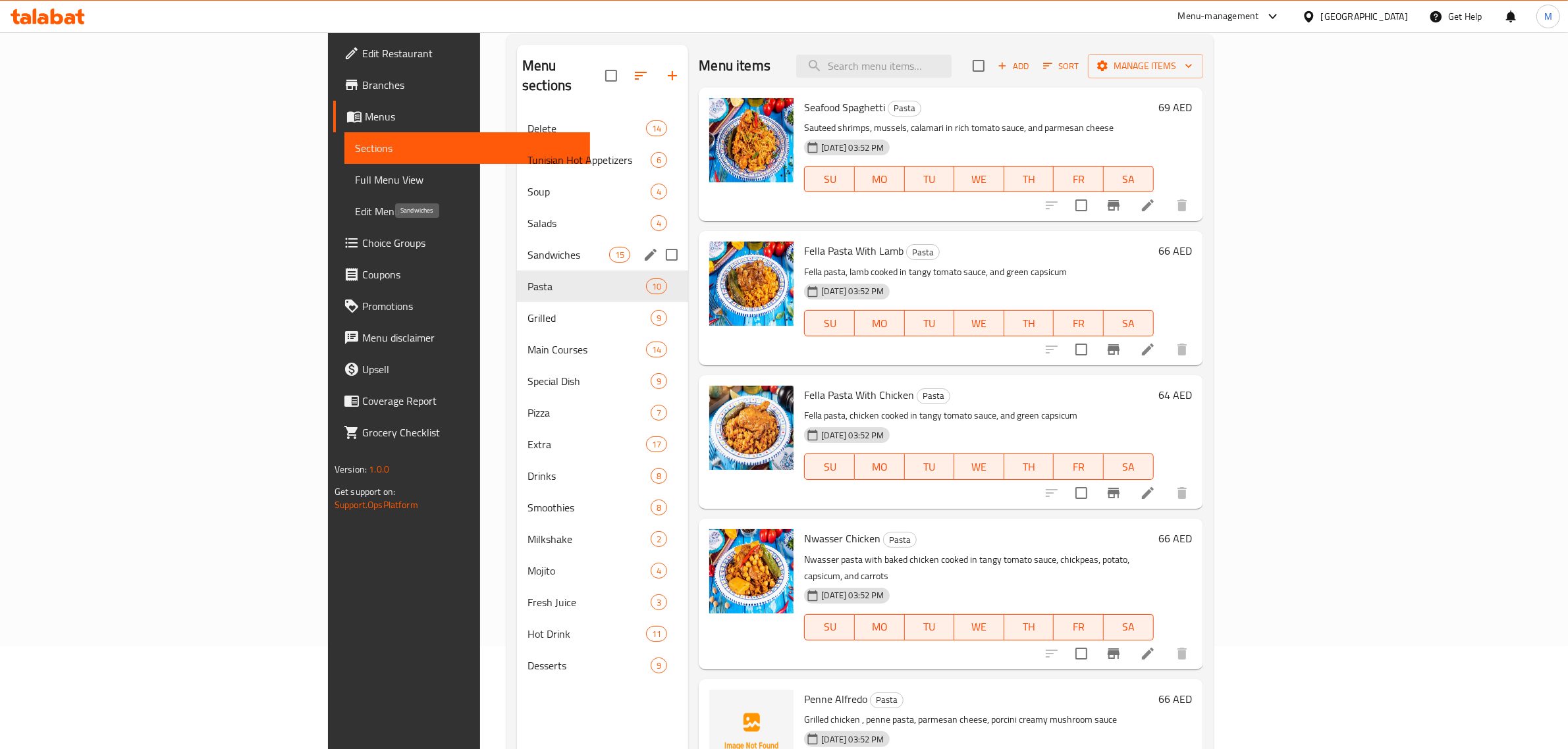
click at [517, 239] on div "Sandwiches 15" at bounding box center [602, 255] width 171 height 32
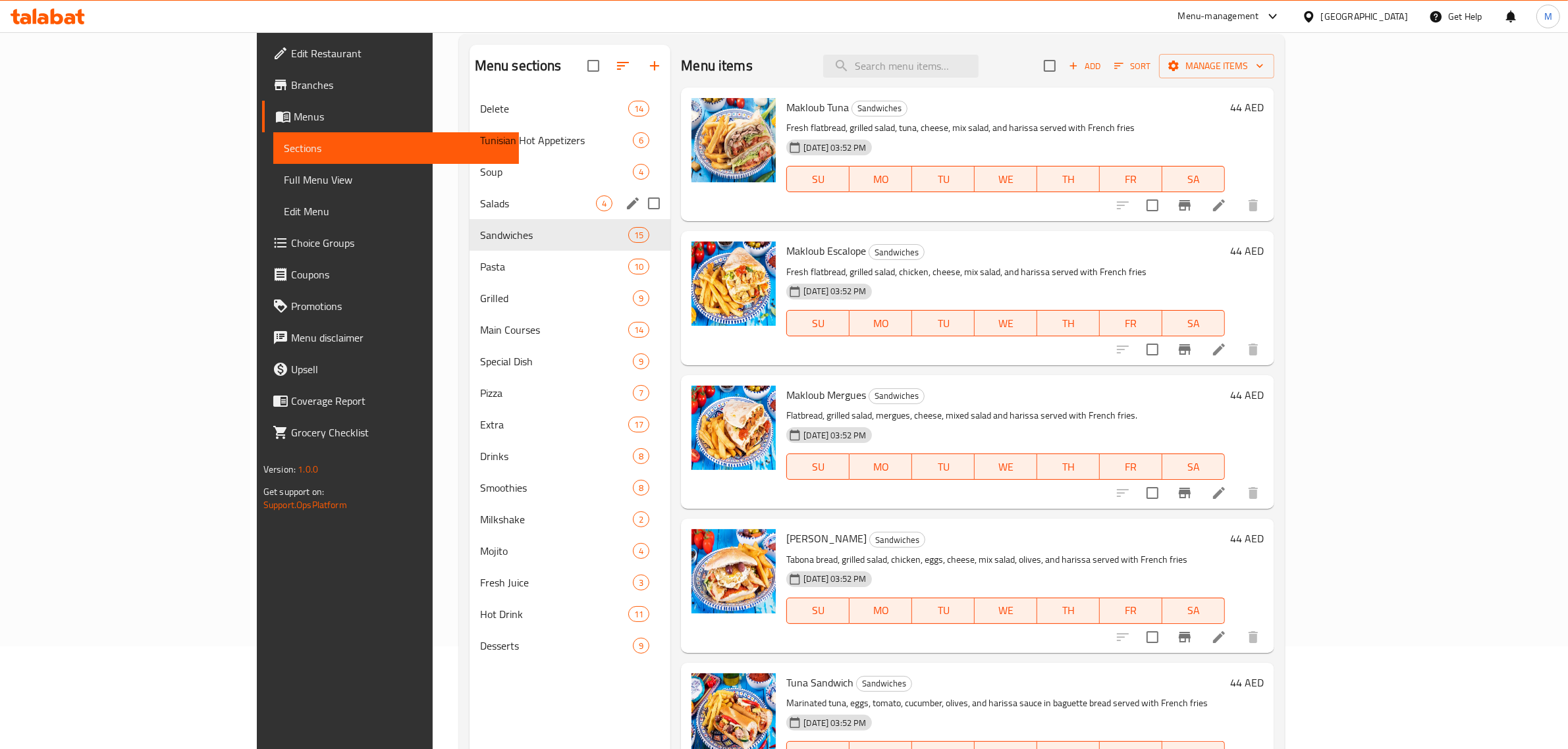
drag, startPoint x: 494, startPoint y: 182, endPoint x: 493, endPoint y: 165, distance: 17.0
click at [494, 178] on div "Soup 4" at bounding box center [570, 172] width 202 height 32
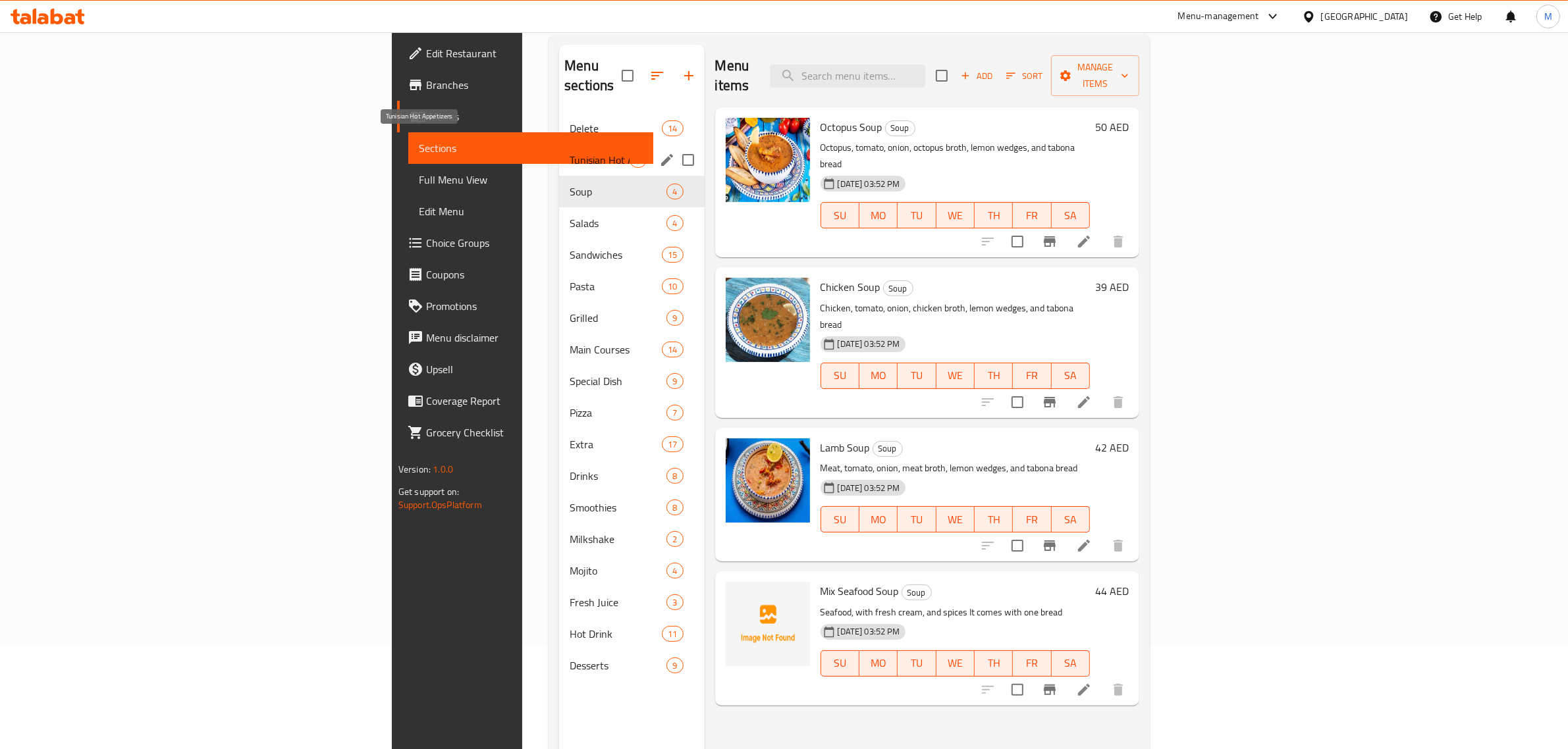
drag, startPoint x: 491, startPoint y: 143, endPoint x: 495, endPoint y: 123, distance: 20.4
click at [570, 152] on span "Tunisian Hot Appetizers" at bounding box center [599, 160] width 60 height 16
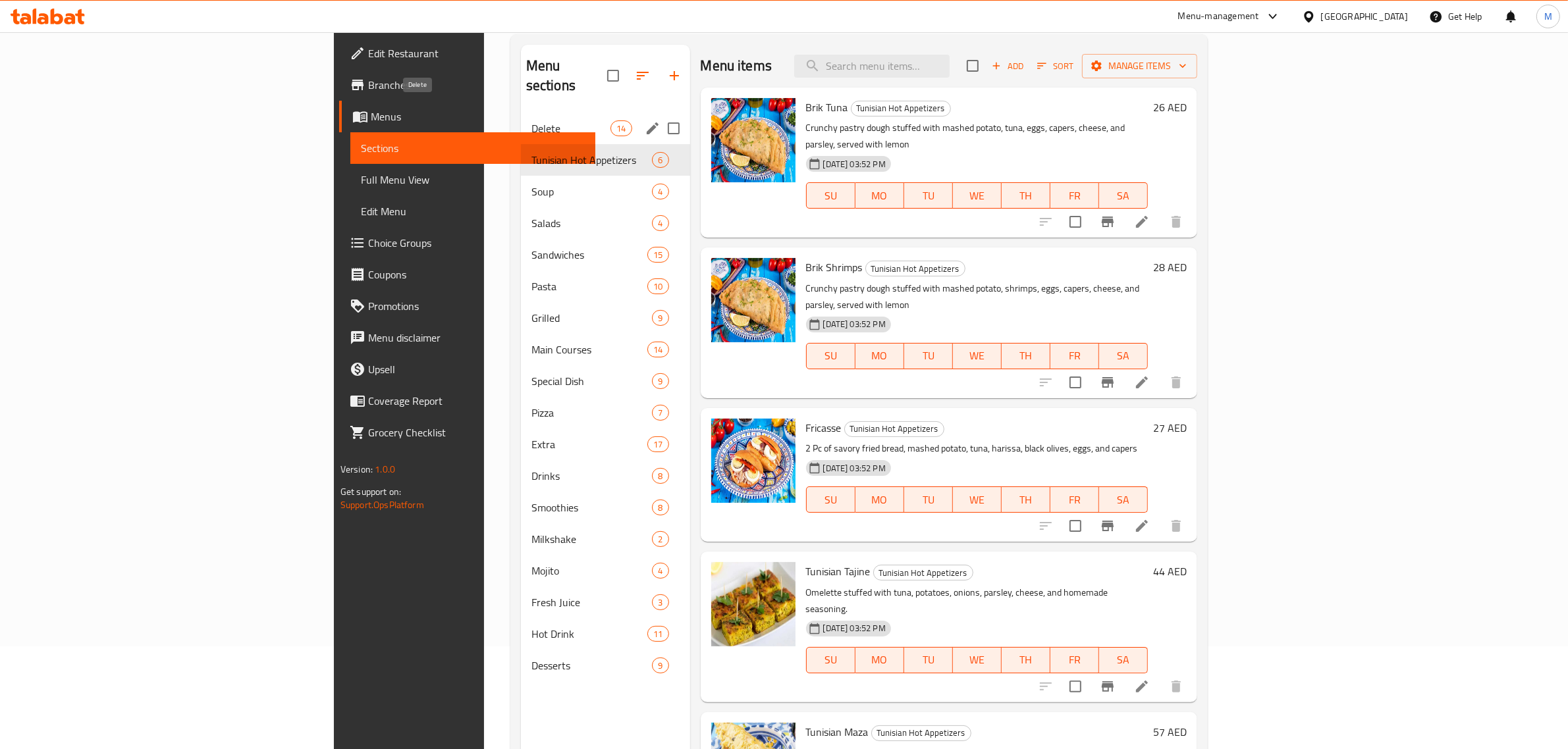
click at [532, 121] on span "Delete" at bounding box center [571, 129] width 79 height 16
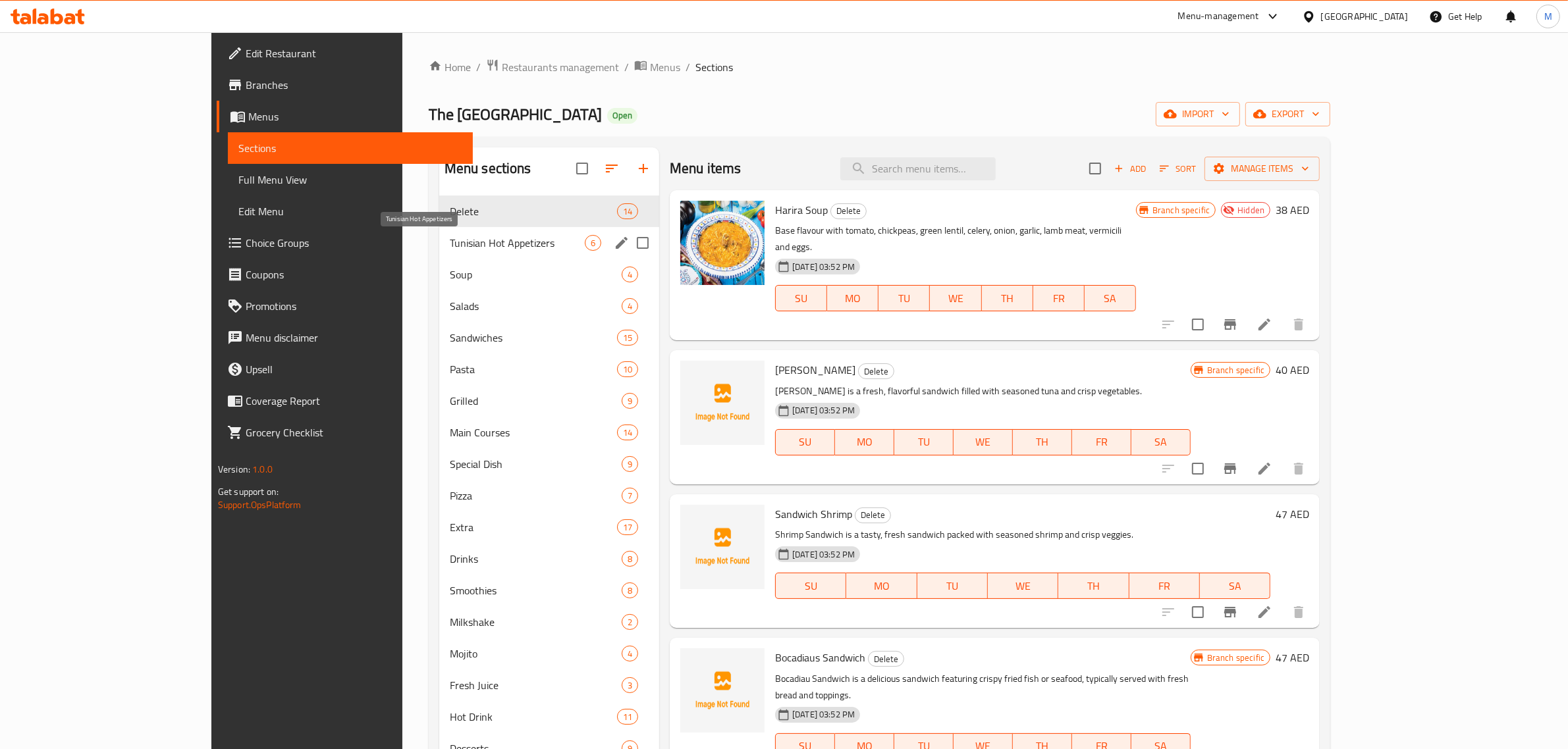
click at [488, 251] on span "Tunisian Hot Appetizers" at bounding box center [517, 242] width 135 height 16
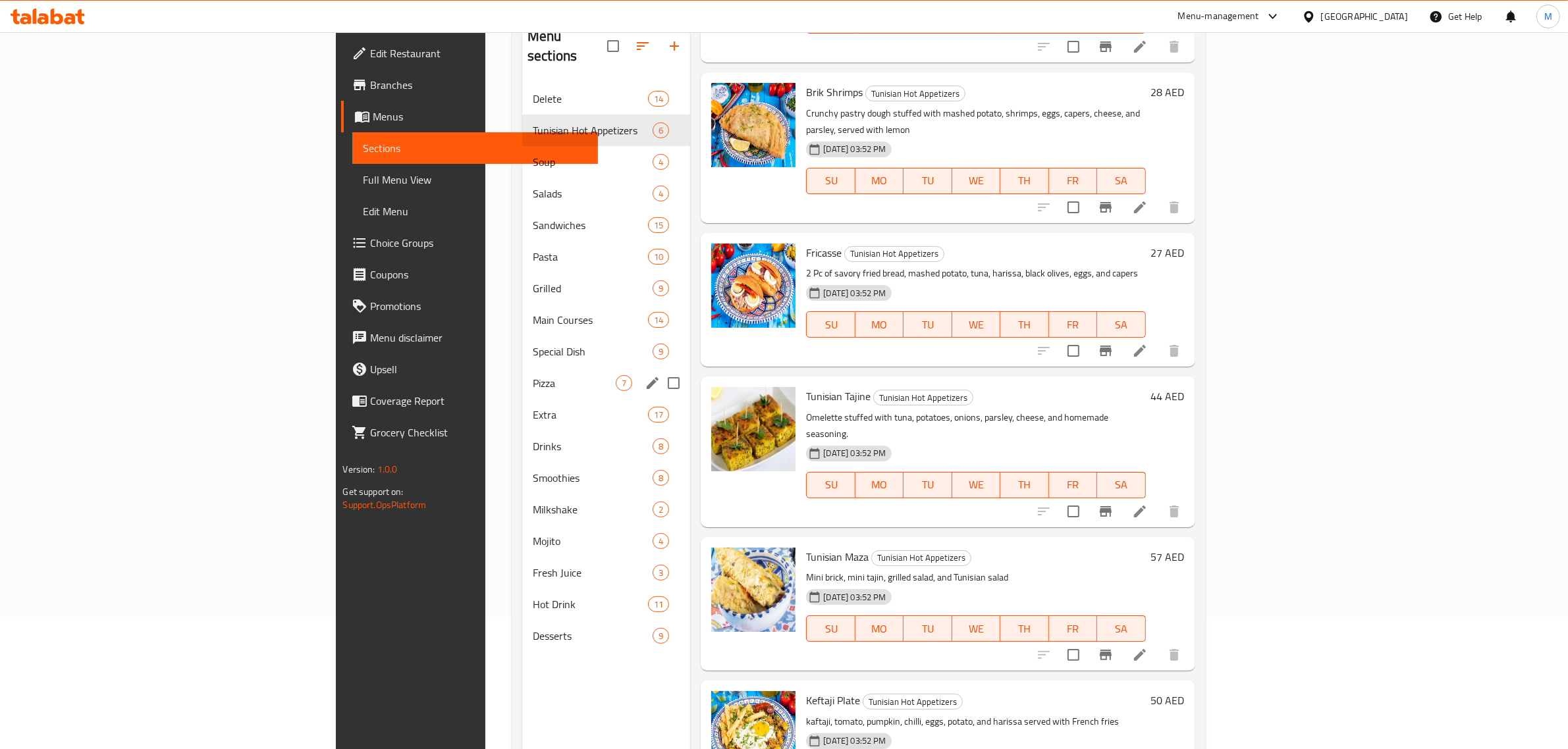
scroll to position [103, 0]
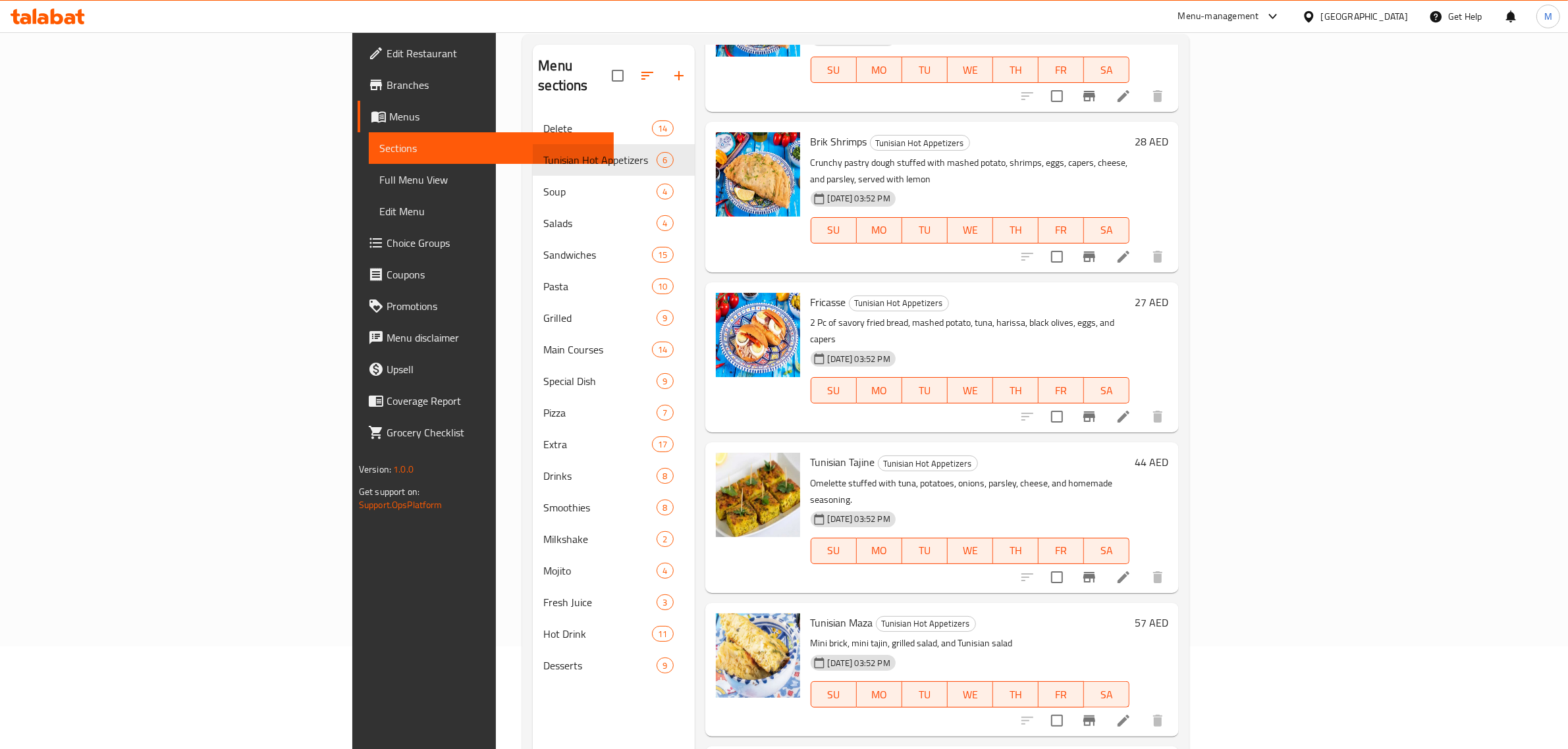
click at [899, 293] on h6 "Fricasse Tunisian Hot Appetizers" at bounding box center [970, 302] width 319 height 18
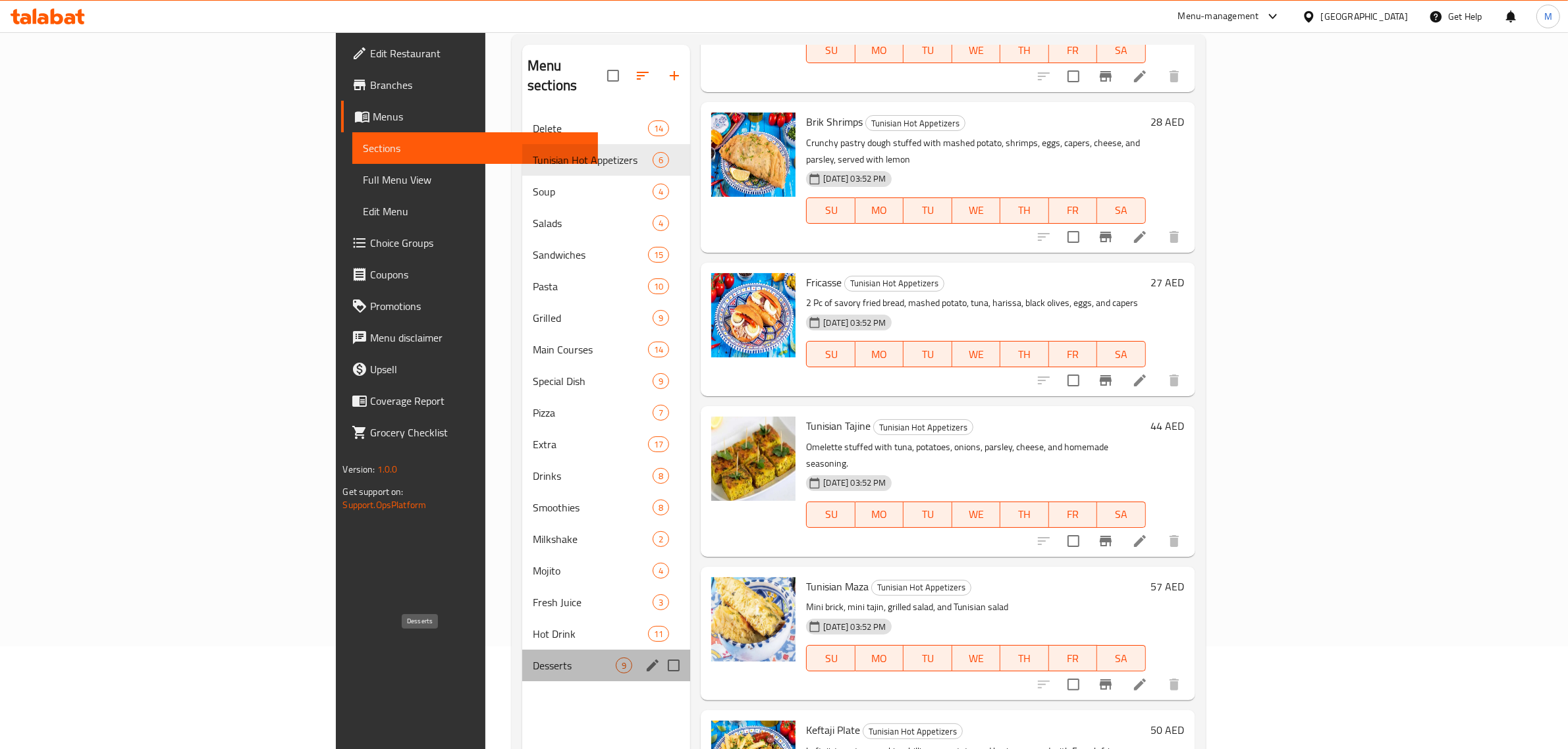
click at [532, 658] on span "Desserts" at bounding box center [574, 665] width 83 height 16
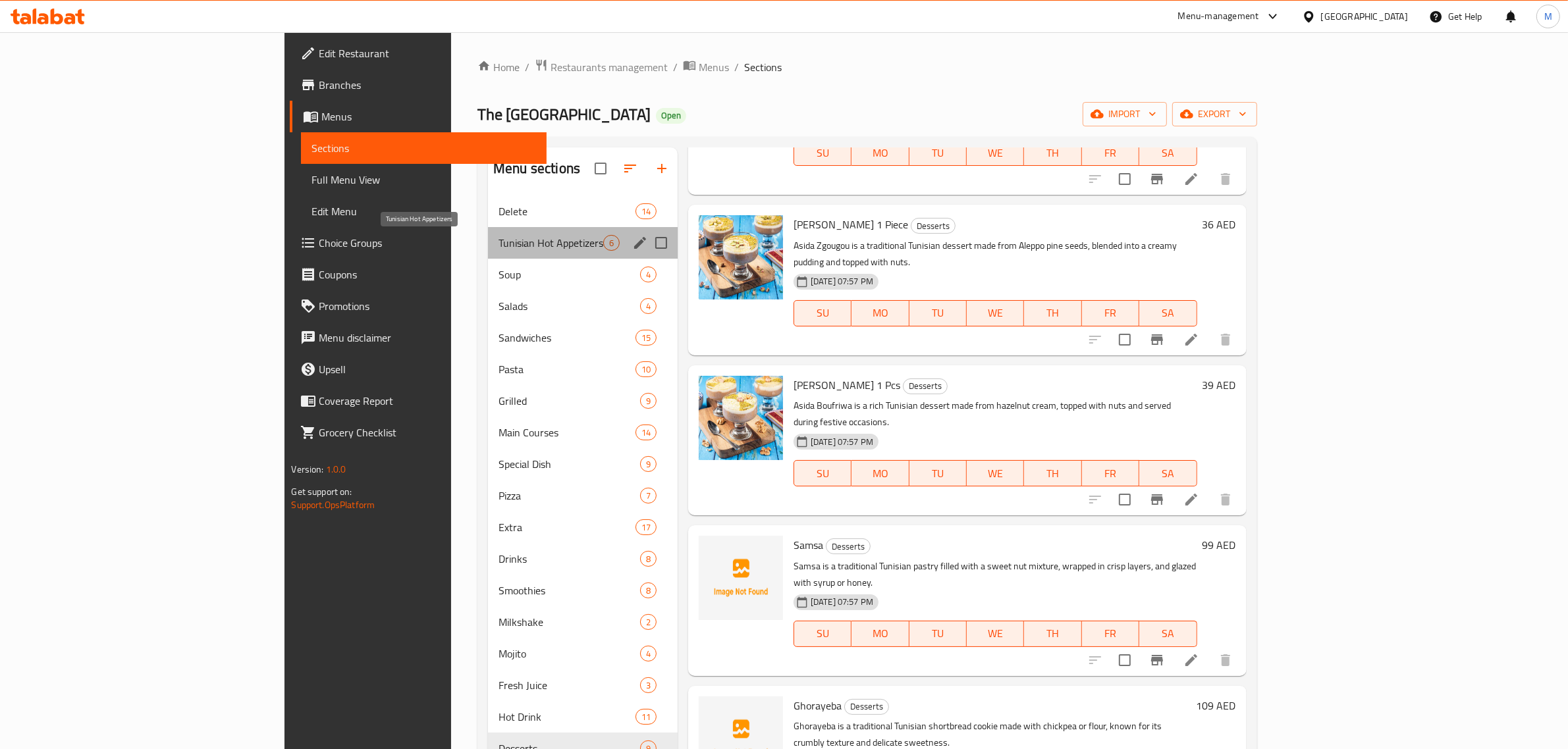
click at [499, 241] on span "Tunisian Hot Appetizers" at bounding box center [551, 242] width 104 height 16
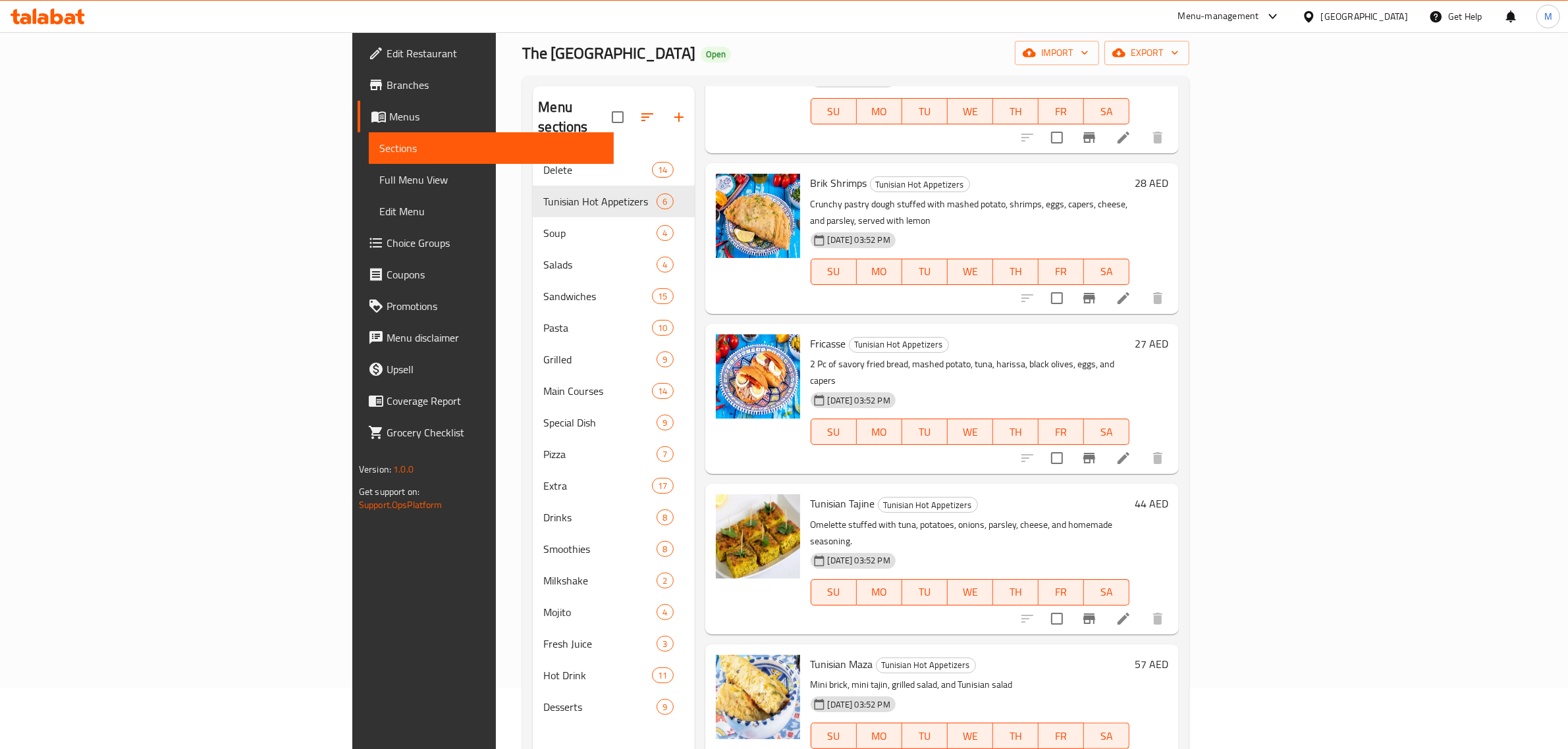
scroll to position [185, 0]
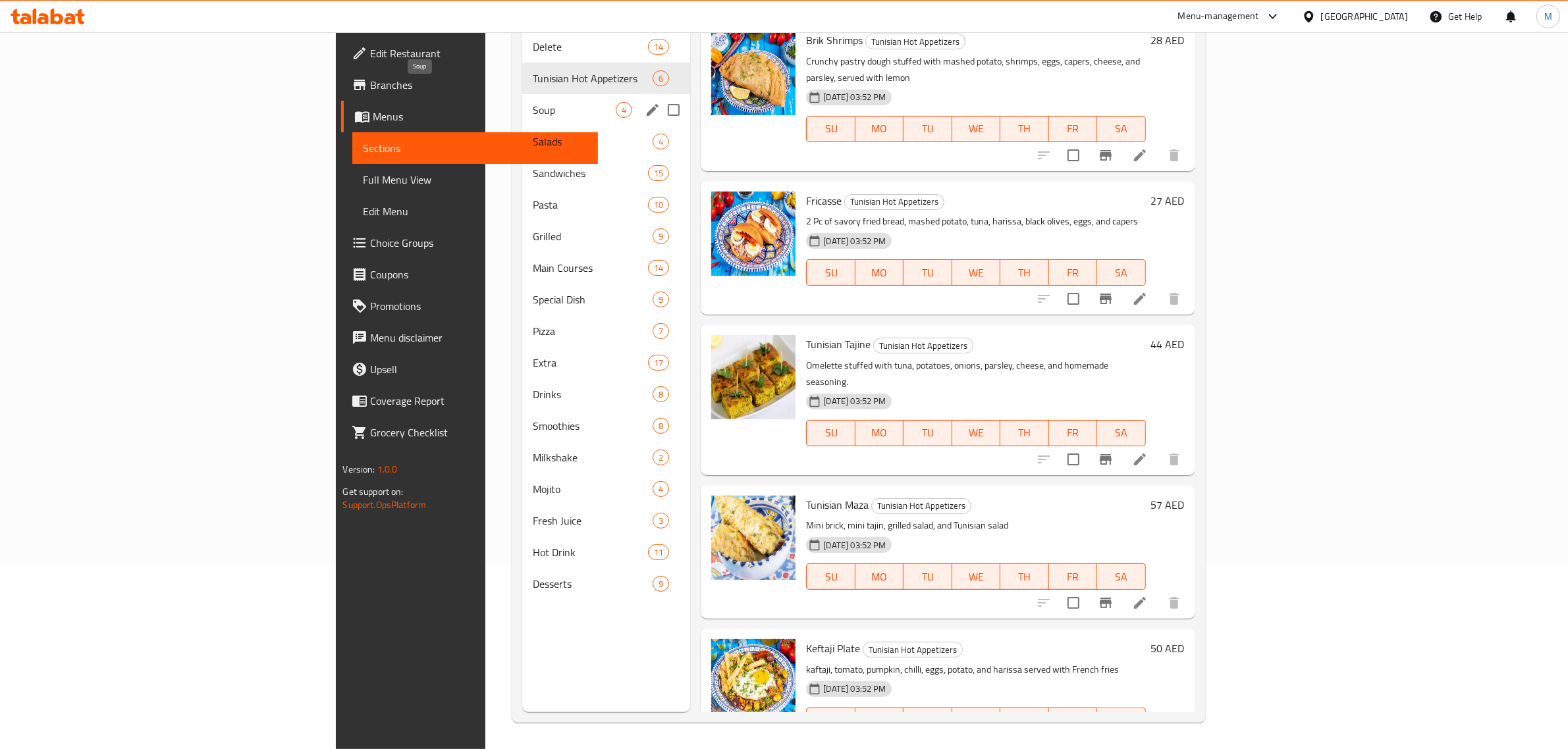
click at [532, 102] on span "Soup" at bounding box center [574, 110] width 83 height 16
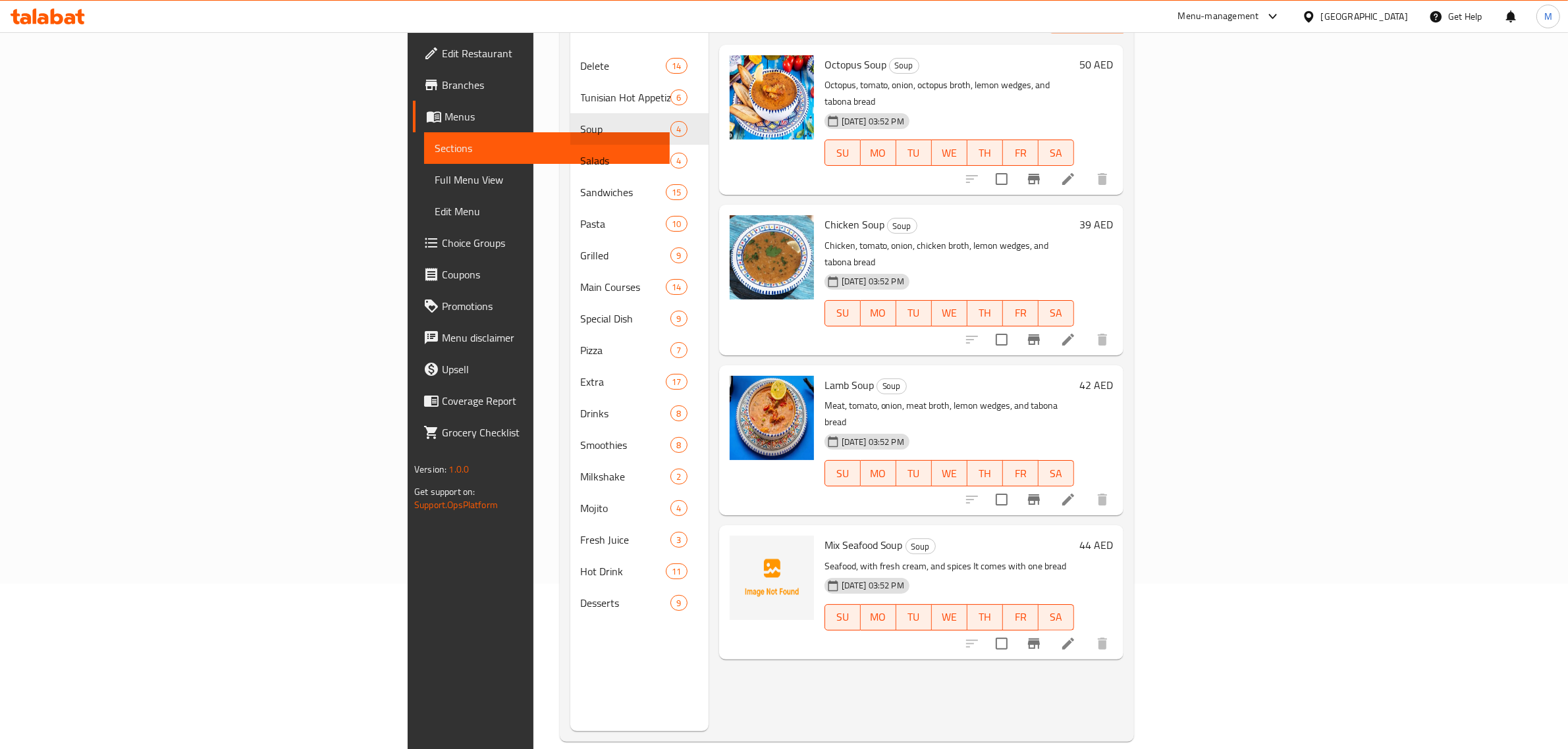
scroll to position [185, 0]
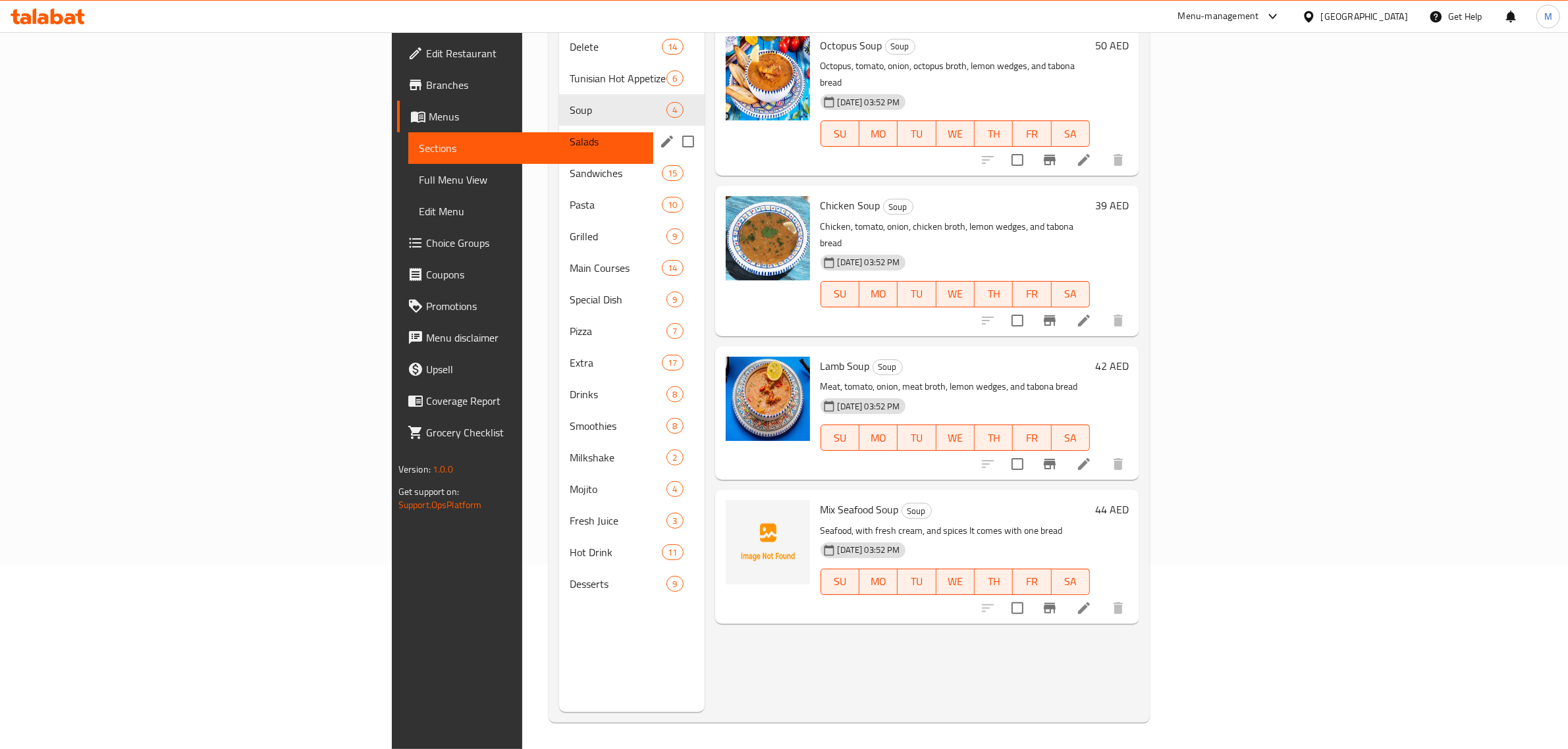
click at [570, 134] on span "Salads" at bounding box center [599, 142] width 60 height 16
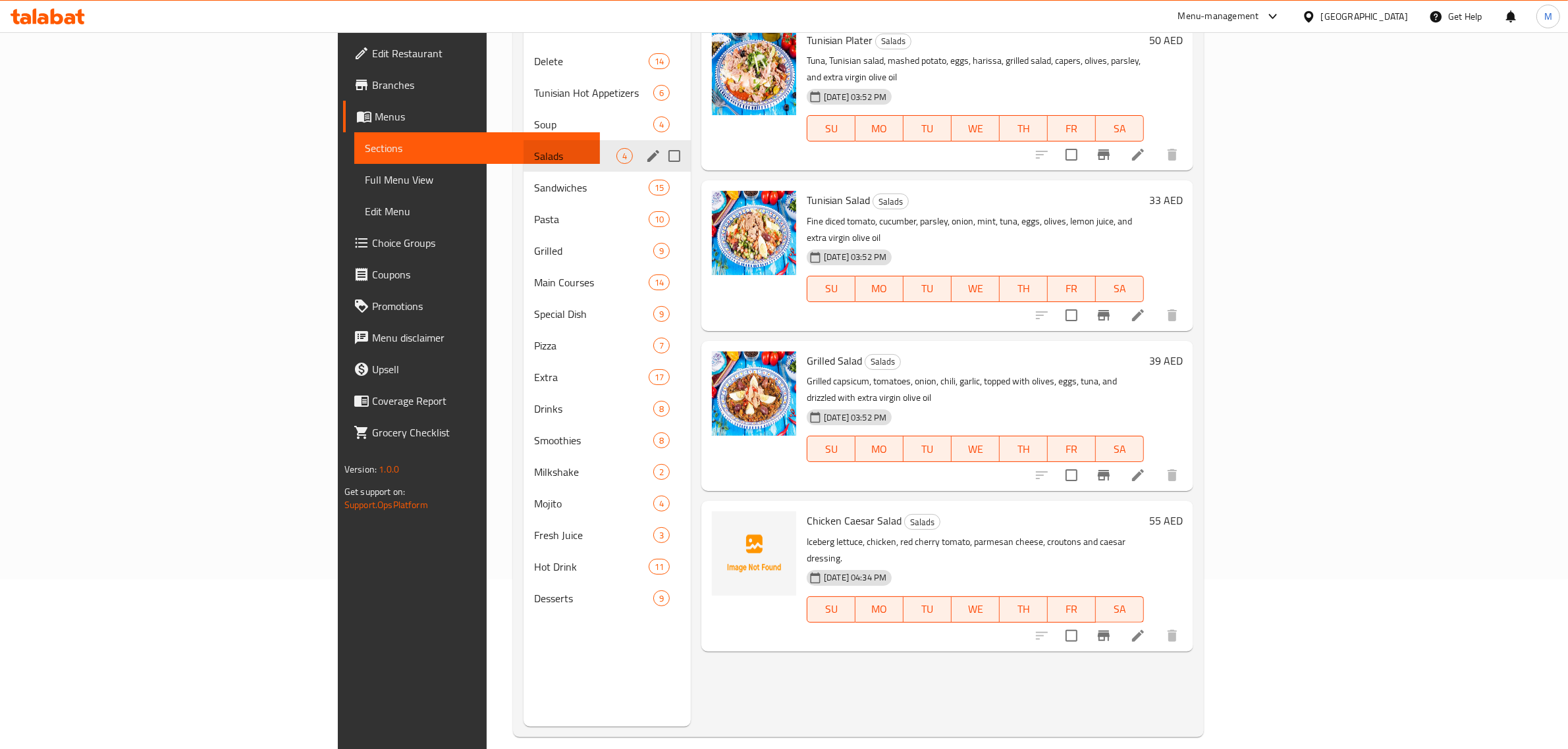
scroll to position [185, 0]
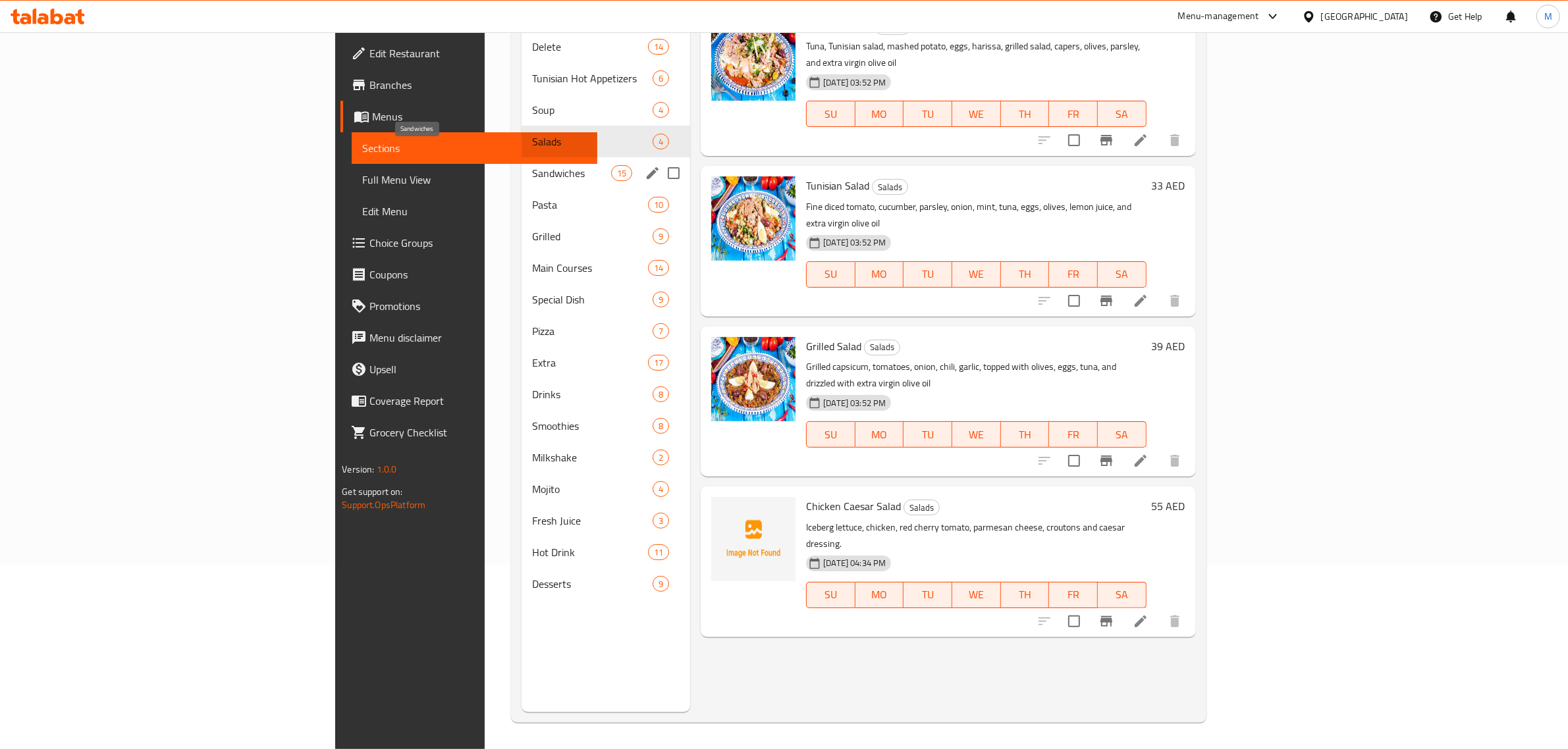
click at [532, 166] on span "Sandwiches" at bounding box center [572, 173] width 79 height 16
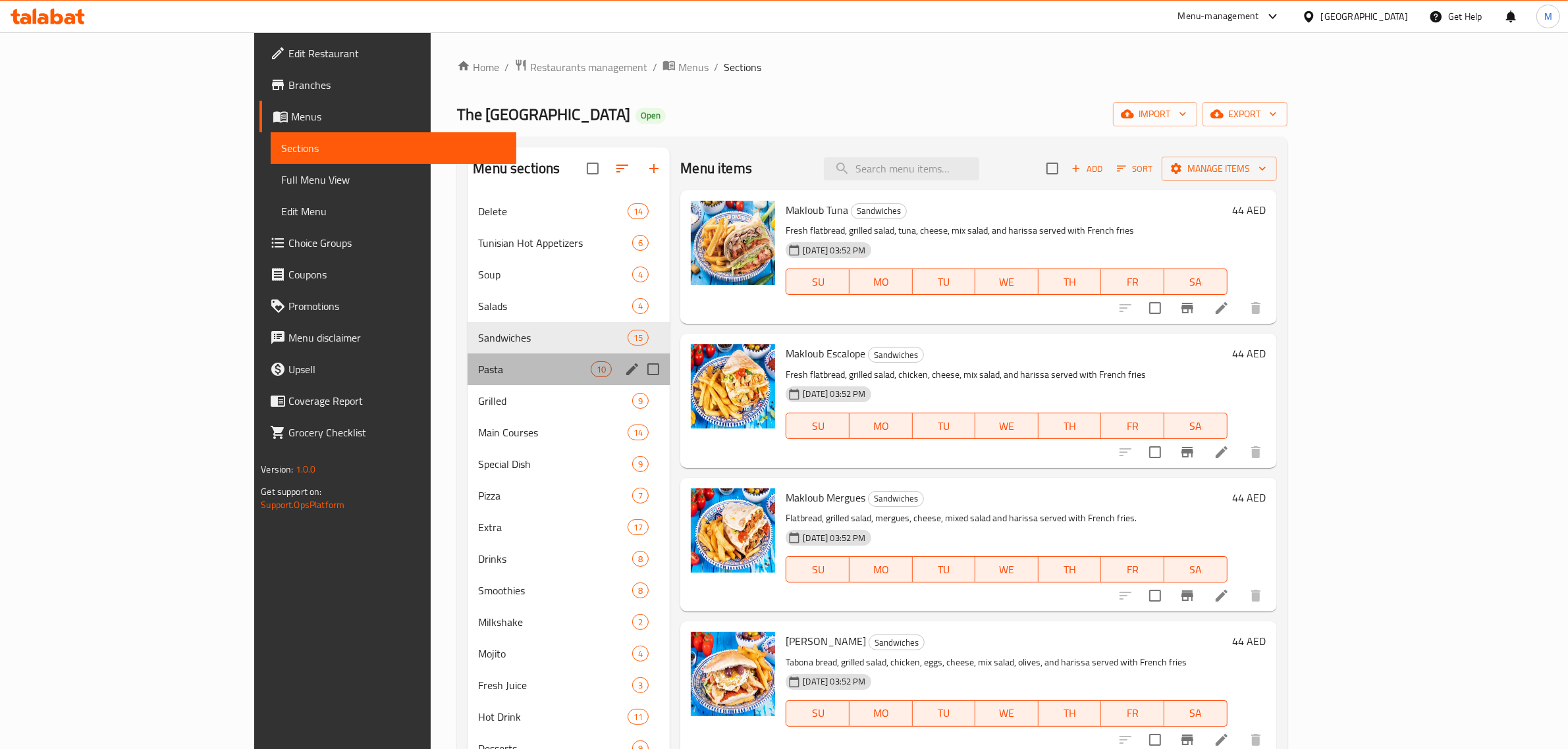
click at [475, 359] on div "Pasta 10" at bounding box center [569, 369] width 202 height 32
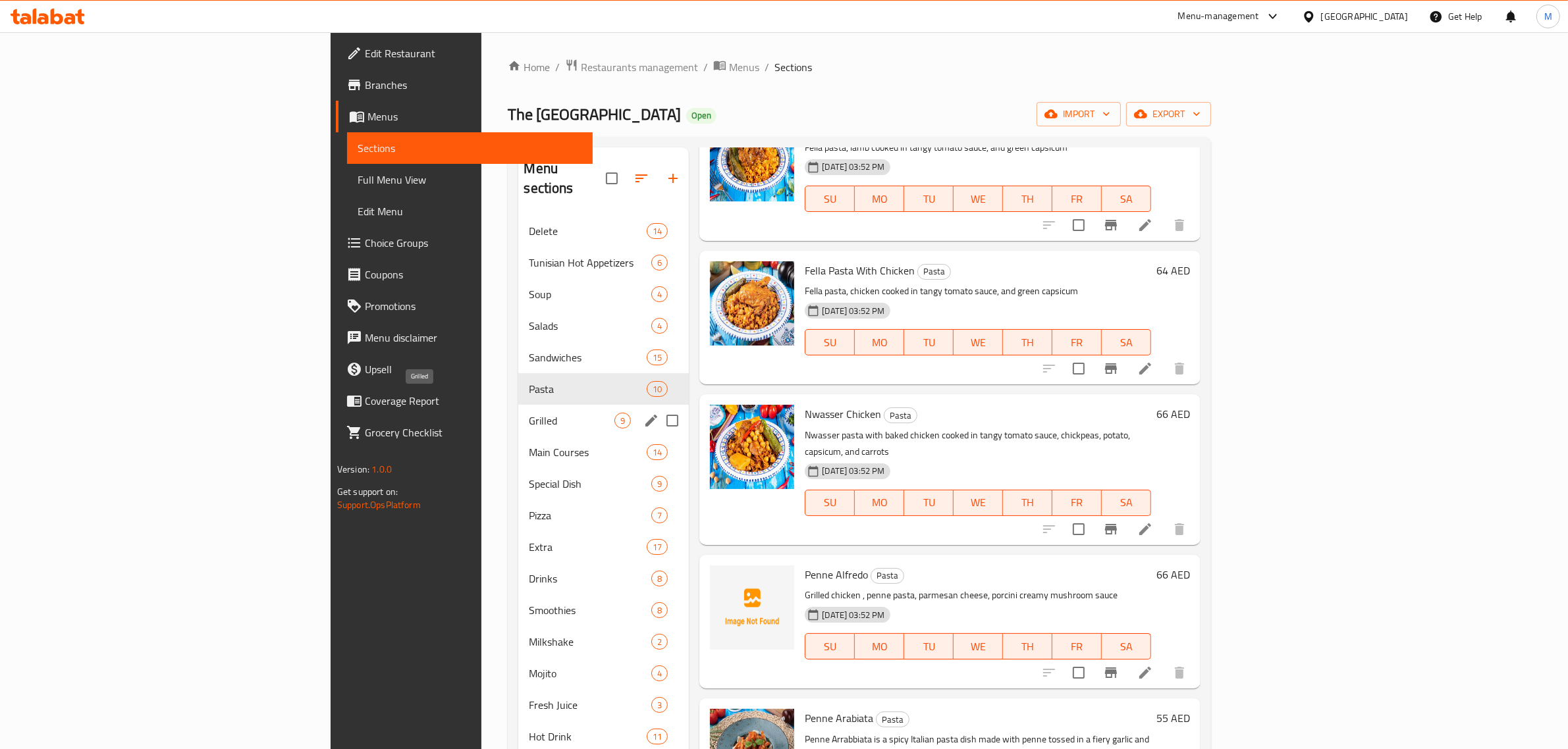
click at [529, 413] on span "Grilled" at bounding box center [571, 421] width 85 height 16
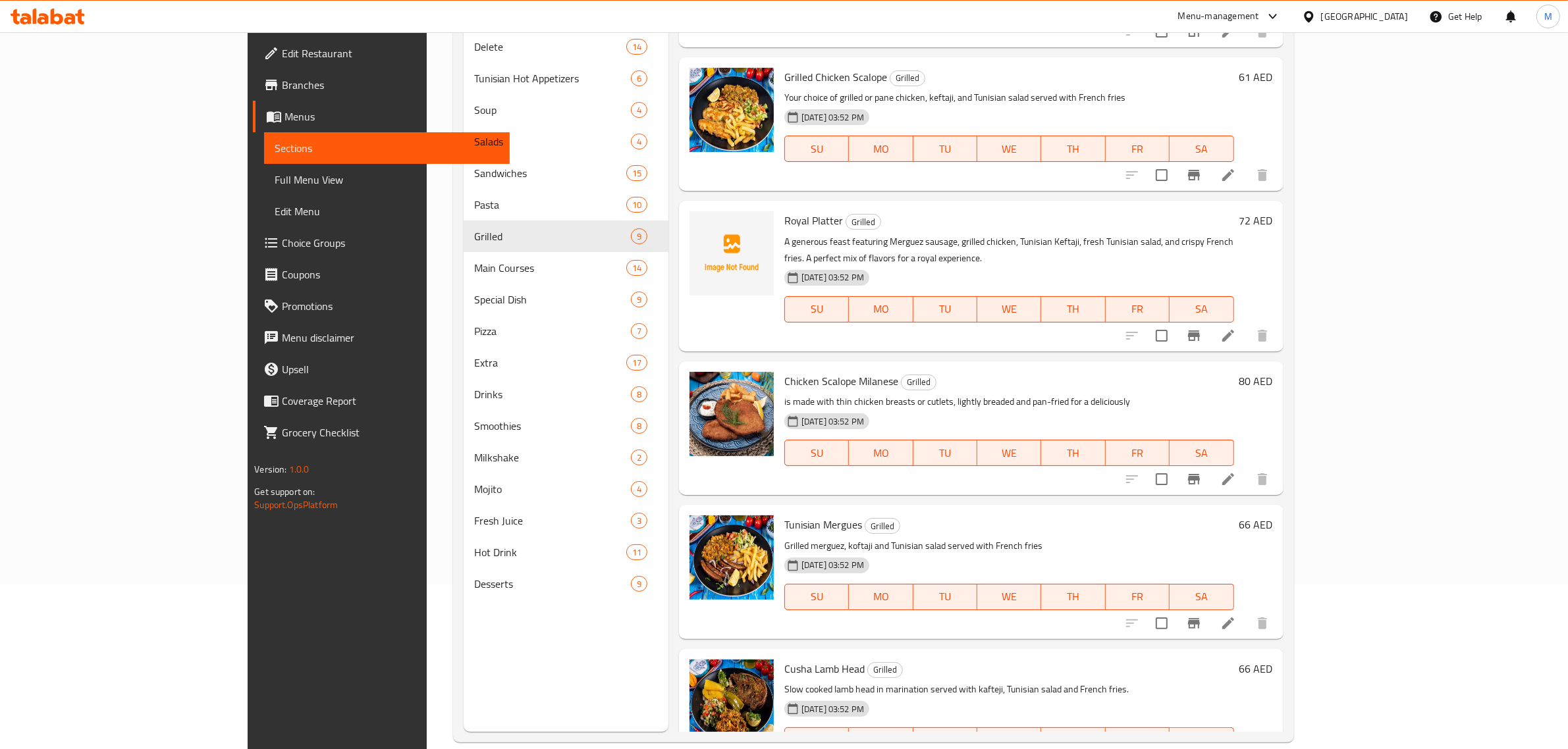
scroll to position [185, 0]
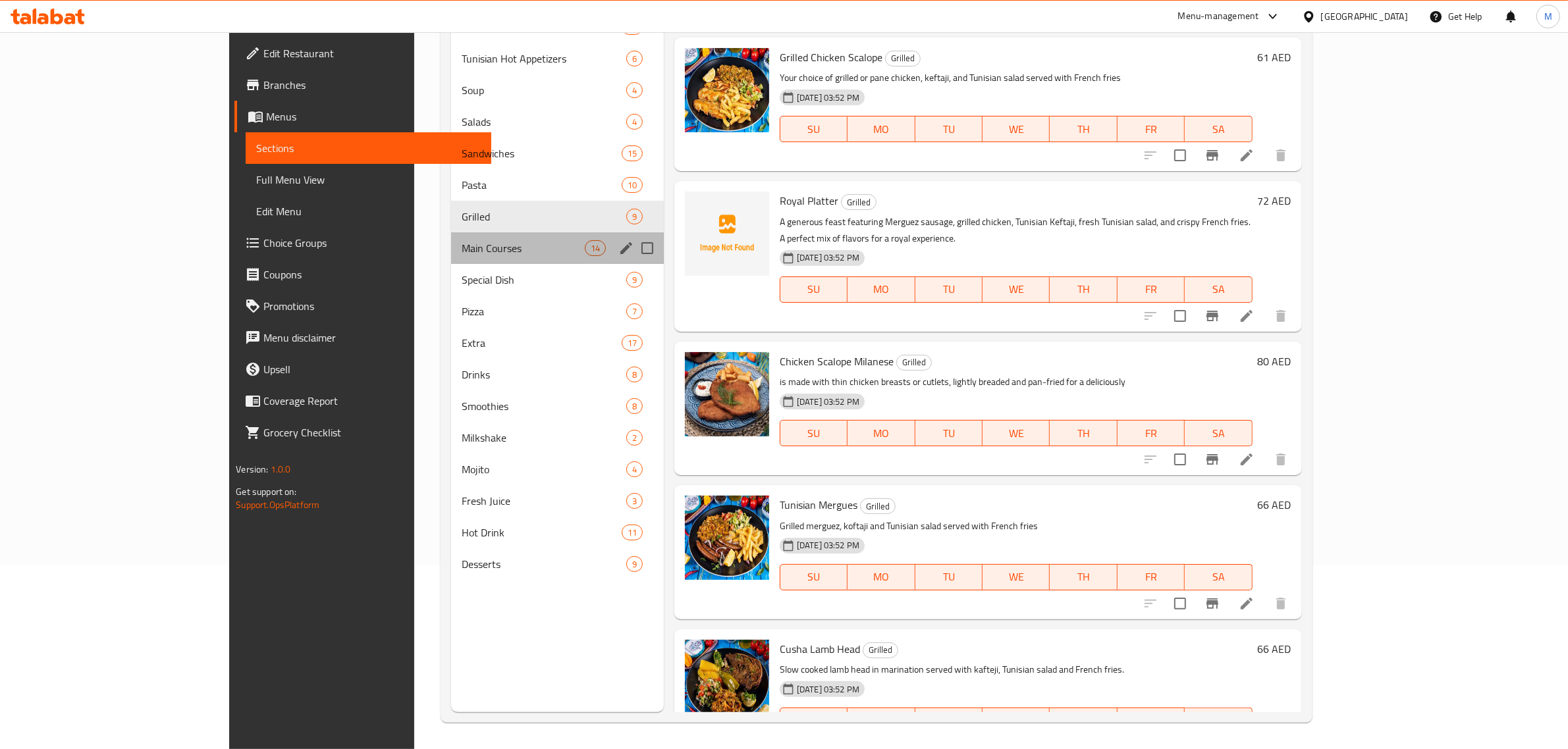
click at [451, 238] on div "Main Courses 14" at bounding box center [557, 248] width 213 height 32
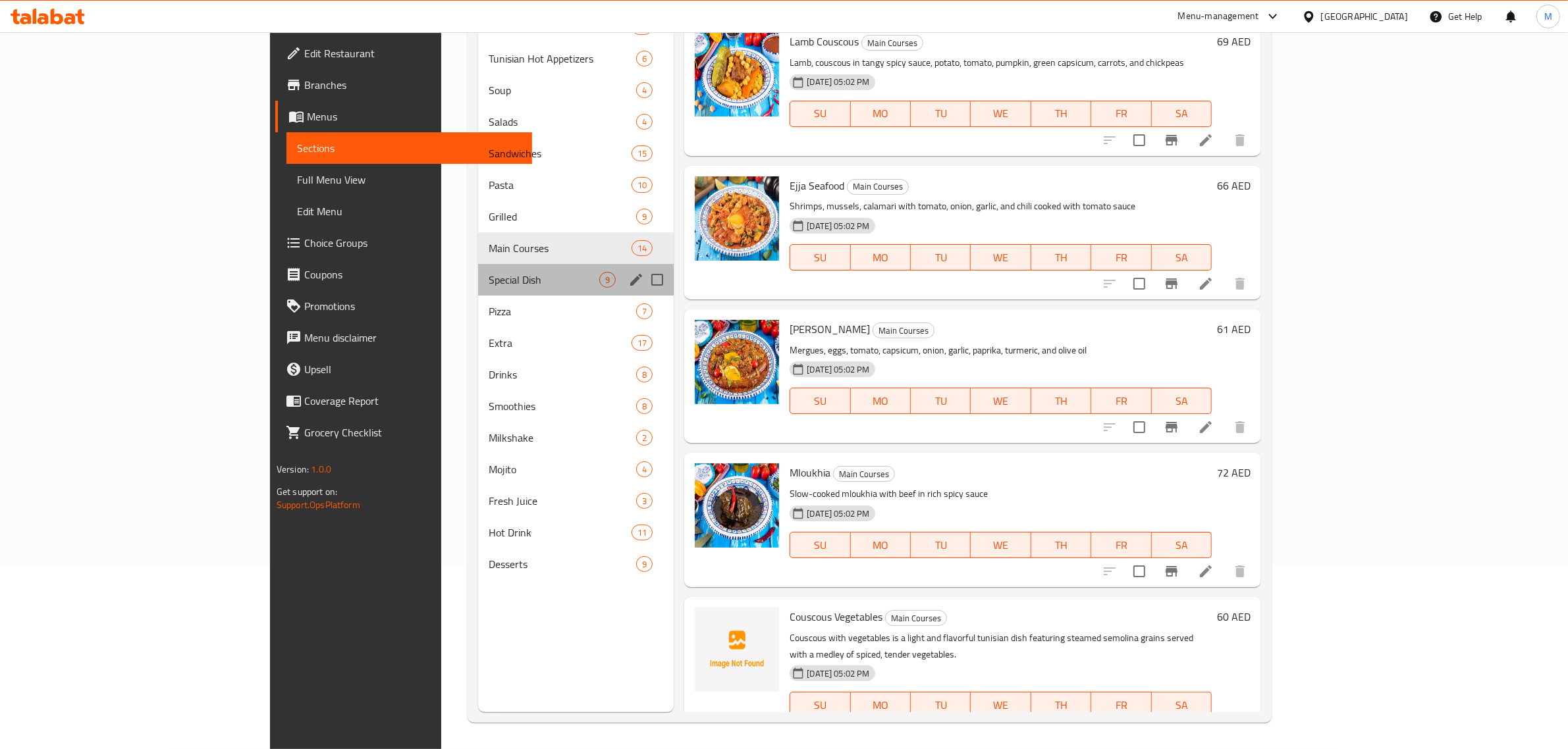
click at [478, 267] on div "Special Dish 9" at bounding box center [576, 280] width 196 height 32
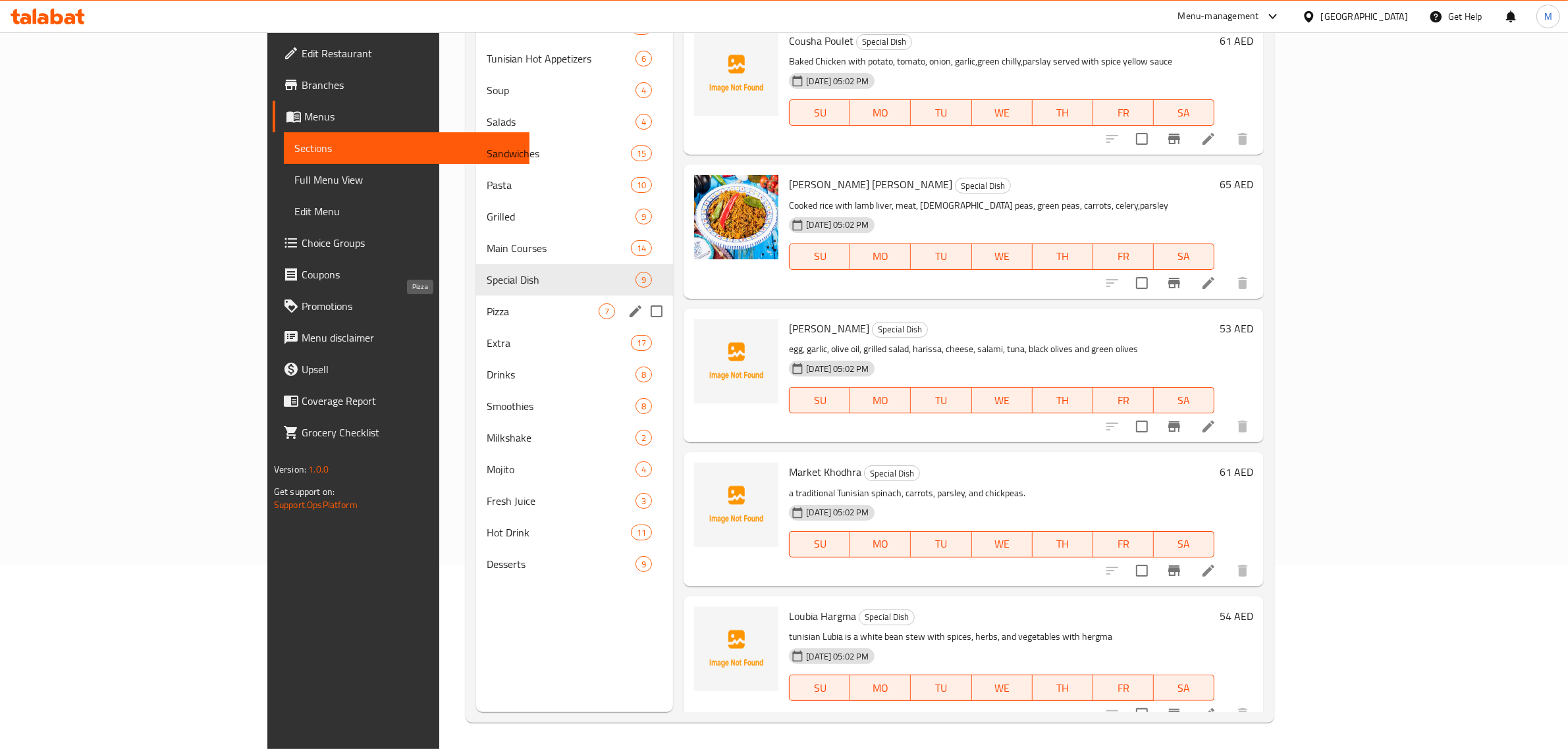
click at [487, 313] on span "Pizza" at bounding box center [543, 312] width 112 height 16
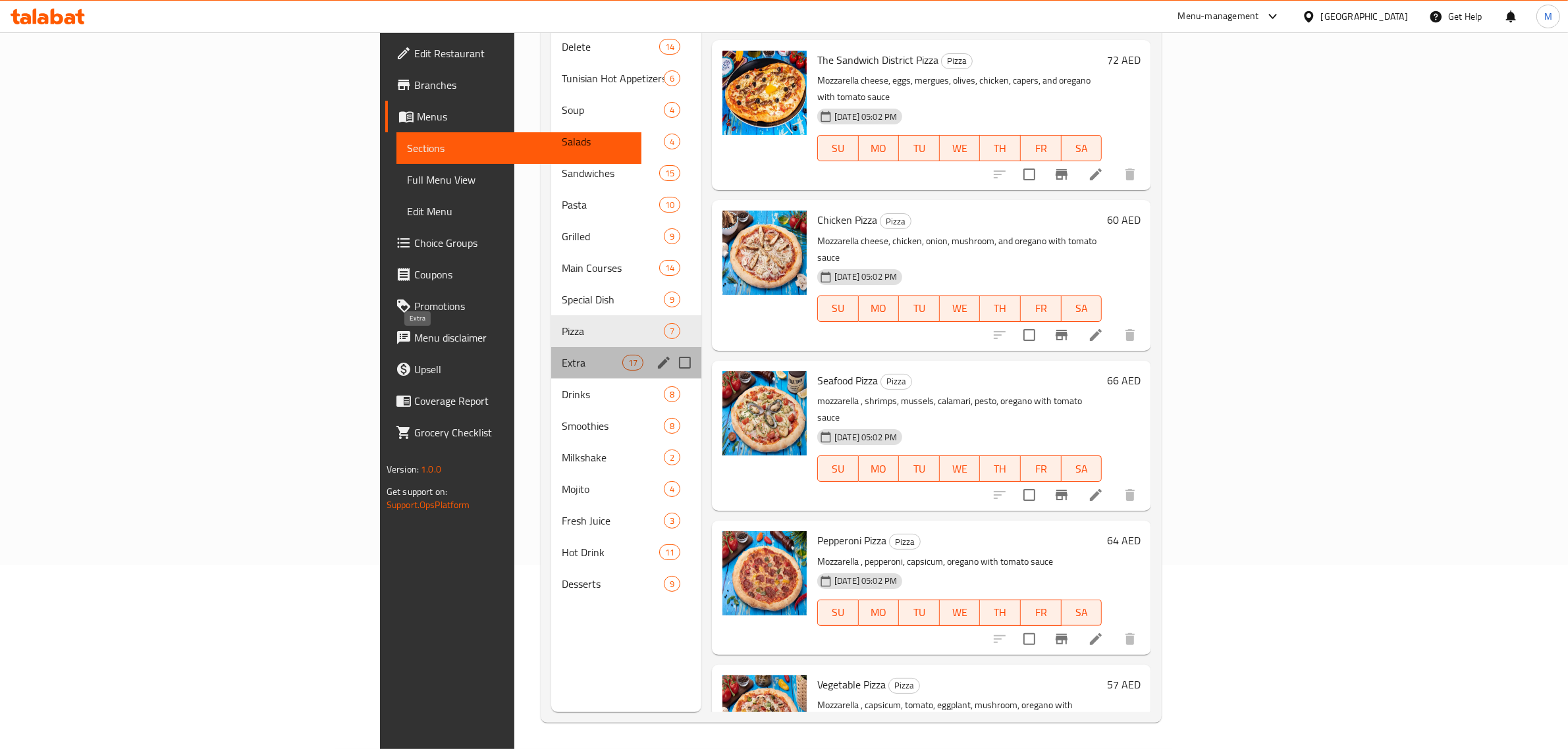
click at [562, 355] on span "Extra" at bounding box center [591, 362] width 60 height 16
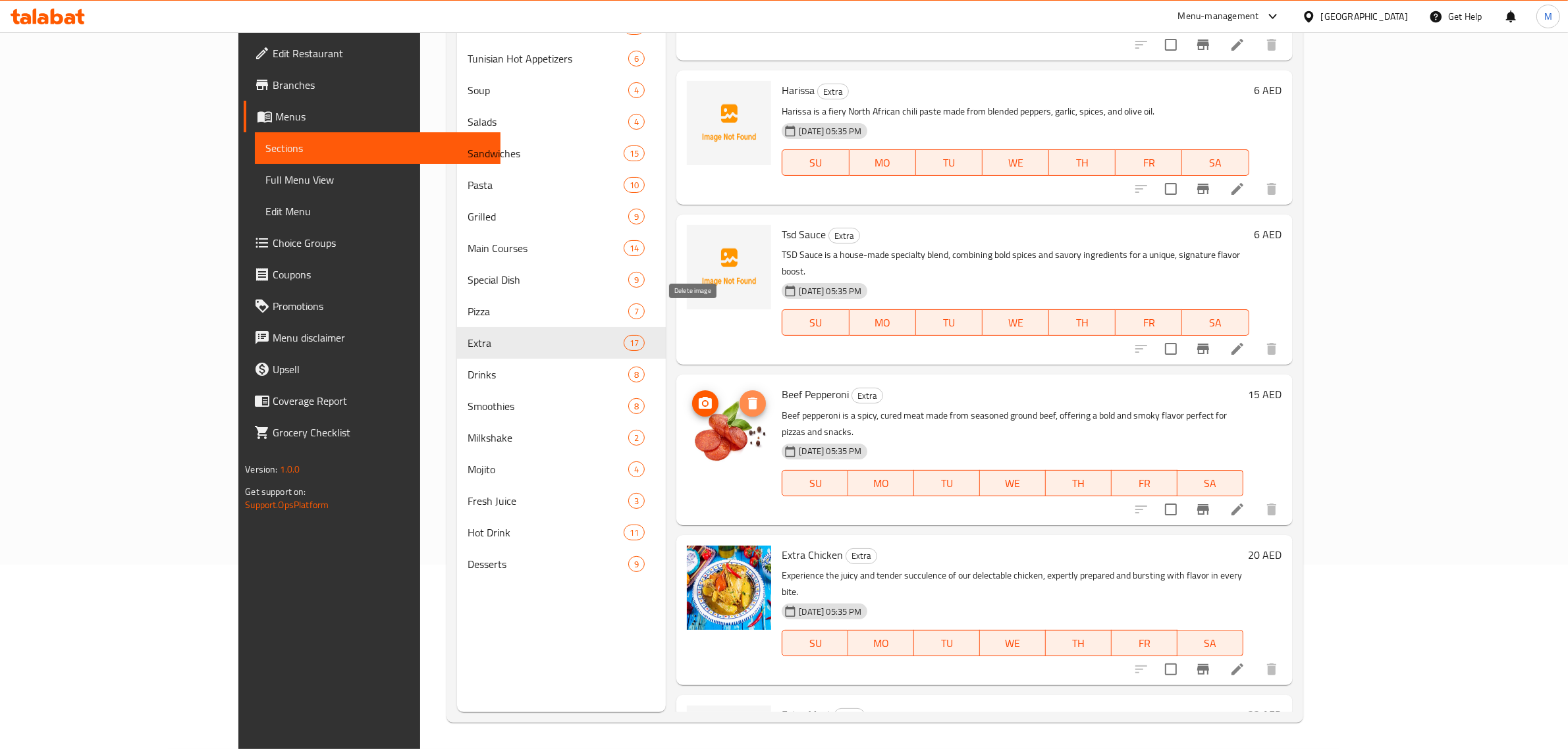
click at [745, 396] on icon "delete image" at bounding box center [753, 404] width 16 height 16
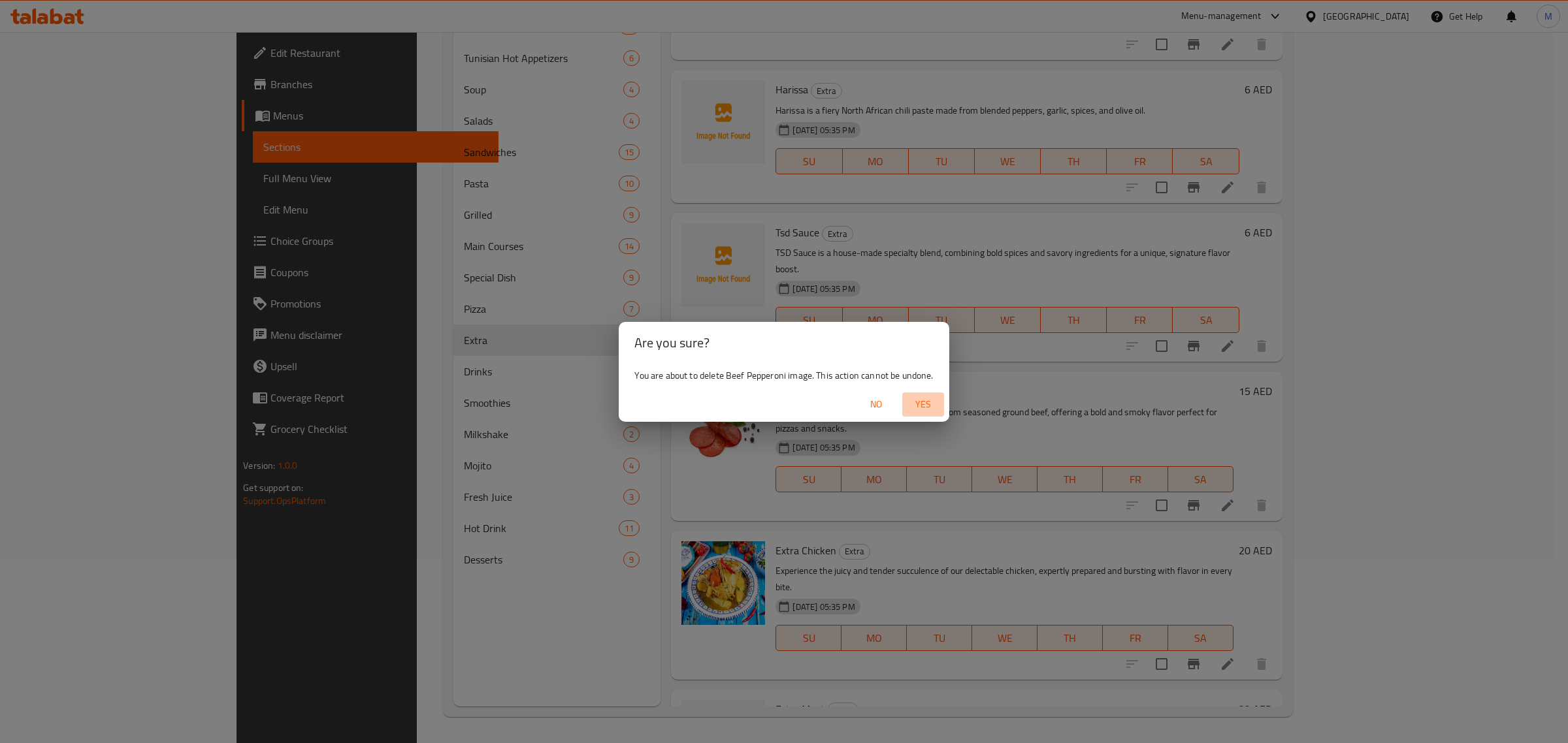
click at [921, 401] on span "Yes" at bounding box center [923, 404] width 32 height 16
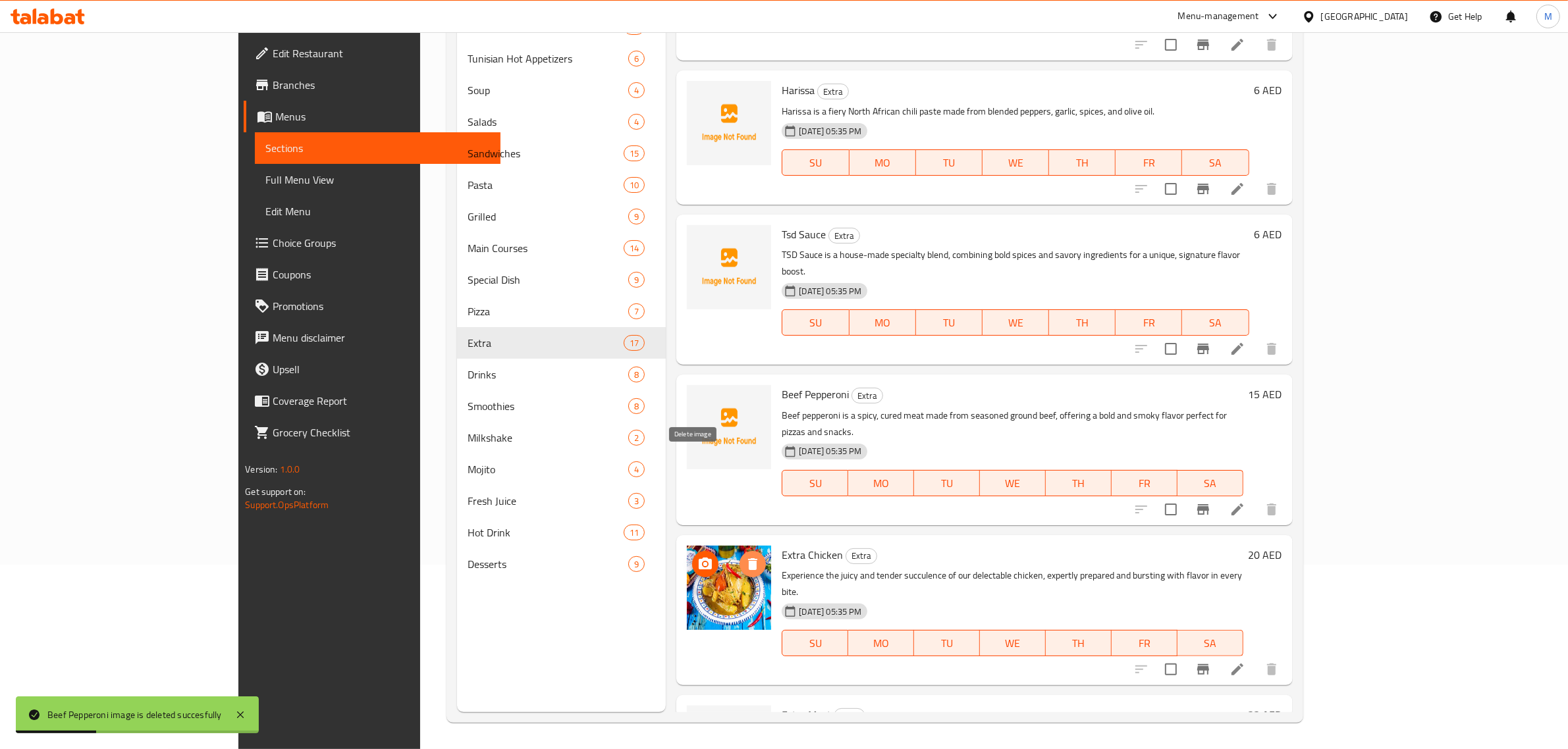
click at [748, 558] on icon "delete image" at bounding box center [753, 564] width 9 height 12
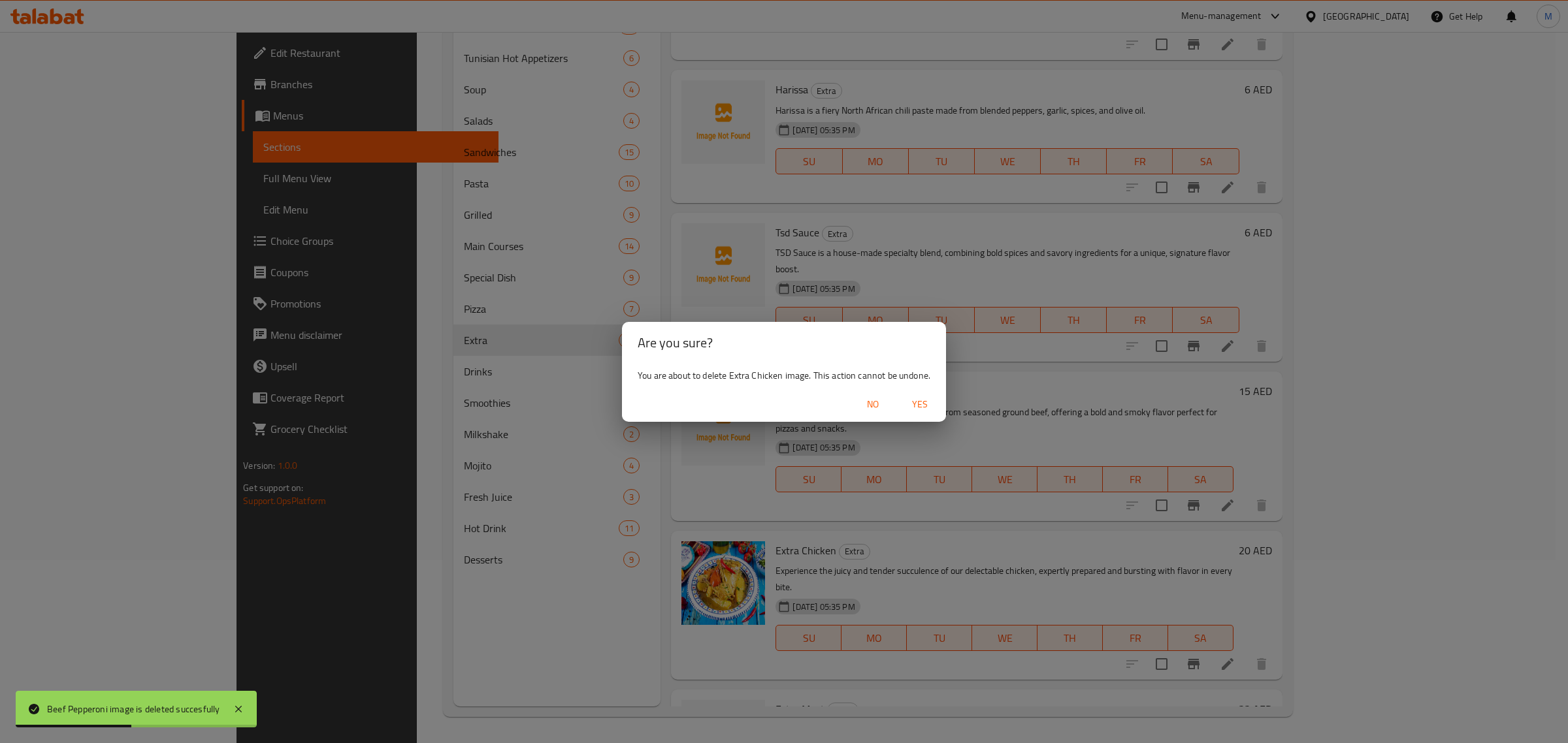
click at [912, 405] on span "Yes" at bounding box center [919, 404] width 32 height 16
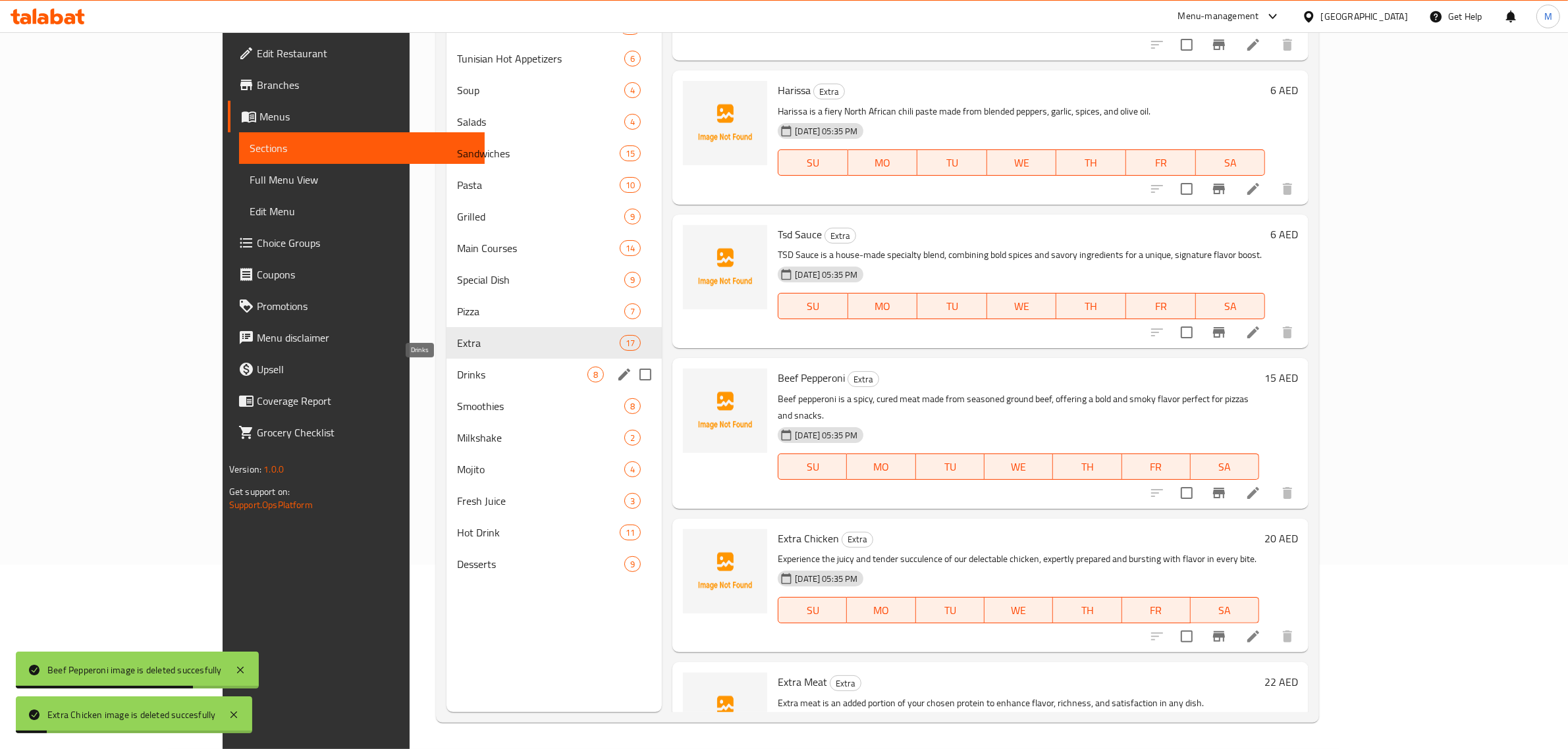
click at [457, 377] on span "Drinks" at bounding box center [522, 374] width 130 height 16
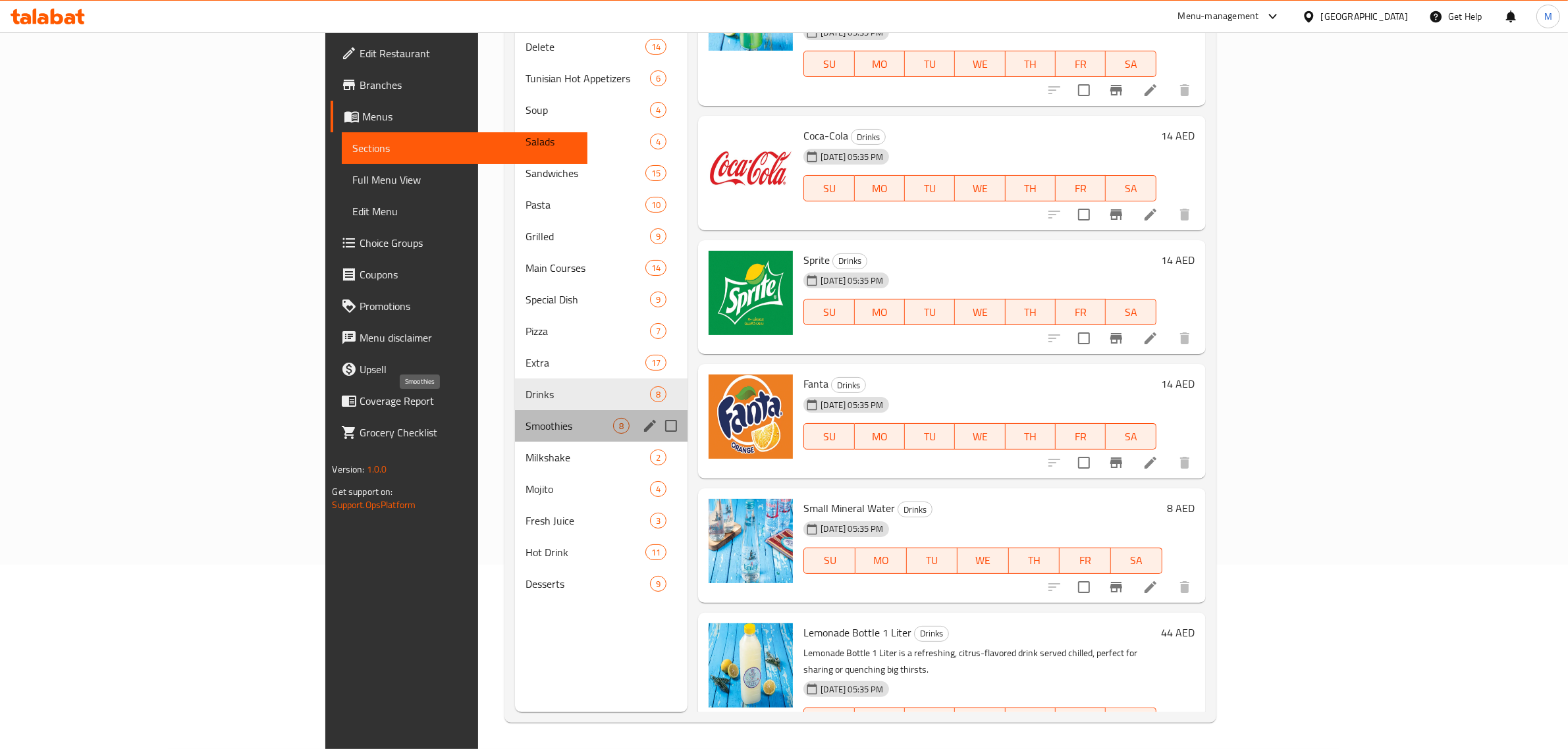
click at [526, 419] on span "Smoothies" at bounding box center [570, 426] width 88 height 16
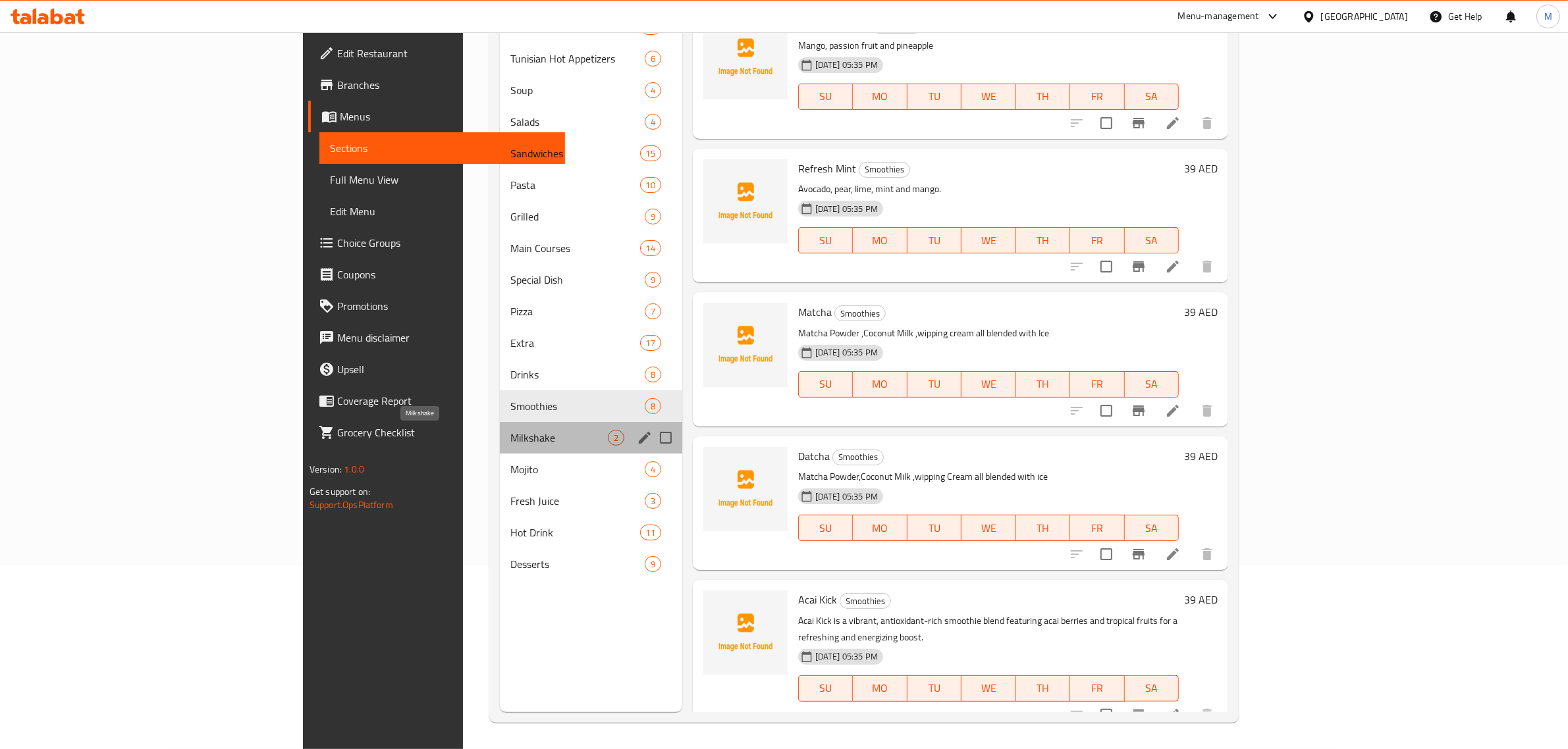
click at [510, 431] on span "Milkshake" at bounding box center [558, 437] width 97 height 16
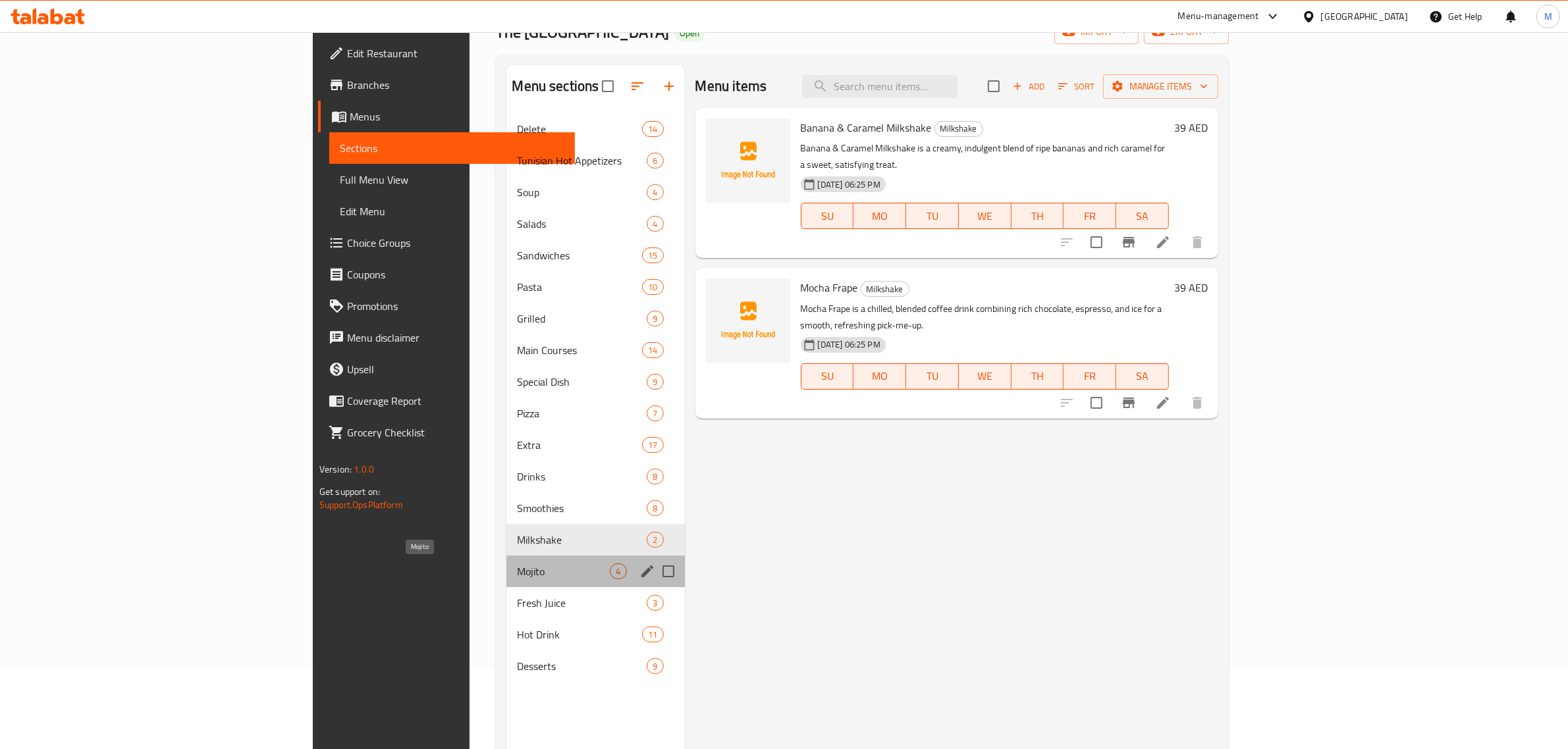
click at [517, 566] on span "Mojito" at bounding box center [564, 571] width 93 height 16
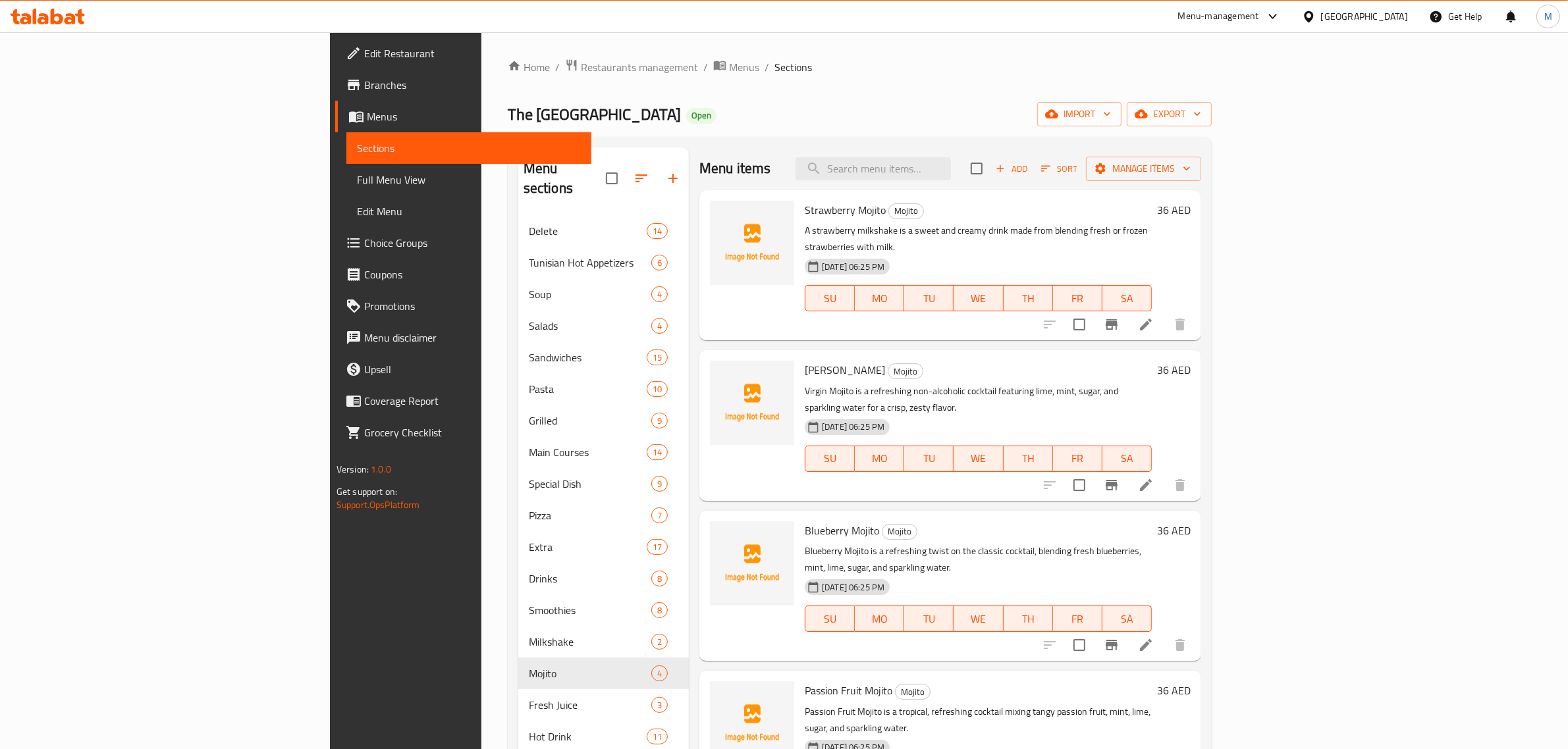
click at [784, 104] on div "The Sandwich District Open import export" at bounding box center [860, 114] width 704 height 24
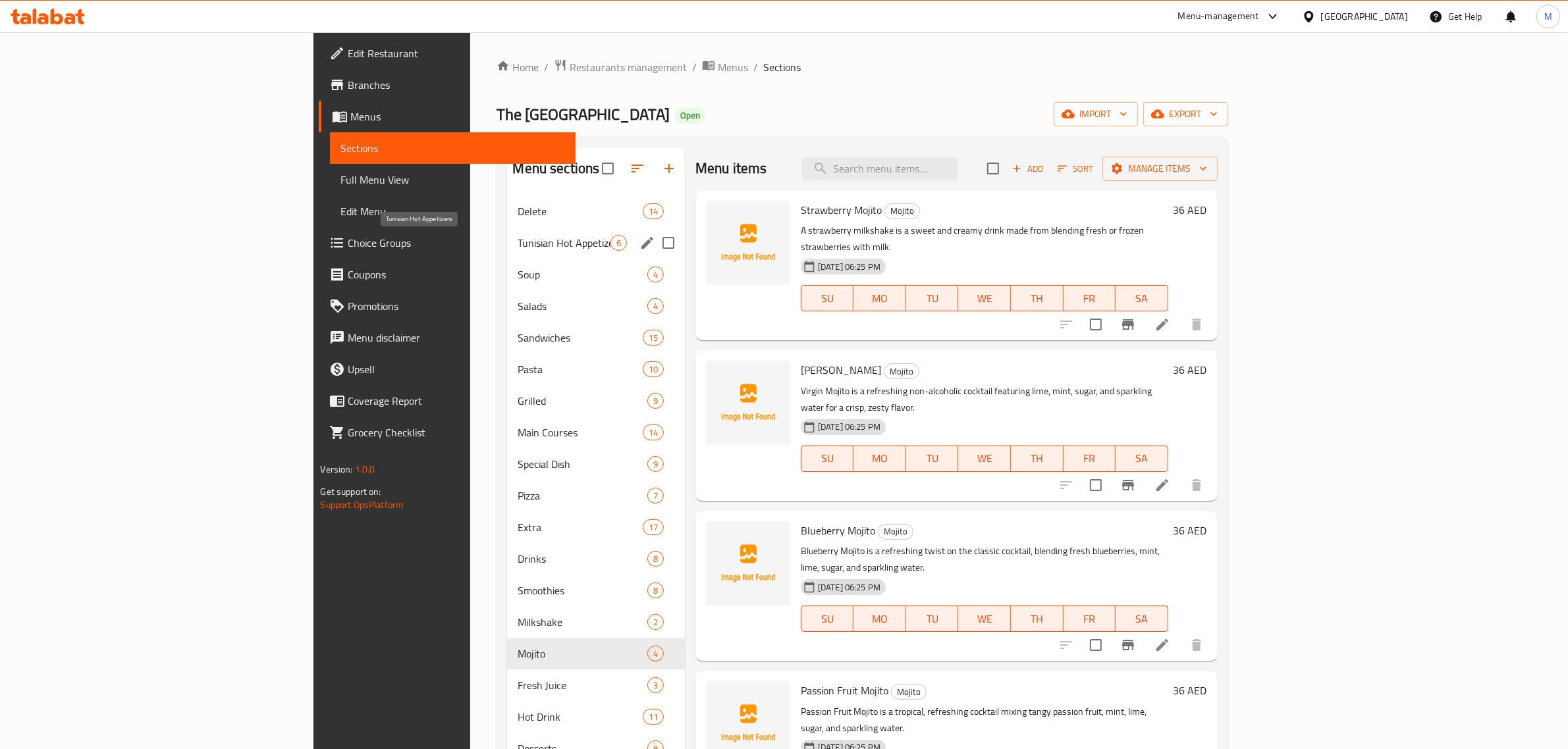
click at [518, 236] on span "Tunisian Hot Appetizers" at bounding box center [564, 242] width 92 height 16
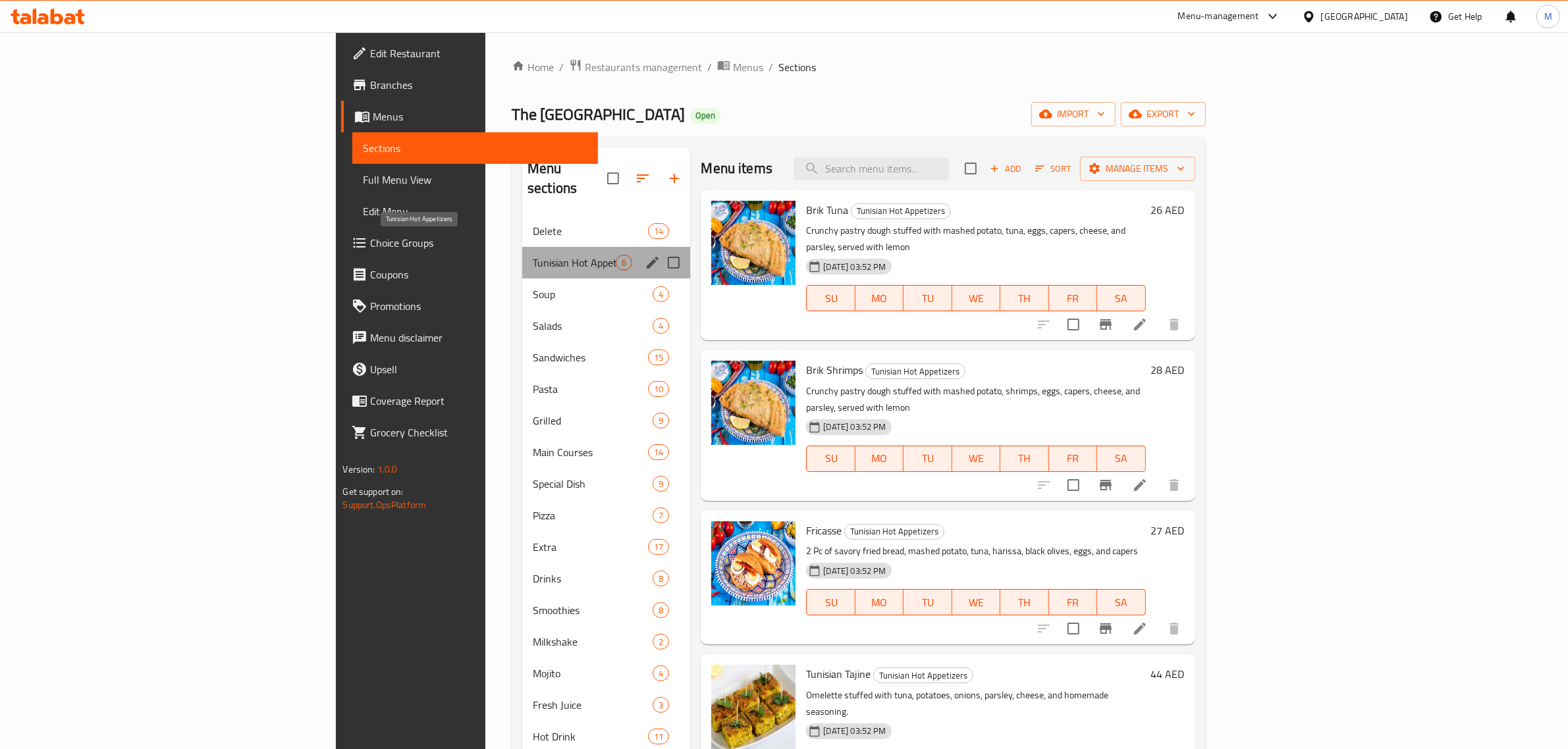
click at [532, 255] on span "Tunisian Hot Appetizers" at bounding box center [574, 262] width 83 height 16
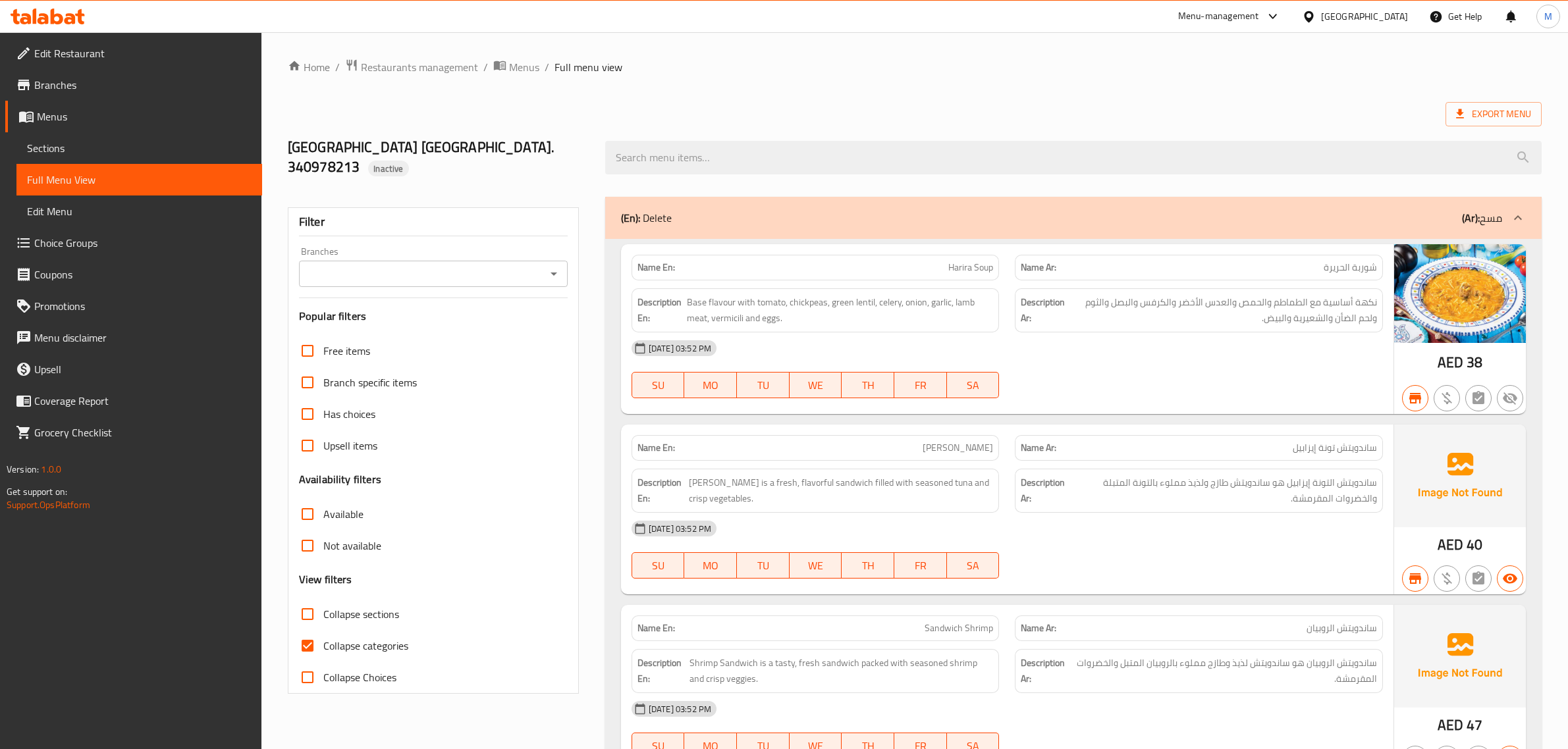
scroll to position [23377, 0]
click at [1164, 133] on div at bounding box center [1074, 157] width 953 height 49
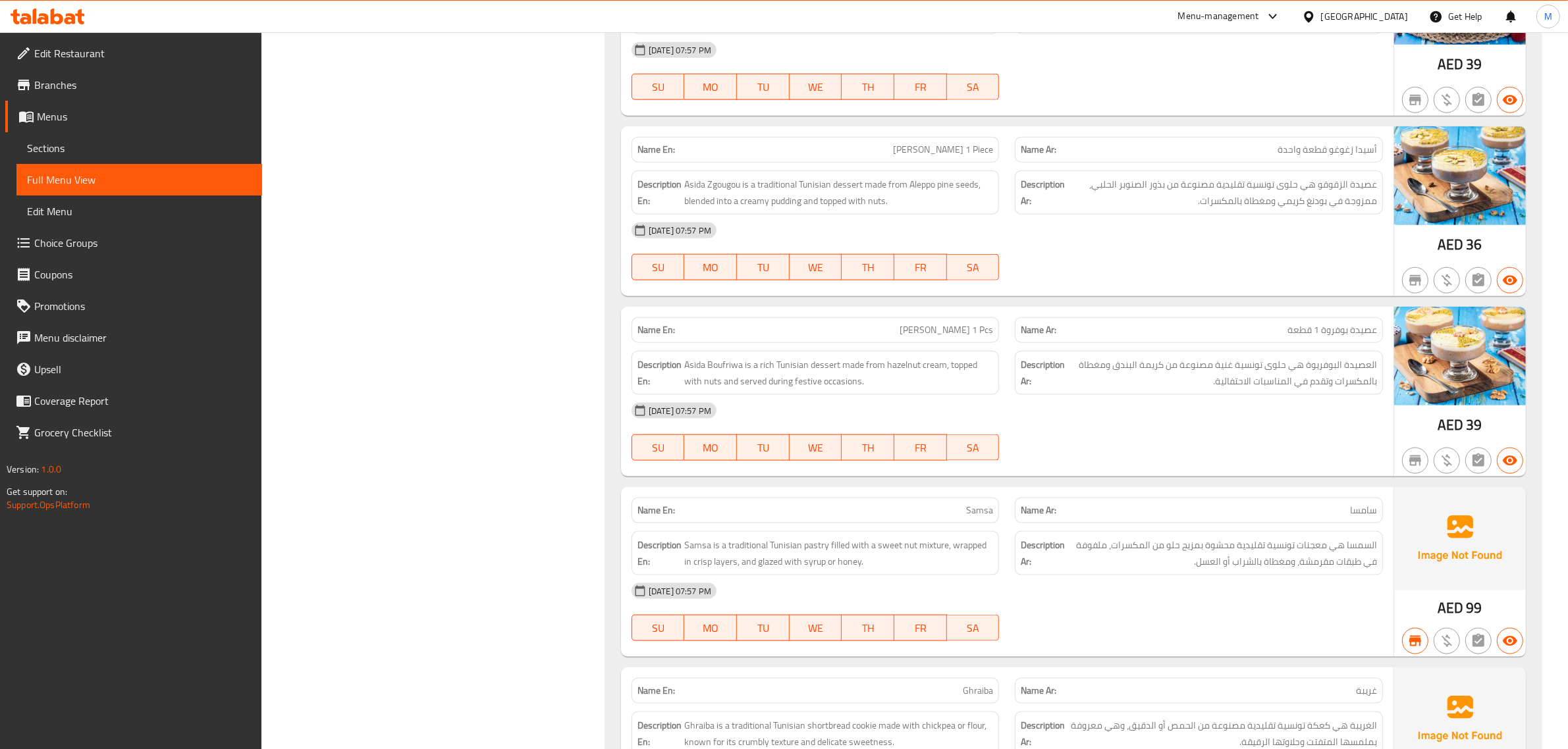
scroll to position [27057, 0]
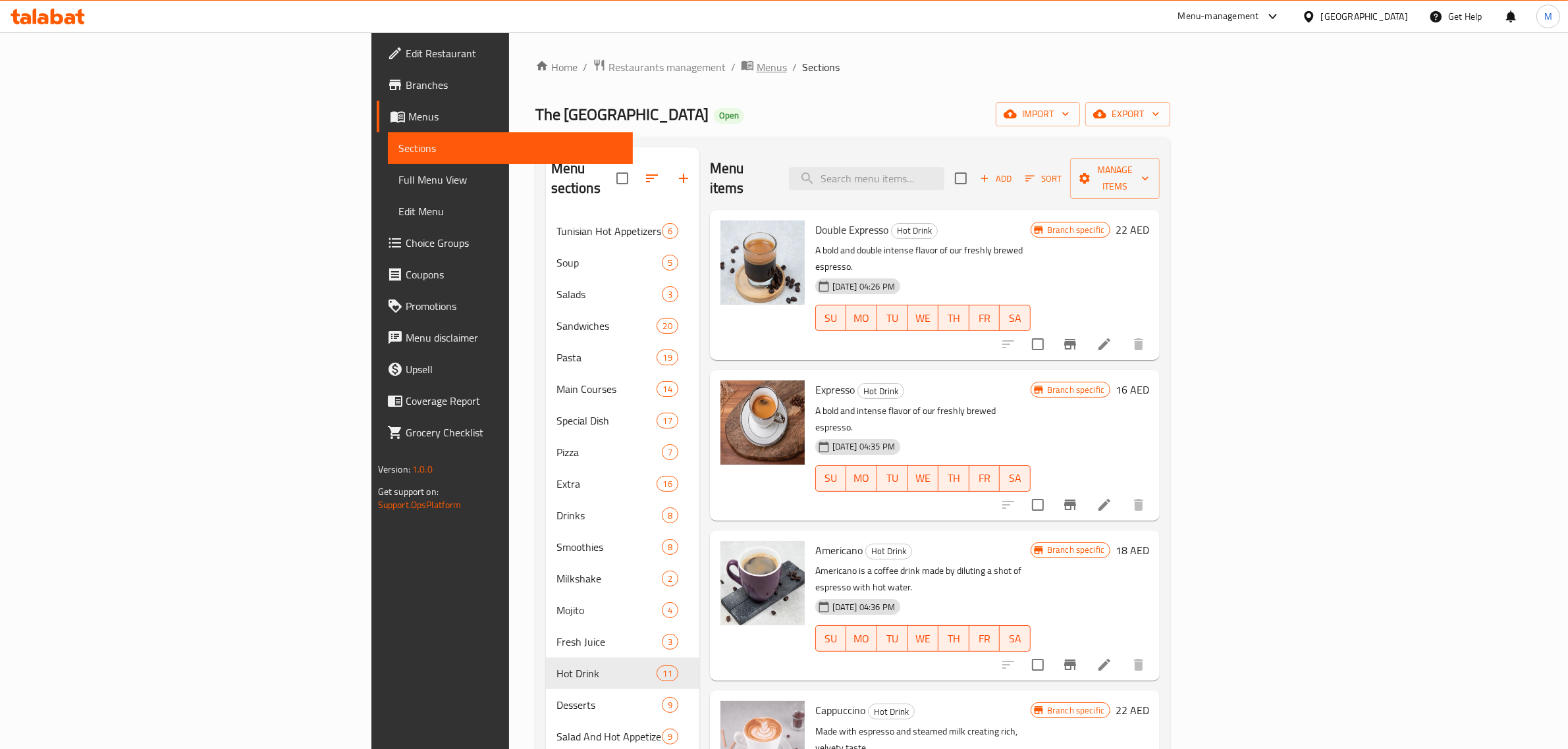
click at [757, 67] on span "Menus" at bounding box center [771, 67] width 30 height 16
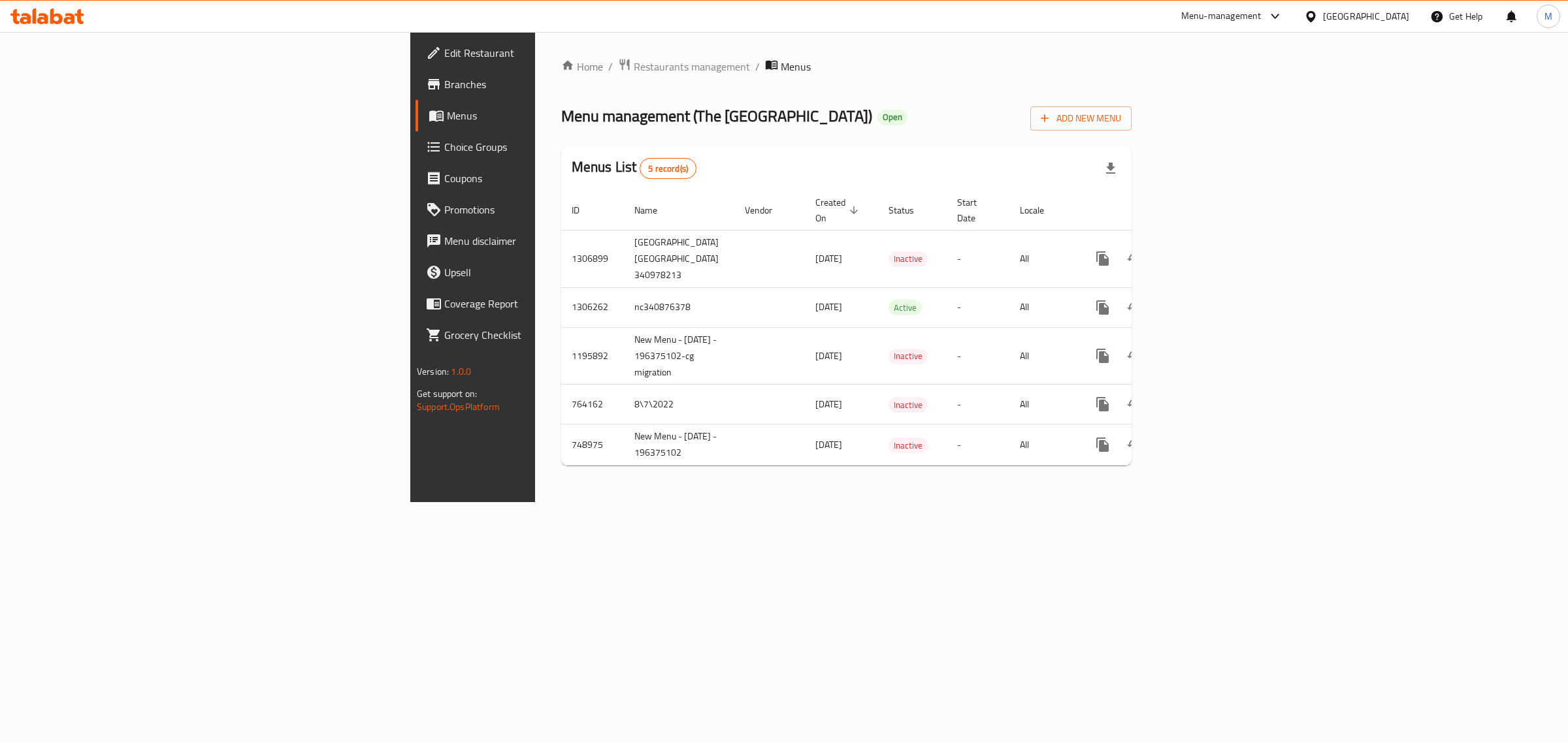
click at [690, 502] on div "Home / Restaurants management / Menus Menu management ( [GEOGRAPHIC_DATA] ) Ope…" at bounding box center [846, 266] width 622 height 470
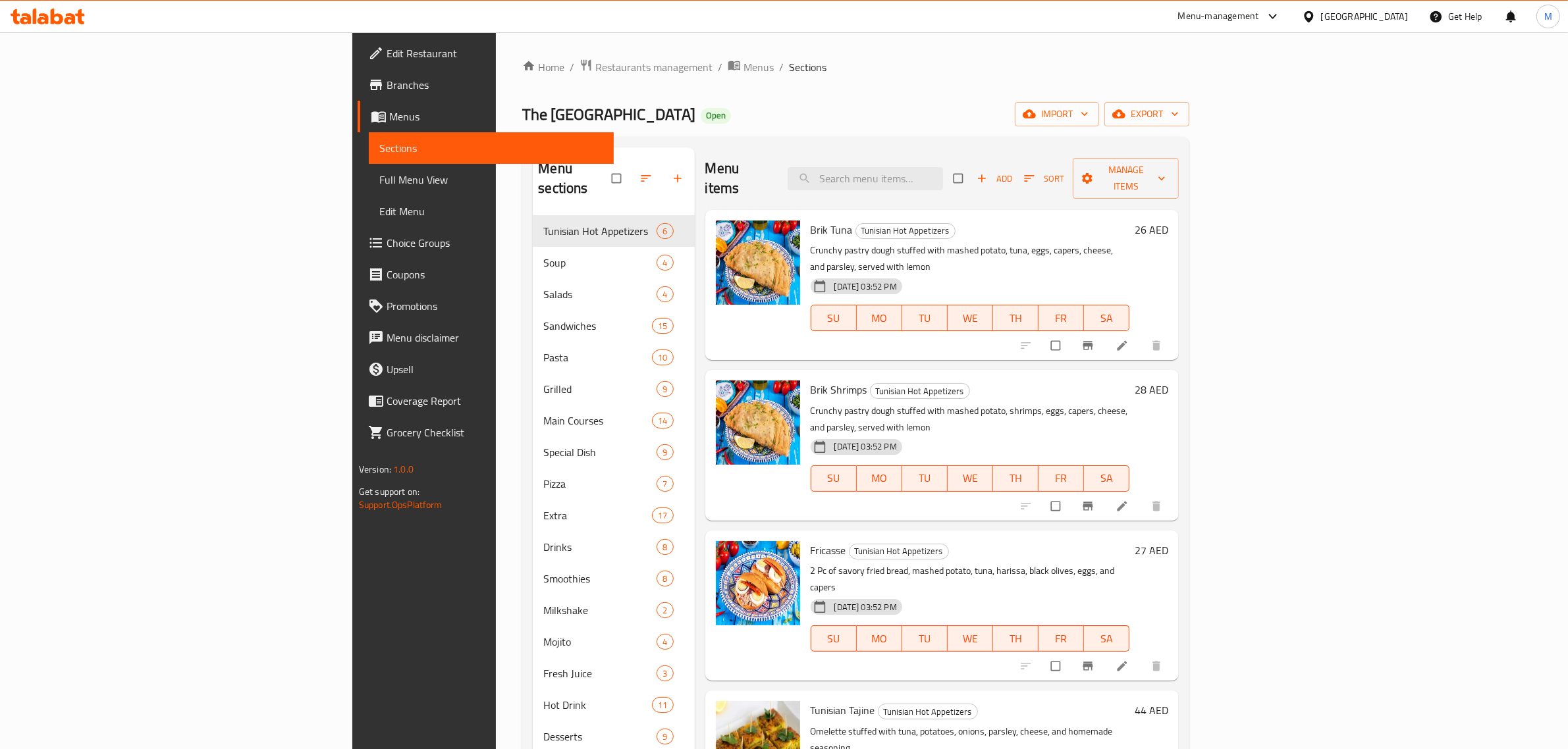
drag, startPoint x: 656, startPoint y: 105, endPoint x: 635, endPoint y: 96, distance: 22.8
click at [635, 96] on div "Home / Restaurants management / Menus / Sections The Sandwich District Open imp…" at bounding box center [855, 483] width 667 height 849
click at [679, 97] on div "Home / Restaurants management / Menus / Sections The Sandwich District Open imp…" at bounding box center [855, 483] width 667 height 849
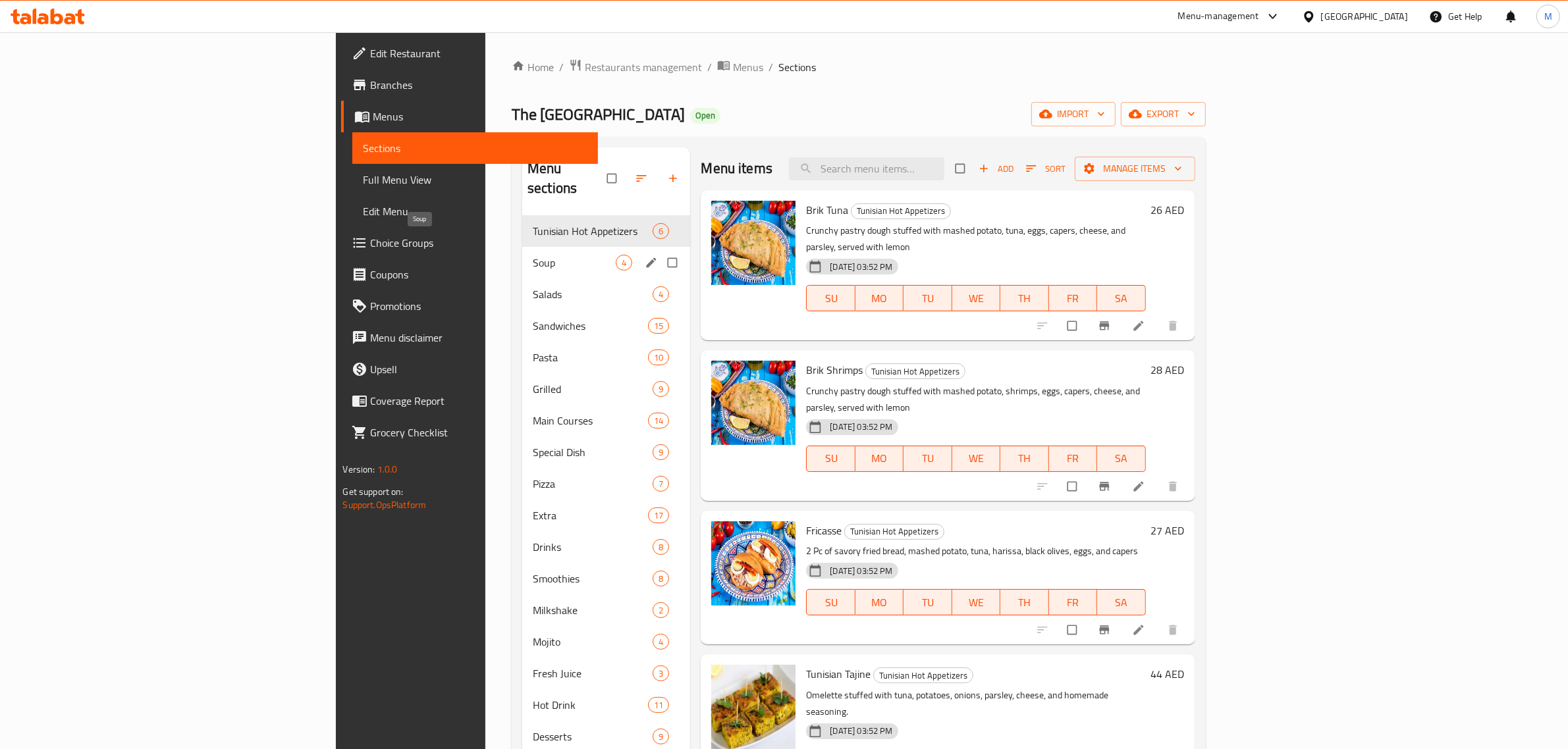
click at [532, 255] on span "Soup" at bounding box center [574, 262] width 83 height 16
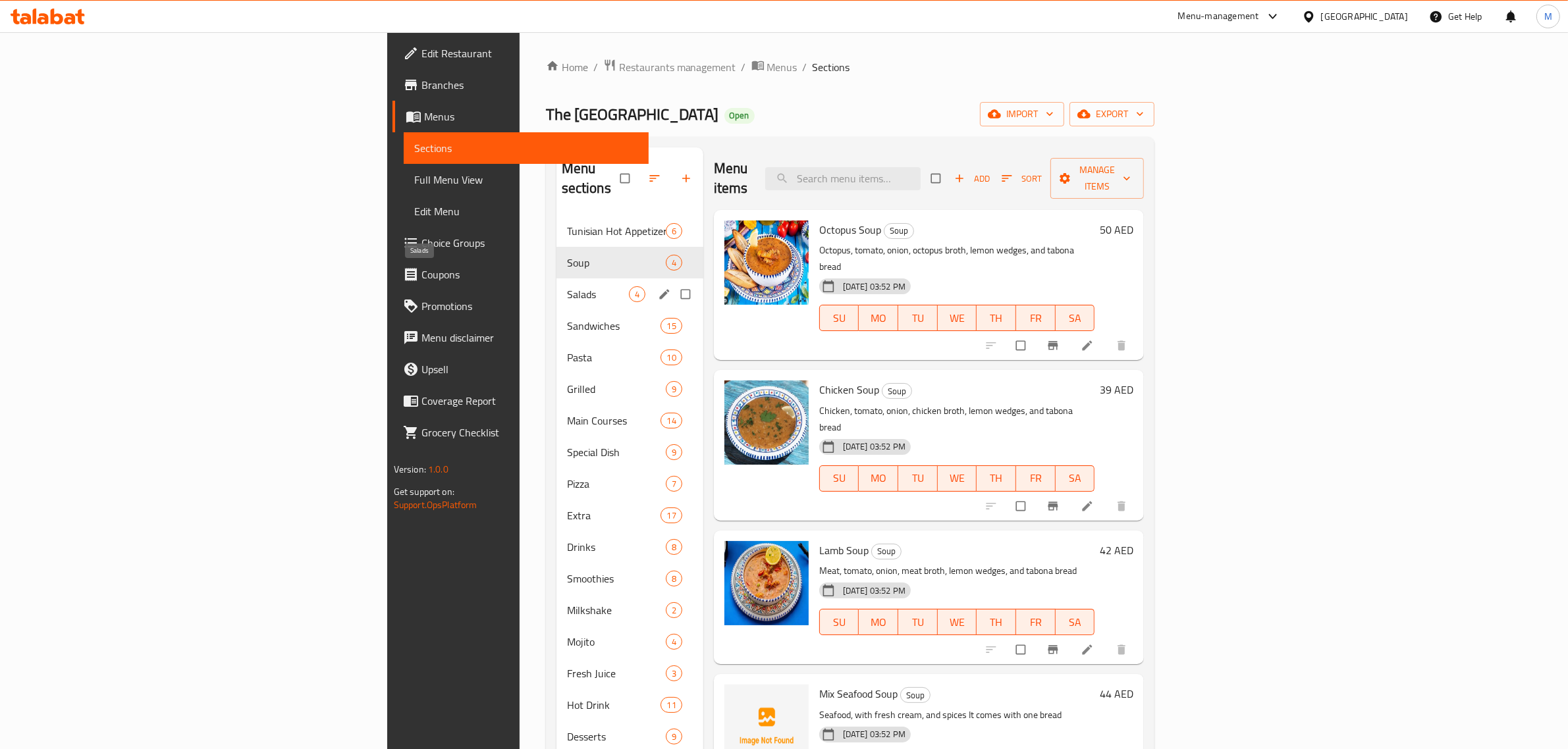
click at [567, 286] on span "Salads" at bounding box center [598, 294] width 62 height 16
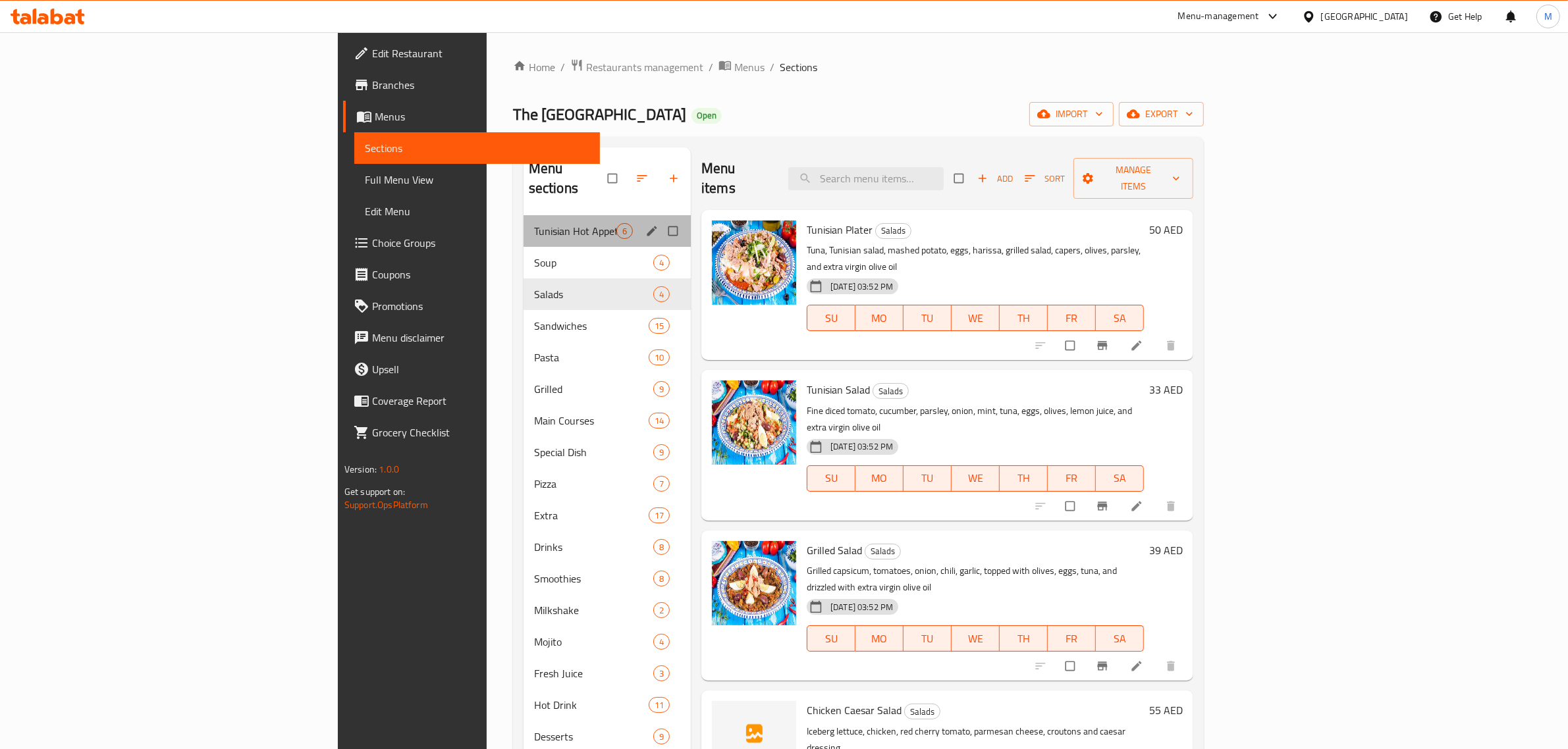
click at [524, 221] on div "Tunisian Hot Appetizers 6" at bounding box center [608, 231] width 167 height 32
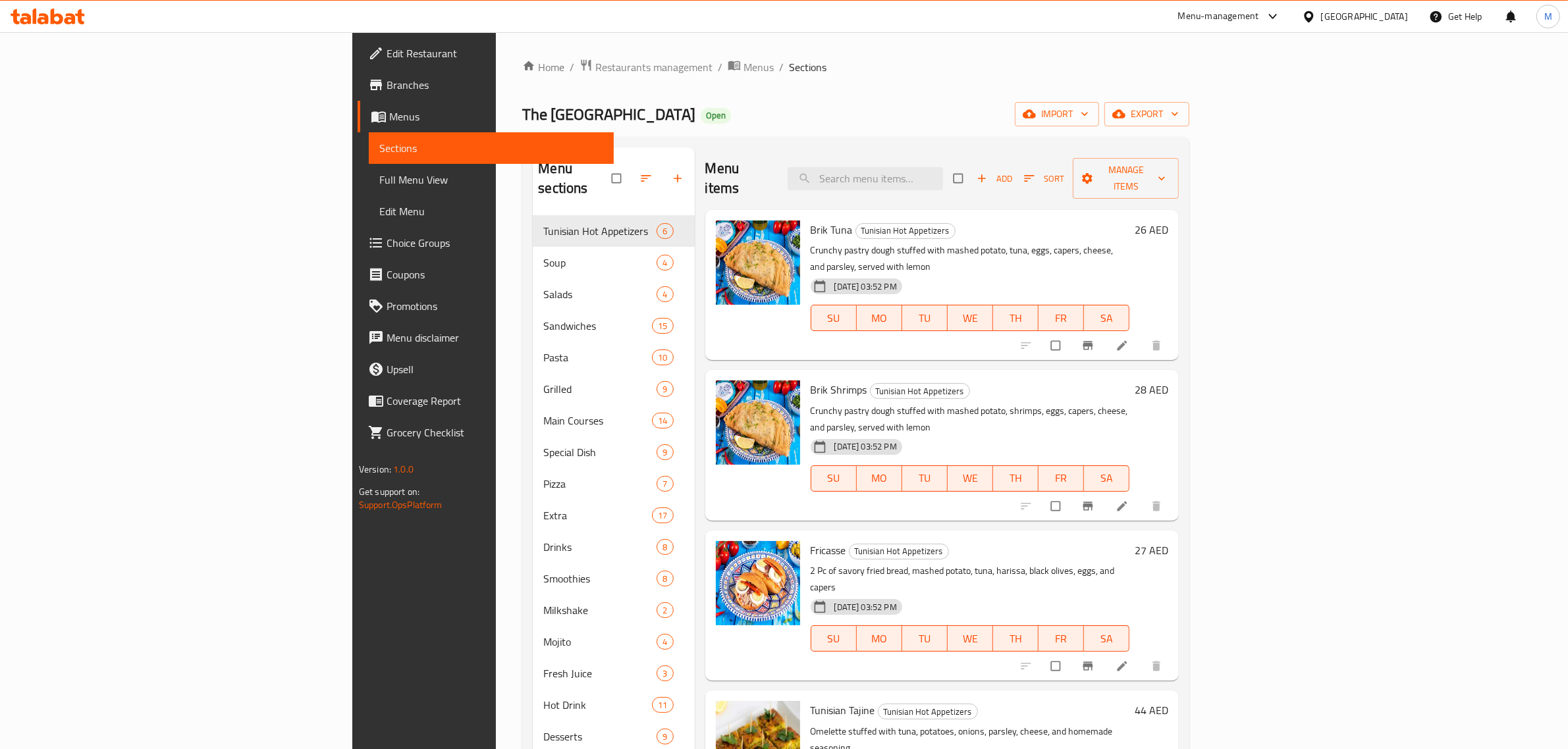
click at [759, 149] on div "Menu items Add Sort Manage items" at bounding box center [941, 179] width 474 height 63
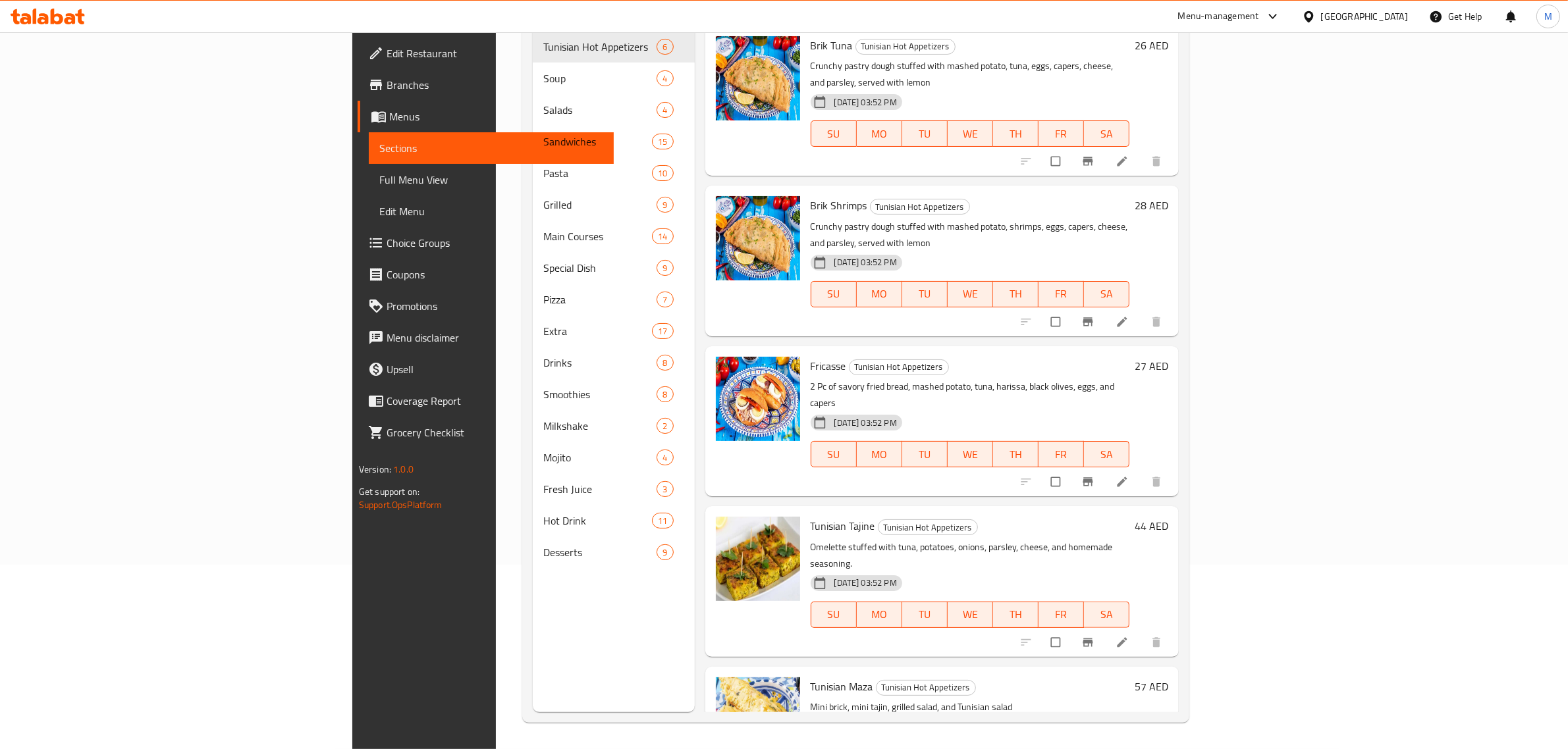
scroll to position [103, 0]
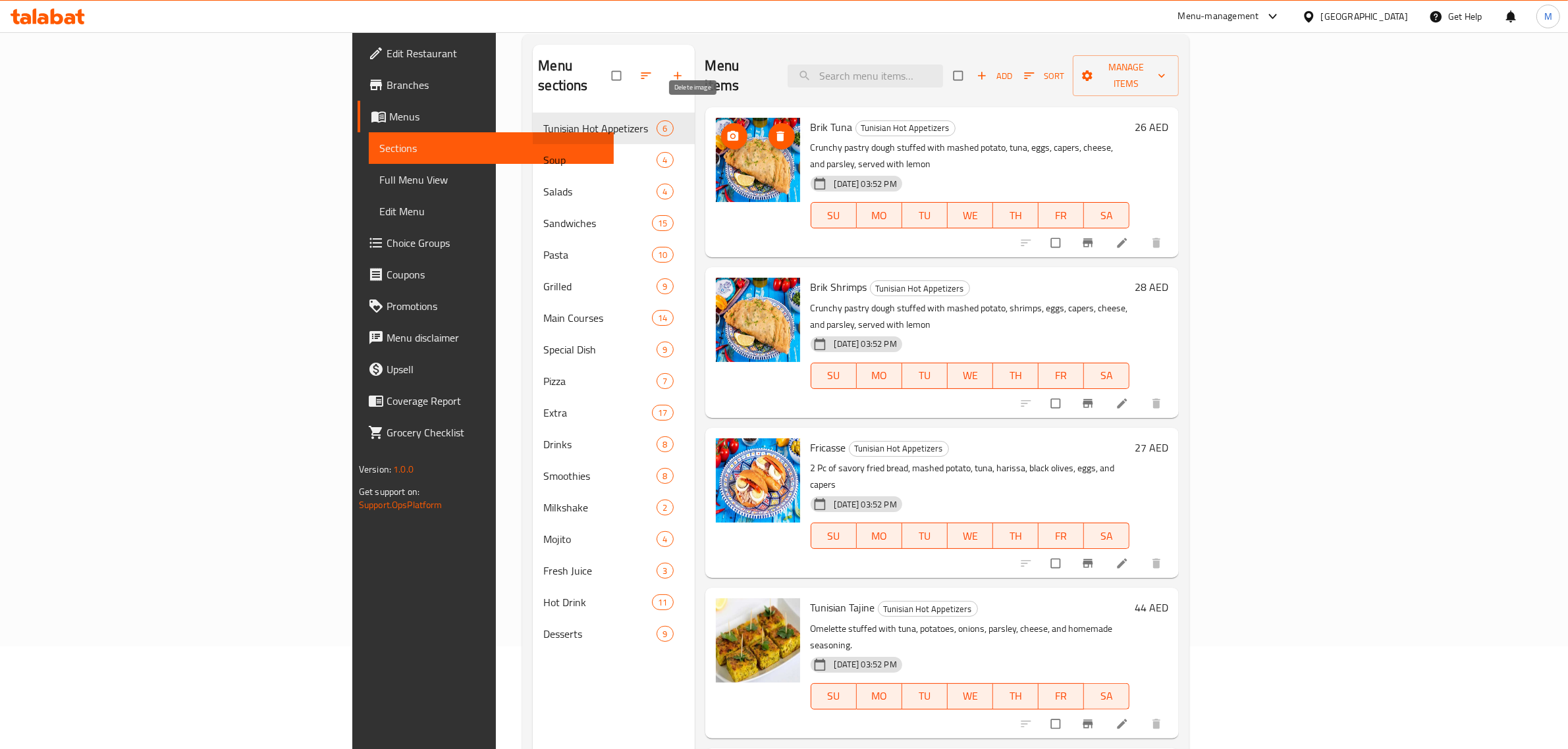
click at [769, 129] on span "delete image" at bounding box center [782, 135] width 27 height 13
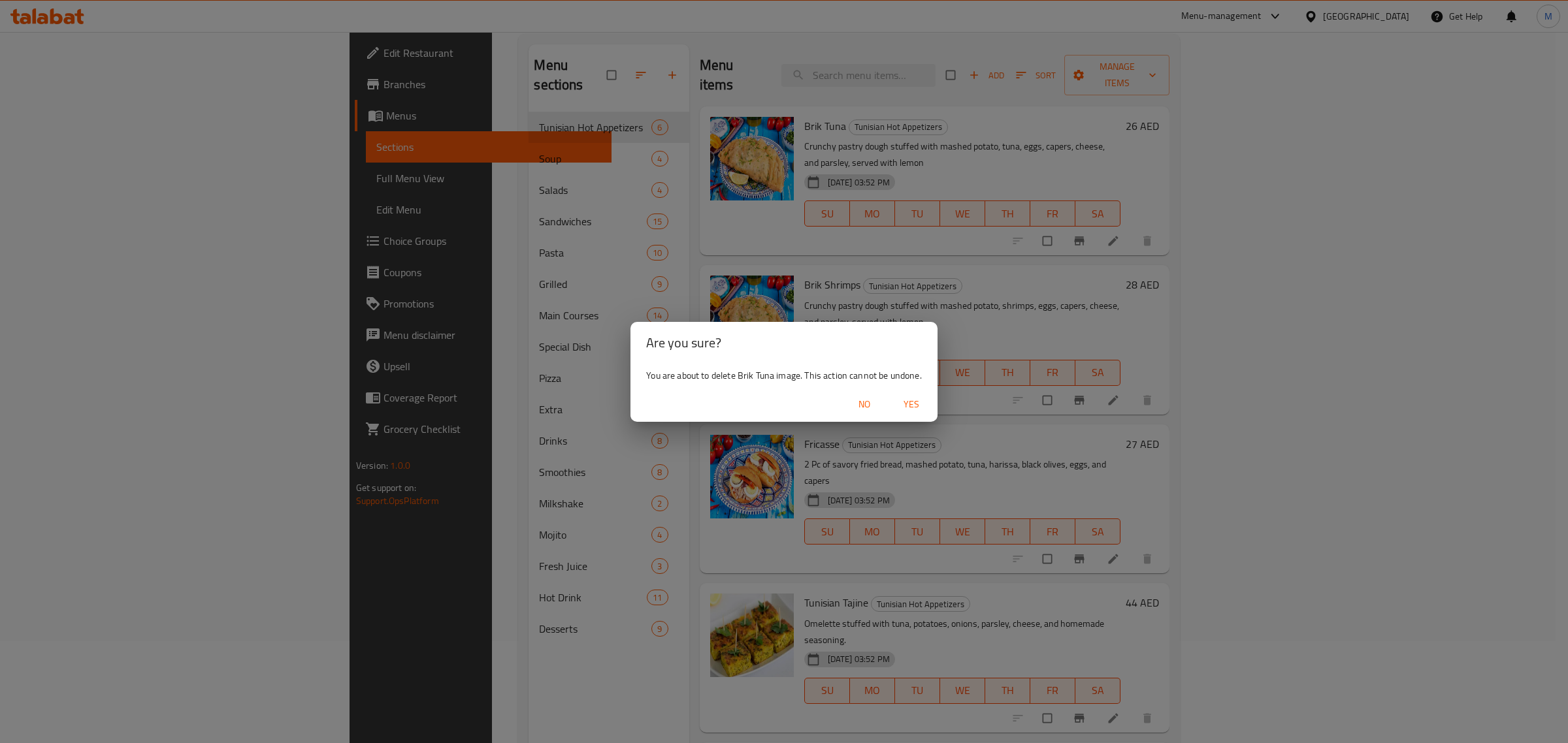
click at [912, 404] on span "Yes" at bounding box center [911, 404] width 32 height 16
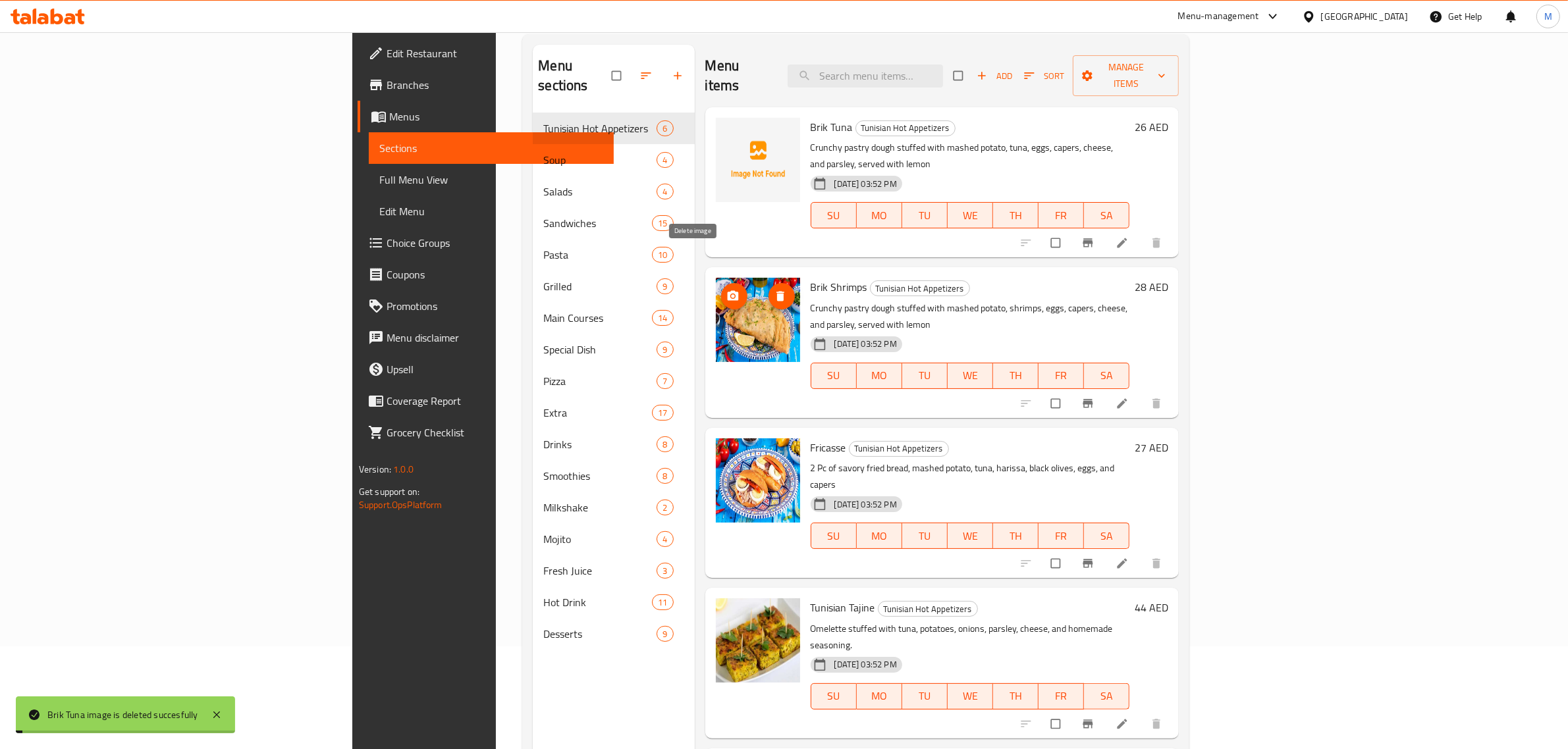
click at [769, 290] on span "delete image" at bounding box center [782, 296] width 27 height 13
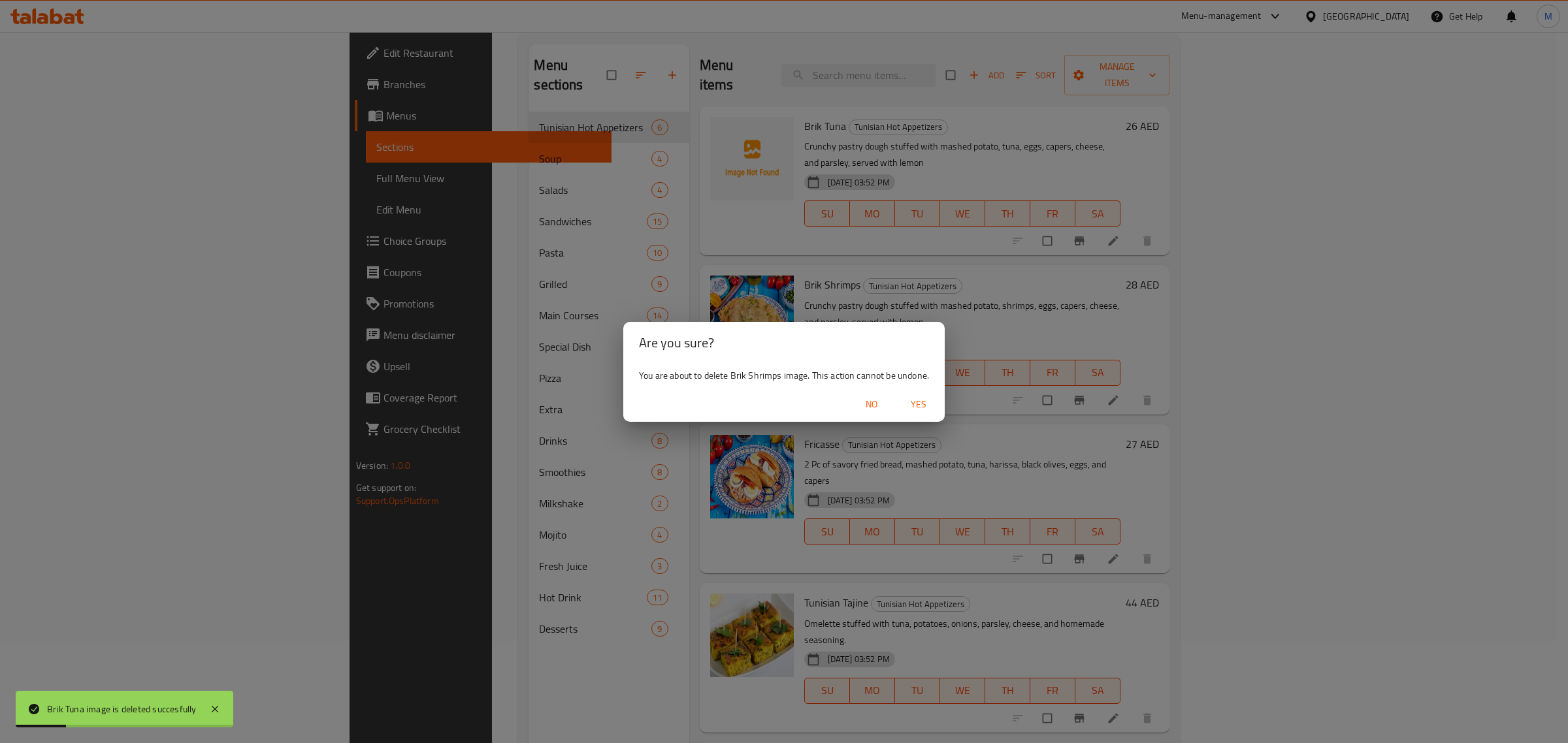
click at [919, 408] on span "Yes" at bounding box center [918, 404] width 32 height 16
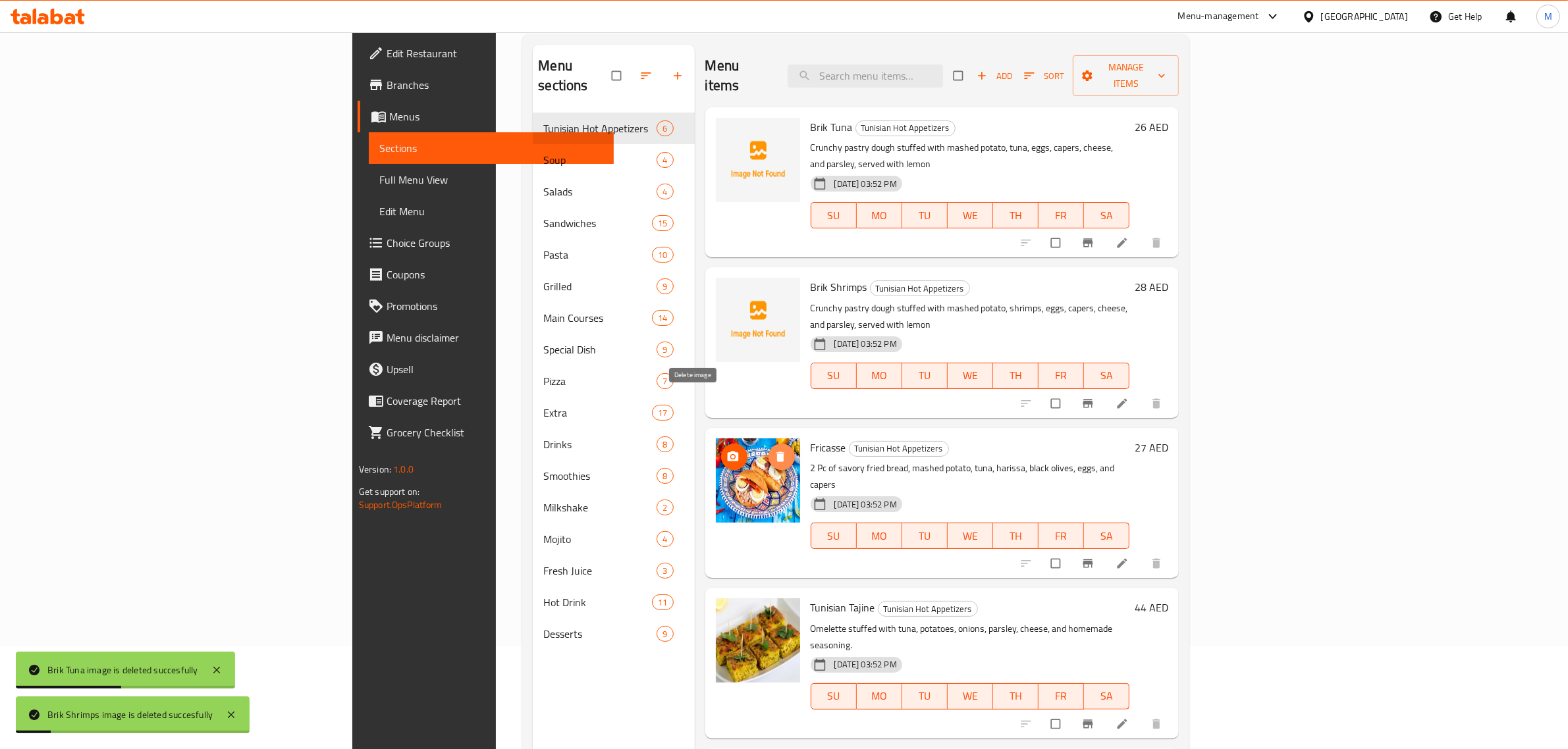
click at [769, 450] on span "delete image" at bounding box center [782, 456] width 27 height 13
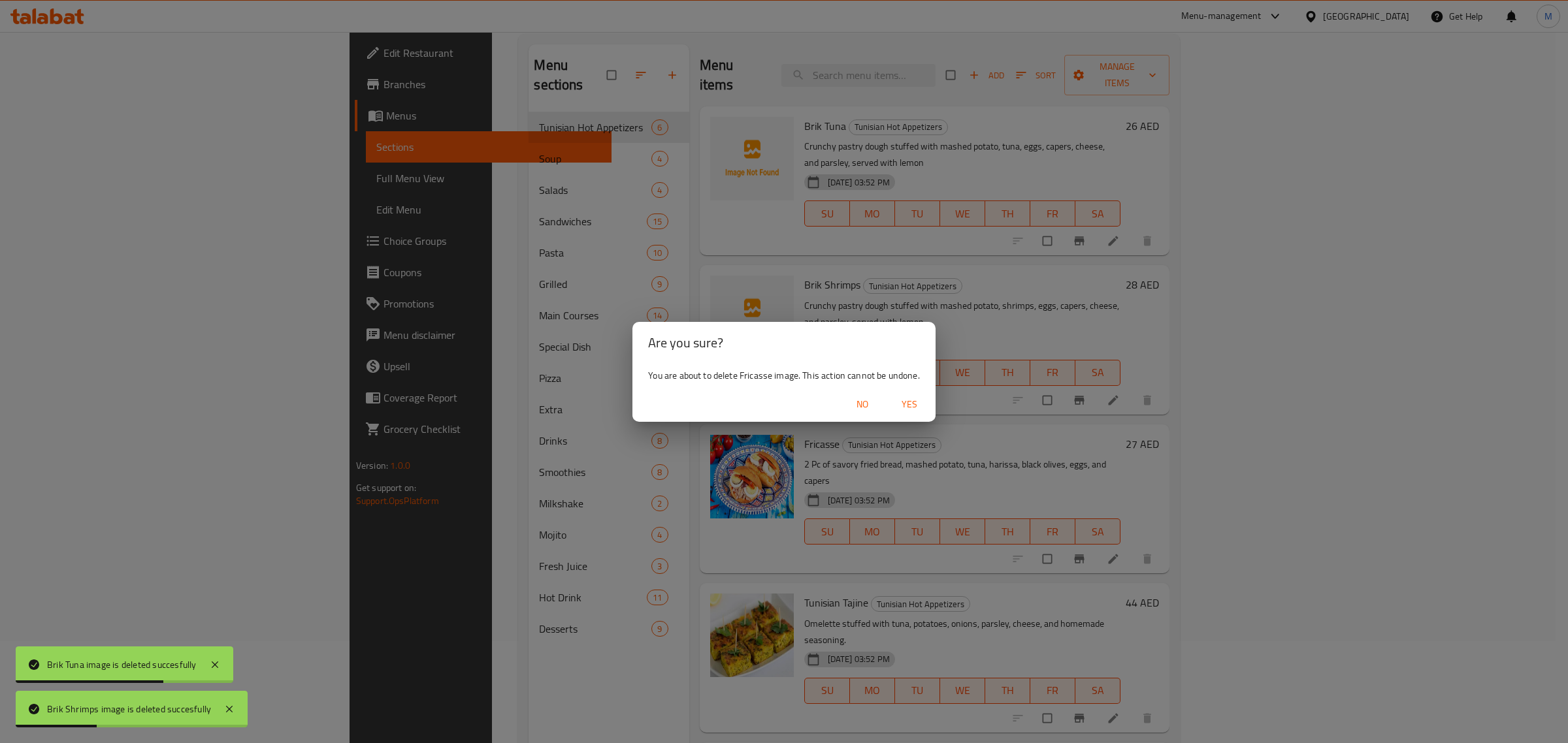
click at [908, 407] on span "Yes" at bounding box center [909, 404] width 32 height 16
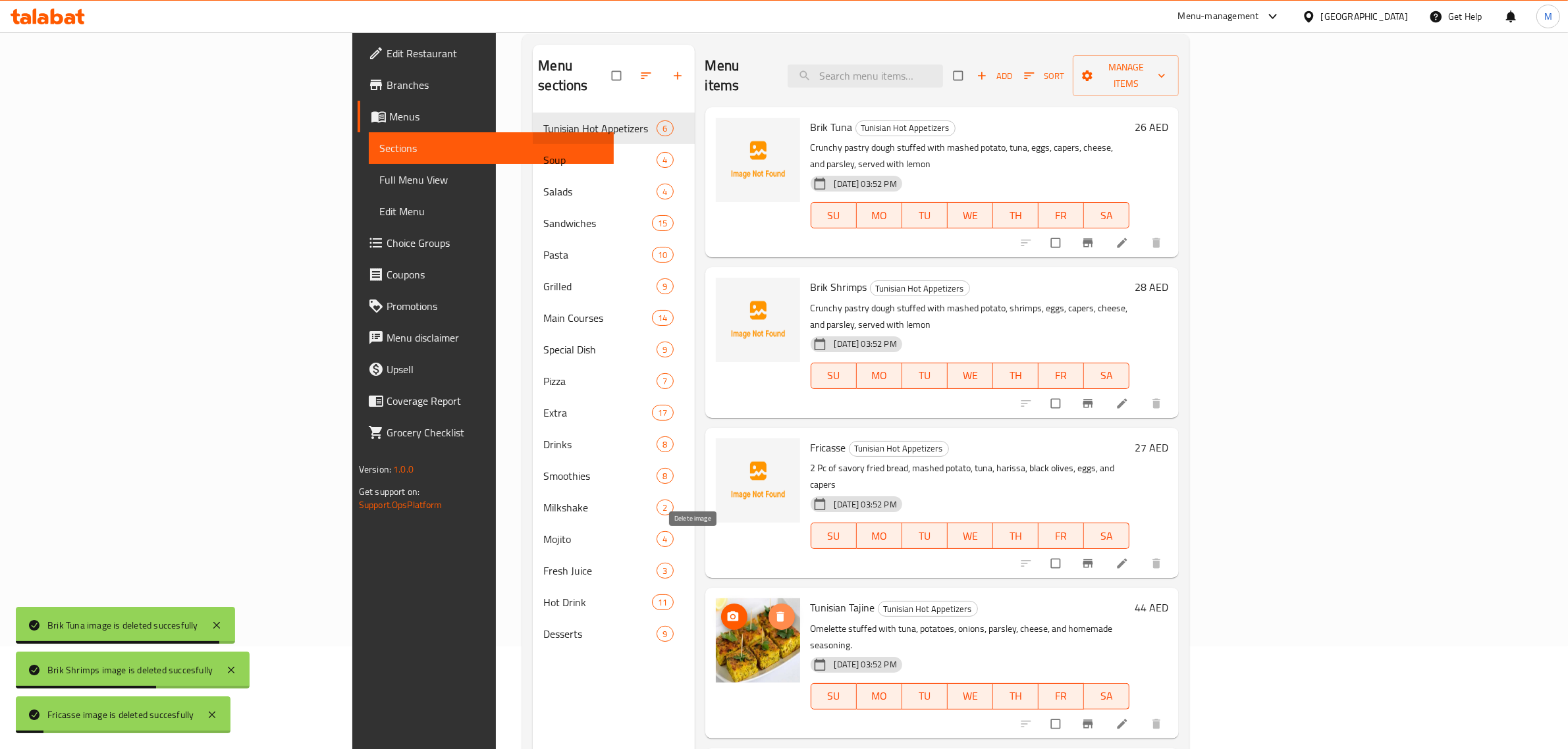
click at [769, 610] on span "delete image" at bounding box center [782, 616] width 27 height 13
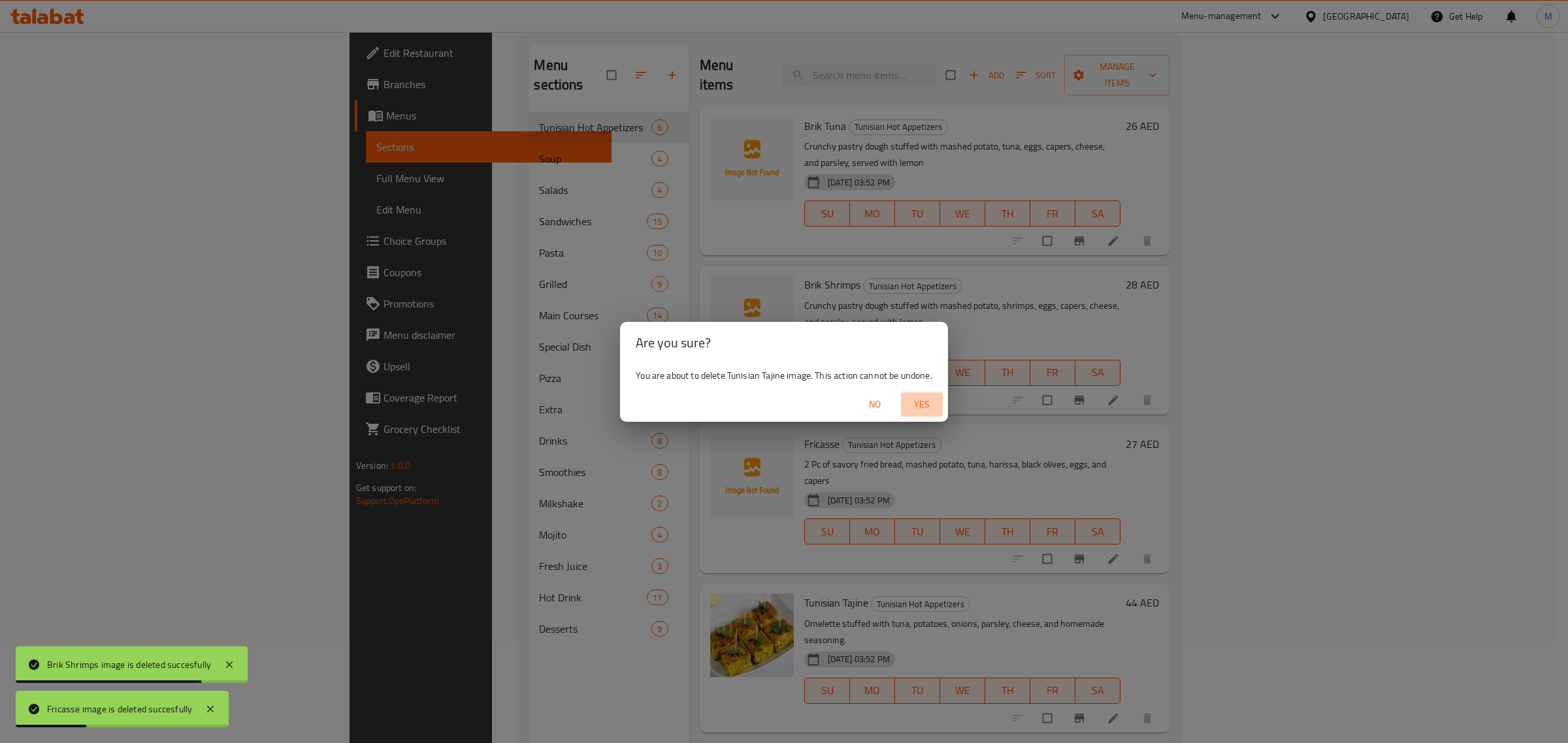
click at [917, 405] on span "Yes" at bounding box center [922, 404] width 32 height 16
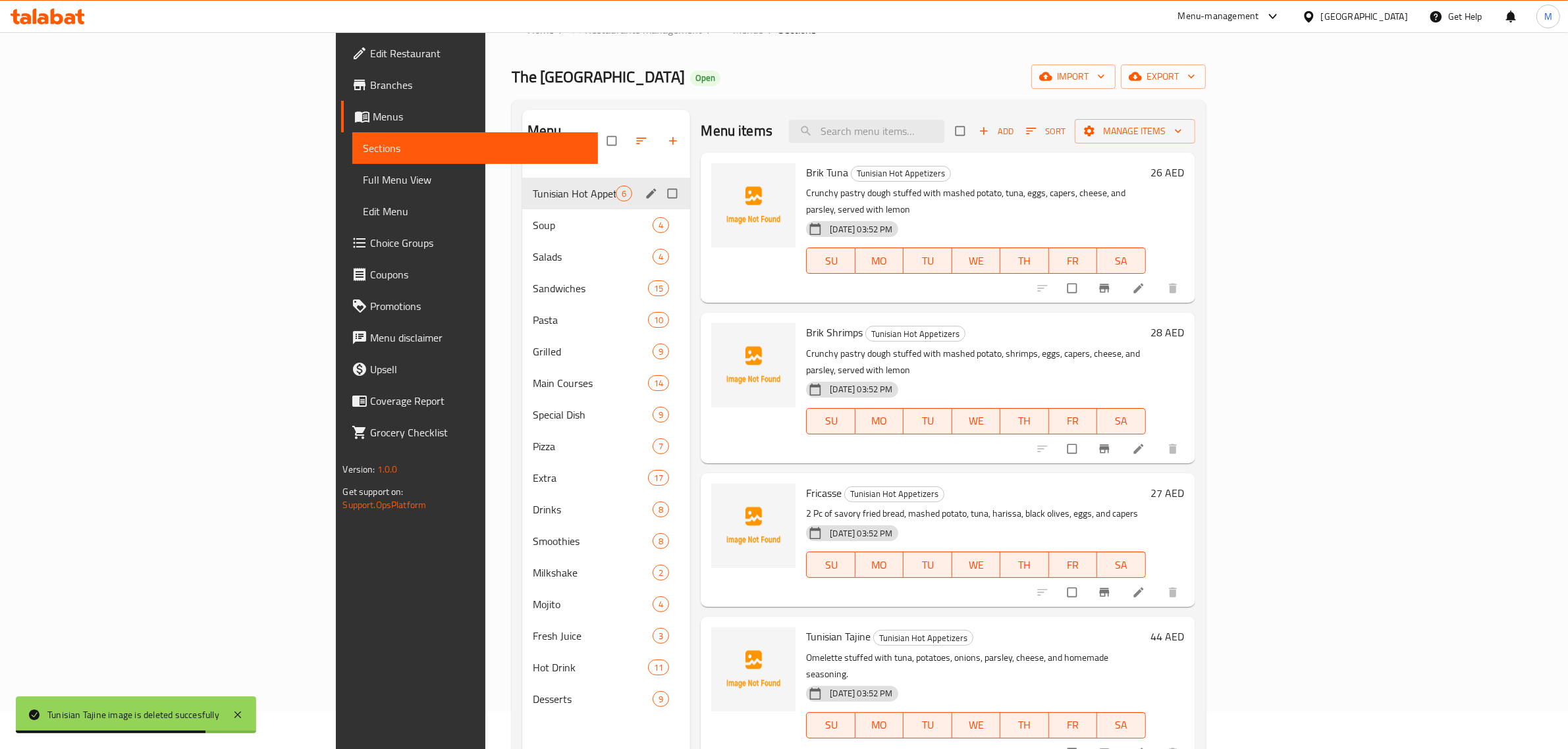
scroll to position [0, 0]
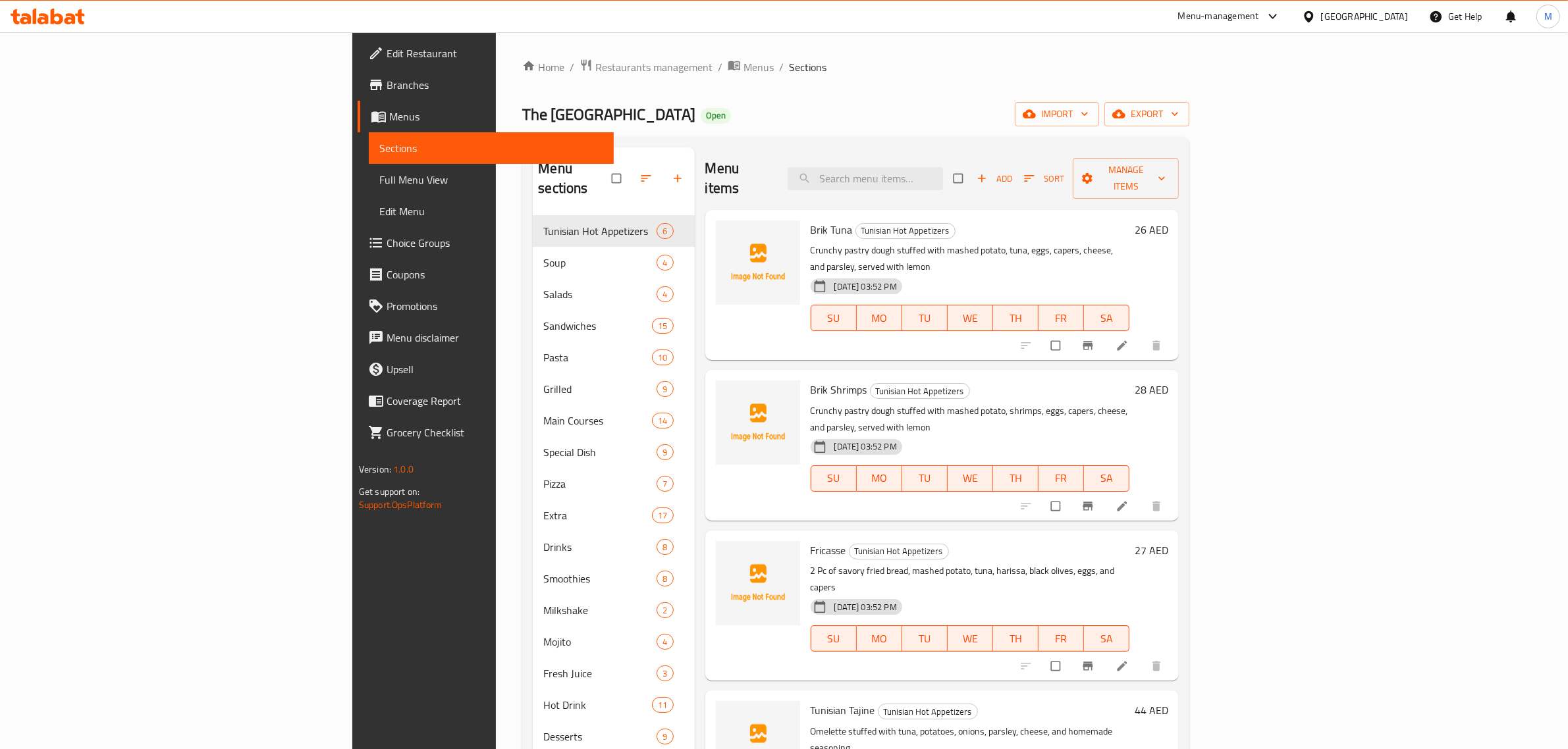
click at [705, 159] on h2 "Menu items" at bounding box center [739, 179] width 67 height 40
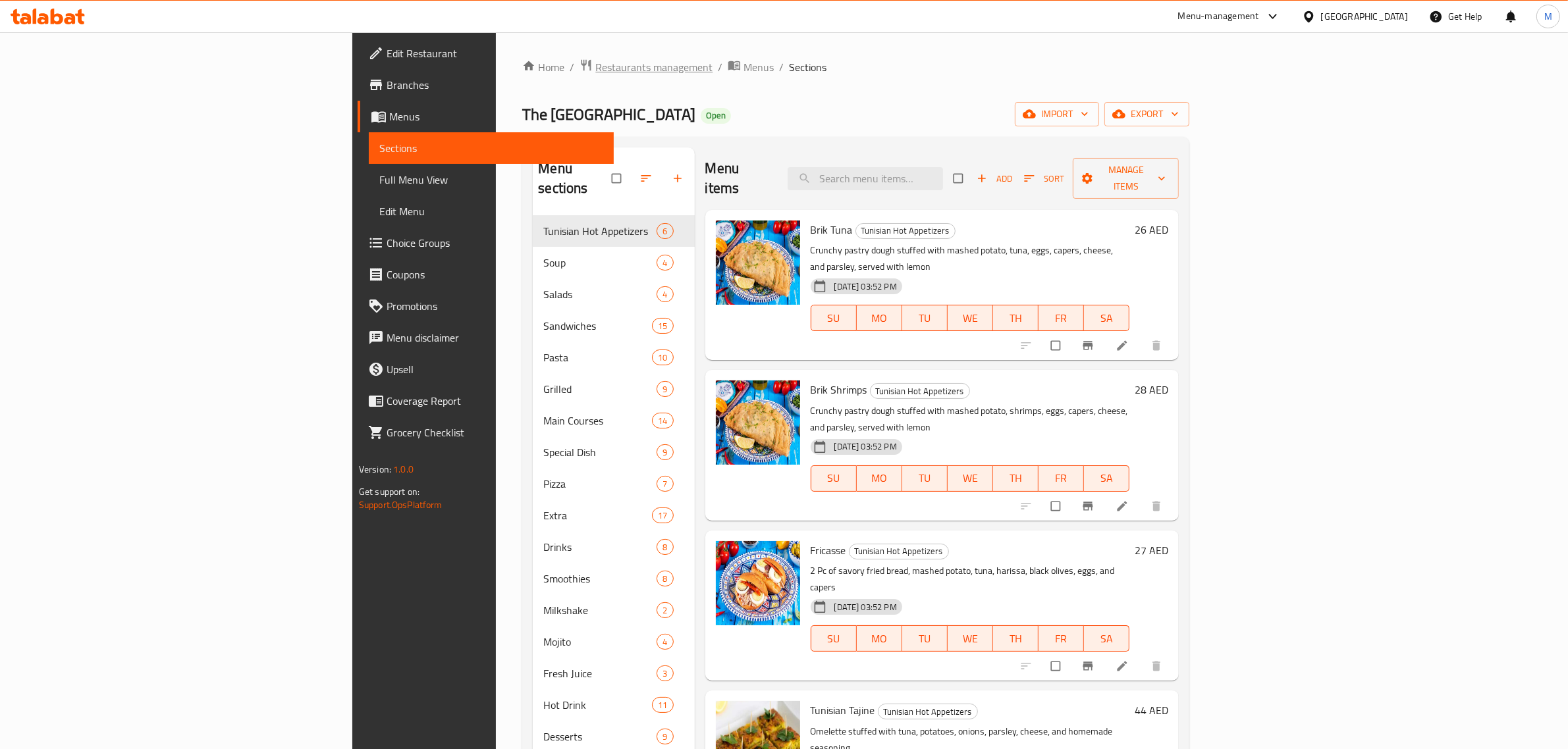
click at [595, 67] on span "Restaurants management" at bounding box center [654, 67] width 117 height 16
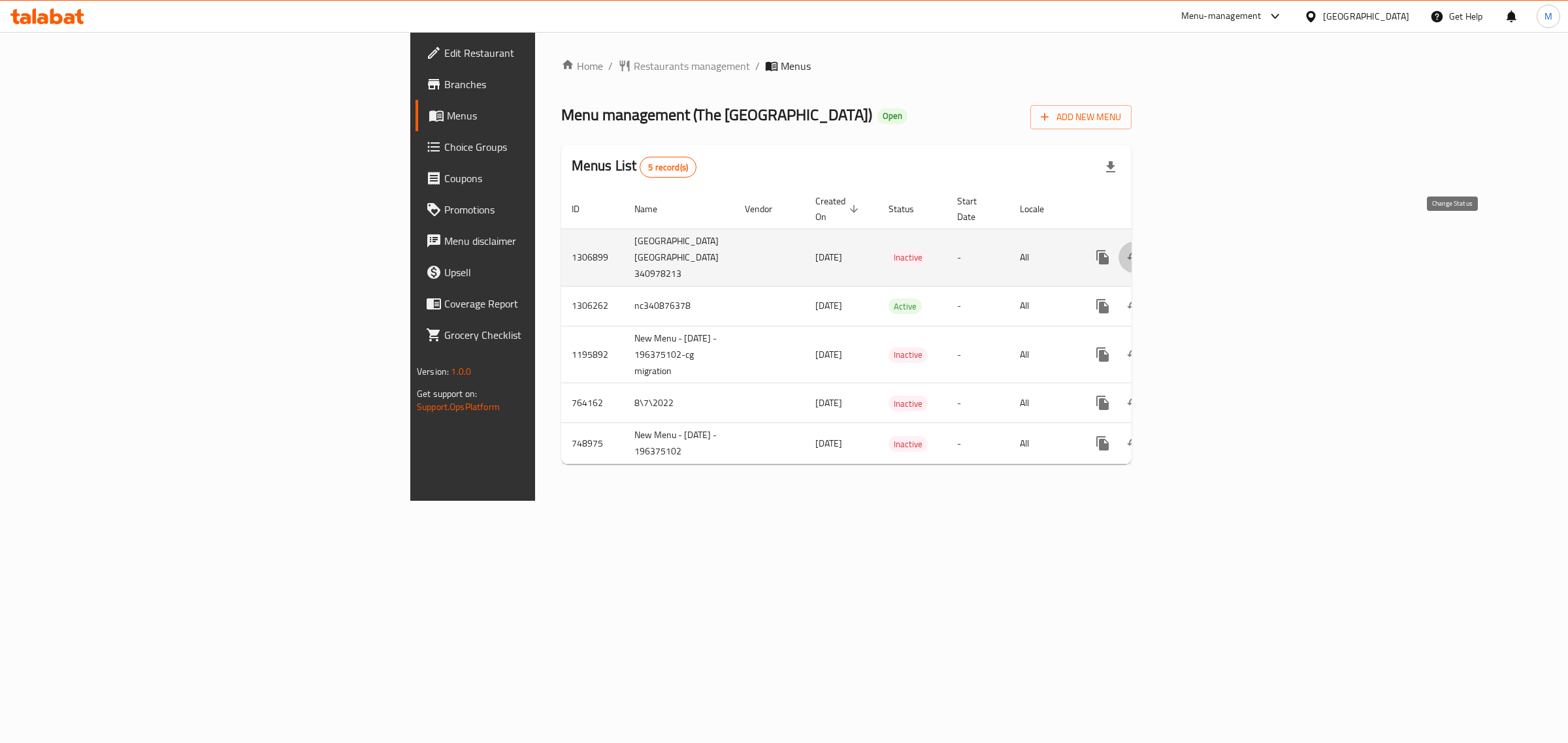
click at [1142, 250] on icon "enhanced table" at bounding box center [1134, 258] width 15 height 15
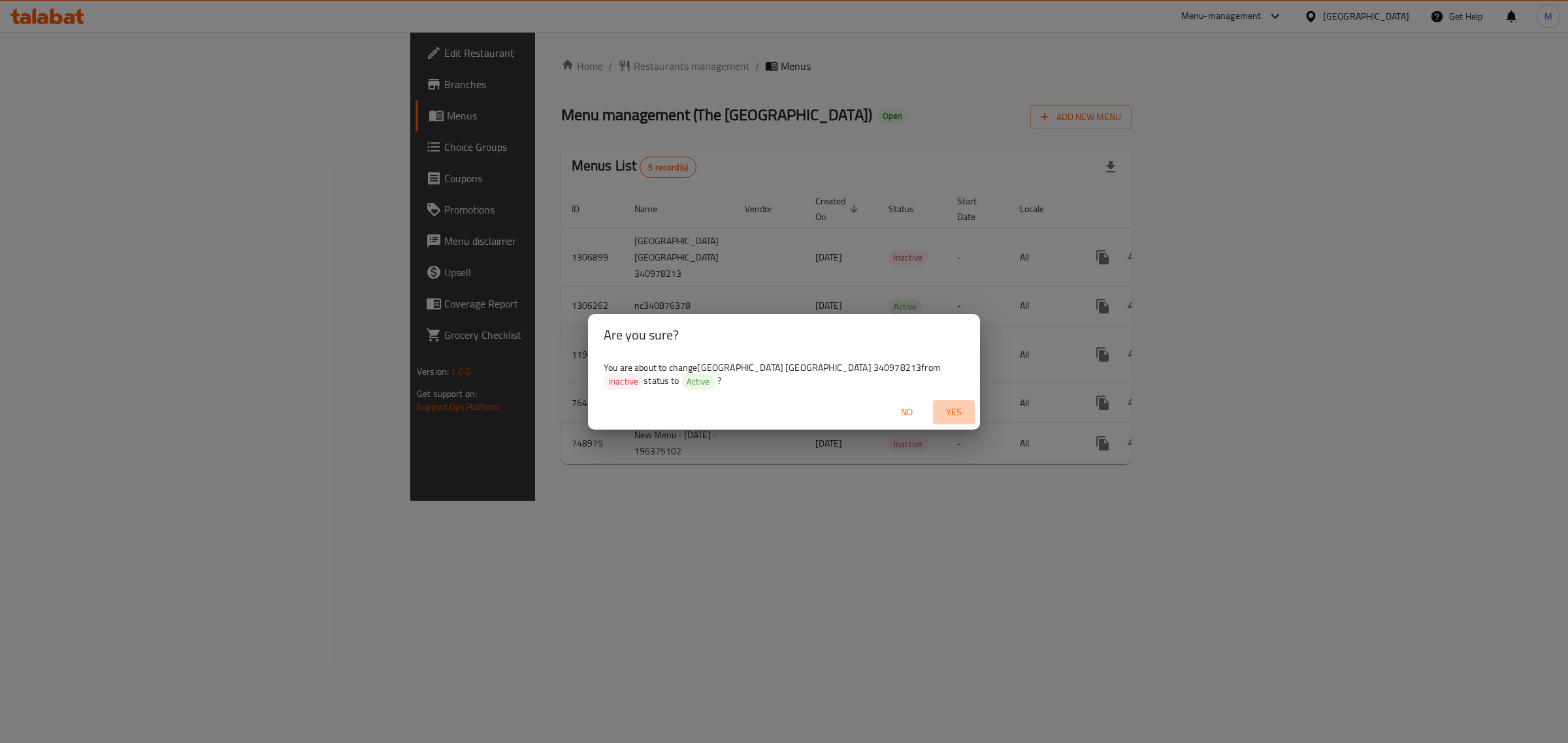
click at [962, 413] on span "Yes" at bounding box center [953, 412] width 32 height 16
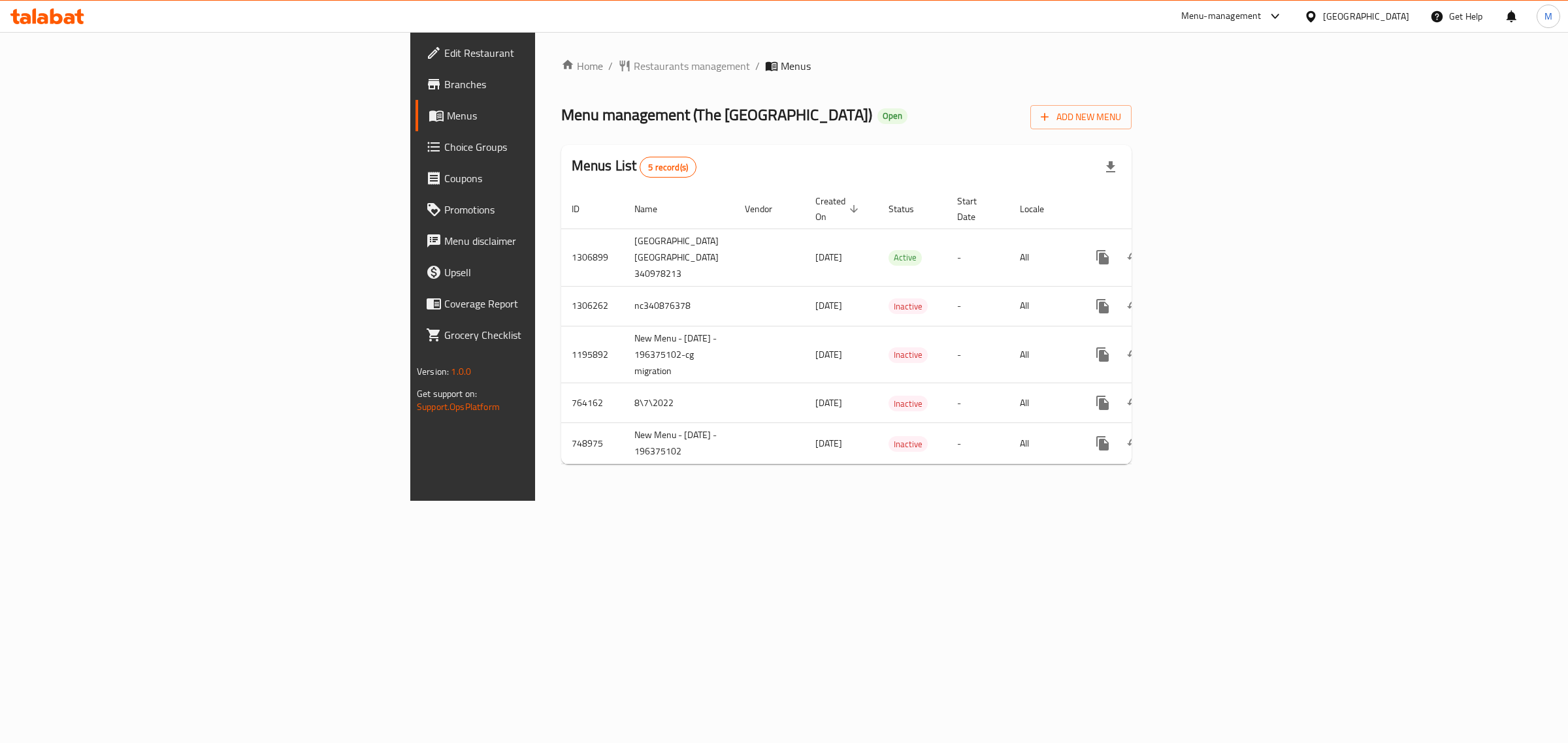
click at [1351, 16] on div "United Arab Emirates" at bounding box center [1365, 16] width 86 height 15
click at [1229, 131] on div "Egypt" at bounding box center [1266, 134] width 86 height 15
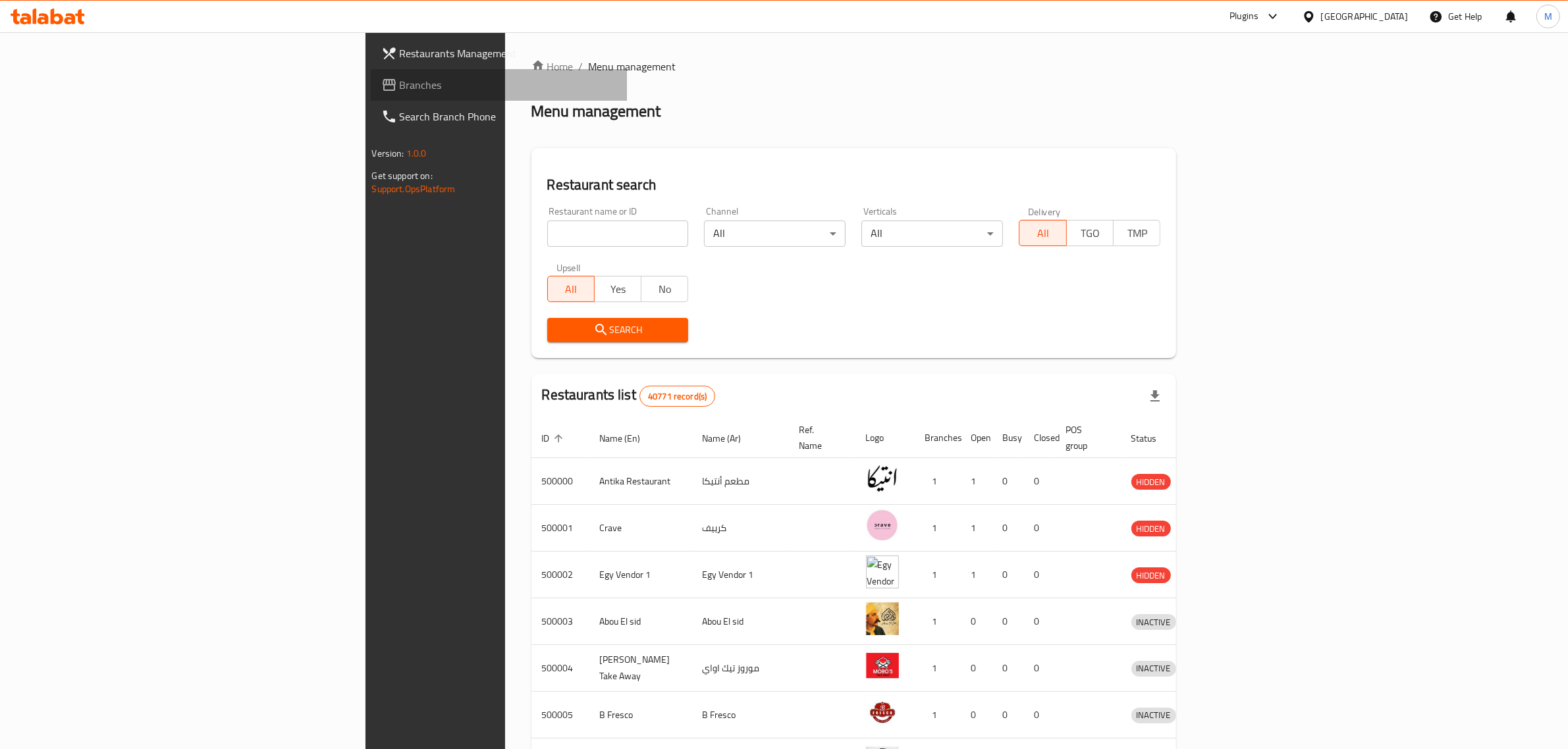
click at [400, 91] on span "Branches" at bounding box center [508, 85] width 217 height 16
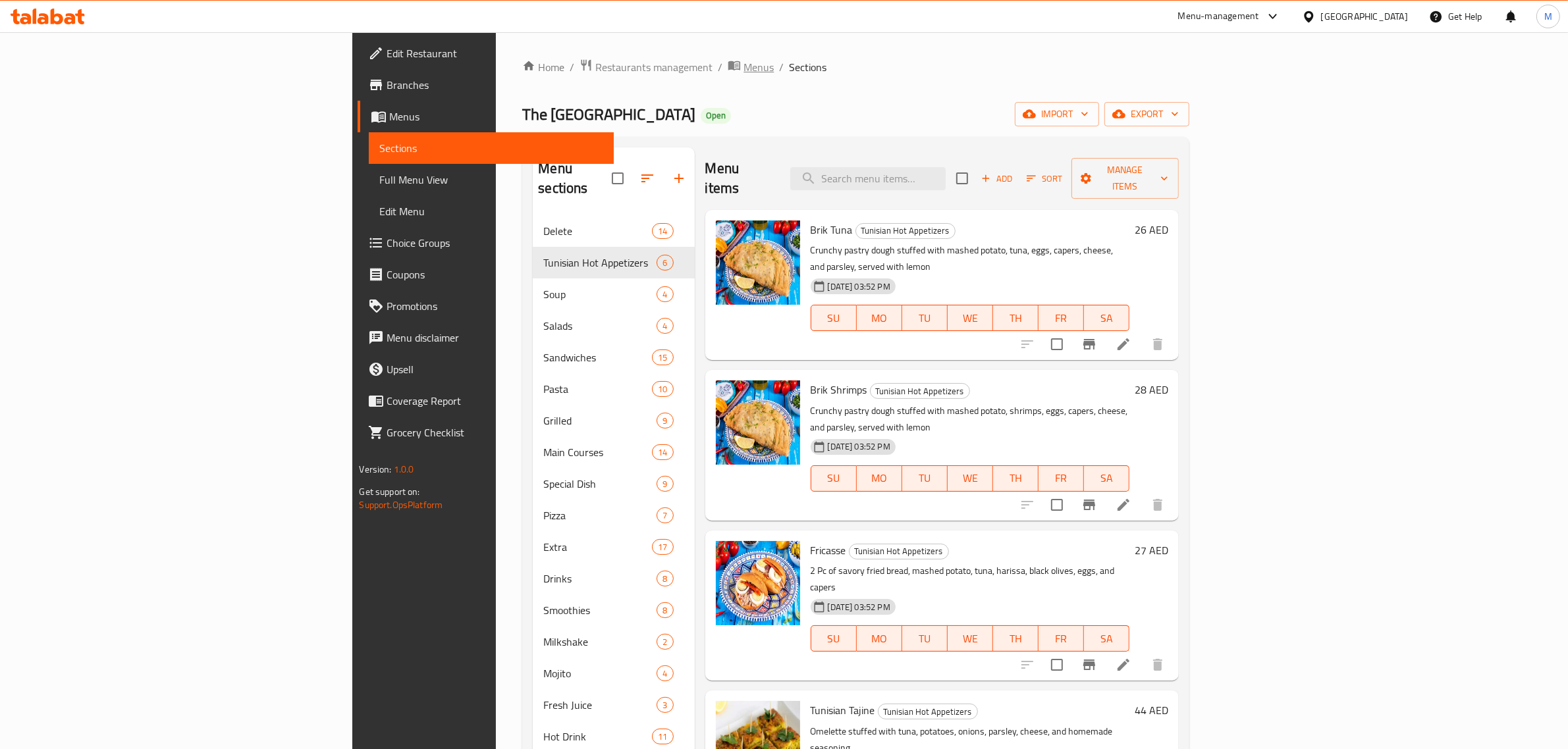
click at [744, 70] on span "Menus" at bounding box center [759, 67] width 30 height 16
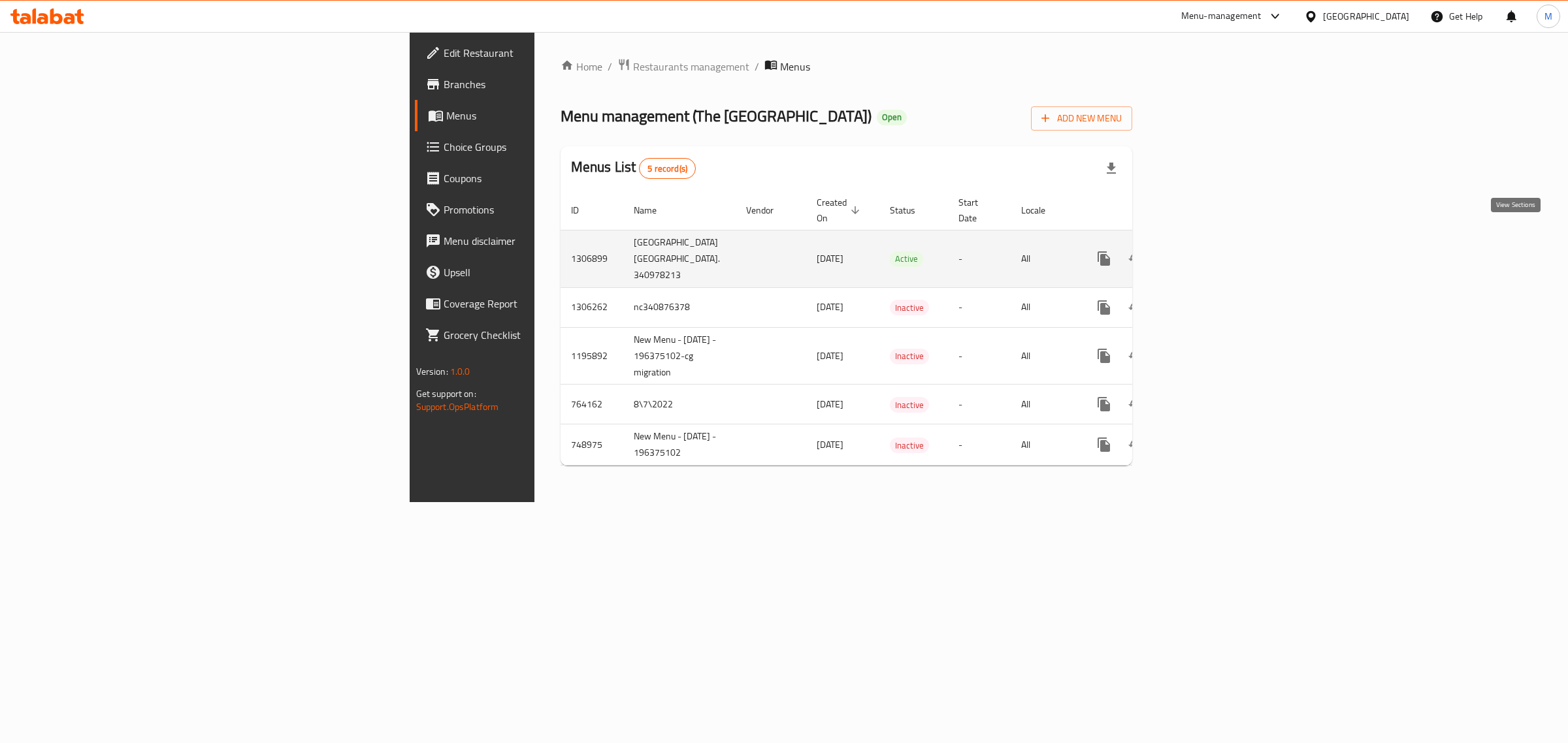
click at [1206, 251] on icon "enhanced table" at bounding box center [1197, 259] width 15 height 15
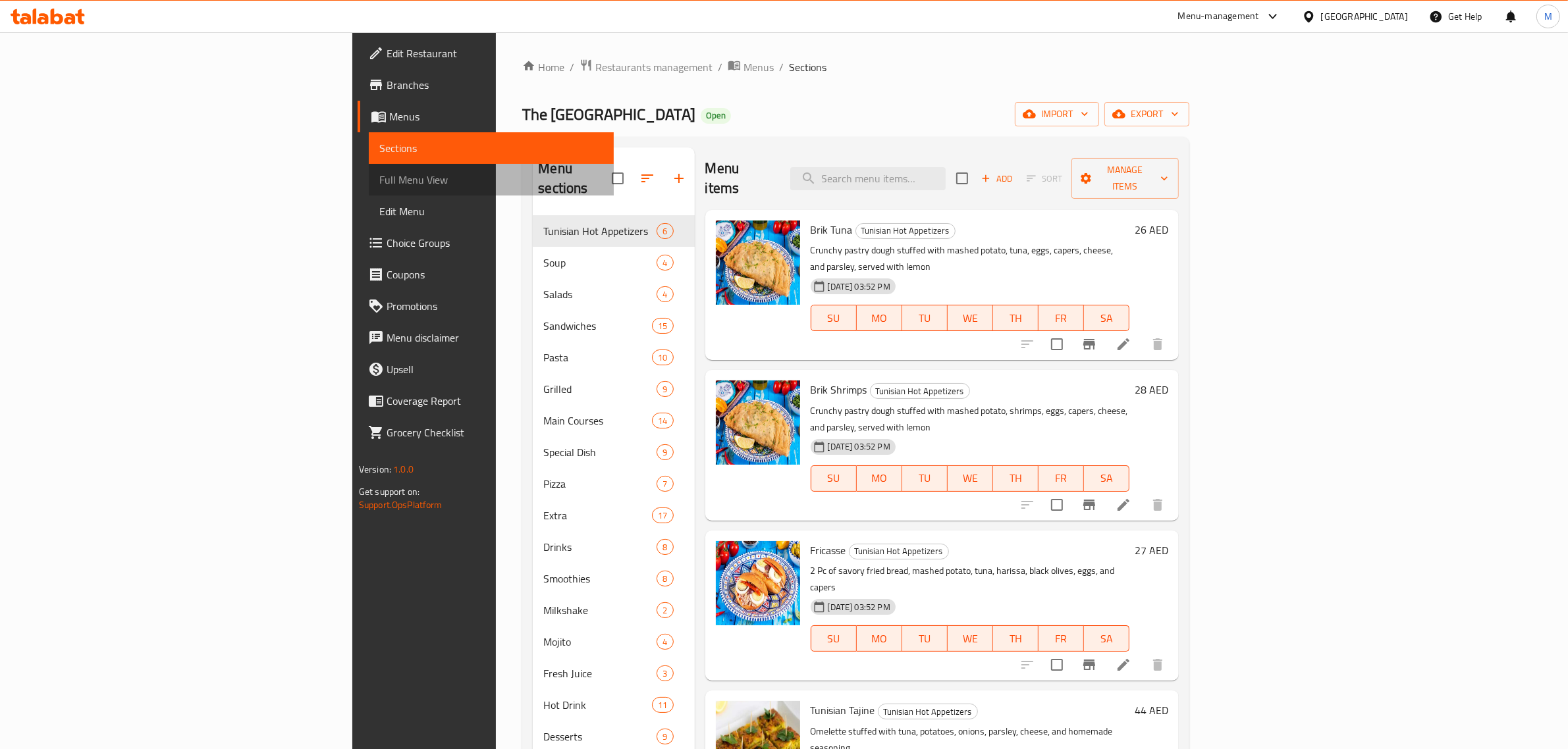
click at [380, 176] on span "Full Menu View" at bounding box center [492, 179] width 224 height 16
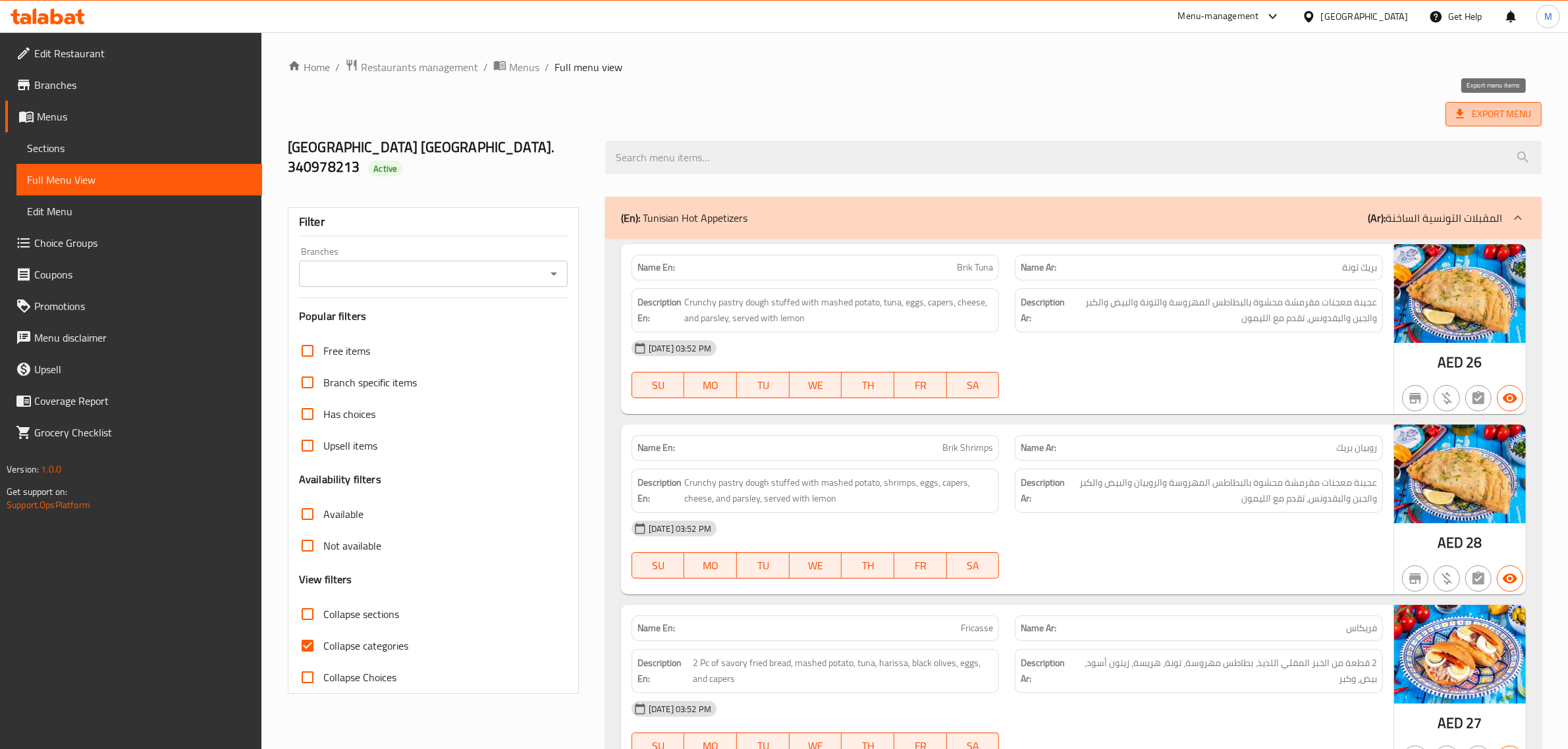
click at [1506, 113] on span "Export Menu" at bounding box center [1493, 114] width 75 height 16
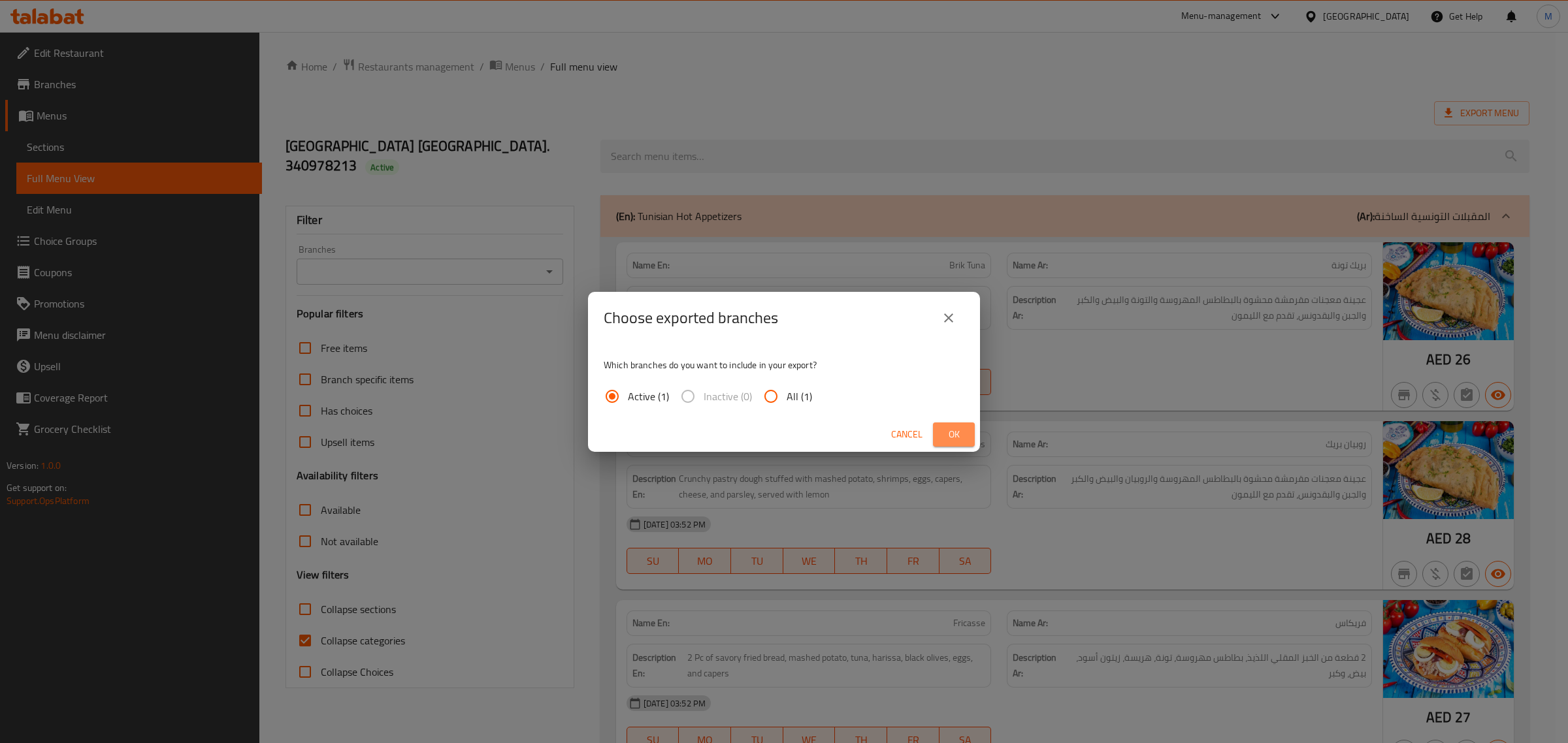
click at [953, 435] on span "Ok" at bounding box center [953, 434] width 21 height 16
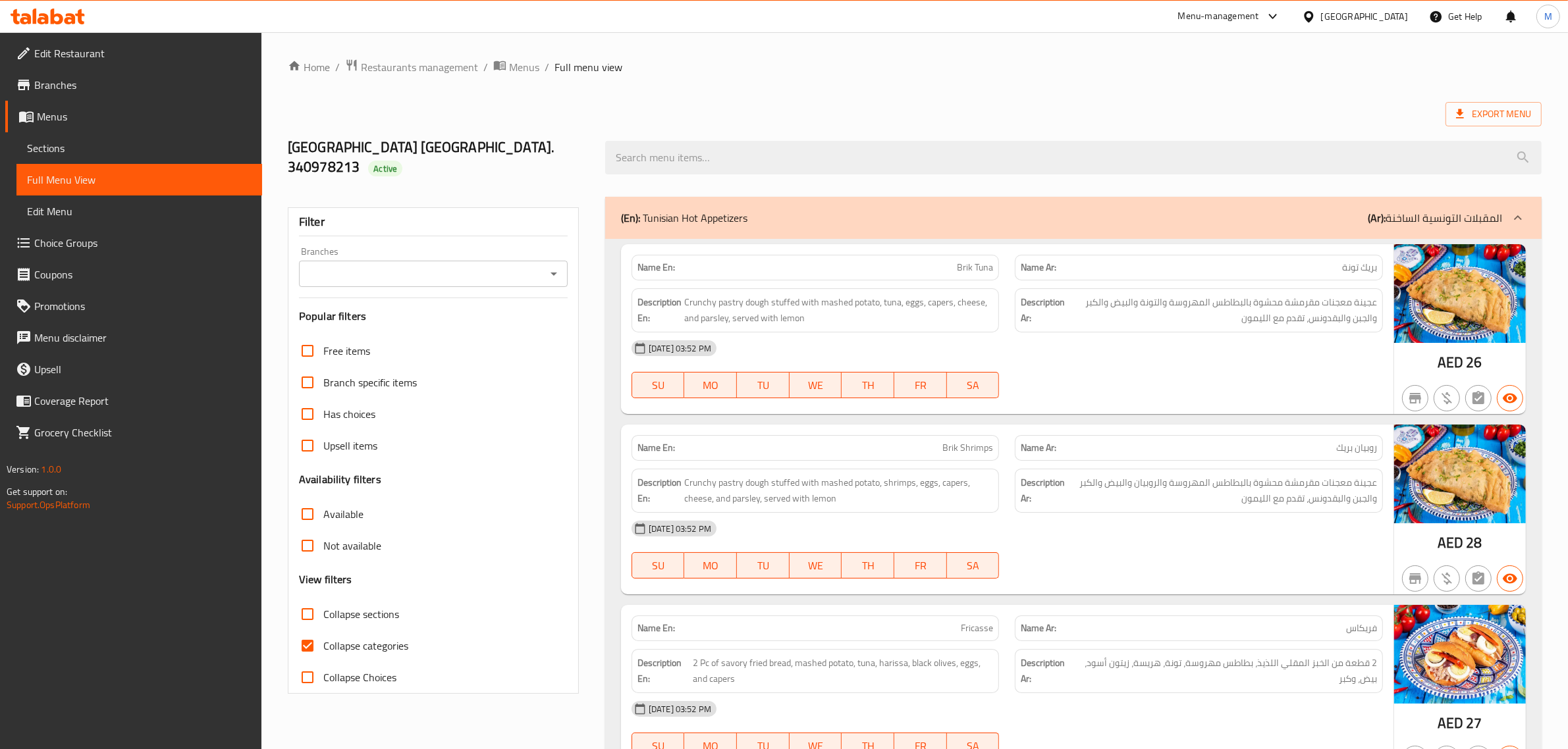
drag, startPoint x: 682, startPoint y: 106, endPoint x: 673, endPoint y: 107, distance: 9.1
click at [682, 106] on div "Export Menu" at bounding box center [915, 114] width 1254 height 24
click at [555, 266] on icon "Open" at bounding box center [554, 274] width 16 height 16
click at [555, 266] on icon "Close" at bounding box center [554, 274] width 16 height 16
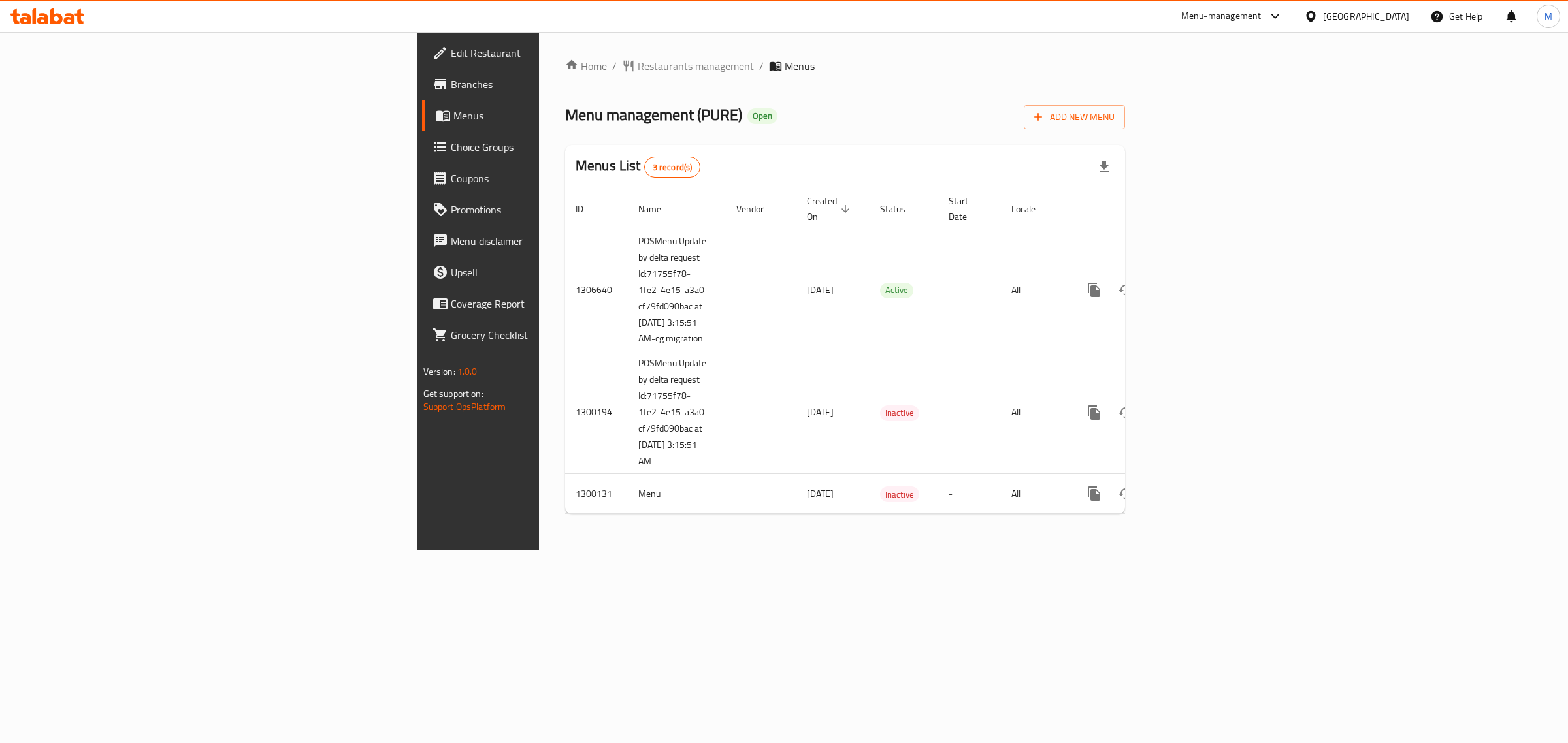
click at [622, 544] on div "Home / Restaurants management / Menus Menu management ( PURE ) Open Add New Men…" at bounding box center [845, 291] width 612 height 519
click at [451, 85] on span "Branches" at bounding box center [560, 84] width 217 height 15
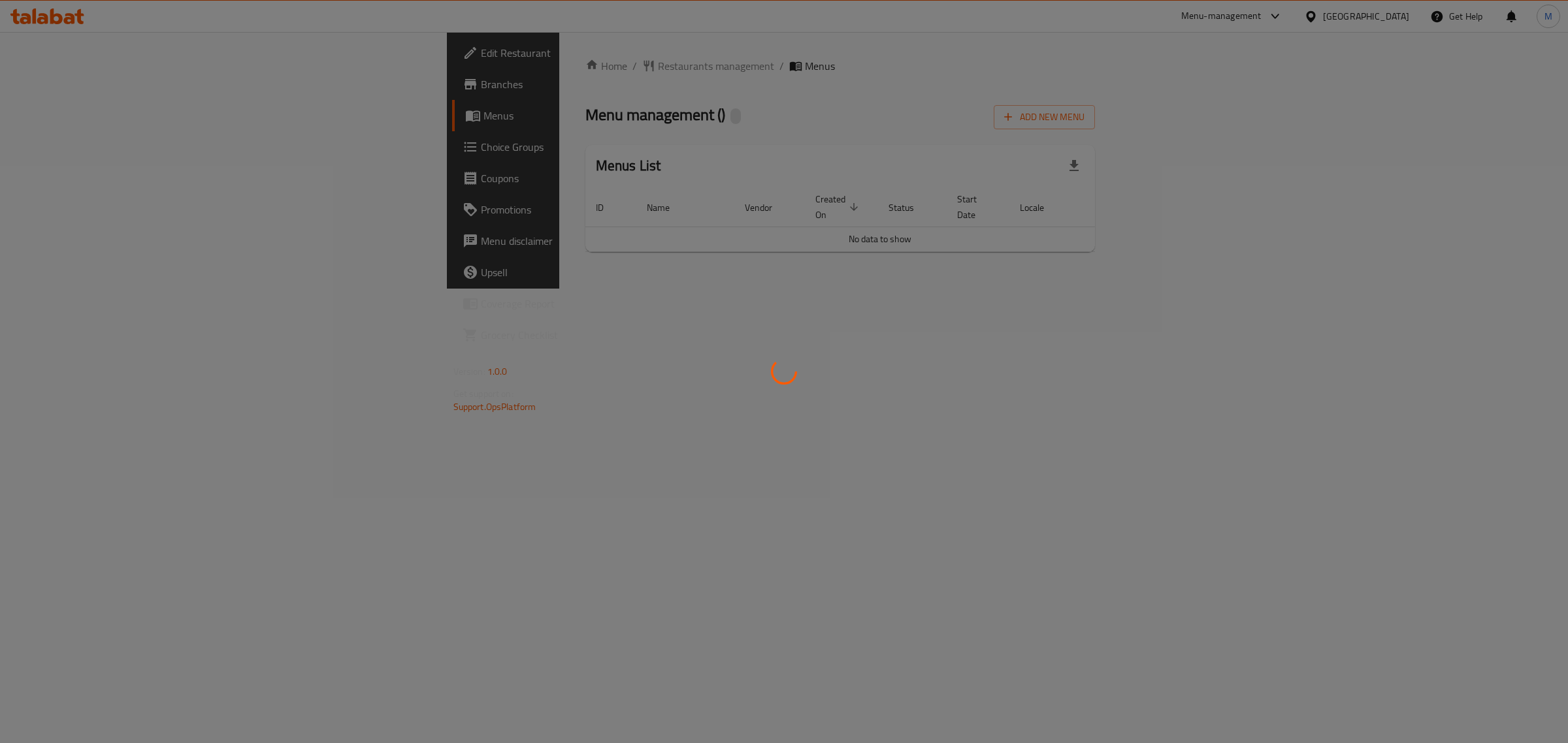
drag, startPoint x: 665, startPoint y: 457, endPoint x: 666, endPoint y: 449, distance: 8.1
click at [666, 457] on div at bounding box center [784, 372] width 1568 height 743
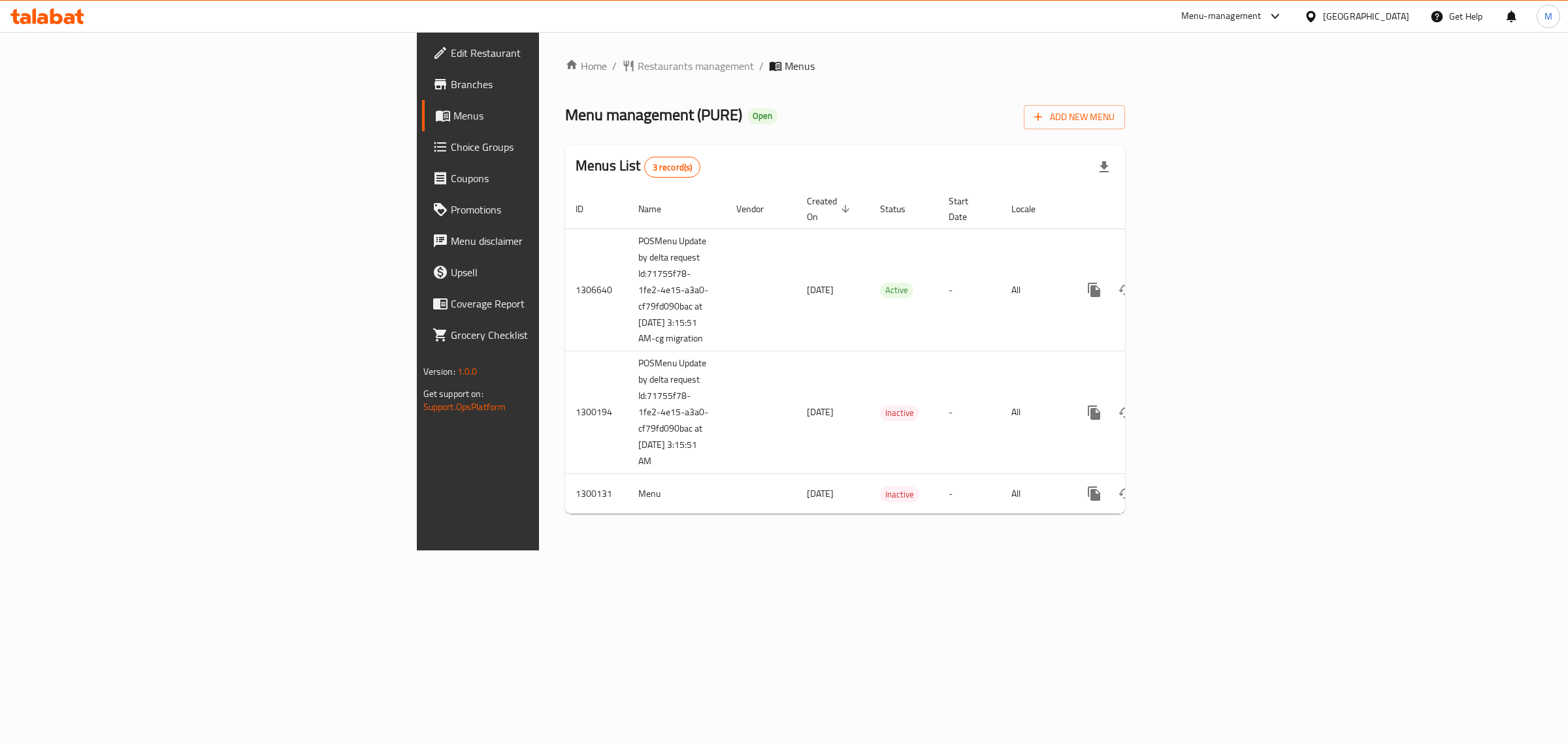
click at [565, 113] on span "Menu management ( PURE )" at bounding box center [653, 115] width 177 height 29
copy span "Menu management ( PURE )"
click at [651, 550] on div "Home / Restaurants management / Menus Menu management ( PURE ) Open Add New Men…" at bounding box center [845, 291] width 612 height 519
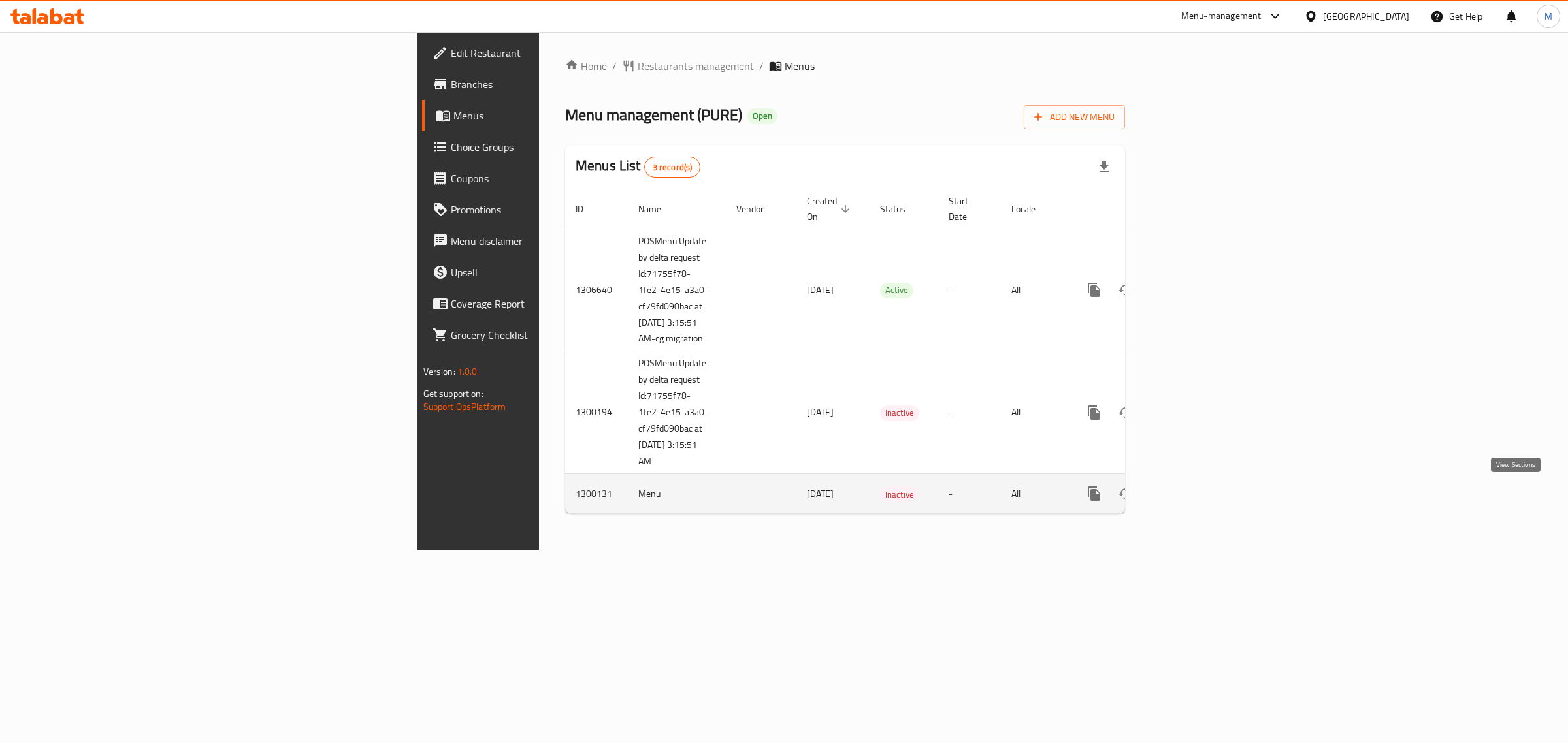
click at [1196, 502] on icon "enhanced table" at bounding box center [1188, 494] width 15 height 15
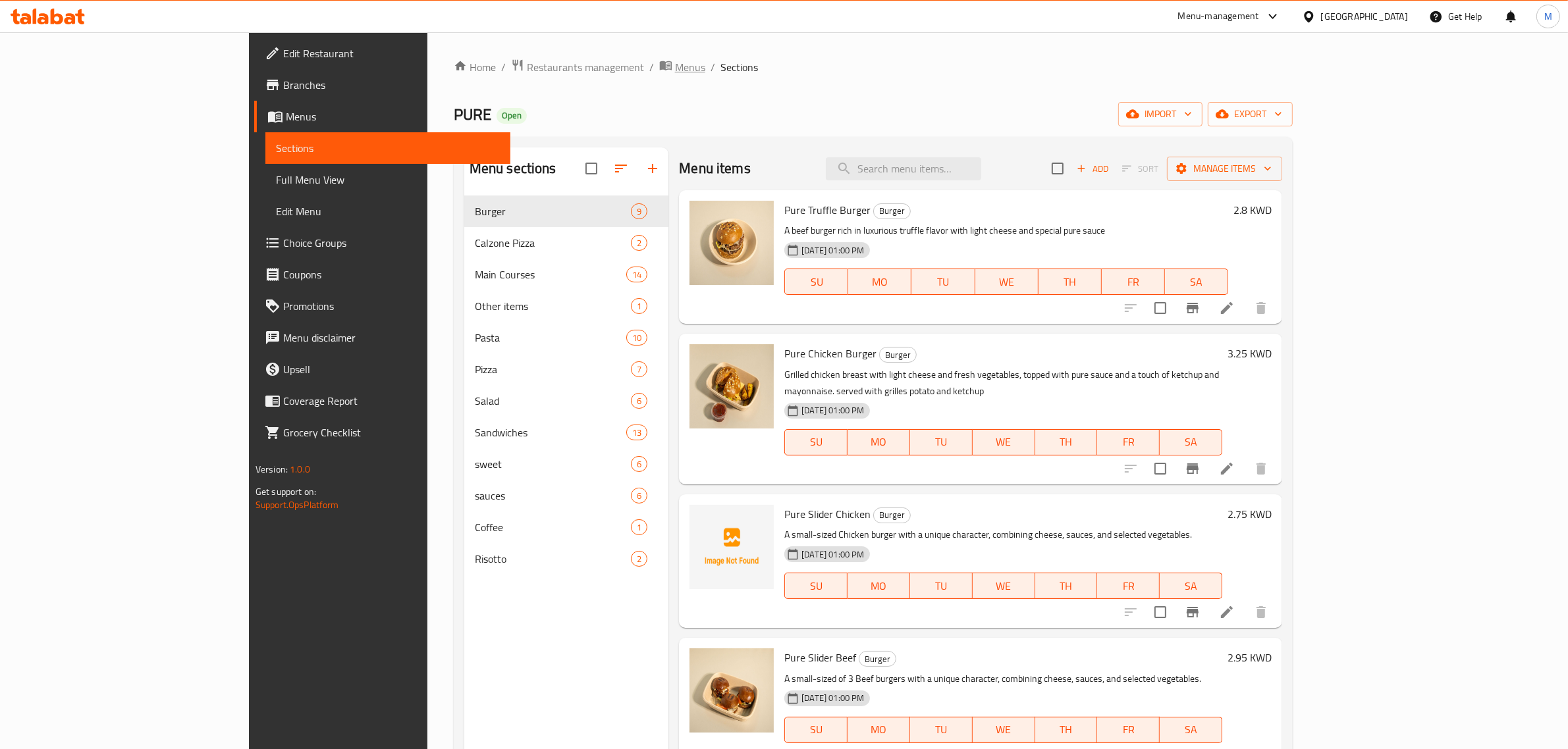
click at [675, 73] on span "Menus" at bounding box center [690, 67] width 30 height 16
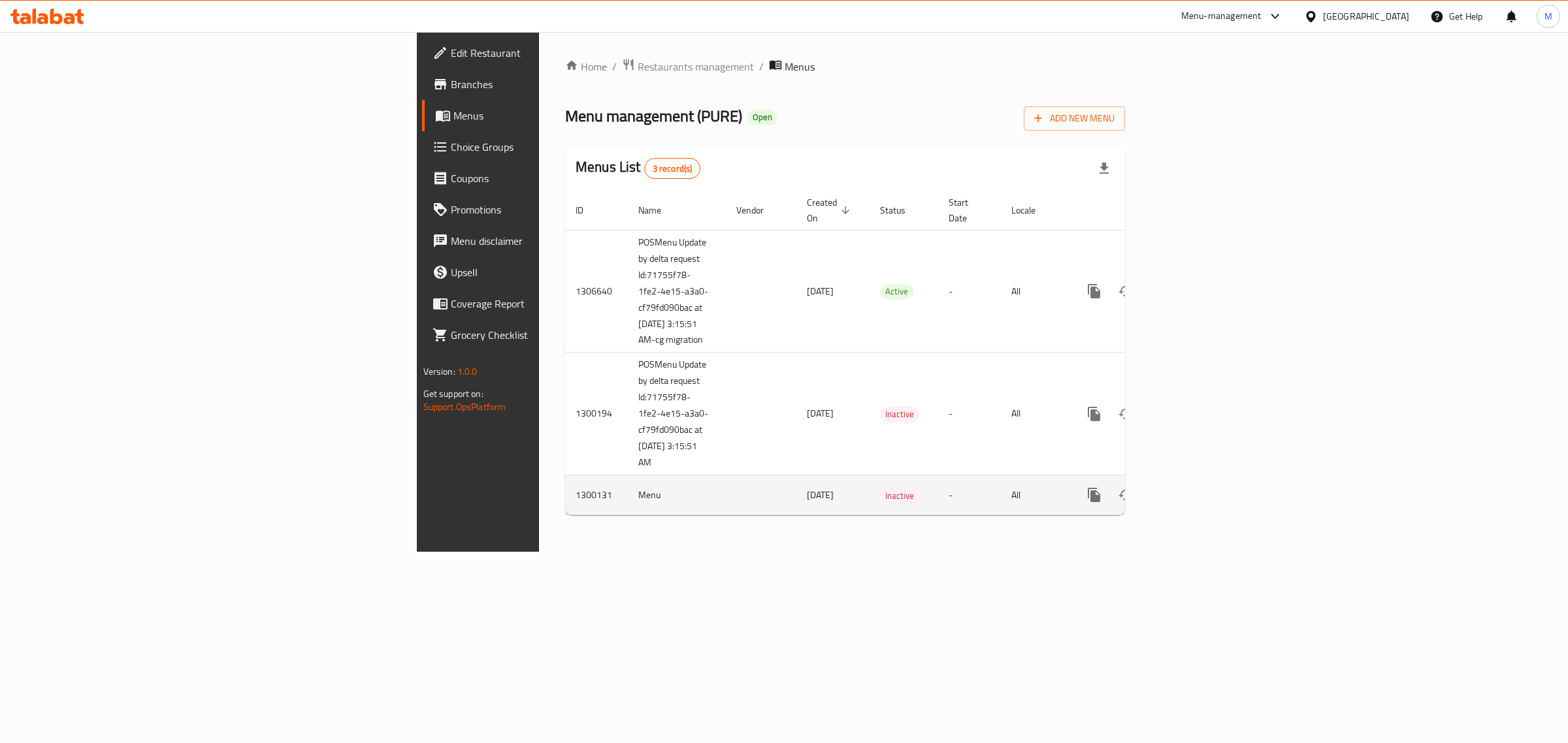
click at [1204, 494] on link "enhanced table" at bounding box center [1188, 495] width 32 height 32
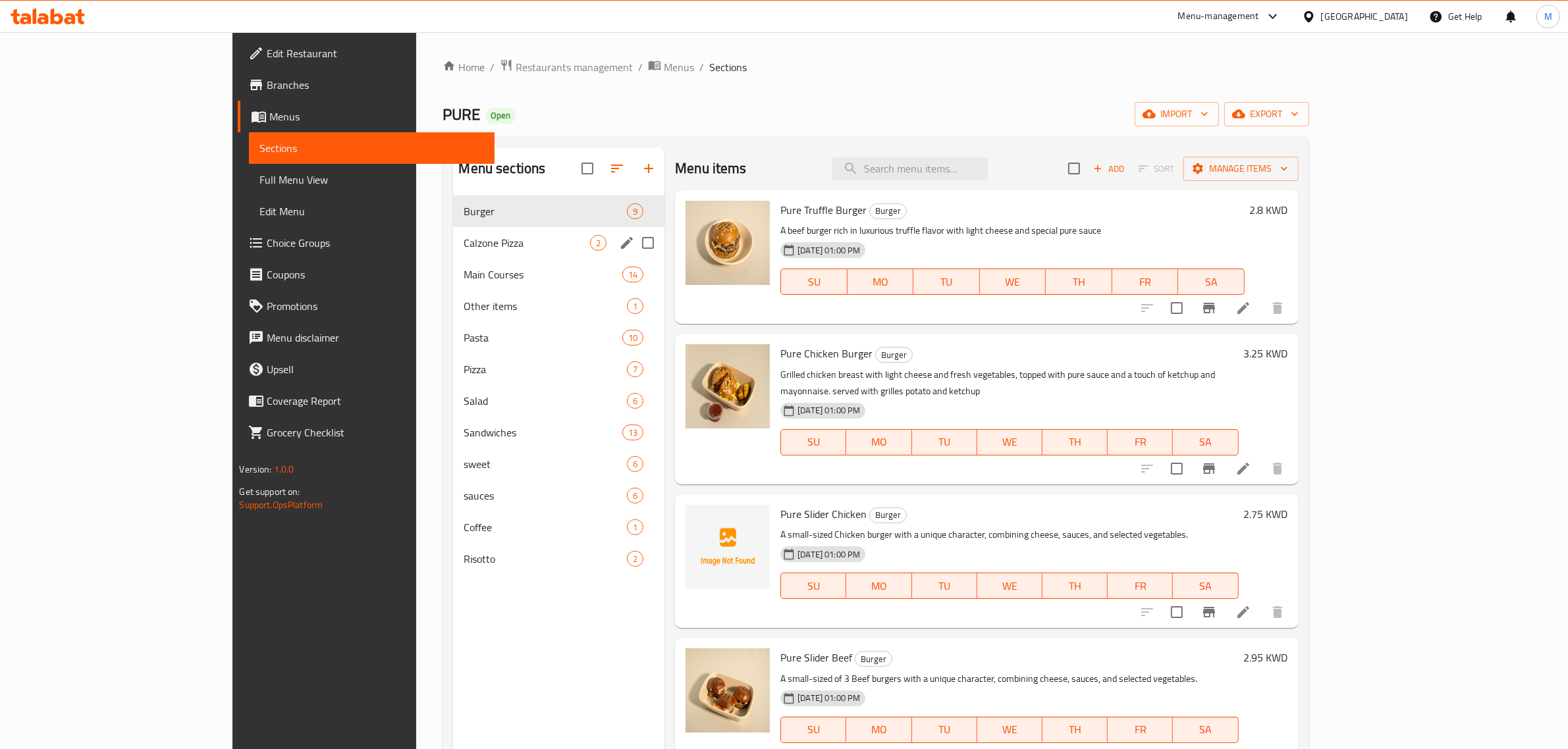
click at [463, 245] on span "Calzone Pizza" at bounding box center [526, 242] width 127 height 16
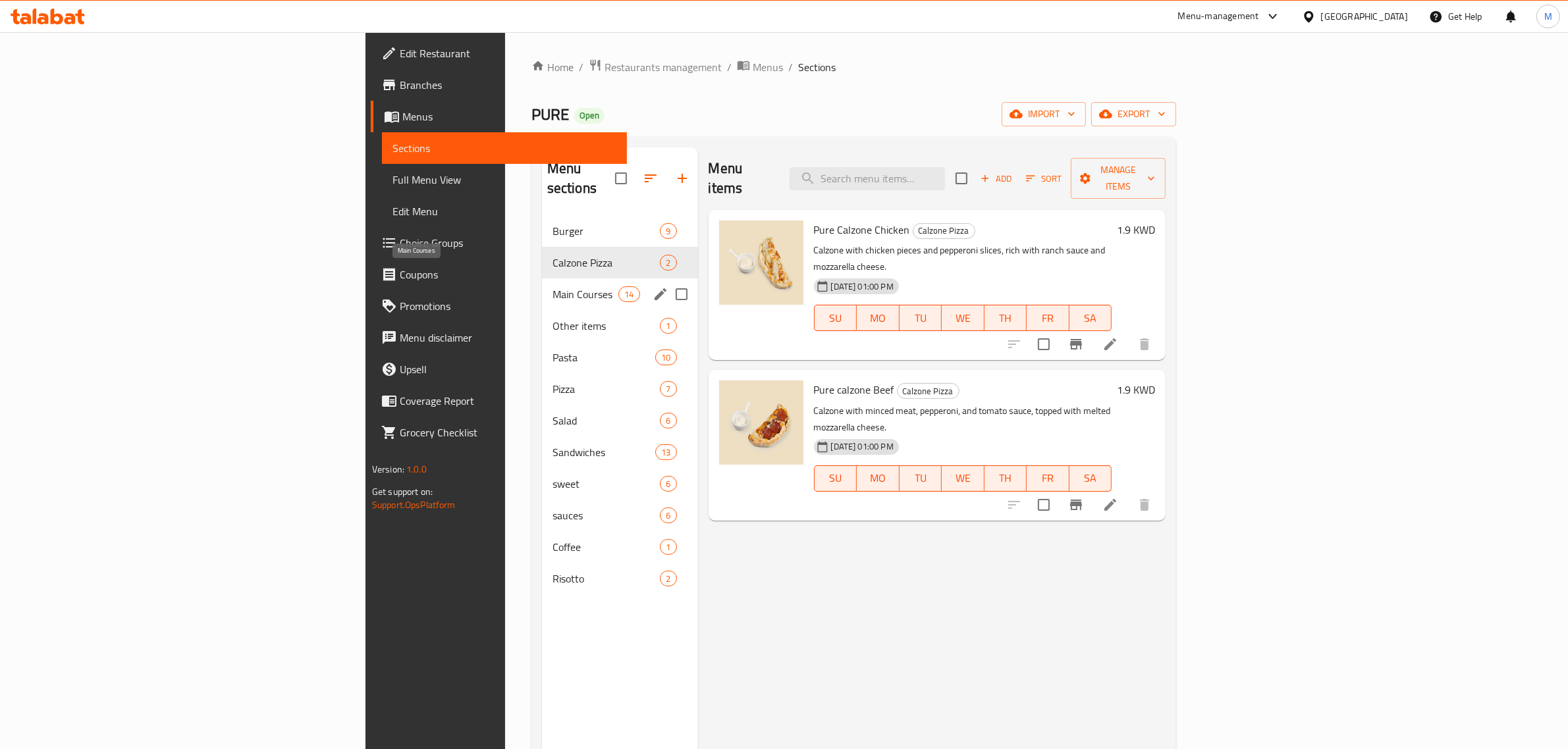
click at [552, 286] on span "Main Courses" at bounding box center [585, 294] width 66 height 16
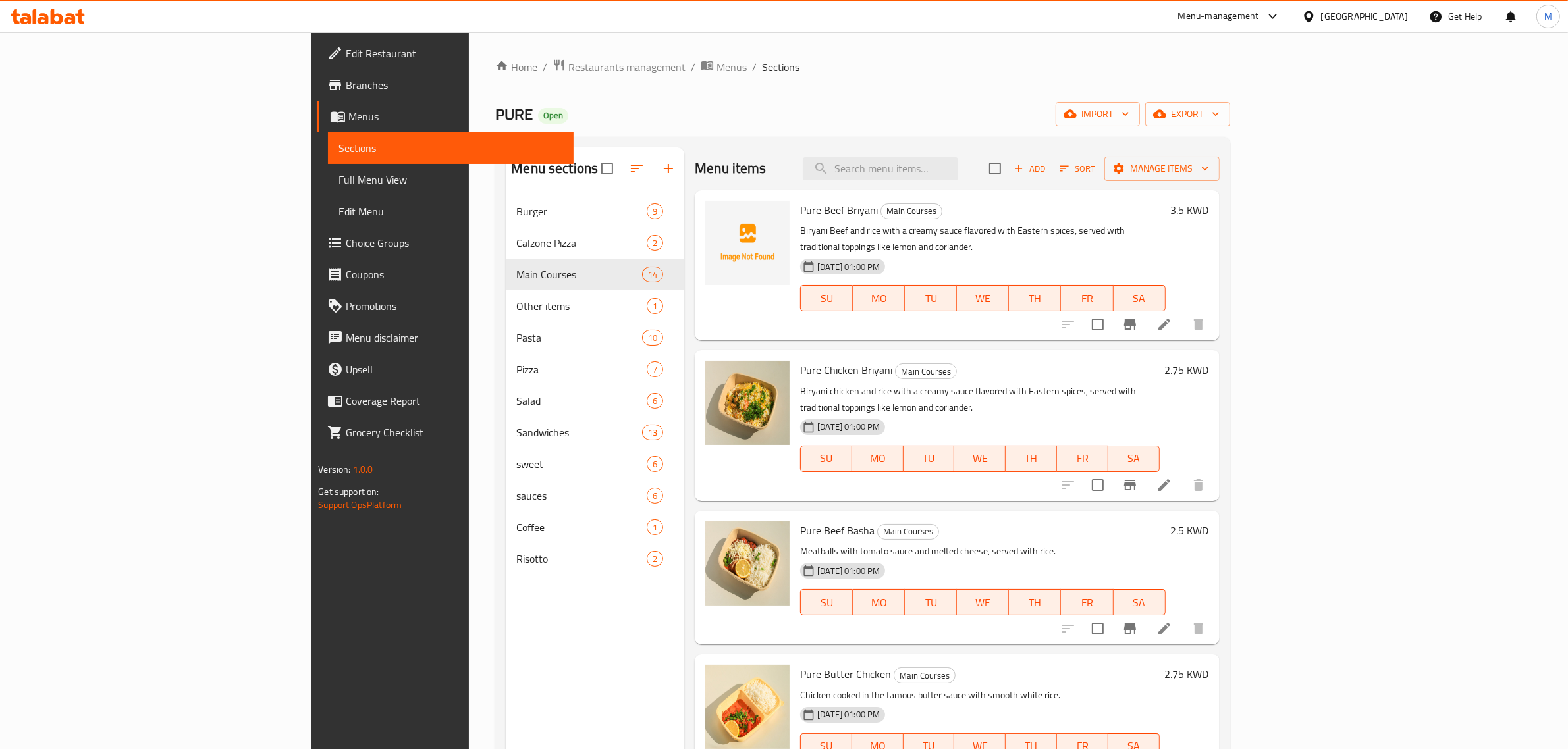
click at [709, 133] on div "Home / Restaurants management / Menus / Sections PURE Open import export Menu s…" at bounding box center [862, 483] width 734 height 849
click at [828, 150] on div "Menu items Add Sort Manage items" at bounding box center [956, 169] width 524 height 43
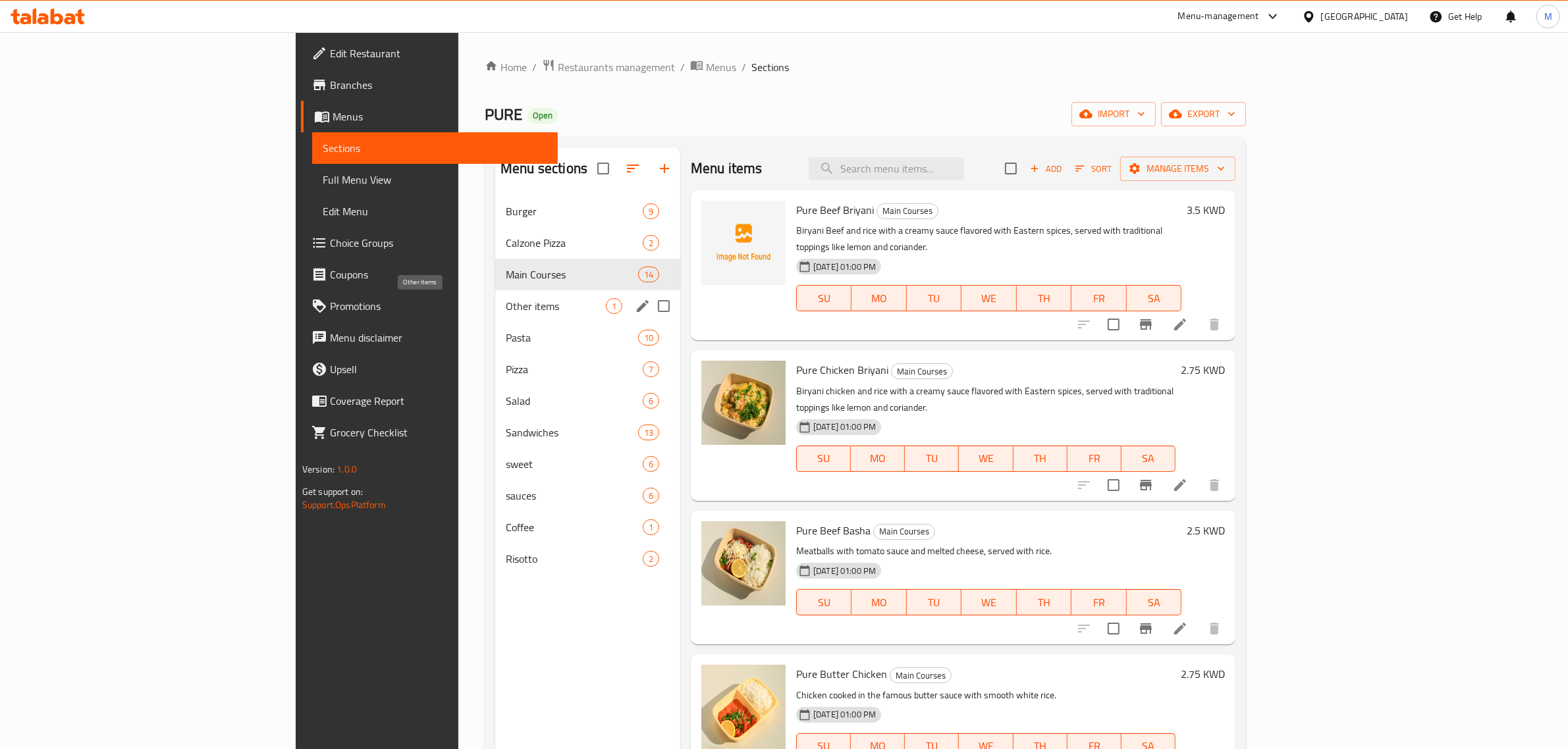
click at [506, 306] on span "Other items" at bounding box center [556, 306] width 100 height 16
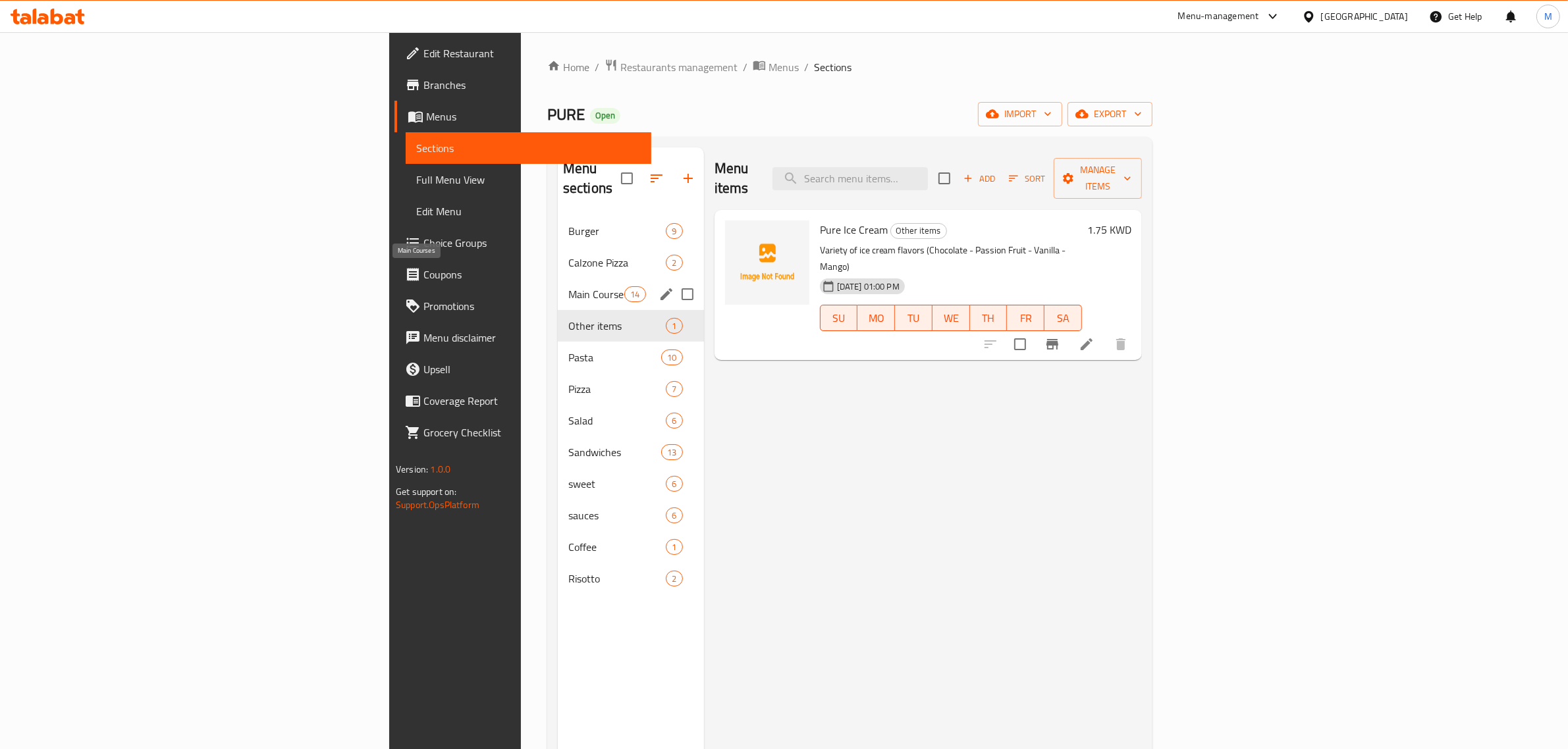
click at [569, 286] on span "Main Courses" at bounding box center [596, 294] width 56 height 16
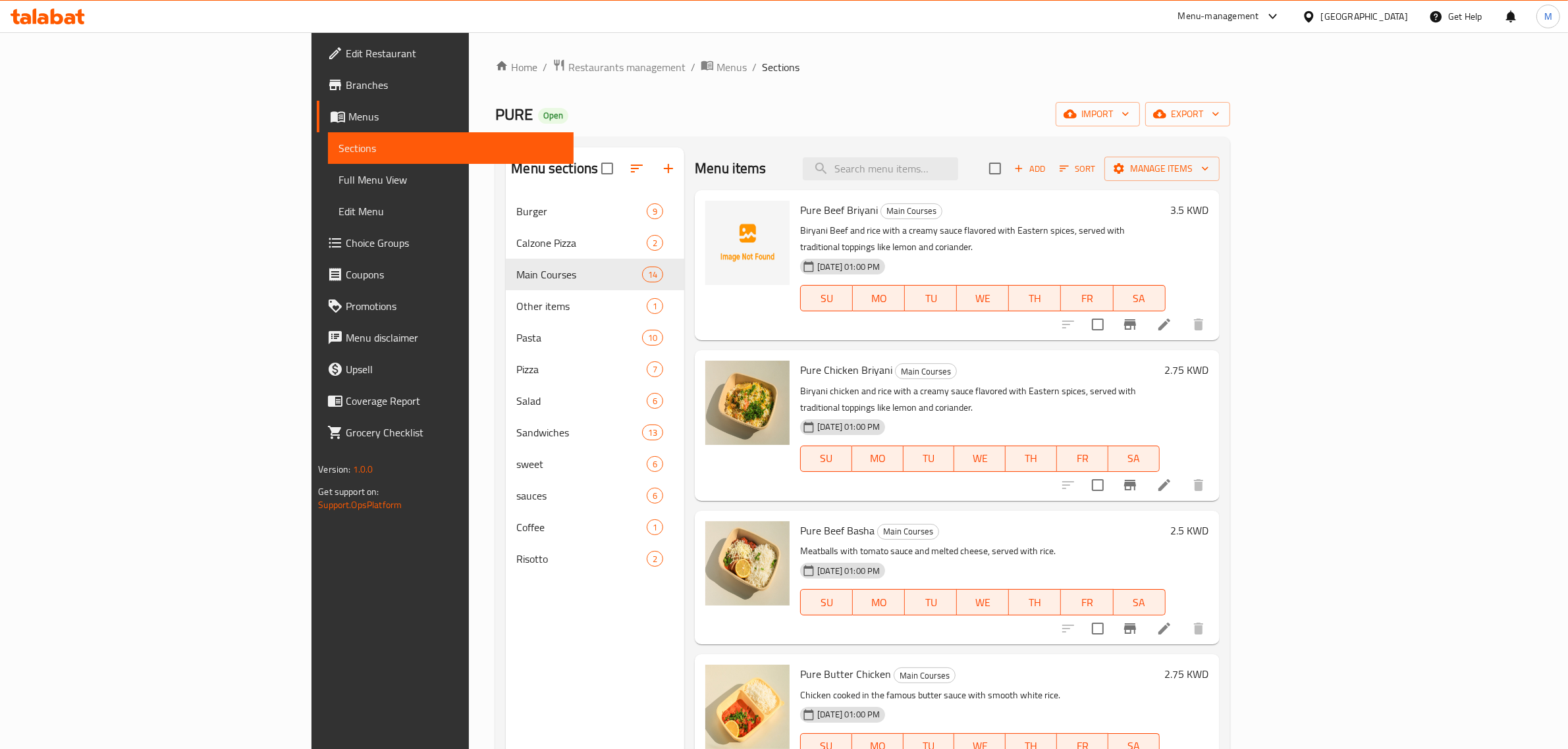
click at [800, 217] on span "Pure Beef Briyani" at bounding box center [839, 210] width 78 height 20
copy h6 "Pure Beef Briyani"
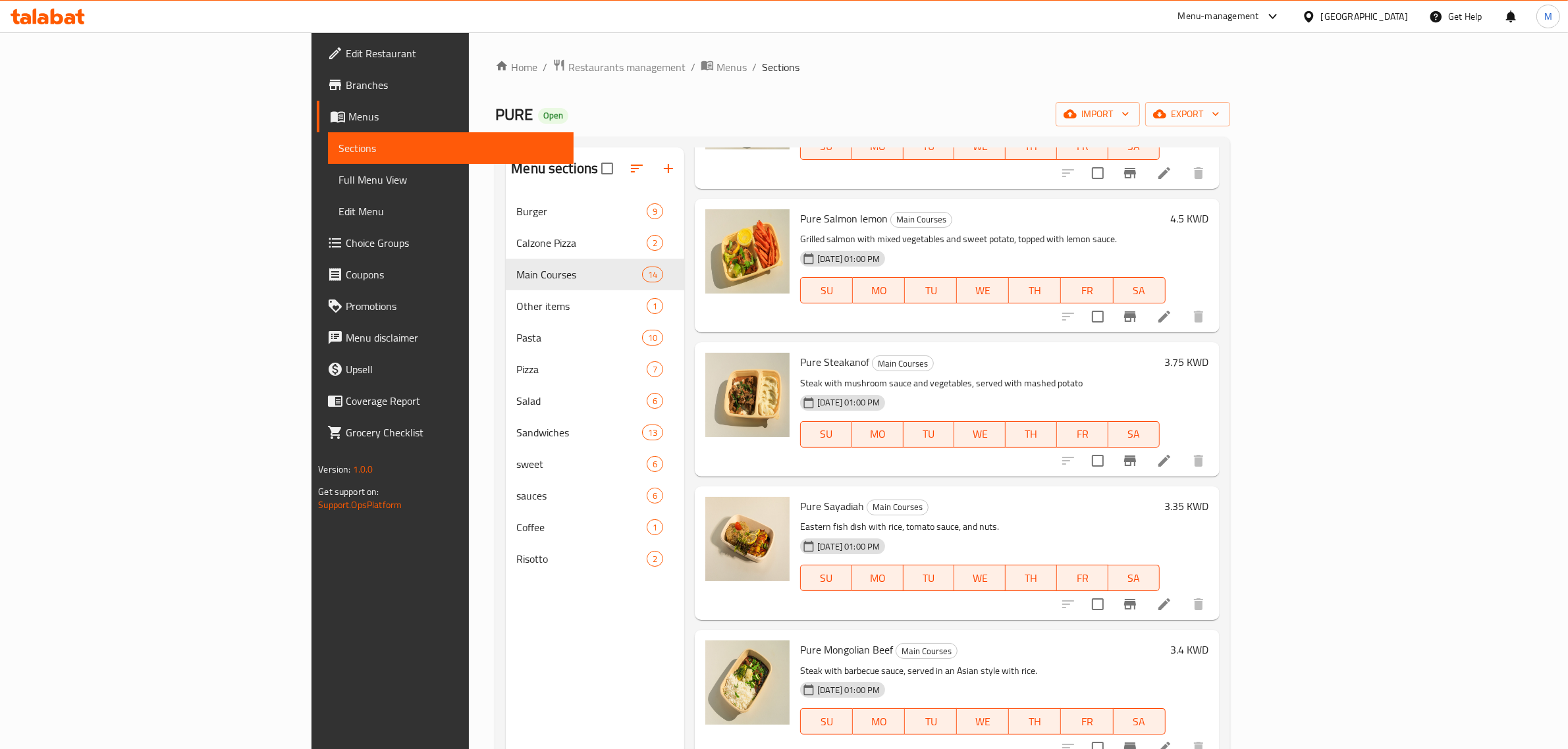
scroll to position [966, 0]
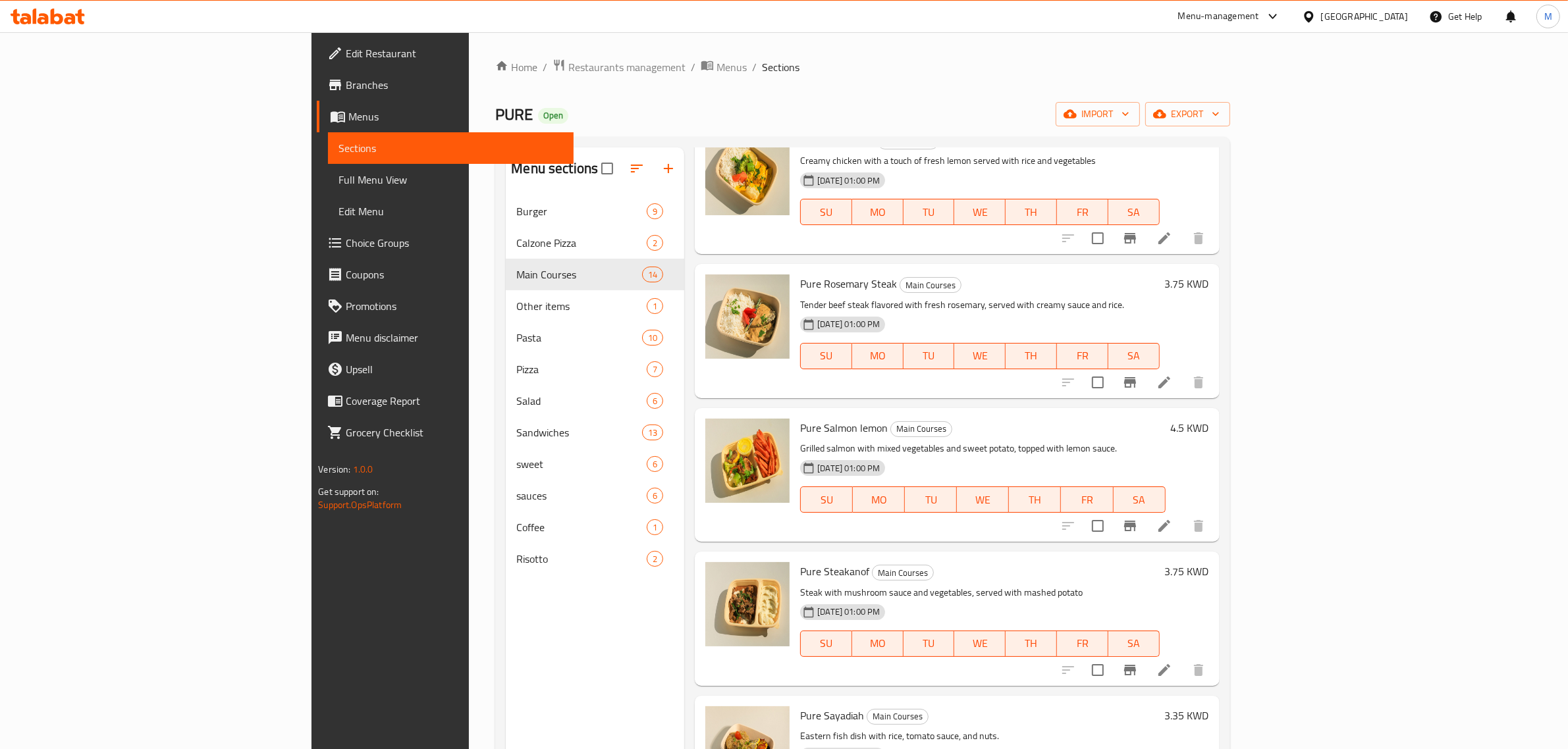
click at [800, 419] on span "Pure Salmon lemon" at bounding box center [844, 428] width 88 height 20
copy h6 "Pure Salmon lemon"
click at [1147, 441] on p "Grilled salmon with mixed vegetables and sweet potato, topped with lemon sauce." at bounding box center [982, 449] width 365 height 16
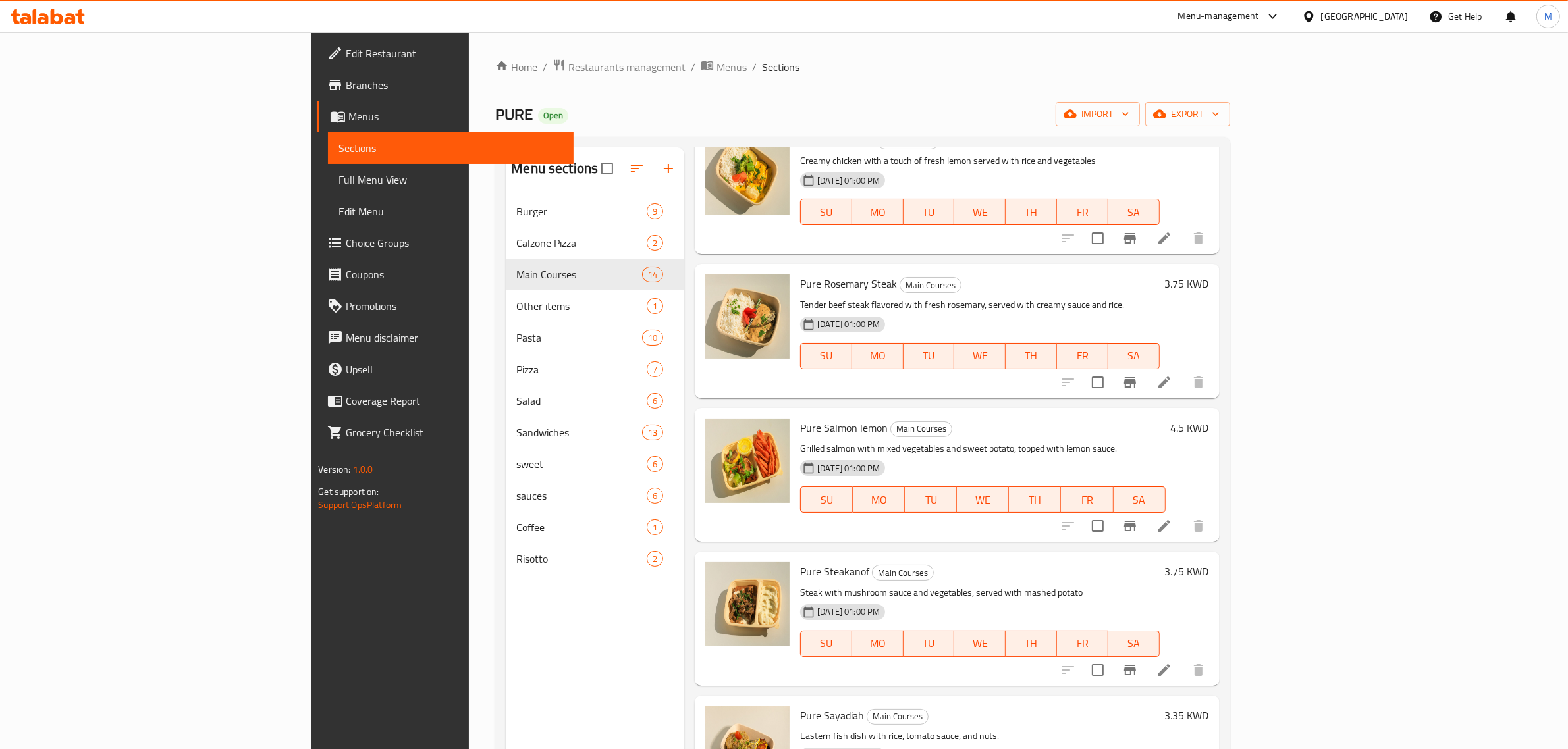
scroll to position [550, 0]
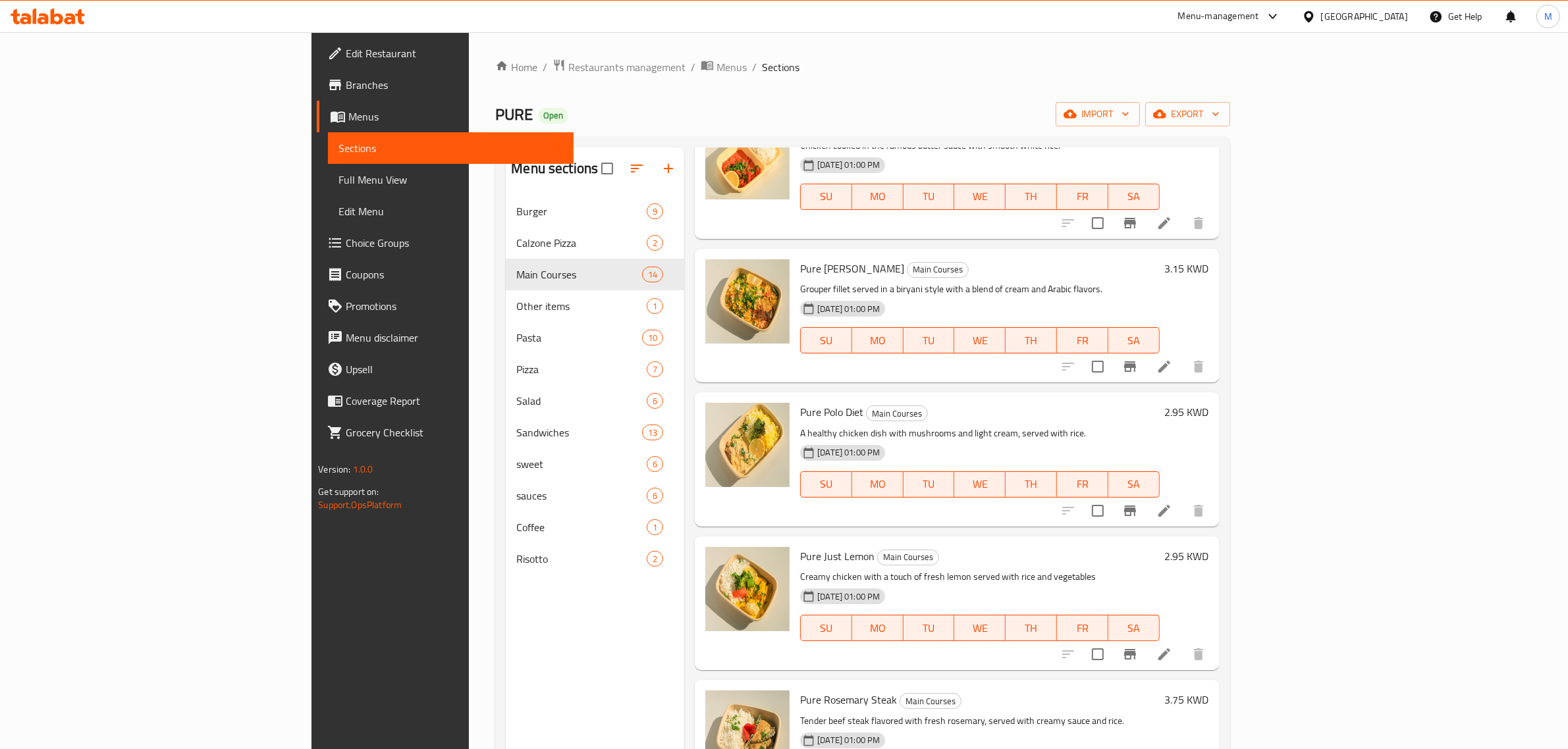
click at [346, 87] on span "Branches" at bounding box center [455, 85] width 217 height 16
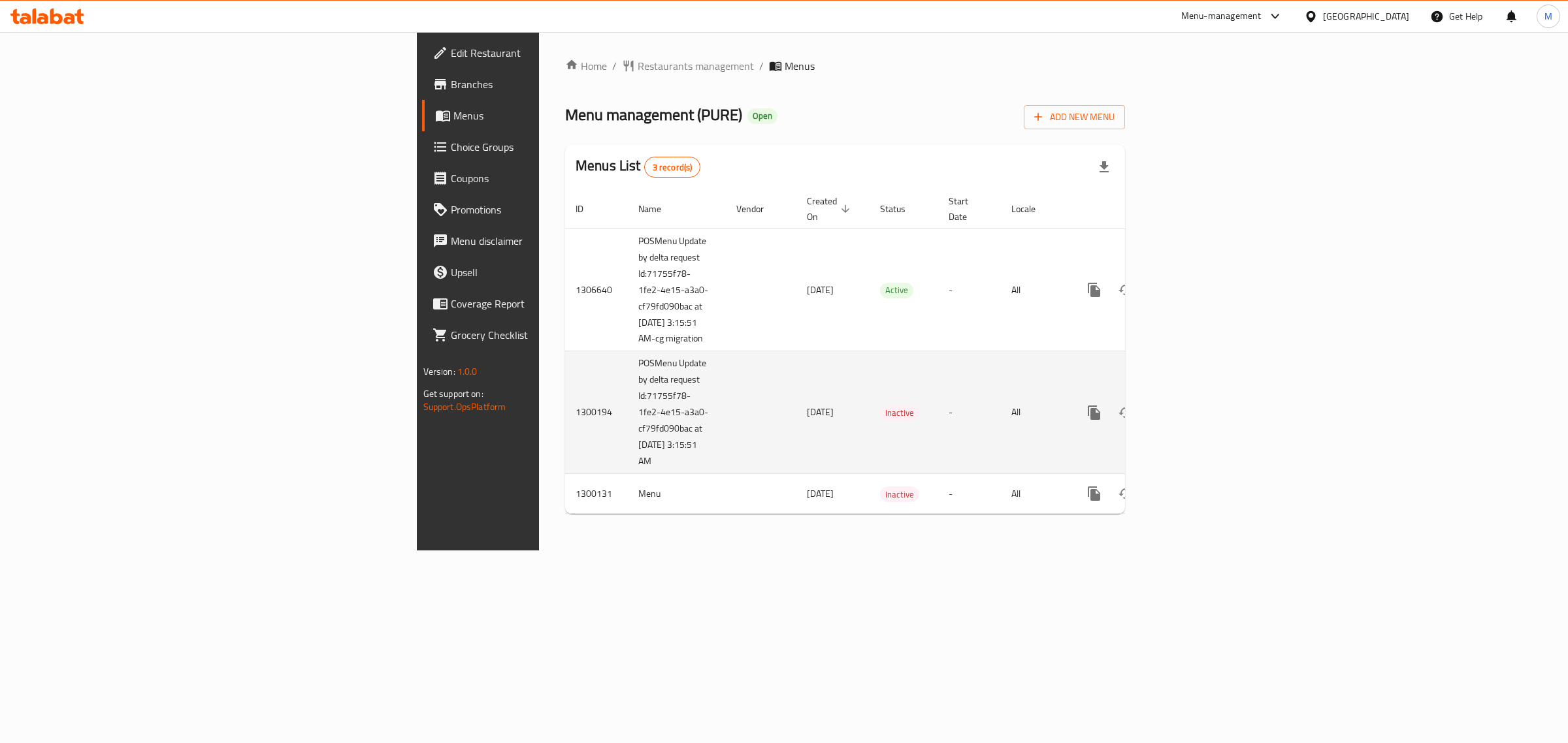
click at [1196, 410] on icon "enhanced table" at bounding box center [1188, 413] width 15 height 15
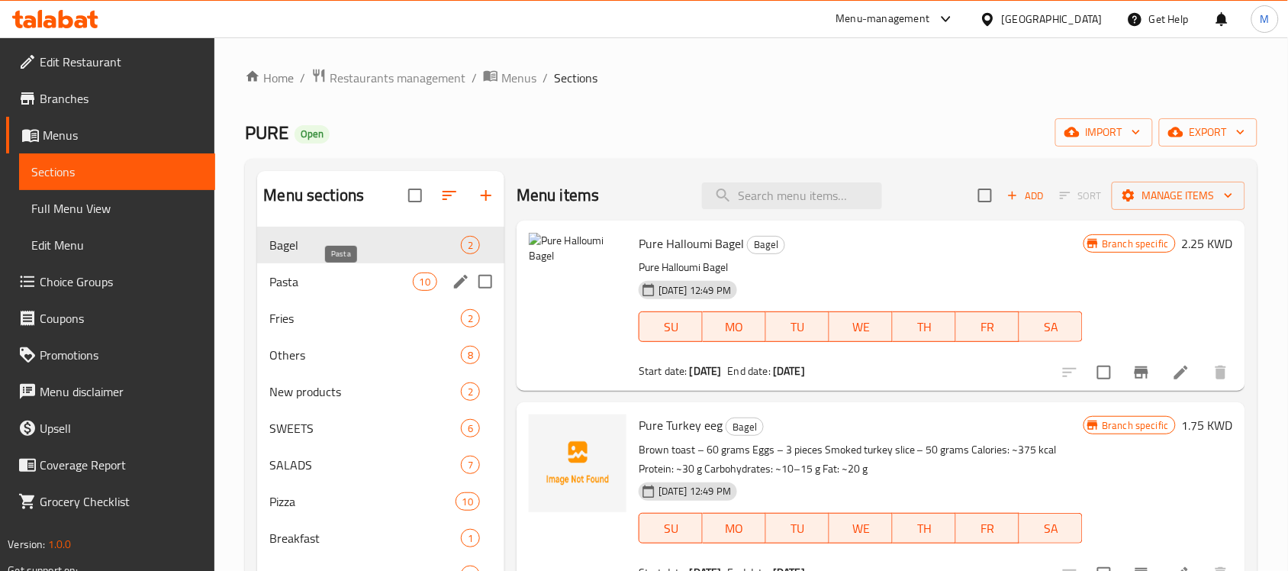
click at [352, 285] on span "Pasta" at bounding box center [340, 281] width 143 height 18
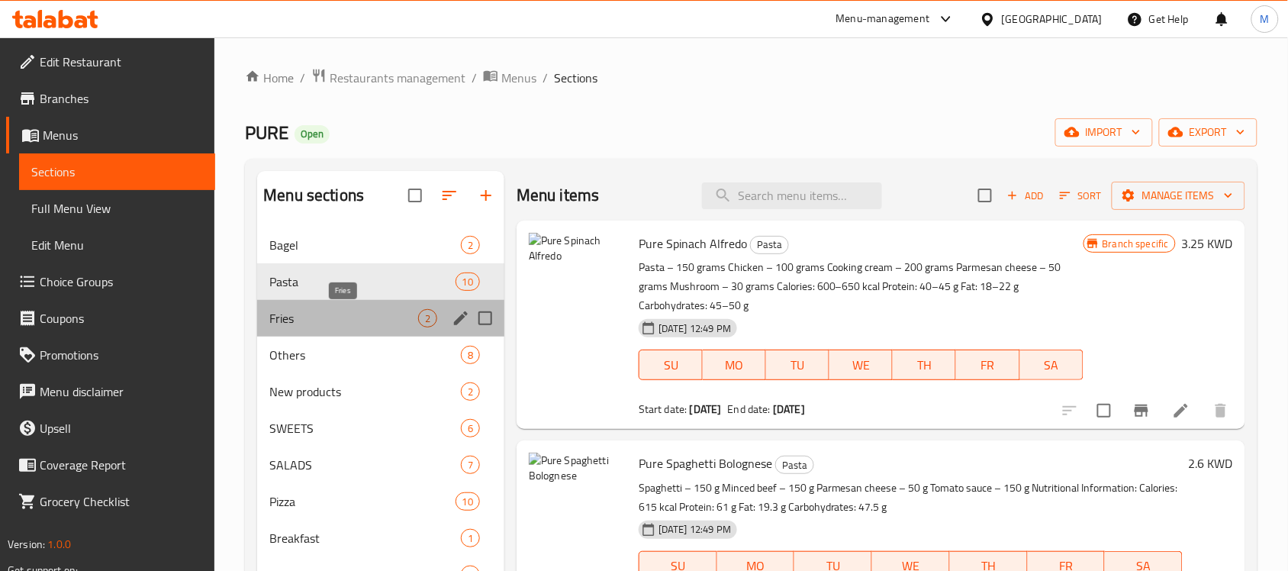
click at [334, 321] on span "Fries" at bounding box center [343, 318] width 149 height 18
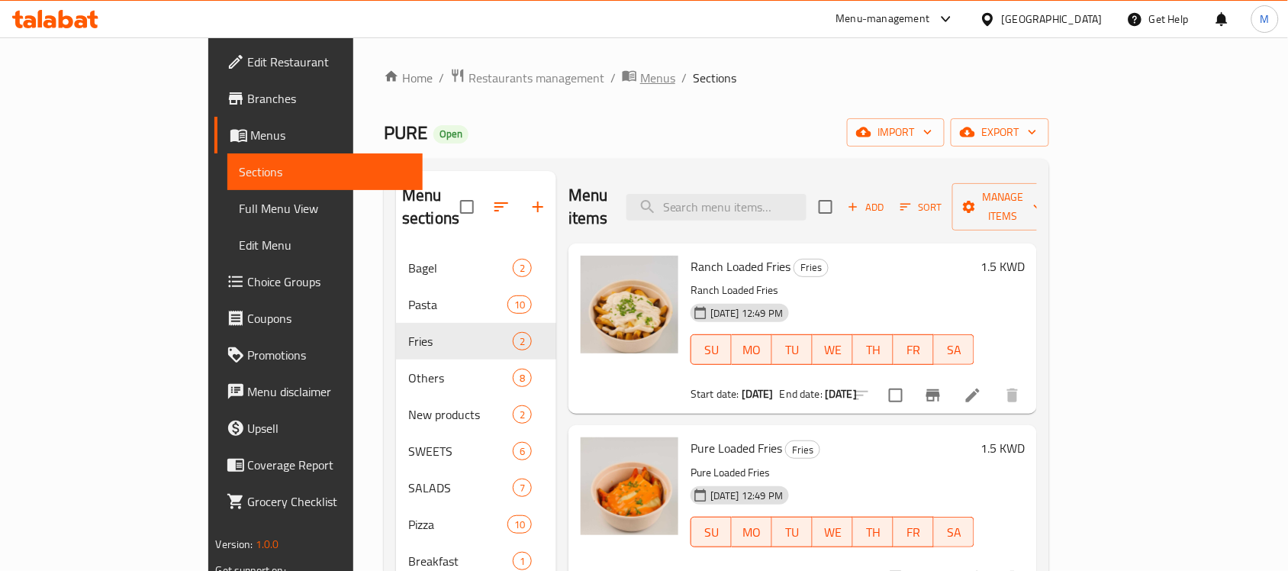
click at [640, 75] on span "Menus" at bounding box center [657, 78] width 35 height 18
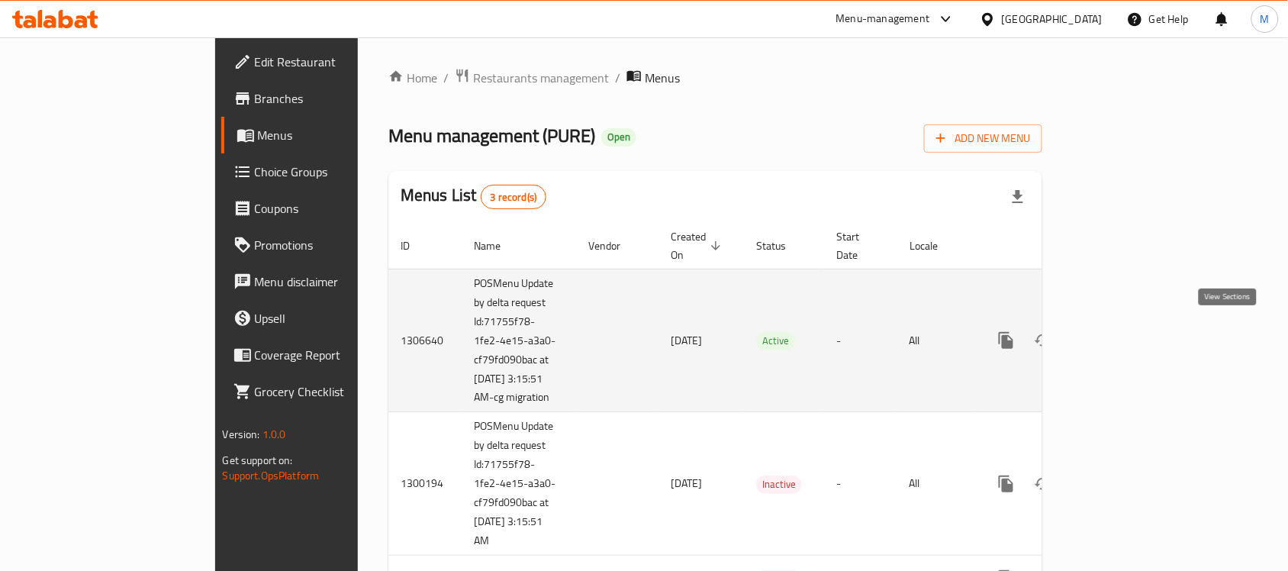
click at [1135, 345] on link "enhanced table" at bounding box center [1116, 340] width 37 height 37
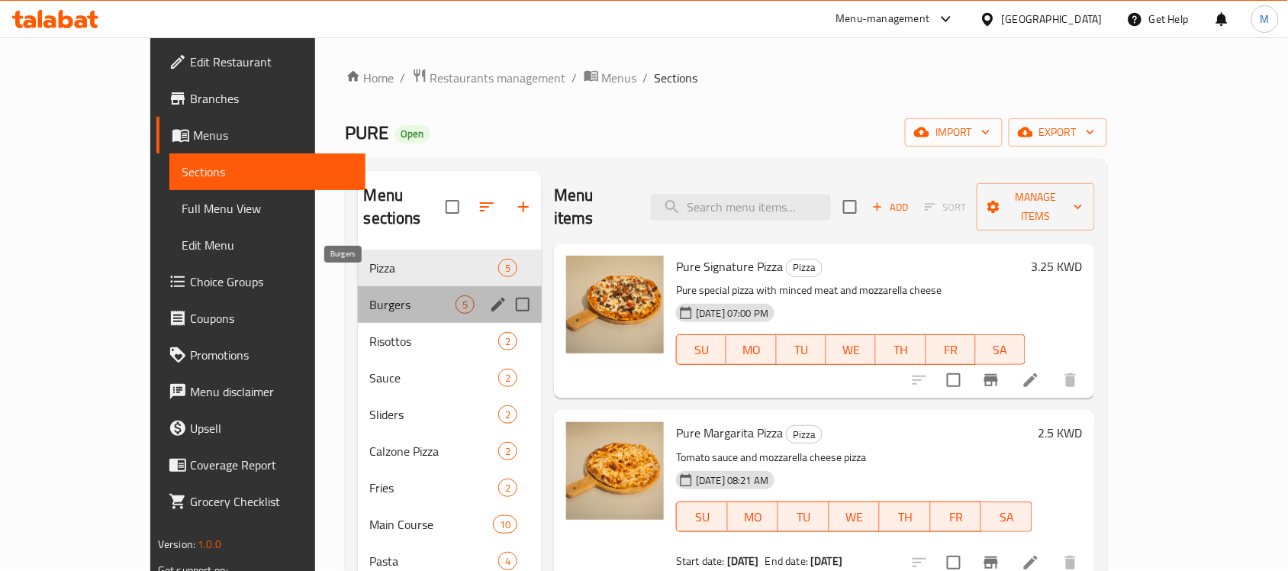
click at [370, 295] on span "Burgers" at bounding box center [412, 304] width 85 height 18
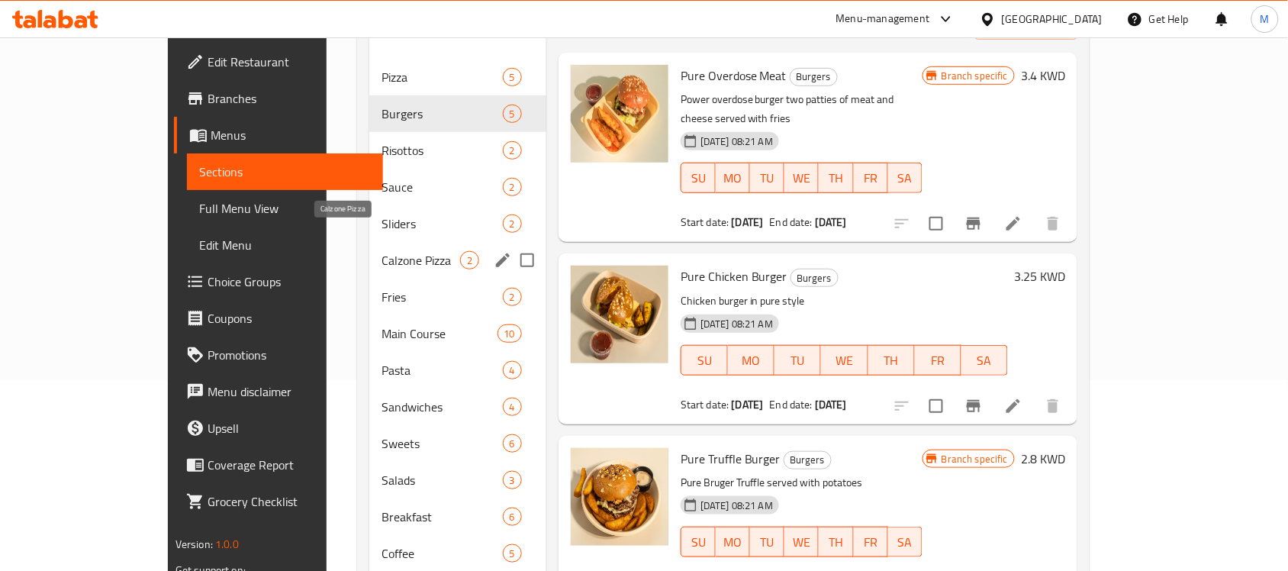
scroll to position [95, 0]
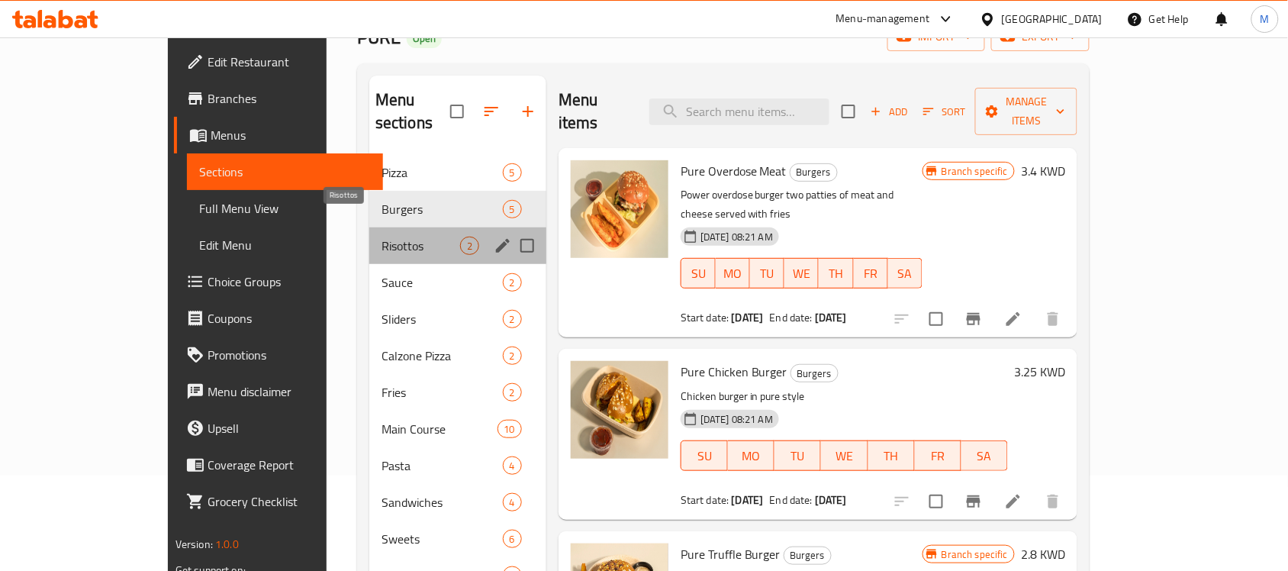
click at [382, 237] on span "Risottos" at bounding box center [421, 246] width 79 height 18
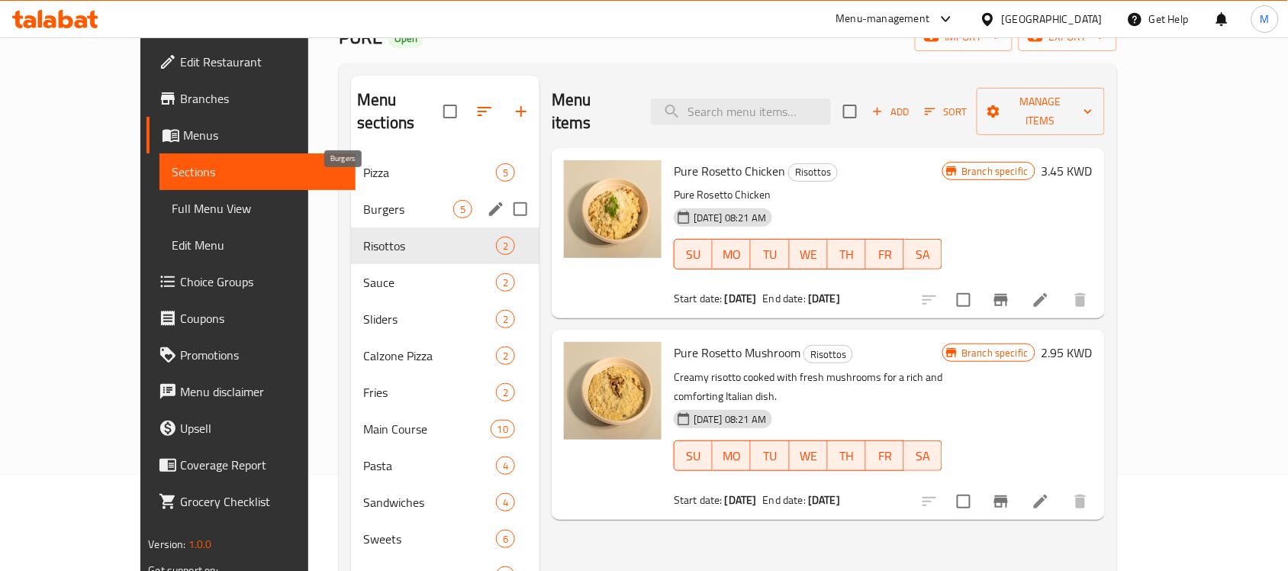
click at [363, 200] on span "Burgers" at bounding box center [408, 209] width 90 height 18
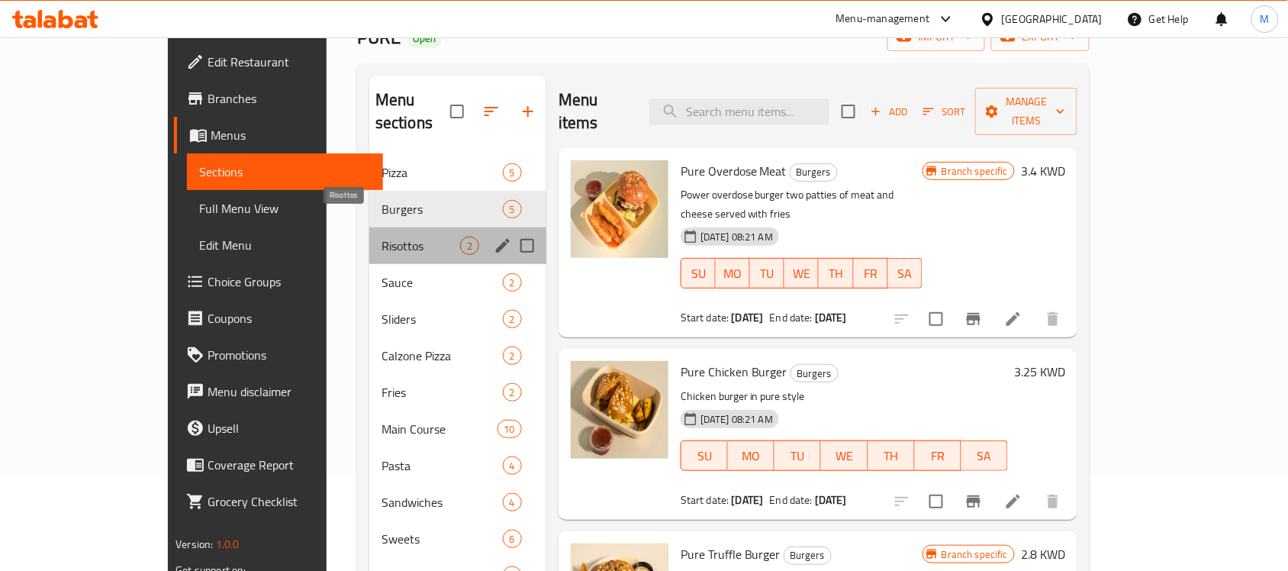
click at [382, 237] on span "Risottos" at bounding box center [421, 246] width 79 height 18
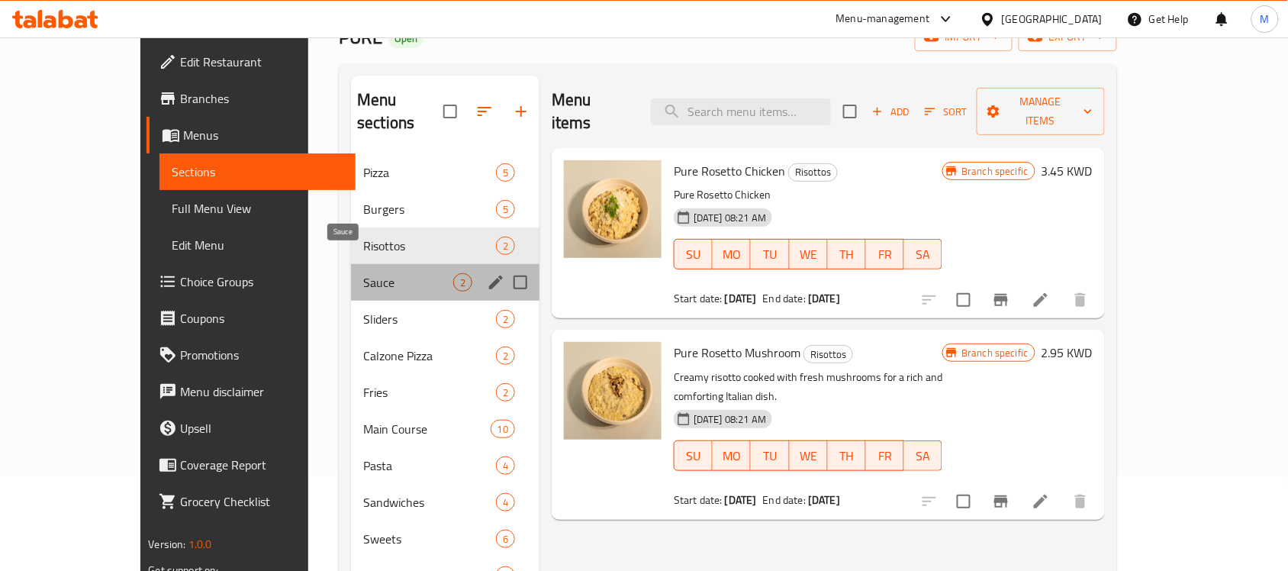
click at [363, 273] on span "Sauce" at bounding box center [408, 282] width 90 height 18
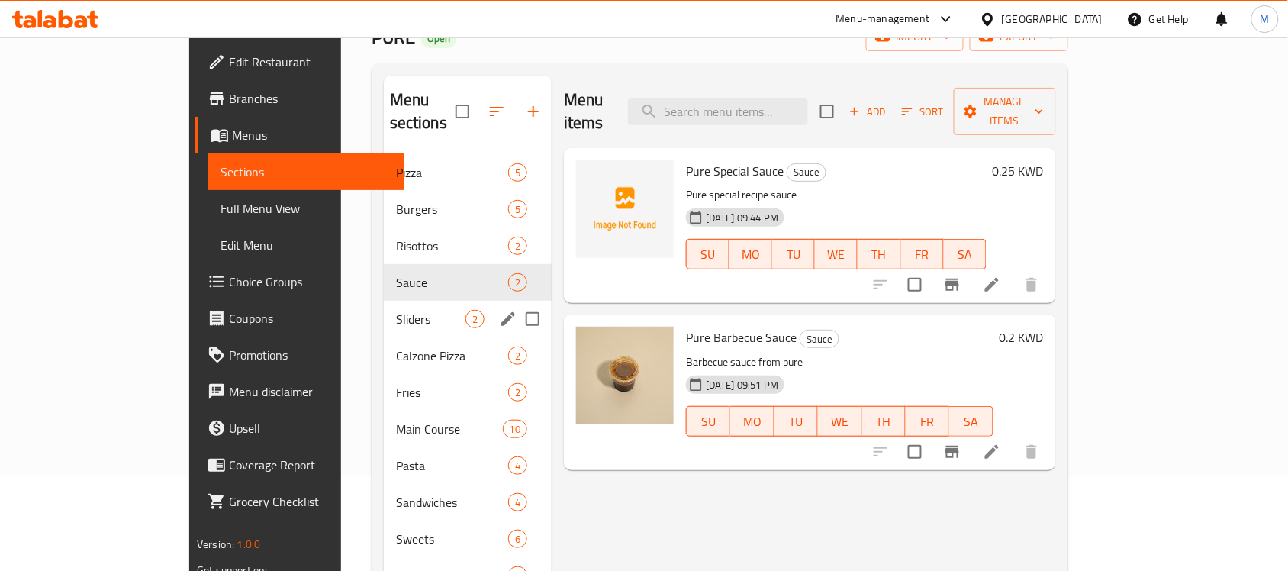
click at [396, 310] on span "Sliders" at bounding box center [430, 319] width 69 height 18
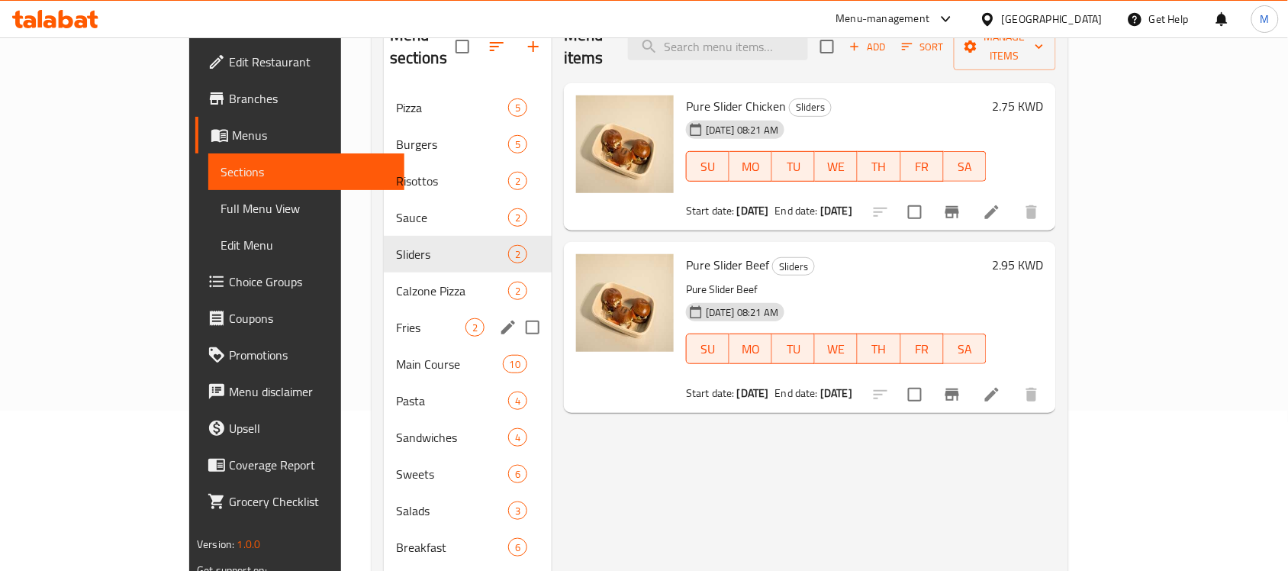
scroll to position [191, 0]
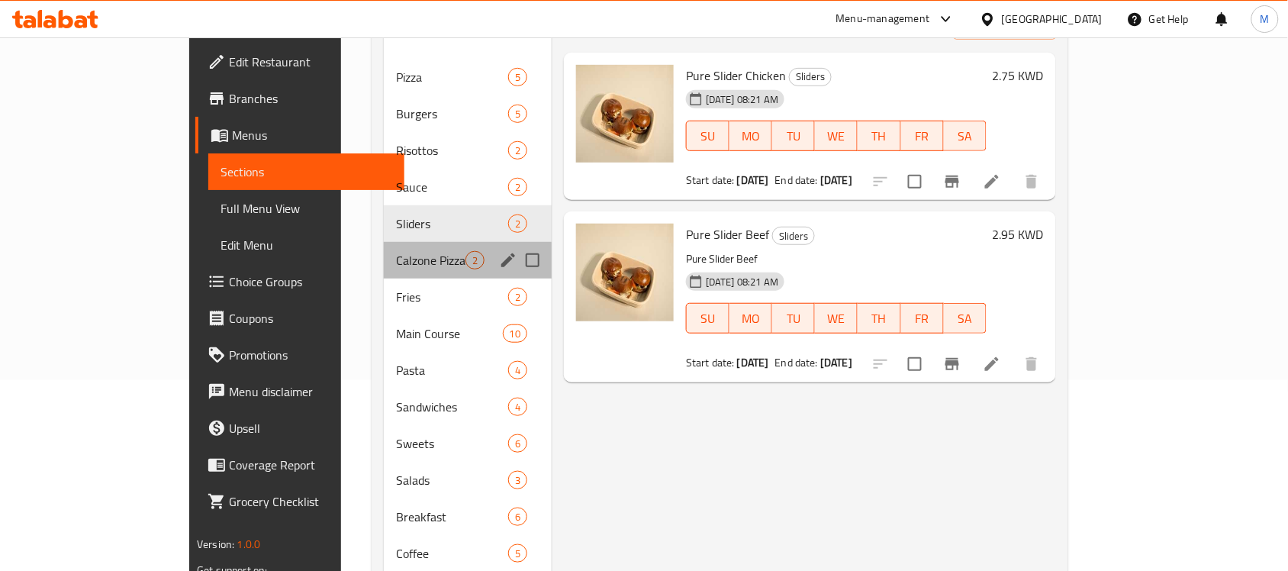
click at [384, 252] on div "Calzone Pizza 2" at bounding box center [468, 260] width 168 height 37
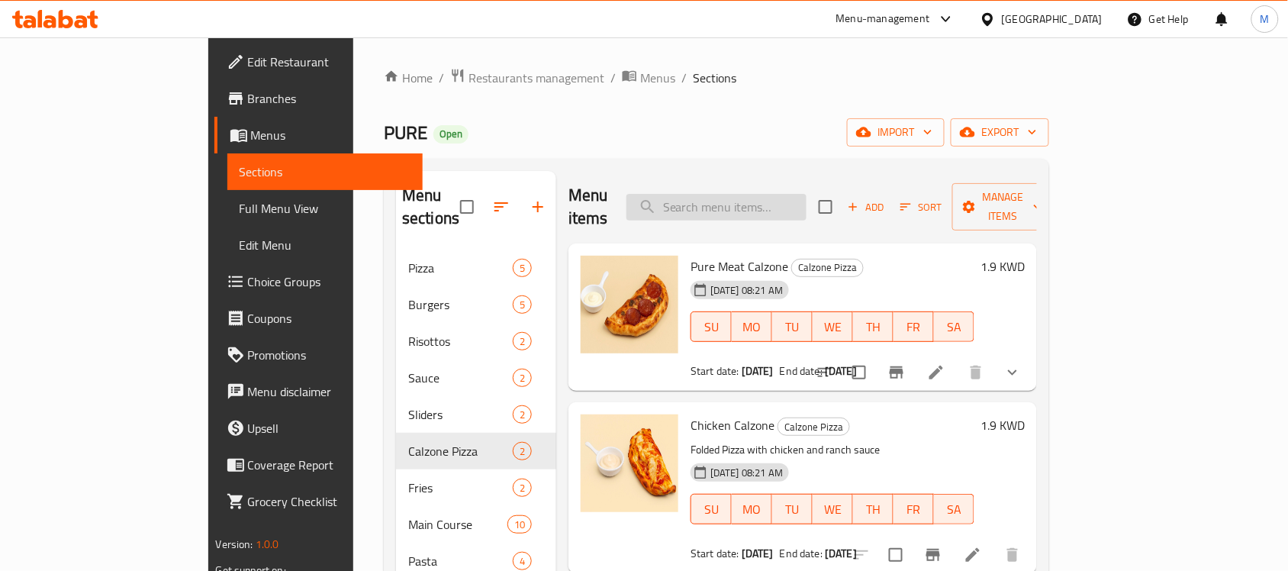
click at [772, 194] on input "search" at bounding box center [717, 207] width 180 height 27
paste input "Pure Beef Briyani"
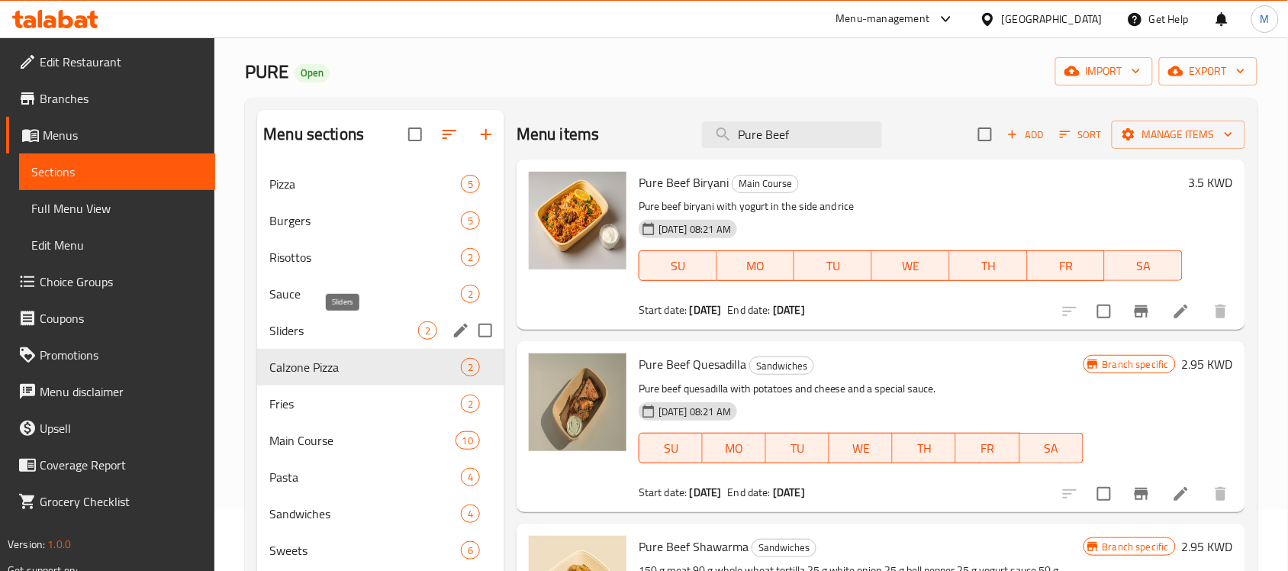
scroll to position [95, 0]
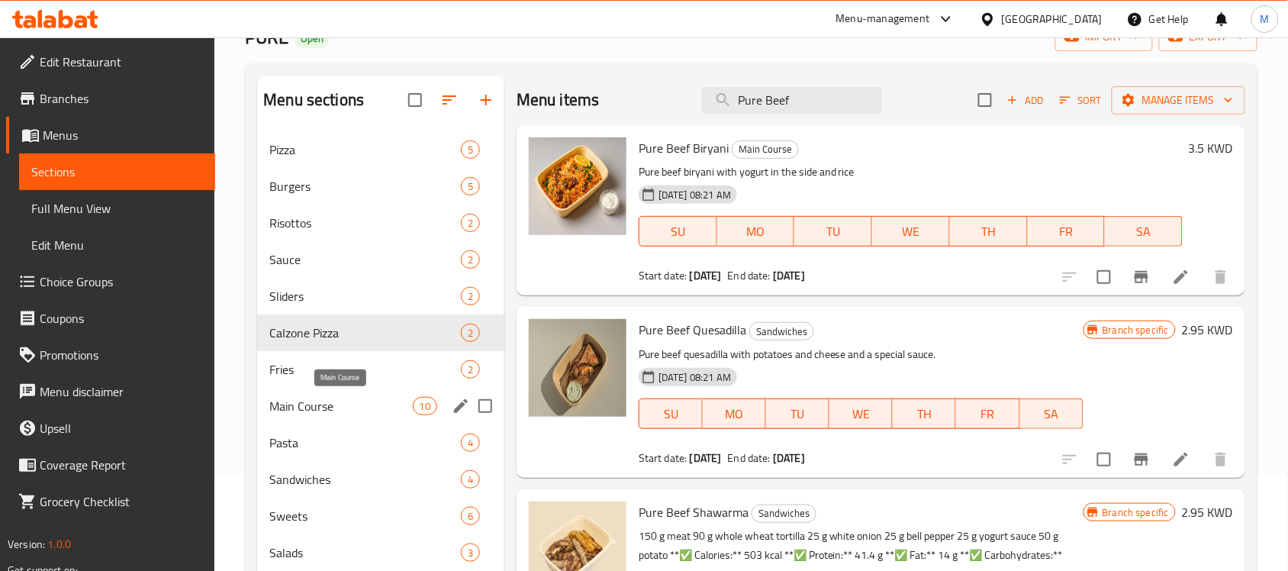
type input "Pure Beef"
click at [328, 405] on span "Main Course" at bounding box center [340, 406] width 143 height 18
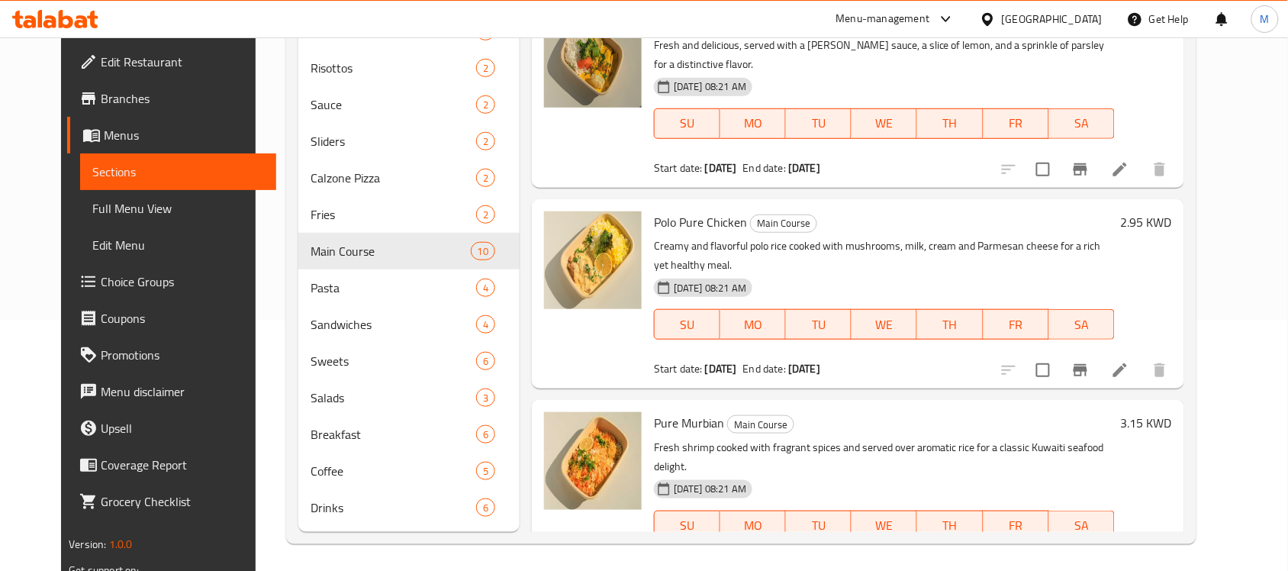
scroll to position [253, 0]
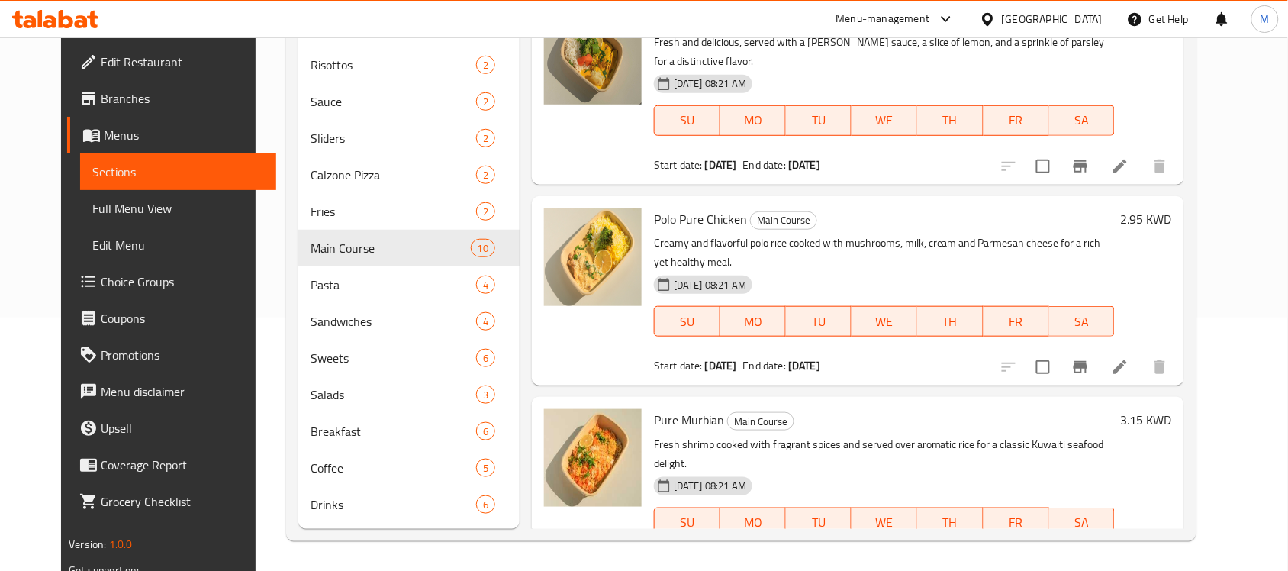
click at [943, 559] on div "Start date: 19-08-2025 End date: 19-08-2125" at bounding box center [884, 566] width 461 height 15
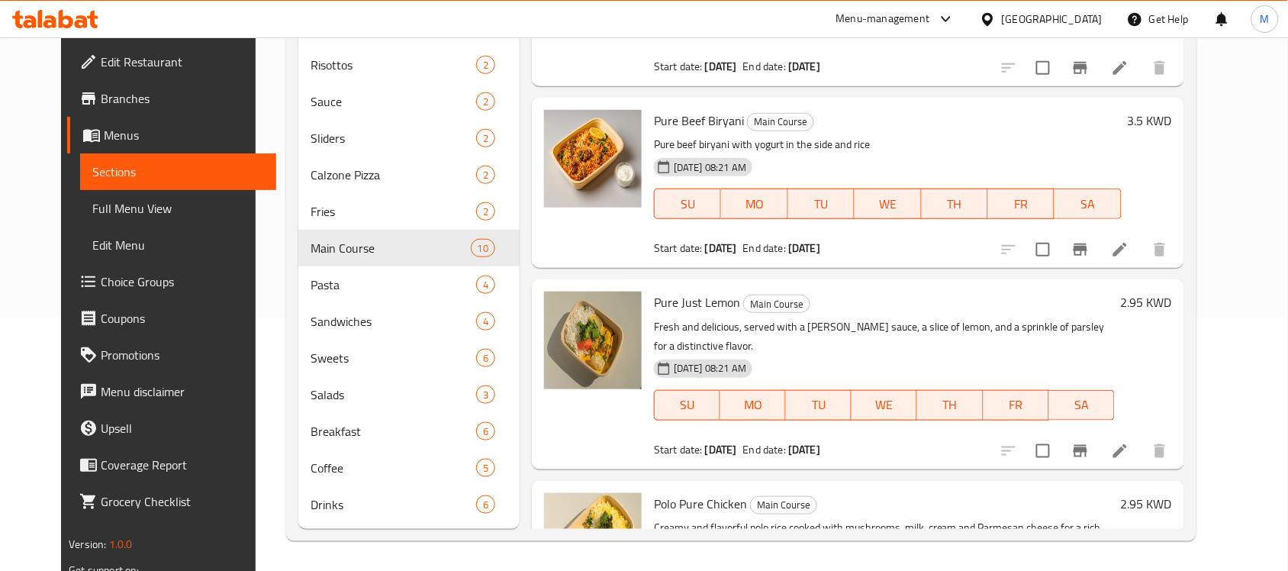
scroll to position [1017, 0]
click at [689, 292] on span "Pure Just Lemon" at bounding box center [697, 303] width 86 height 23
copy h6 "Pure Just Lemon"
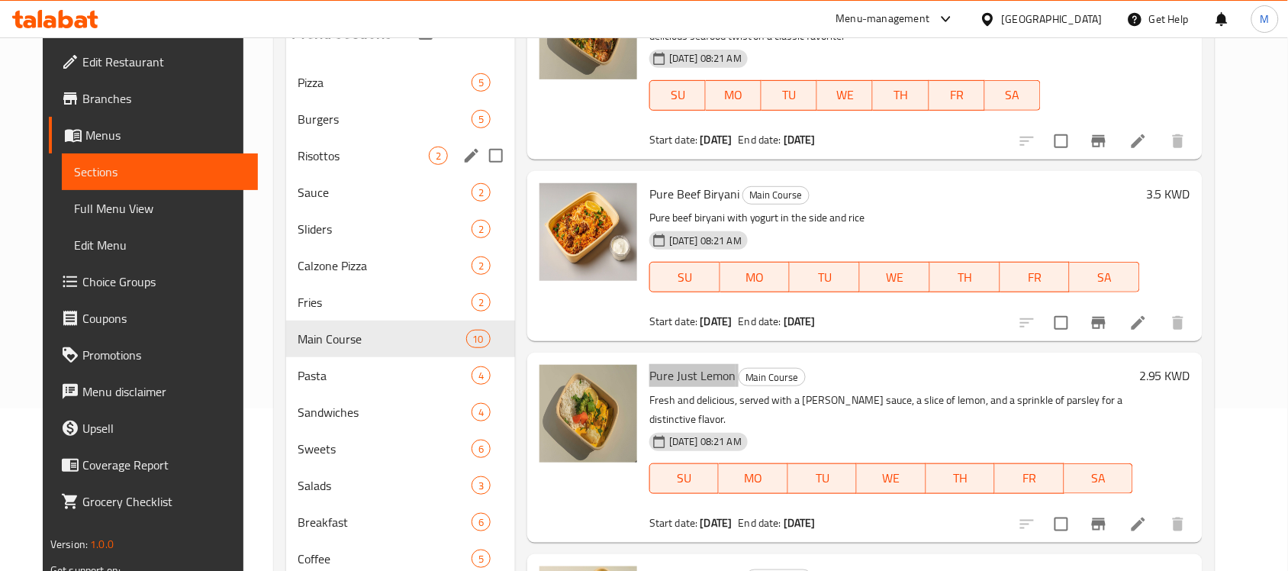
scroll to position [0, 0]
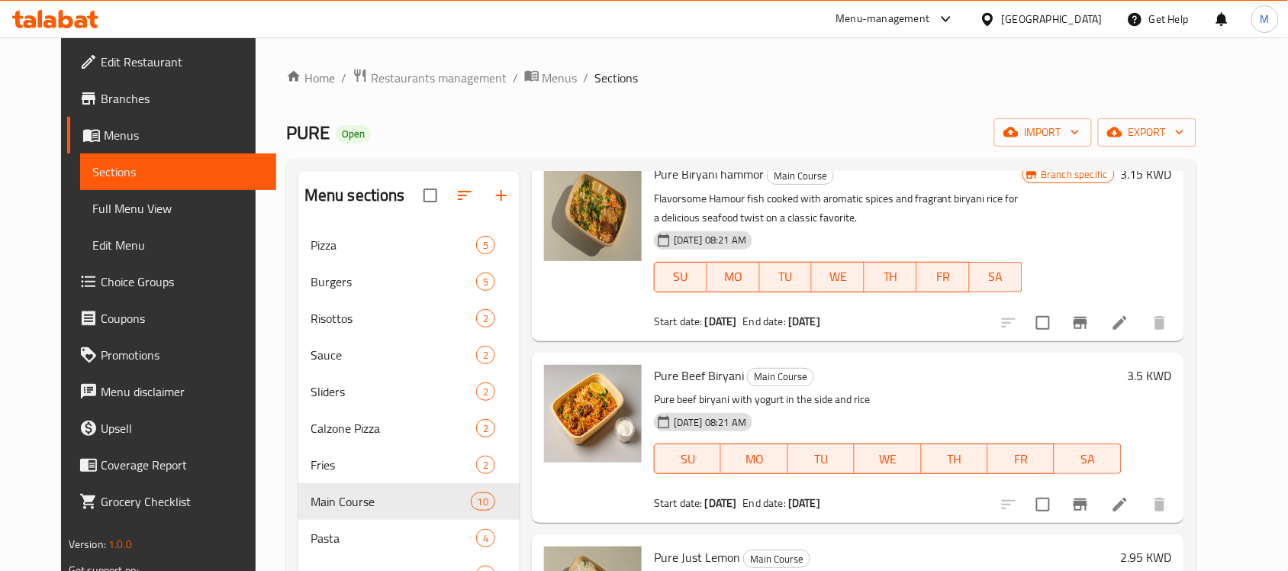
click at [509, 65] on div "Home / Restaurants management / Menus / Sections PURE Open import export Menu s…" at bounding box center [742, 431] width 972 height 788
click at [543, 76] on span "Menus" at bounding box center [560, 78] width 35 height 18
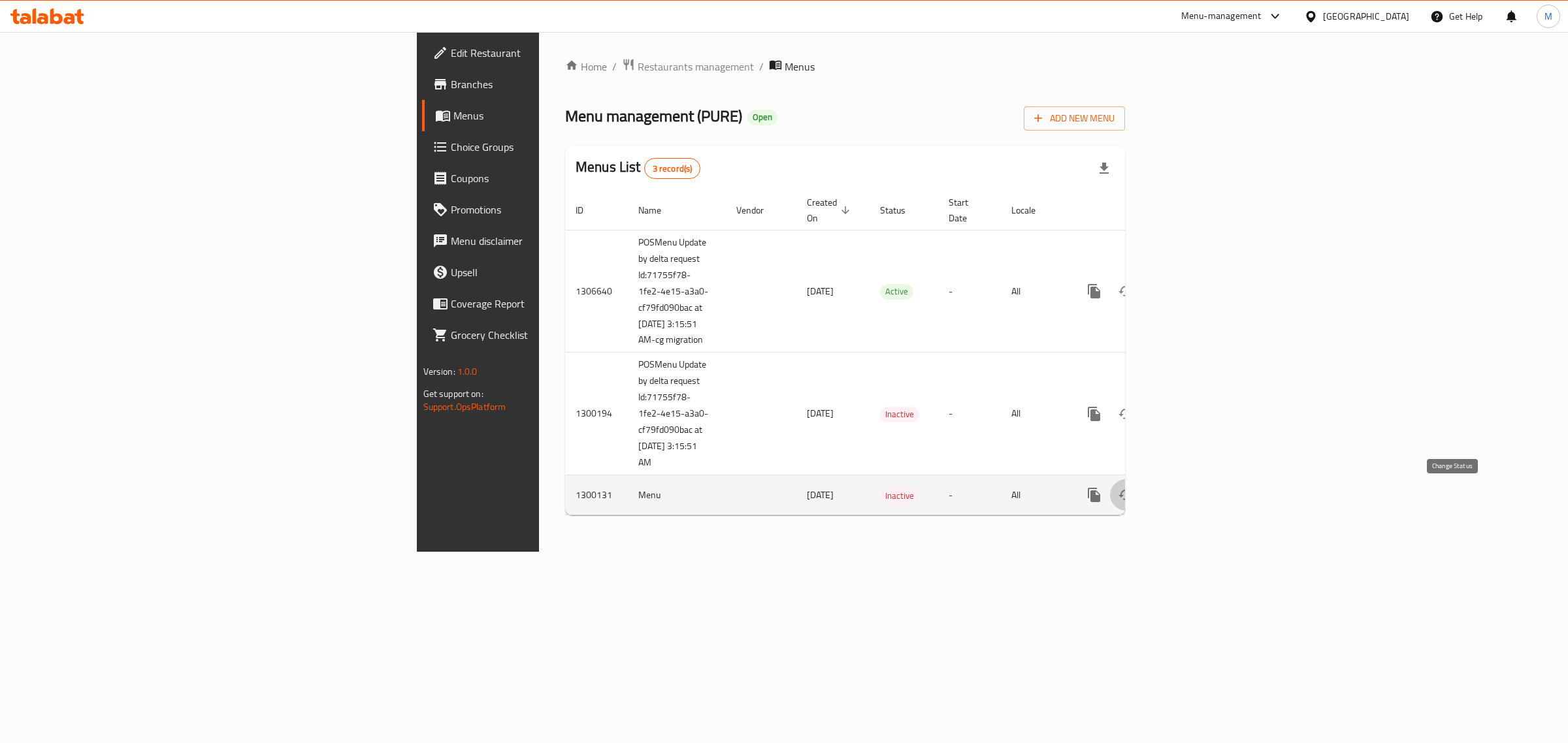
click at [1132, 498] on icon "enhanced table" at bounding box center [1126, 495] width 15 height 10
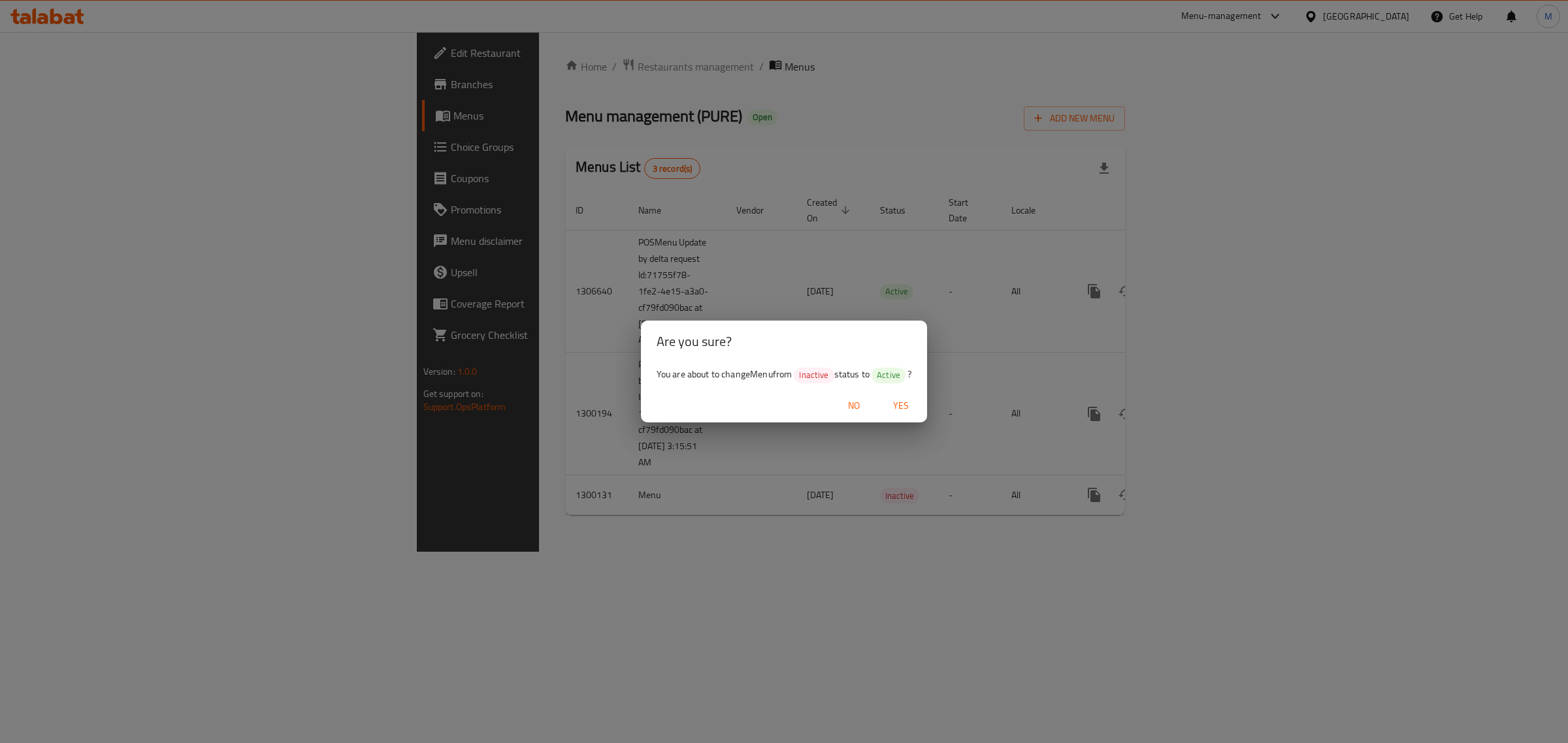
click at [900, 407] on span "Yes" at bounding box center [900, 406] width 32 height 16
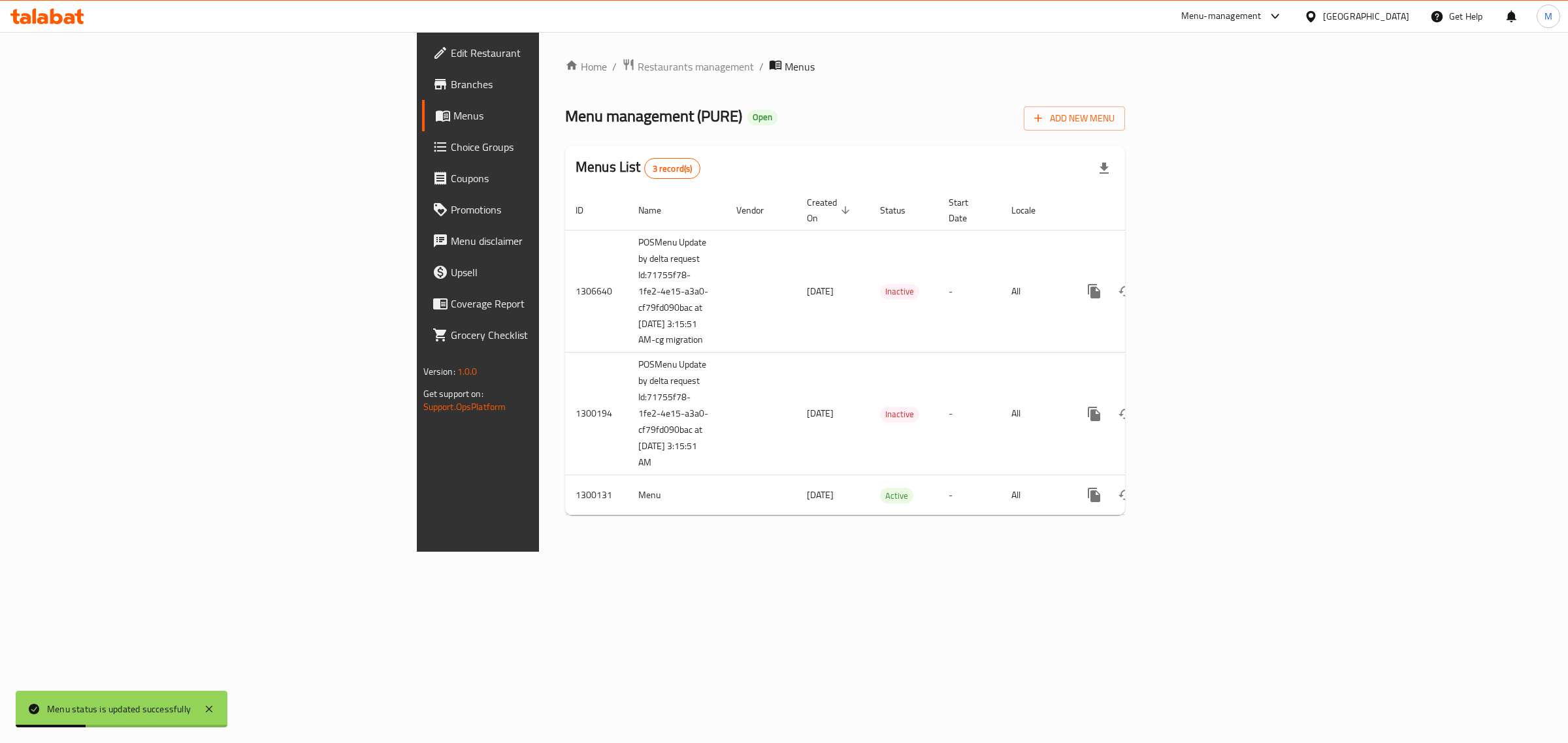
click at [970, 548] on div "Home / Restaurants management / Menus Menu management ( PURE ) Open Add New Men…" at bounding box center [845, 291] width 612 height 520
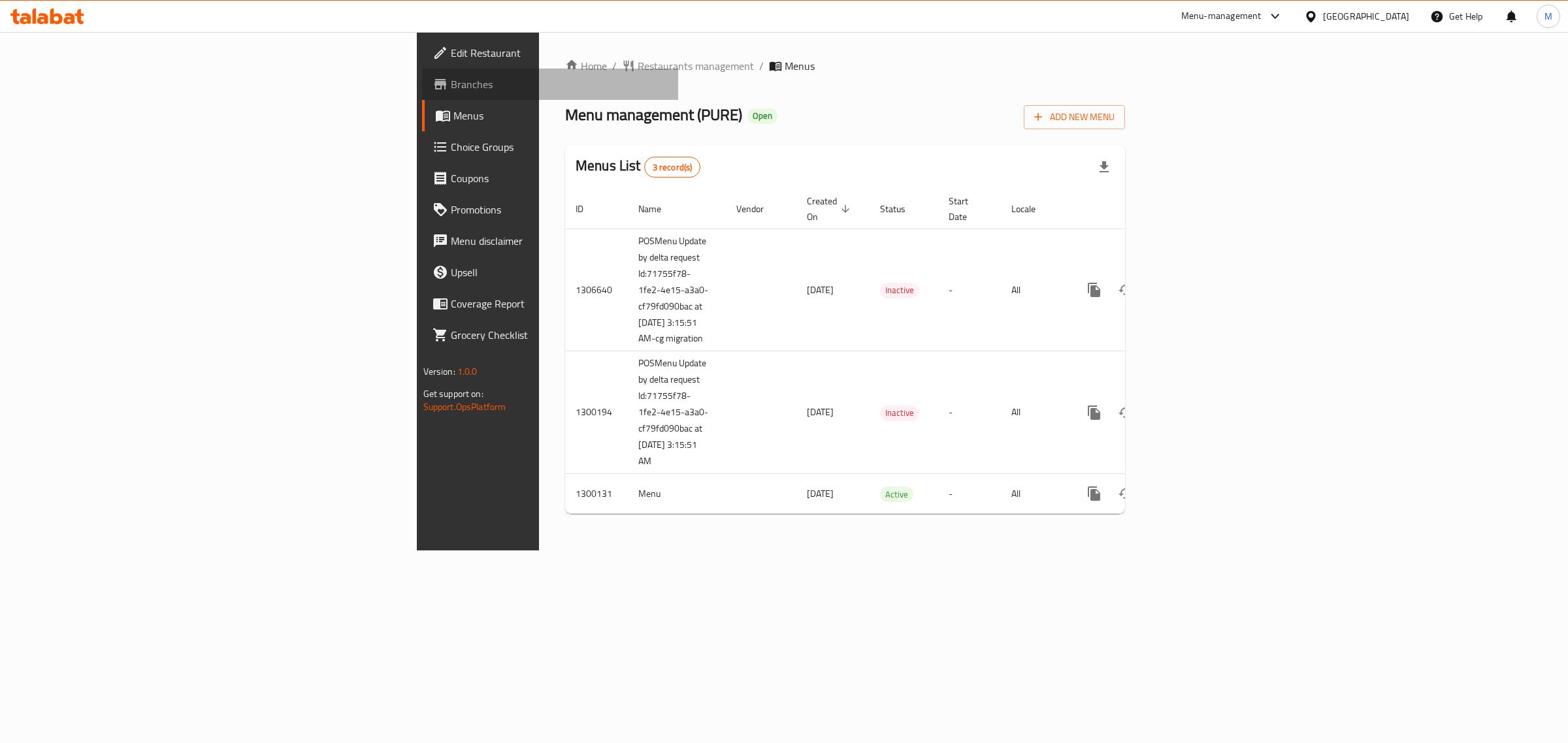
click at [451, 86] on span "Branches" at bounding box center [560, 84] width 217 height 15
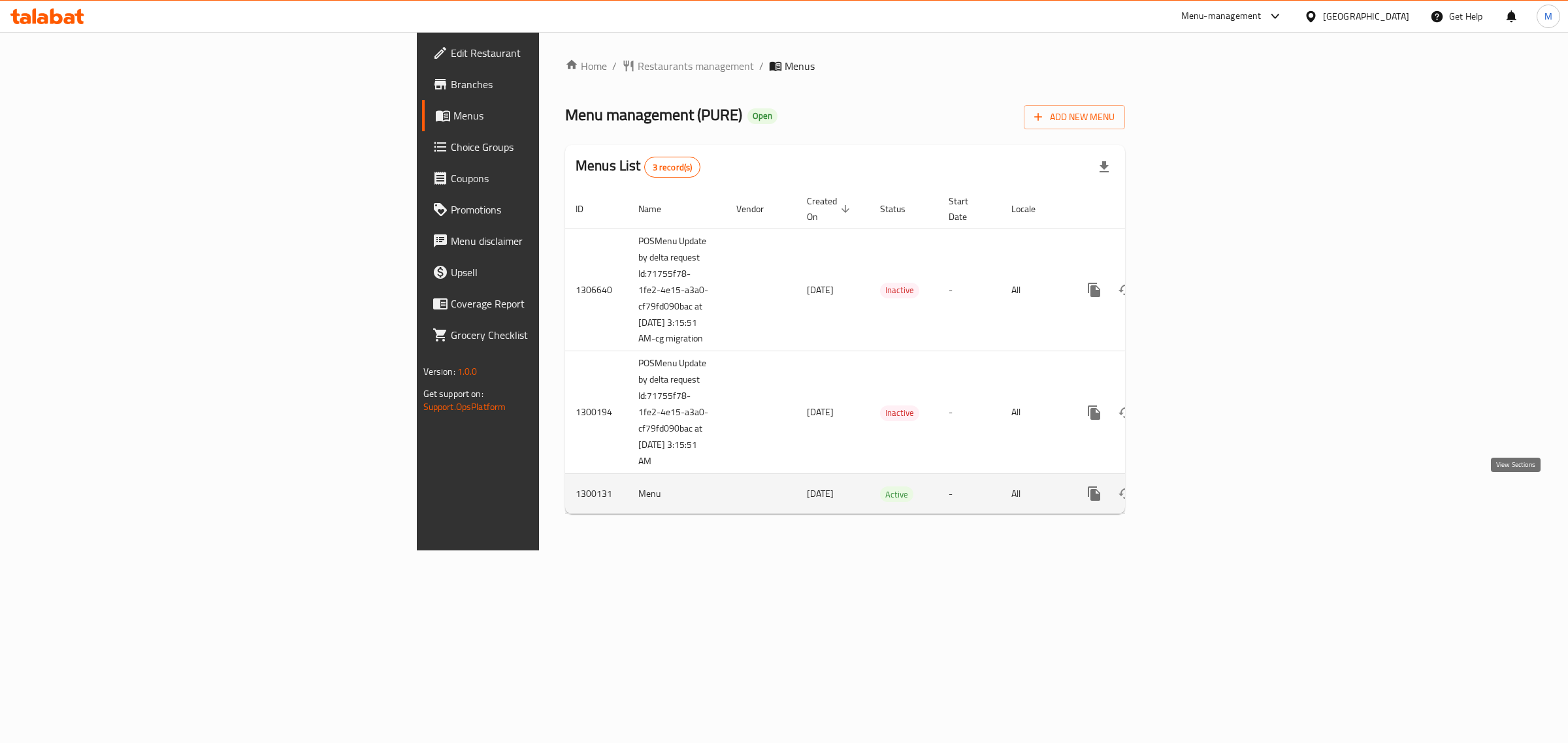
click at [1196, 491] on icon "enhanced table" at bounding box center [1188, 494] width 15 height 15
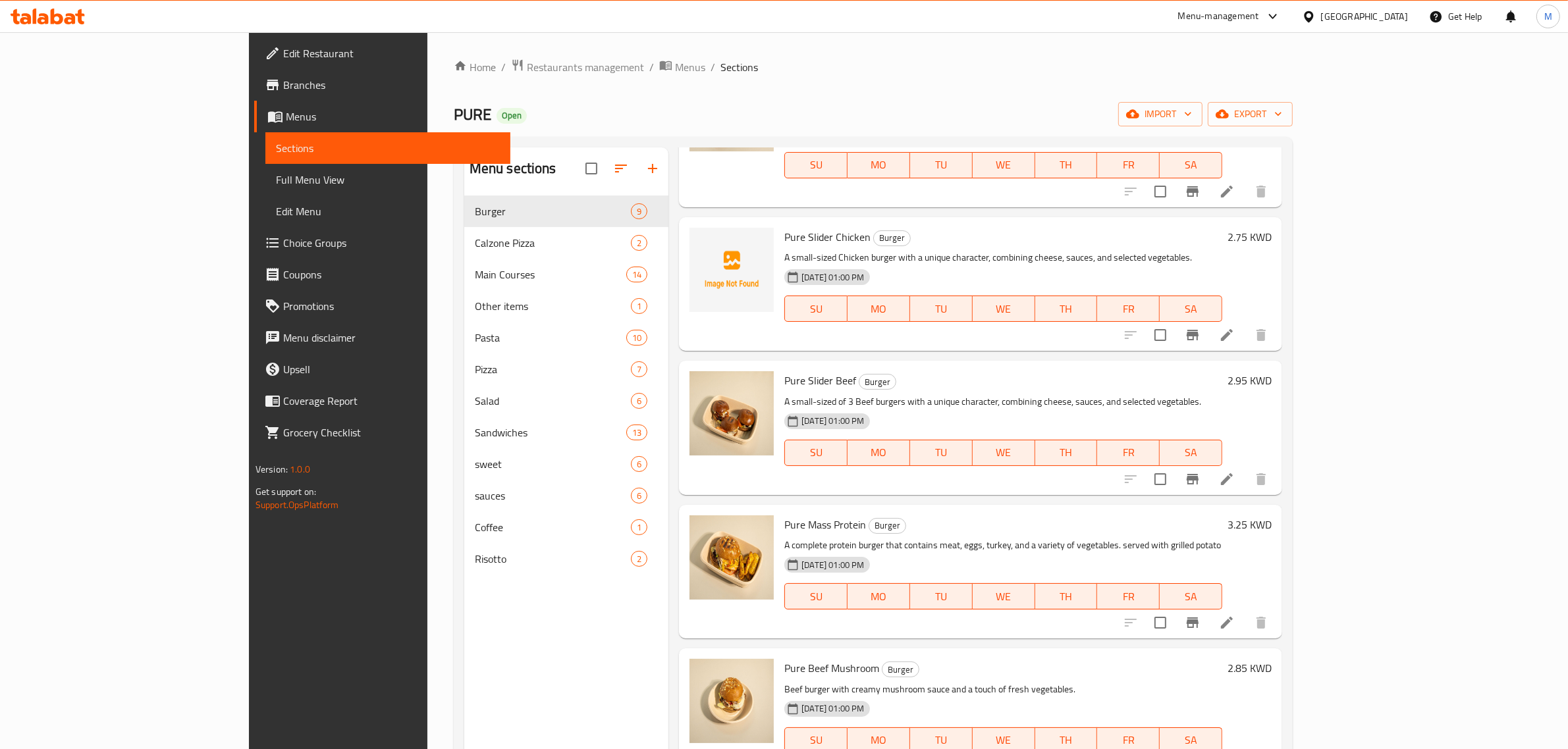
scroll to position [330, 0]
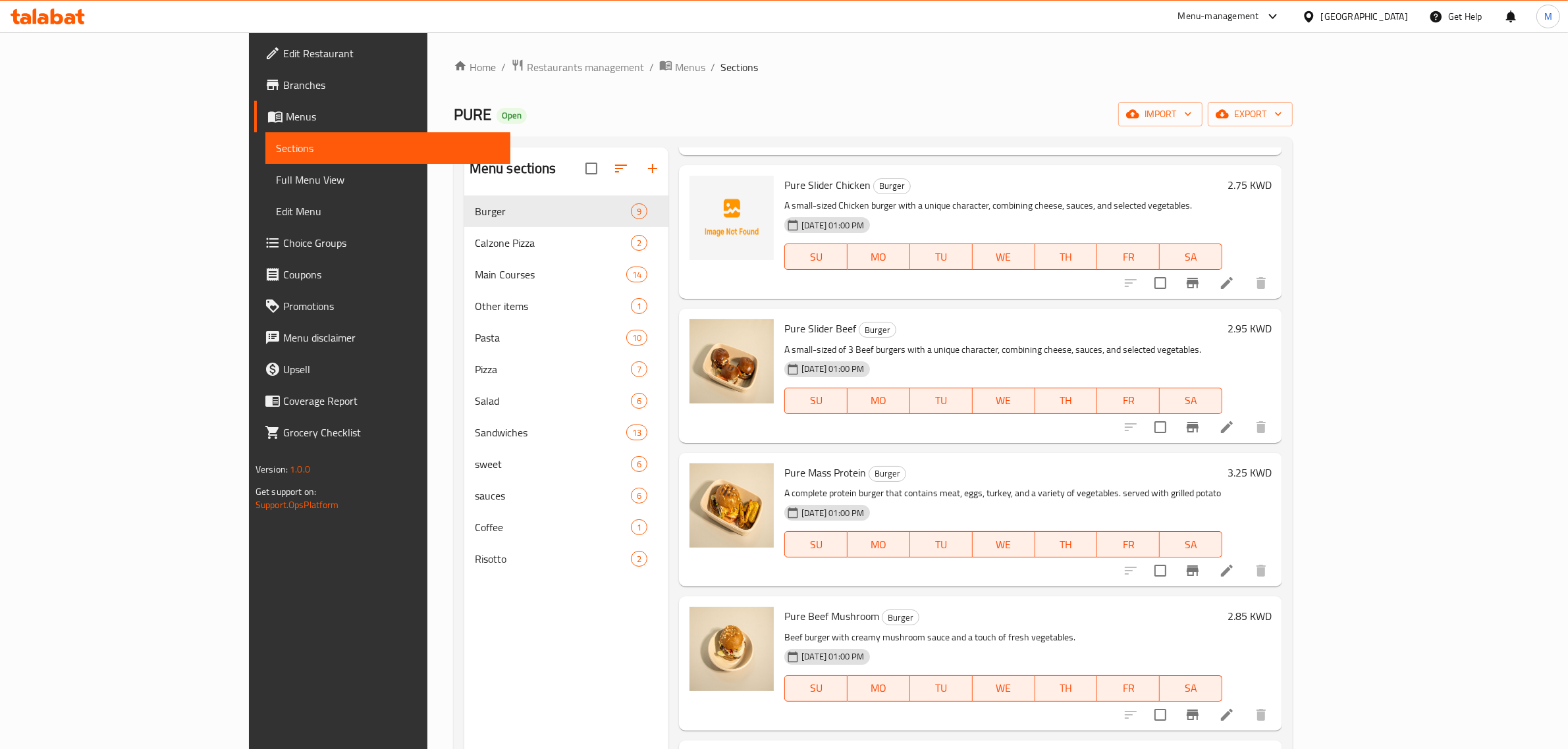
click at [784, 463] on span "Pure Mass Protein" at bounding box center [825, 473] width 82 height 20
copy h6 "Pure Mass Protein"
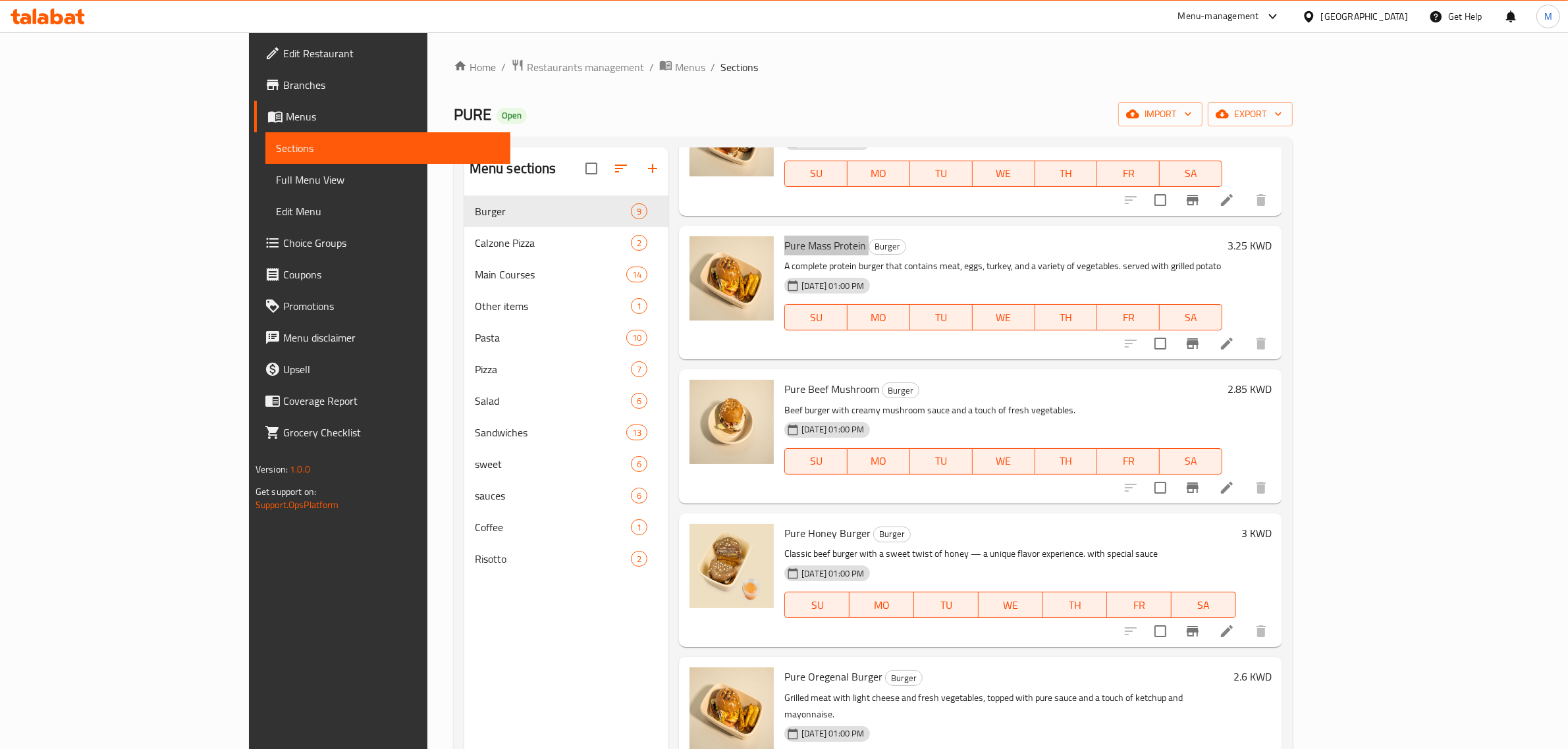
scroll to position [576, 0]
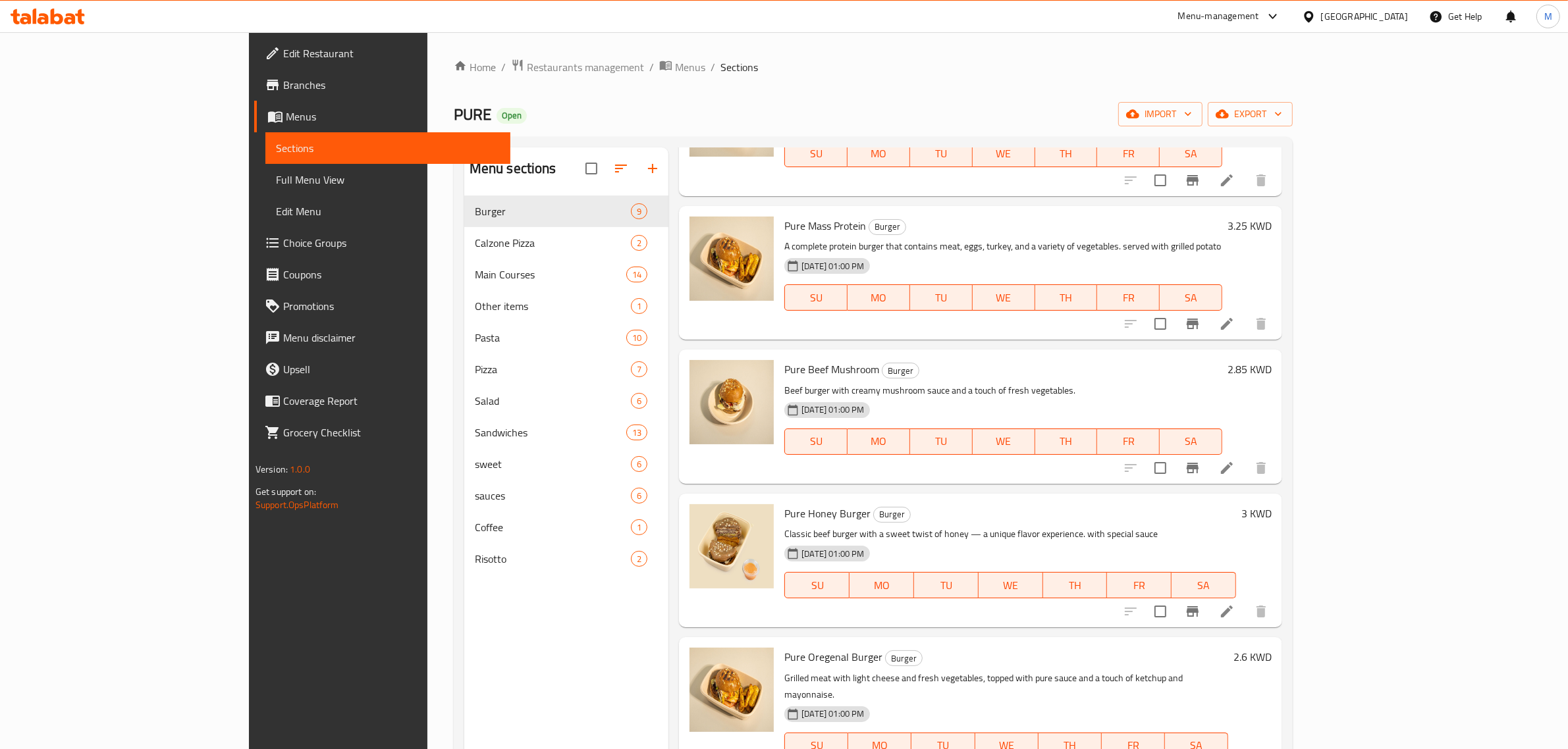
click at [784, 360] on span "Pure Beef Mushroom" at bounding box center [832, 369] width 95 height 20
copy h6 "Pure Beef Mushroom"
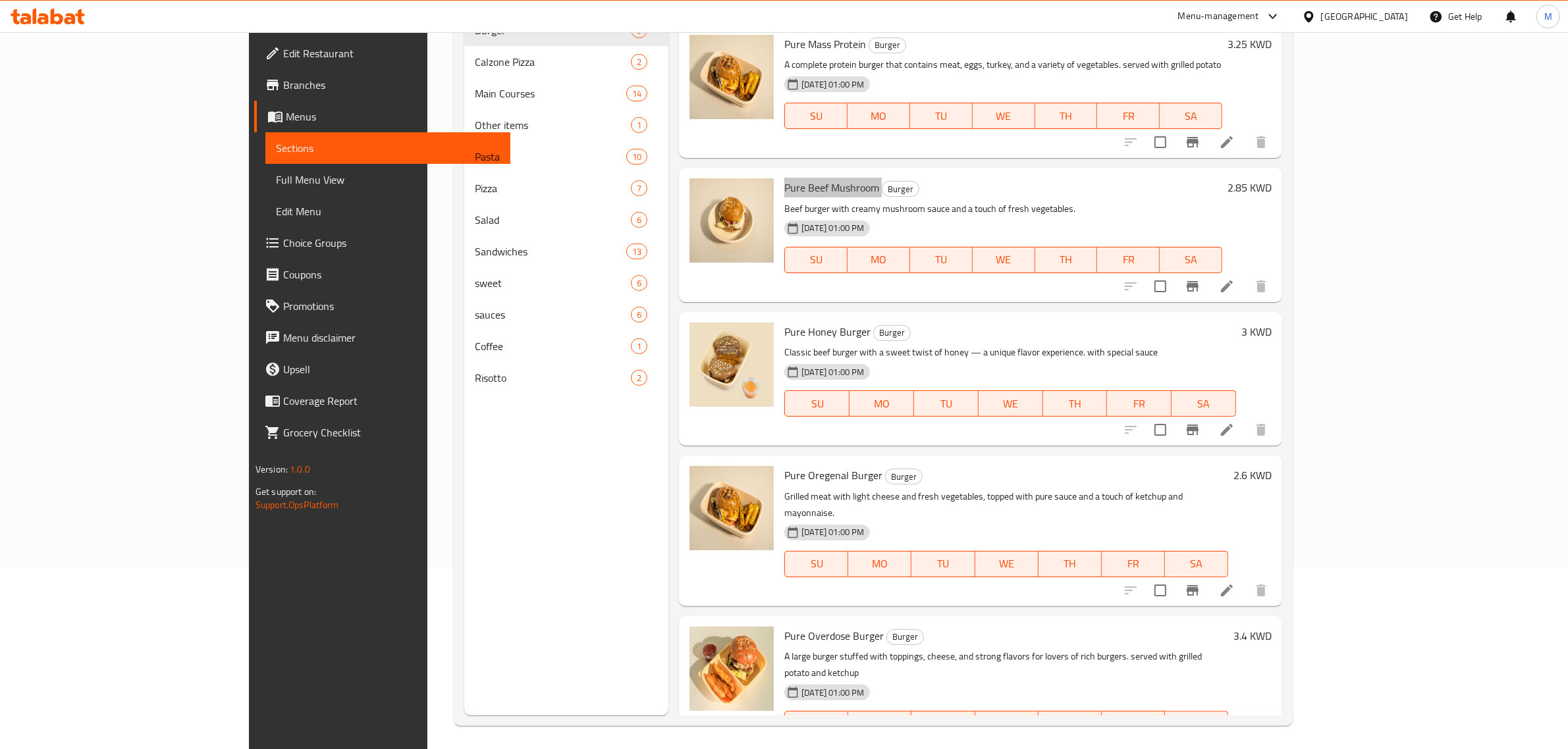
scroll to position [185, 0]
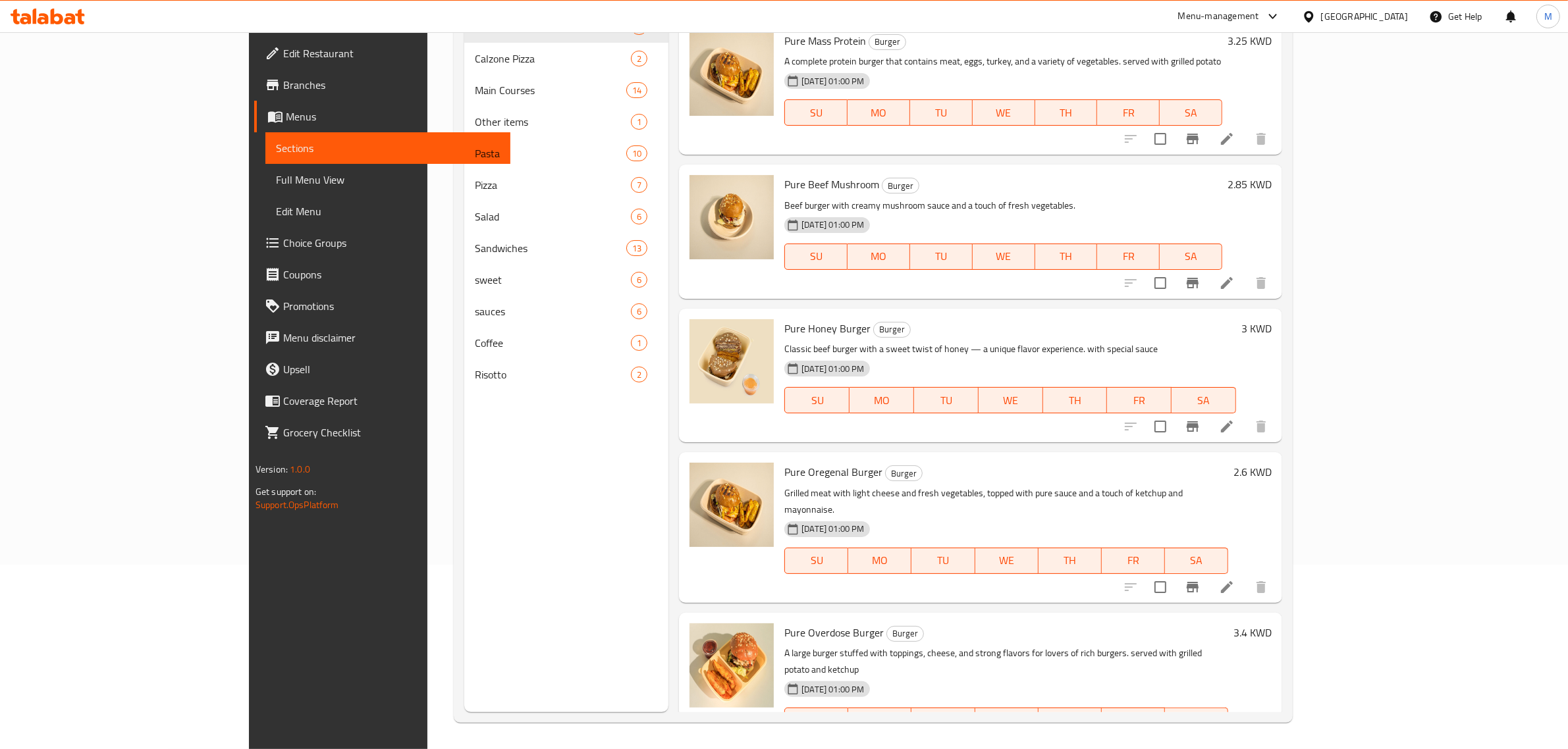
click at [790, 623] on span "Pure Overdose Burger" at bounding box center [834, 633] width 99 height 20
click at [789, 623] on span "Pure Overdose Burger" at bounding box center [834, 633] width 99 height 20
copy h6 "Pure Overdose Burger"
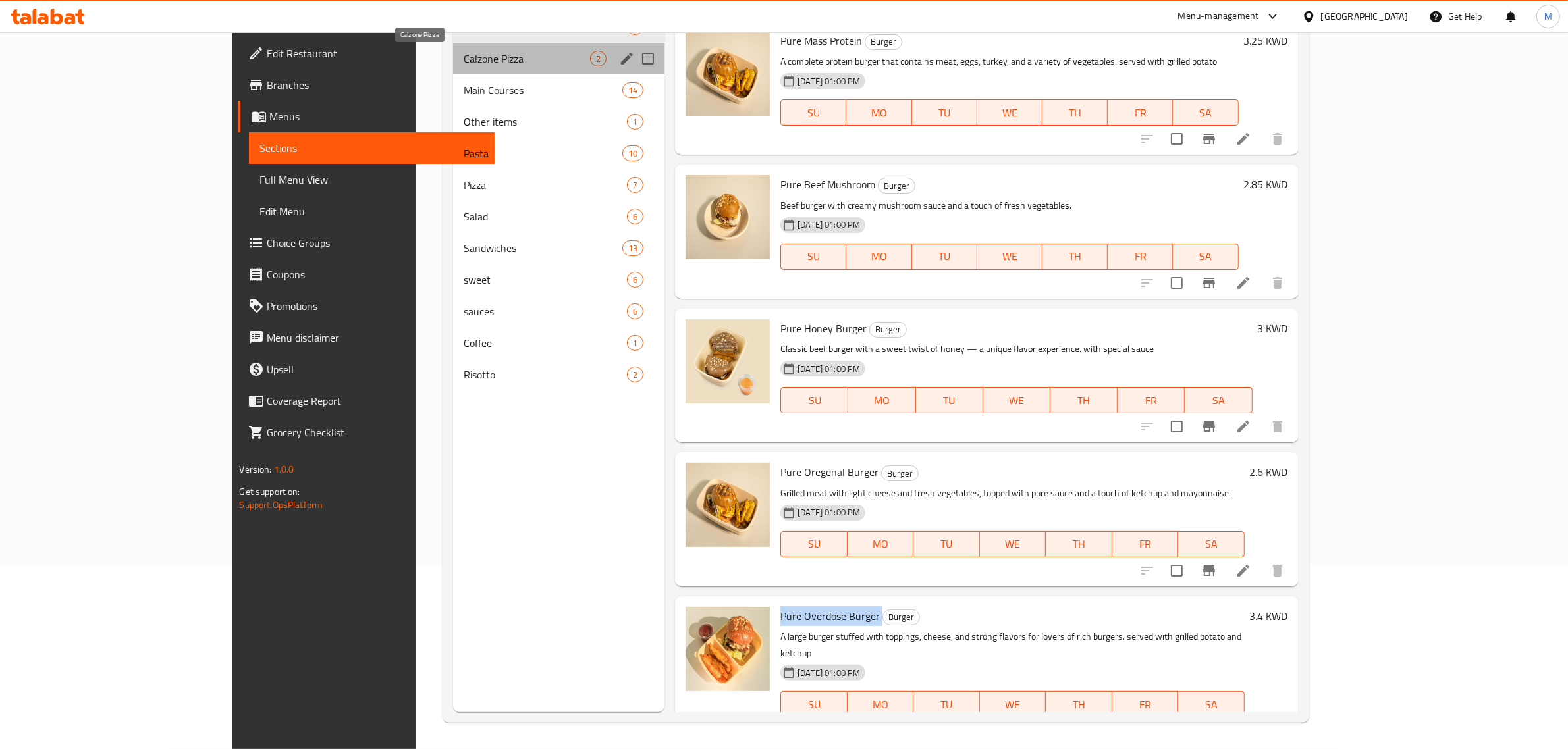
click at [463, 61] on span "Calzone Pizza" at bounding box center [526, 59] width 127 height 16
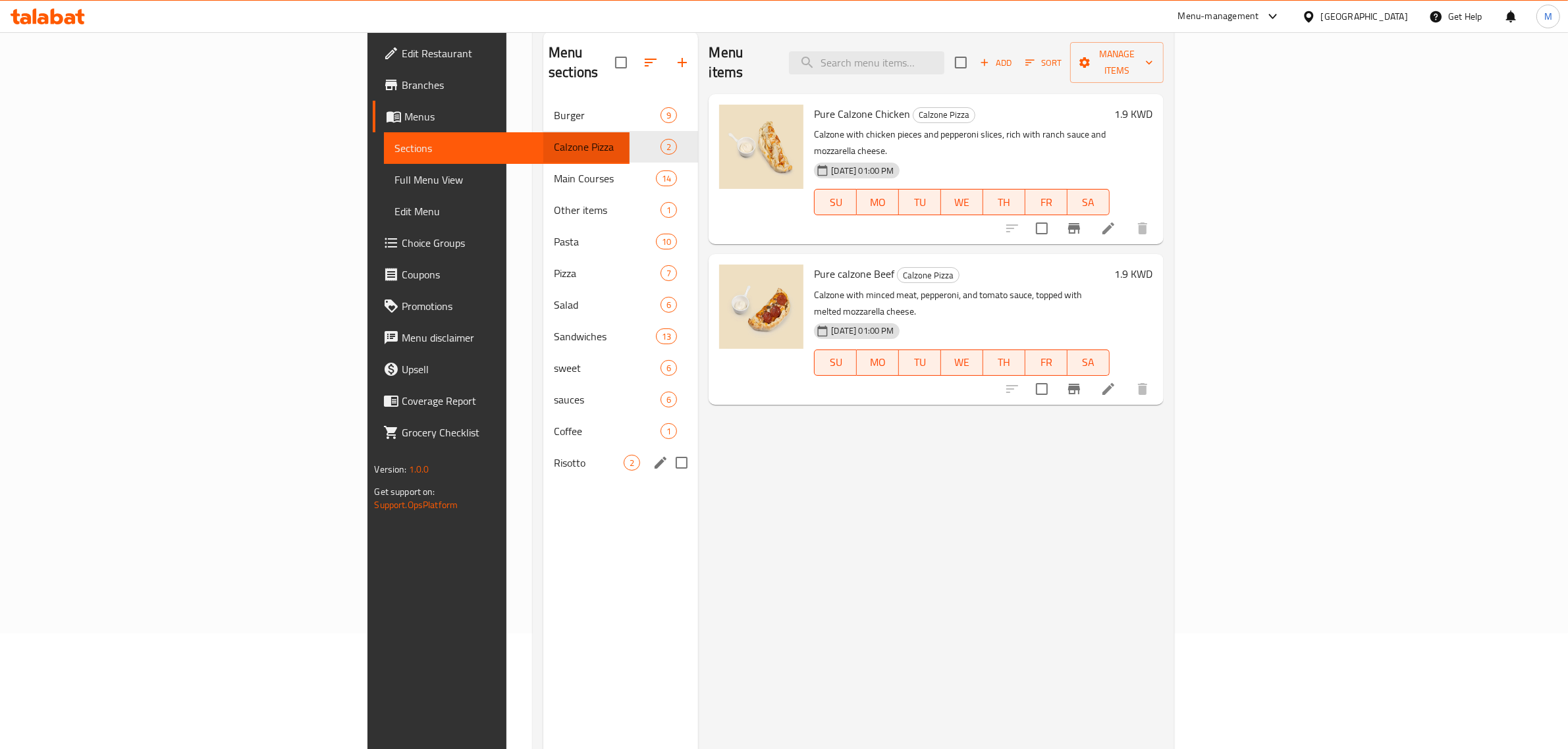
scroll to position [21, 0]
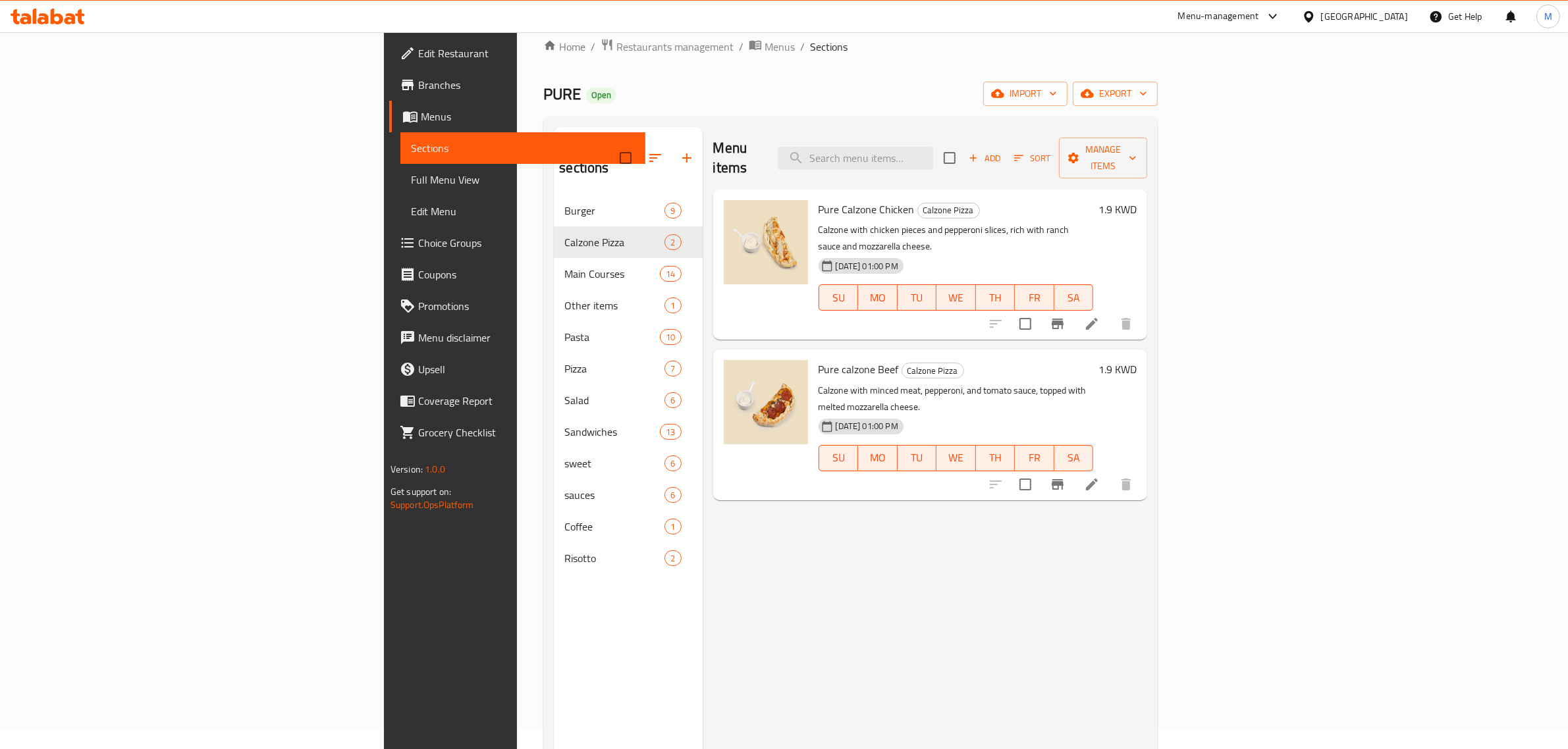
click at [819, 360] on span "Pure calzone Beef" at bounding box center [859, 369] width 80 height 20
copy h6 "Pure calzone Beef"
drag, startPoint x: 658, startPoint y: 640, endPoint x: 565, endPoint y: 602, distance: 100.5
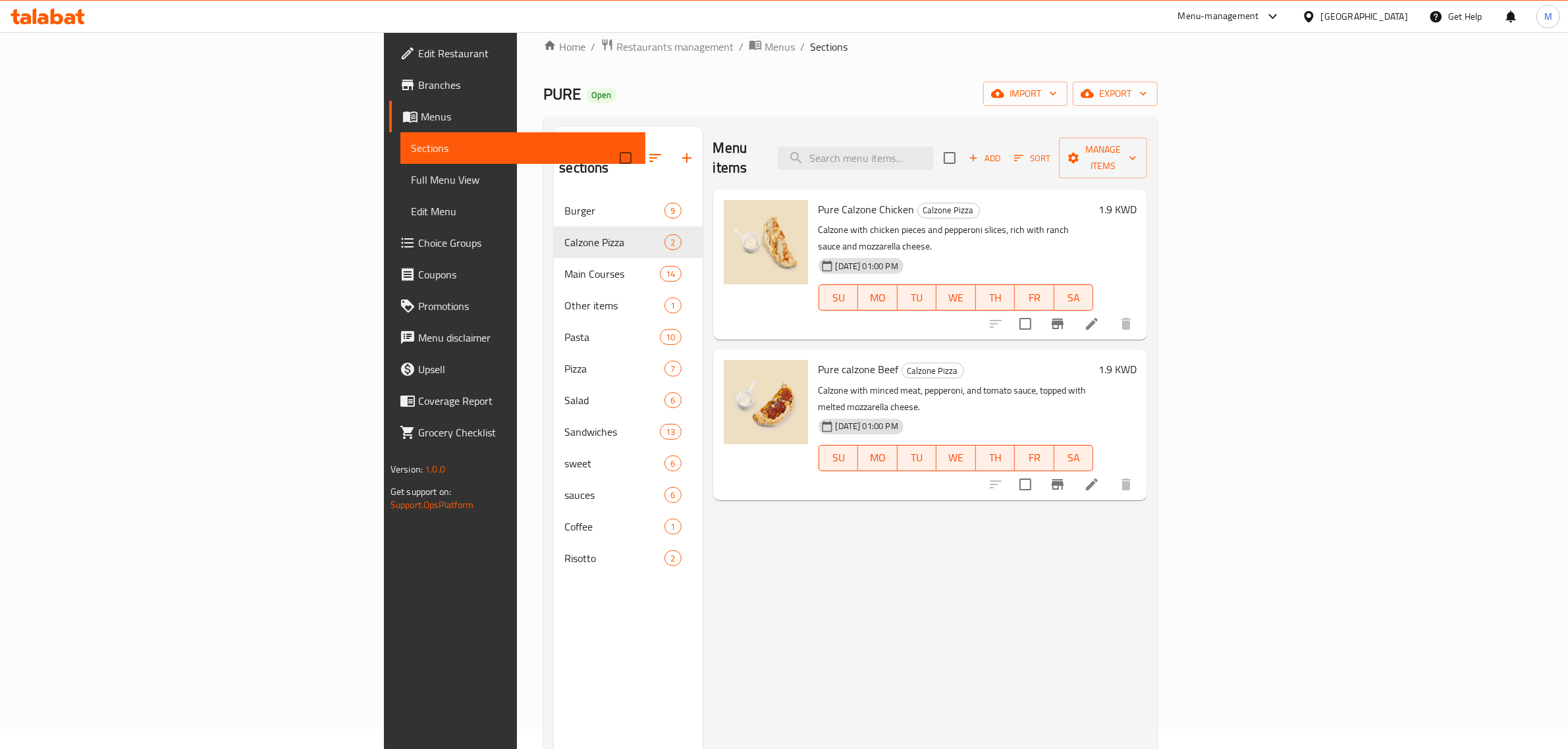
click at [702, 639] on div "Menu items Add Sort Manage items Pure Calzone Chicken Calzone Pizza Calzone wit…" at bounding box center [925, 501] width 445 height 749
click at [765, 41] on span "Menus" at bounding box center [779, 47] width 30 height 16
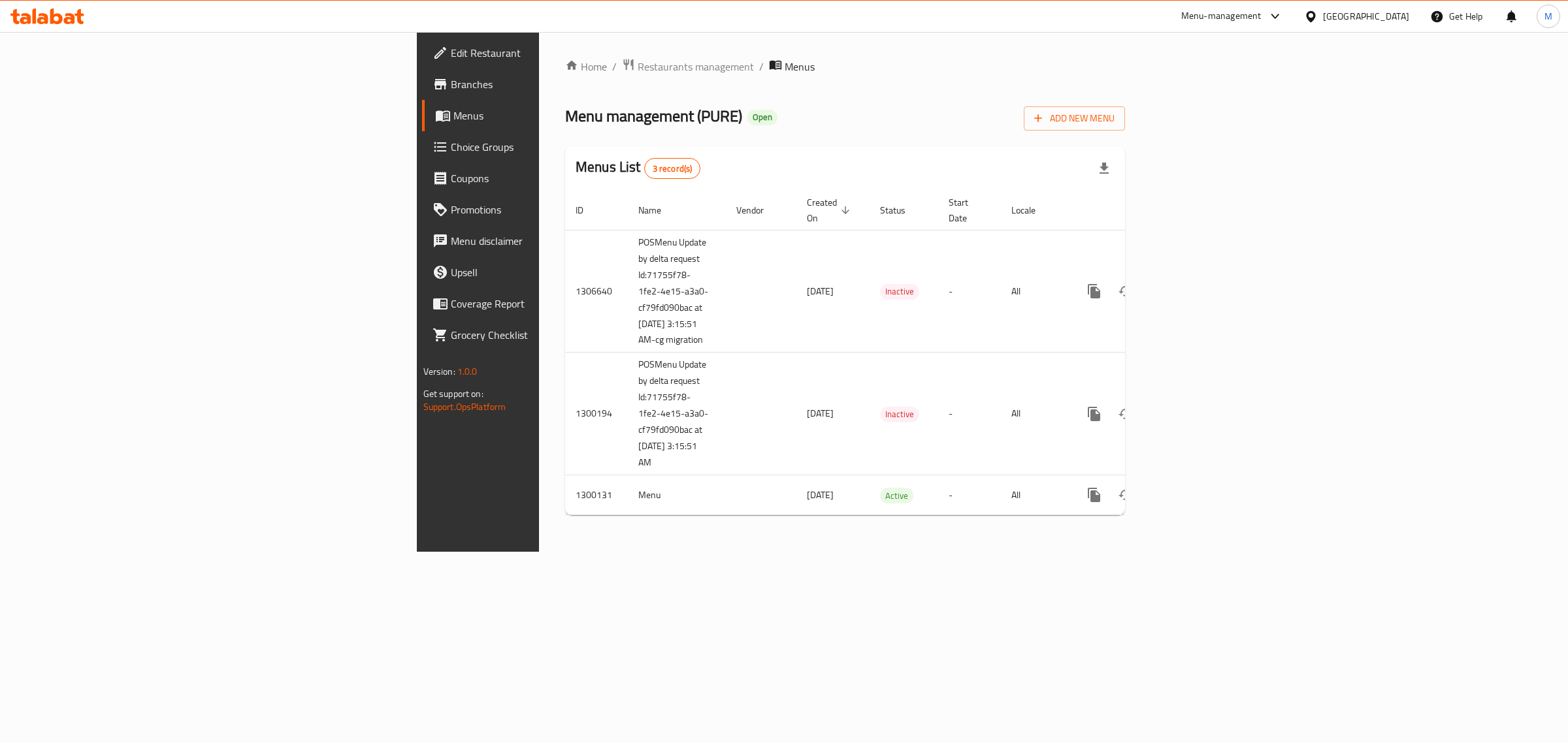
click at [680, 541] on div "Home / Restaurants management / Menus Menu management ( PURE ) Open Add New Men…" at bounding box center [845, 291] width 612 height 520
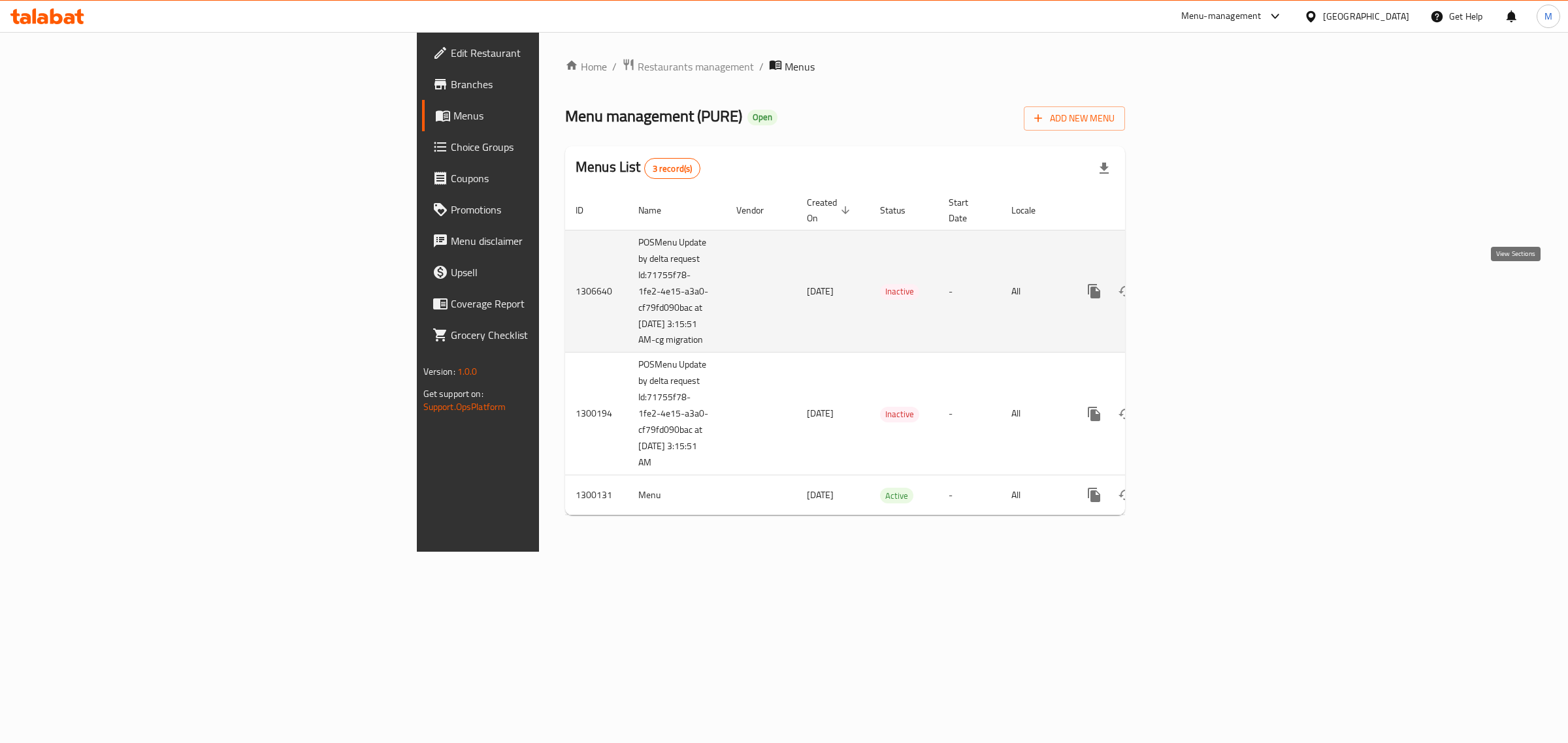
click at [1196, 286] on icon "enhanced table" at bounding box center [1188, 291] width 15 height 15
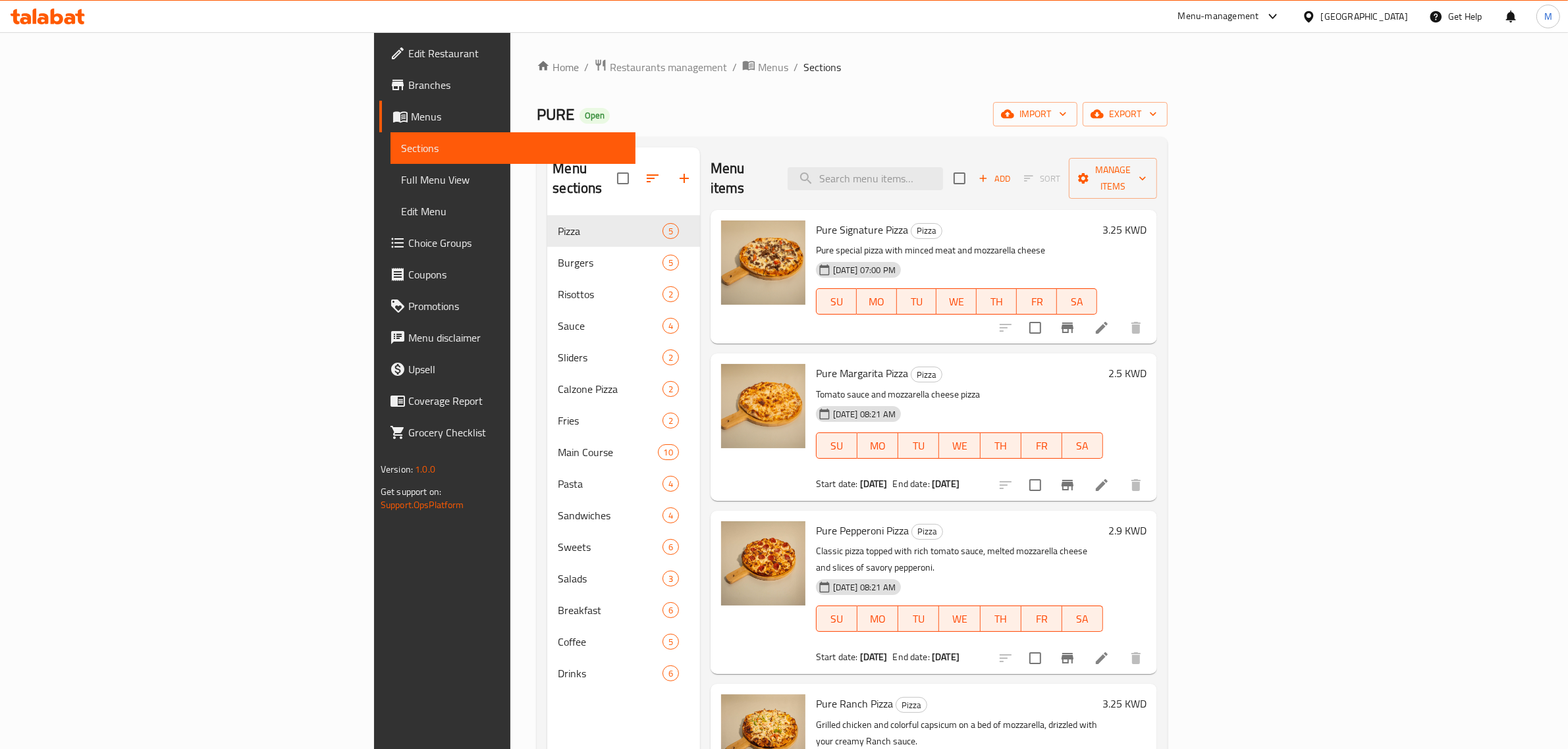
click at [537, 77] on div "Home / Restaurants management / Menus / Sections PURE Open import export Menu s…" at bounding box center [852, 483] width 631 height 849
click at [758, 72] on span "Menus" at bounding box center [772, 67] width 30 height 16
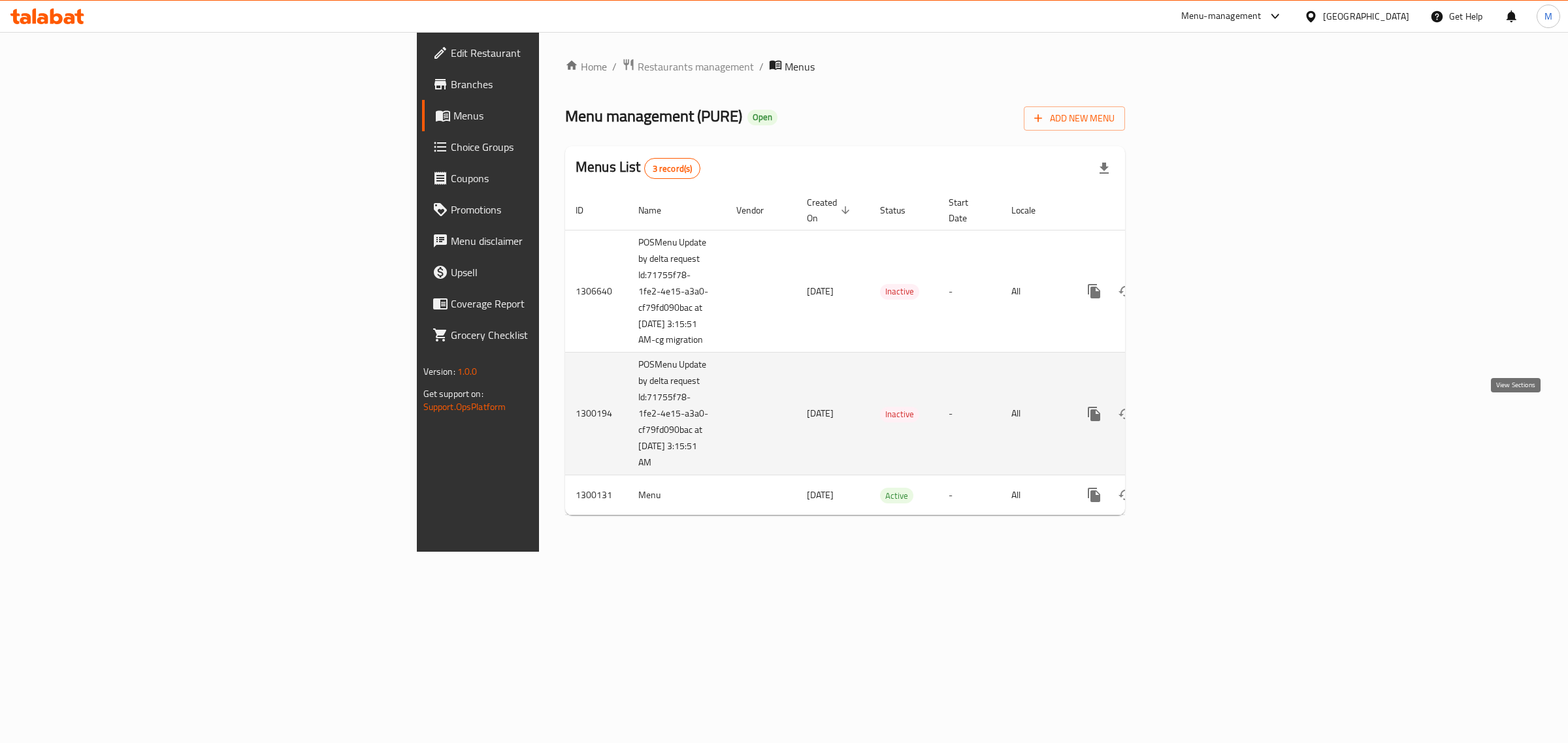
click at [1196, 415] on icon "enhanced table" at bounding box center [1188, 414] width 15 height 15
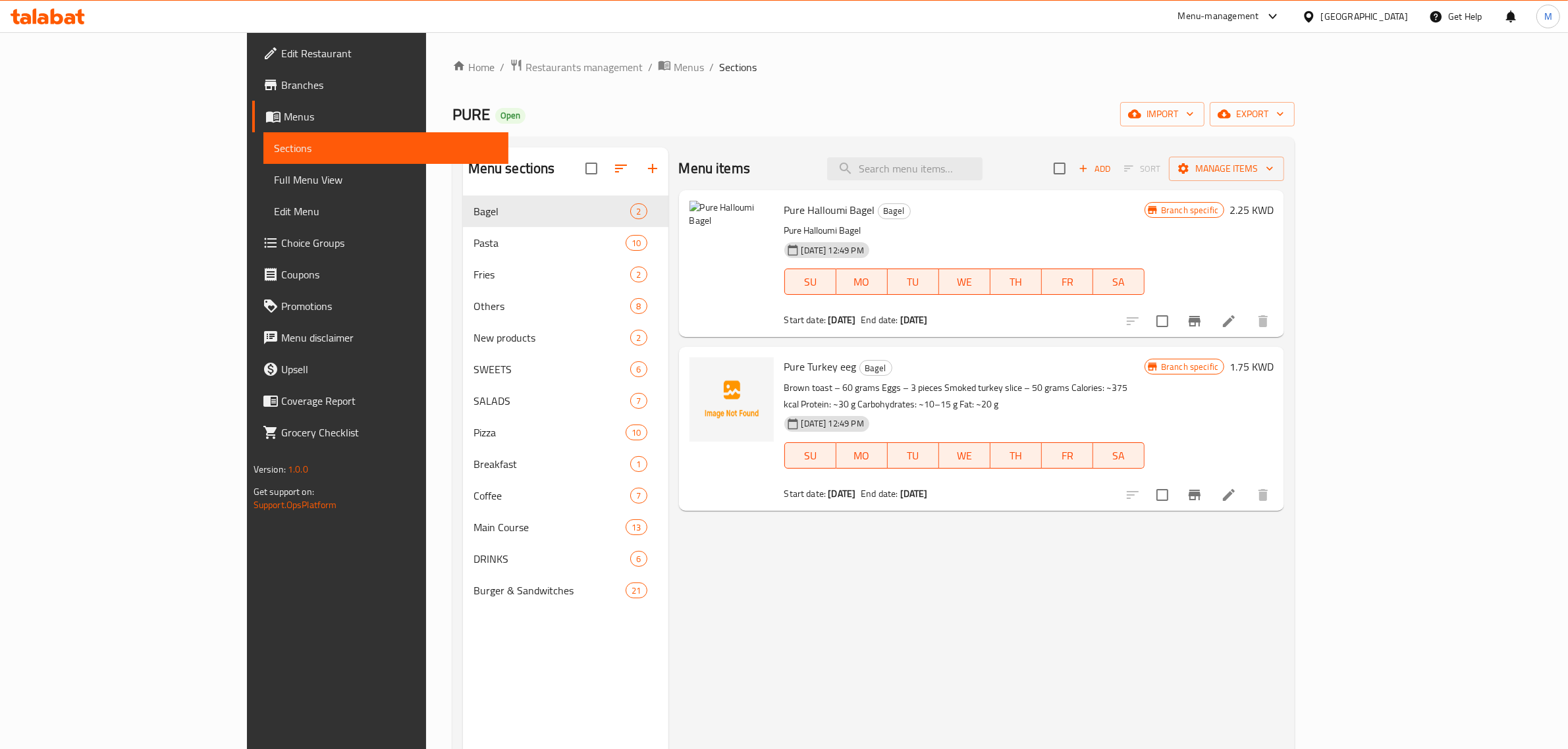
click at [906, 524] on div "Menu items Add Sort Manage items Pure Halloumi Bagel Bagel Pure Halloumi Bagel …" at bounding box center [977, 522] width 616 height 749
click at [674, 61] on span "Menus" at bounding box center [689, 67] width 30 height 16
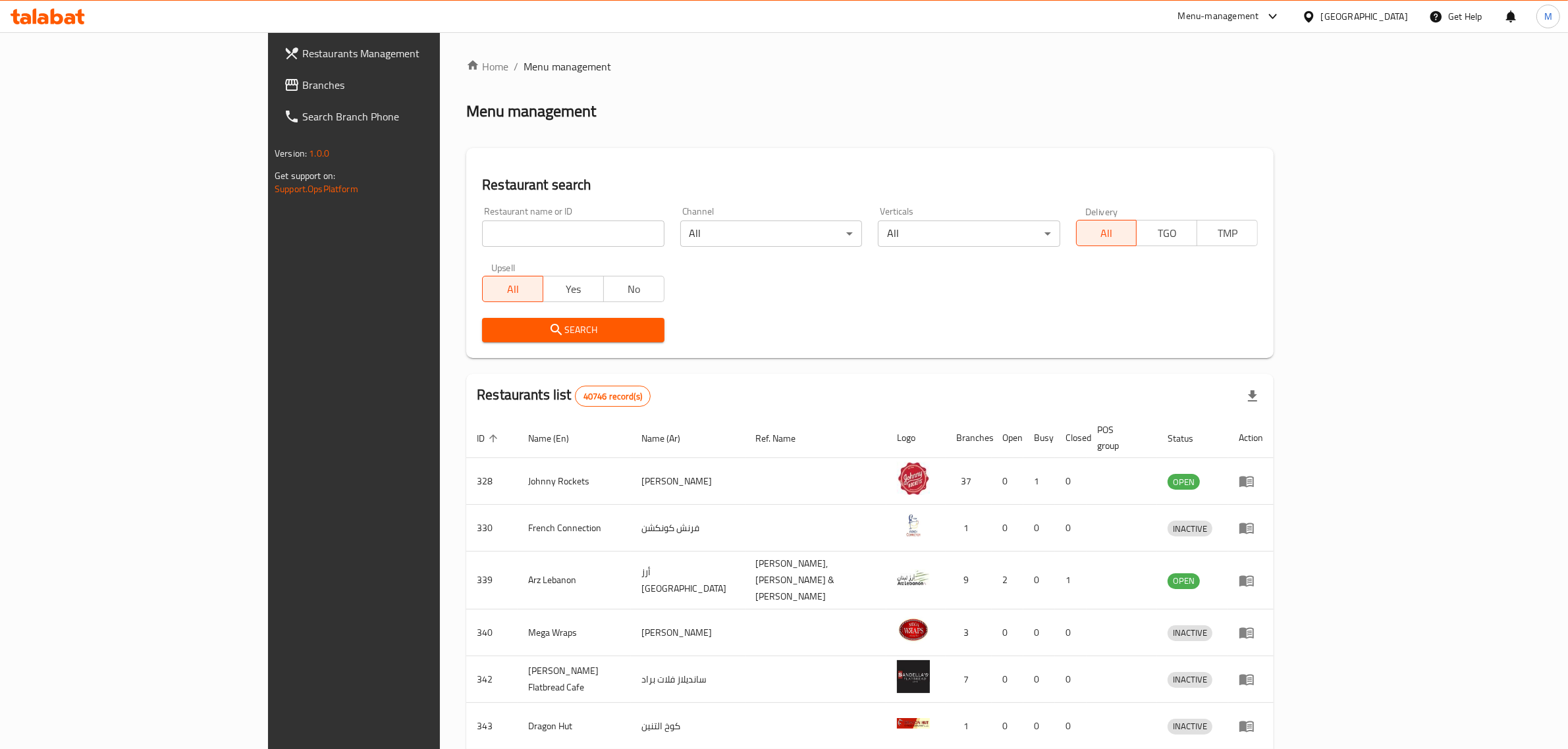
click at [1265, 9] on div at bounding box center [1272, 16] width 16 height 16
click at [1167, 170] on div "Restaurant-Management" at bounding box center [1149, 176] width 104 height 15
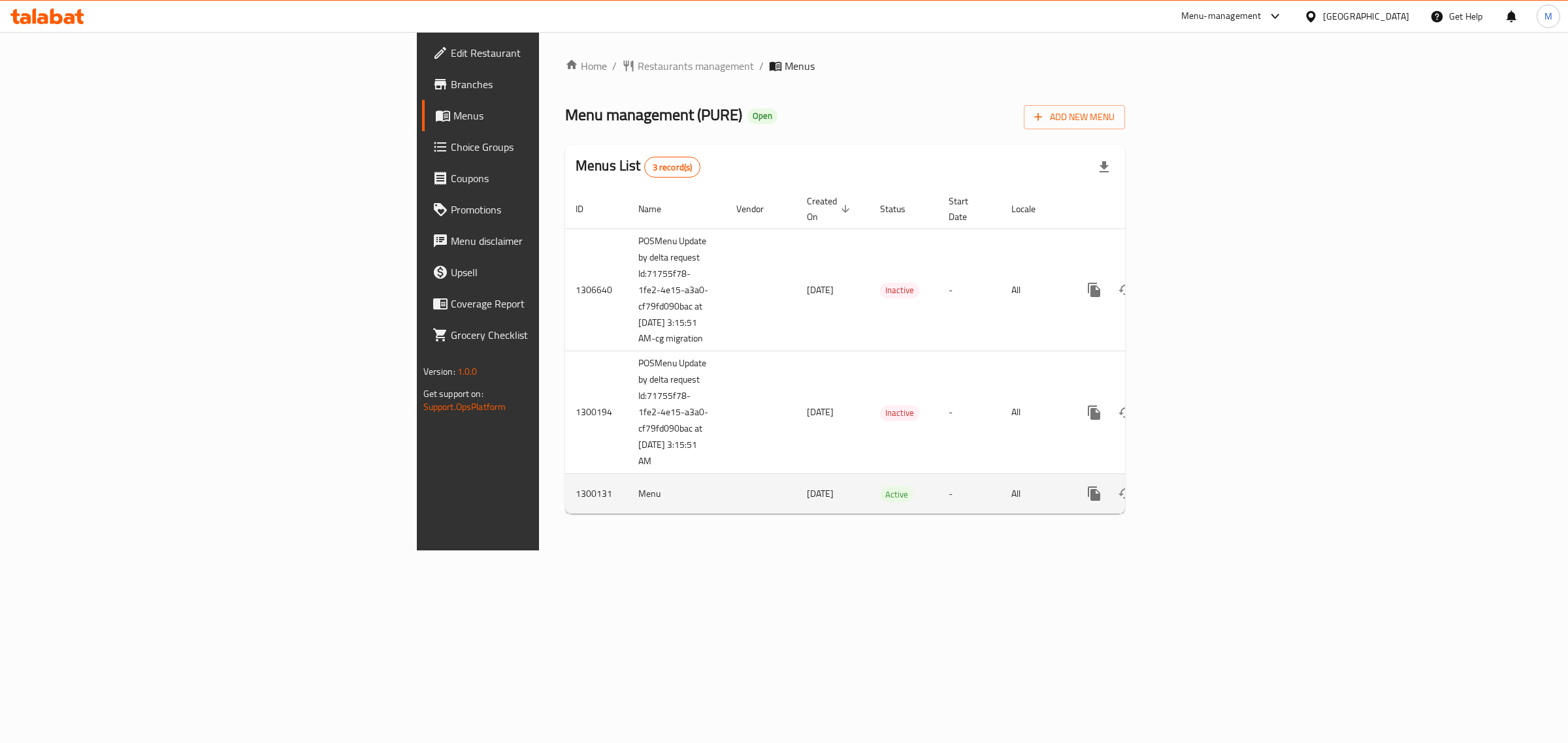
click at [565, 498] on td "1300131" at bounding box center [596, 494] width 62 height 40
copy td "1300131"
click at [627, 493] on td "Menu" at bounding box center [676, 494] width 98 height 40
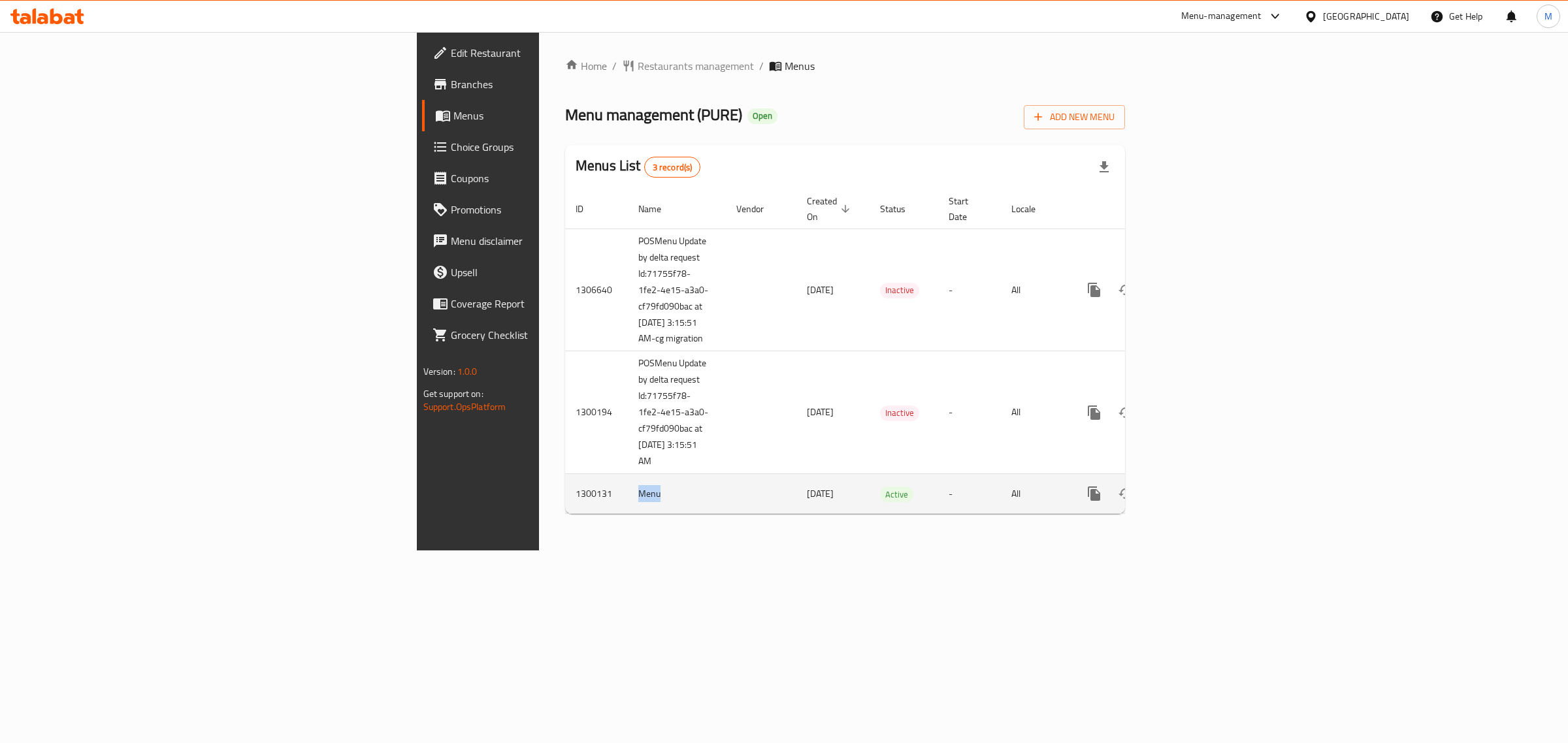
copy td "Menu"
click at [638, 65] on span "Restaurants management" at bounding box center [696, 66] width 116 height 15
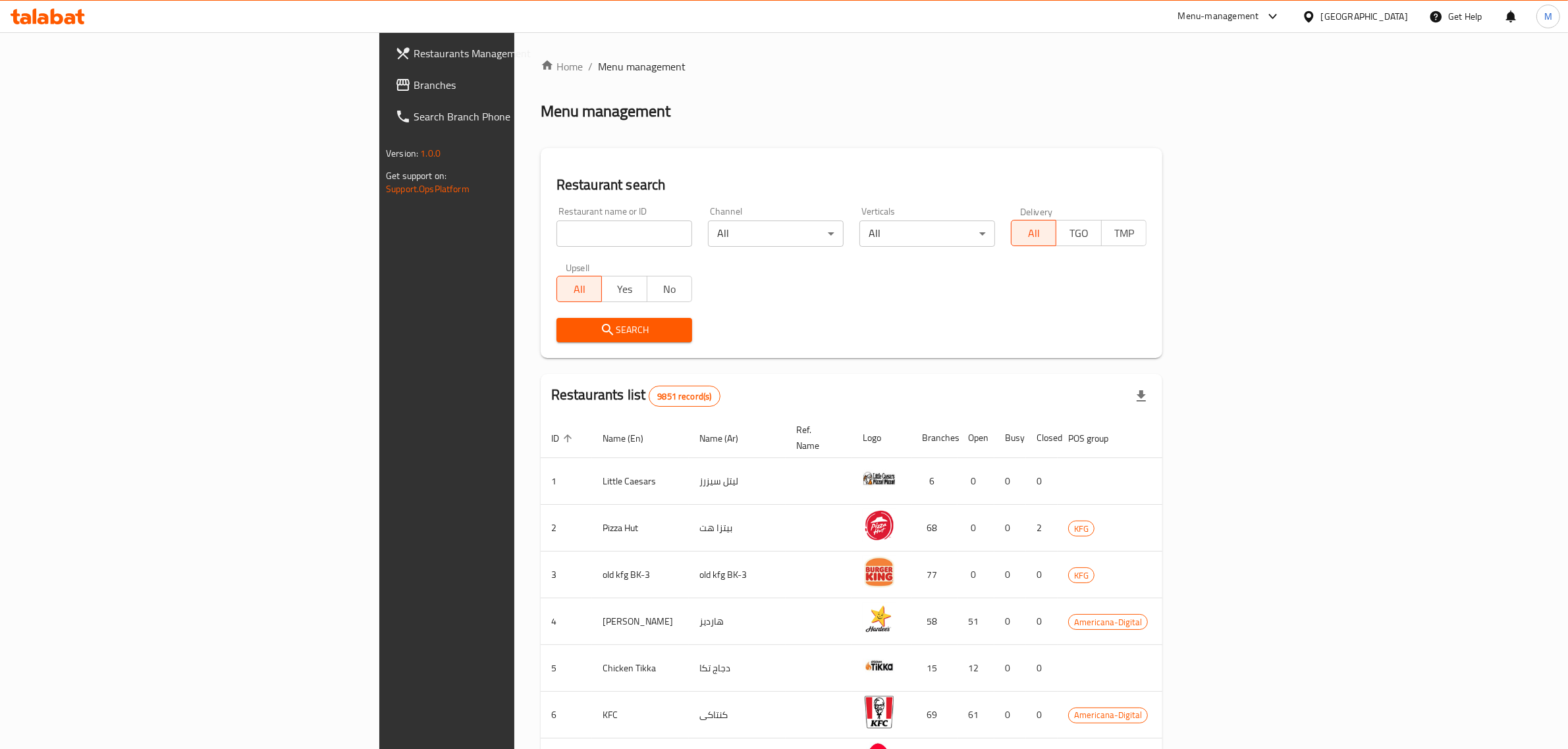
click at [1374, 24] on div "[GEOGRAPHIC_DATA]" at bounding box center [1355, 16] width 127 height 32
click at [1388, 17] on div "[GEOGRAPHIC_DATA]" at bounding box center [1364, 16] width 87 height 15
click at [1283, 349] on div "[GEOGRAPHIC_DATA]" at bounding box center [1265, 345] width 87 height 15
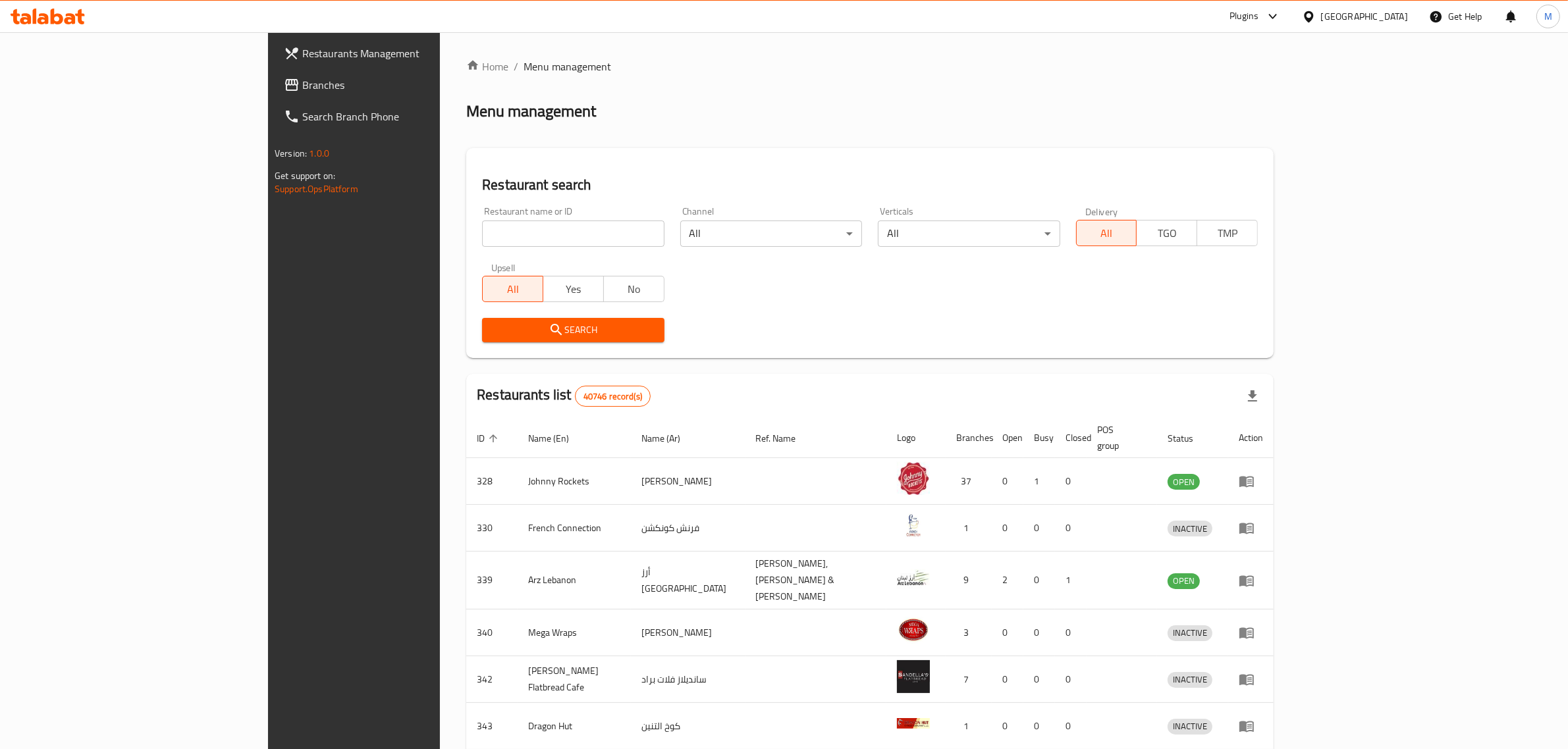
click at [302, 80] on span "Branches" at bounding box center [411, 85] width 217 height 16
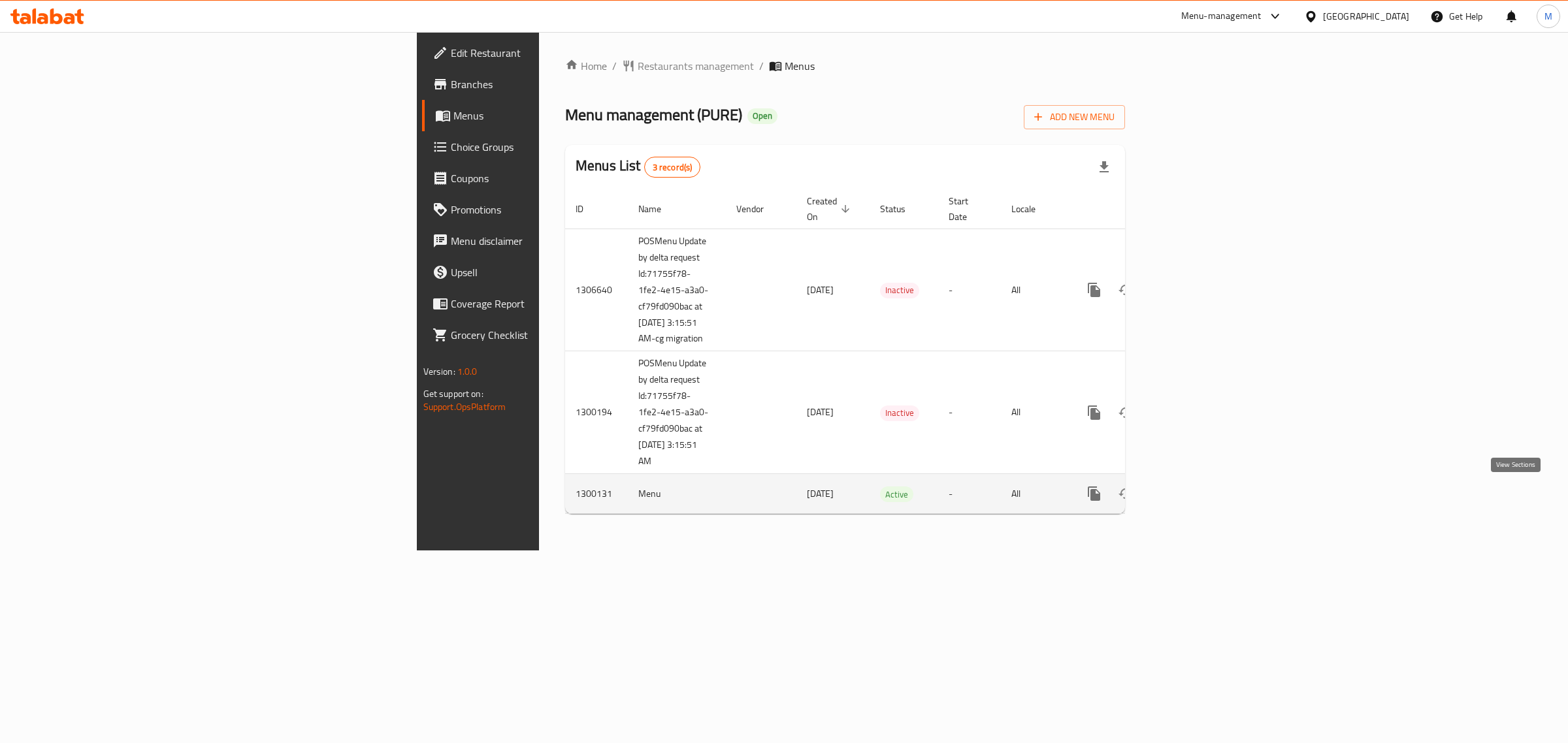
click at [1194, 500] on icon "enhanced table" at bounding box center [1188, 494] width 12 height 12
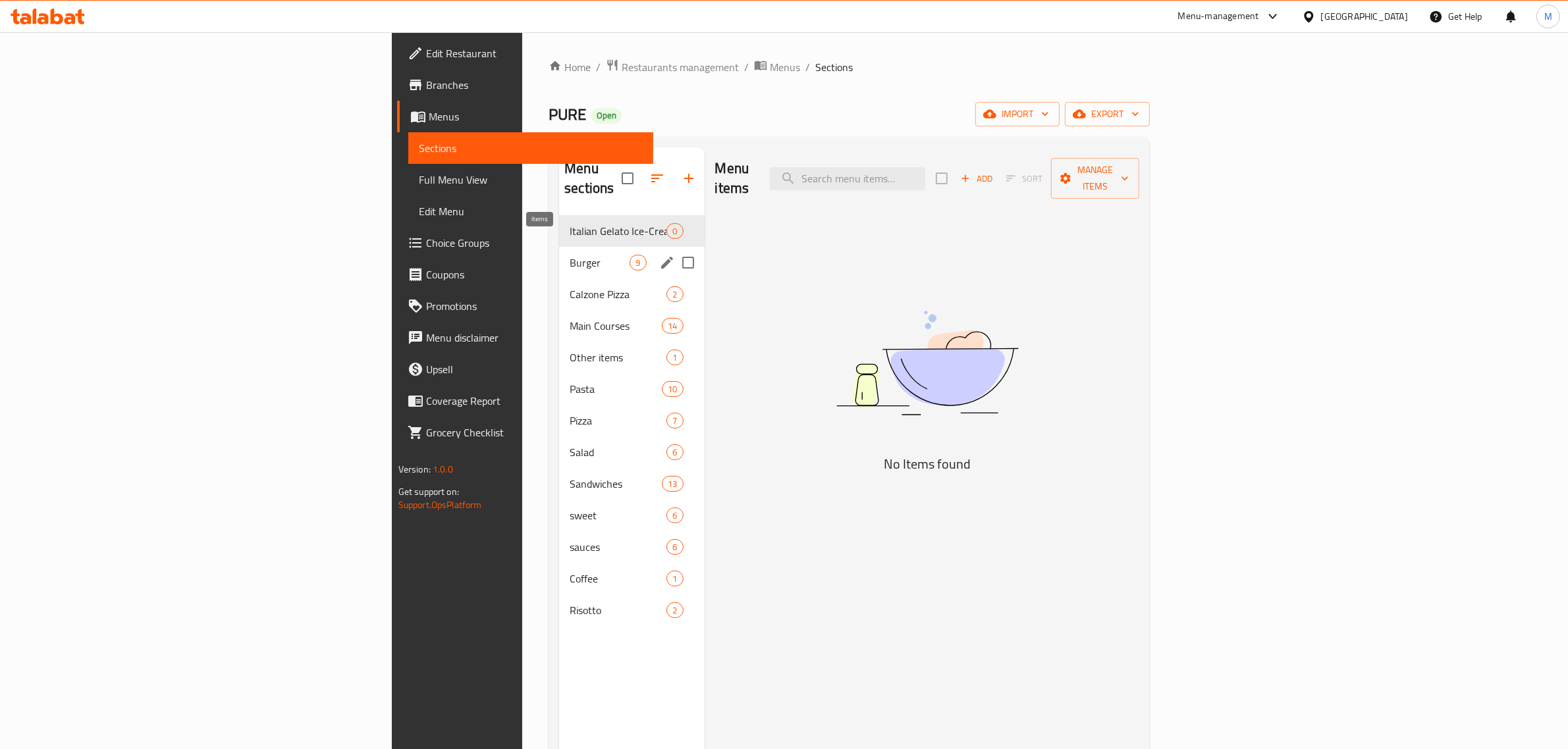
click at [630, 255] on div "9" at bounding box center [638, 262] width 16 height 16
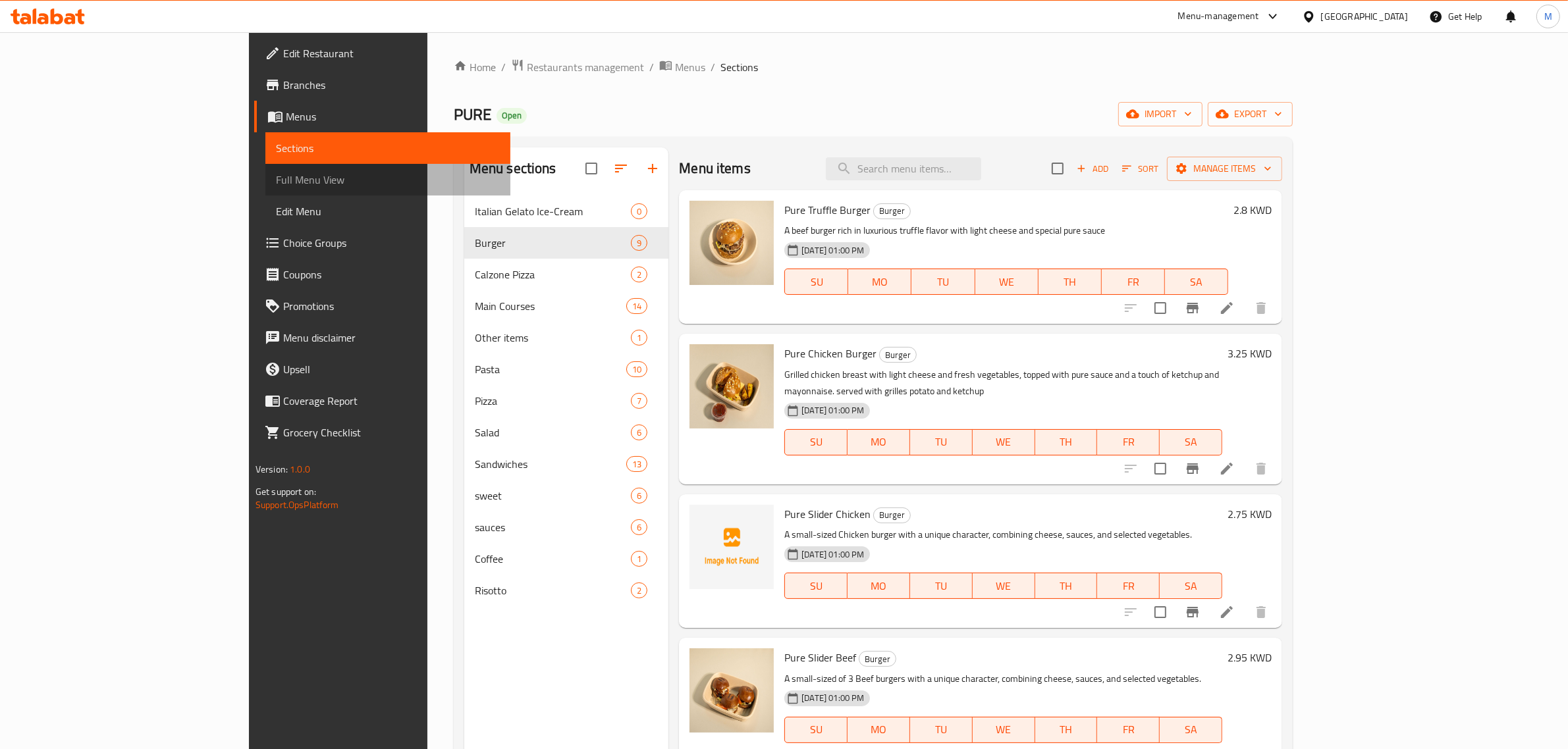
drag, startPoint x: 143, startPoint y: 188, endPoint x: 149, endPoint y: 186, distance: 6.3
click at [266, 188] on link "Full Menu View" at bounding box center [388, 179] width 246 height 32
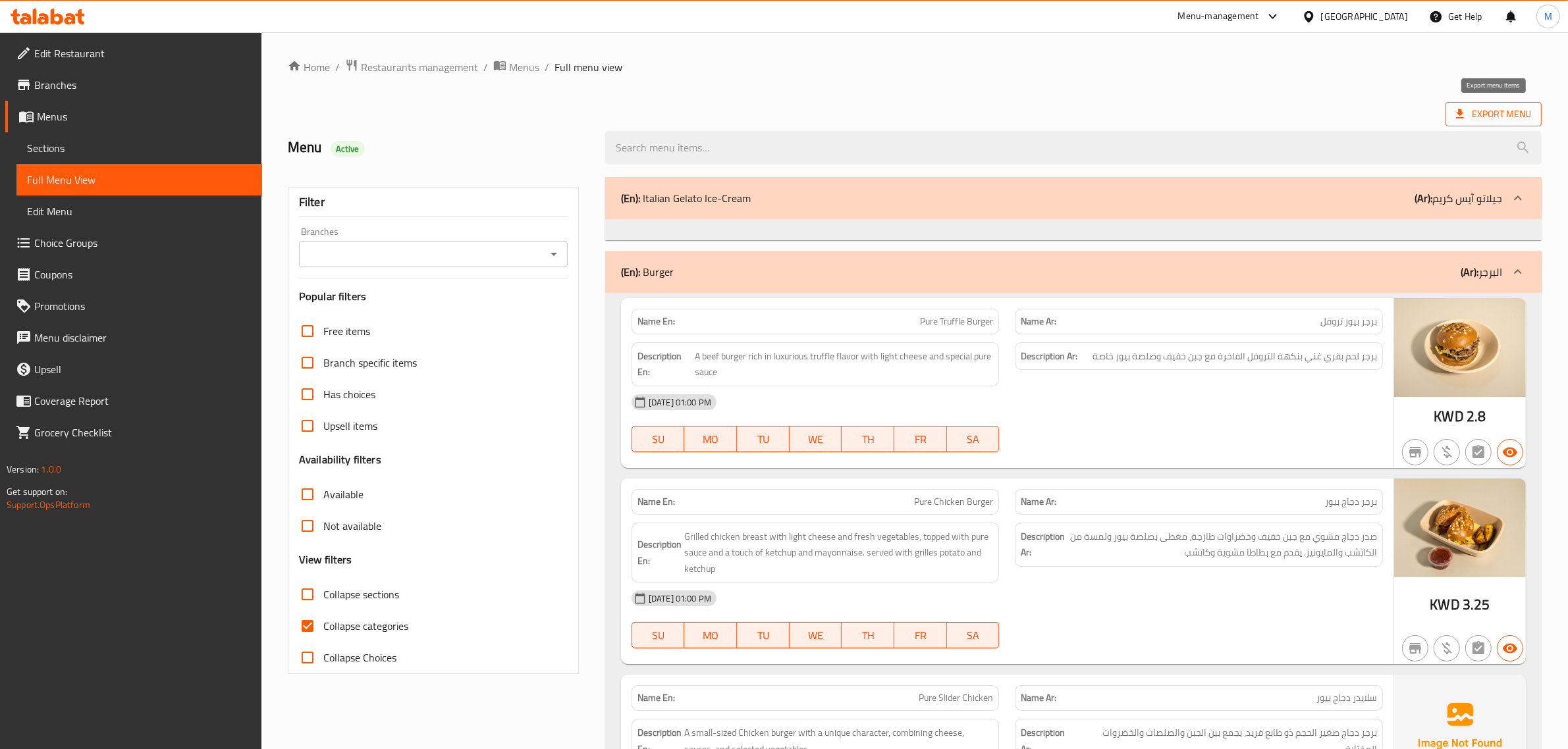
click at [1460, 116] on icon at bounding box center [1459, 114] width 8 height 9
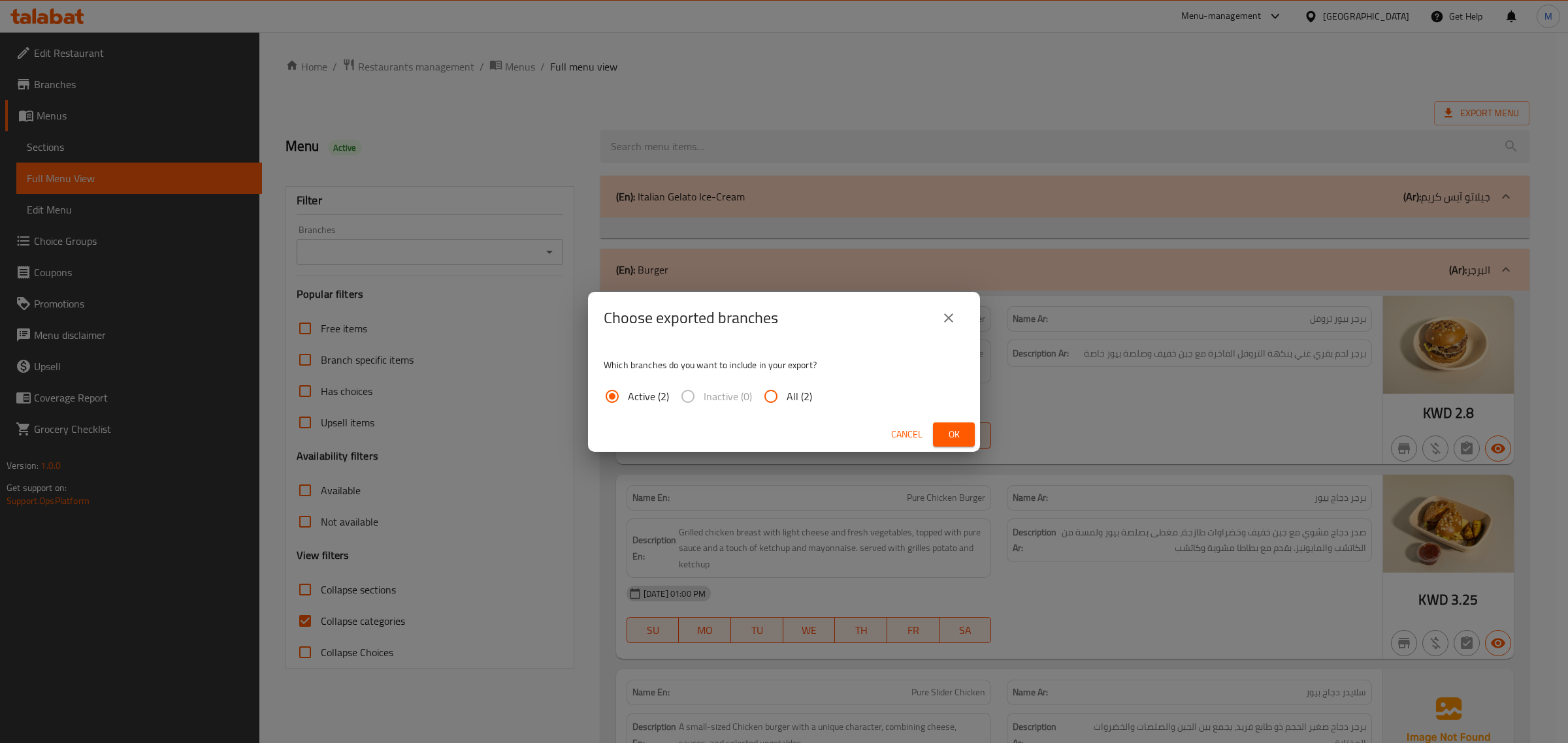
click at [941, 435] on button "Ok" at bounding box center [953, 435] width 42 height 24
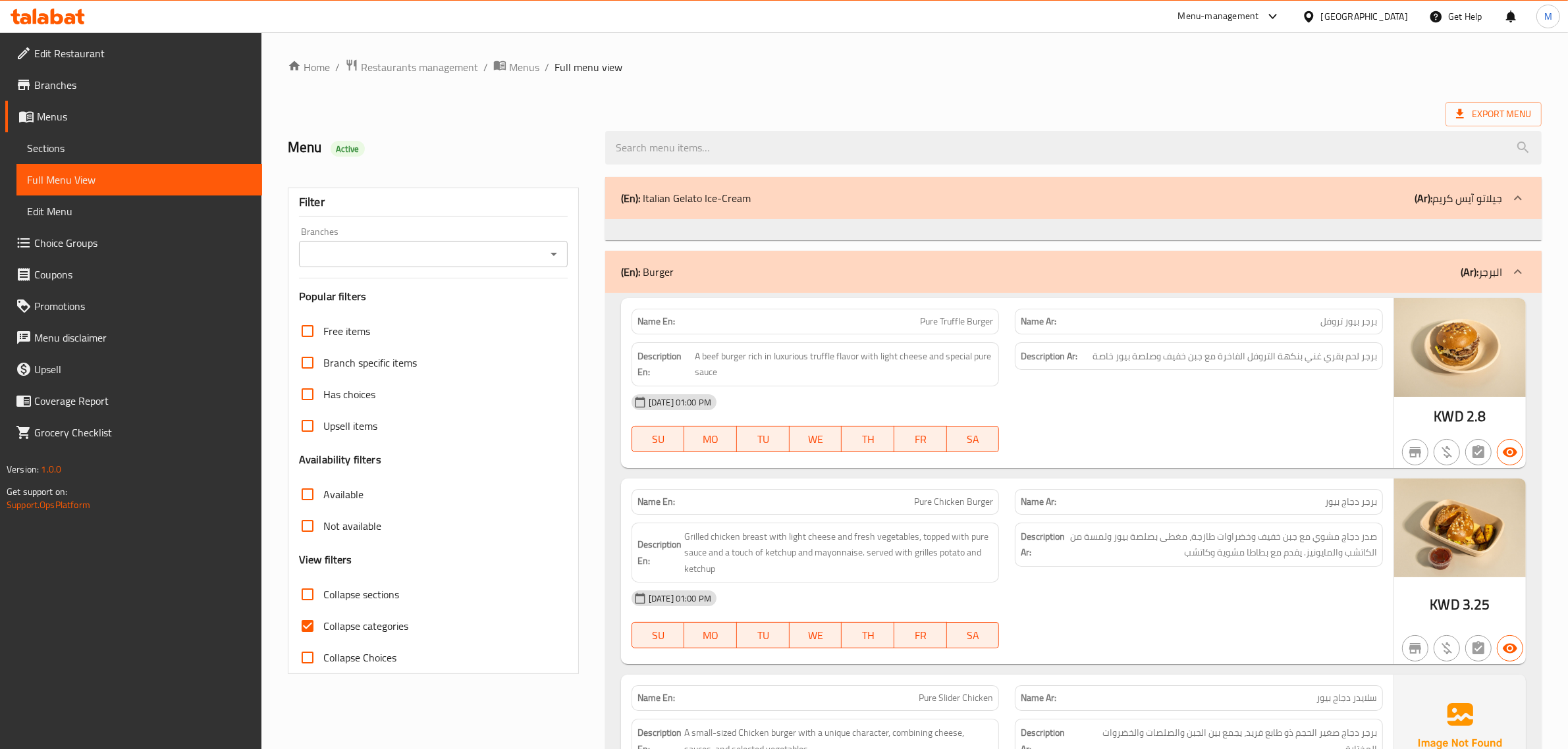
click at [560, 260] on icon "Open" at bounding box center [554, 254] width 16 height 16
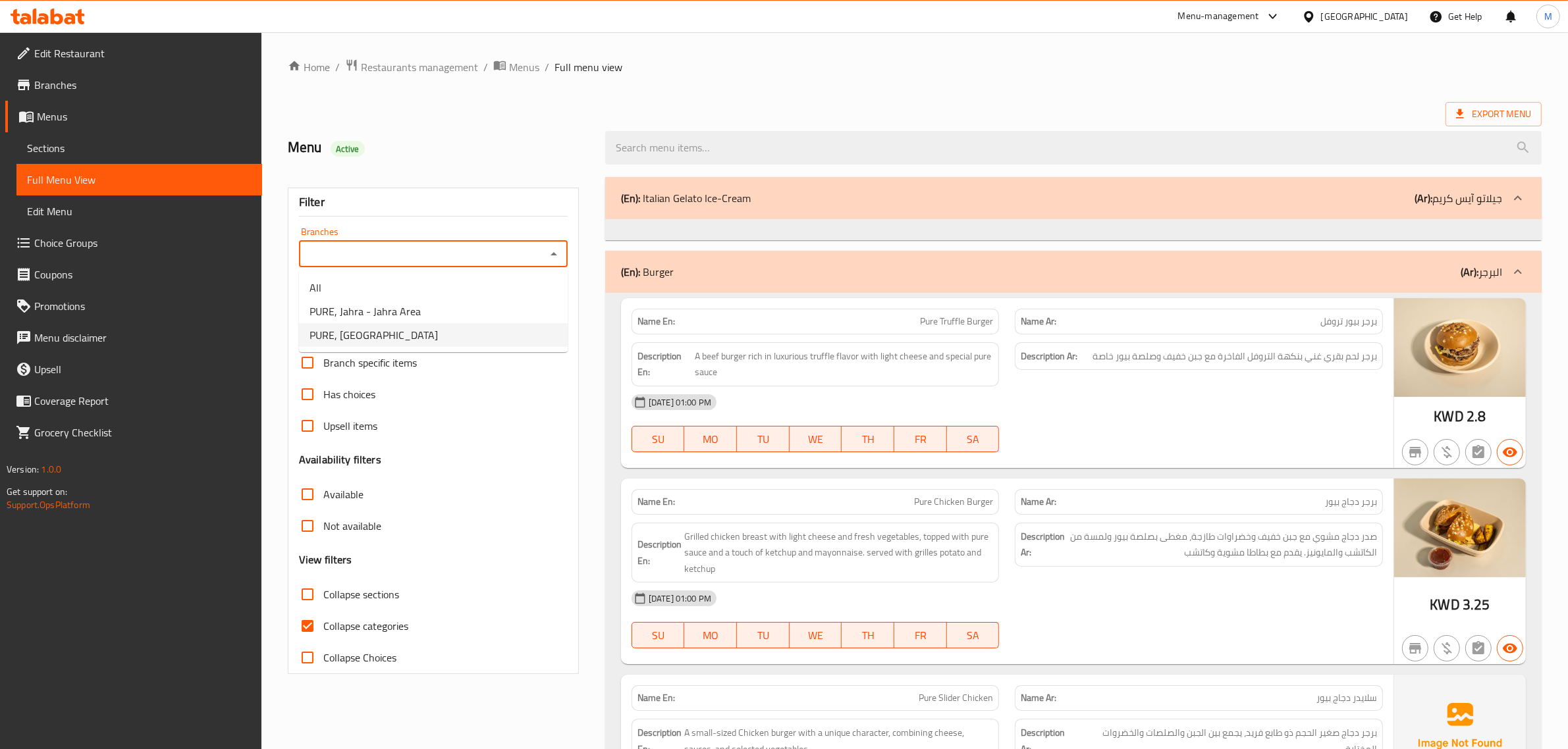
click at [366, 334] on span "PURE, [GEOGRAPHIC_DATA]" at bounding box center [374, 335] width 129 height 16
type input "PURE, [GEOGRAPHIC_DATA]"
click at [382, 255] on input "PURE, [GEOGRAPHIC_DATA]" at bounding box center [422, 254] width 239 height 18
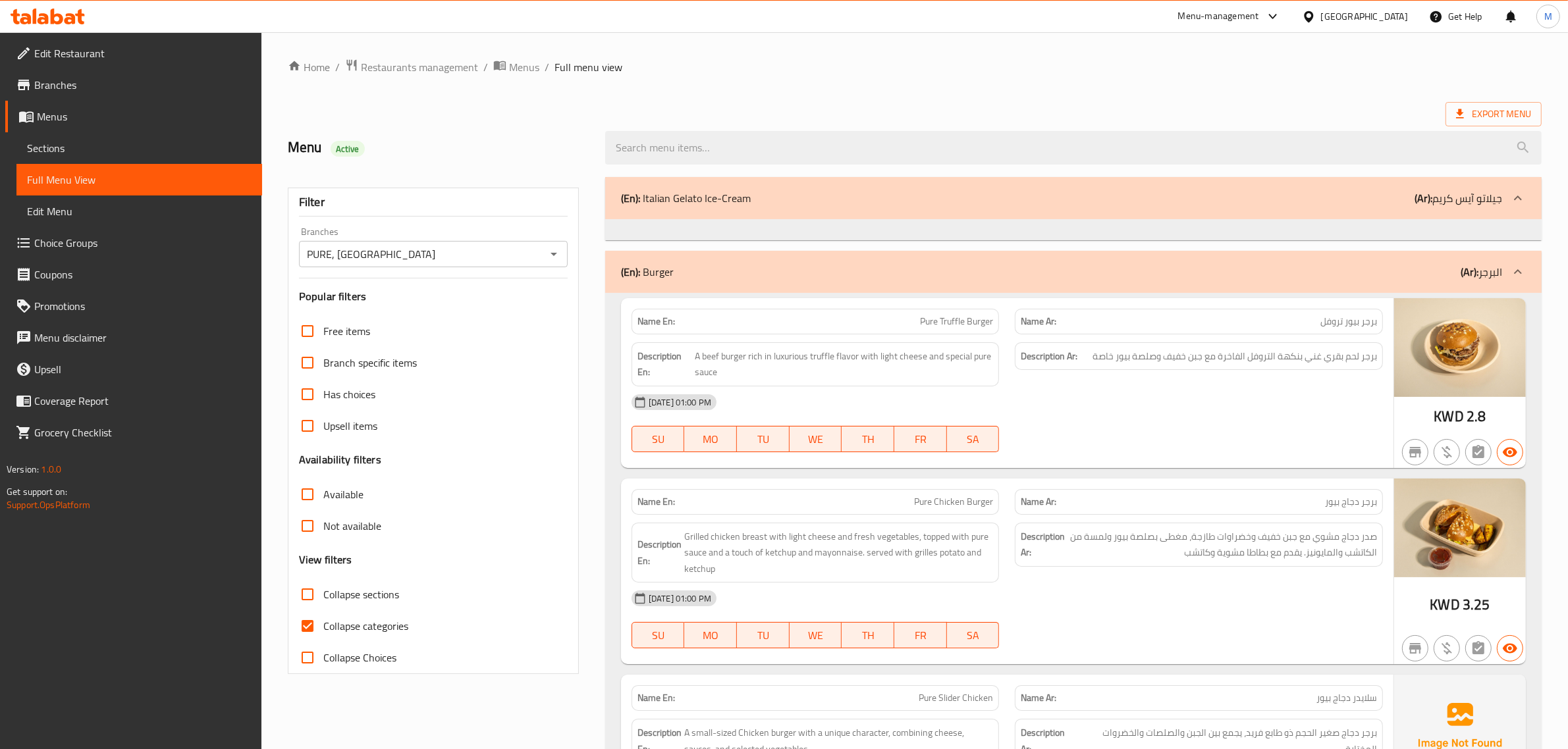
click at [578, 480] on div "Filter Branches PURE, Ardhiya Branches Popular filters Free items Branch specif…" at bounding box center [433, 431] width 291 height 487
click at [450, 261] on input "PURE, [GEOGRAPHIC_DATA]" at bounding box center [422, 254] width 239 height 18
click at [856, 103] on div "Export Menu" at bounding box center [915, 114] width 1254 height 24
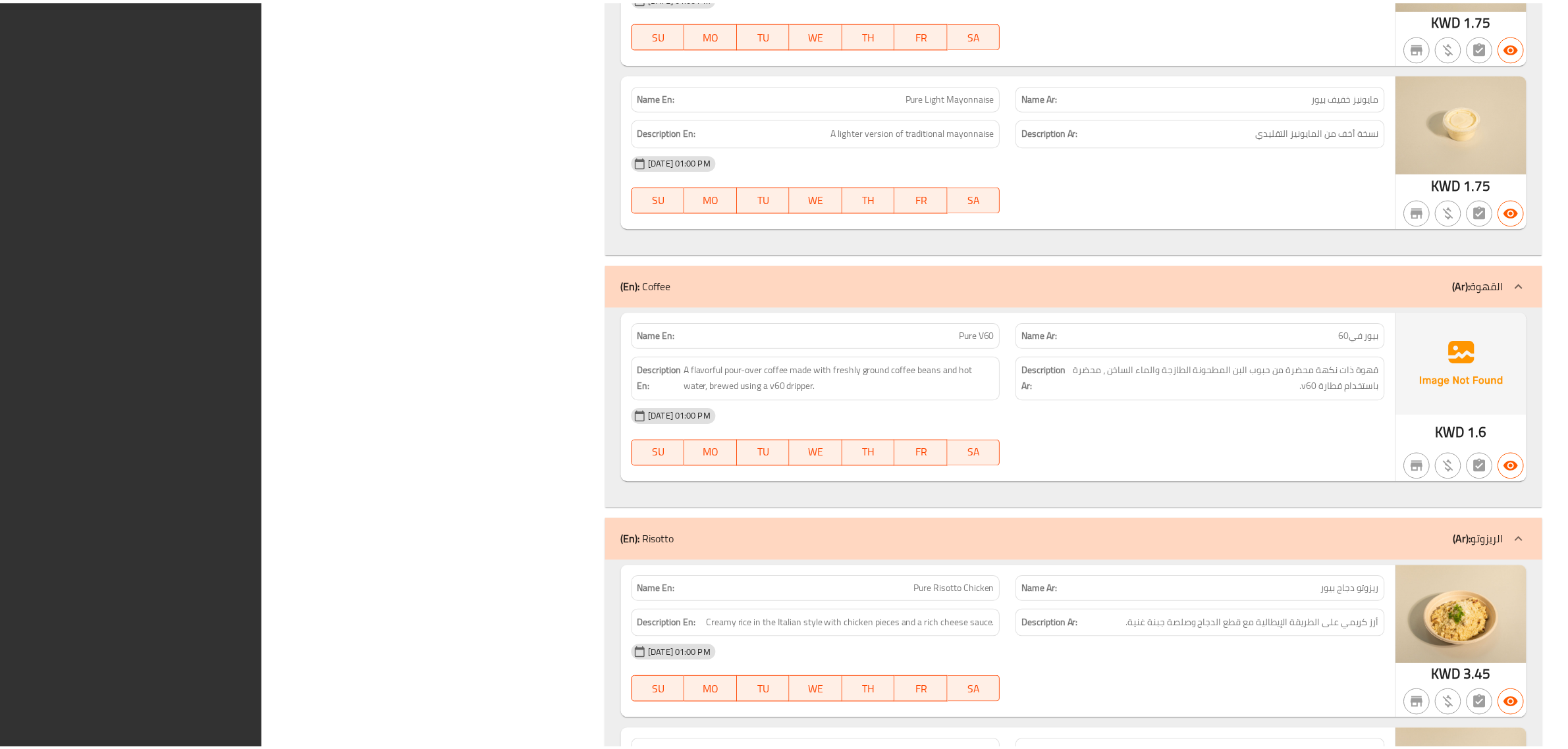
scroll to position [13791, 0]
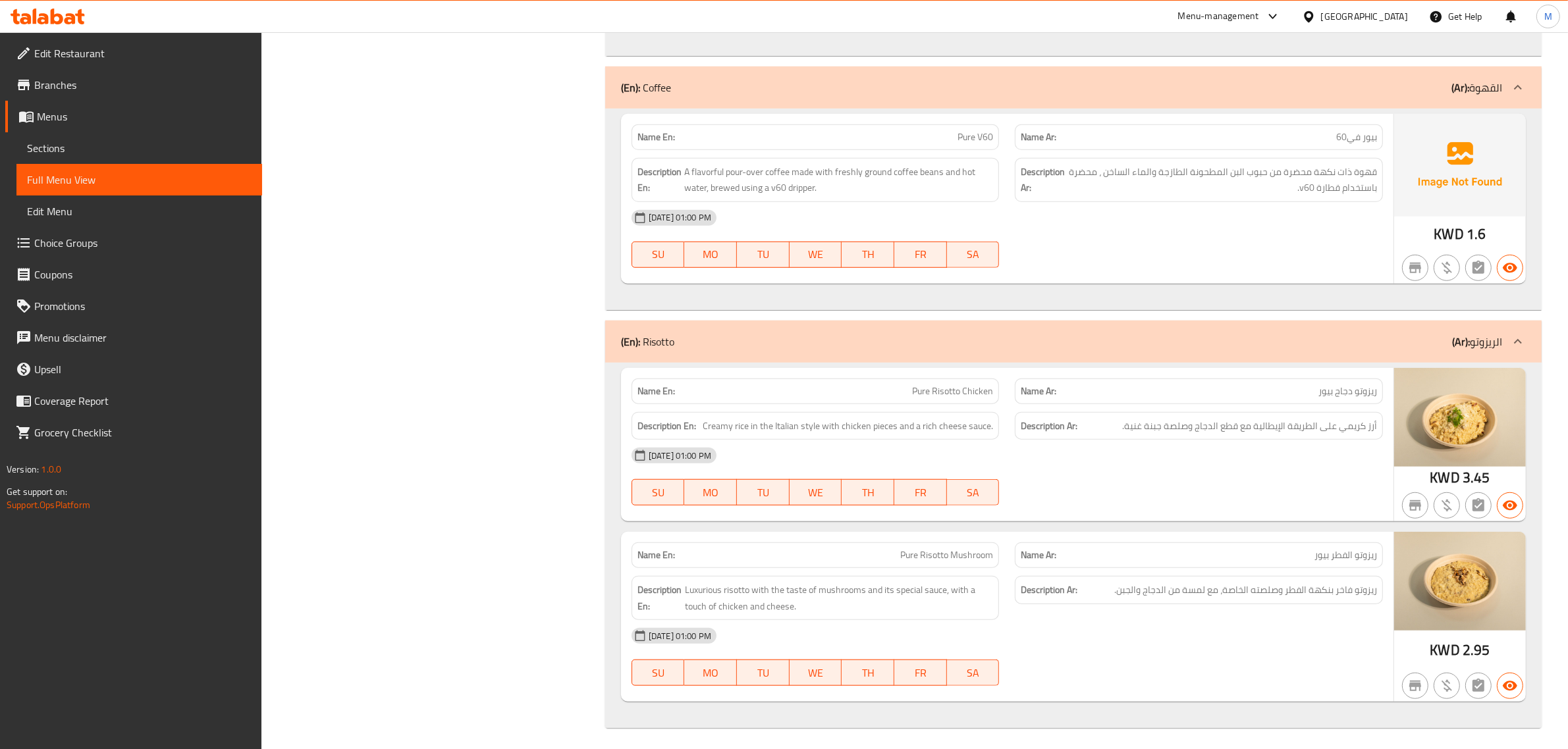
click at [1403, 20] on div "[GEOGRAPHIC_DATA]" at bounding box center [1364, 16] width 87 height 15
